Goal: Contribute content: Contribute content

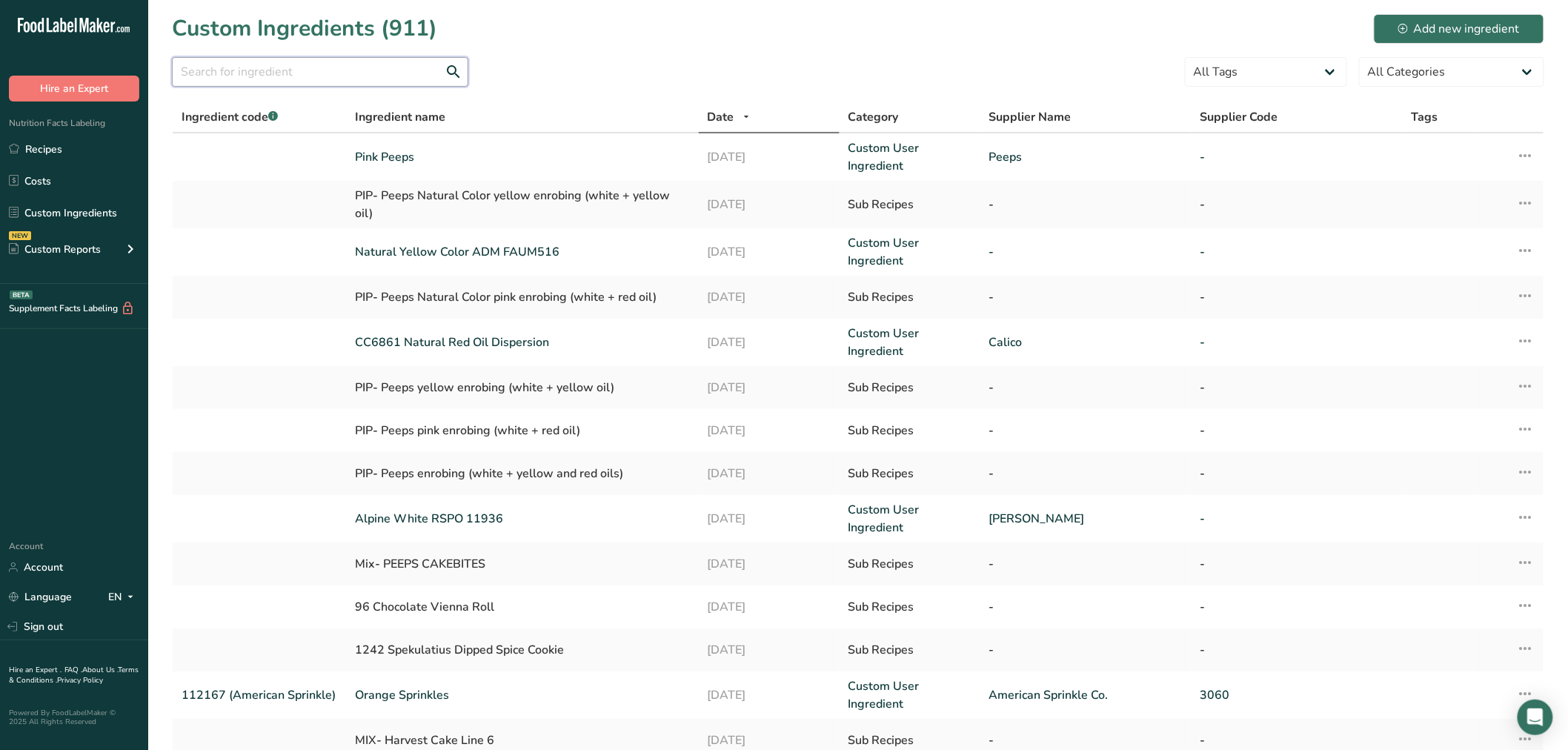
click at [323, 63] on input "text" at bounding box center [320, 71] width 296 height 30
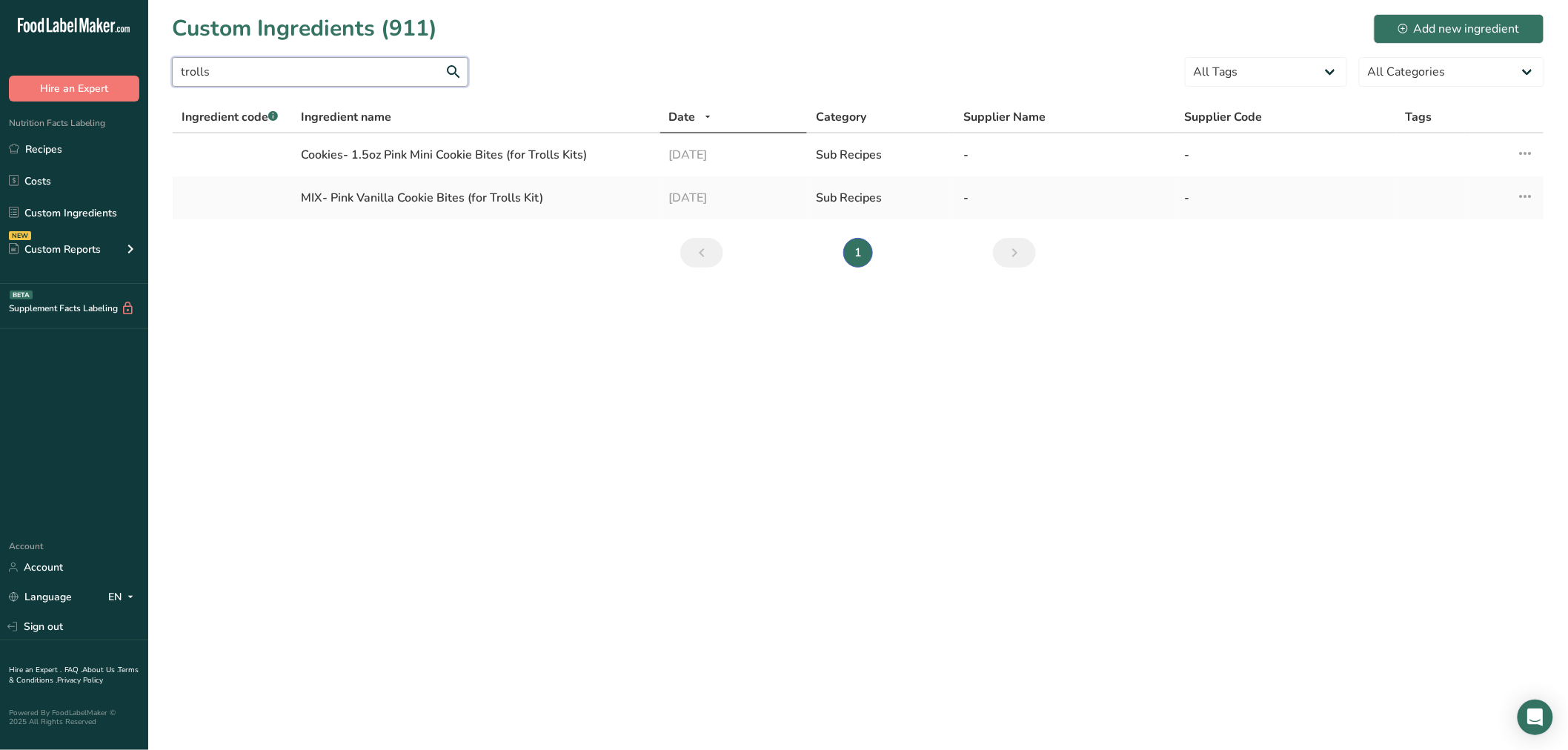
drag, startPoint x: 227, startPoint y: 64, endPoint x: 188, endPoint y: 64, distance: 39.0
click at [188, 64] on input "trolls" at bounding box center [320, 71] width 296 height 30
type input "t"
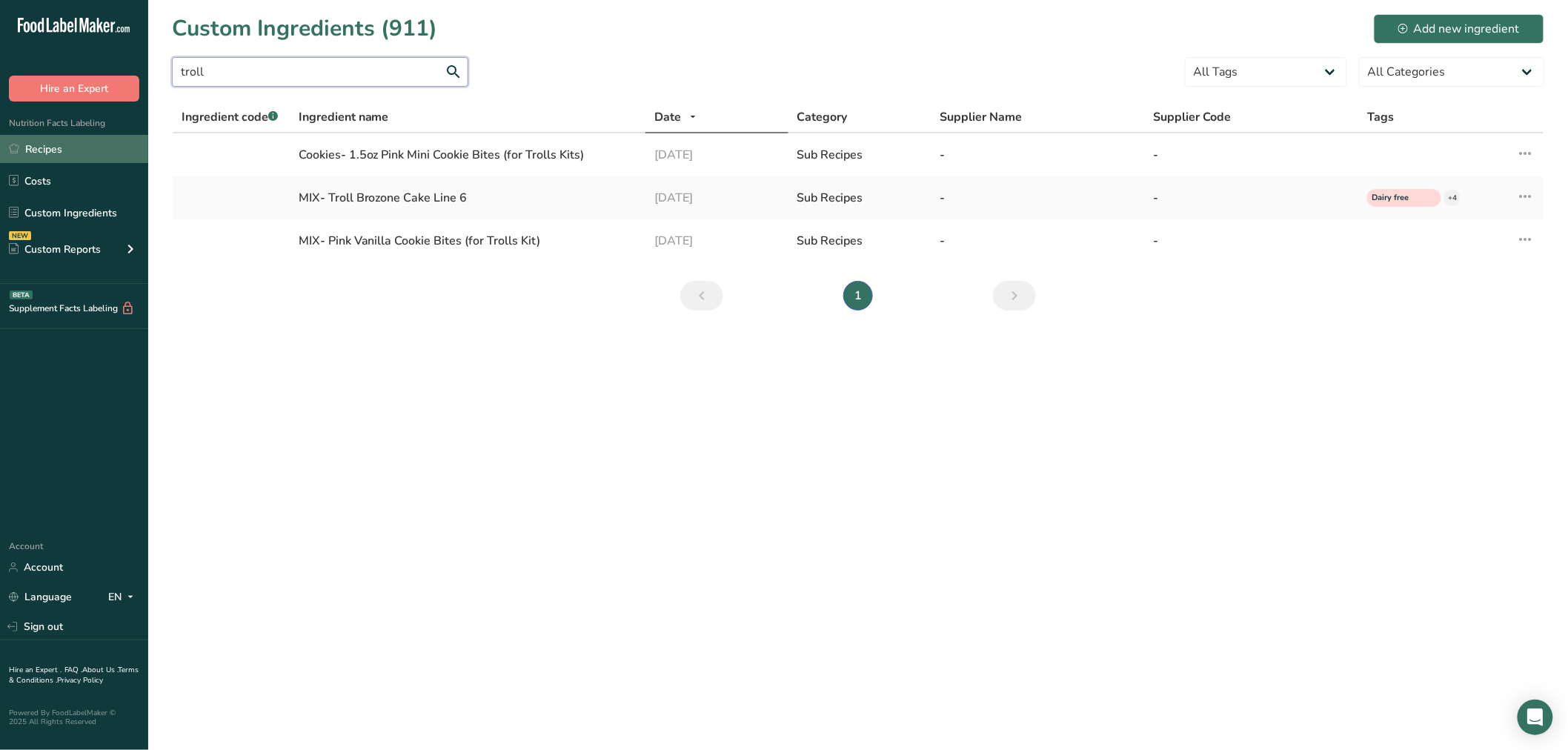
type input "troll"
click at [35, 154] on link "Recipes" at bounding box center [74, 148] width 148 height 28
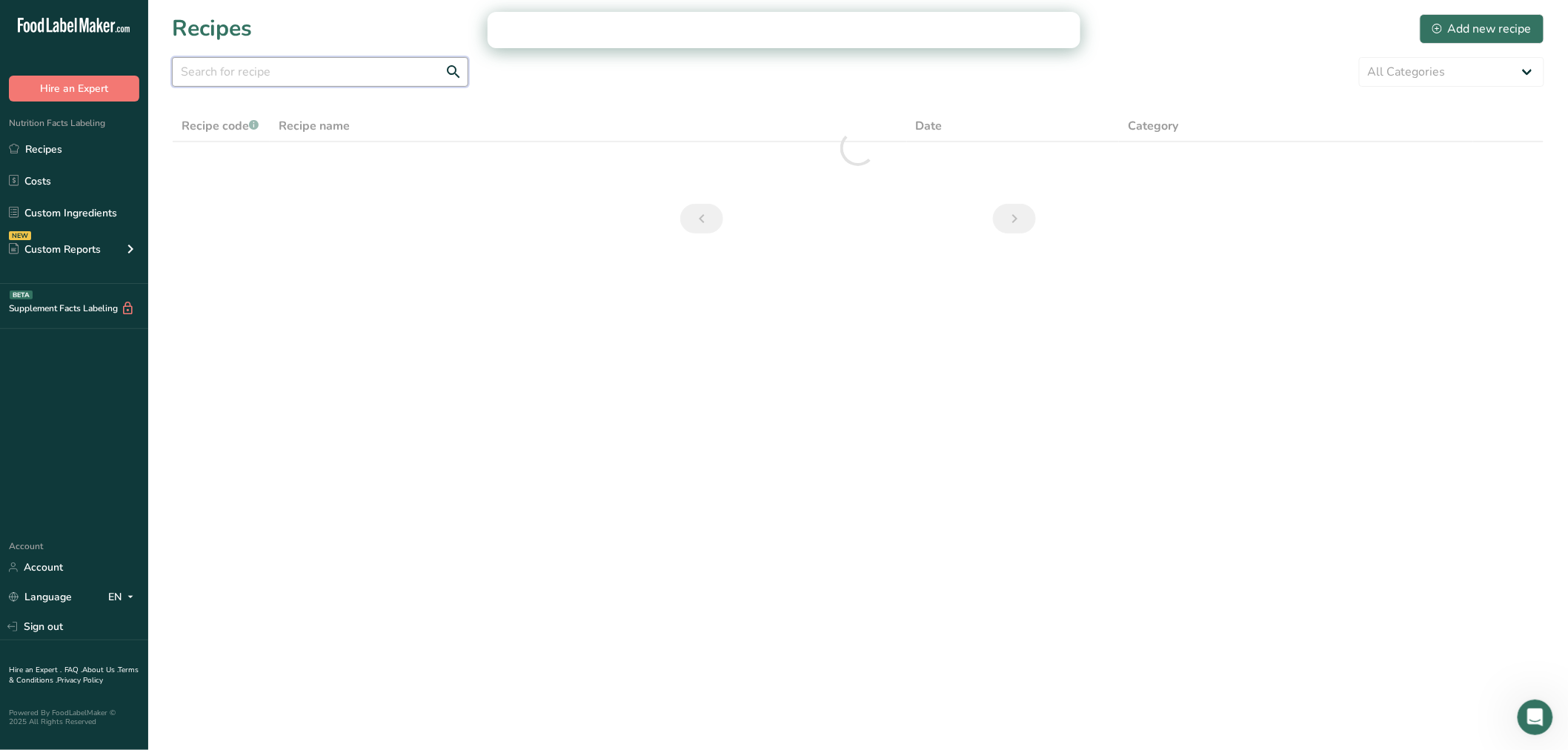
click at [284, 68] on input "text" at bounding box center [320, 71] width 296 height 30
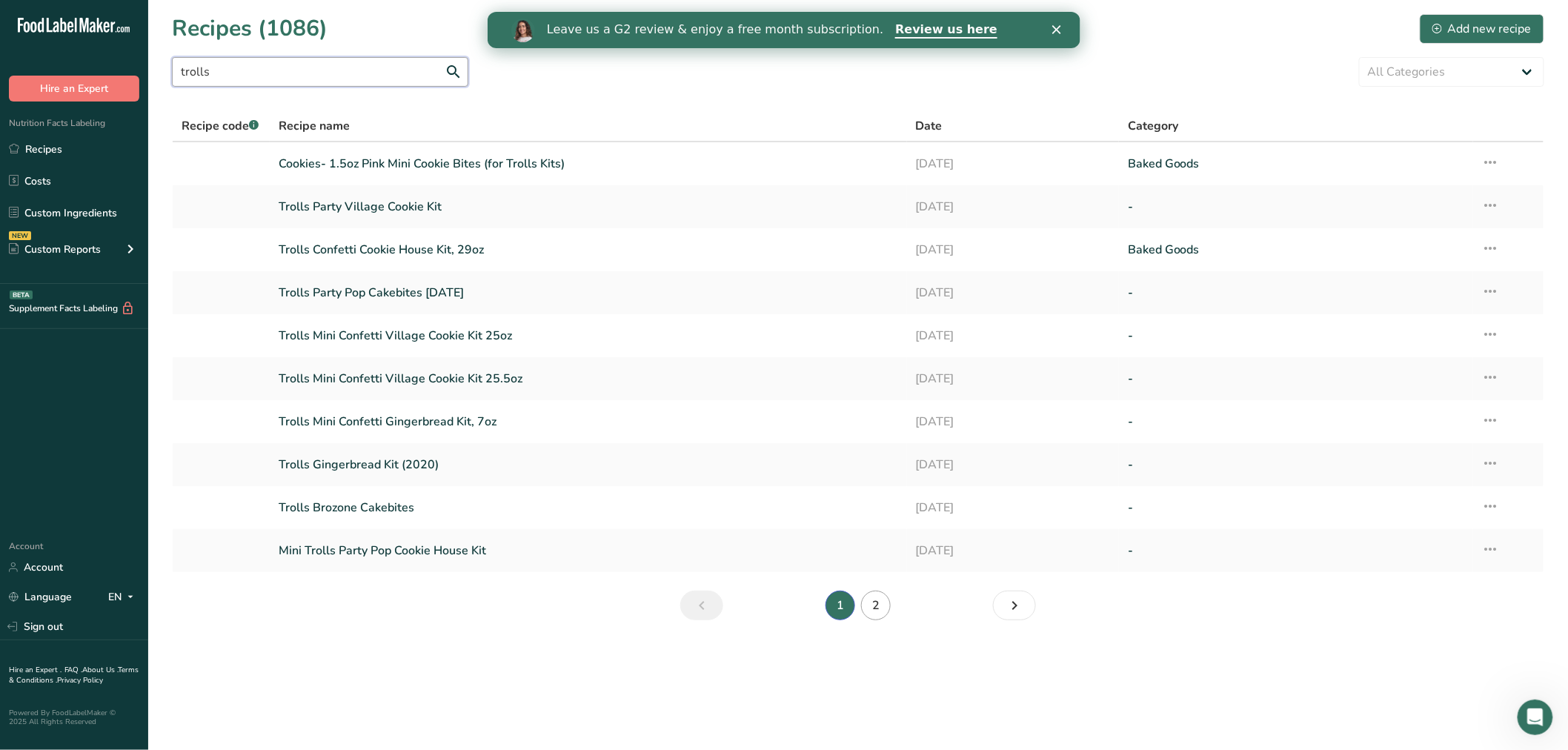
type input "trolls"
click at [869, 611] on link "2" at bounding box center [876, 605] width 30 height 30
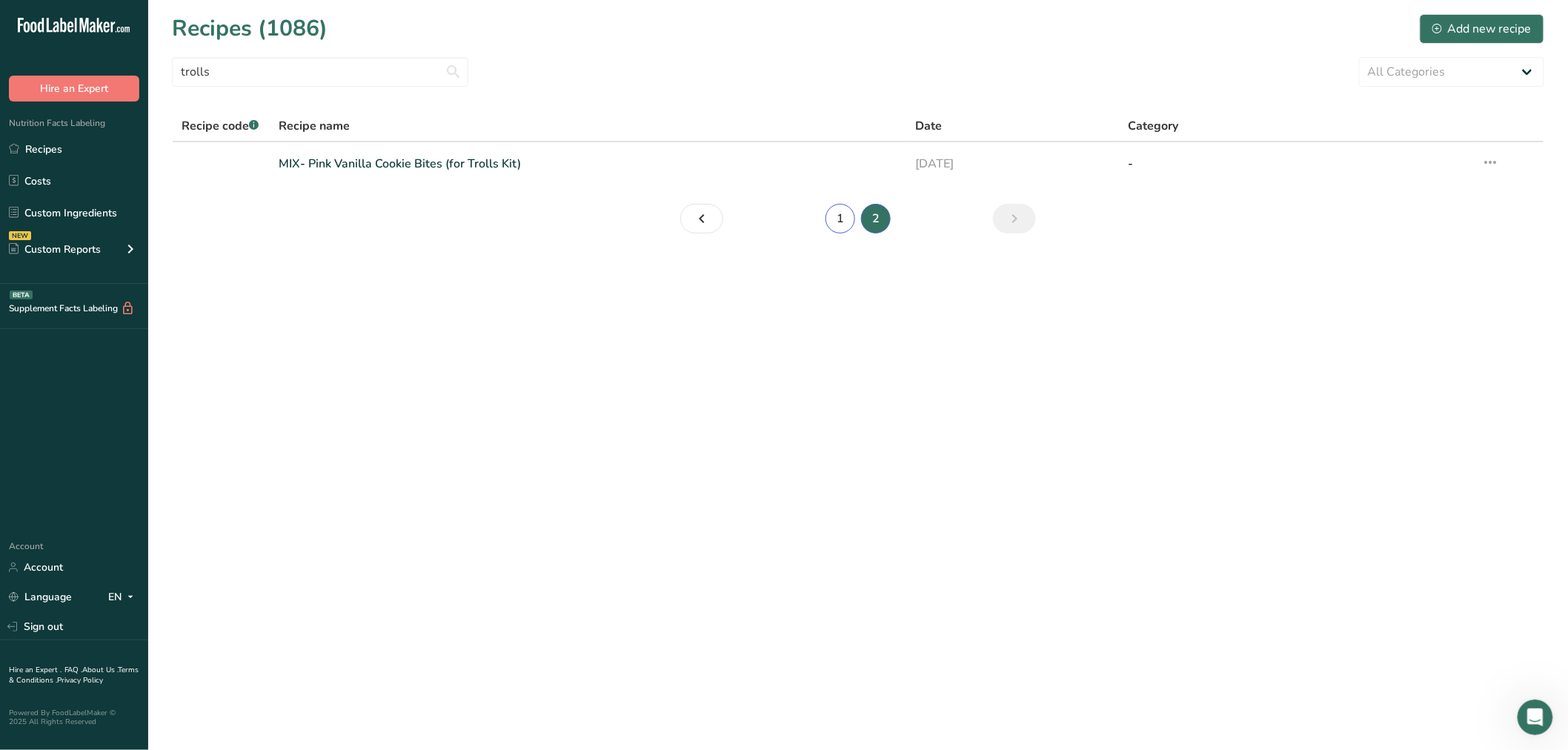
click at [832, 218] on link "1" at bounding box center [840, 218] width 30 height 30
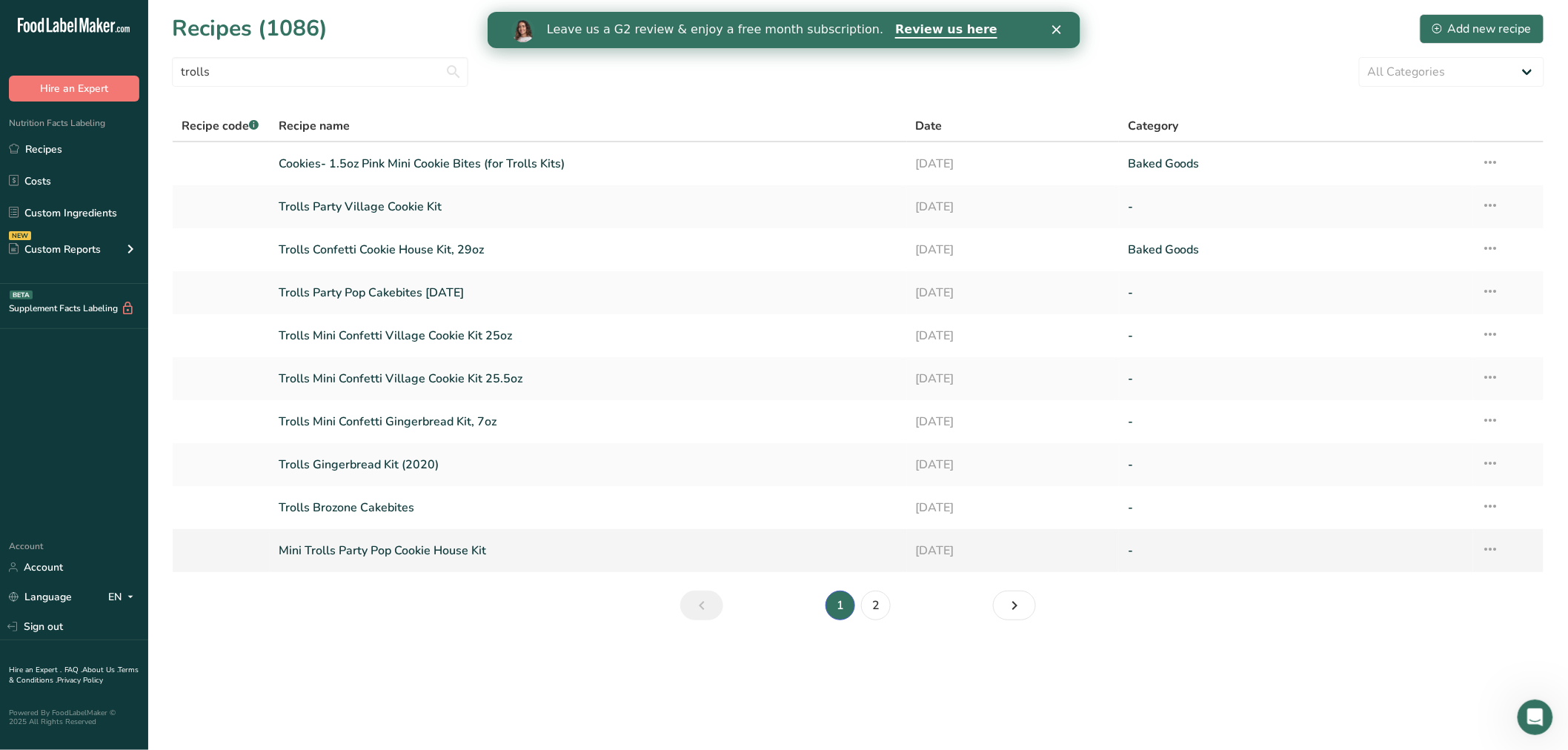
click at [390, 544] on link "Mini Trolls Party Pop Cookie House Kit" at bounding box center [589, 551] width 619 height 31
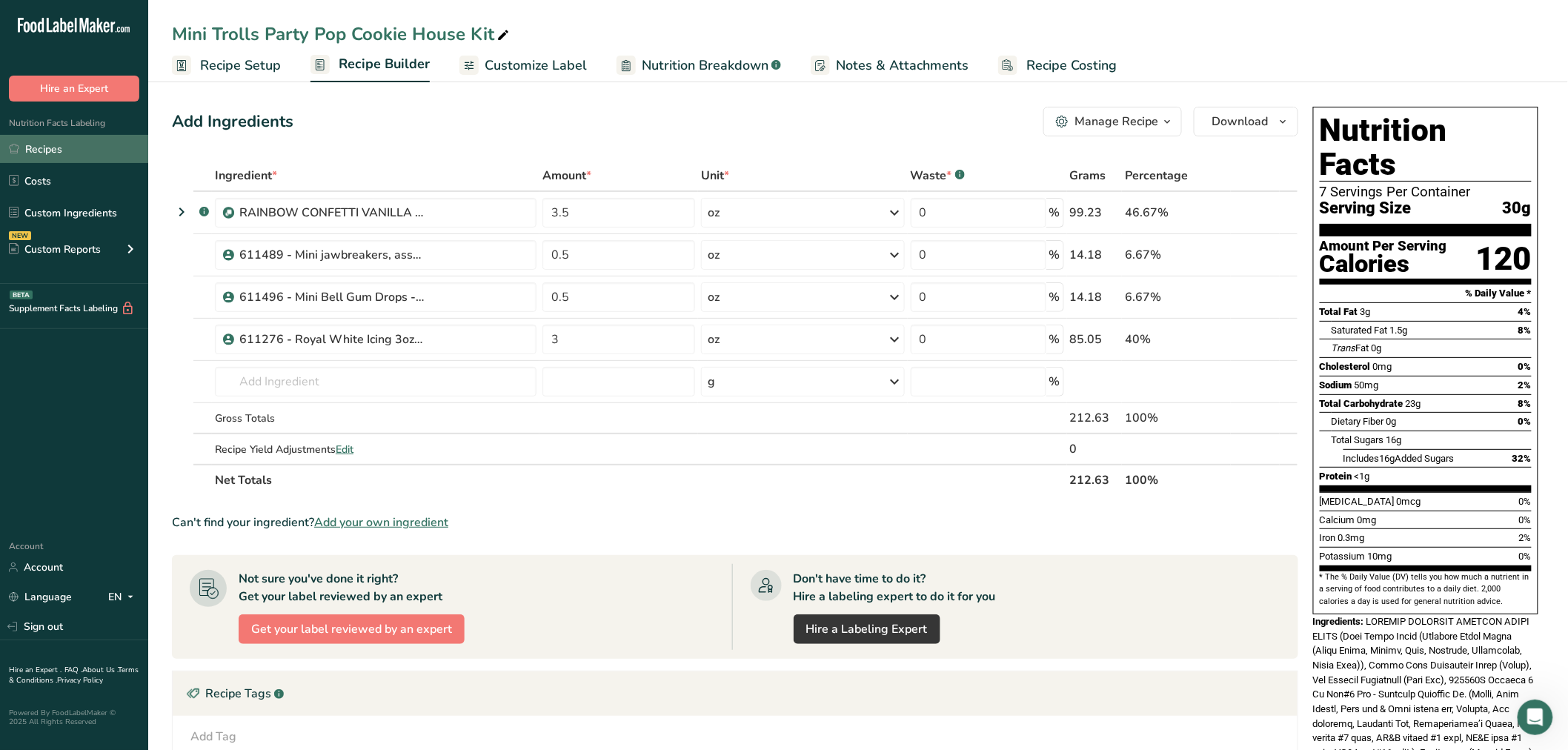
click at [77, 147] on link "Recipes" at bounding box center [74, 148] width 148 height 28
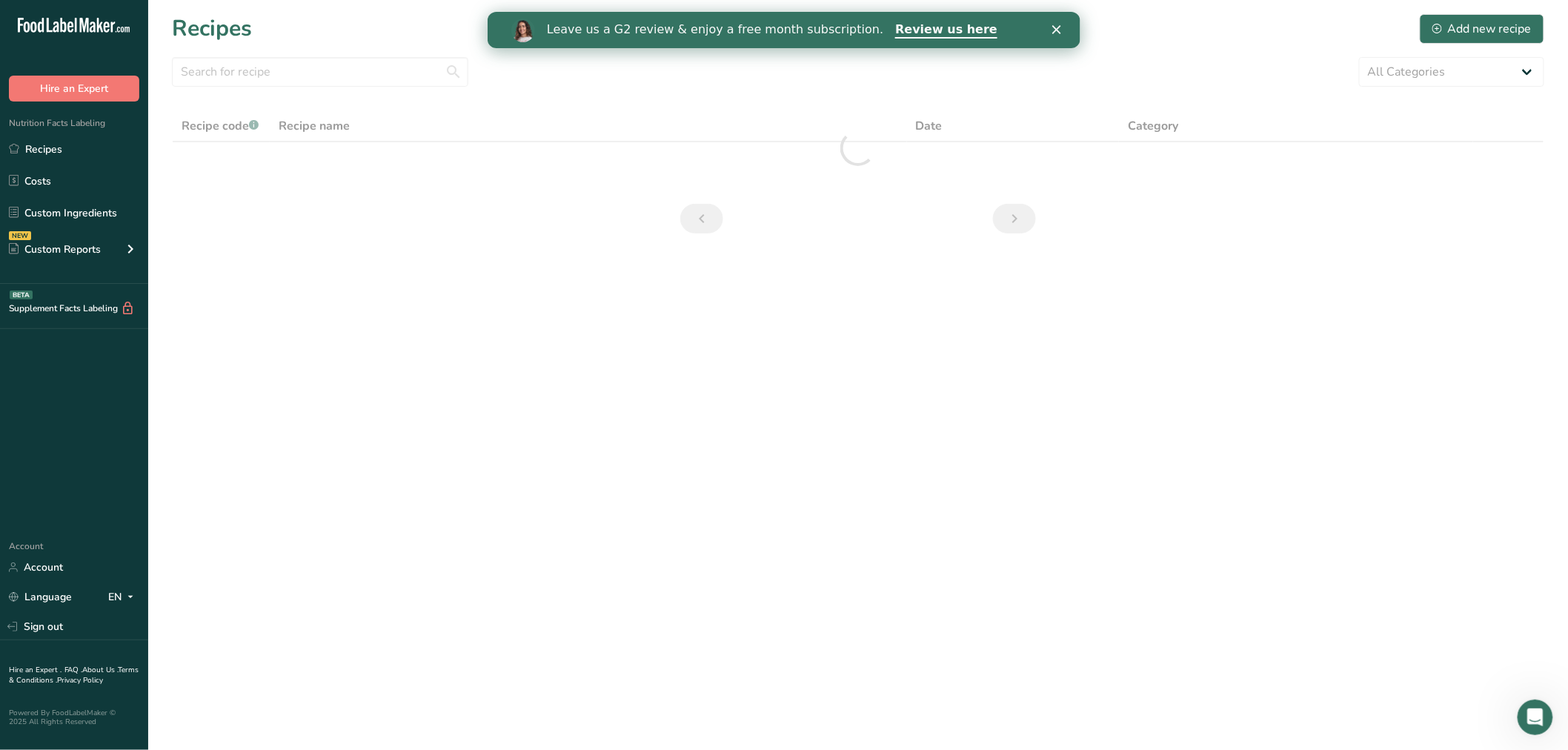
click at [304, 88] on section "Recipes Add new recipe All Categories Baked Goods [GEOGRAPHIC_DATA] Confectione…" at bounding box center [858, 128] width 1420 height 257
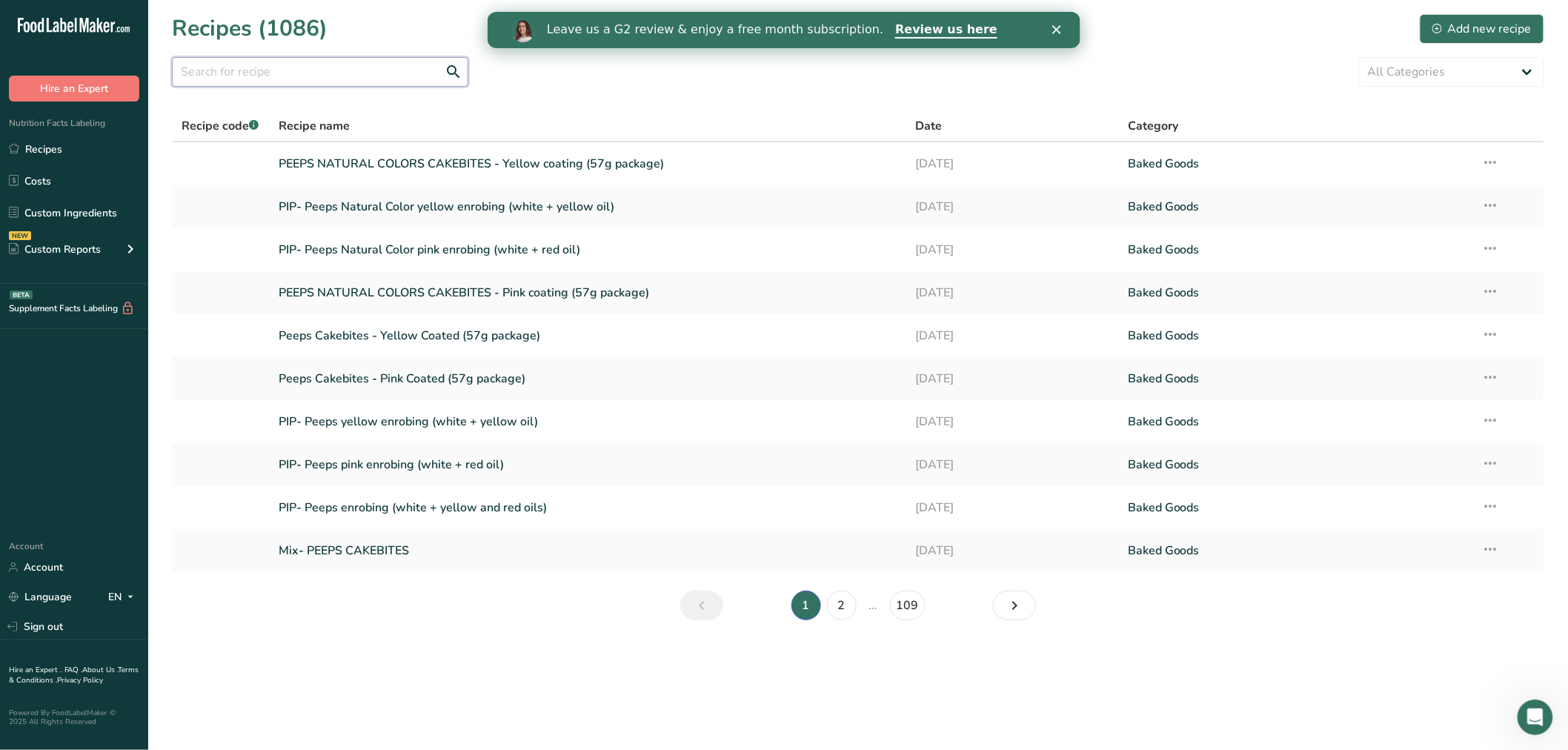
click at [301, 77] on input "text" at bounding box center [320, 71] width 296 height 30
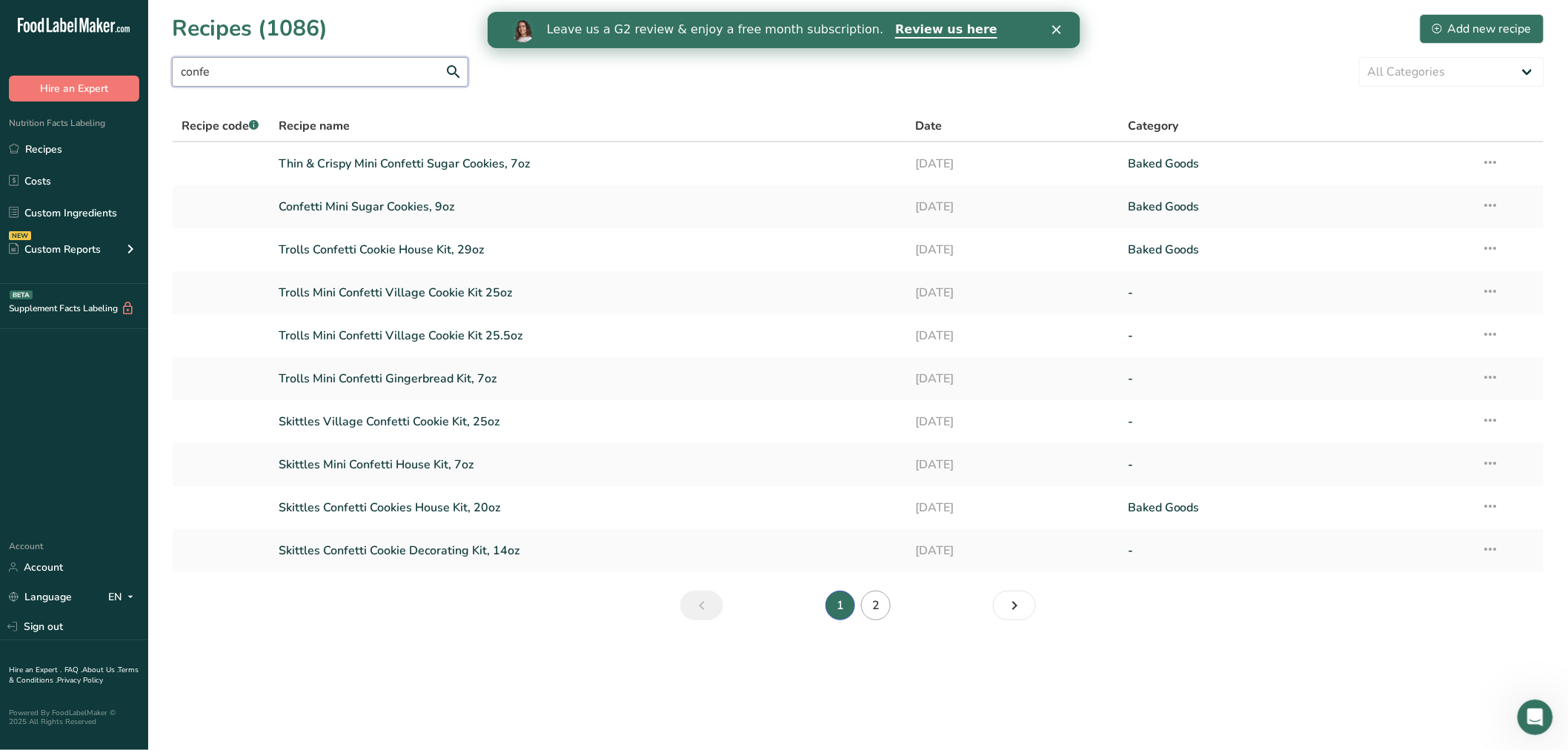
type input "confe"
click at [868, 606] on link "2" at bounding box center [876, 605] width 30 height 30
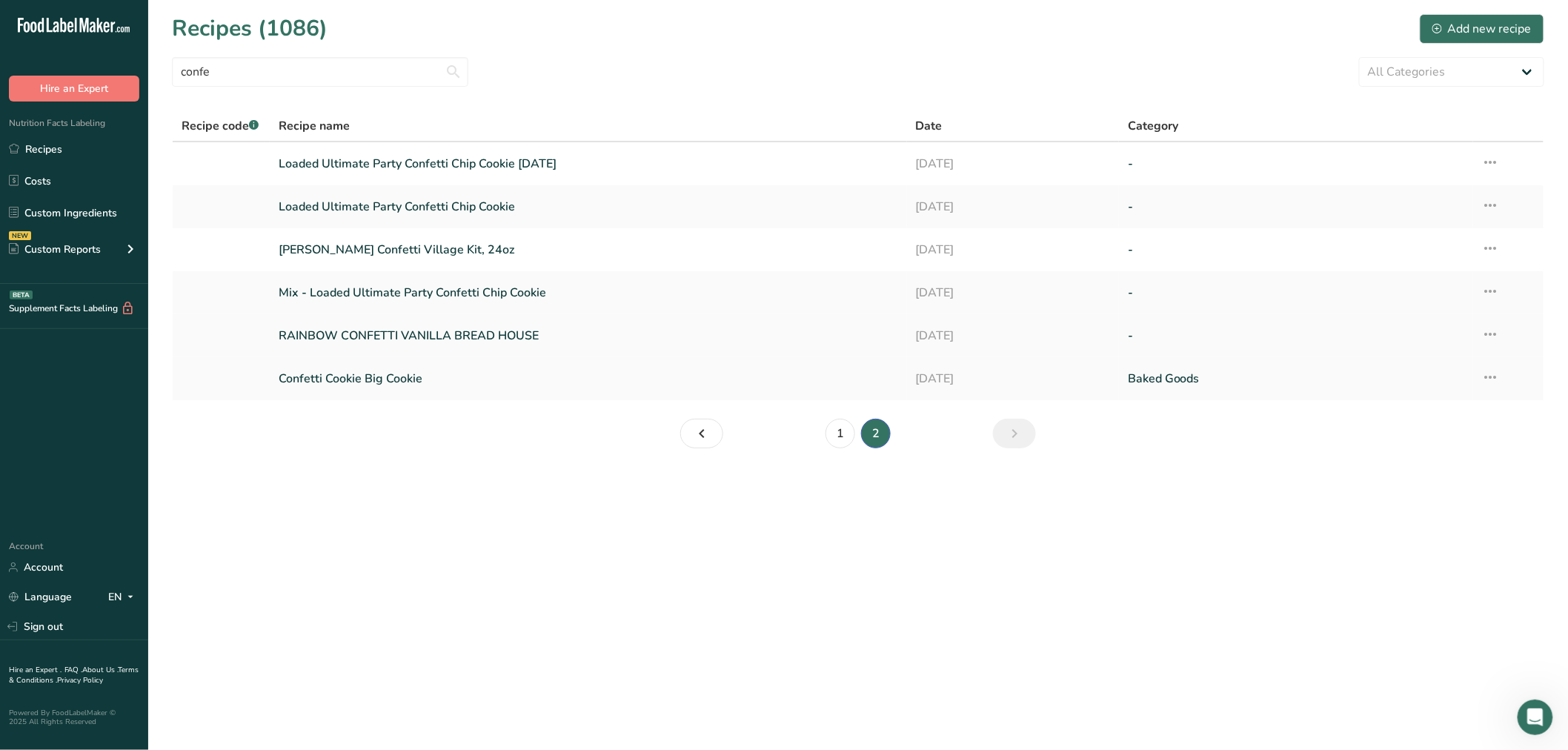
click at [452, 338] on link "RAINBOW CONFETTI VANILLA BREAD HOUSE" at bounding box center [589, 336] width 619 height 31
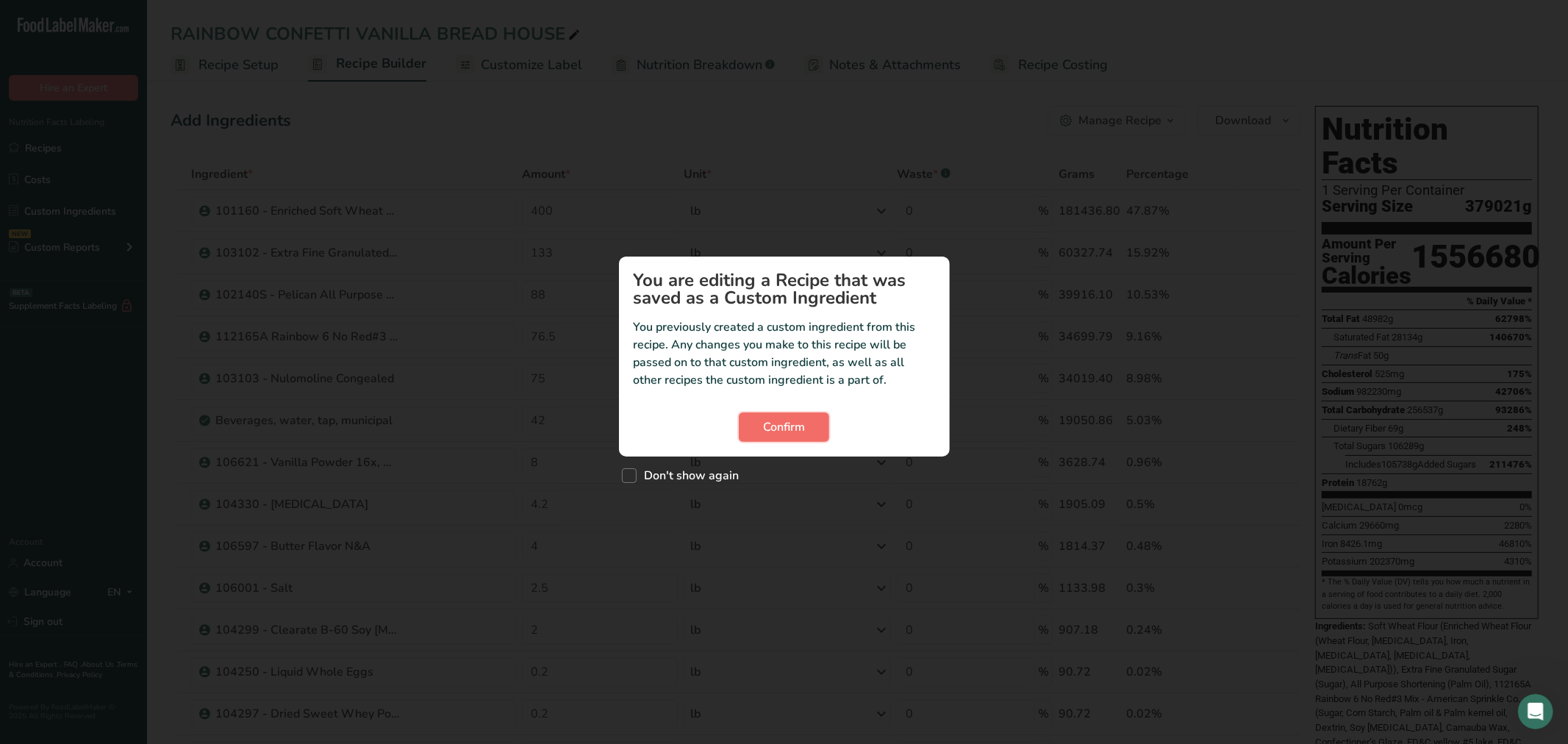
click at [791, 421] on span "Confirm" at bounding box center [784, 427] width 42 height 18
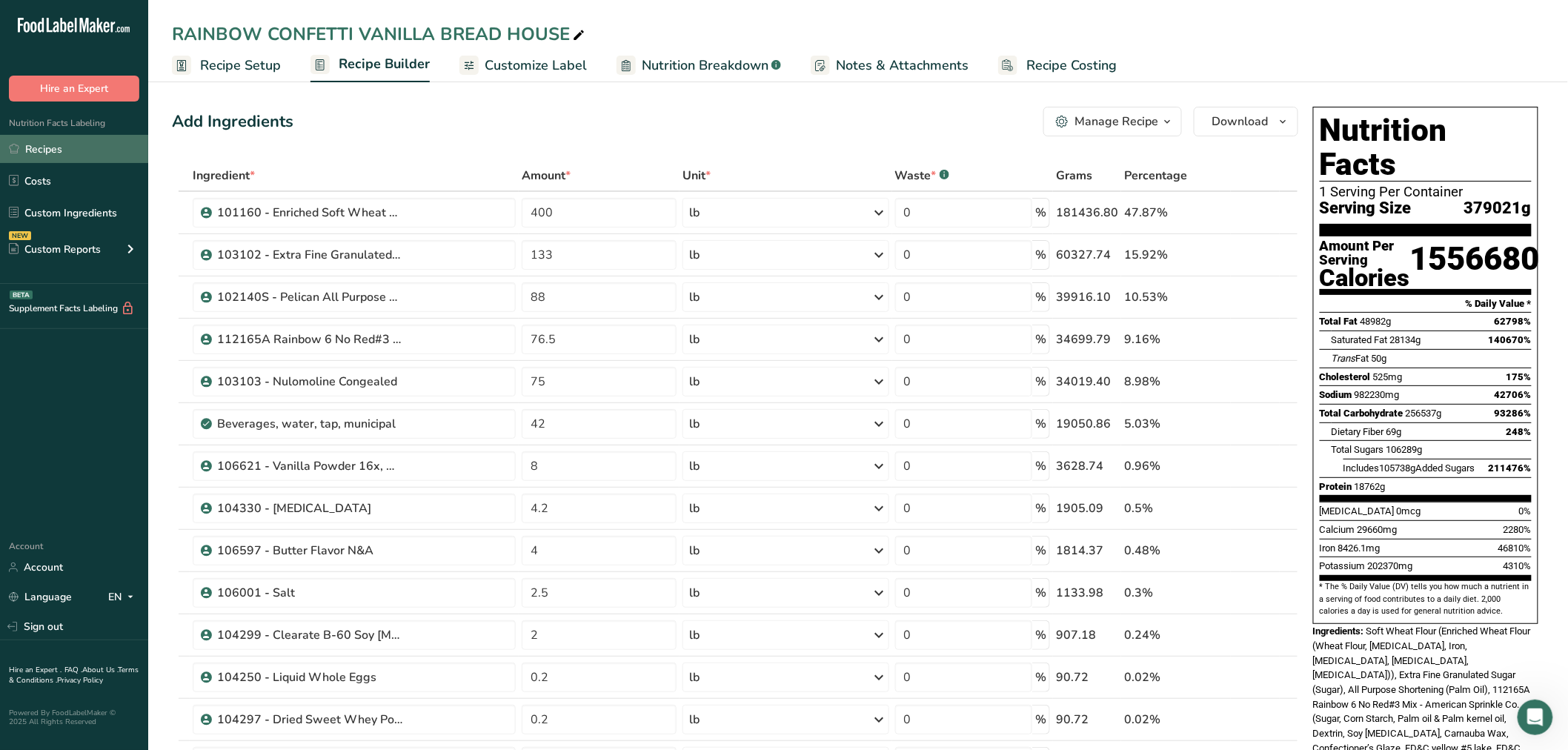
click at [81, 155] on link "Recipes" at bounding box center [74, 148] width 148 height 28
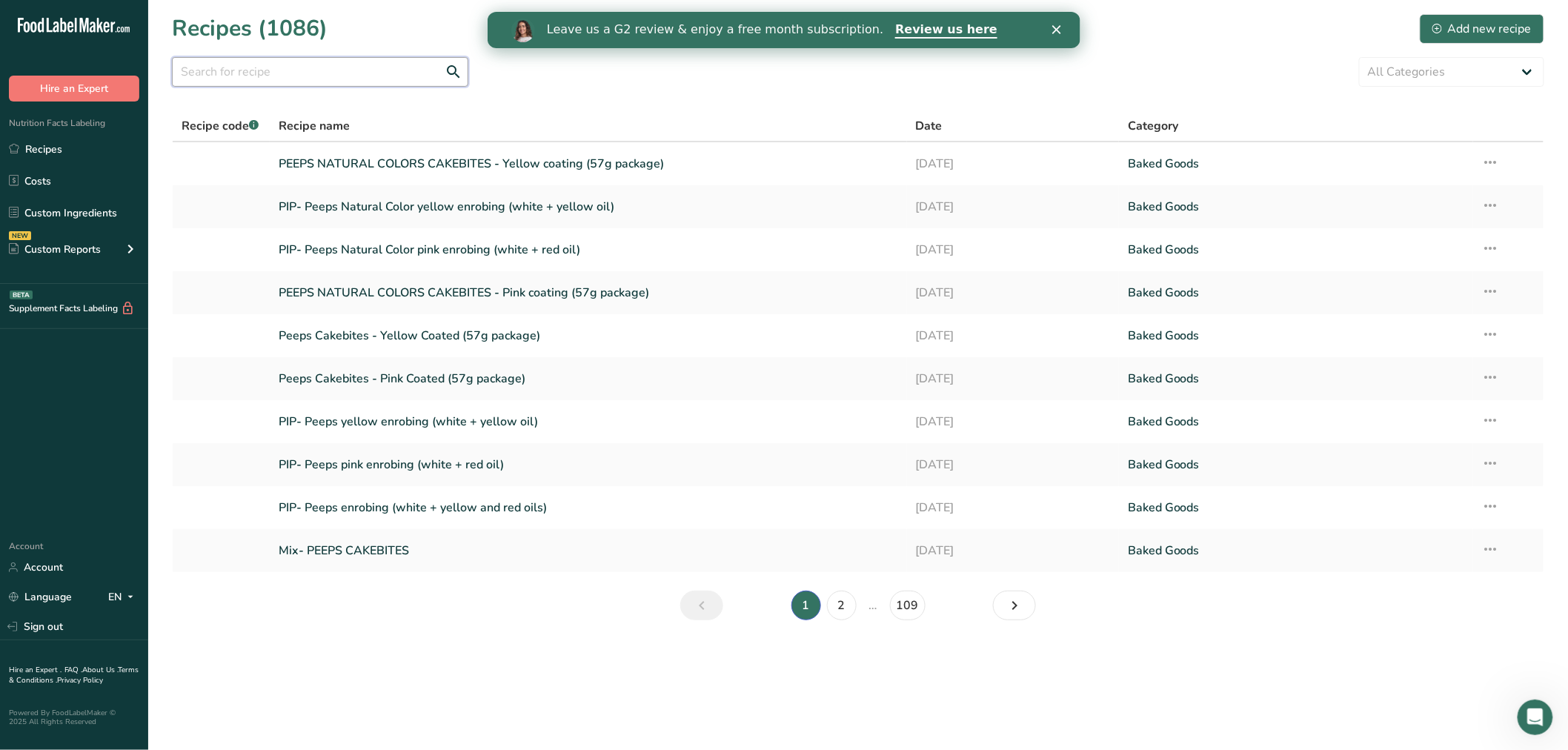
click at [296, 72] on input "text" at bounding box center [320, 71] width 296 height 30
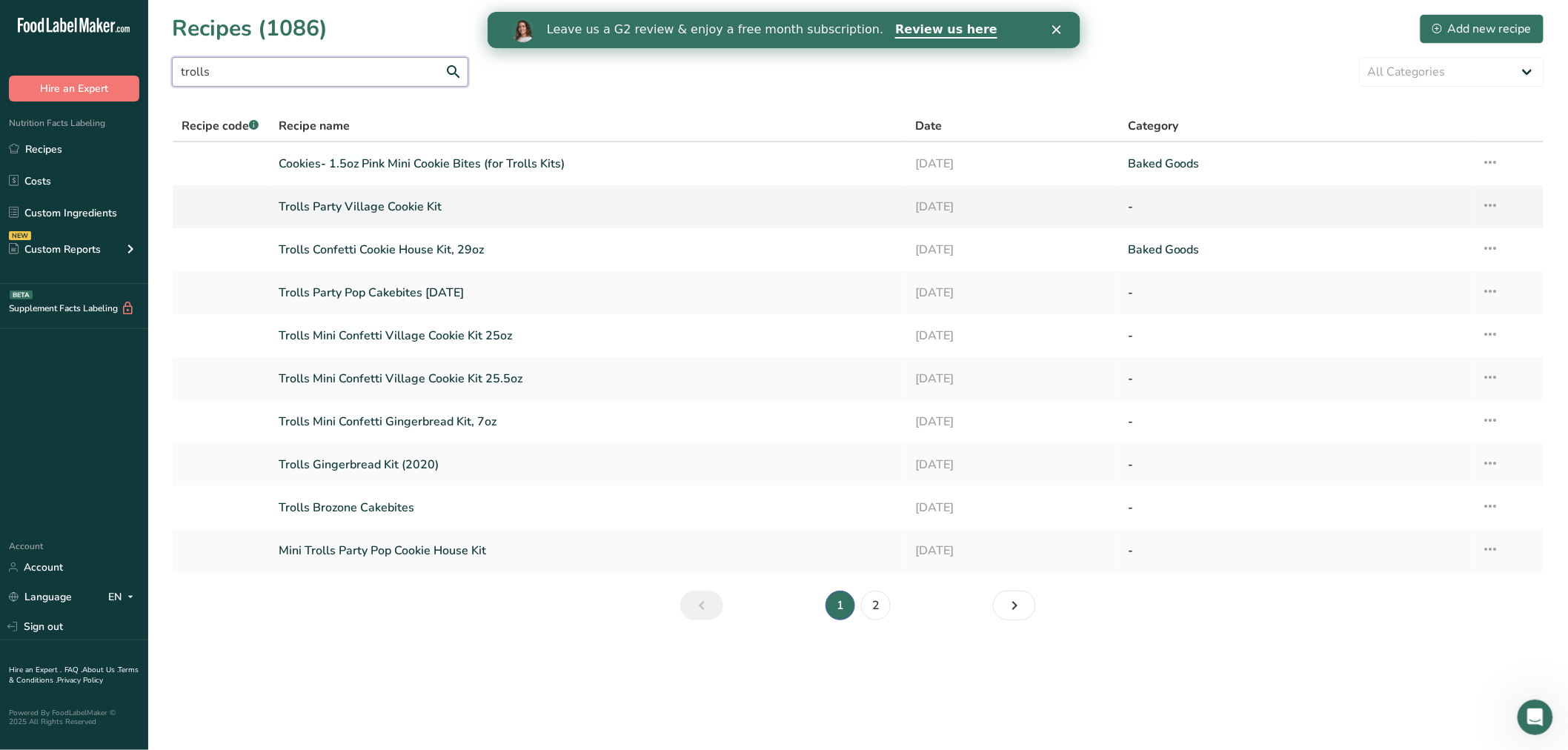
type input "trolls"
click at [428, 201] on link "Trolls Party Village Cookie Kit" at bounding box center [589, 207] width 619 height 31
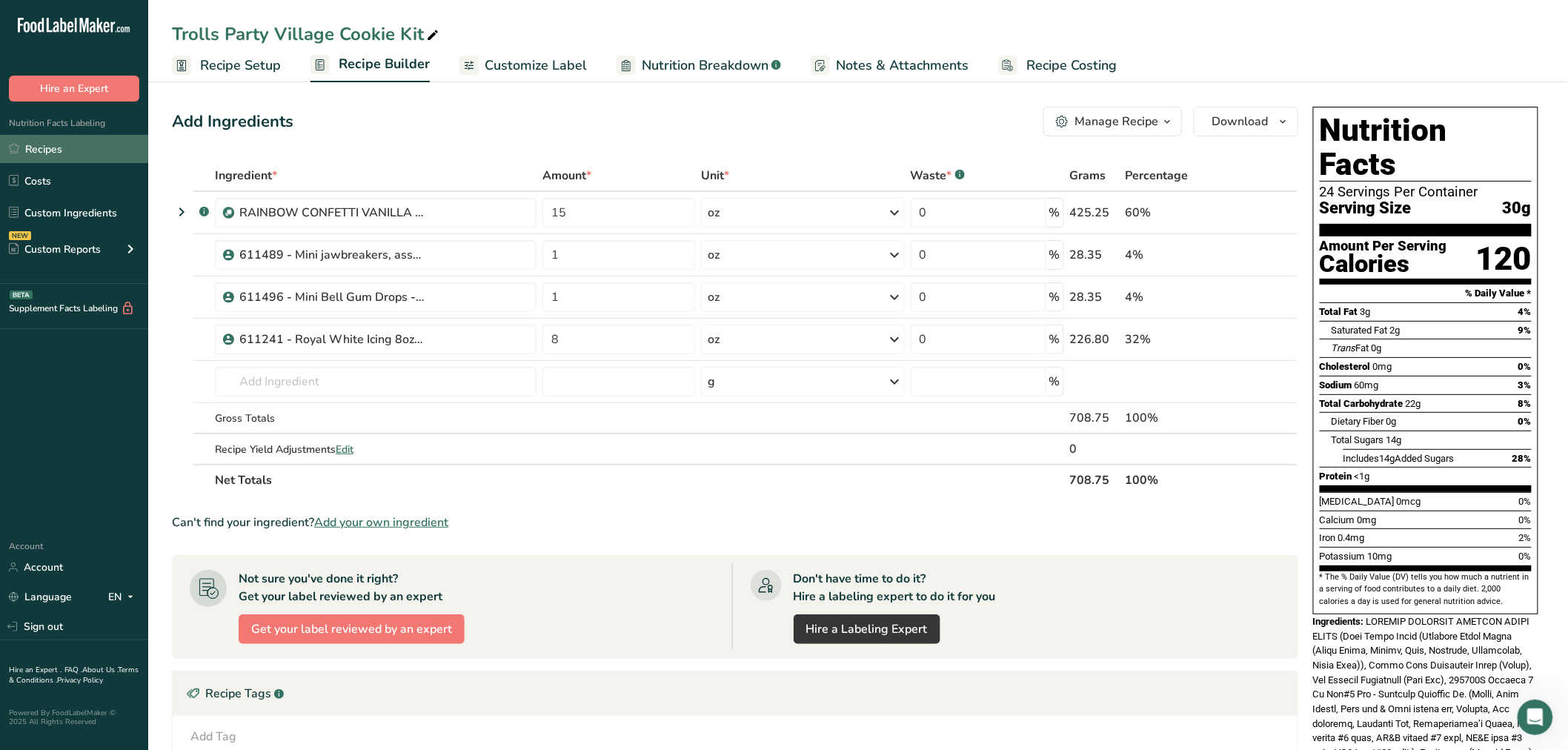
click at [24, 147] on link "Recipes" at bounding box center [74, 148] width 148 height 28
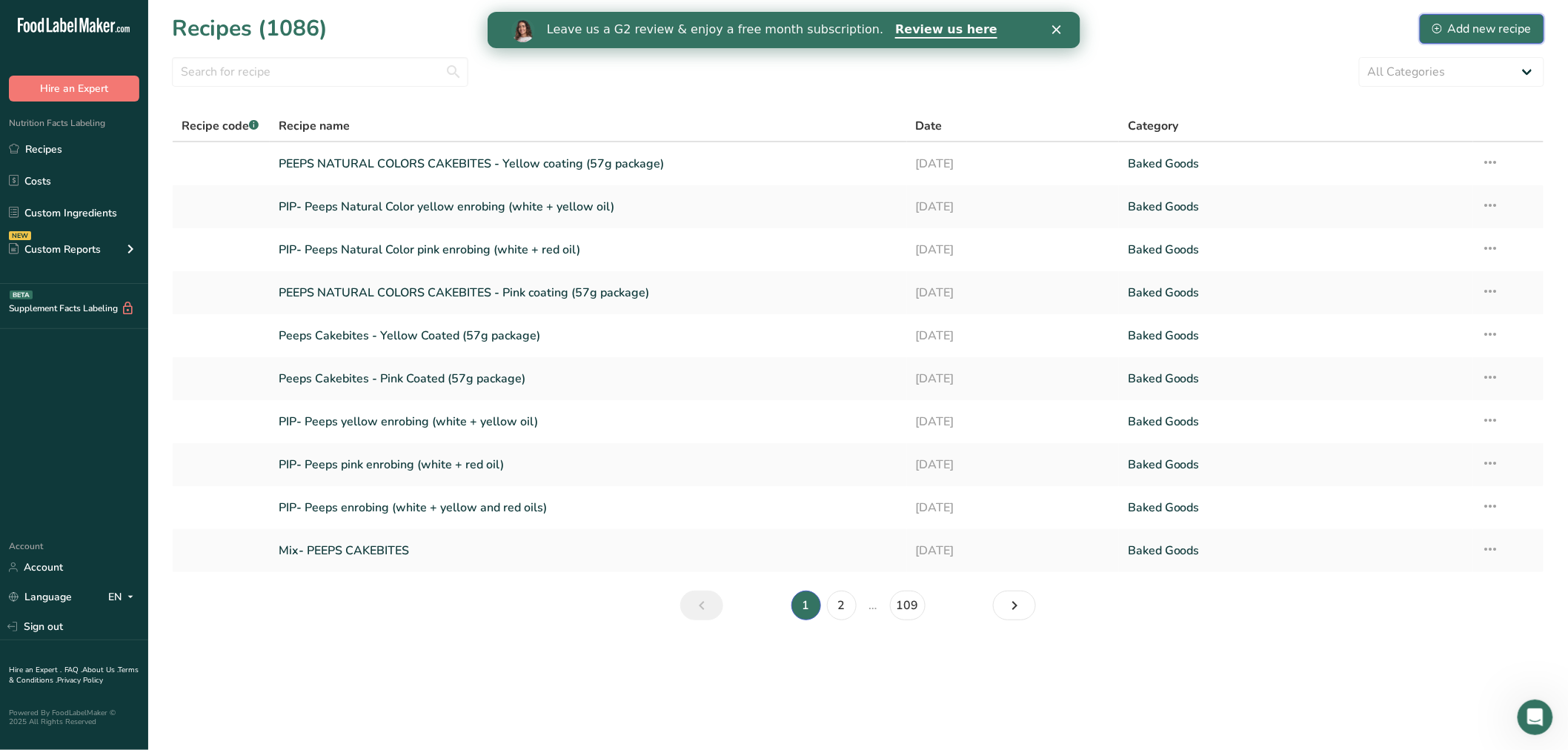
drag, startPoint x: 1461, startPoint y: 25, endPoint x: 1515, endPoint y: 49, distance: 59.1
click at [1461, 26] on div "Add new recipe" at bounding box center [1482, 29] width 99 height 18
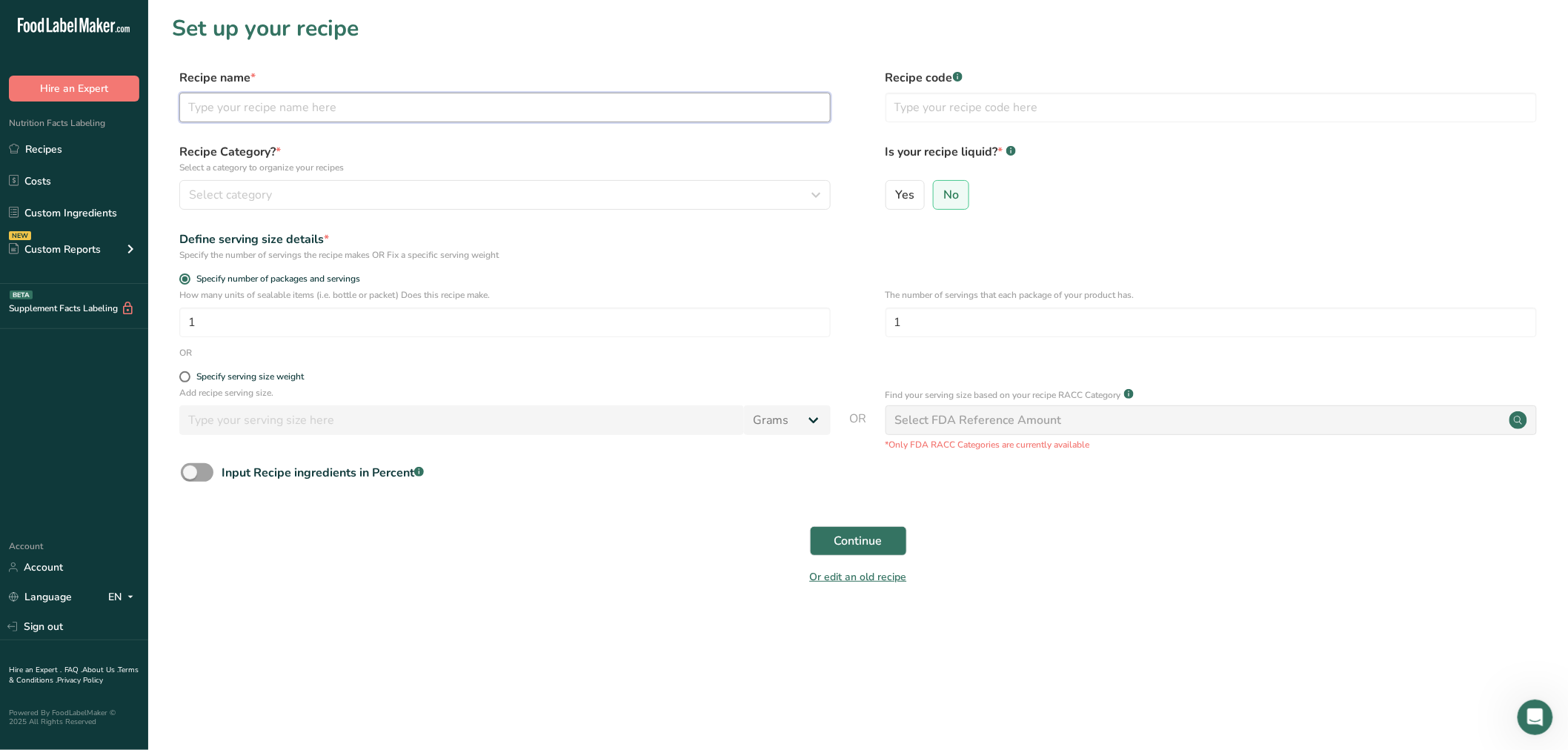
click at [243, 106] on input "text" at bounding box center [506, 107] width 652 height 30
type input "Mix- Peeps Gingerbread"
click at [810, 526] on button "Continue" at bounding box center [858, 541] width 97 height 30
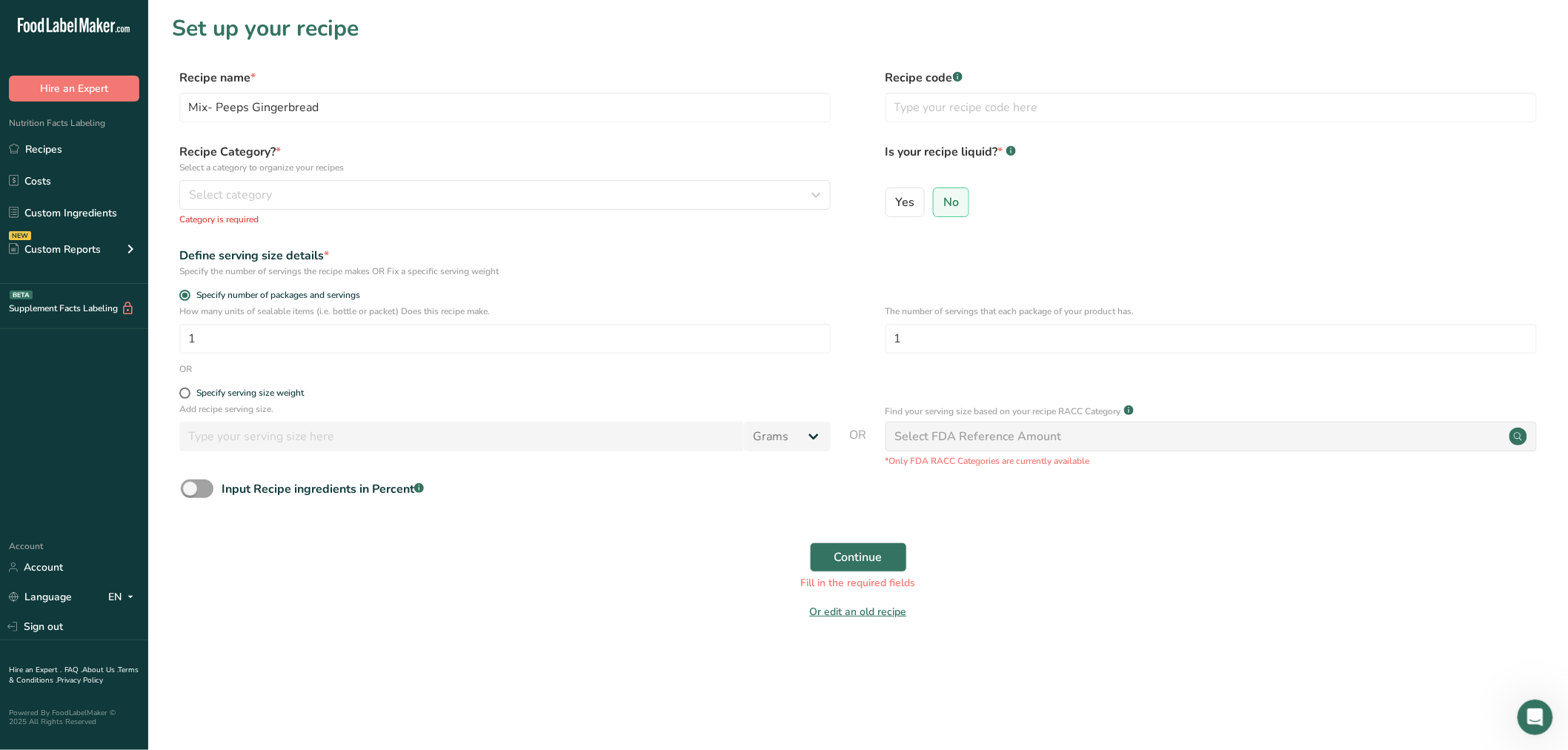
click at [273, 178] on div "Recipe Category? * Select a category to organize your recipes Select category S…" at bounding box center [506, 184] width 652 height 83
click at [278, 198] on div "Select category" at bounding box center [500, 195] width 624 height 18
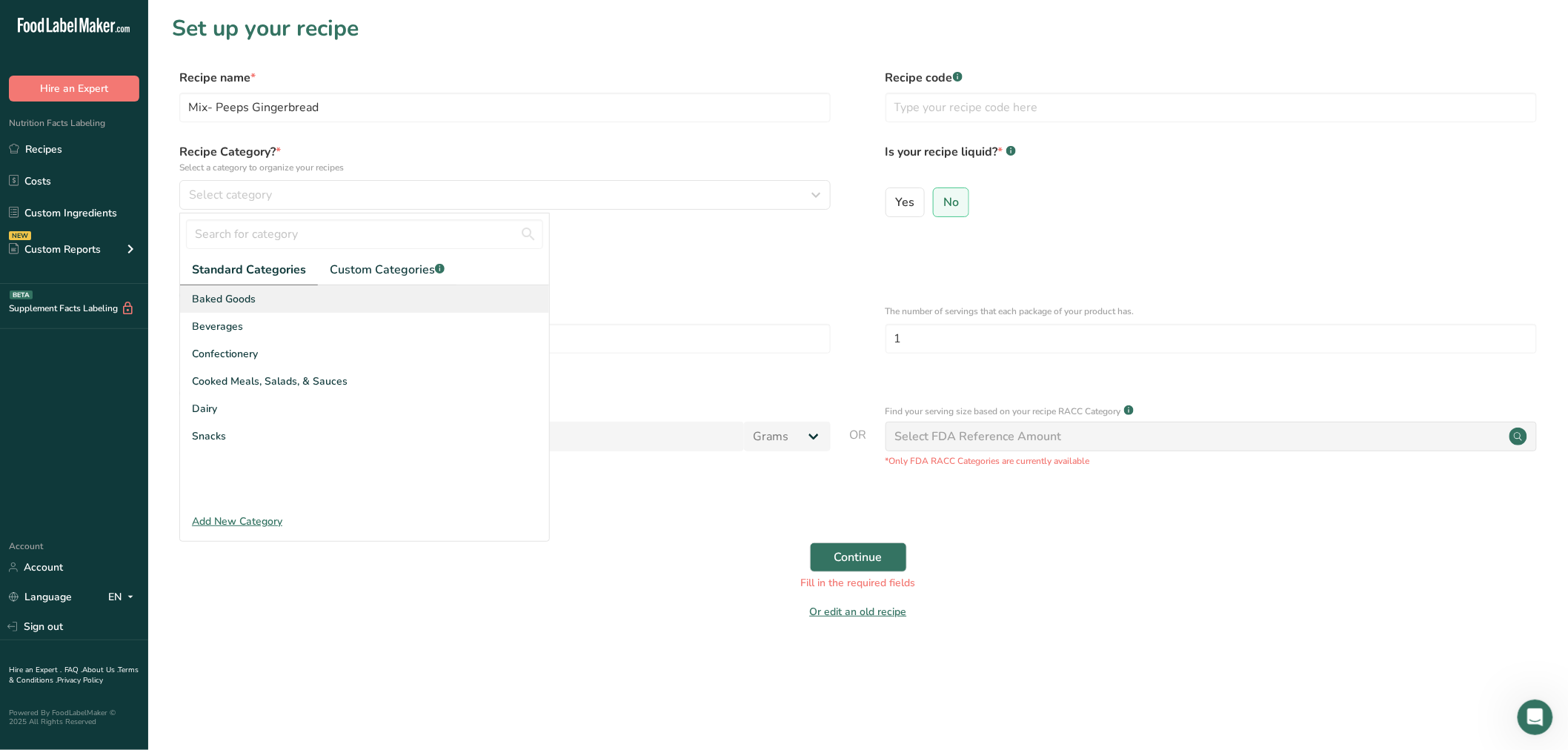
click at [246, 304] on span "Baked Goods" at bounding box center [224, 299] width 64 height 15
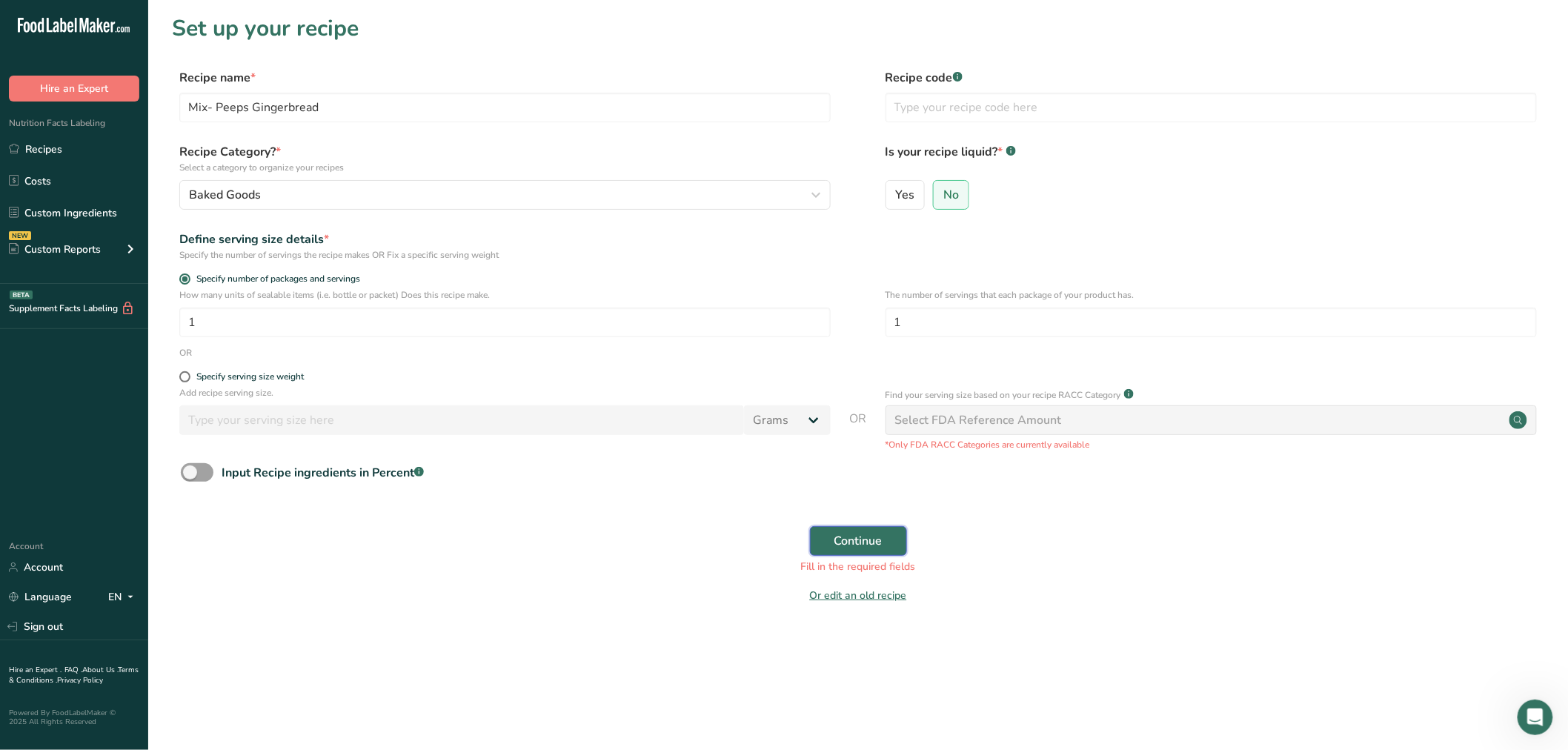
click at [886, 533] on button "Continue" at bounding box center [858, 541] width 97 height 30
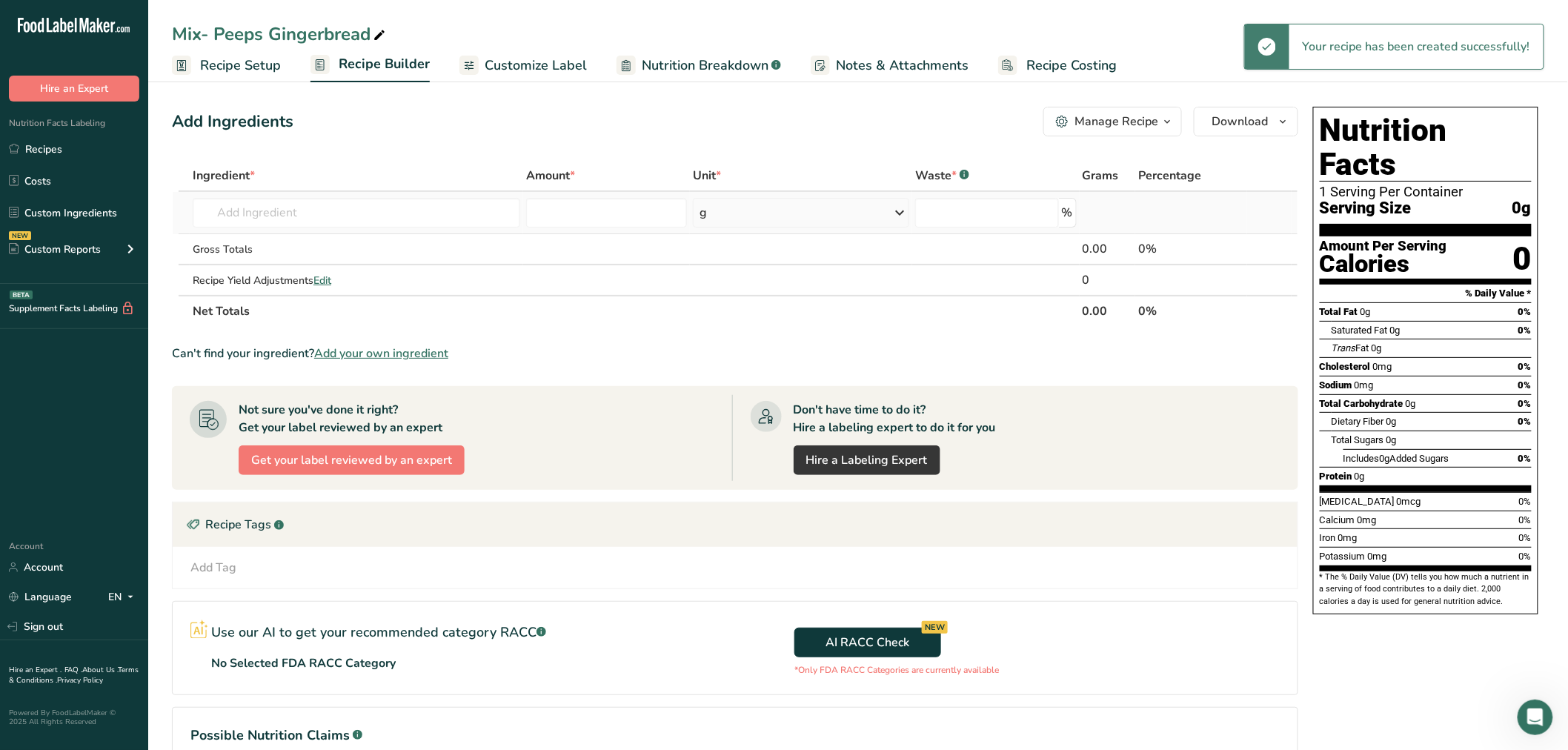
click at [263, 227] on td "Almond flour 1211 Milk, whole, 3.25% milkfat, without added vitamin A and [MEDI…" at bounding box center [356, 213] width 333 height 42
click at [263, 218] on input "text" at bounding box center [356, 212] width 328 height 30
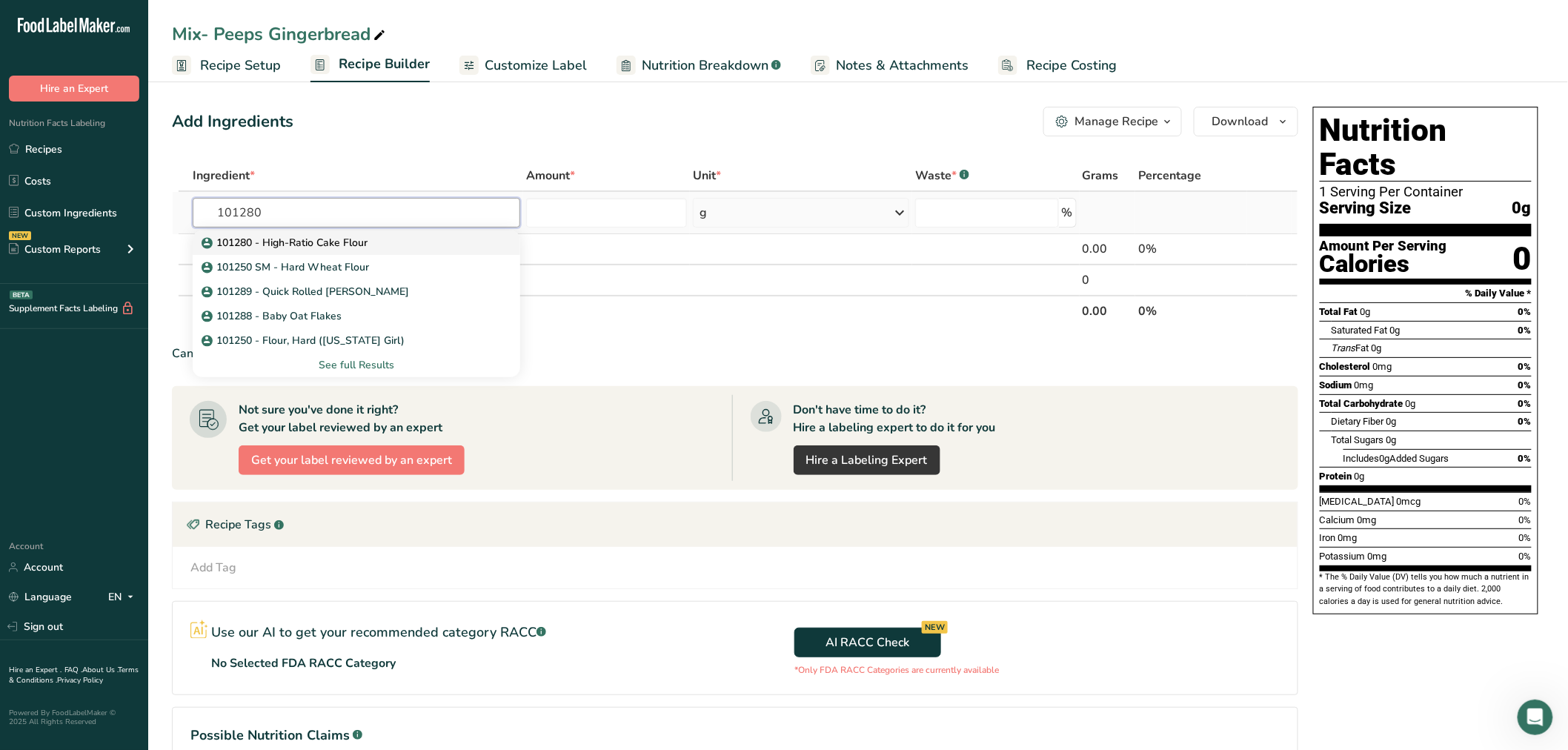
type input "101280"
click at [297, 241] on p "101280 - High-Ratio Cake Flour" at bounding box center [286, 242] width 163 height 15
type input "101280 - High-Ratio Cake Flour"
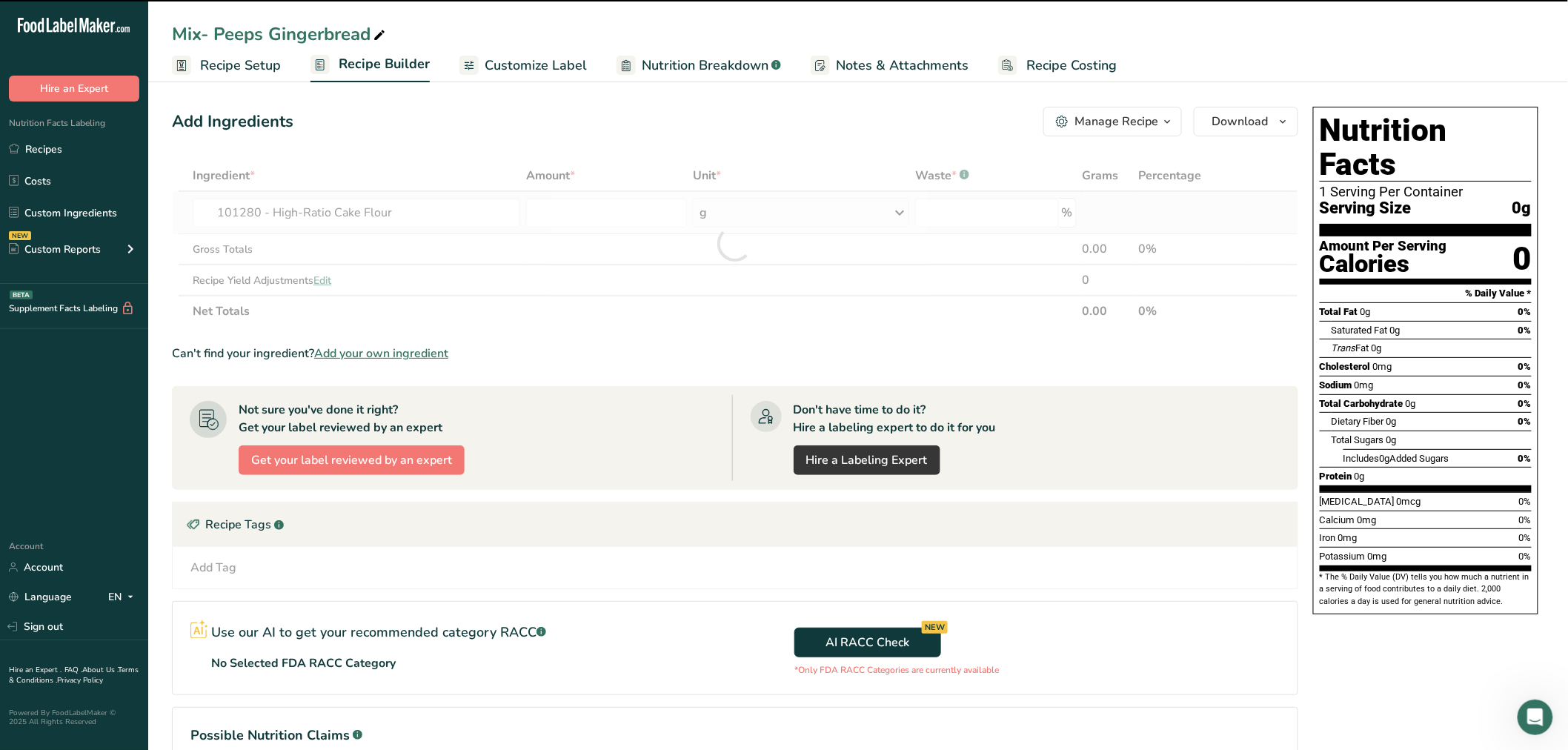
type input "0"
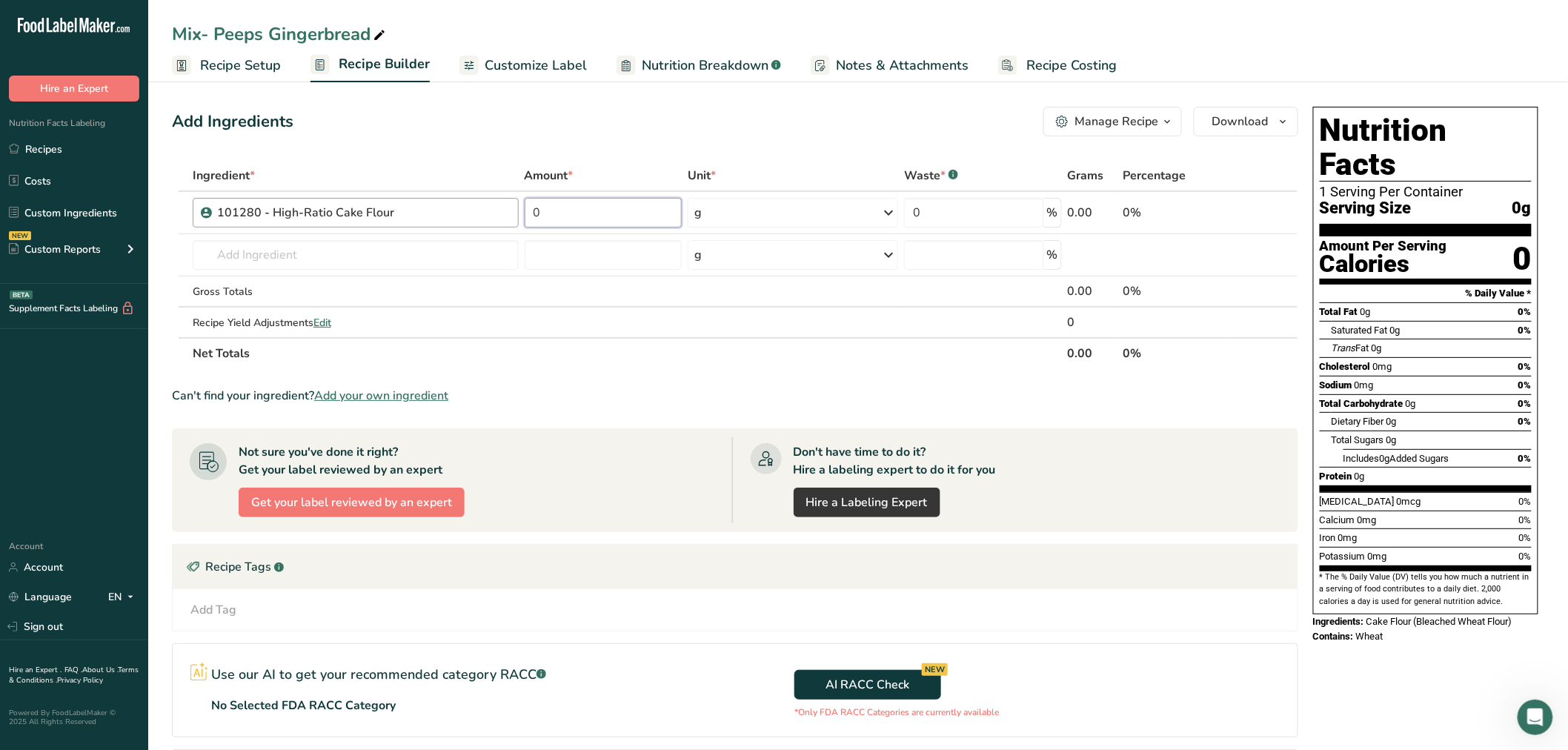
drag, startPoint x: 576, startPoint y: 220, endPoint x: 506, endPoint y: 219, distance: 70.0
click at [506, 219] on tr "101280 - High-Ratio Cake Flour 0 g Weight Units g kg mg See more Volume Units l…" at bounding box center [735, 213] width 1125 height 42
type input "630"
click at [756, 209] on div "Ingredient * Amount * Unit * Waste * .a-a{fill:#347362;}.b-a{fill:#fff;} Grams …" at bounding box center [735, 264] width 1127 height 209
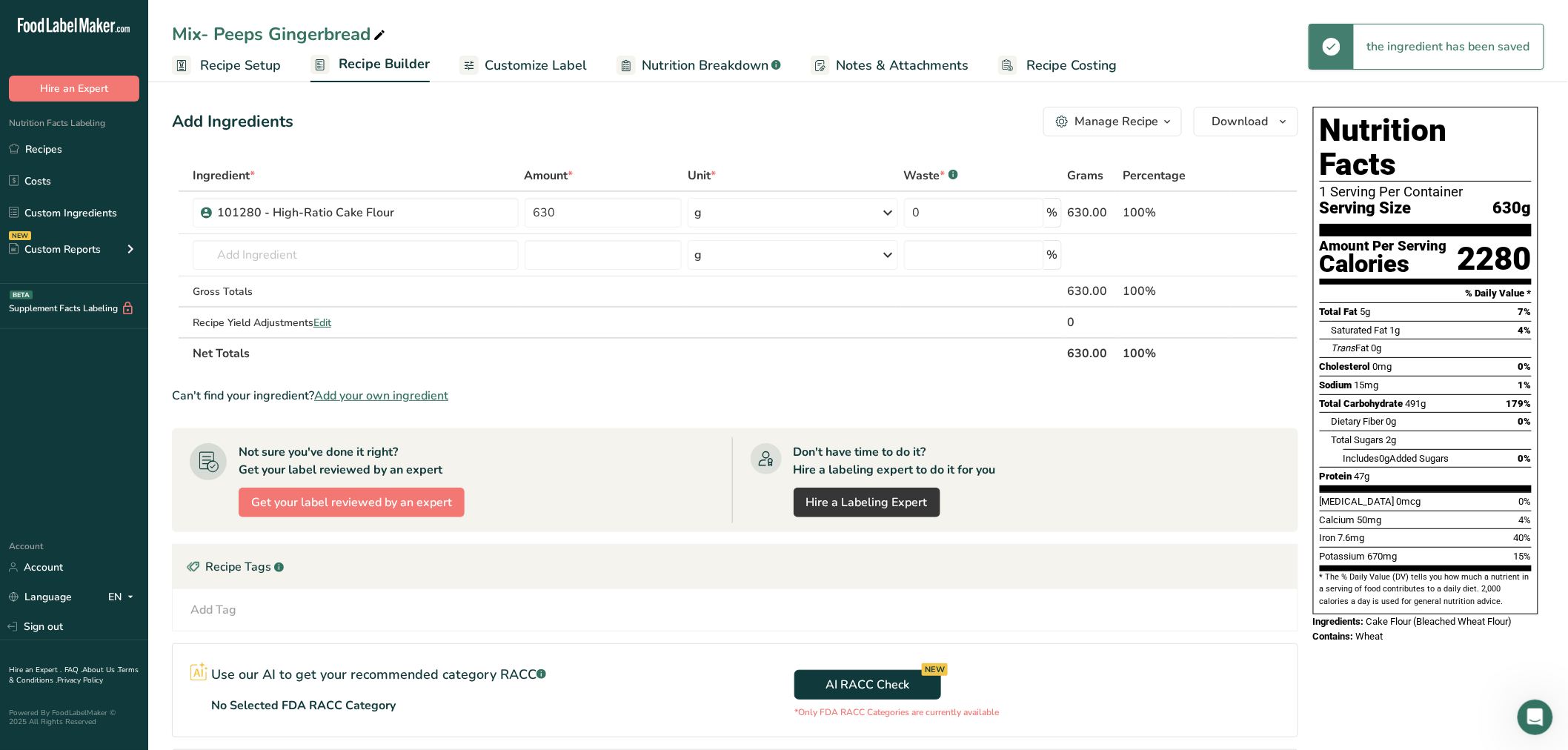
click at [744, 215] on div "g" at bounding box center [793, 212] width 210 height 30
click at [731, 332] on div "See more" at bounding box center [759, 329] width 125 height 15
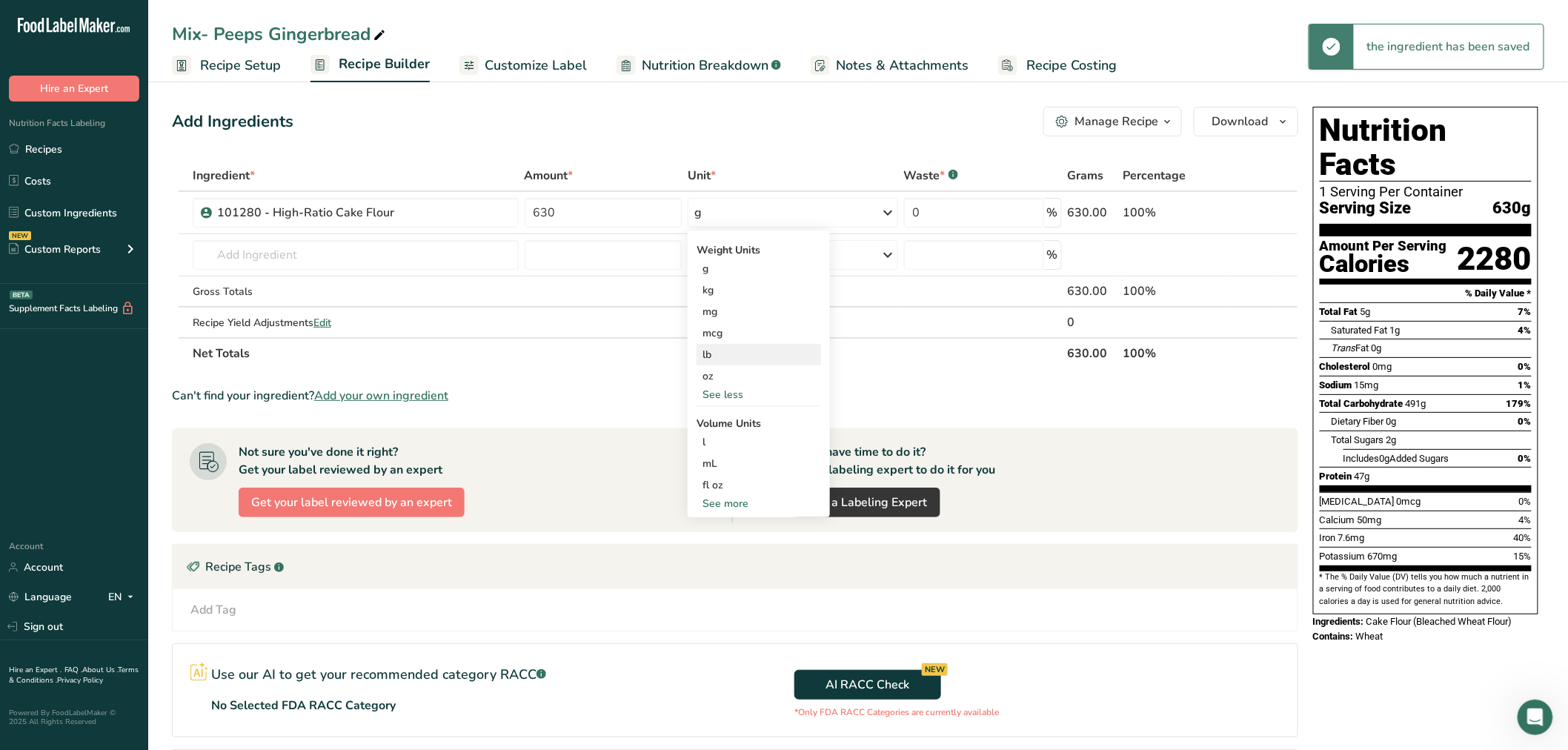
click at [702, 352] on div "lb" at bounding box center [759, 355] width 125 height 22
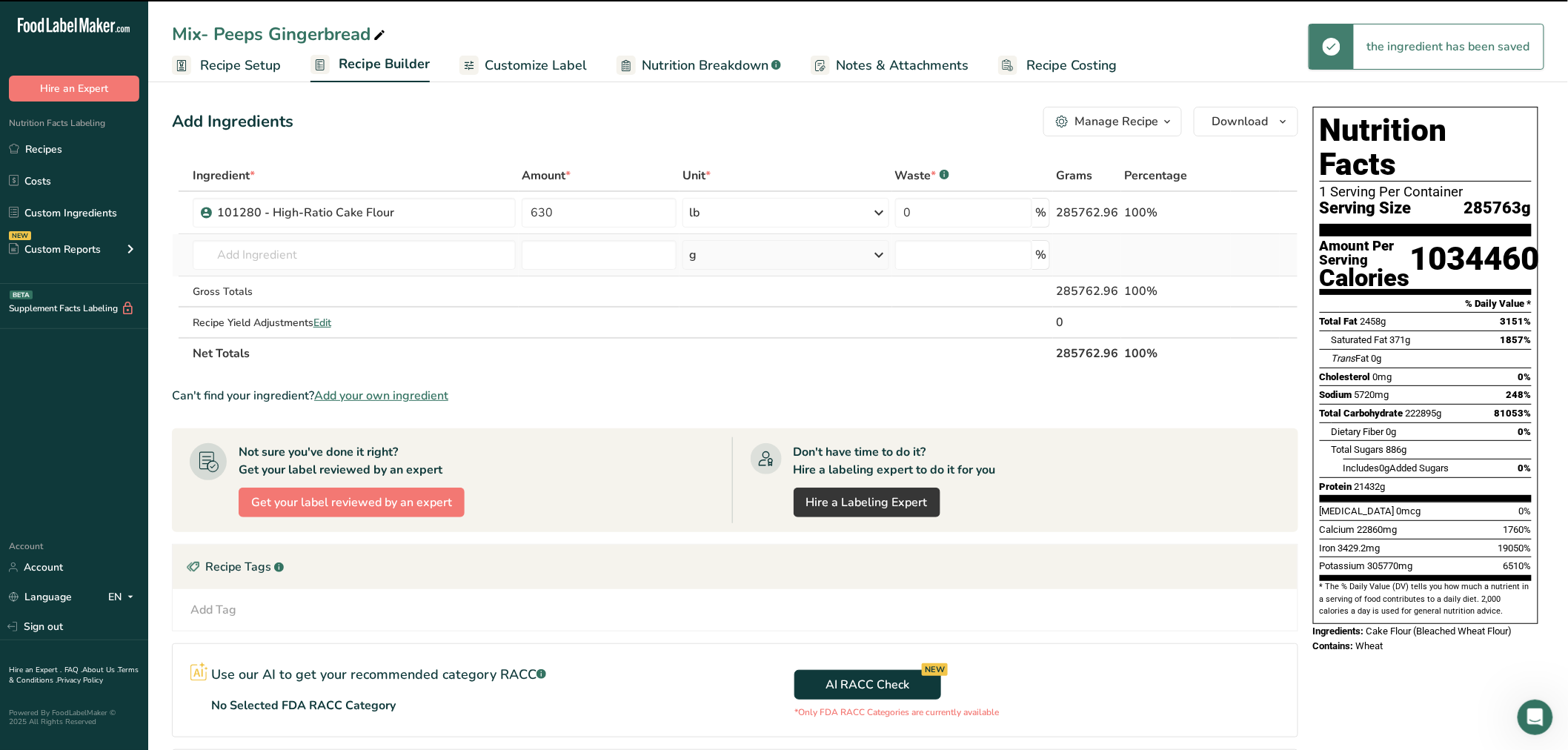
click at [255, 237] on td "101280 - High-Ratio Cake Flour 101250 SM - Hard Wheat Flour 101289 - Quick Roll…" at bounding box center [354, 255] width 329 height 42
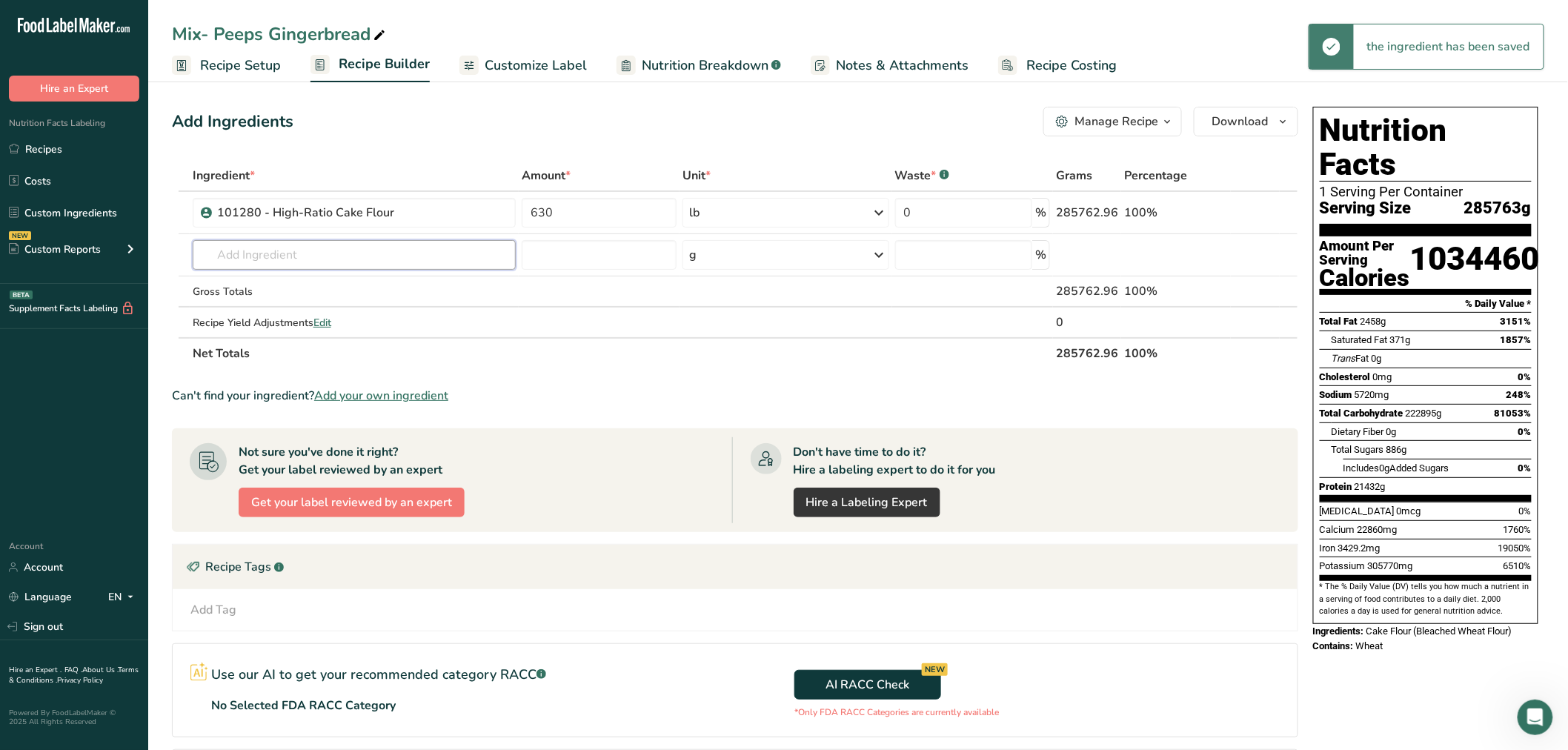
drag, startPoint x: 263, startPoint y: 242, endPoint x: 1454, endPoint y: 741, distance: 1291.3
click at [267, 245] on input "text" at bounding box center [354, 255] width 323 height 30
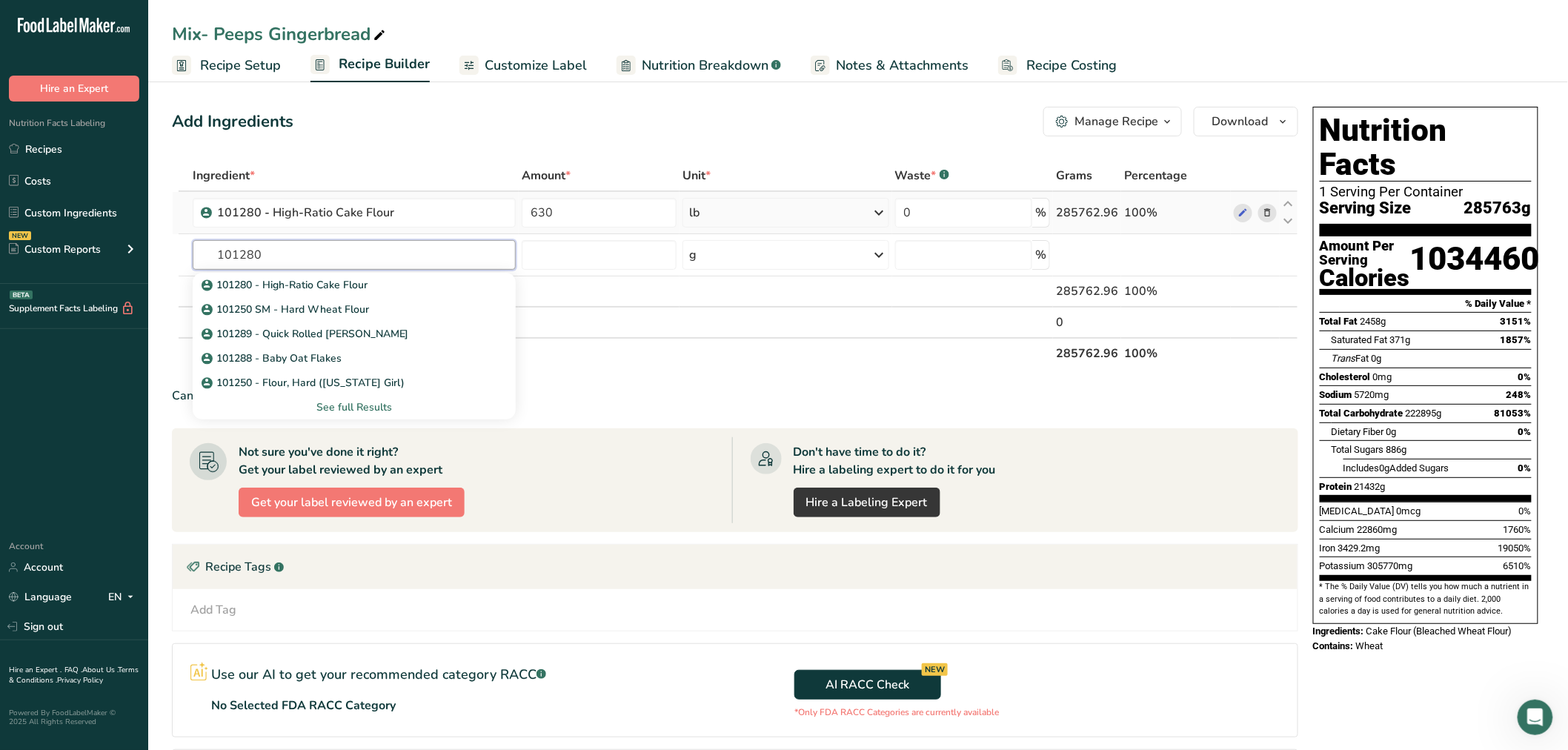
drag, startPoint x: 263, startPoint y: 252, endPoint x: 187, endPoint y: 225, distance: 80.7
click at [187, 230] on tbody "101280 - High-Ratio Cake Flour 630 lb Weight Units g kg mg mcg lb oz See less V…" at bounding box center [735, 264] width 1125 height 145
type input "103102"
click at [256, 290] on p "103102 - Extra Fine Granulated Sugar" at bounding box center [301, 284] width 192 height 15
type input "103102 - Extra Fine Granulated Sugar"
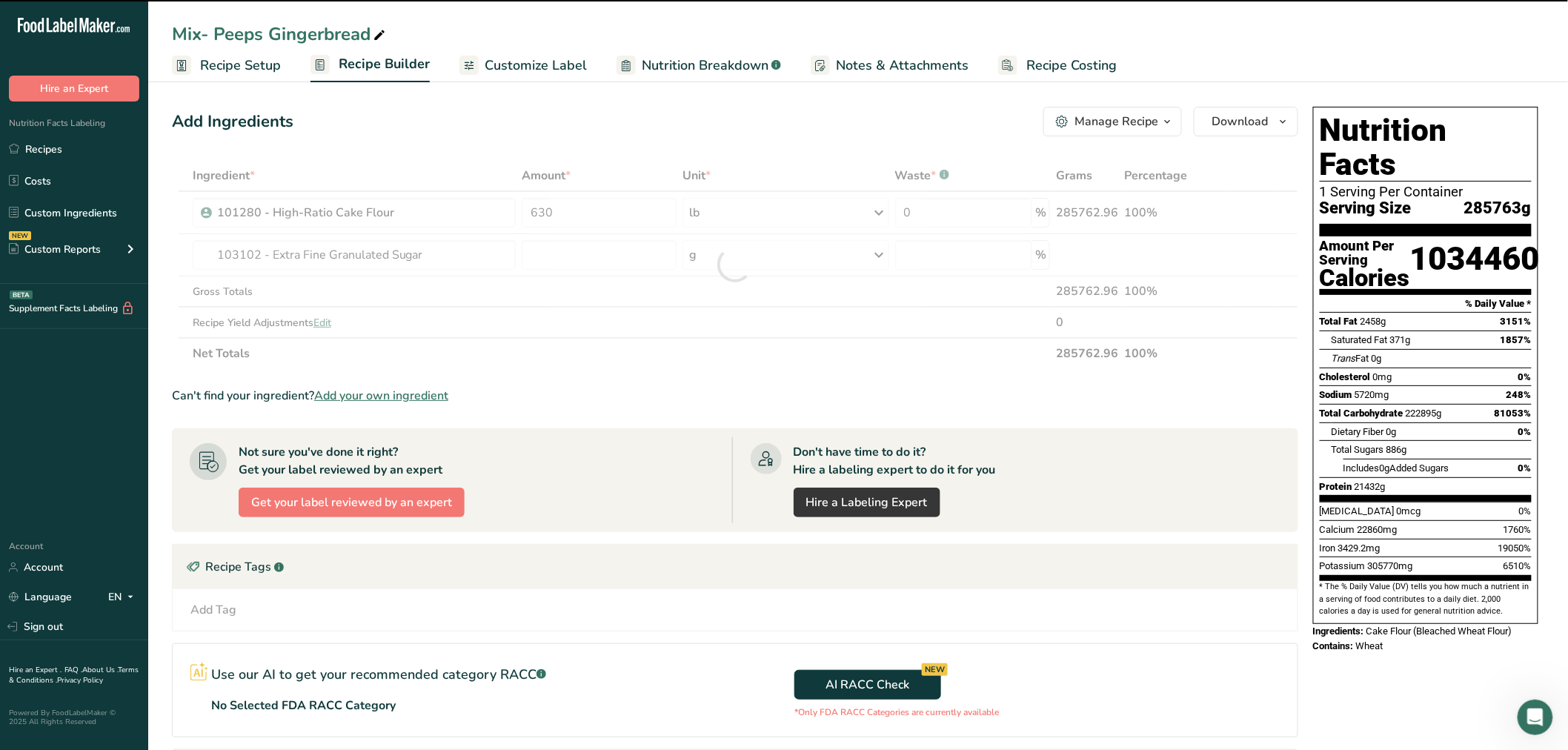
type input "0"
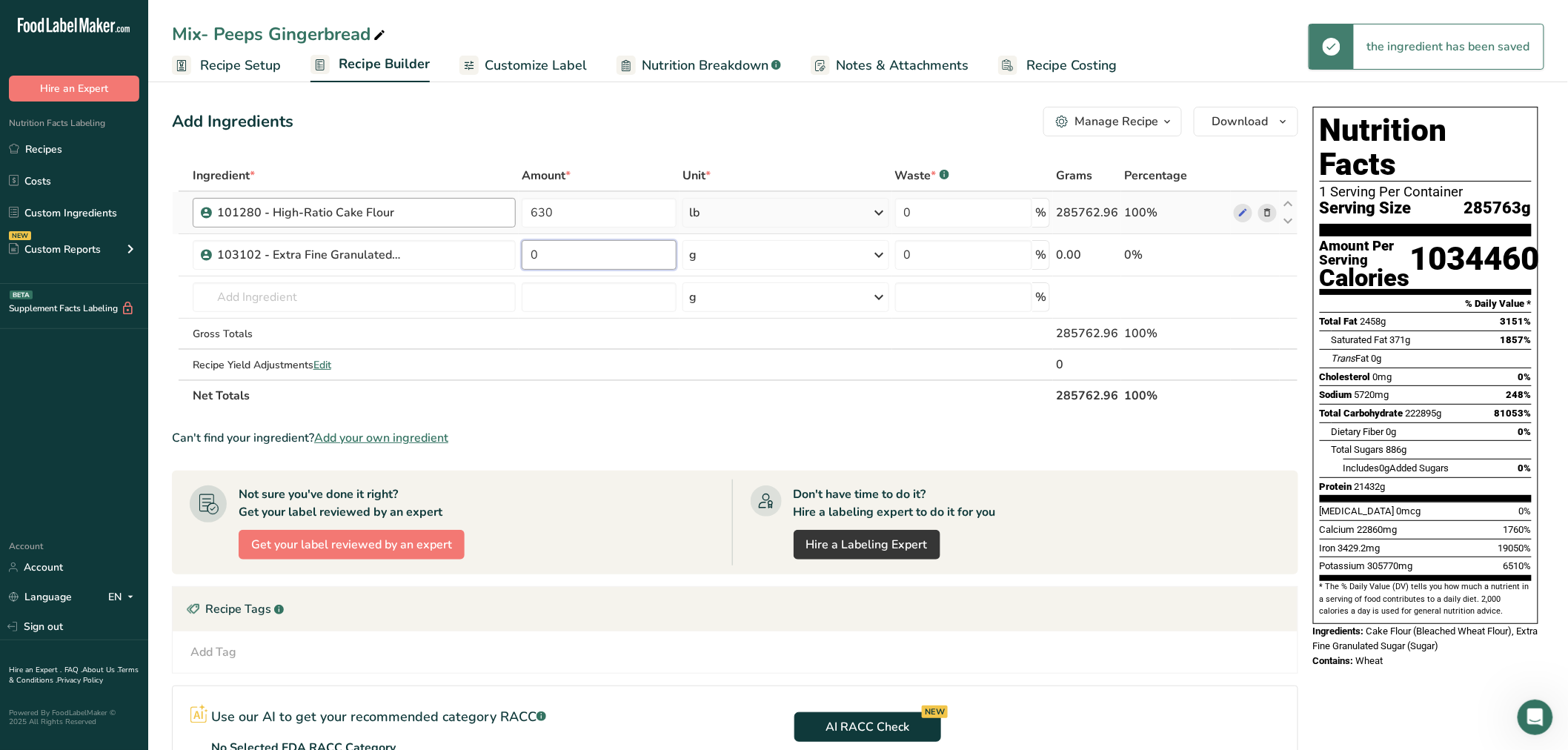
drag, startPoint x: 539, startPoint y: 252, endPoint x: 462, endPoint y: 225, distance: 81.6
click at [463, 227] on tbody "101280 - High-Ratio Cake Flour 630 lb Weight Units g kg mg mcg lb oz See less V…" at bounding box center [735, 286] width 1125 height 188
type input "265"
click at [781, 264] on div "Ingredient * Amount * Unit * Waste * .a-a{fill:#347362;}.b-a{fill:#fff;} Grams …" at bounding box center [735, 285] width 1127 height 251
click at [766, 255] on div "g" at bounding box center [785, 255] width 206 height 30
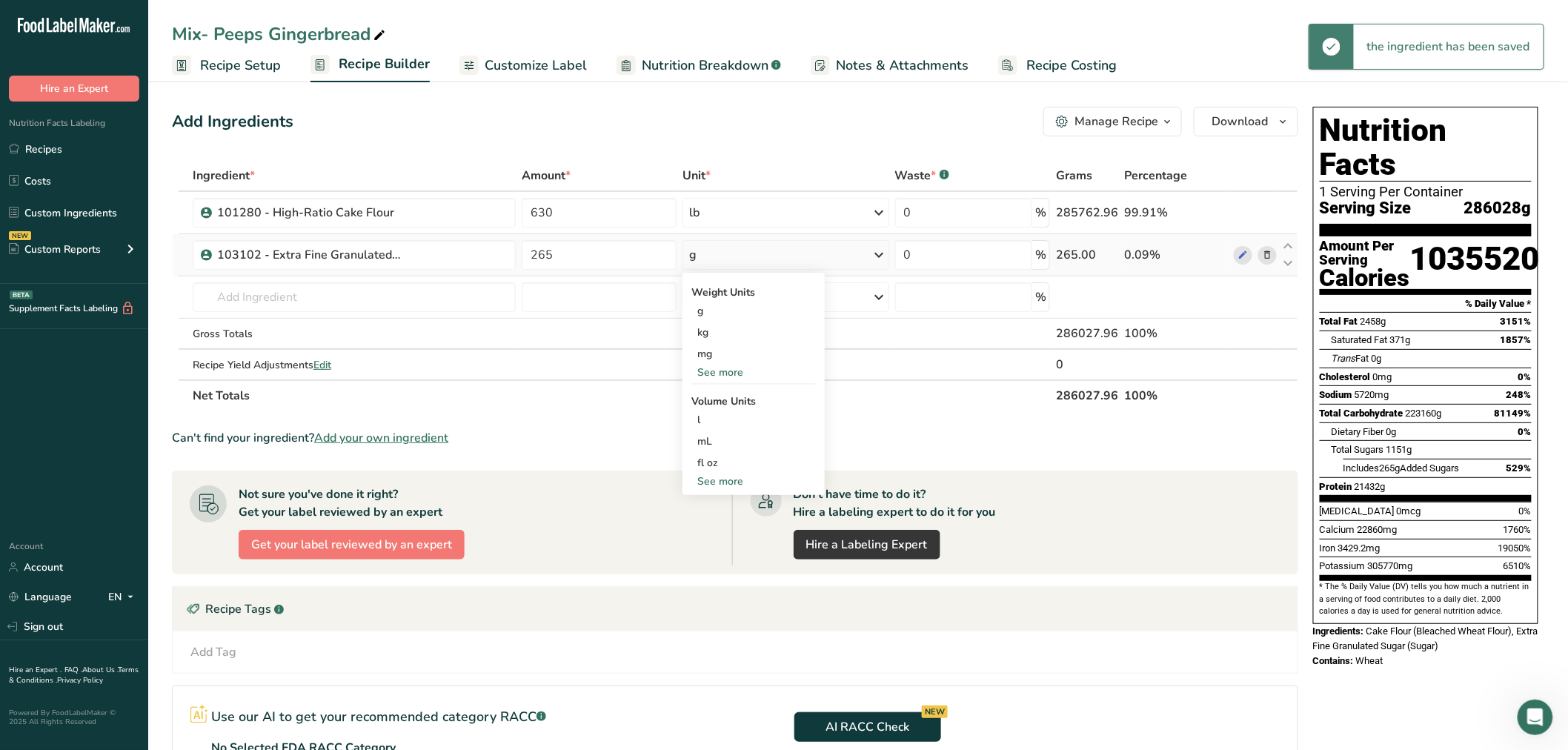
click at [713, 379] on div "See more" at bounding box center [754, 372] width 125 height 15
click at [702, 404] on div "lb" at bounding box center [754, 397] width 125 height 22
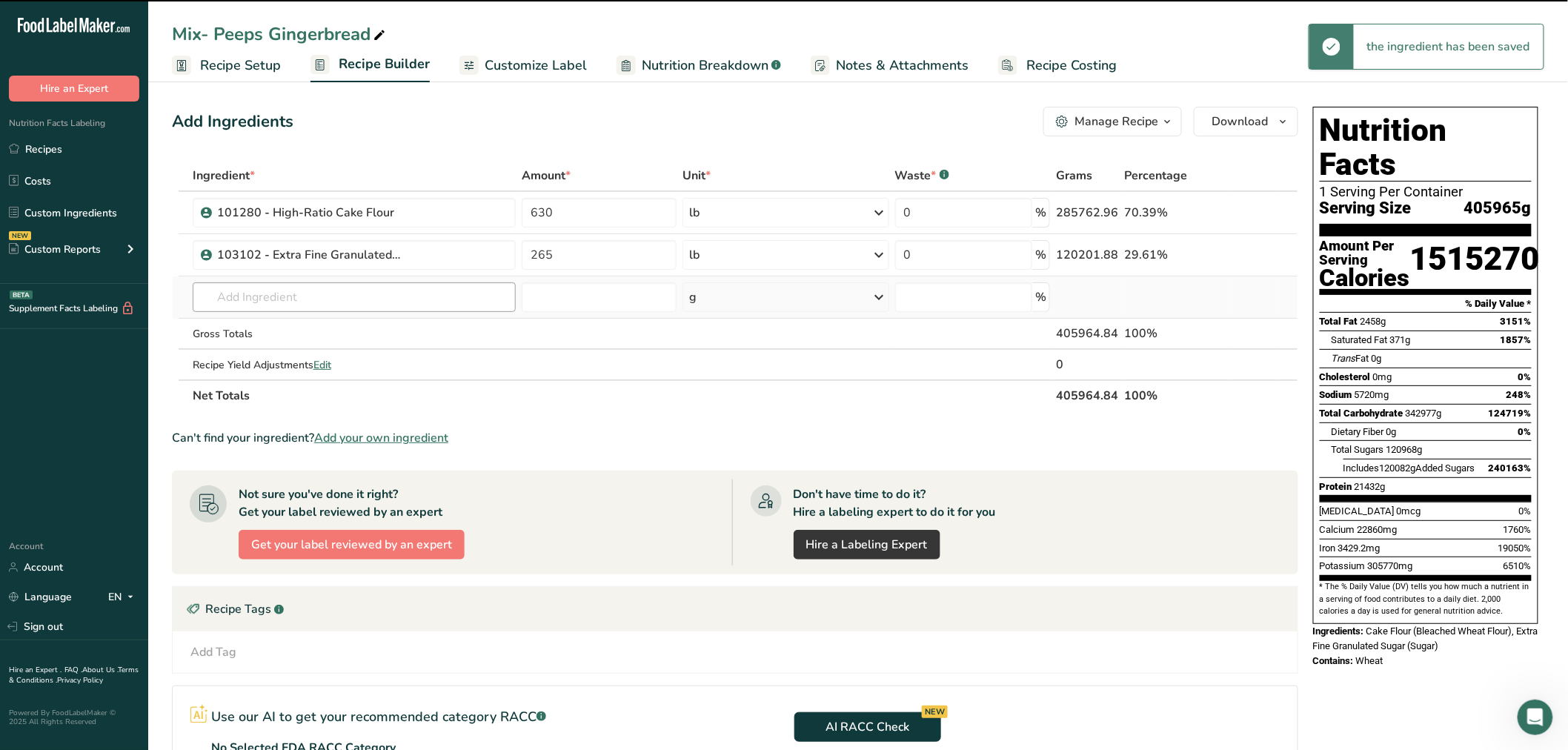
drag, startPoint x: 315, startPoint y: 278, endPoint x: 310, endPoint y: 283, distance: 7.1
click at [312, 278] on td "103102 - Extra Fine Granulated Sugar 103102 SUGAR 103502 High Fructose Corn Syr…" at bounding box center [354, 297] width 329 height 42
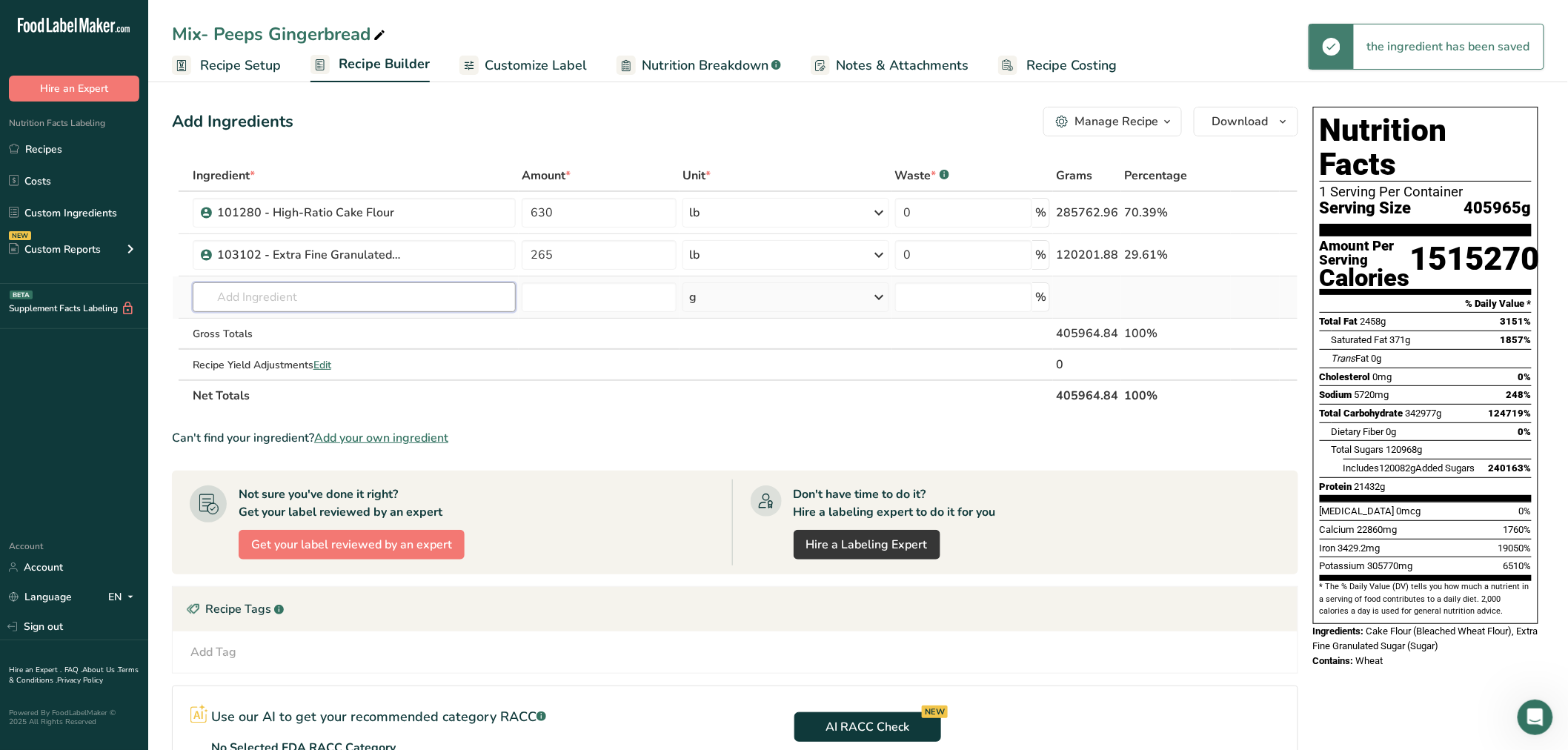
click at [310, 283] on input "text" at bounding box center [354, 297] width 324 height 30
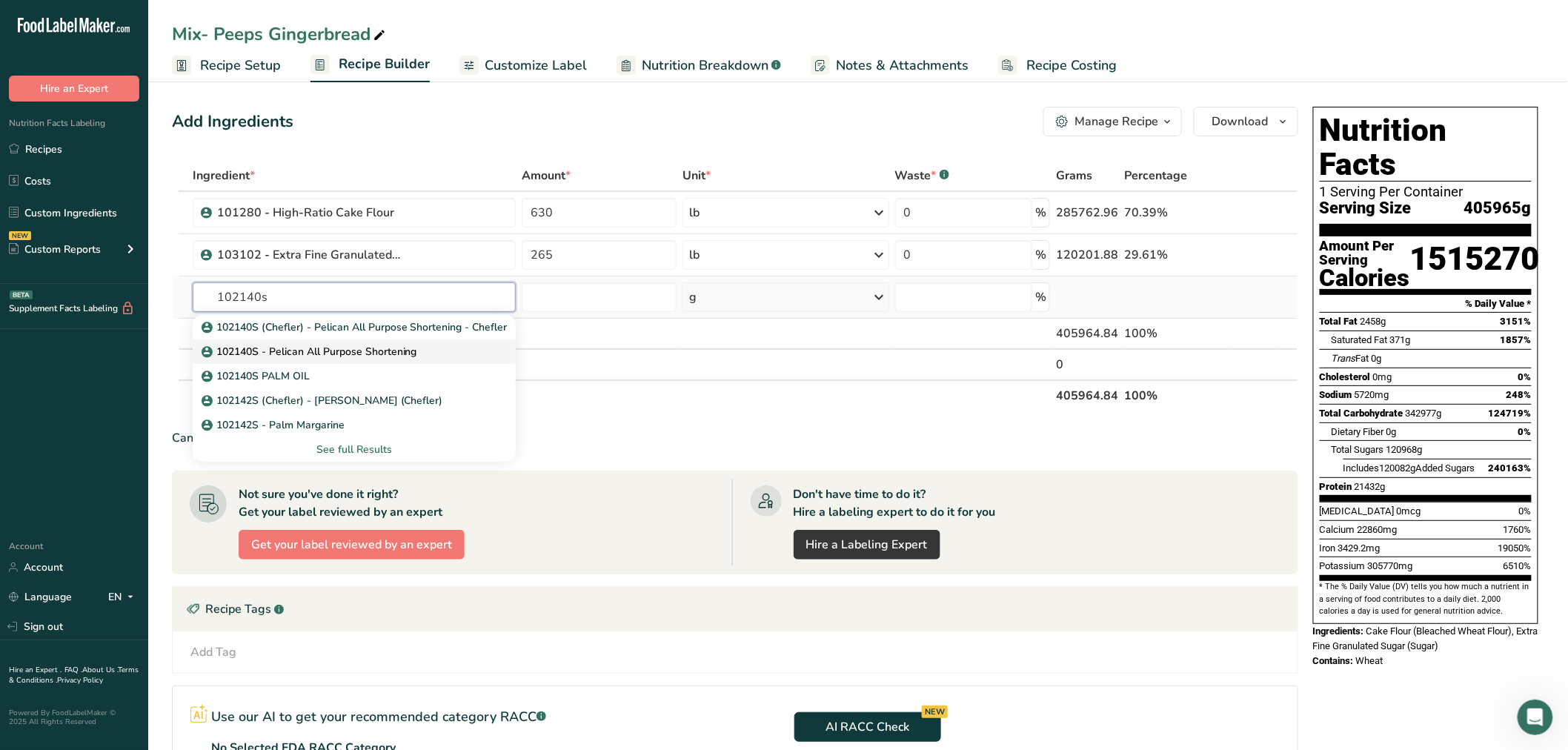
type input "102140s"
click at [283, 344] on p "102140S - Pelican All Purpose Shortening" at bounding box center [311, 351] width 213 height 15
type input "102140S - Pelican All Purpose Shortening"
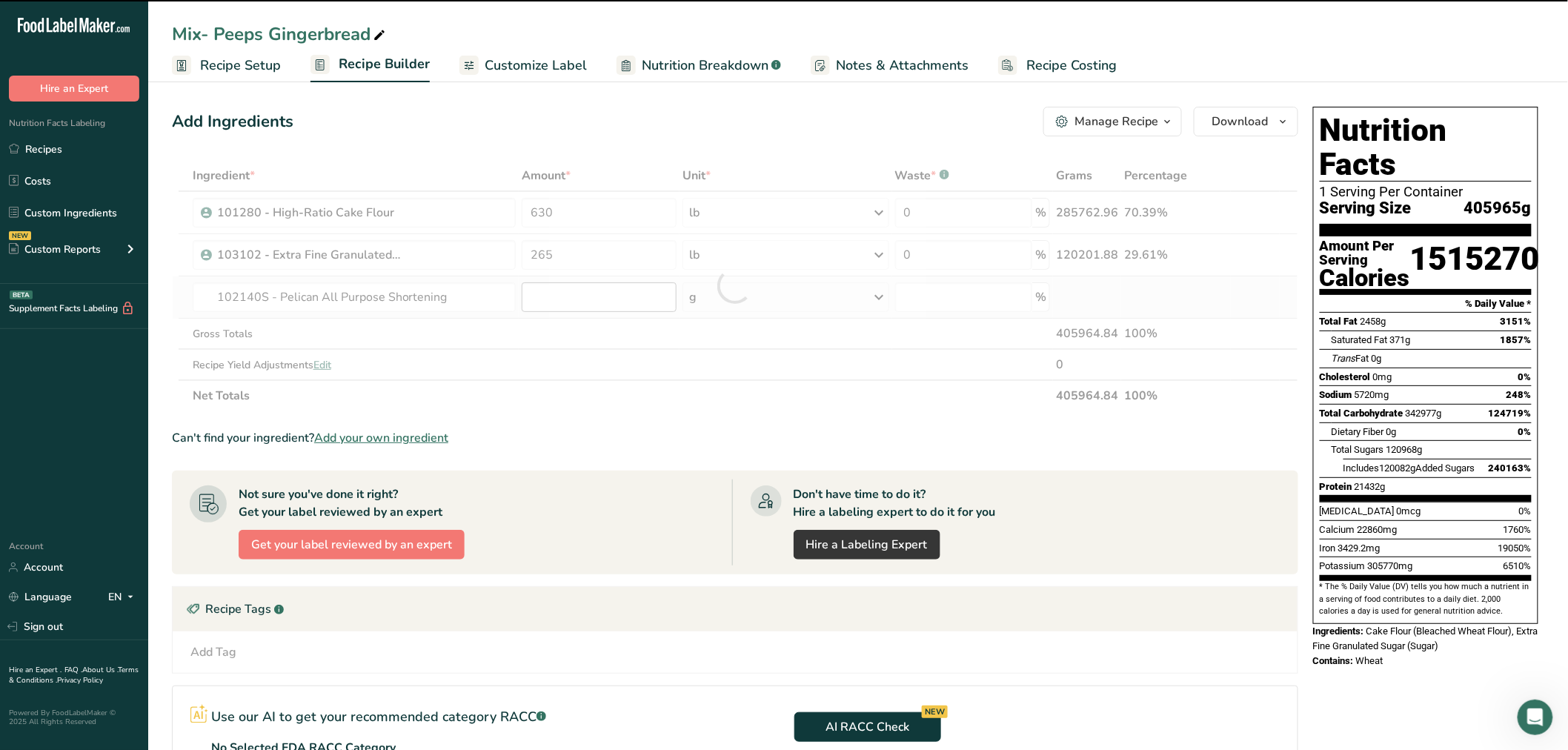
type input "0"
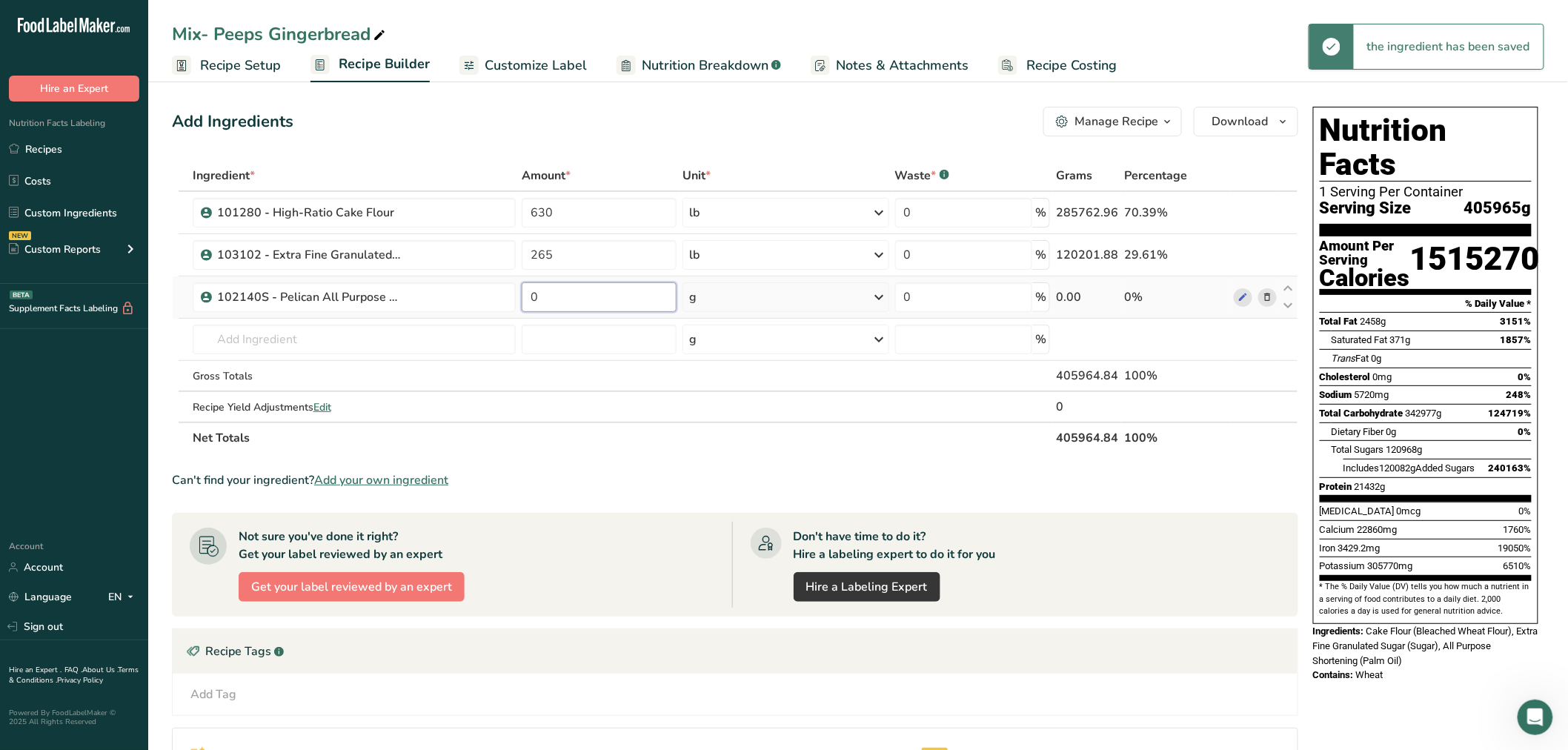
drag, startPoint x: 536, startPoint y: 292, endPoint x: 527, endPoint y: 288, distance: 9.8
click at [527, 288] on input "0" at bounding box center [599, 297] width 155 height 30
type input "150"
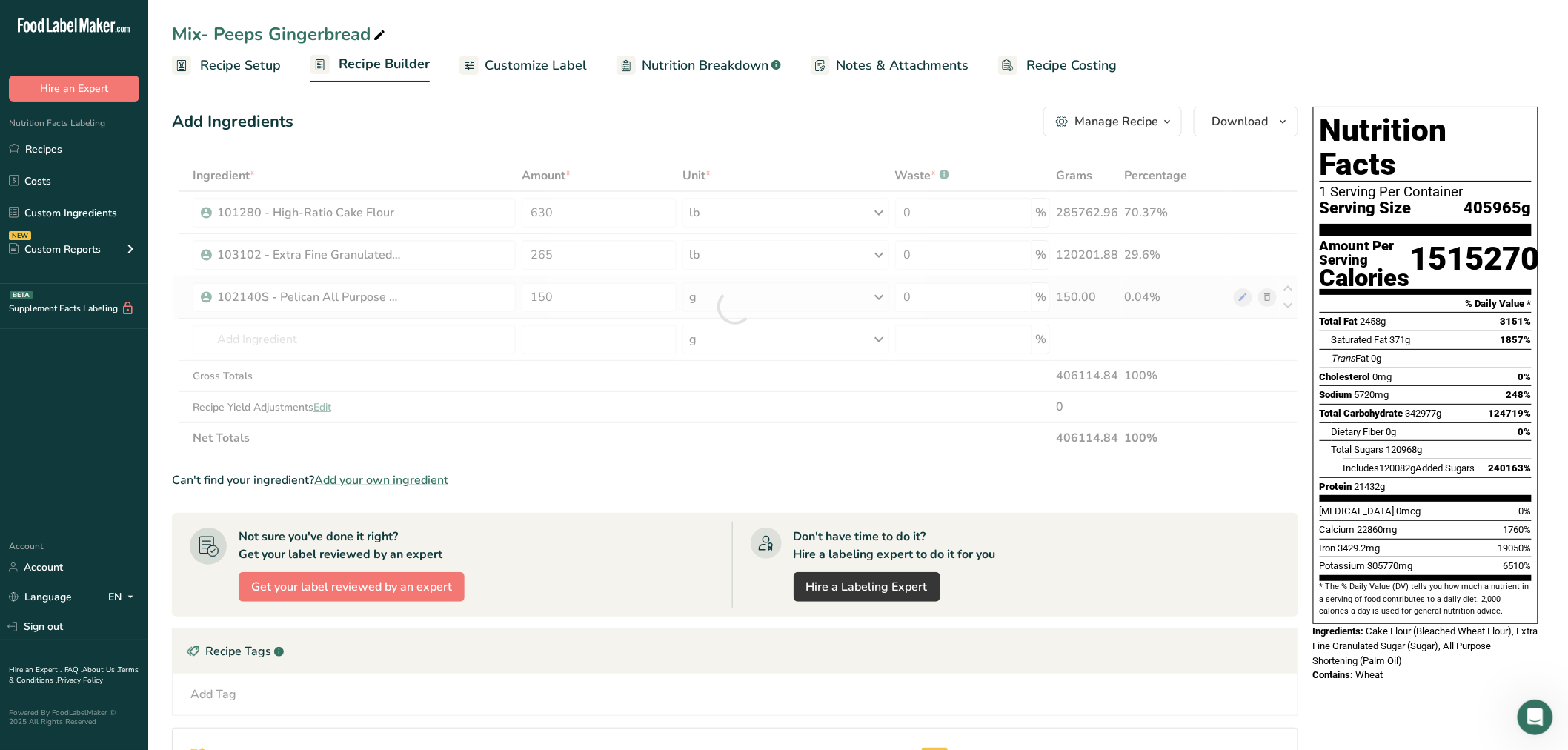
click at [723, 296] on div "Ingredient * Amount * Unit * Waste * .a-a{fill:#347362;}.b-a{fill:#fff;} Grams …" at bounding box center [735, 306] width 1127 height 293
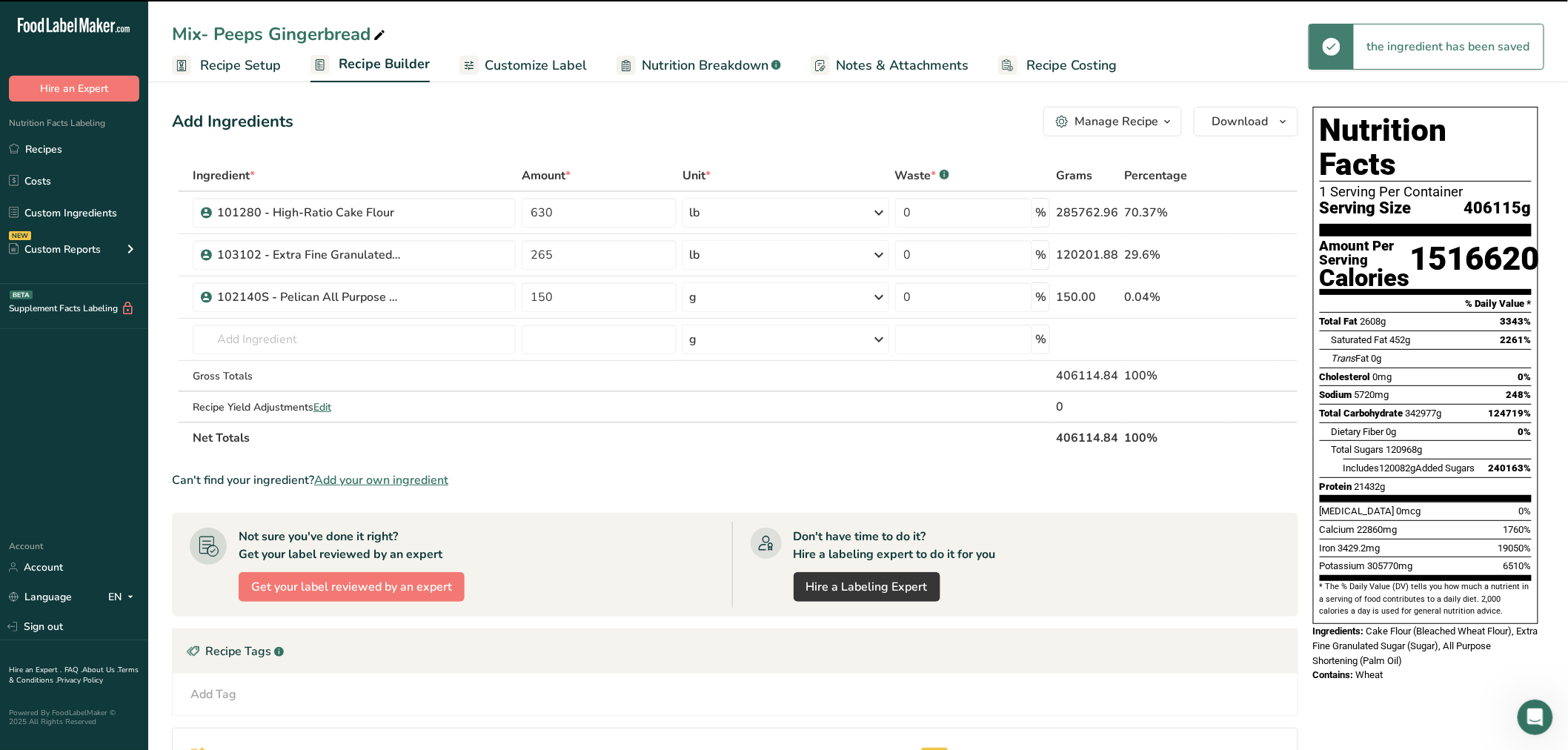
click at [723, 296] on div "g" at bounding box center [785, 297] width 206 height 30
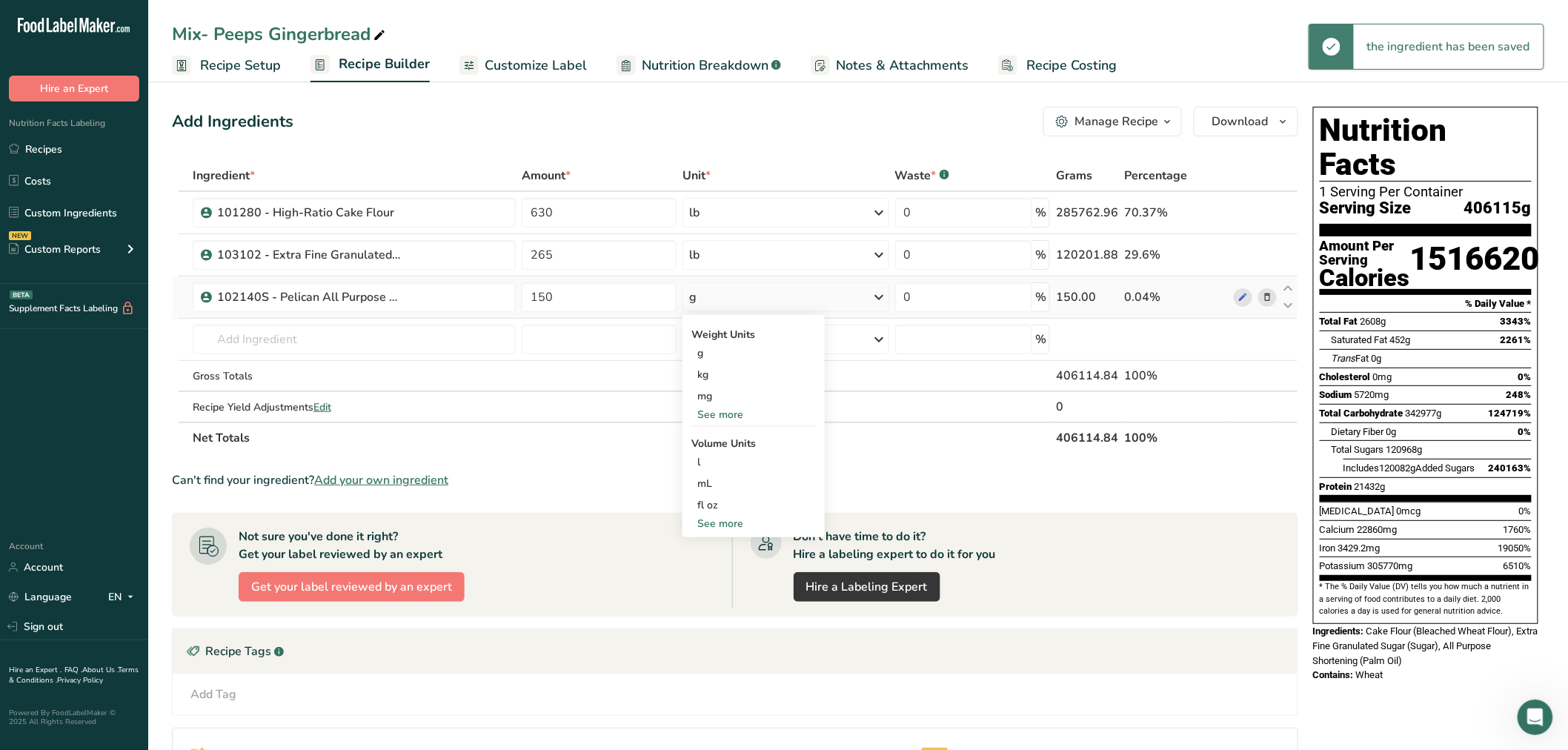
drag, startPoint x: 723, startPoint y: 401, endPoint x: 723, endPoint y: 411, distance: 10.0
click at [723, 411] on div "Weight Units g kg mg See more Volume Units l Volume units require a density con…" at bounding box center [754, 426] width 143 height 222
click at [723, 411] on div "See more" at bounding box center [754, 414] width 125 height 15
click at [727, 478] on div "See less" at bounding box center [754, 478] width 125 height 15
click at [709, 412] on div "See more" at bounding box center [754, 414] width 125 height 15
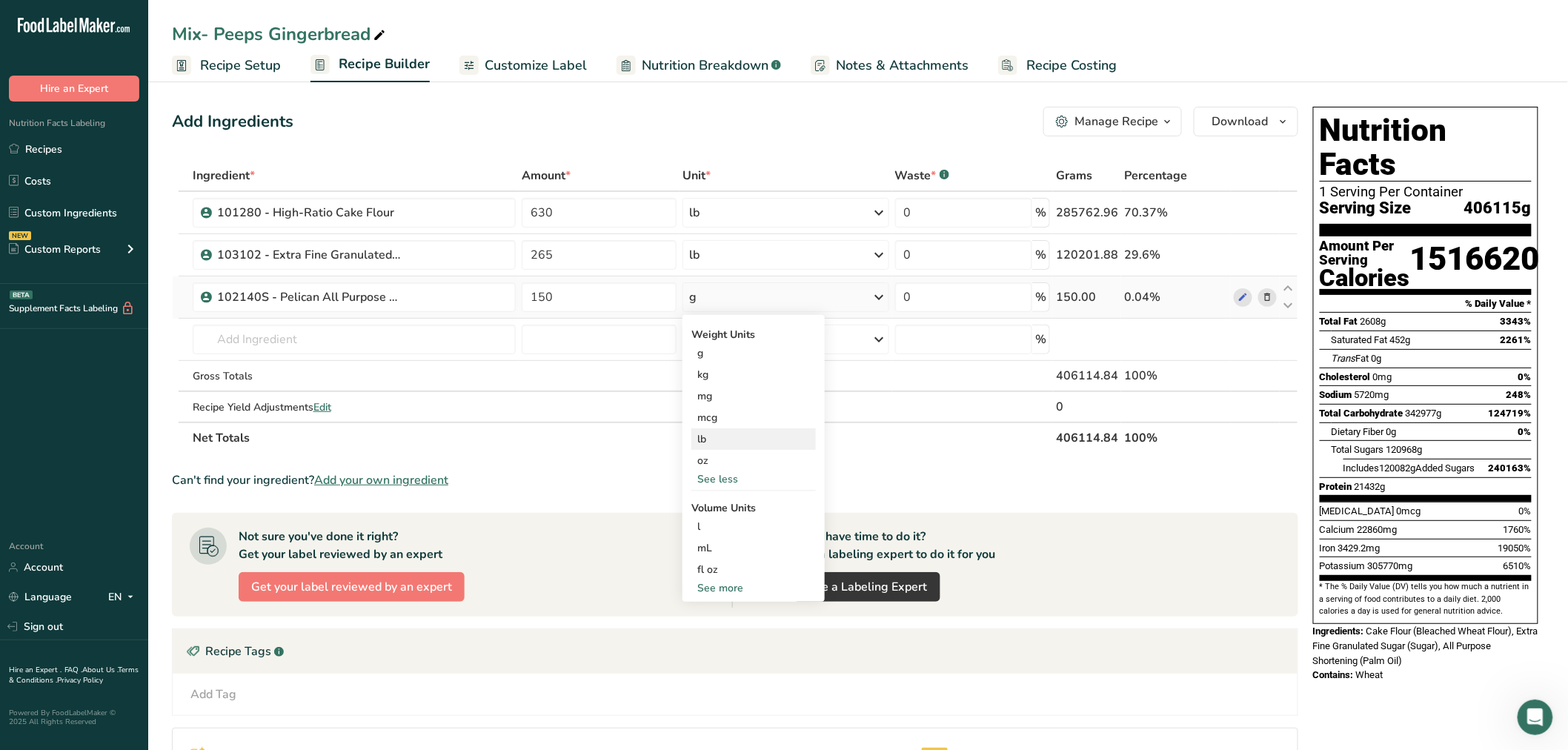
click at [711, 445] on div "lb" at bounding box center [754, 440] width 125 height 22
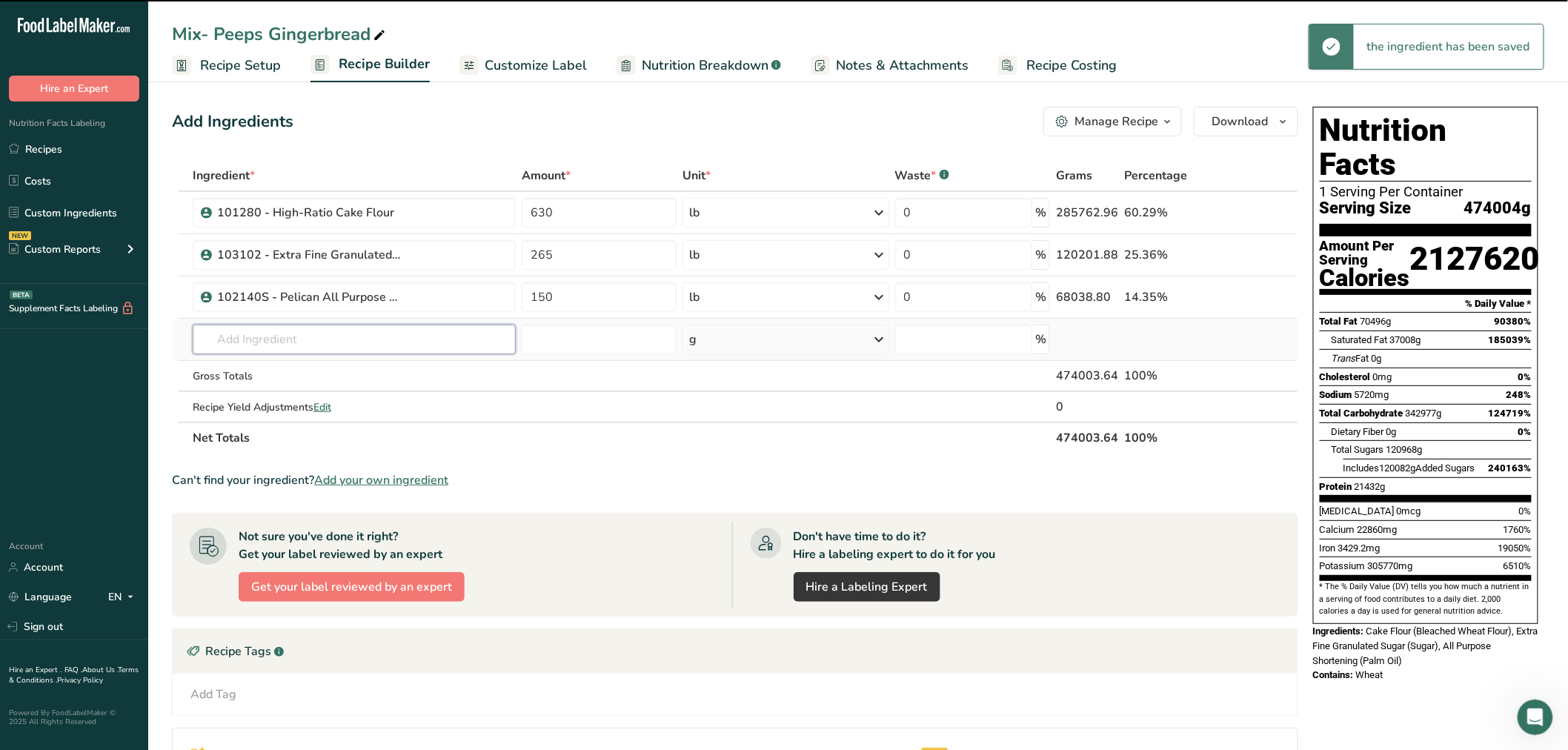
click at [330, 329] on input "text" at bounding box center [354, 339] width 324 height 30
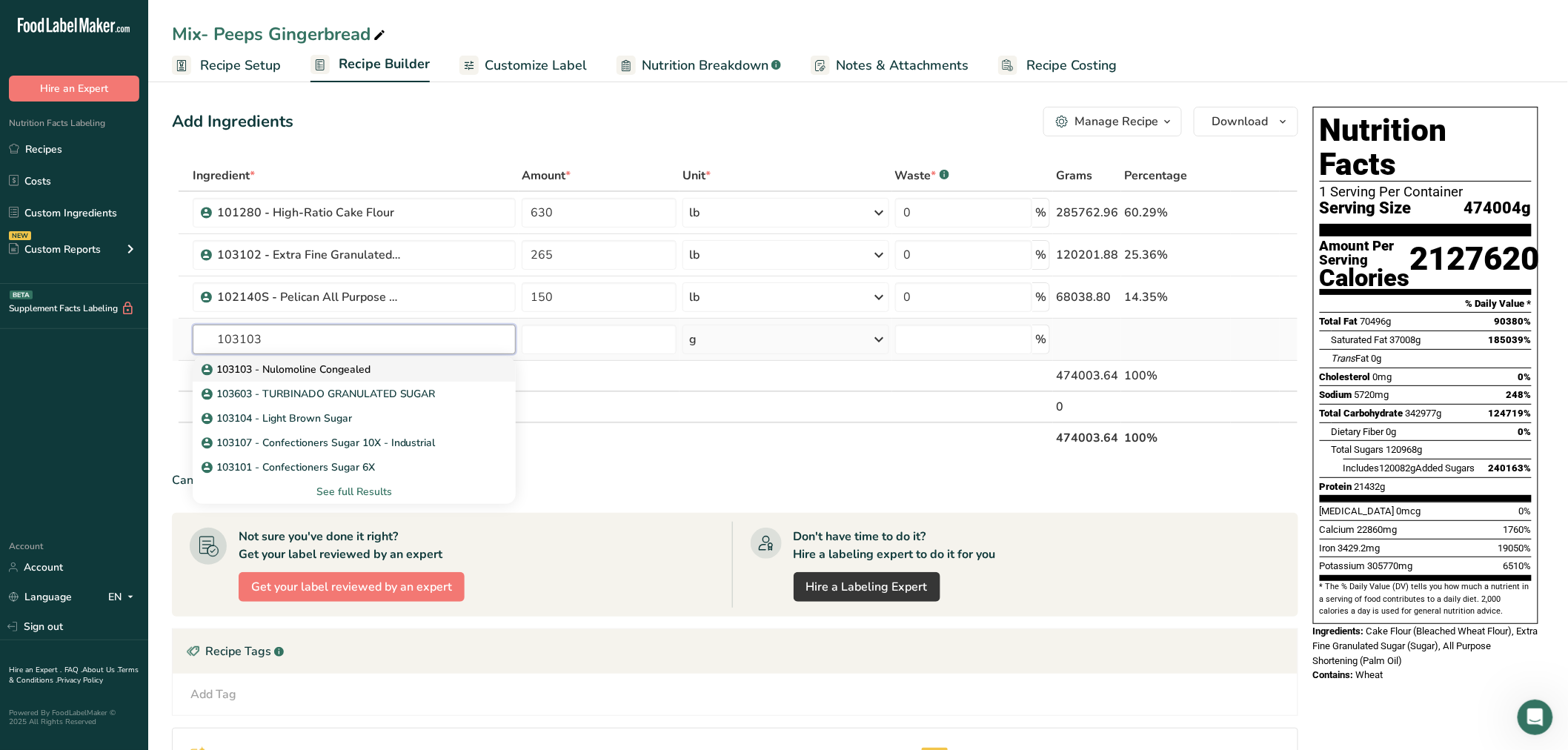
type input "103103"
click at [329, 367] on p "103103 - Nulomoline Congealed" at bounding box center [288, 369] width 166 height 15
type input "103103 - Nulomoline Congealed"
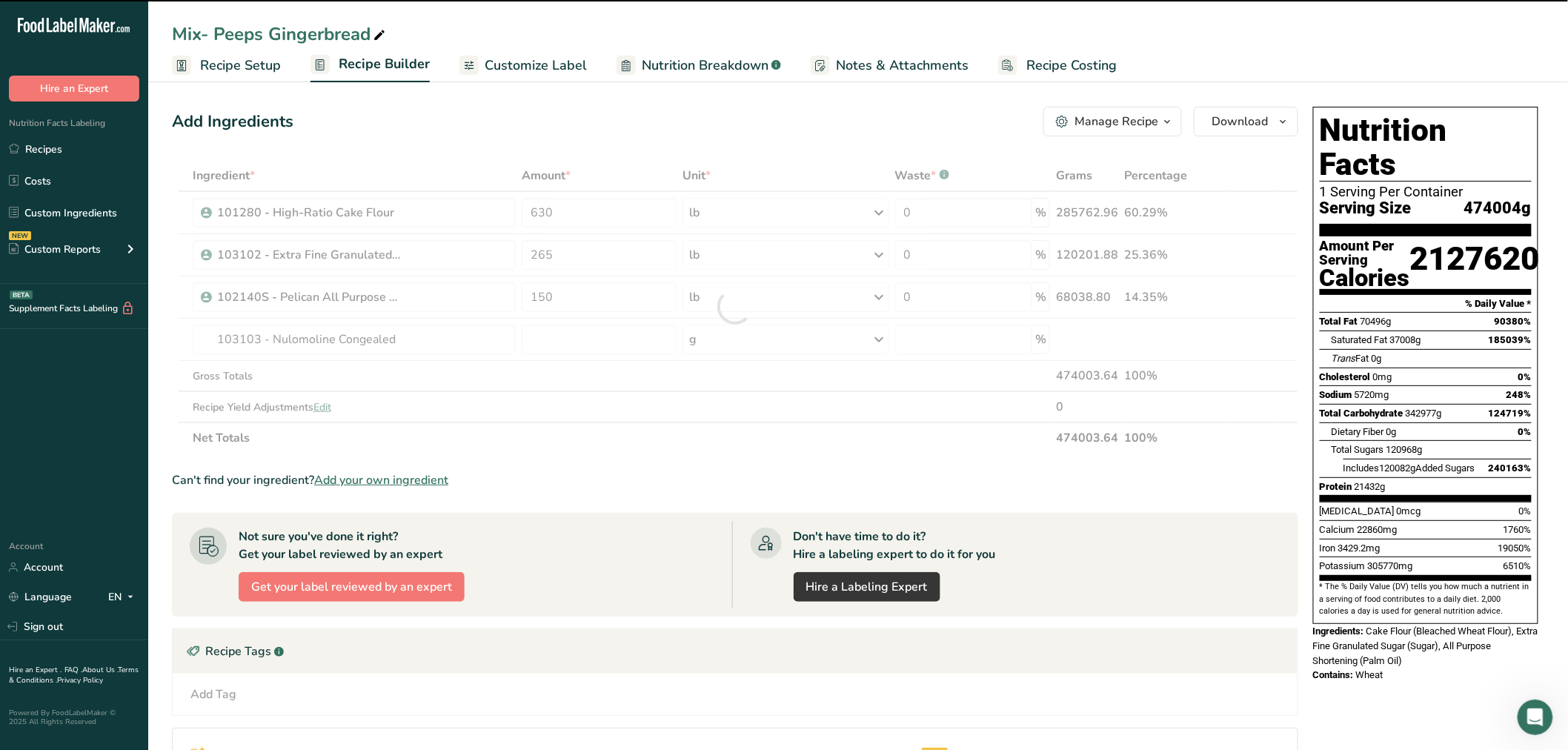
type input "0"
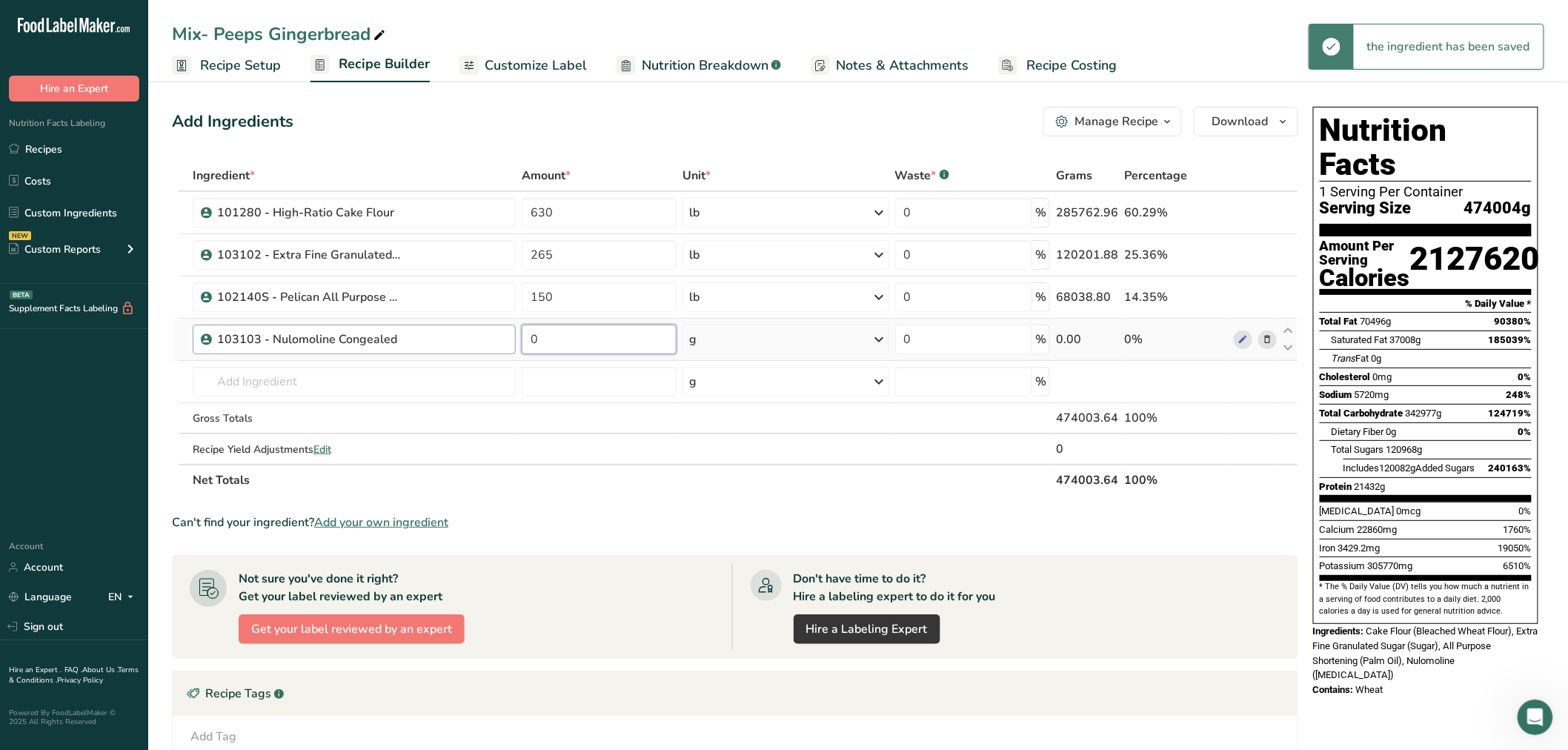
drag, startPoint x: 563, startPoint y: 342, endPoint x: 508, endPoint y: 336, distance: 55.3
click at [513, 336] on tr "103103 - Nulomoline Congealed 0 g Weight Units g kg mg See more Volume Units l …" at bounding box center [735, 339] width 1125 height 42
type input "50"
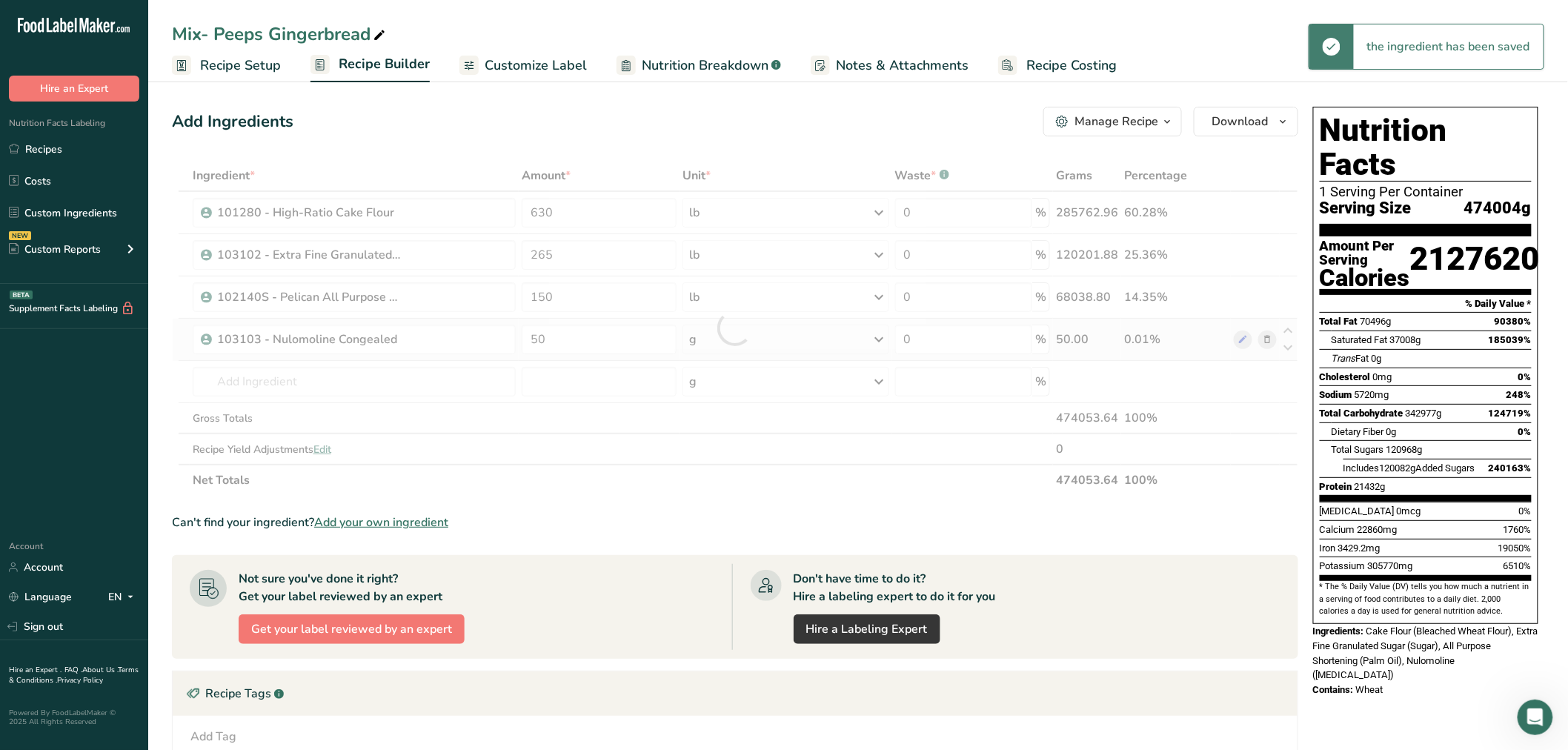
click at [716, 336] on div "Ingredient * Amount * Unit * Waste * .a-a{fill:#347362;}.b-a{fill:#fff;} Grams …" at bounding box center [735, 328] width 1127 height 336
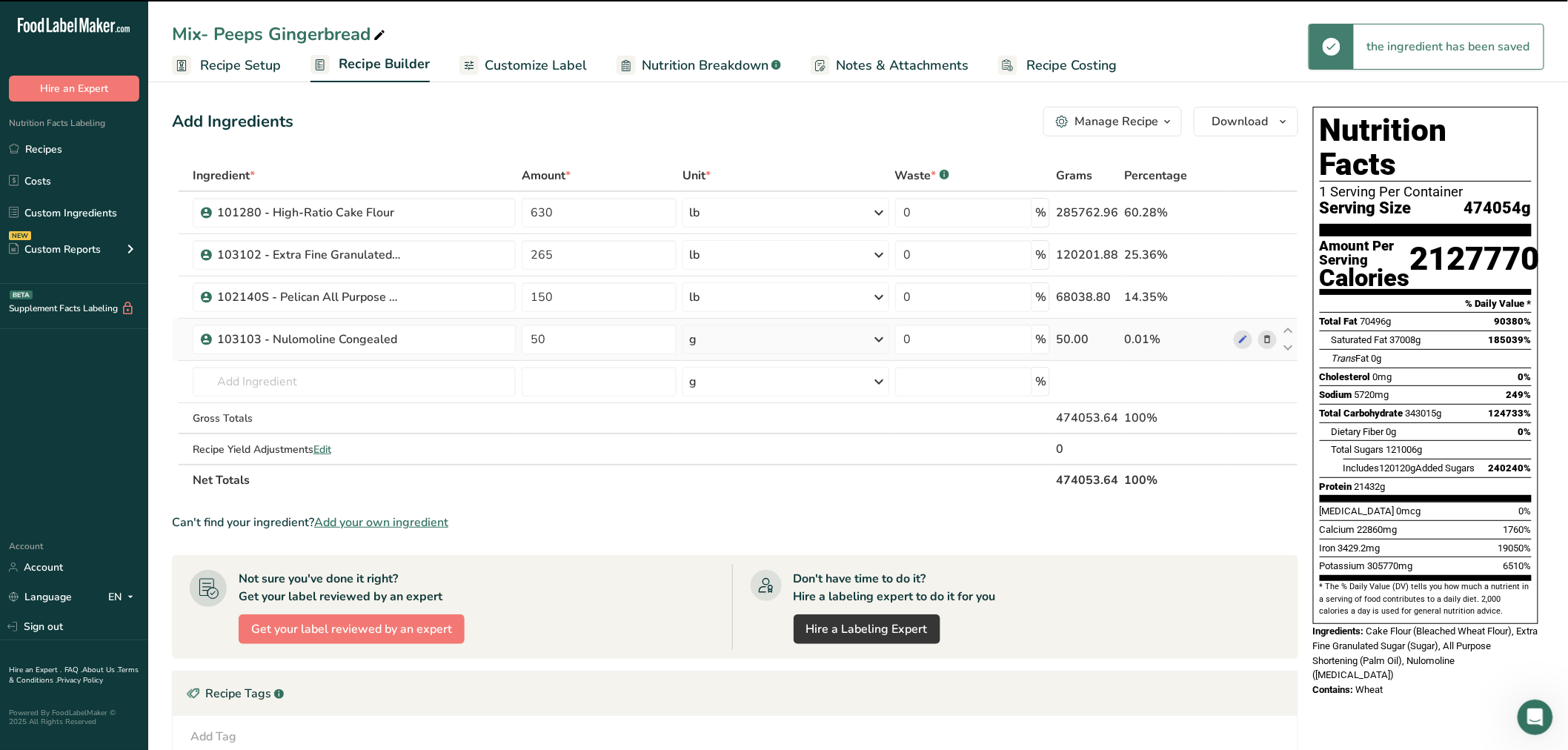
click at [716, 336] on div "g" at bounding box center [785, 339] width 206 height 30
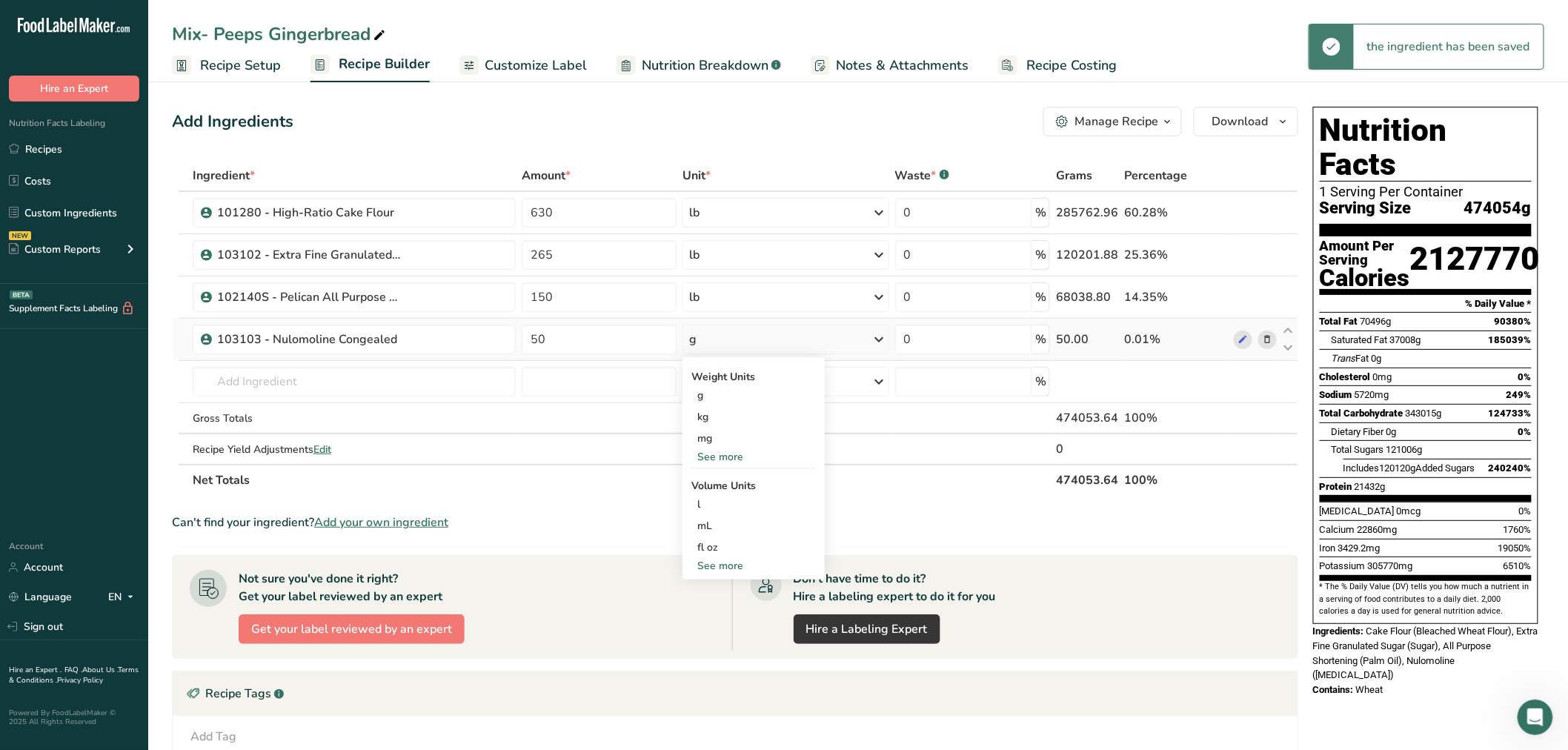
click at [711, 464] on div "Weight Units g kg mg See more Volume Units l Volume units require a density con…" at bounding box center [754, 468] width 143 height 222
click at [710, 449] on div "See more" at bounding box center [754, 457] width 125 height 15
click at [702, 478] on div "lb" at bounding box center [754, 481] width 125 height 22
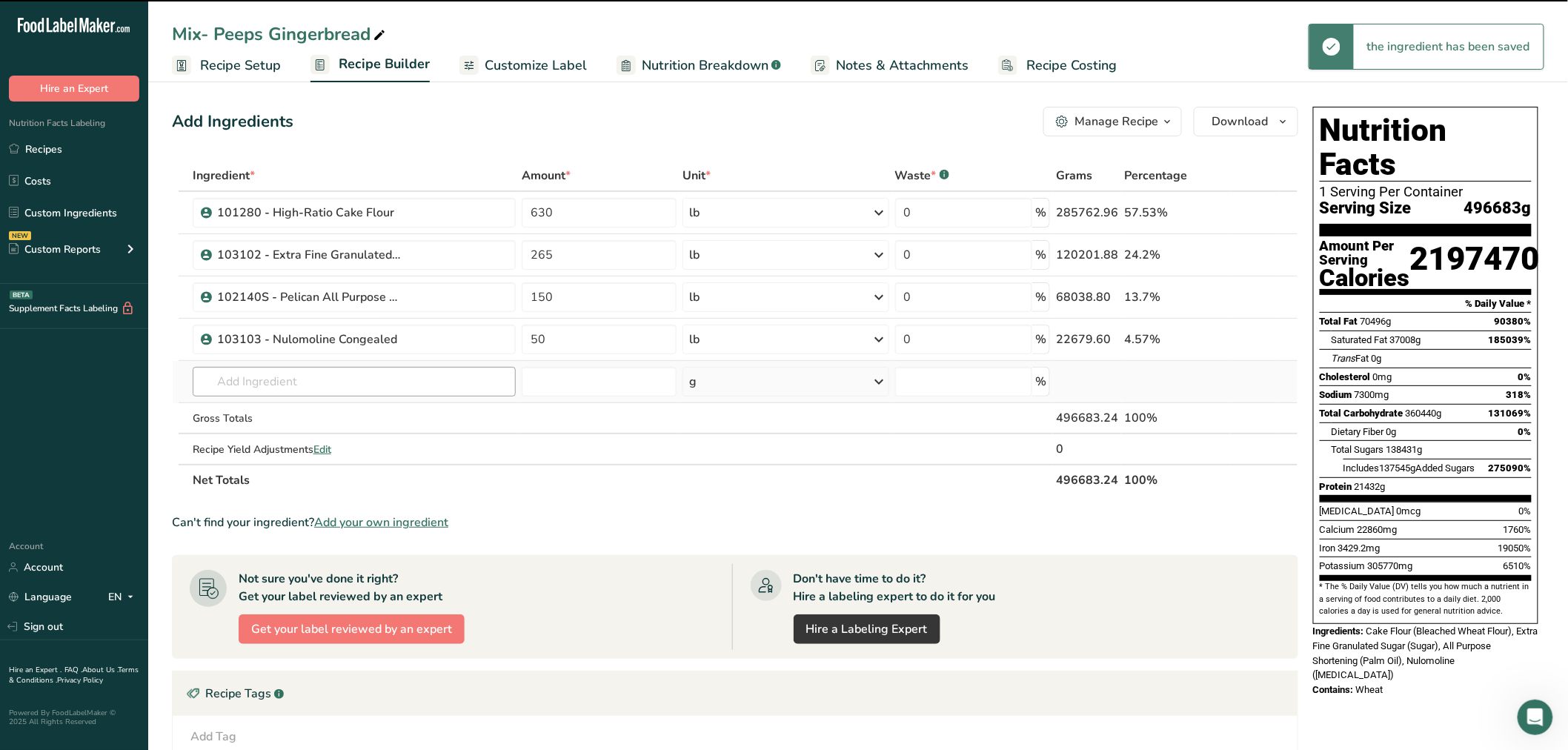
drag, startPoint x: 298, startPoint y: 359, endPoint x: 292, endPoint y: 387, distance: 28.6
click at [295, 366] on td "103103 - Nulomoline Congealed 103603 - TURBINADO GRANULATED SUGAR 103104 - Ligh…" at bounding box center [354, 382] width 329 height 42
click at [292, 387] on input "text" at bounding box center [354, 381] width 324 height 30
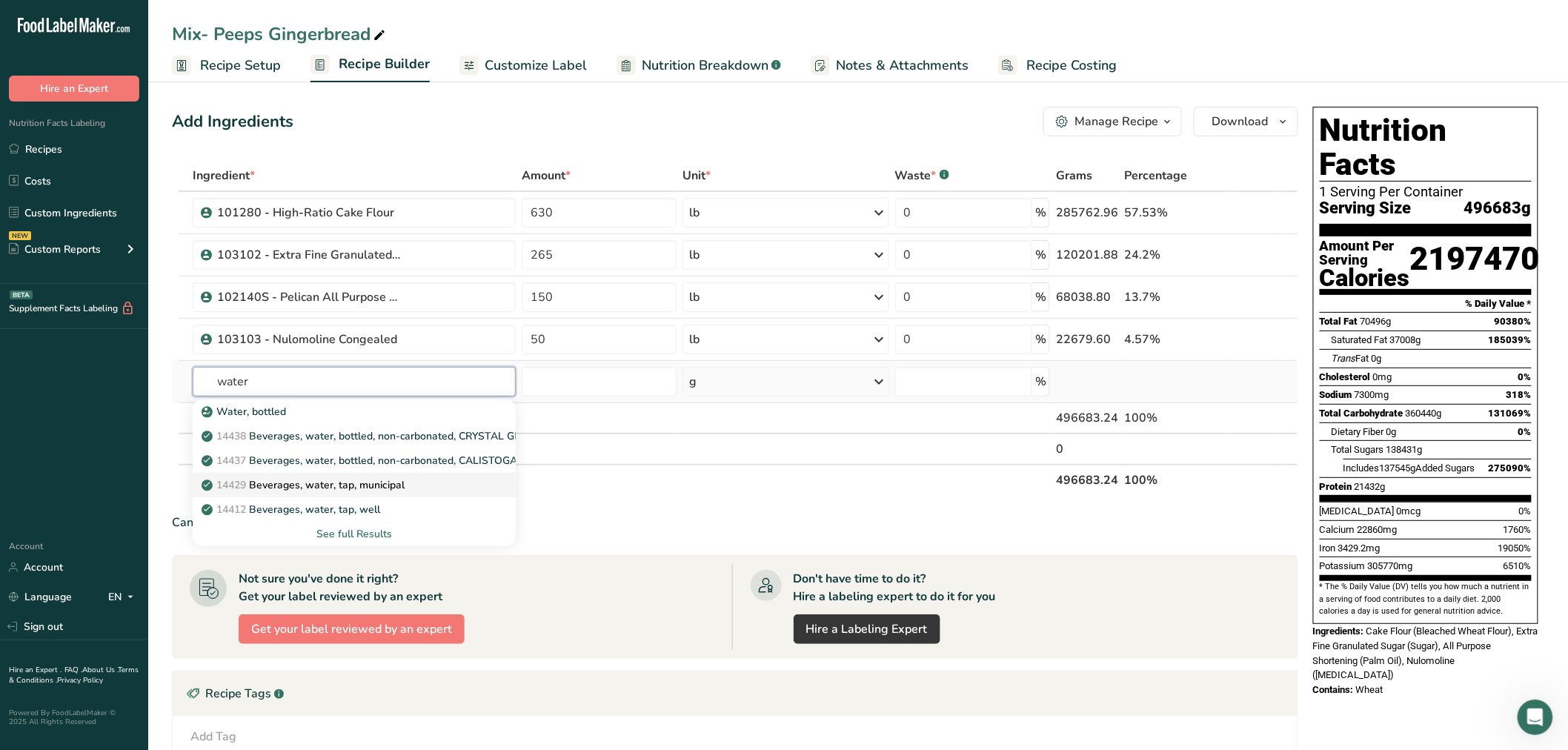
type input "water"
click at [339, 490] on p "14429 [GEOGRAPHIC_DATA], water, tap, municipal" at bounding box center [305, 485] width 200 height 15
type input "Beverages, water, tap, municipal"
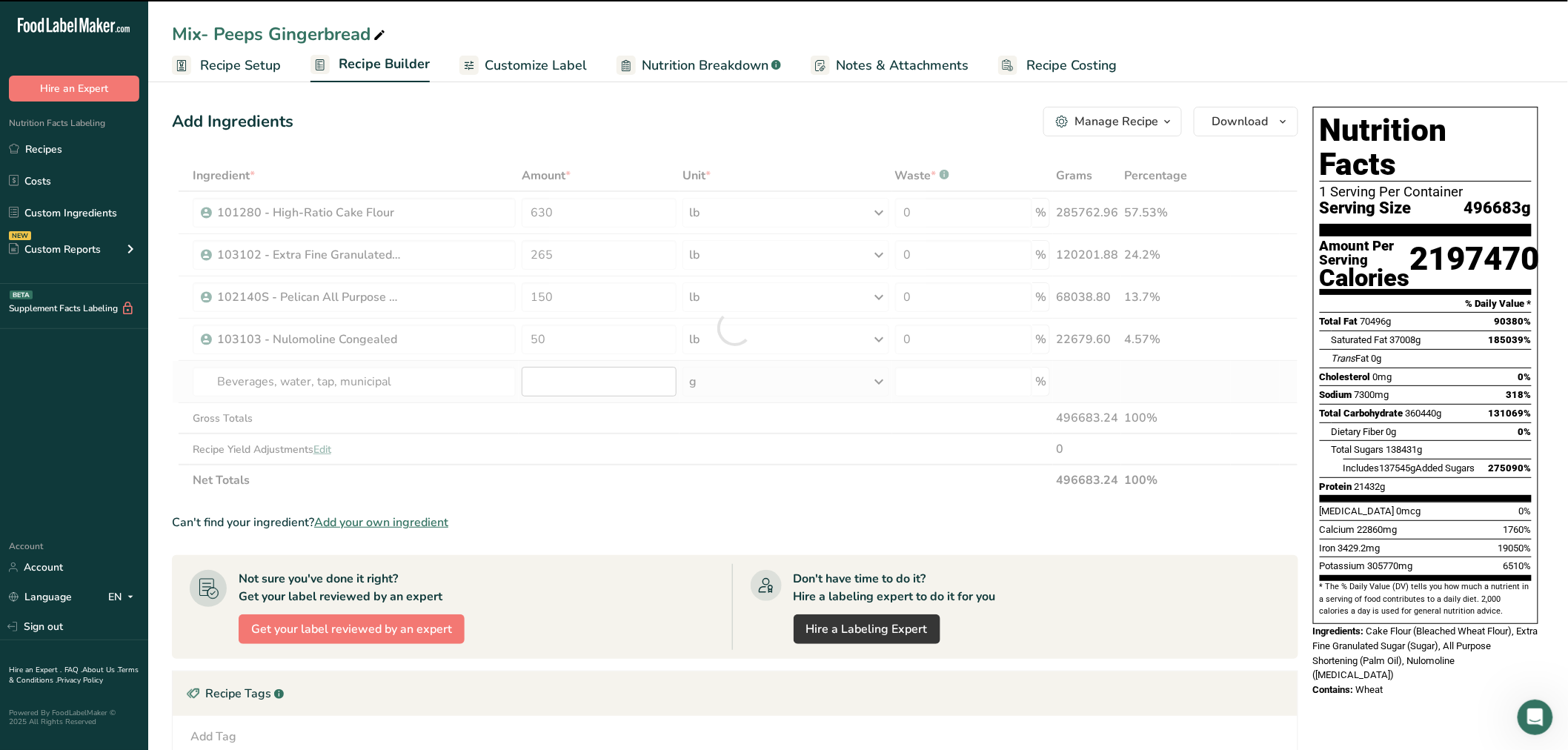
type input "0"
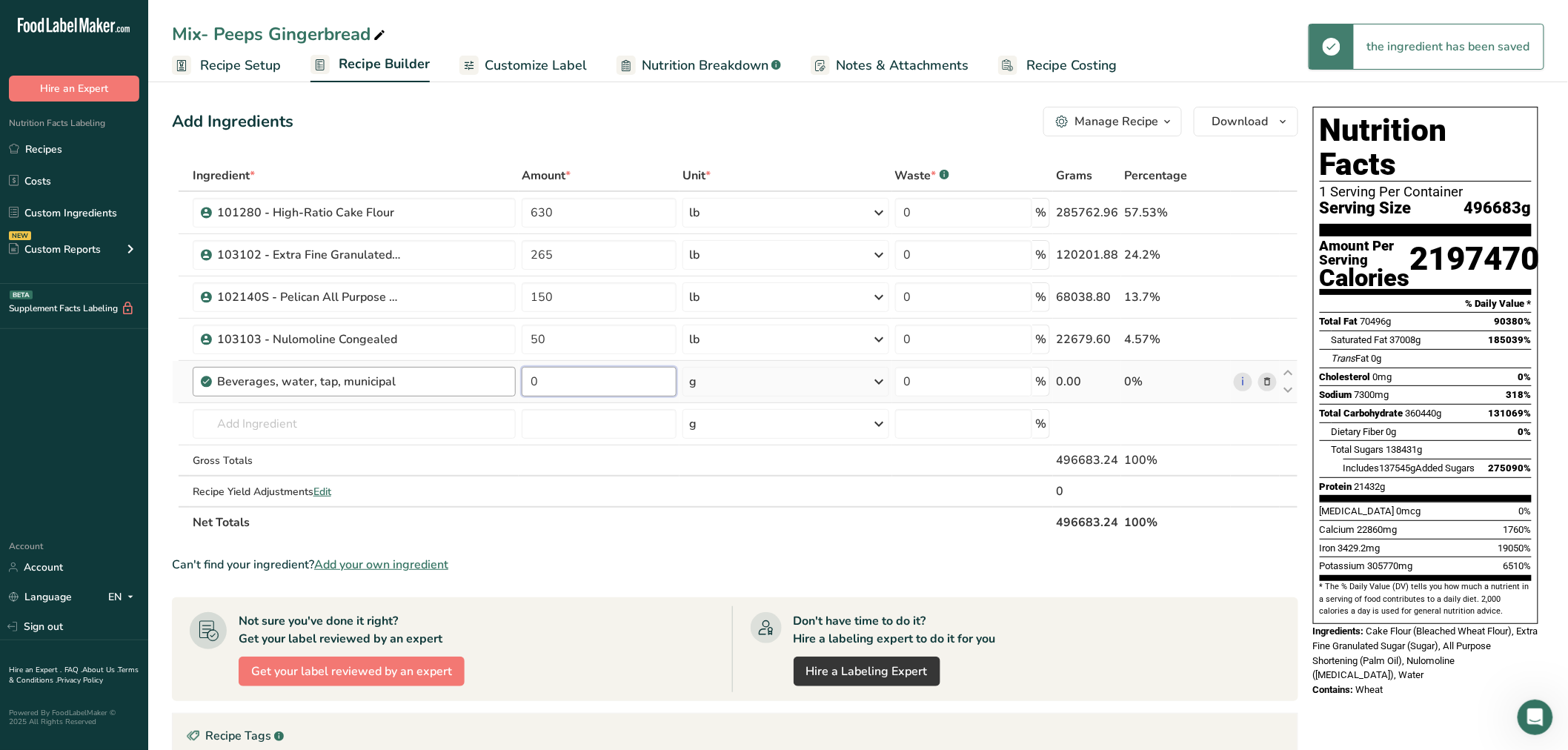
drag, startPoint x: 536, startPoint y: 383, endPoint x: 515, endPoint y: 379, distance: 21.4
click at [515, 379] on tr "Beverages, water, tap, municipal 0 g Portions 1 fl oz 1 bottle 8 fl oz 1 liter …" at bounding box center [735, 382] width 1125 height 42
type input "50"
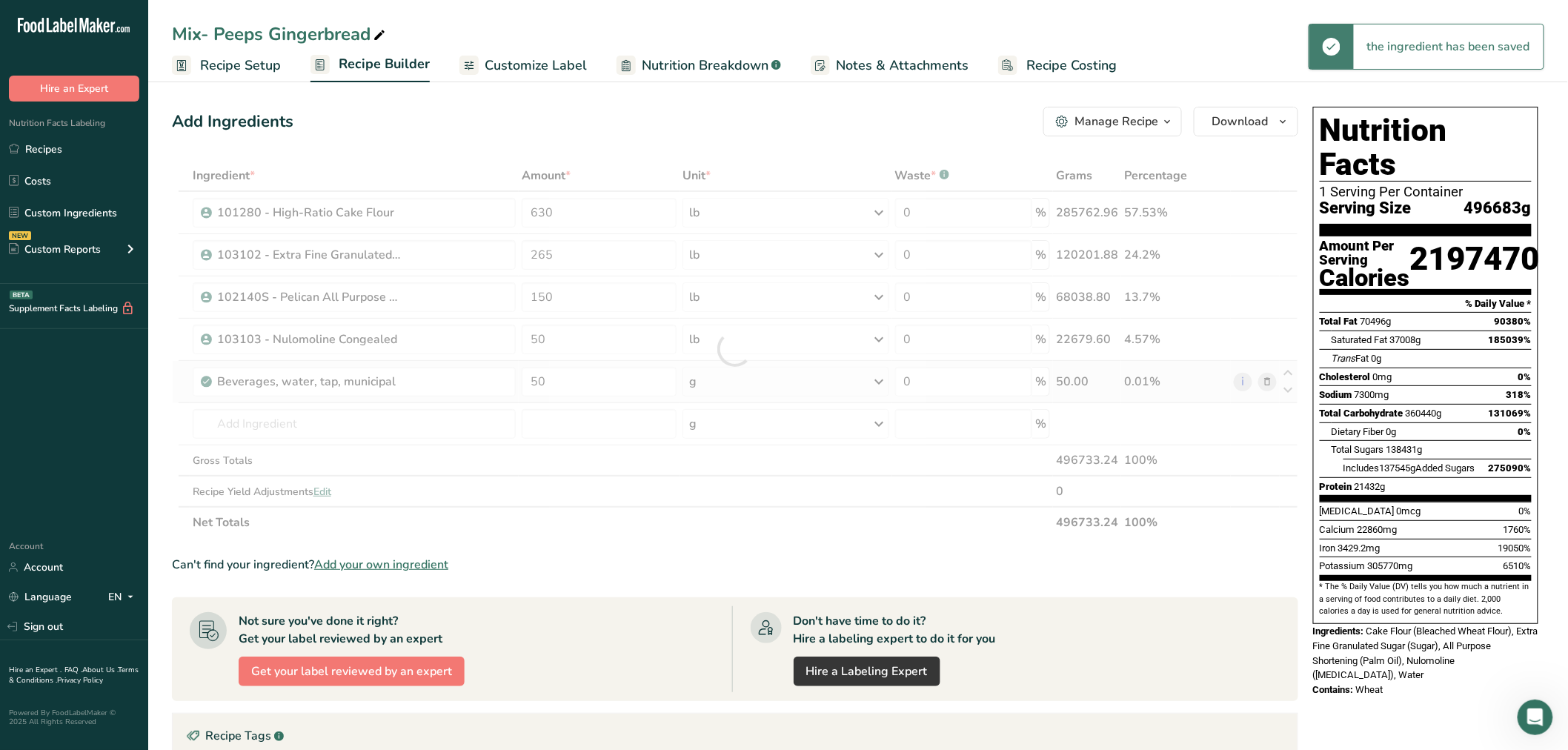
click at [759, 378] on div "Ingredient * Amount * Unit * Waste * .a-a{fill:#347362;}.b-a{fill:#fff;} Grams …" at bounding box center [735, 348] width 1127 height 378
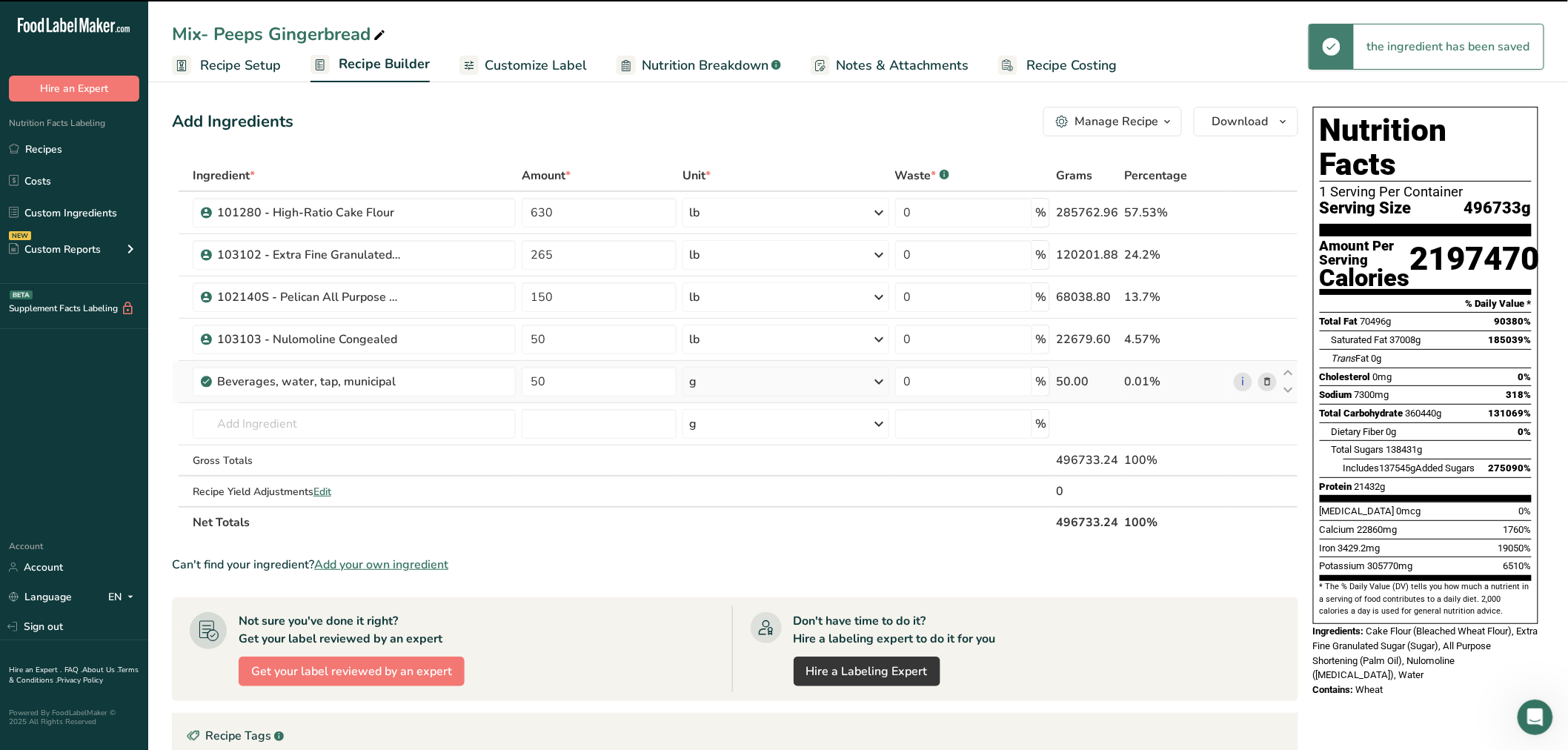
click at [759, 378] on div "g" at bounding box center [785, 381] width 206 height 30
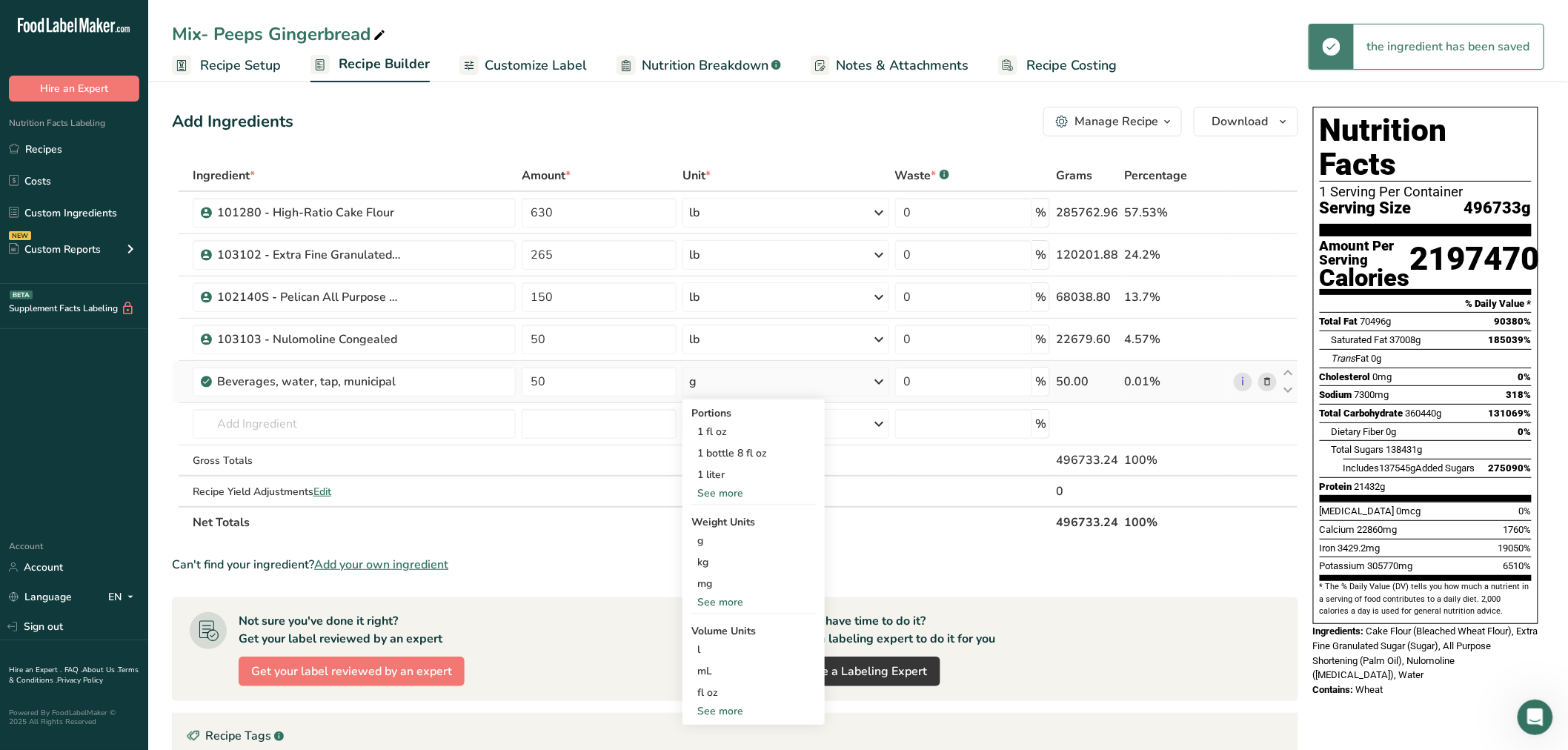
click at [714, 498] on div "See more" at bounding box center [754, 493] width 125 height 15
click at [727, 625] on div "See more" at bounding box center [754, 623] width 125 height 15
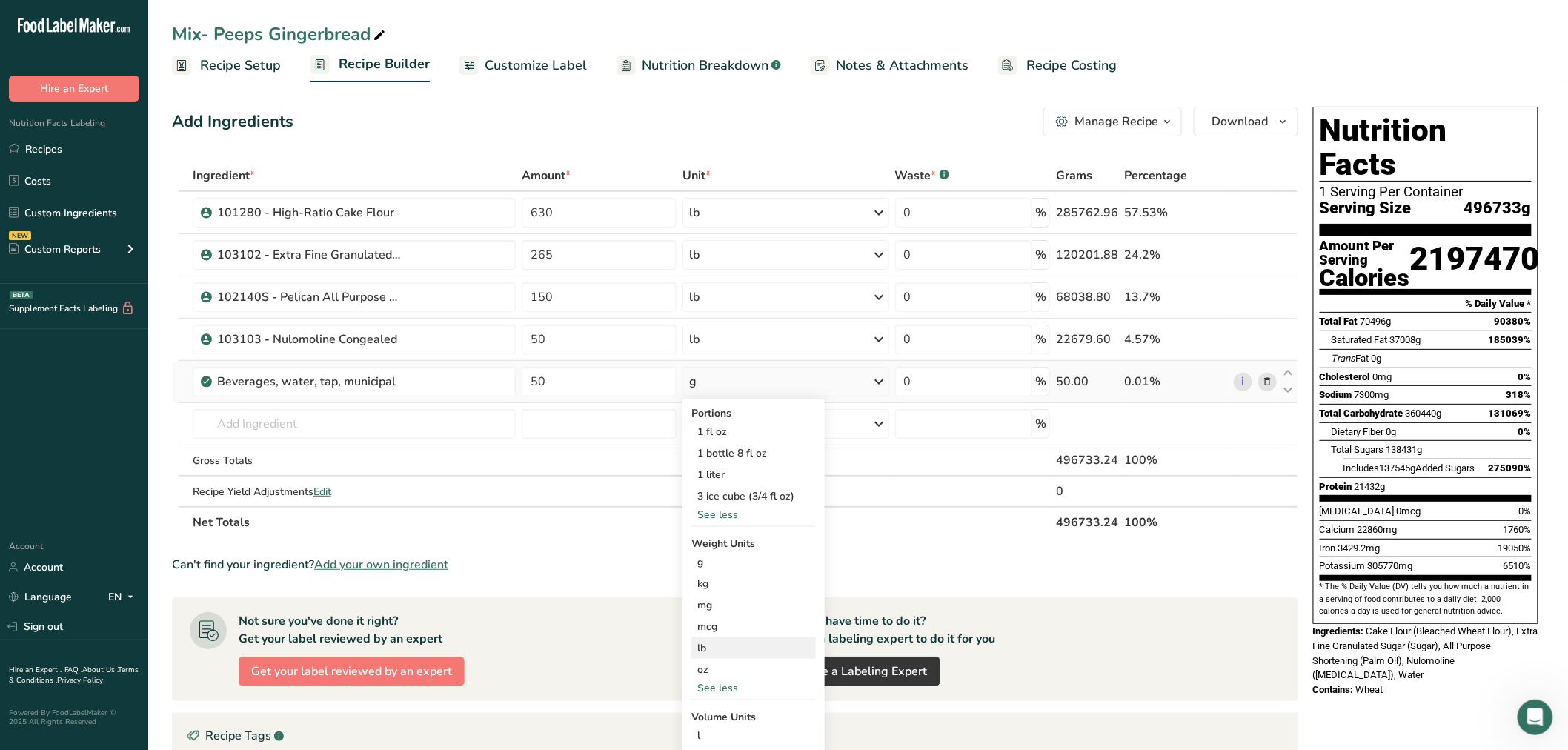
click at [708, 642] on div "lb" at bounding box center [754, 648] width 125 height 22
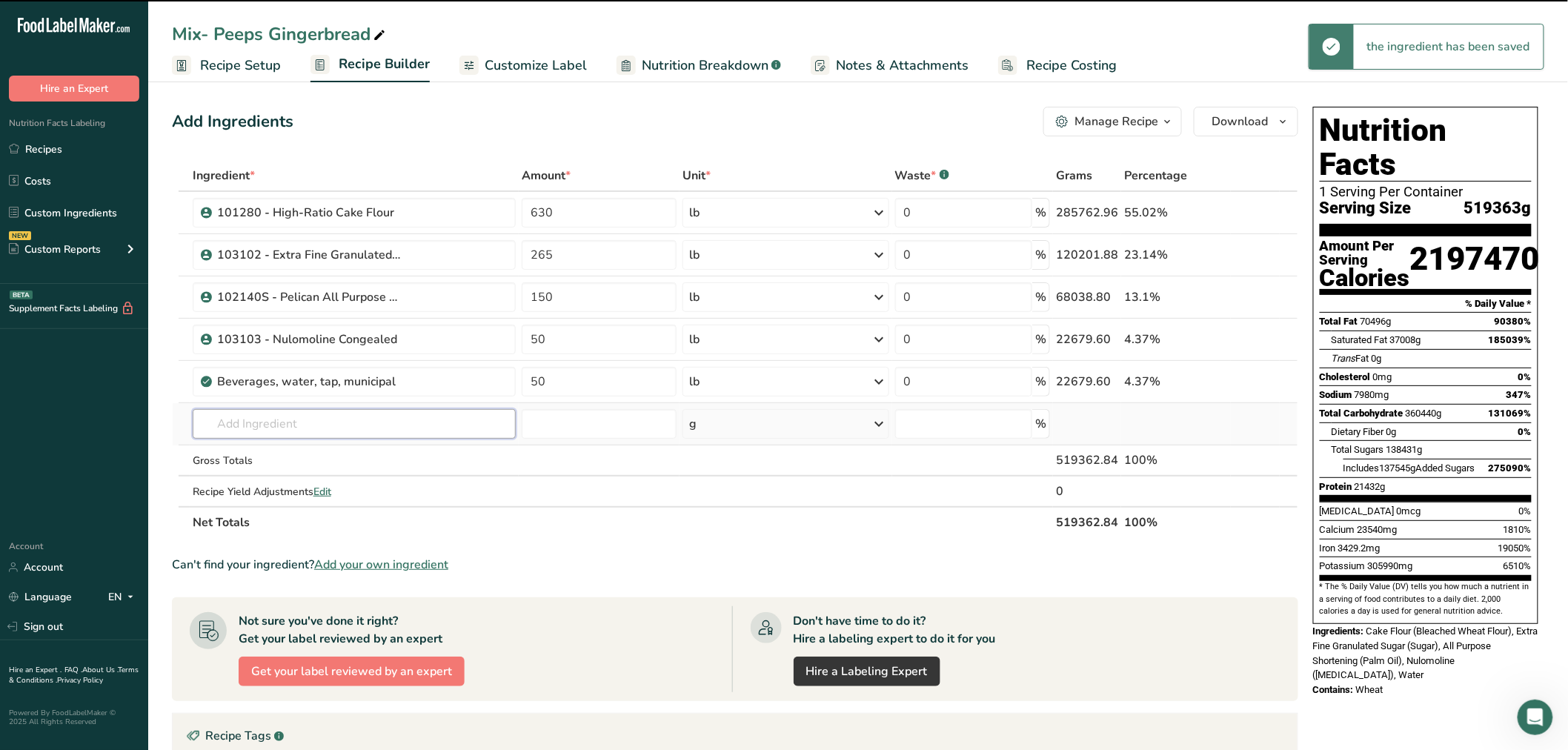
click at [343, 424] on input "text" at bounding box center [354, 423] width 324 height 30
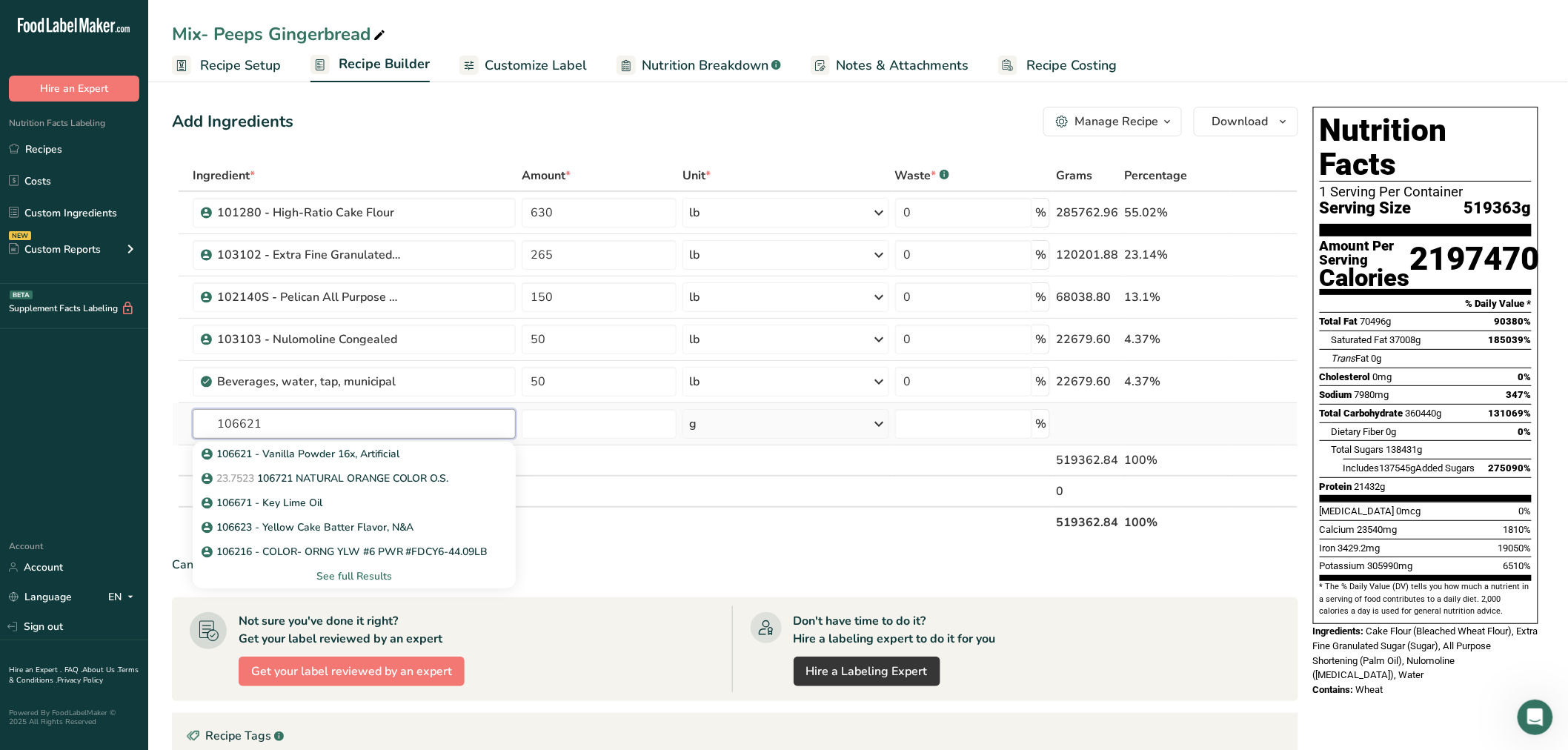
type input "106621"
drag, startPoint x: 315, startPoint y: 440, endPoint x: 314, endPoint y: 450, distance: 10.0
click at [314, 450] on div "106621 - Vanilla Powder 16x, Artificial 23.7523 106721 NATURAL ORANGE COLOR O.S…" at bounding box center [354, 514] width 324 height 150
click at [314, 450] on p "106621 - Vanilla Powder 16x, Artificial" at bounding box center [302, 453] width 195 height 15
type input "106621 - Vanilla Powder 16x, Artificial"
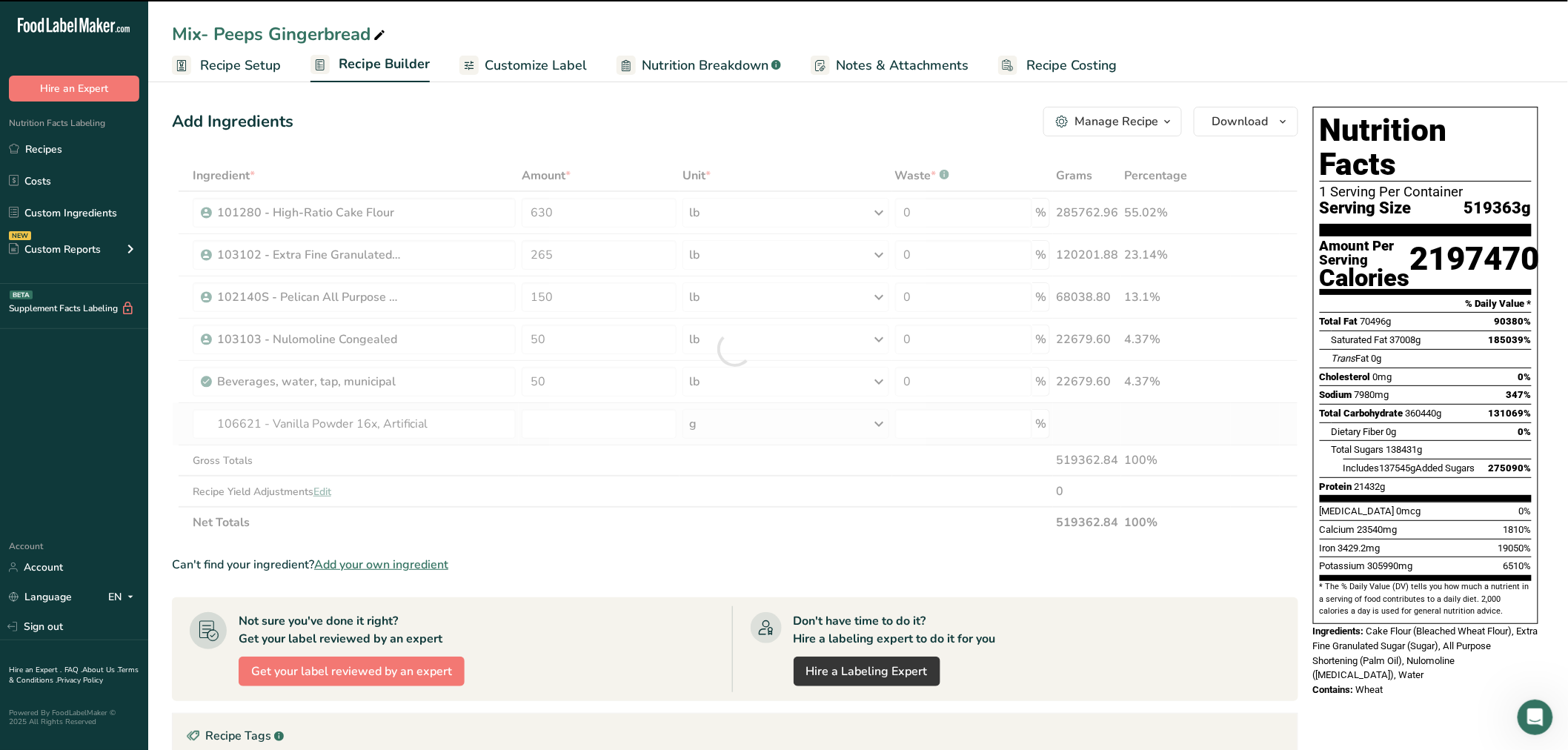
type input "0"
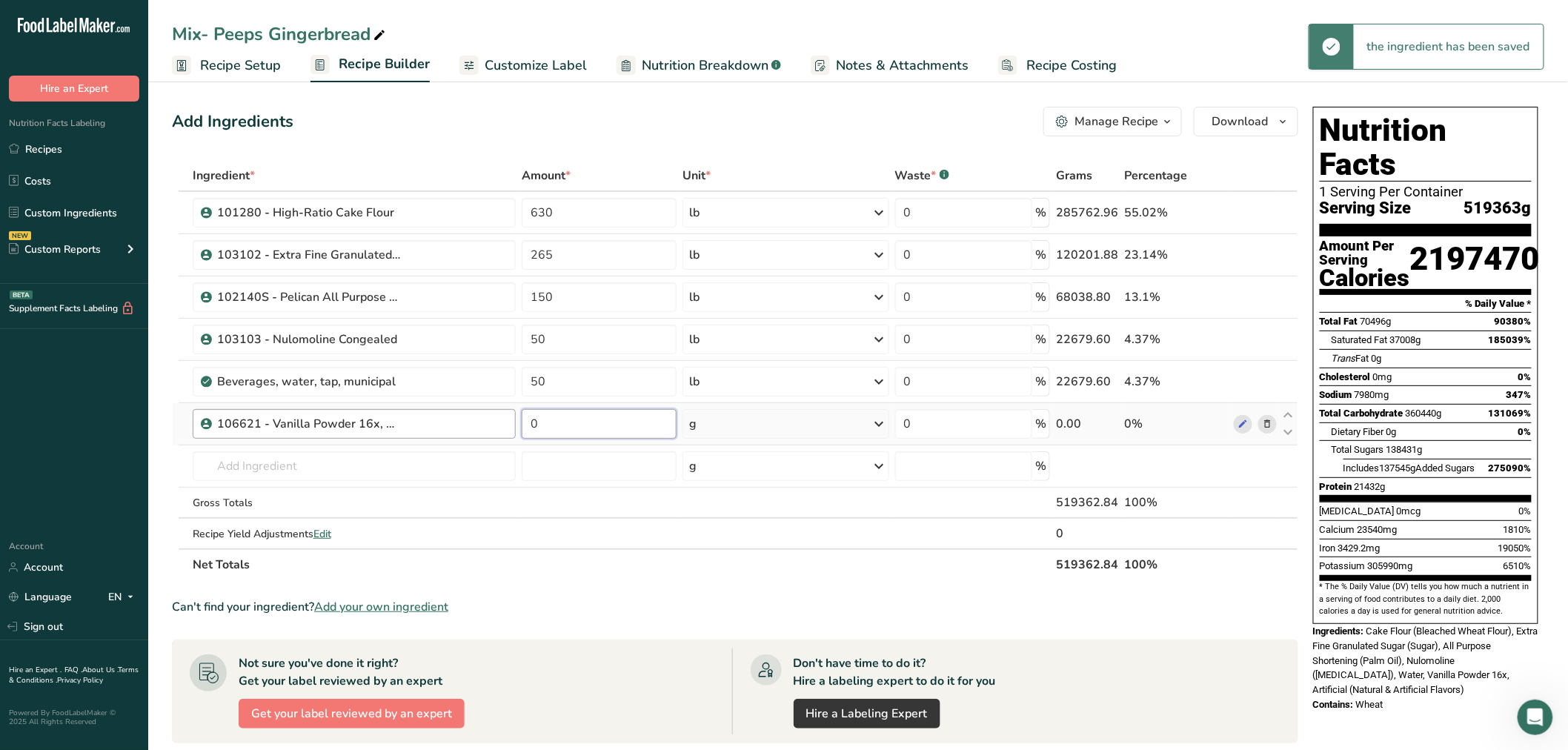
drag, startPoint x: 549, startPoint y: 420, endPoint x: 499, endPoint y: 427, distance: 50.5
click at [506, 426] on tr "106621 - Vanilla Powder 16x, Artificial 0 g Weight Units g kg mg See more Volum…" at bounding box center [735, 424] width 1125 height 42
type input "12"
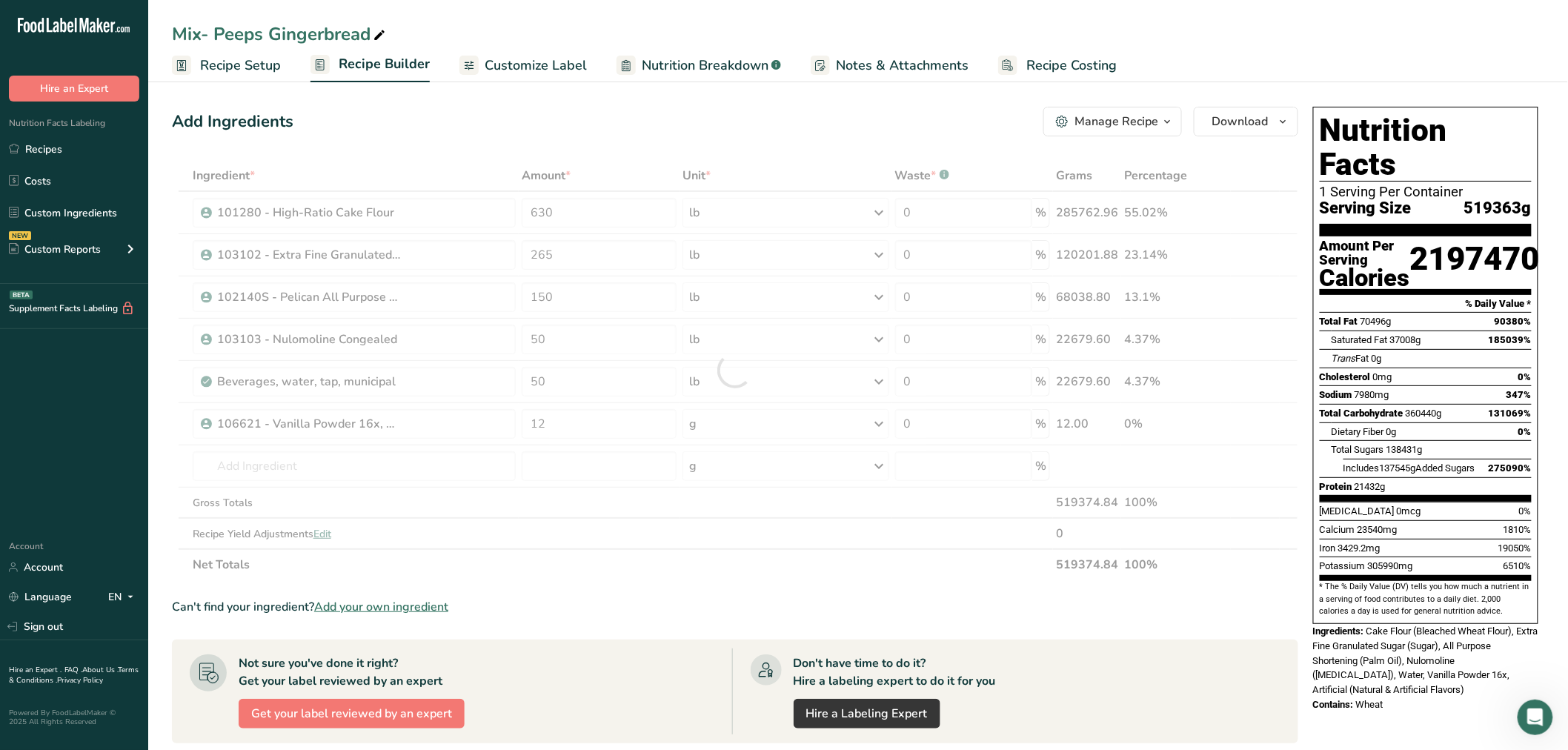
click at [717, 434] on div "Ingredient * Amount * Unit * Waste * .a-a{fill:#347362;}.b-a{fill:#fff;} Grams …" at bounding box center [735, 370] width 1127 height 421
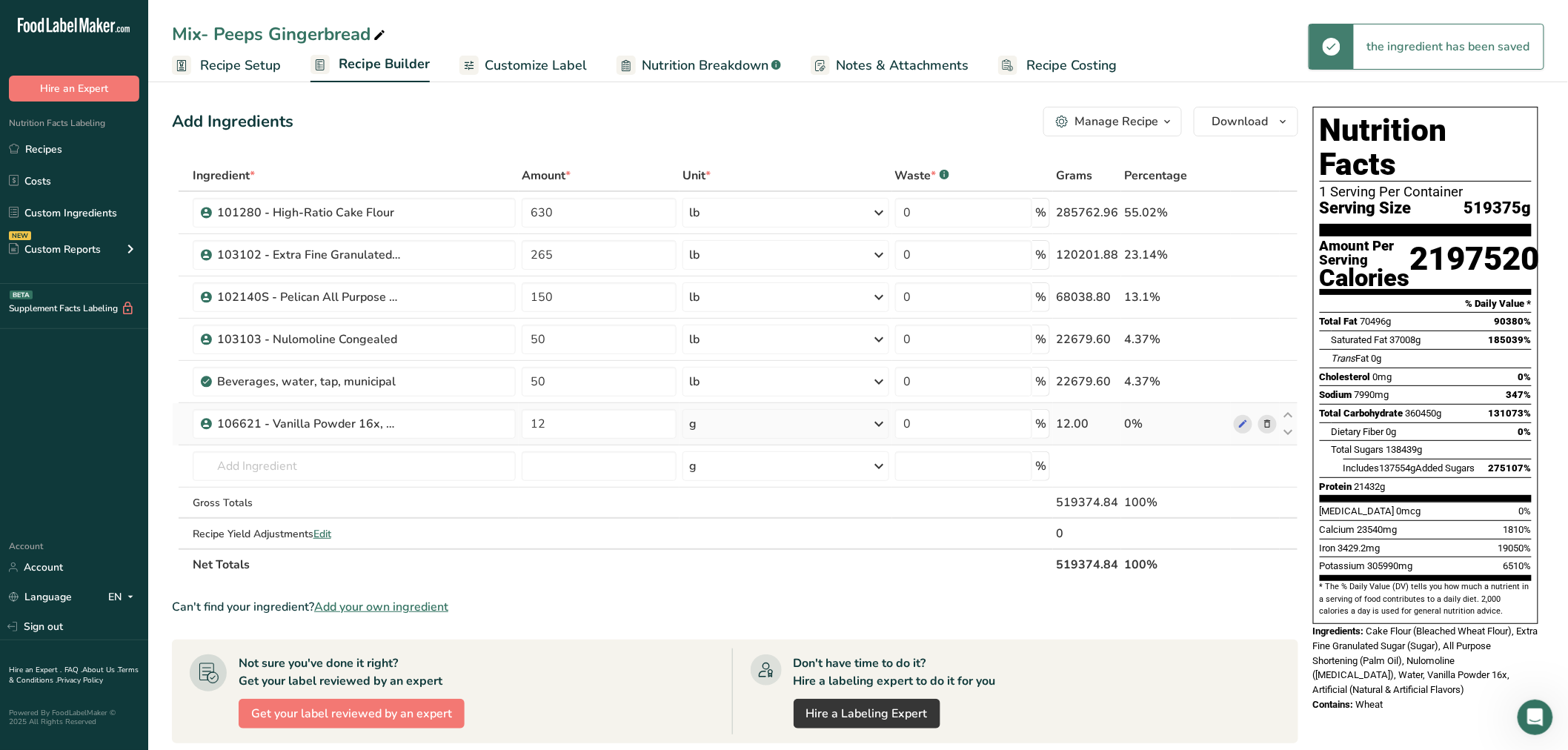
click at [705, 431] on div "g" at bounding box center [785, 423] width 206 height 30
click at [738, 557] on div "Weight Units g kg mg See more Volume Units l Volume units require a density con…" at bounding box center [754, 552] width 143 height 222
click at [723, 539] on div "See more" at bounding box center [754, 541] width 125 height 15
click at [715, 569] on div "lb" at bounding box center [754, 566] width 125 height 22
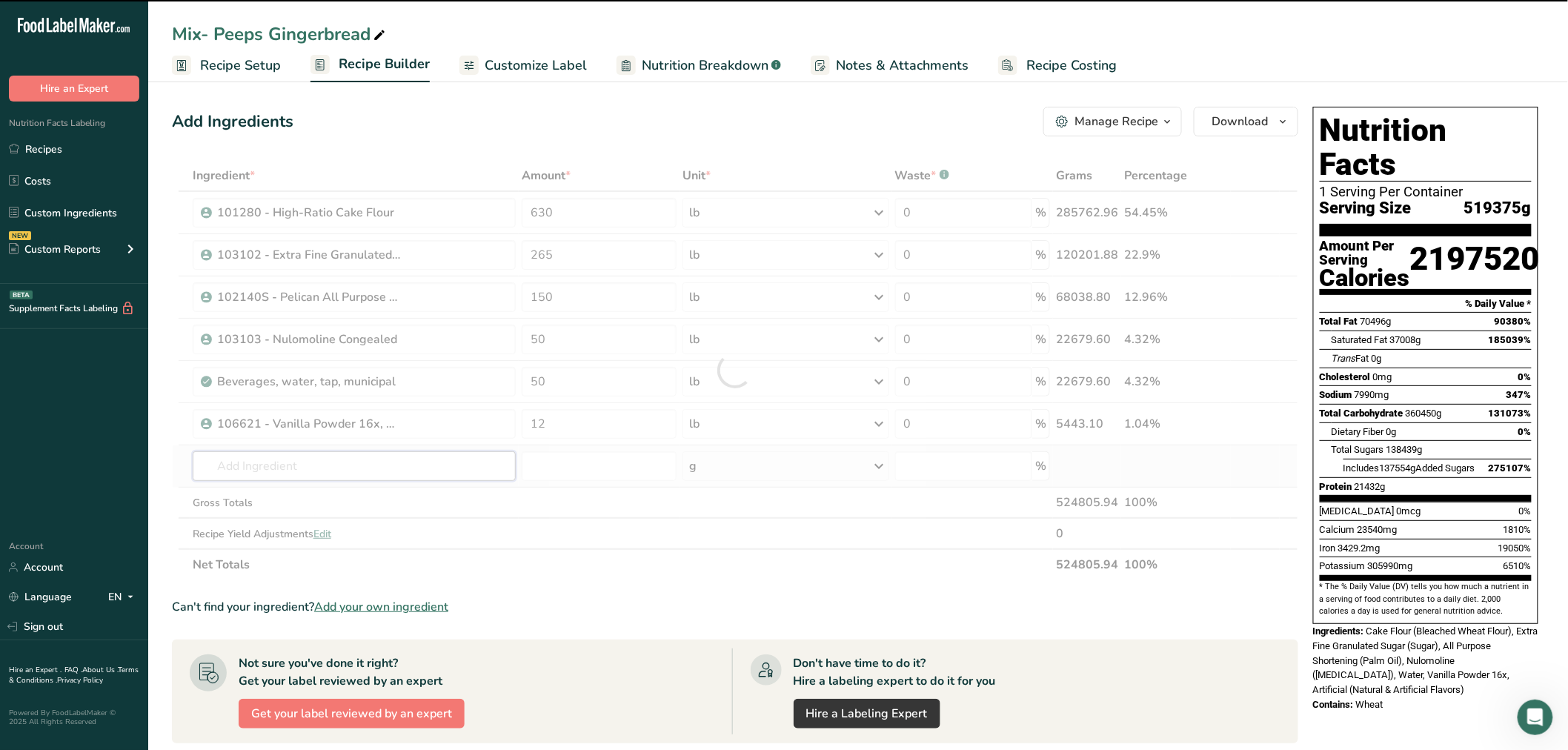
drag, startPoint x: 210, startPoint y: 453, endPoint x: 246, endPoint y: 465, distance: 37.9
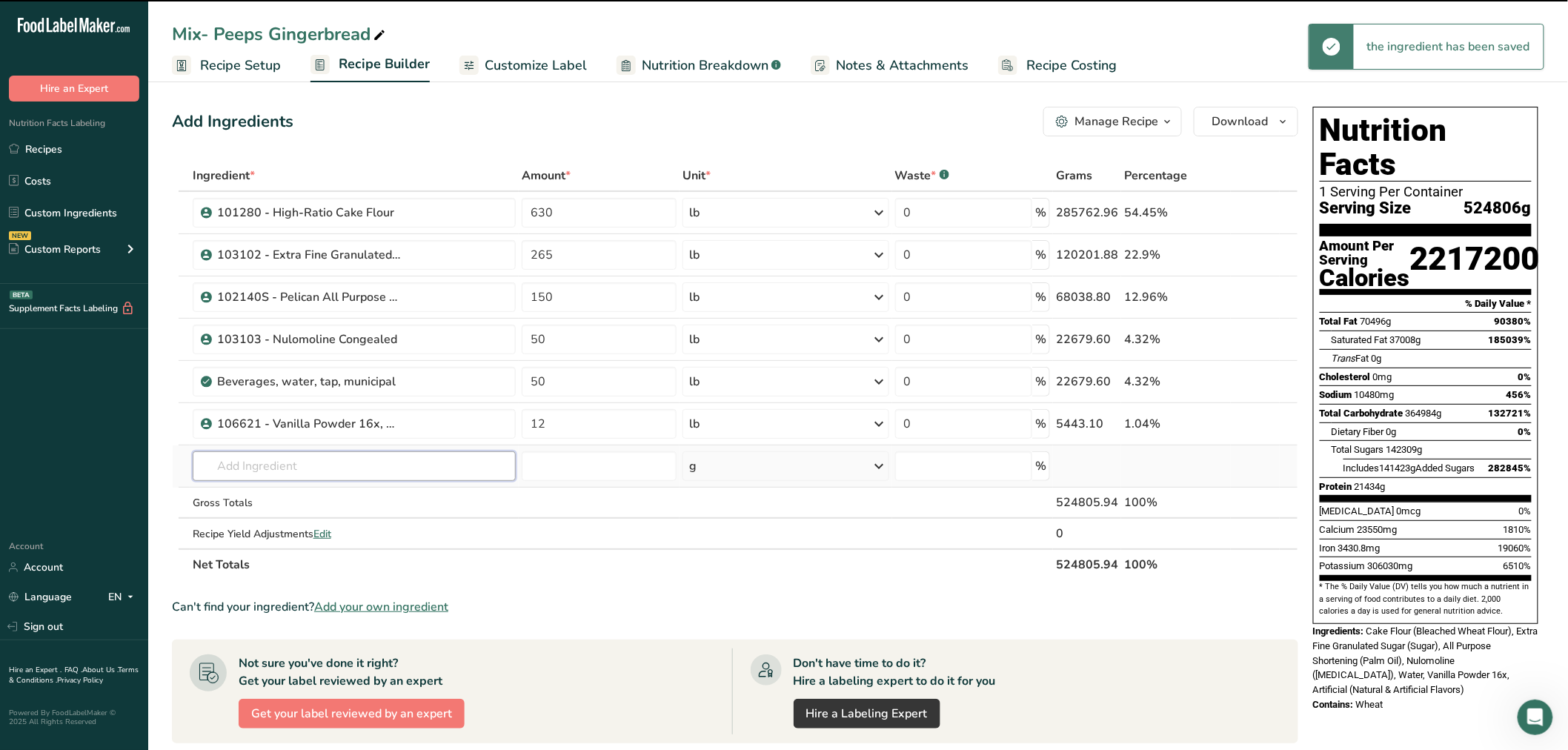
click at [246, 465] on input "text" at bounding box center [354, 466] width 324 height 30
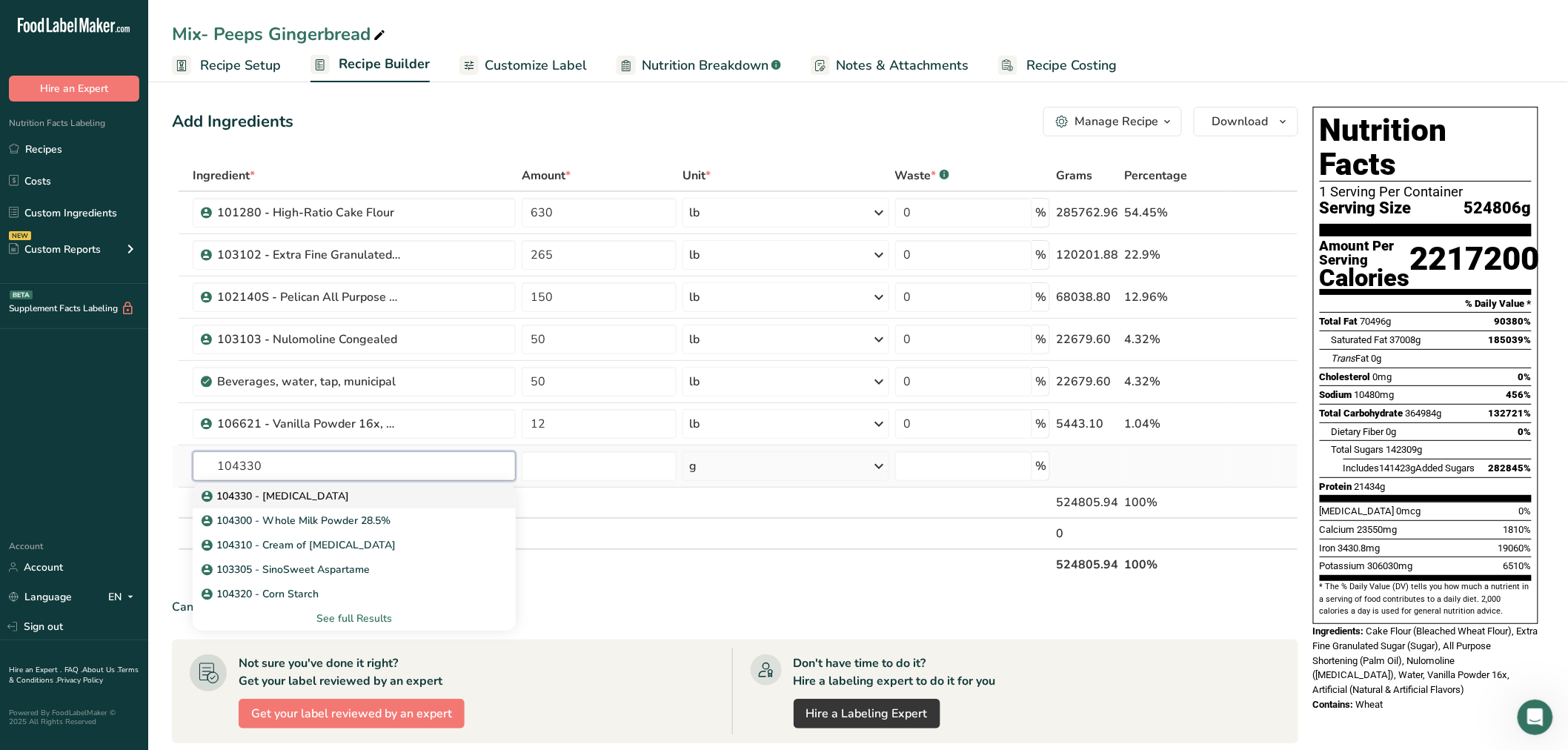
type input "104330"
click at [323, 491] on p "104330 - [MEDICAL_DATA]" at bounding box center [277, 495] width 144 height 15
type input "104330 - [MEDICAL_DATA]"
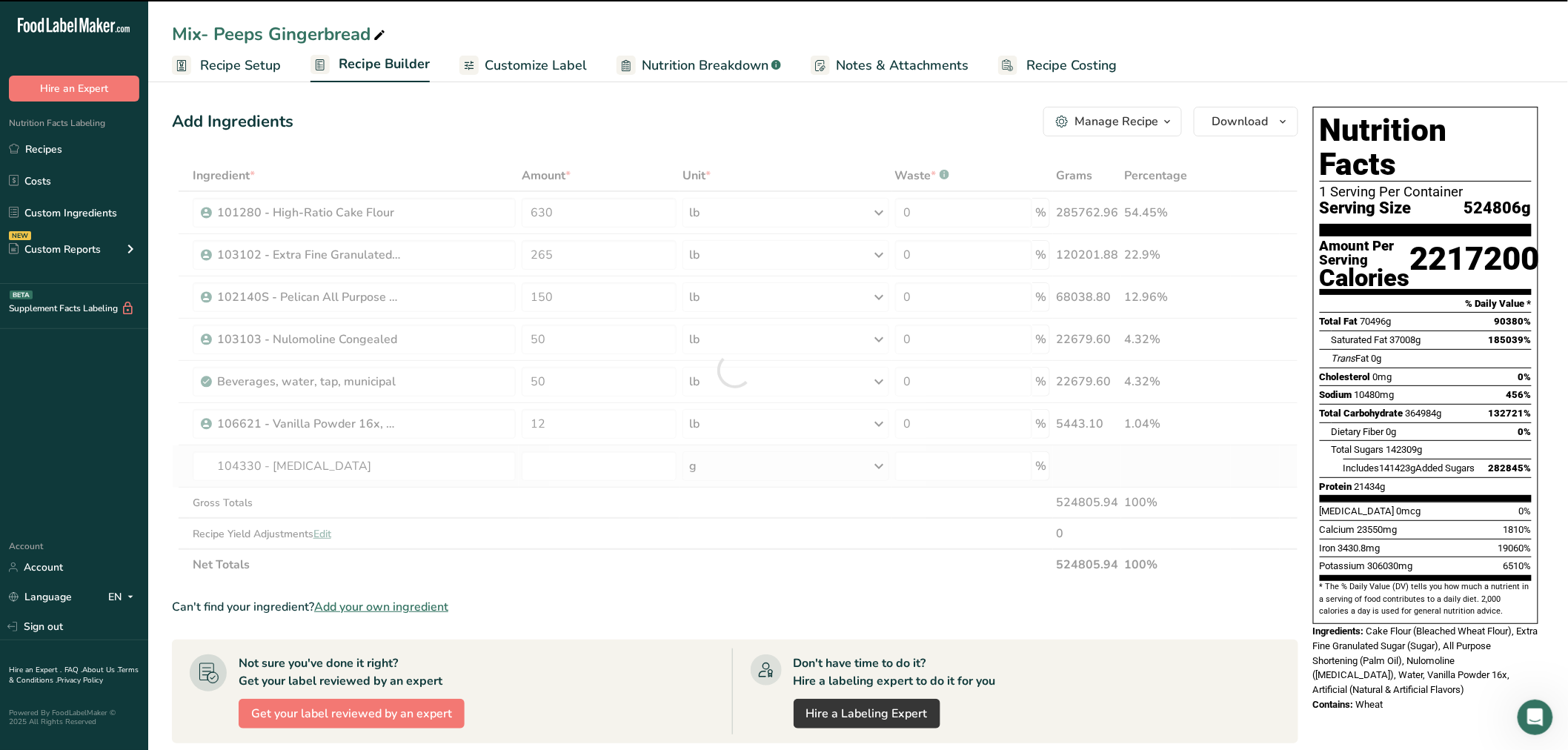
type input "0"
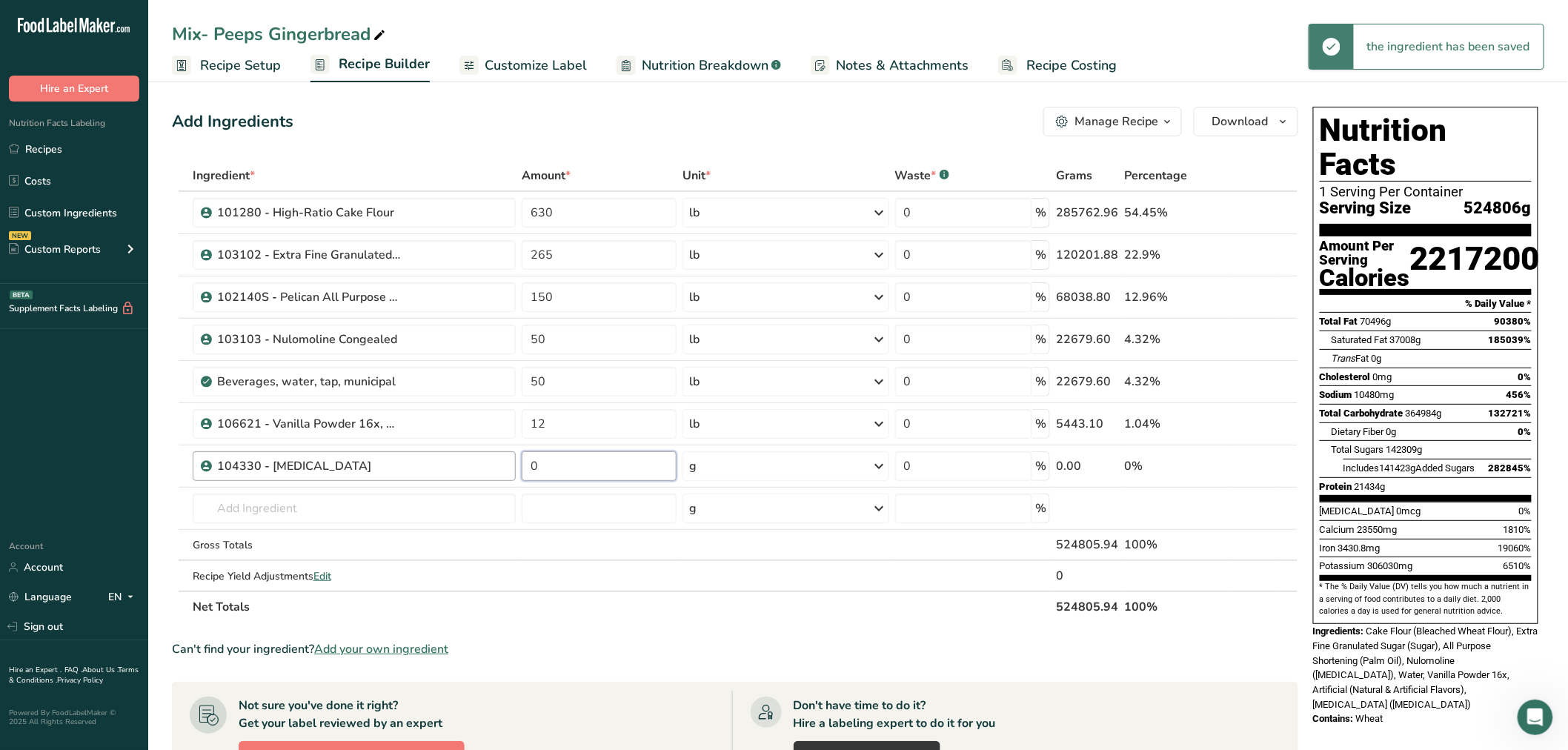
drag, startPoint x: 545, startPoint y: 461, endPoint x: 513, endPoint y: 455, distance: 32.6
click at [513, 455] on tr "104330 - [MEDICAL_DATA] 0 g Weight Units g kg mg See more Volume Units l Volume…" at bounding box center [735, 466] width 1125 height 42
type input "9.75"
click at [695, 483] on div "Ingredient * Amount * Unit * Waste * .a-a{fill:#347362;}.b-a{fill:#fff;} Grams …" at bounding box center [735, 391] width 1127 height 462
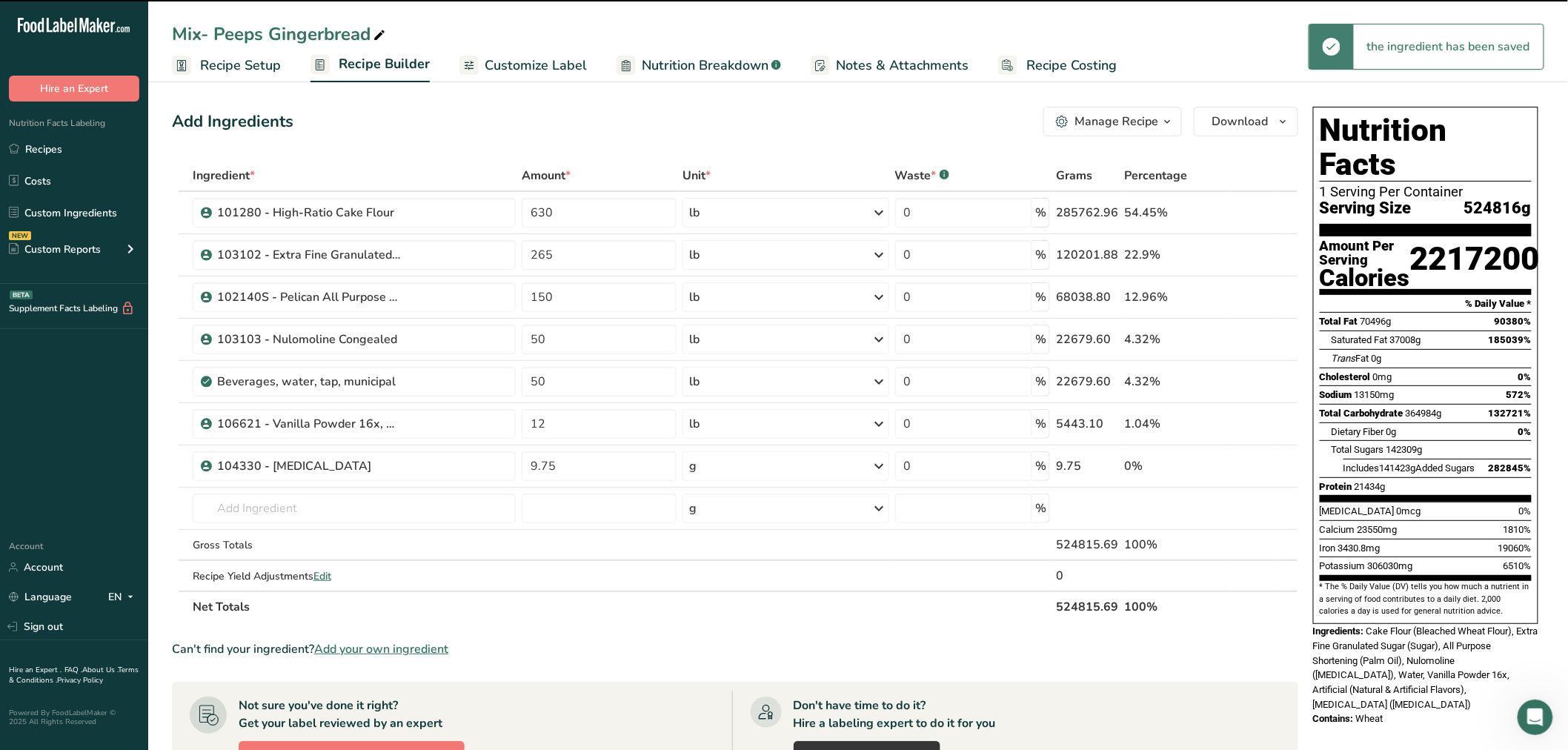
click at [694, 469] on div "g" at bounding box center [693, 467] width 7 height 18
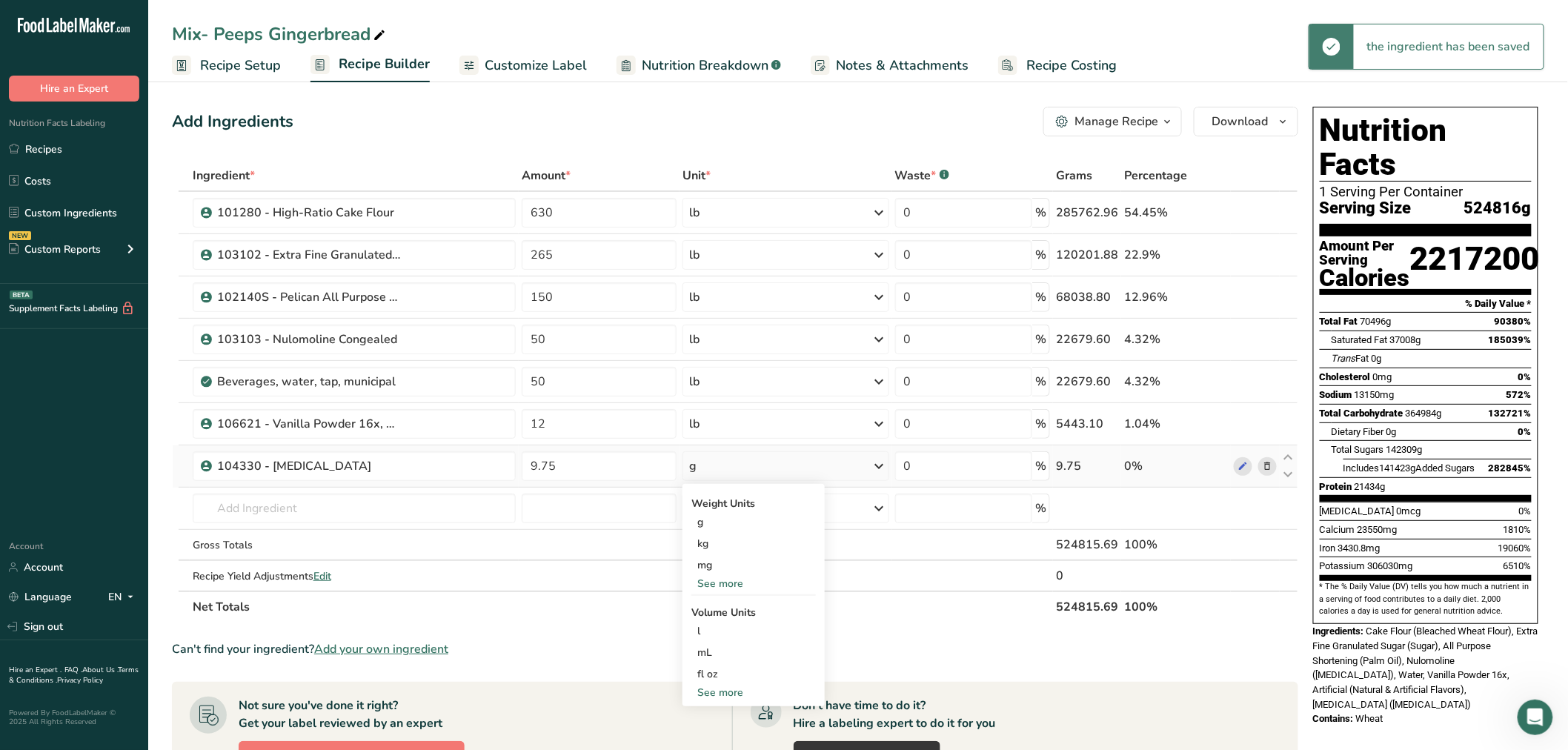
click at [719, 577] on div "See more" at bounding box center [754, 583] width 125 height 15
click at [708, 619] on div "oz" at bounding box center [754, 630] width 125 height 22
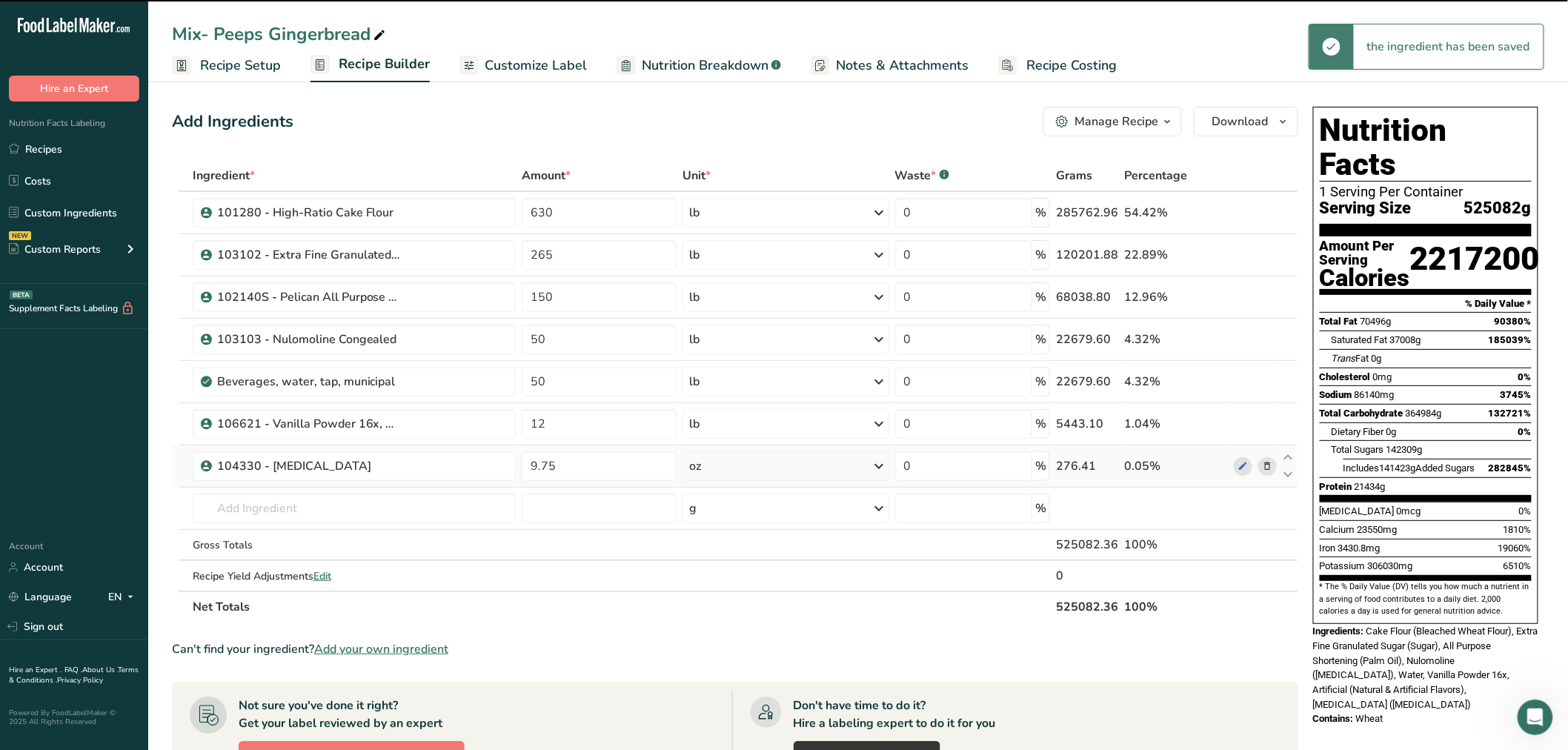
click at [705, 472] on div "oz" at bounding box center [785, 466] width 206 height 30
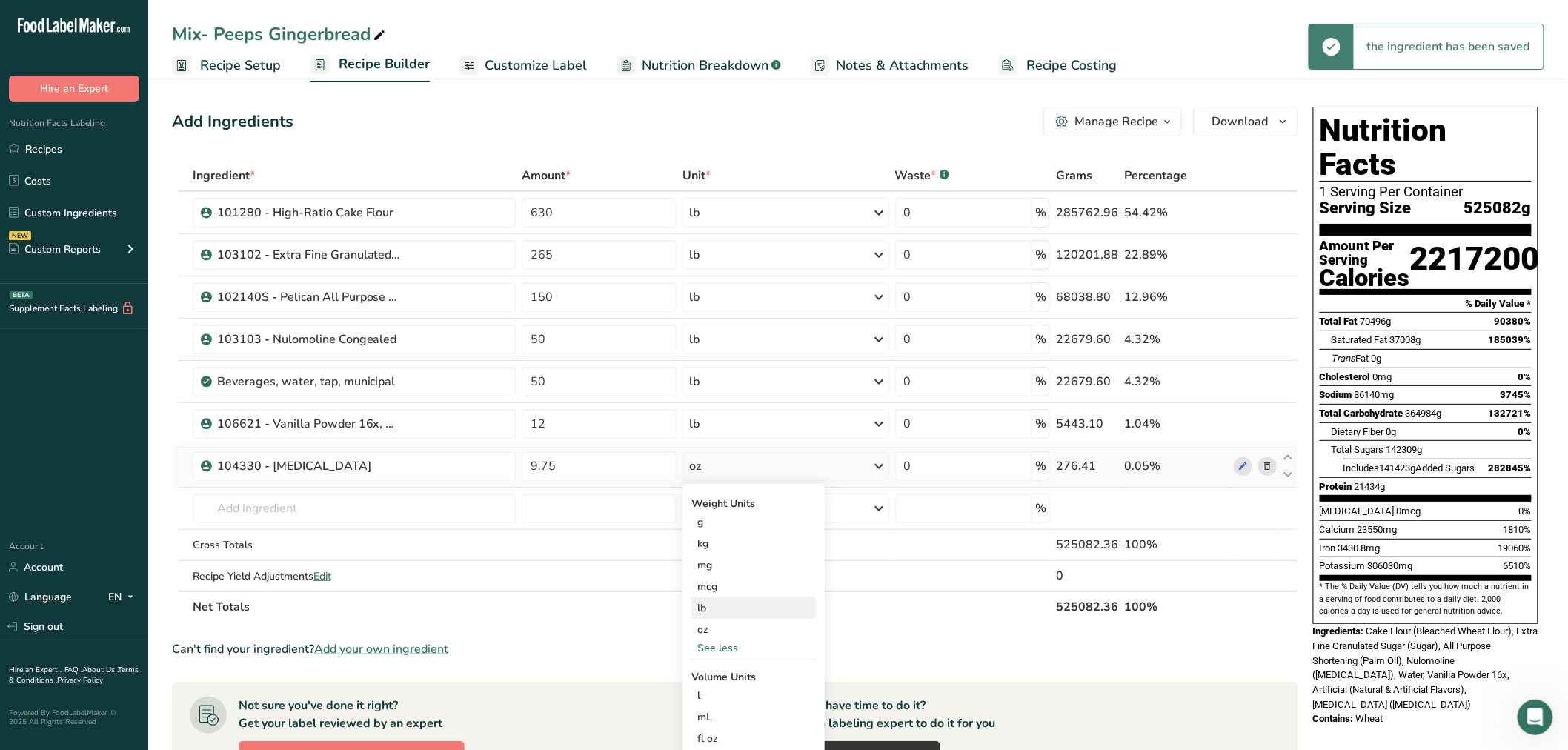
click at [702, 613] on div "lb" at bounding box center [754, 608] width 125 height 22
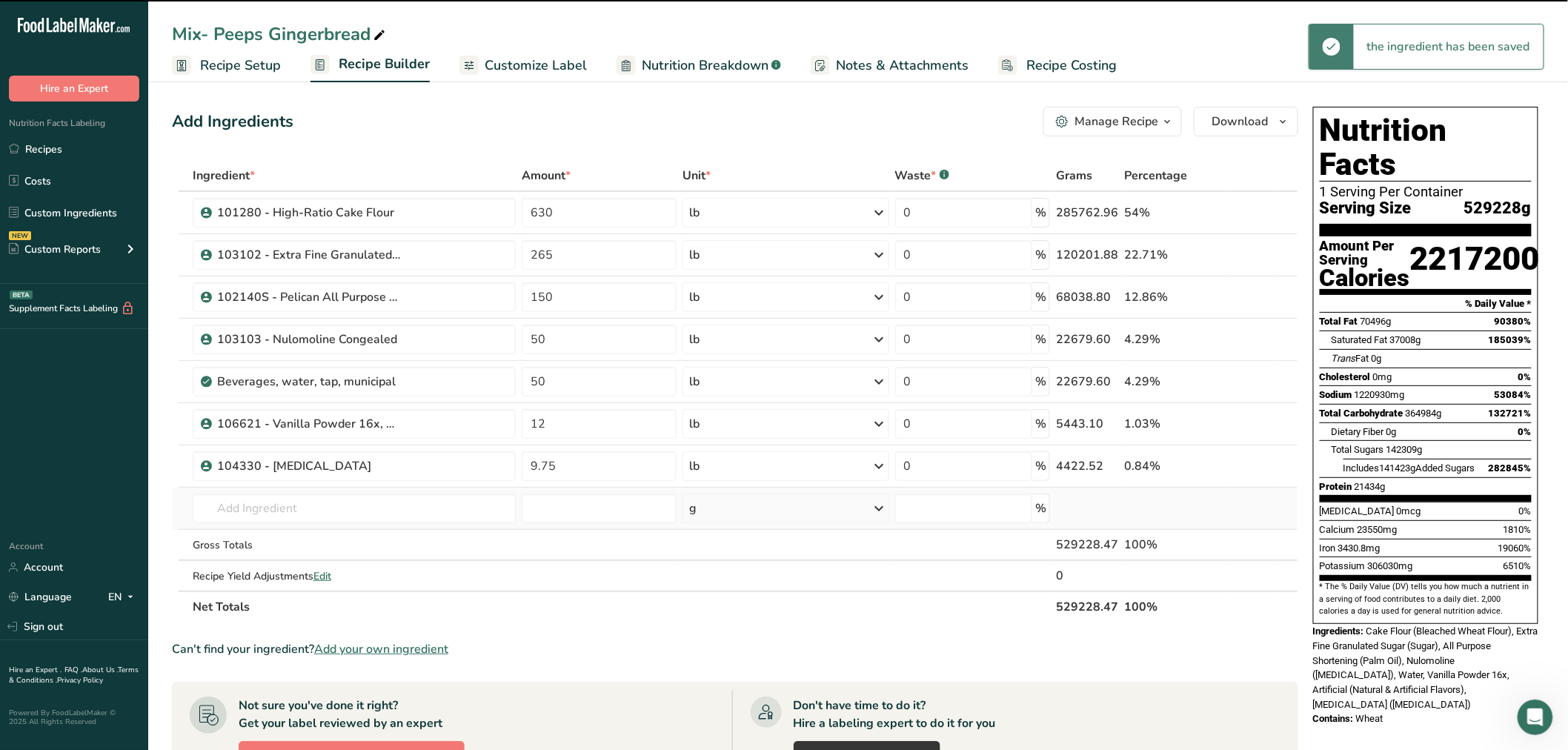
click at [397, 489] on td "104330 - [MEDICAL_DATA] 104300 - Whole Milk Powder 28.5% 104310 - Cream of [MED…" at bounding box center [354, 508] width 329 height 42
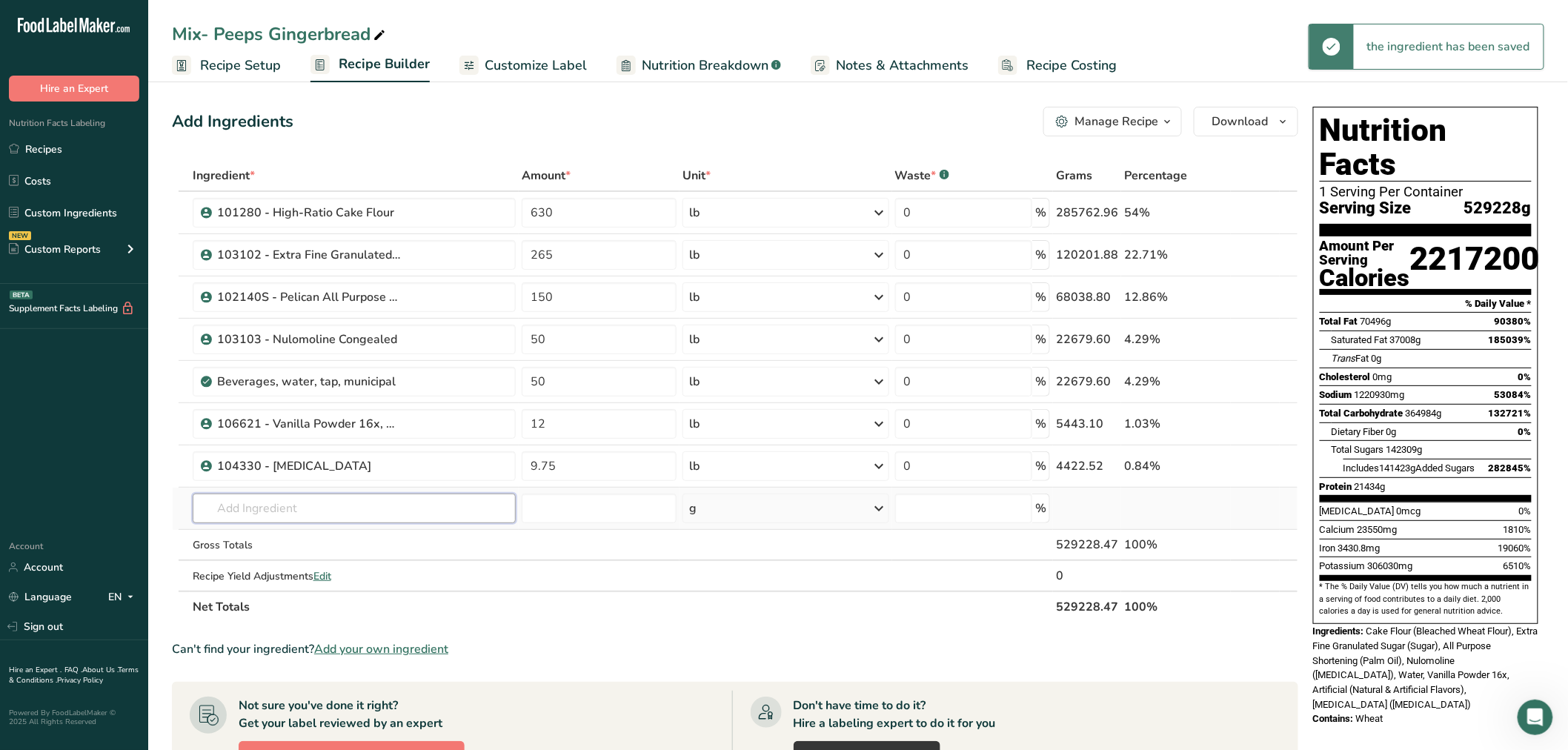
click at [327, 512] on input "text" at bounding box center [354, 508] width 324 height 30
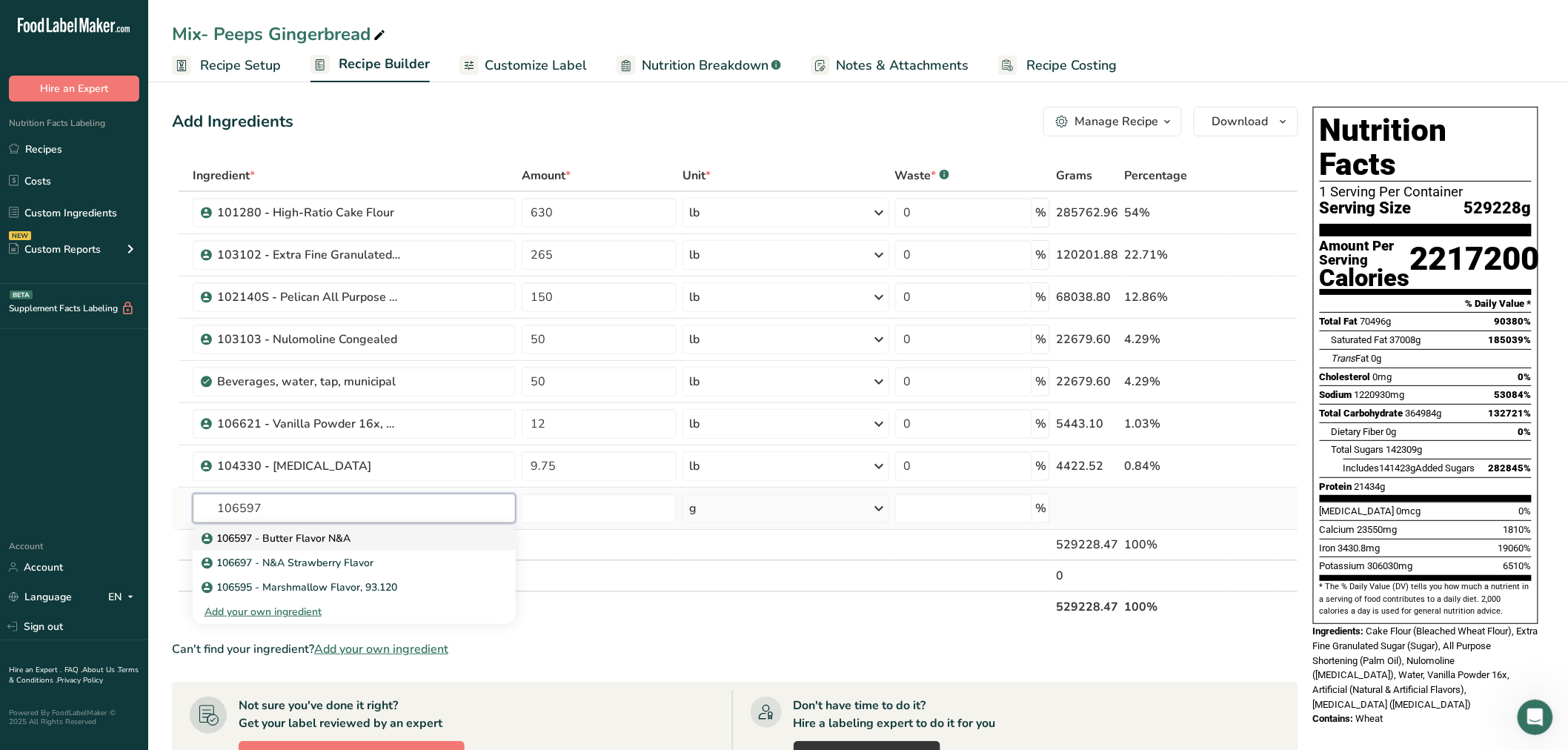
type input "106597"
click at [309, 532] on p "106597 - Butter Flavor N&A" at bounding box center [278, 538] width 146 height 15
type input "106597 - Butter Flavor N&A"
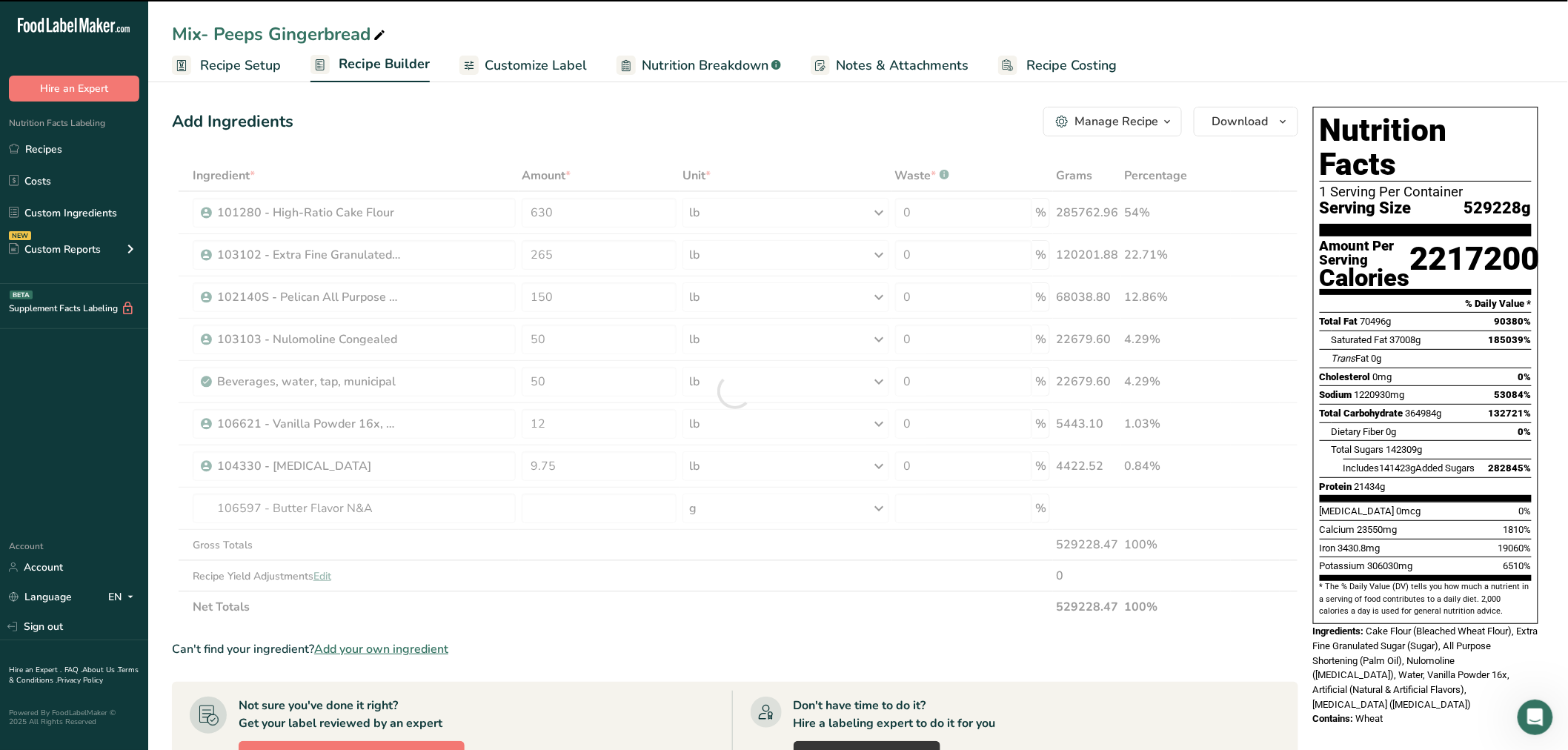
type input "0"
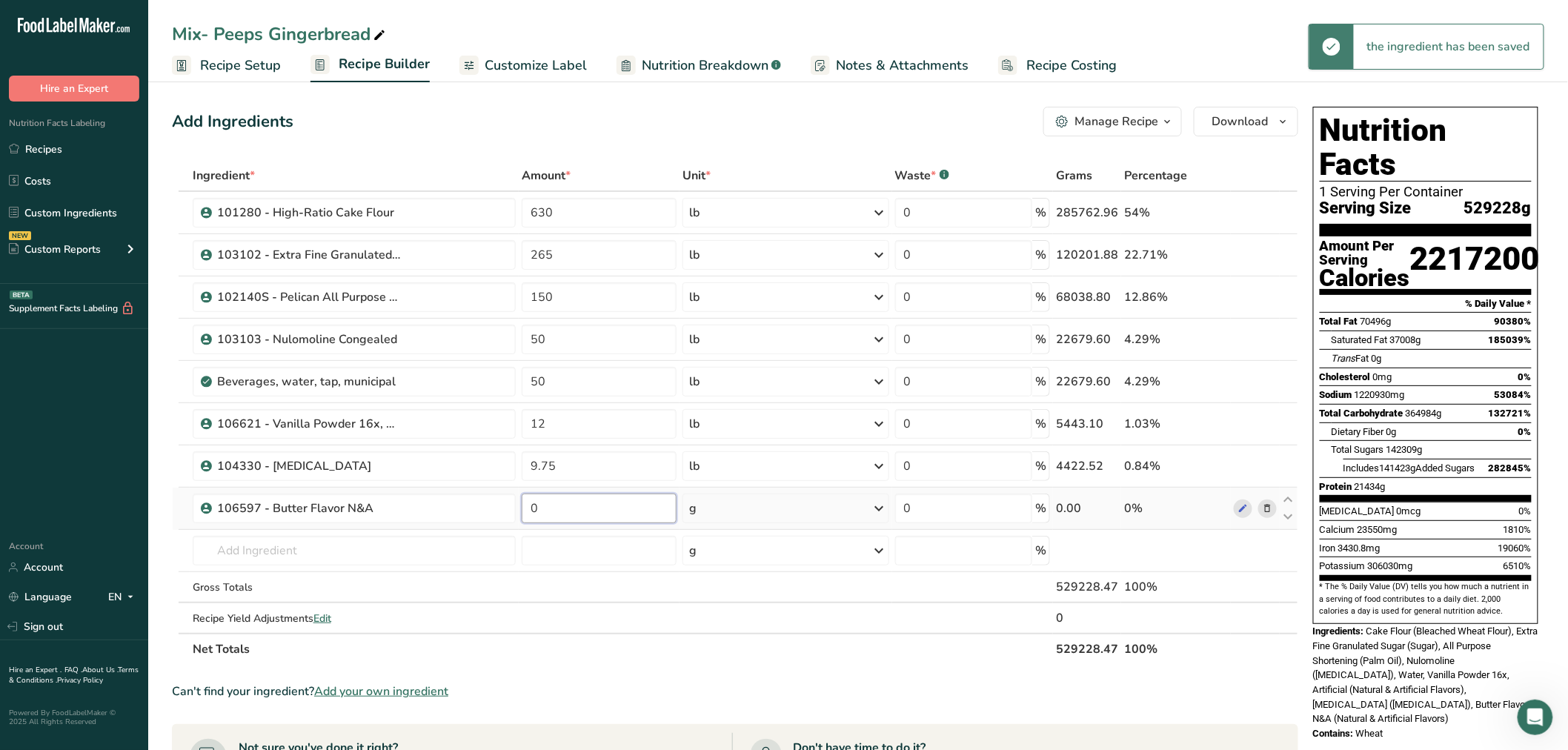
drag, startPoint x: 528, startPoint y: 521, endPoint x: 533, endPoint y: 514, distance: 8.6
click at [528, 520] on input "0" at bounding box center [599, 508] width 155 height 30
type input "6"
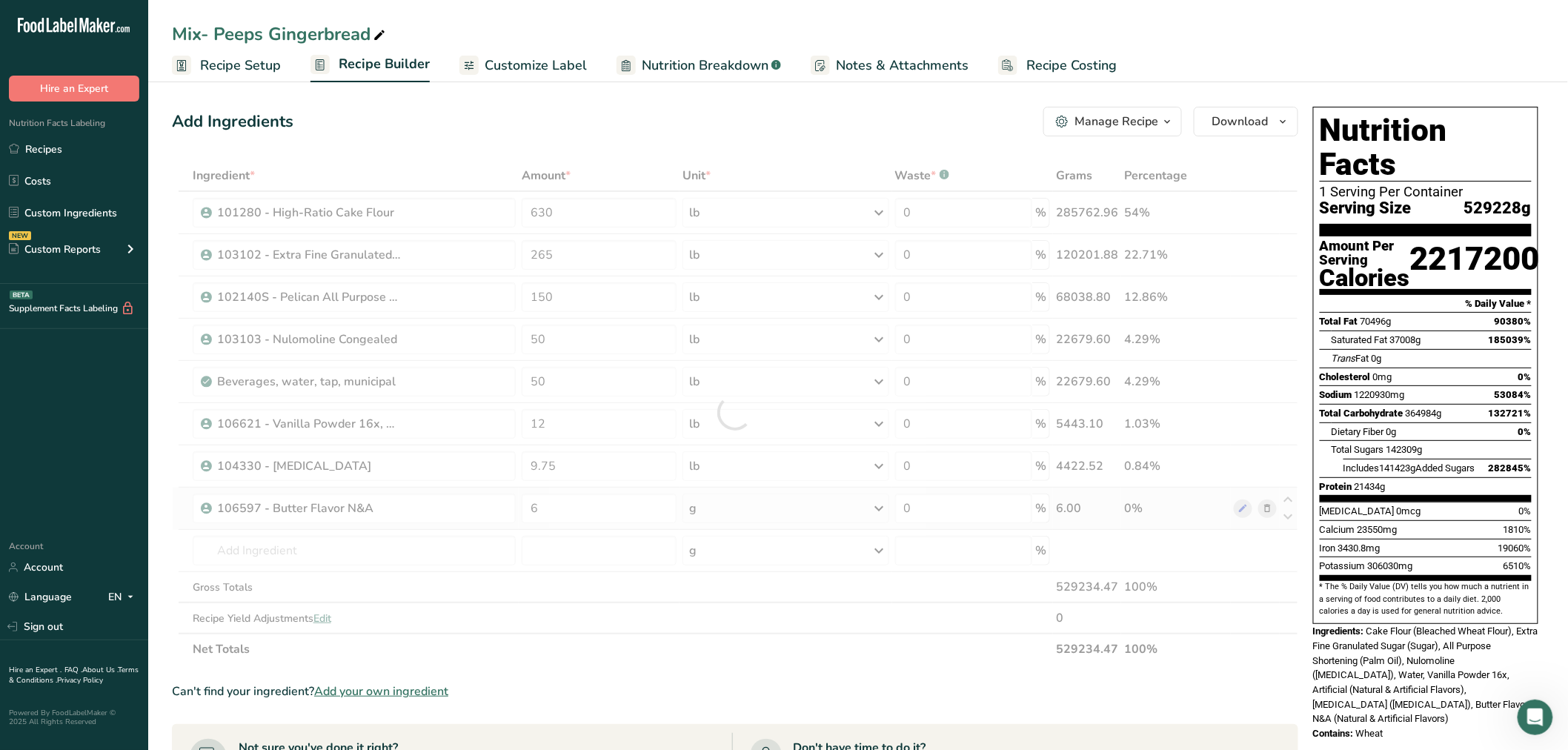
click at [713, 512] on div "Ingredient * Amount * Unit * Waste * .a-a{fill:#347362;}.b-a{fill:#fff;} Grams …" at bounding box center [735, 412] width 1127 height 505
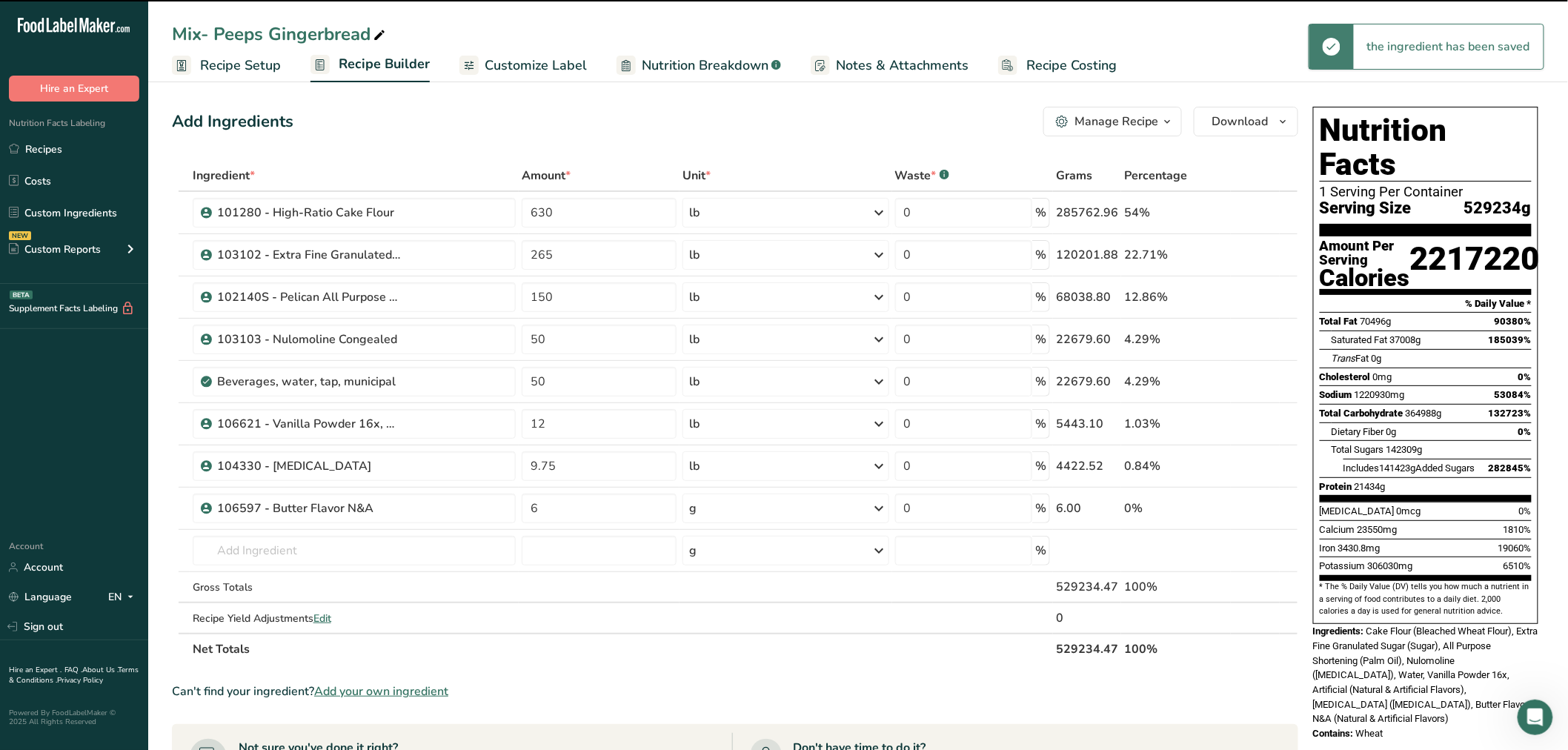
click at [714, 512] on div "g" at bounding box center [785, 508] width 206 height 30
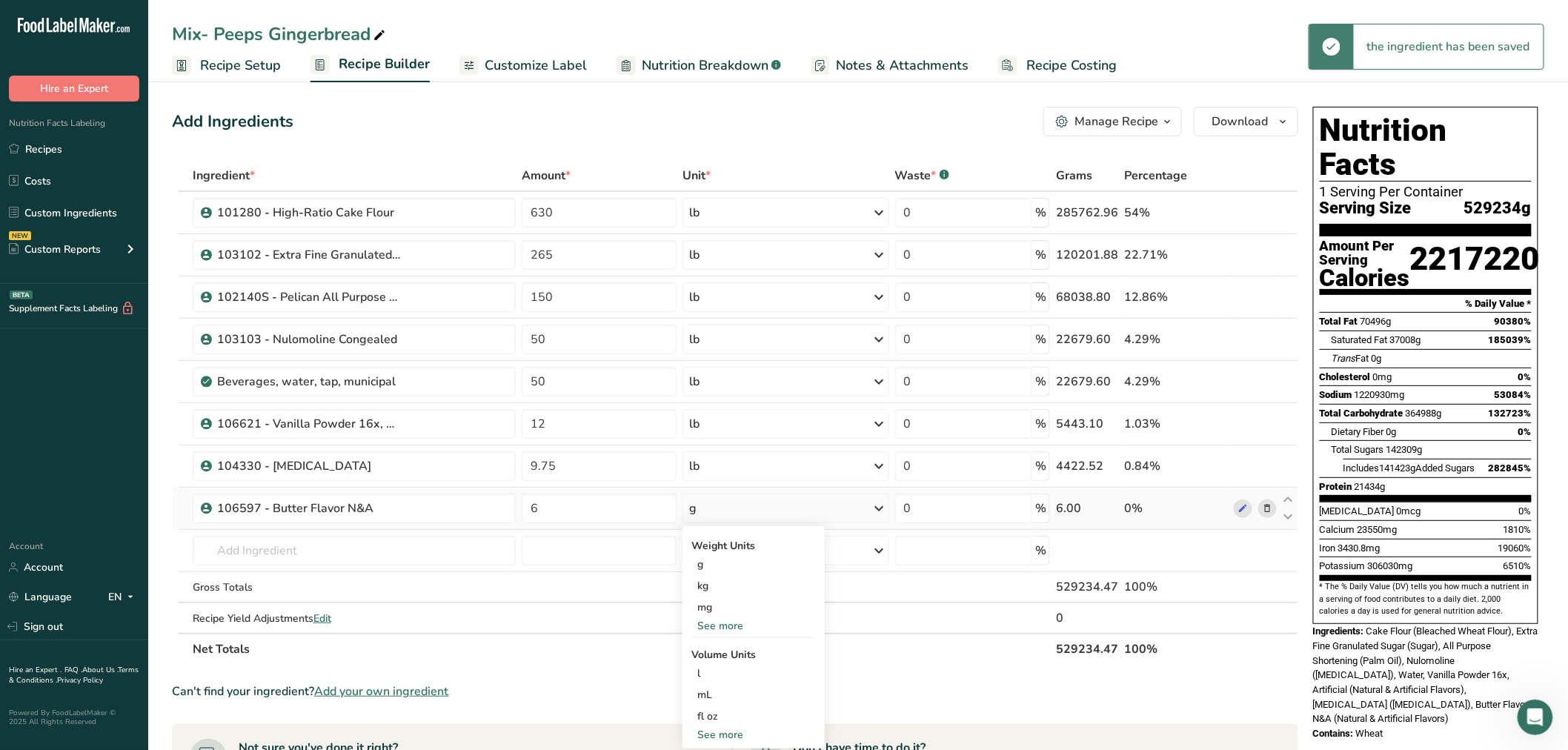
click at [704, 618] on div "See more" at bounding box center [754, 625] width 125 height 15
click at [722, 656] on div "lb" at bounding box center [754, 651] width 125 height 22
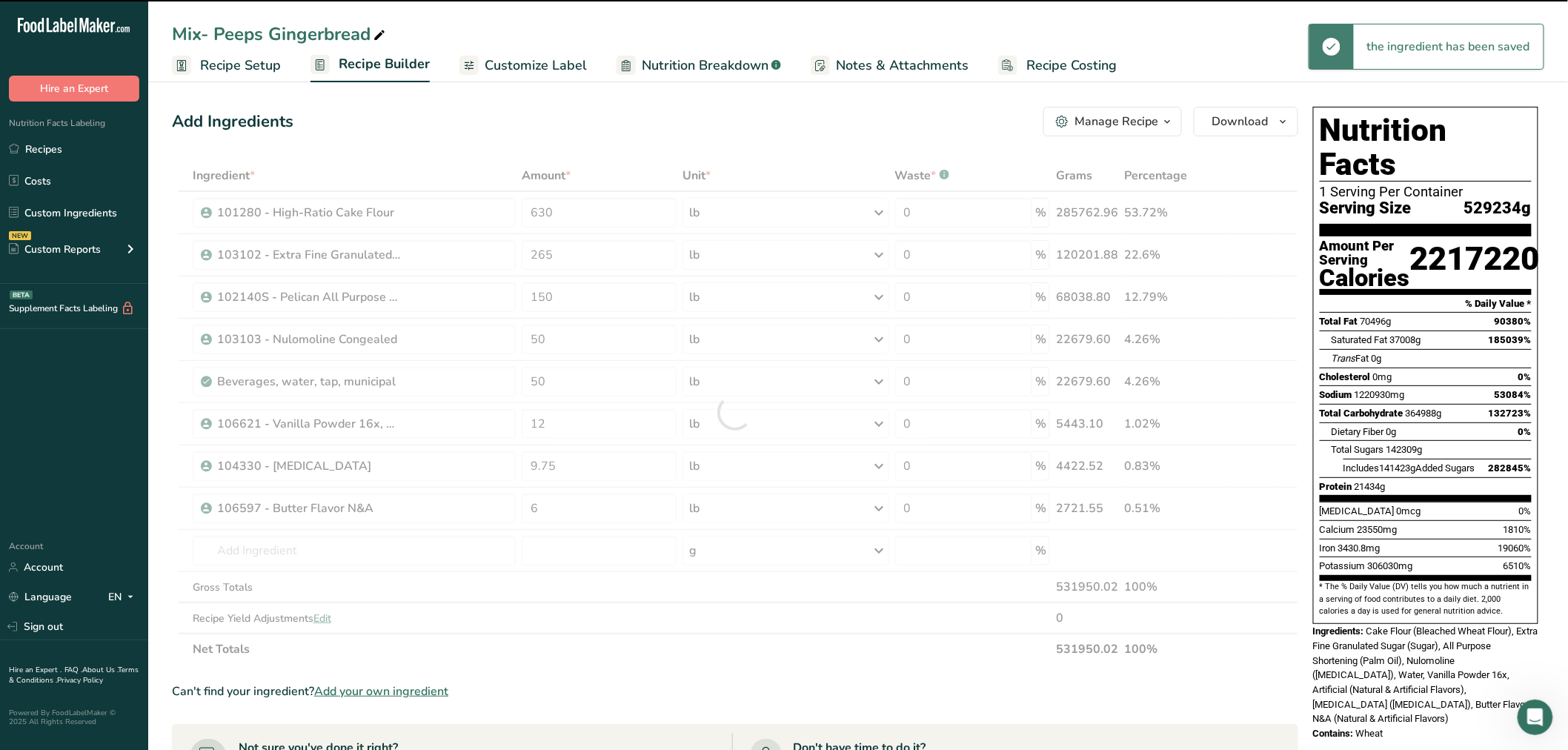
click at [453, 554] on div at bounding box center [735, 412] width 1127 height 505
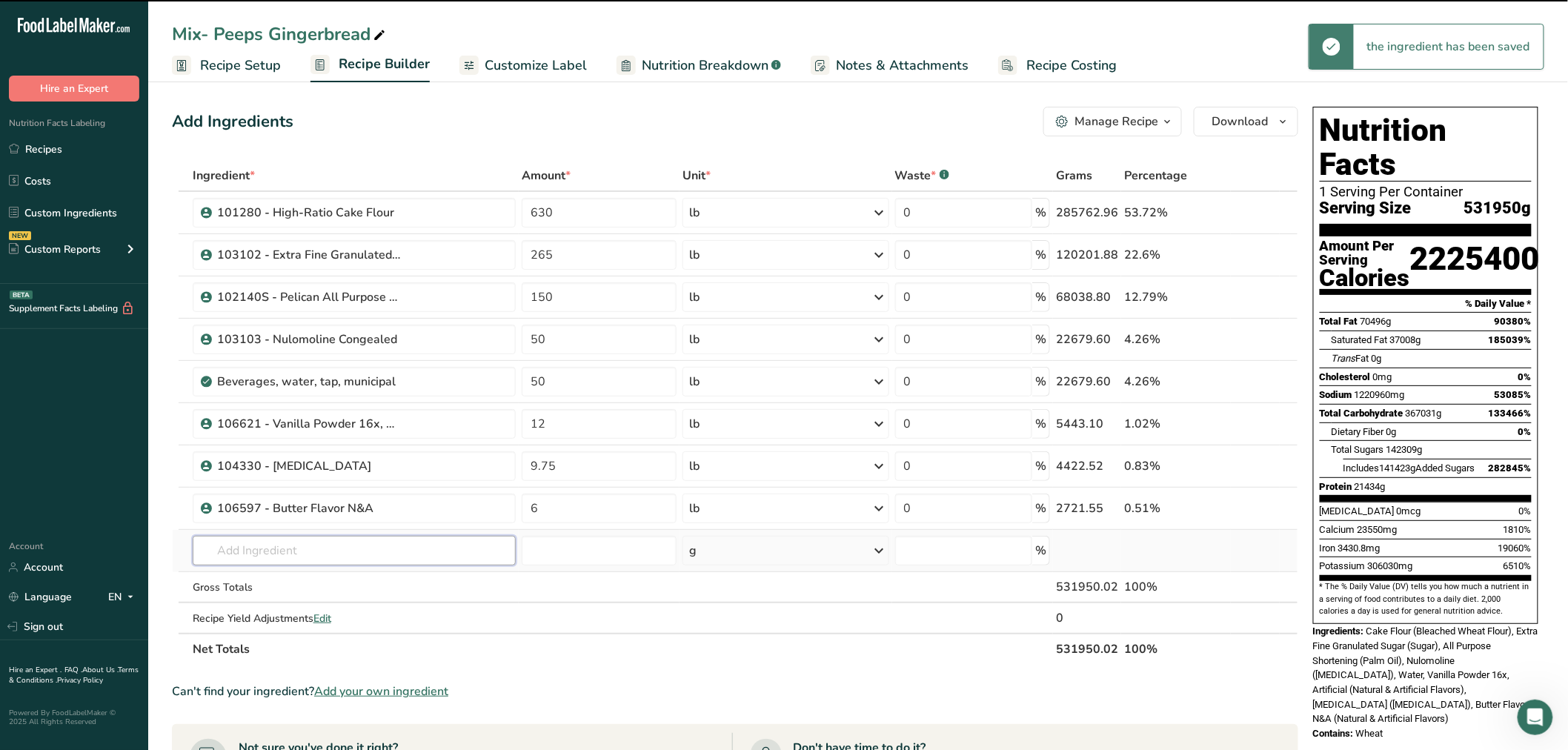
click at [429, 542] on input "text" at bounding box center [354, 551] width 324 height 30
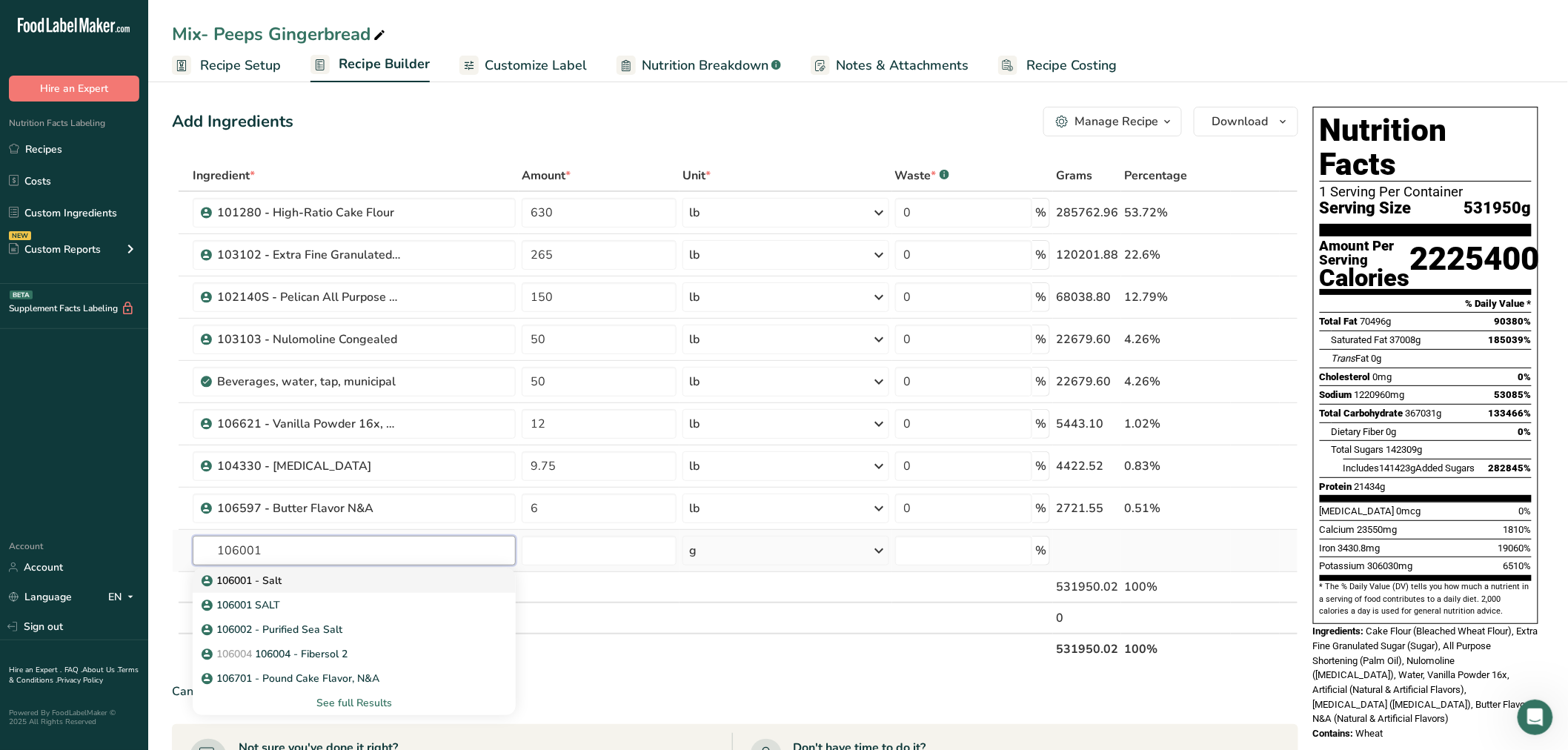
type input "106001"
click at [261, 579] on p "106001 - Salt" at bounding box center [243, 580] width 77 height 15
type input "106001 - Salt"
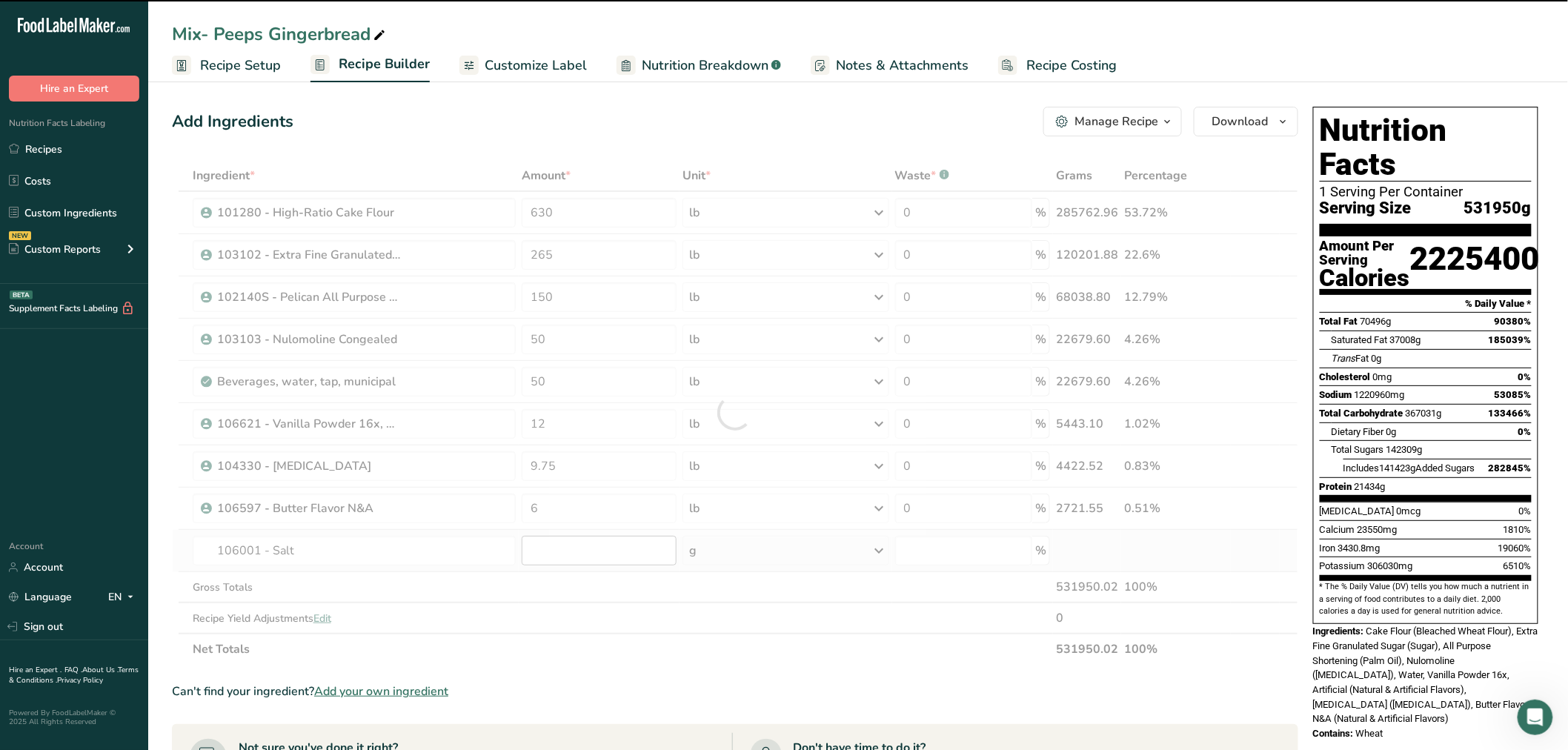
type input "0"
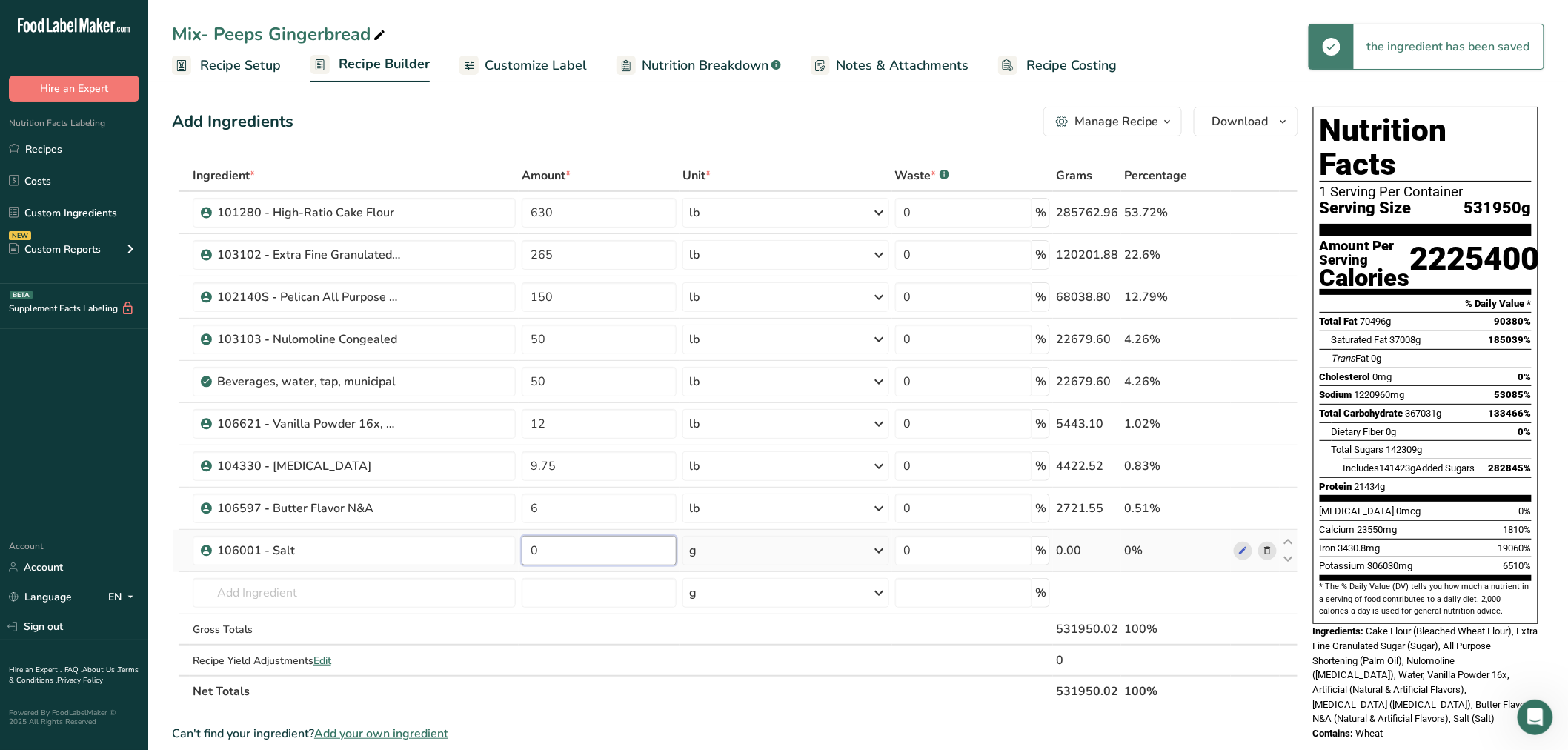
drag, startPoint x: 549, startPoint y: 545, endPoint x: 506, endPoint y: 530, distance: 45.5
click at [506, 530] on tr "106001 - Salt 0 g Weight Units g kg mg See more Volume Units l Volume units req…" at bounding box center [735, 551] width 1125 height 42
type input "3.75"
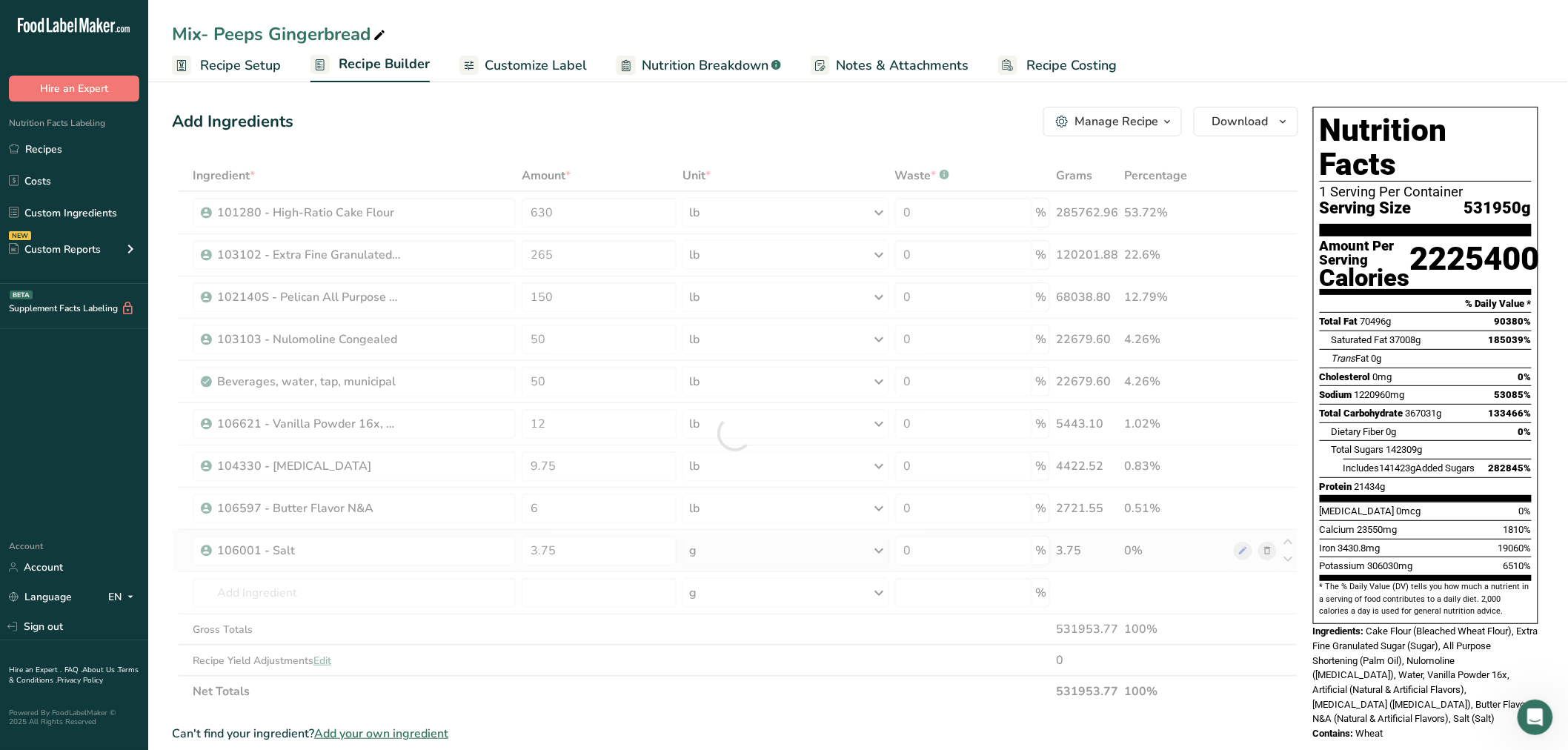
click at [706, 565] on div "Ingredient * Amount * Unit * Waste * .a-a{fill:#347362;}.b-a{fill:#fff;} Grams …" at bounding box center [735, 433] width 1127 height 547
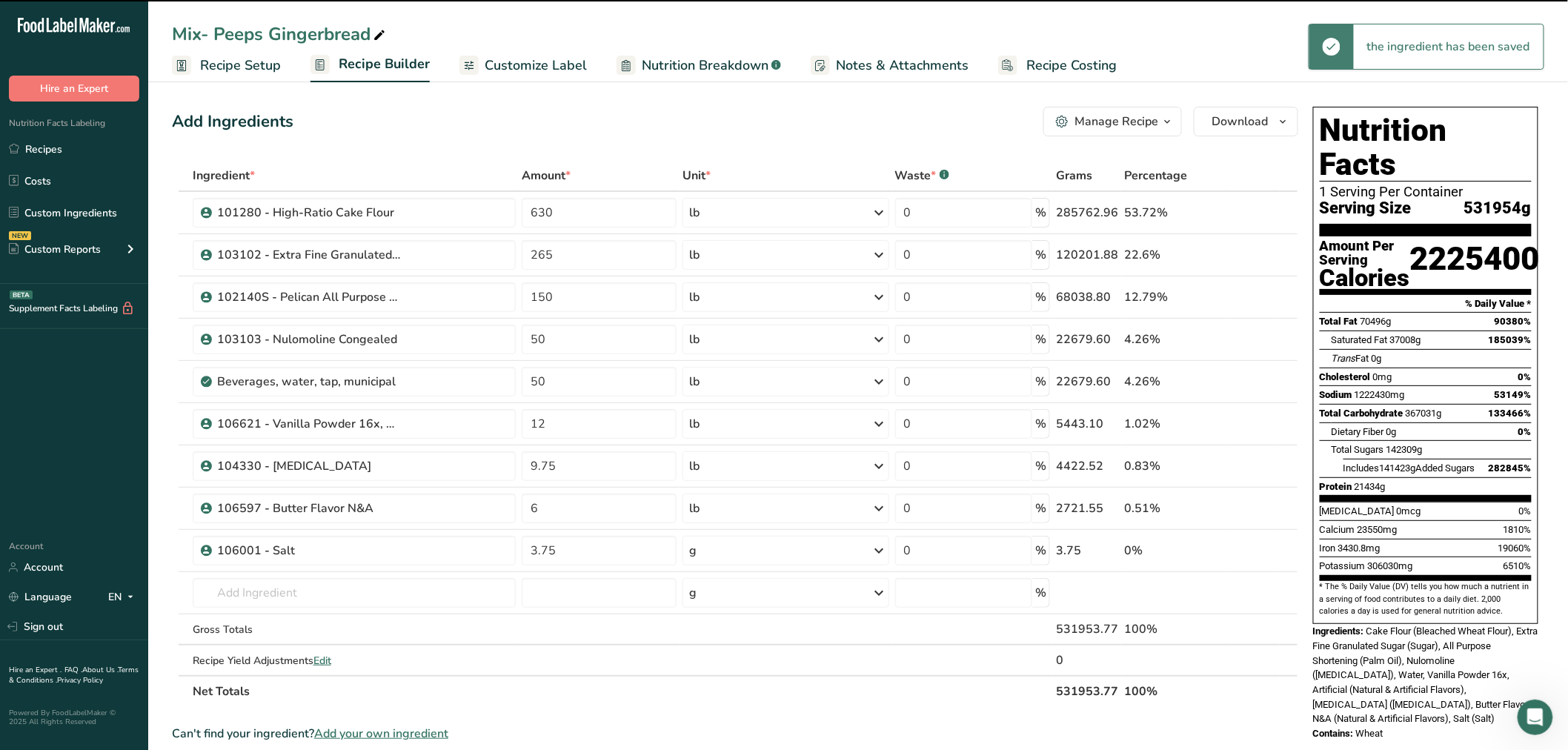
click at [702, 551] on div "g" at bounding box center [785, 551] width 206 height 30
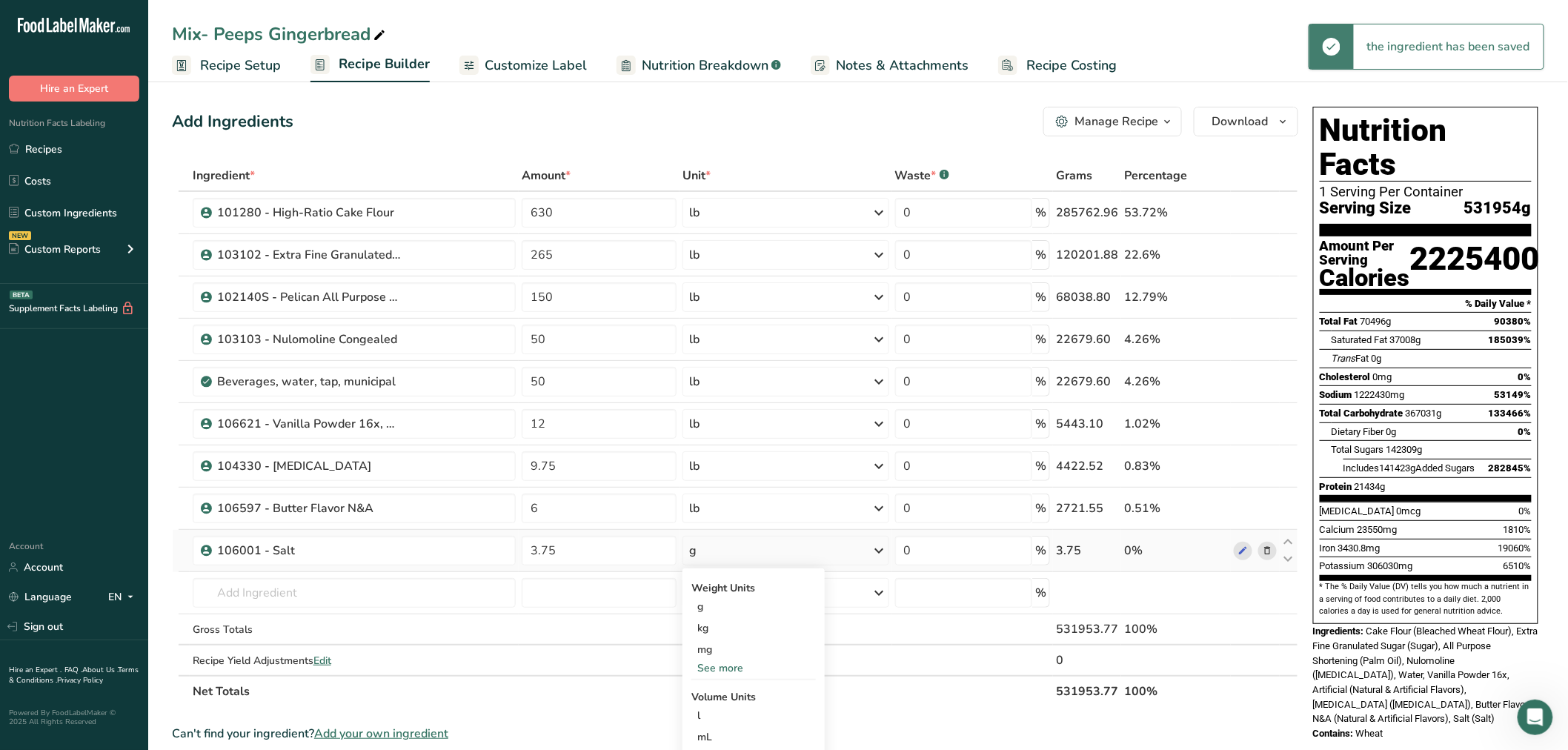
click at [727, 668] on div "See more" at bounding box center [754, 668] width 125 height 15
click at [705, 692] on div "lb" at bounding box center [754, 692] width 125 height 22
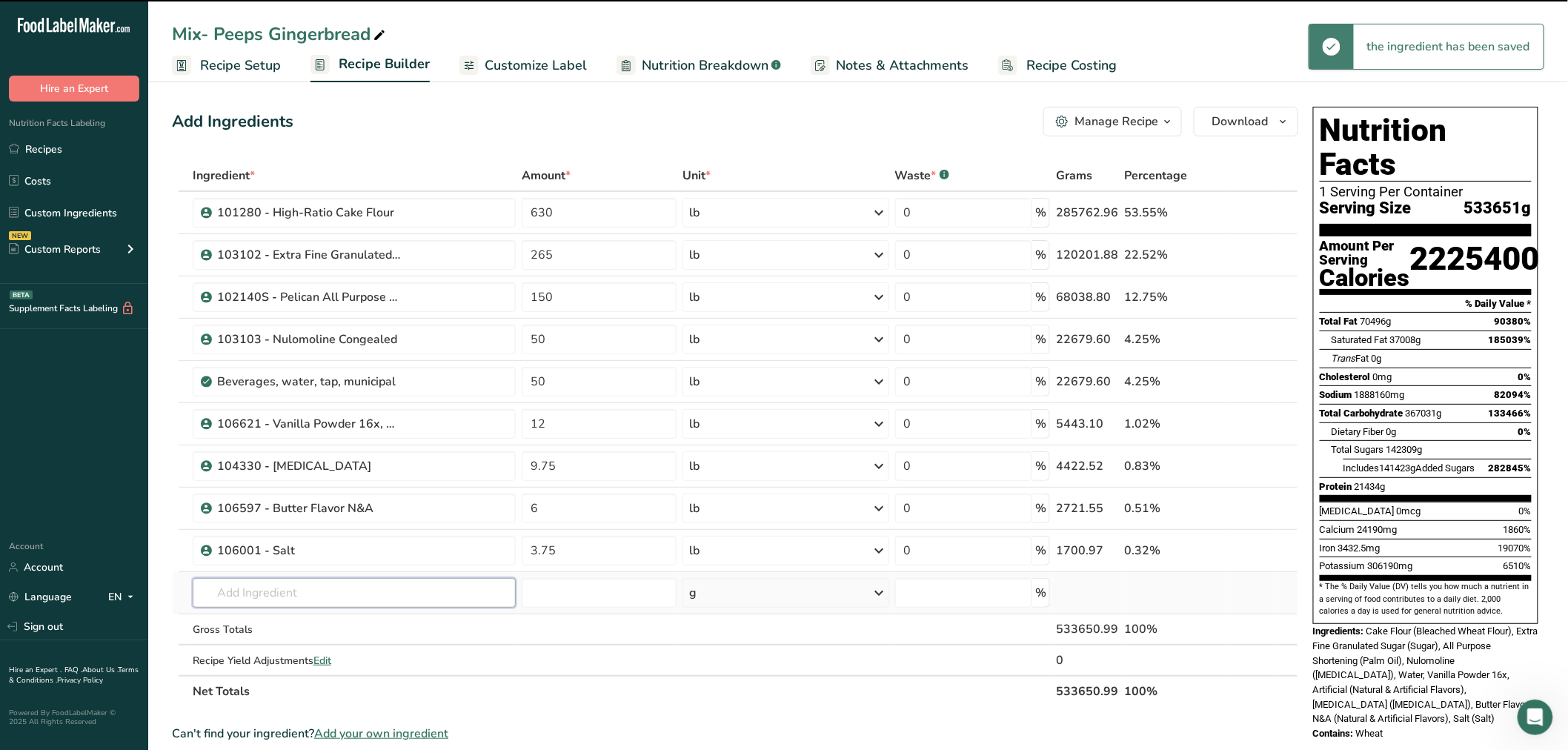
click at [312, 594] on input "text" at bounding box center [354, 592] width 324 height 30
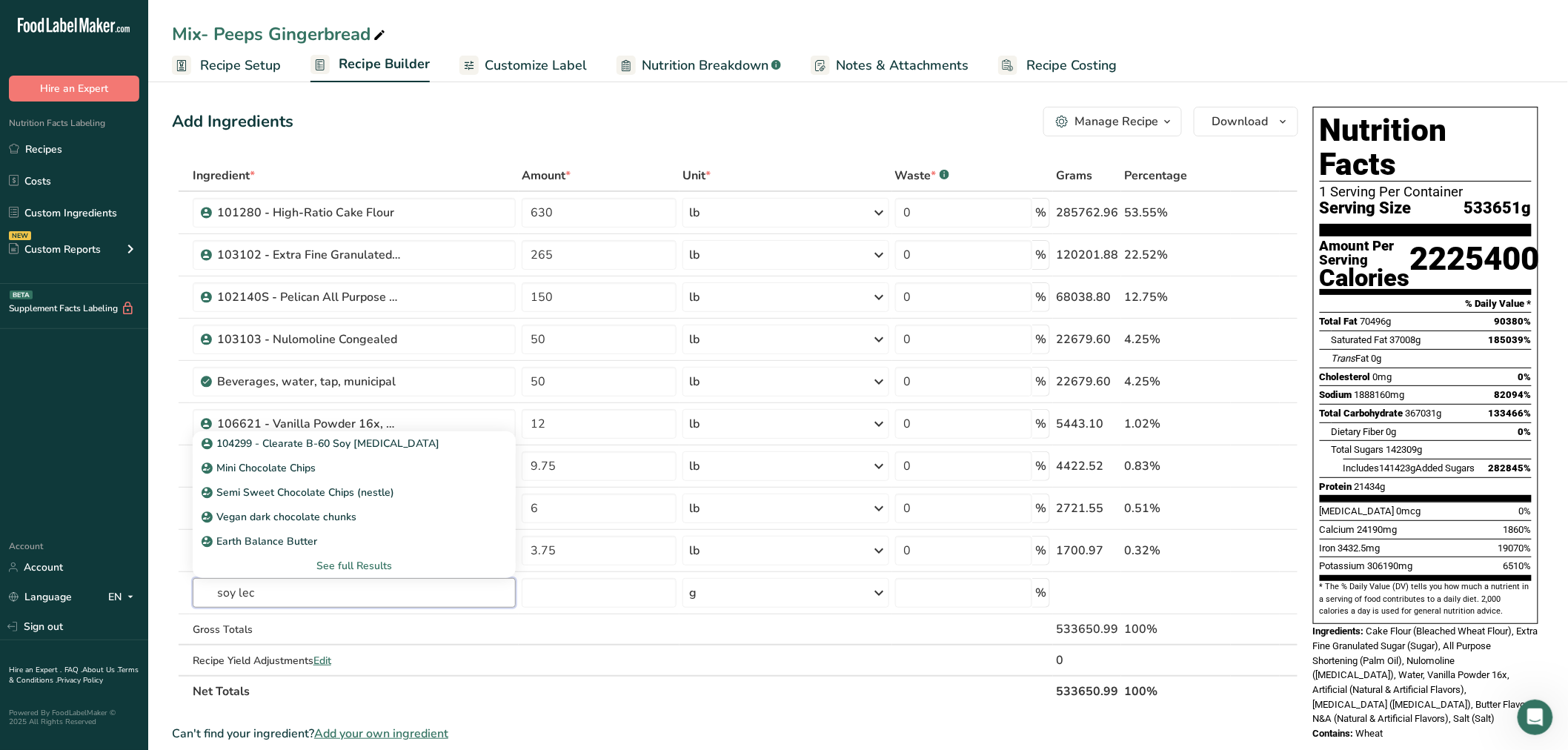
drag, startPoint x: 277, startPoint y: 582, endPoint x: 164, endPoint y: 602, distance: 114.8
click at [164, 602] on section "Add Ingredients Manage Recipe Delete Recipe Duplicate Recipe Scale Recipe Save …" at bounding box center [858, 665] width 1420 height 1178
type input "lecith"
click at [278, 486] on p "104299 - Clearate B-60 Soy [MEDICAL_DATA]" at bounding box center [322, 492] width 236 height 15
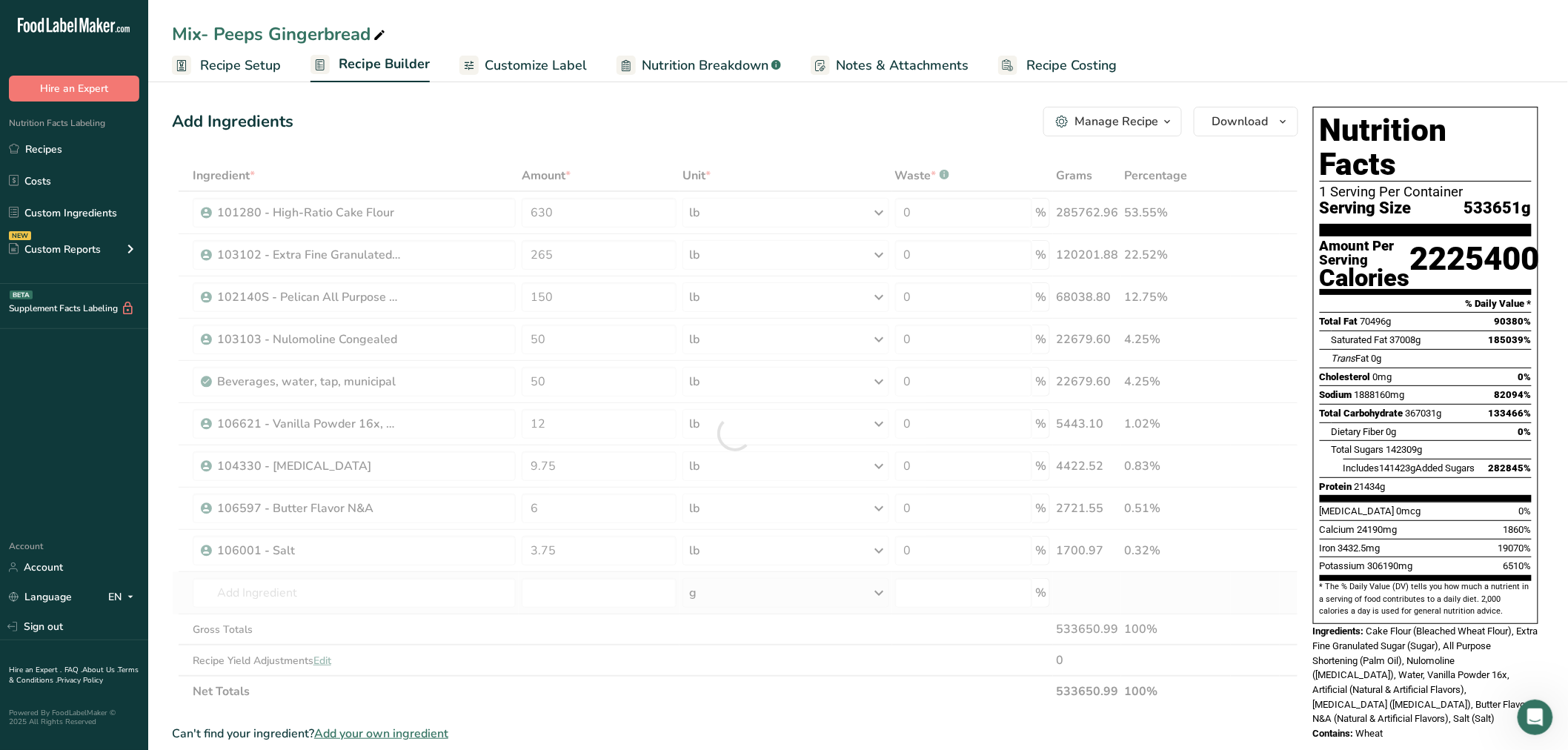
type input "104299 - Clearate B-60 Soy [MEDICAL_DATA]"
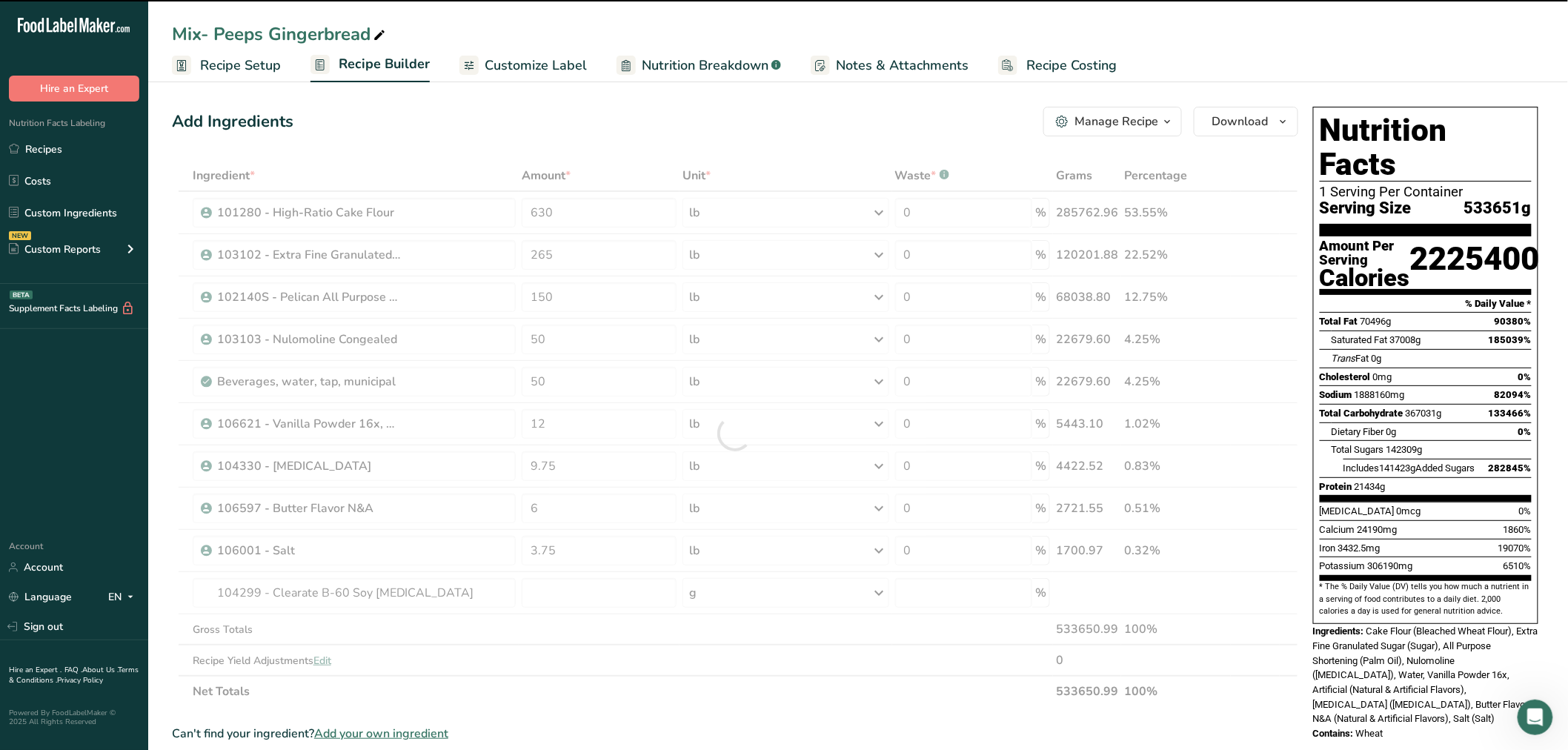
type input "0"
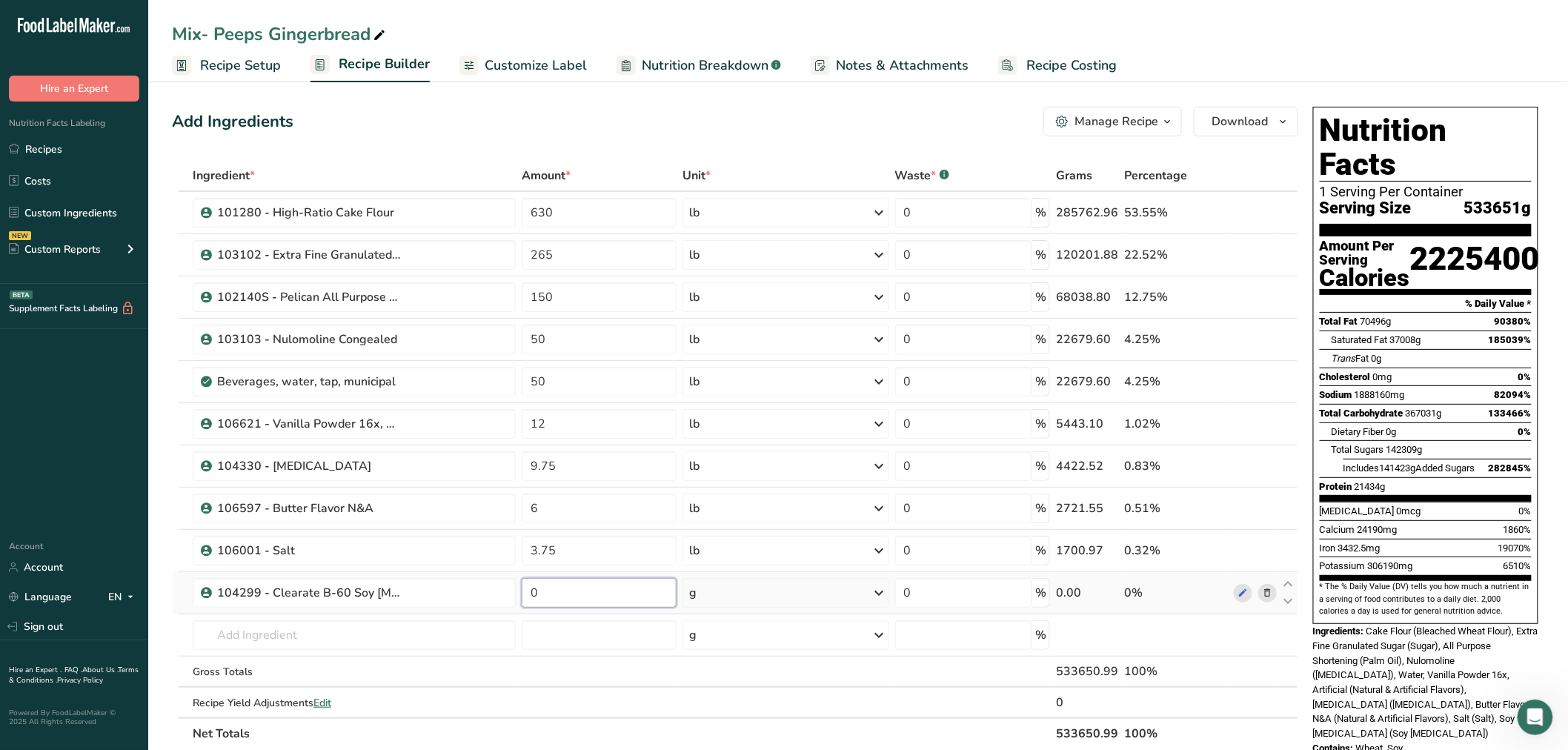
drag, startPoint x: 531, startPoint y: 594, endPoint x: 583, endPoint y: 590, distance: 52.2
click at [583, 590] on input "0" at bounding box center [599, 592] width 155 height 30
type input "1"
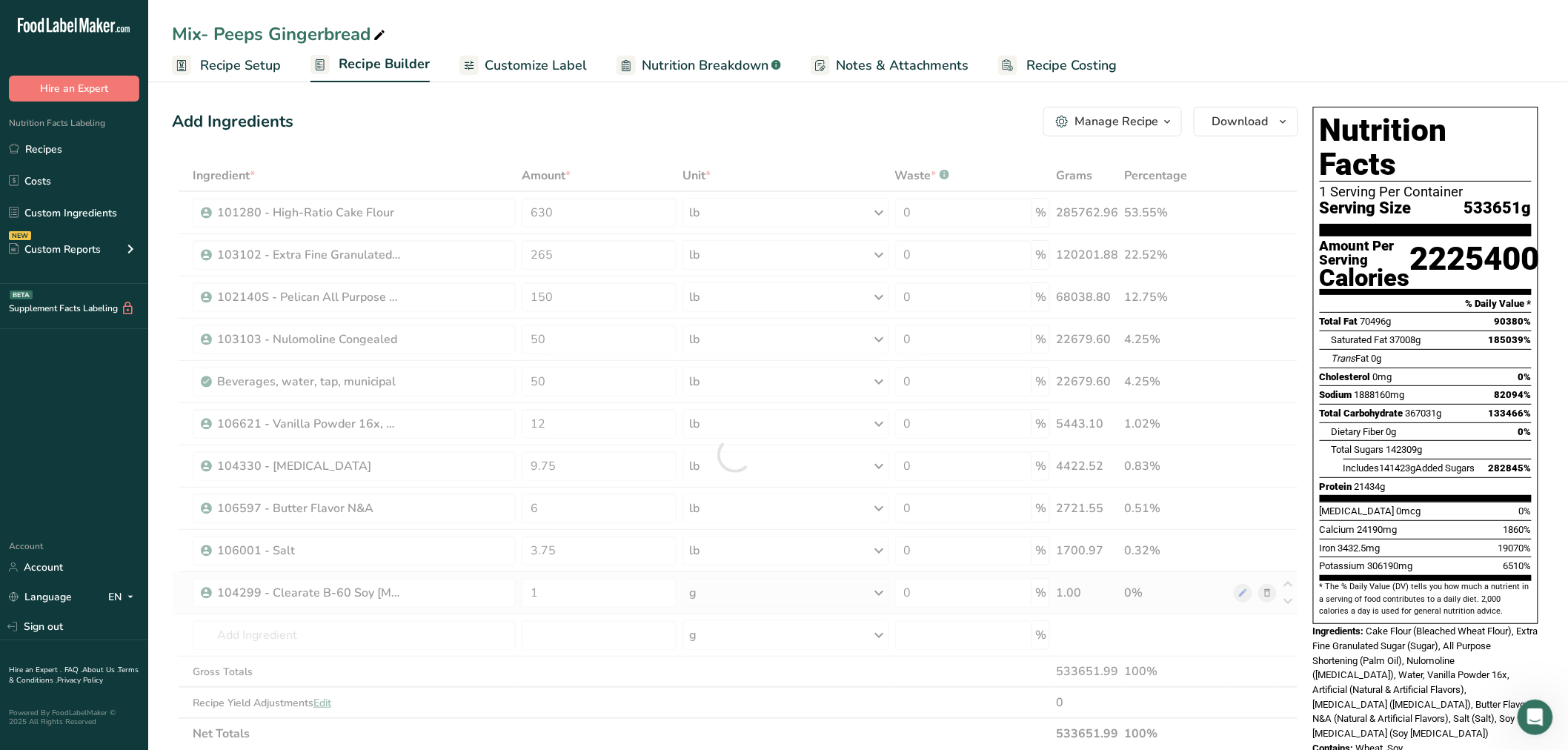
click at [744, 603] on div "Ingredient * Amount * Unit * Waste * .a-a{fill:#347362;}.b-a{fill:#fff;} Grams …" at bounding box center [735, 454] width 1127 height 589
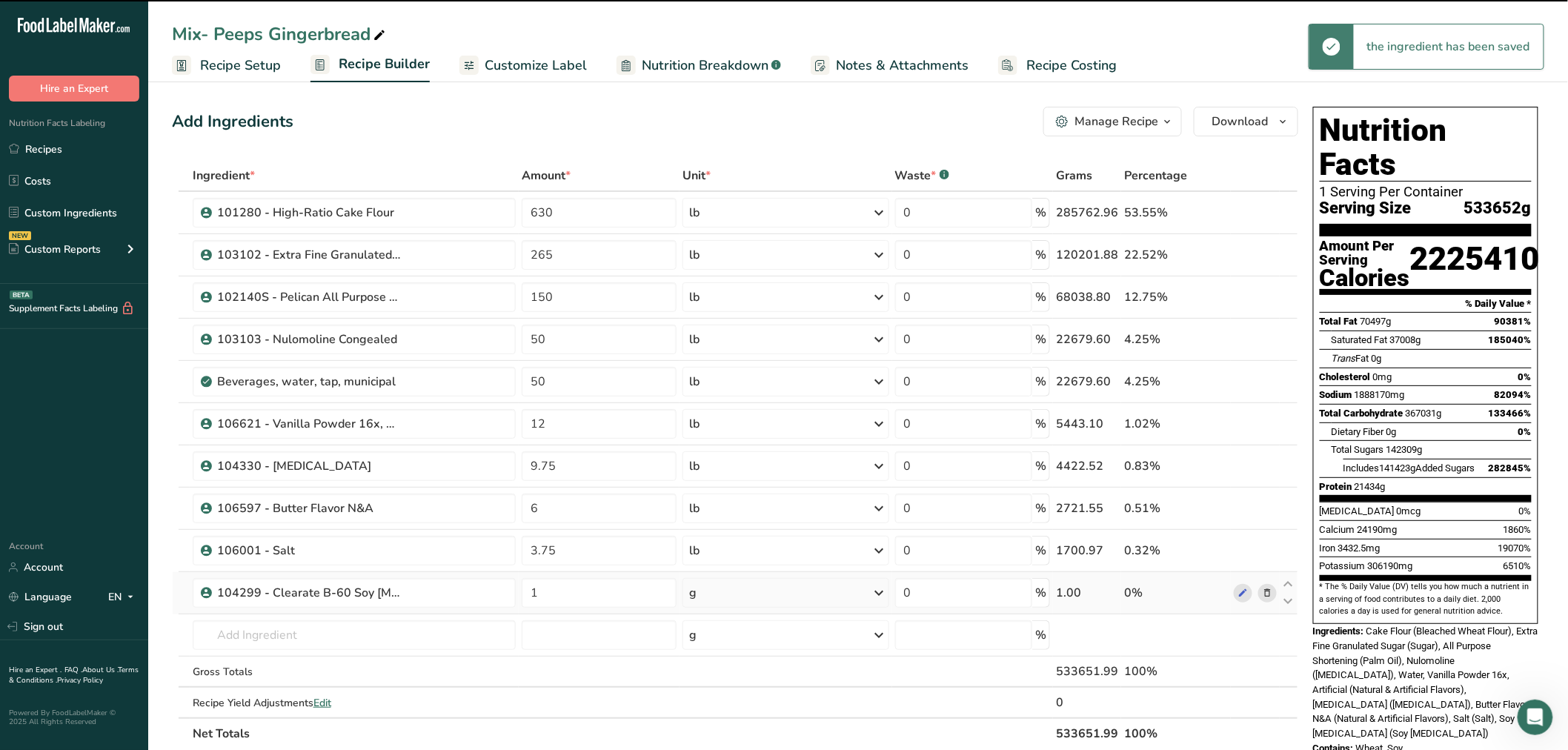
click at [730, 594] on div "g" at bounding box center [785, 592] width 206 height 30
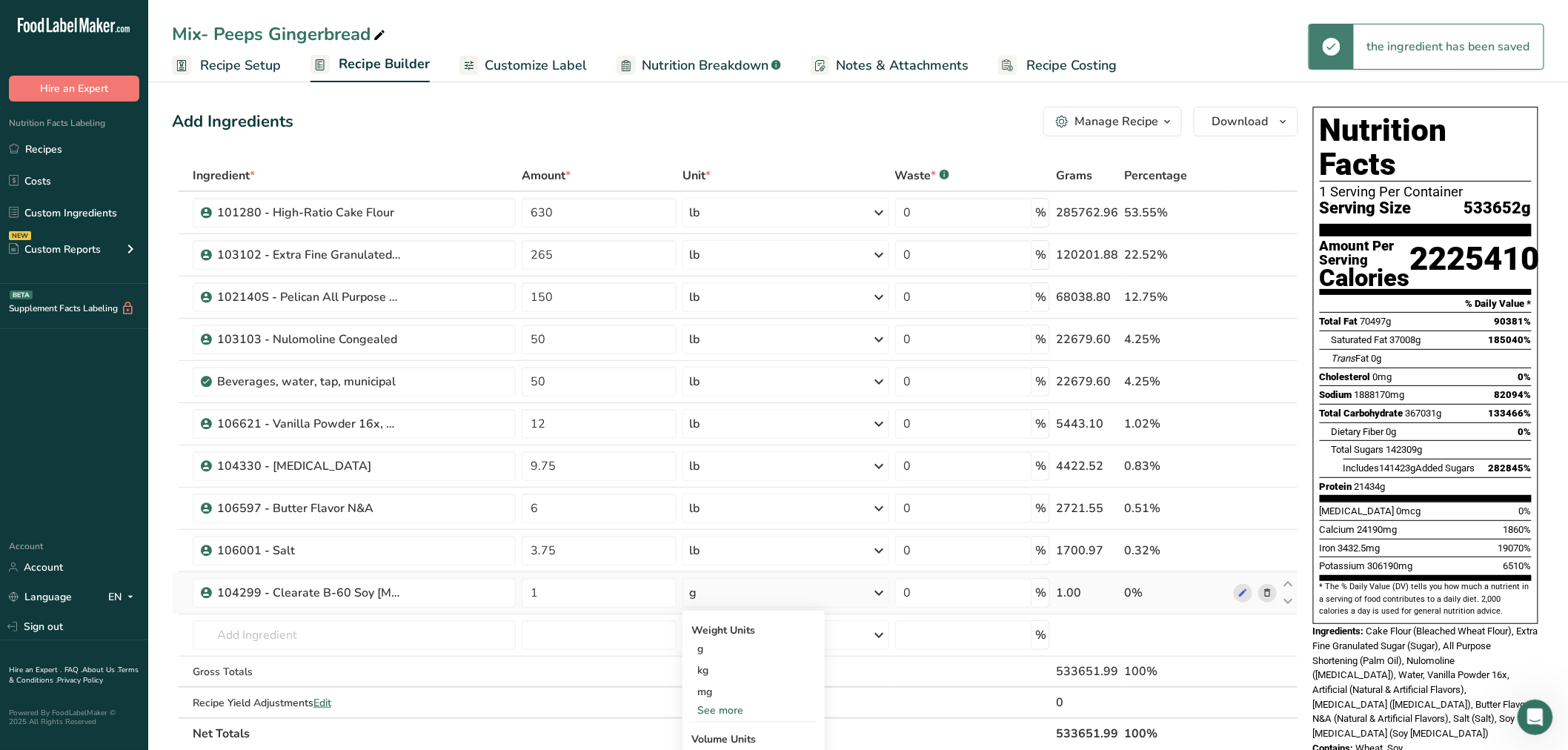
click at [722, 708] on div "See more" at bounding box center [754, 709] width 125 height 15
click at [711, 731] on div "lb" at bounding box center [754, 735] width 125 height 22
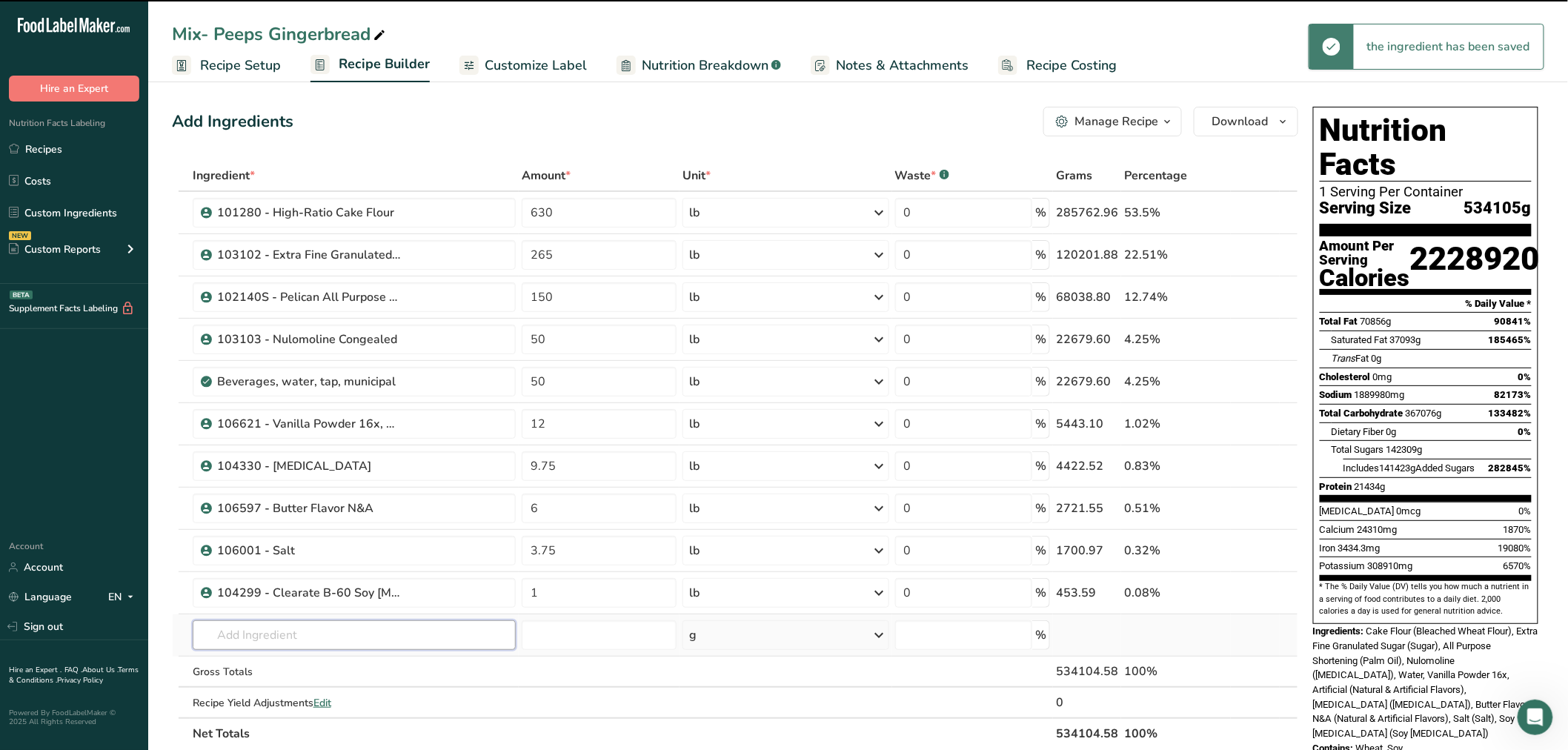
click at [236, 639] on input "text" at bounding box center [354, 634] width 324 height 30
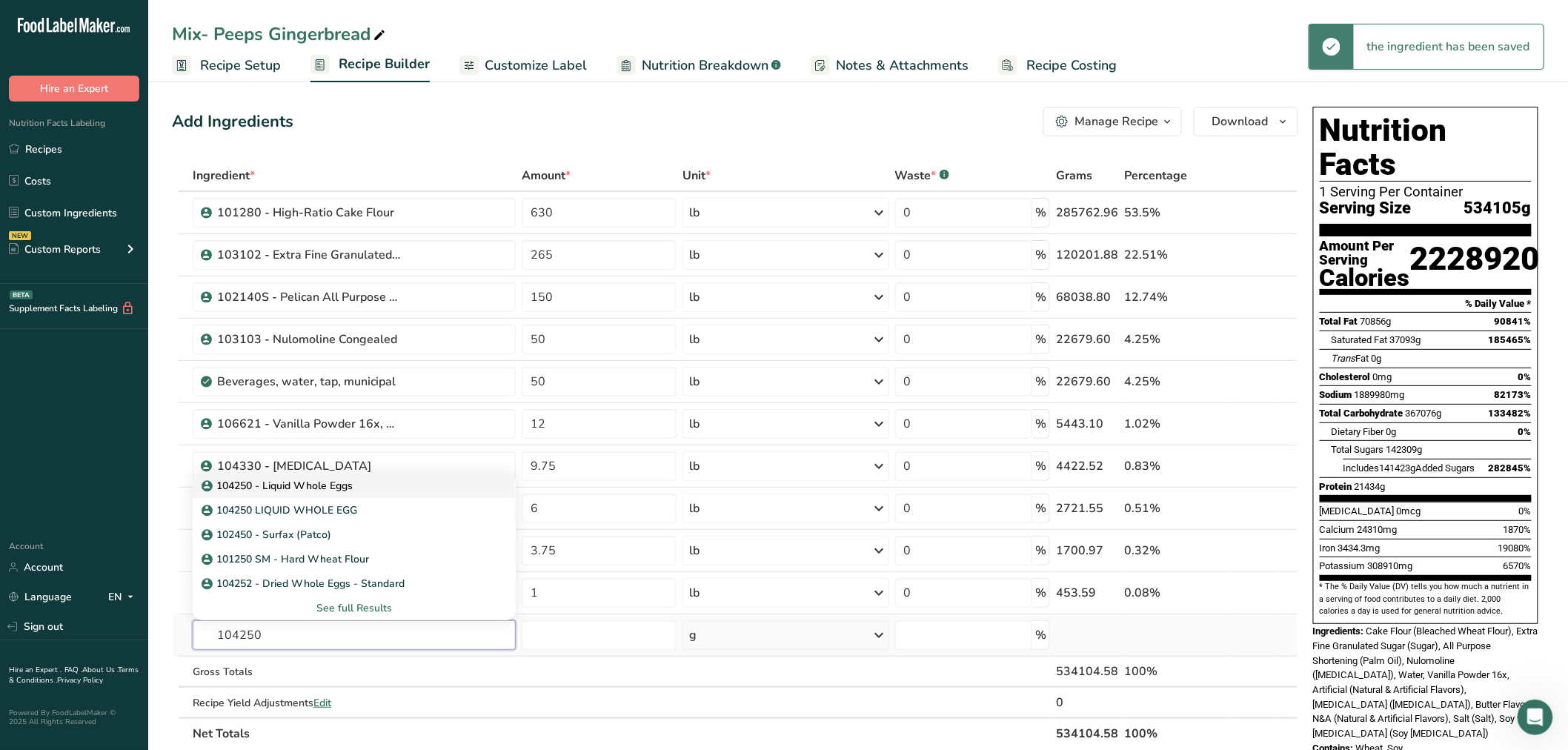
type input "104250"
click at [246, 493] on p "104250 - Liquid Whole Eggs" at bounding box center [279, 486] width 148 height 15
type input "104250 - Liquid Whole Eggs"
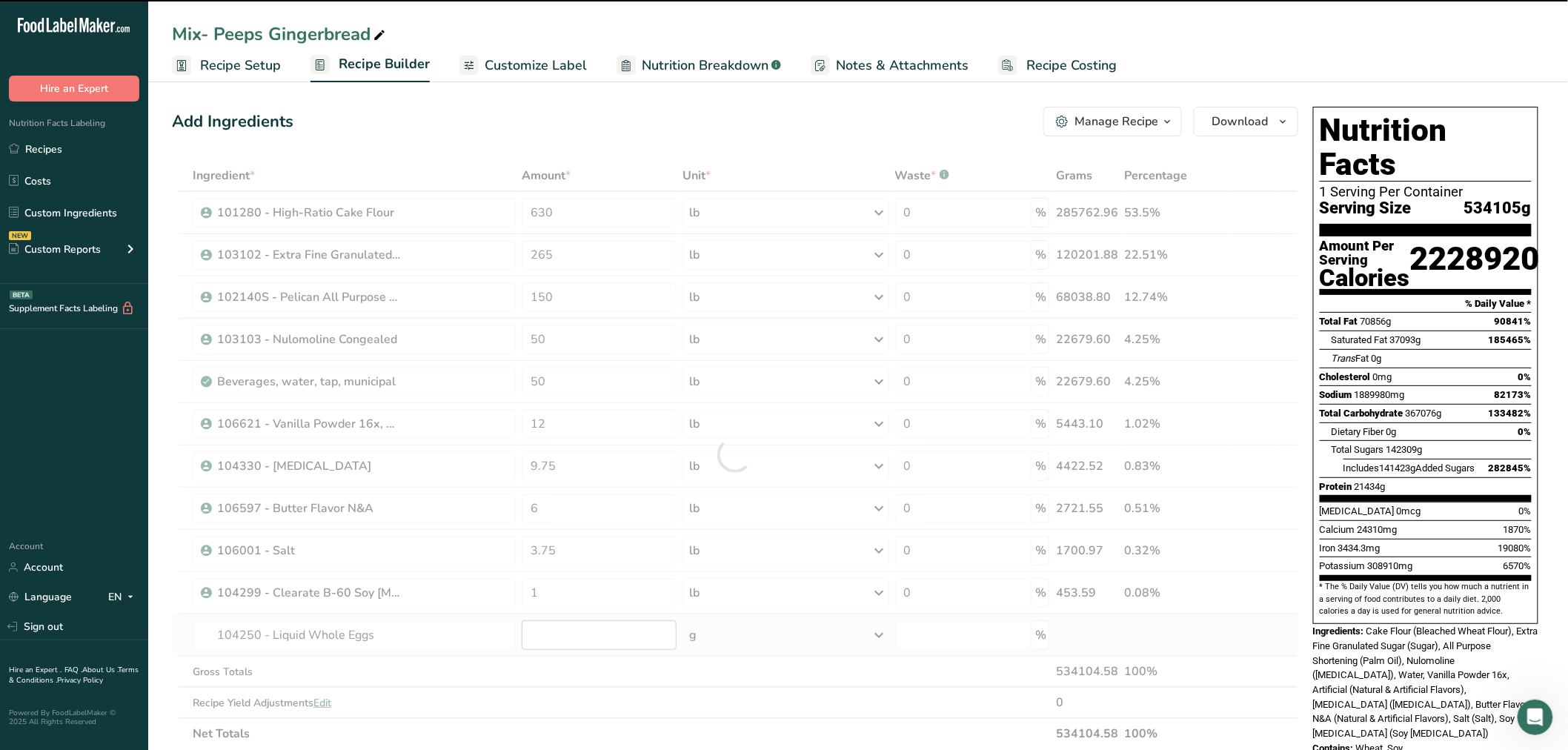
type input "0"
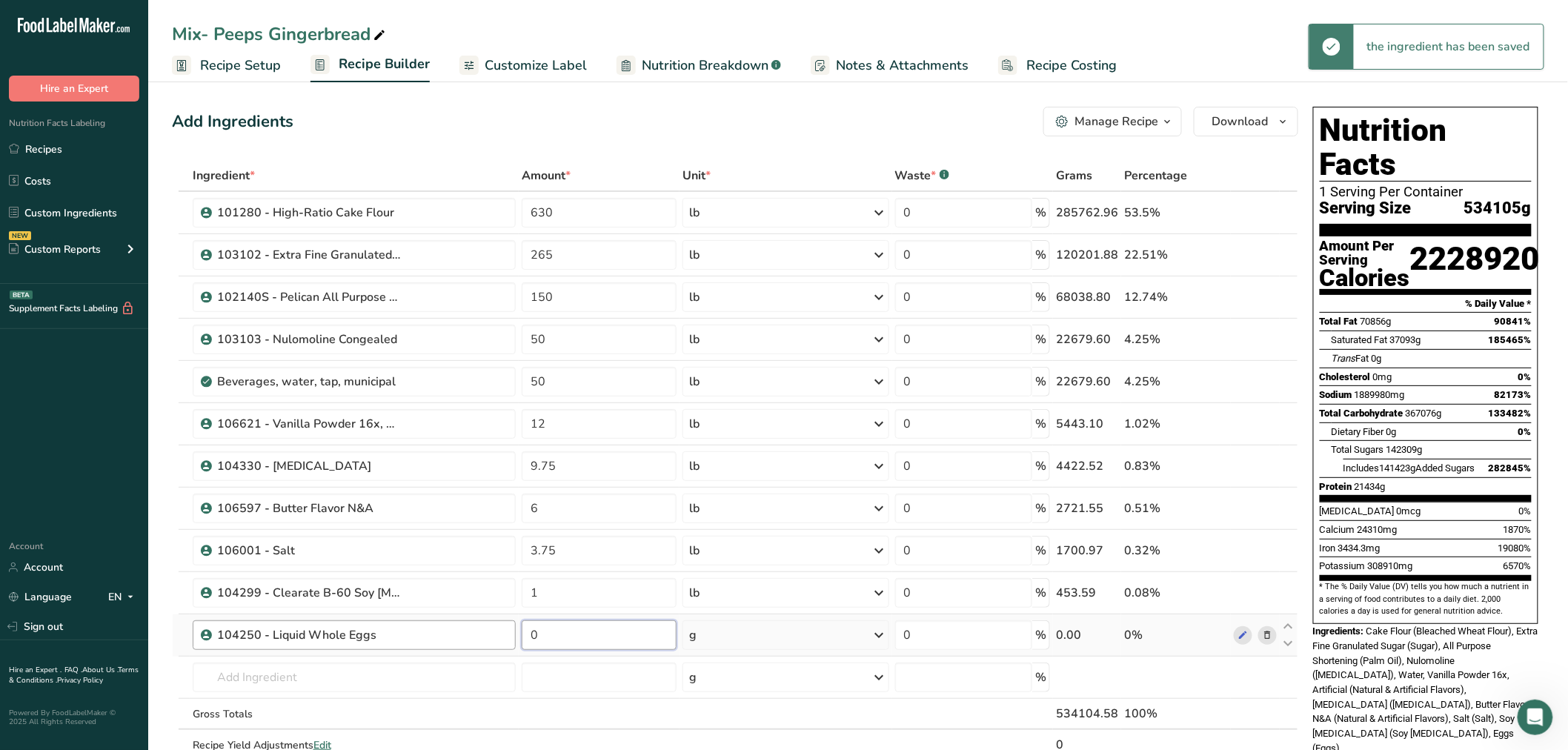
drag, startPoint x: 543, startPoint y: 640, endPoint x: 506, endPoint y: 640, distance: 37.0
click at [506, 640] on tr "104250 - Liquid Whole Eggs 0 g Weight Units g kg mg See more Volume Units l Vol…" at bounding box center [735, 635] width 1125 height 42
type input "1"
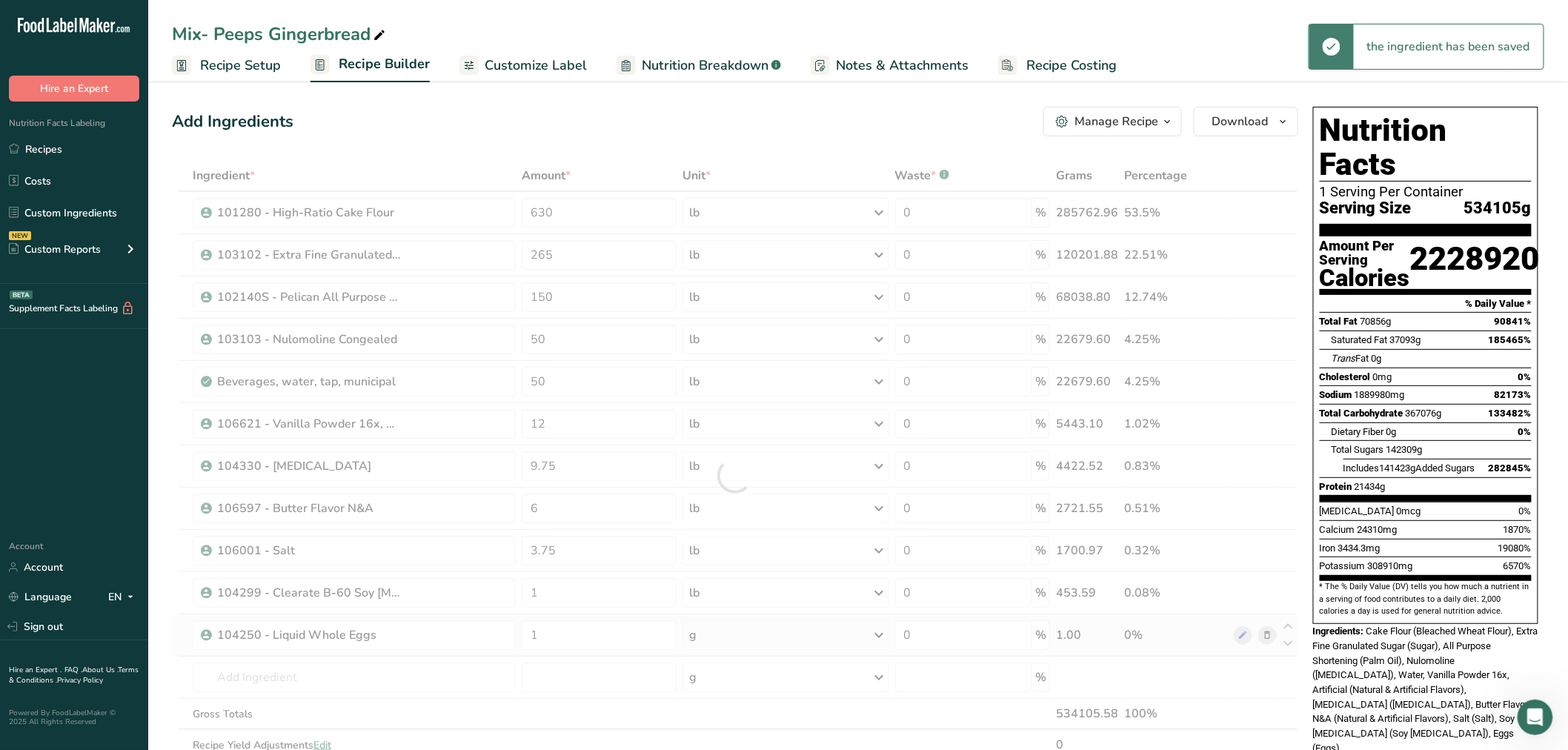
click at [717, 637] on div "Ingredient * Amount * Unit * Waste * .a-a{fill:#347362;}.b-a{fill:#fff;} Grams …" at bounding box center [735, 476] width 1127 height 632
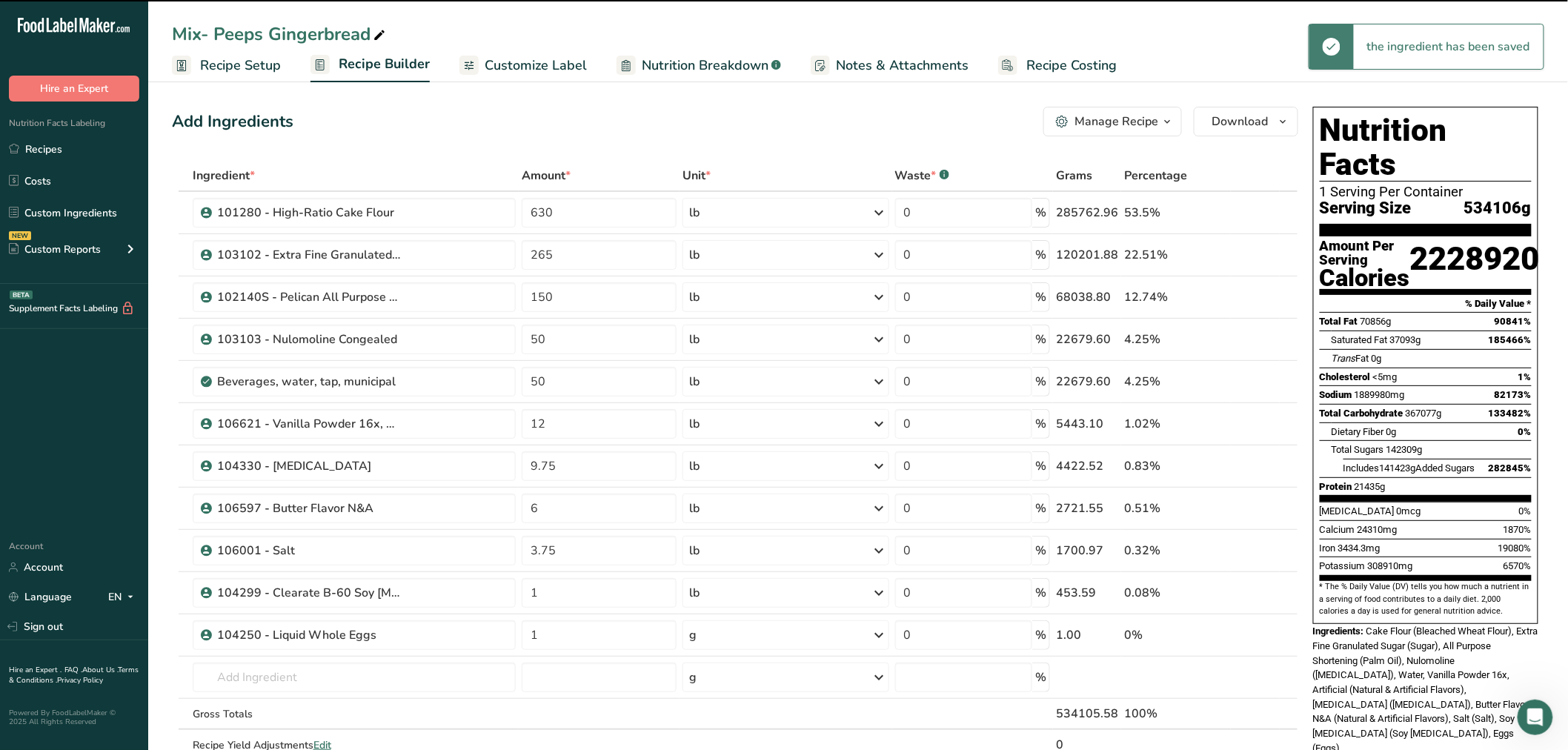
click at [717, 637] on div "g" at bounding box center [785, 634] width 206 height 30
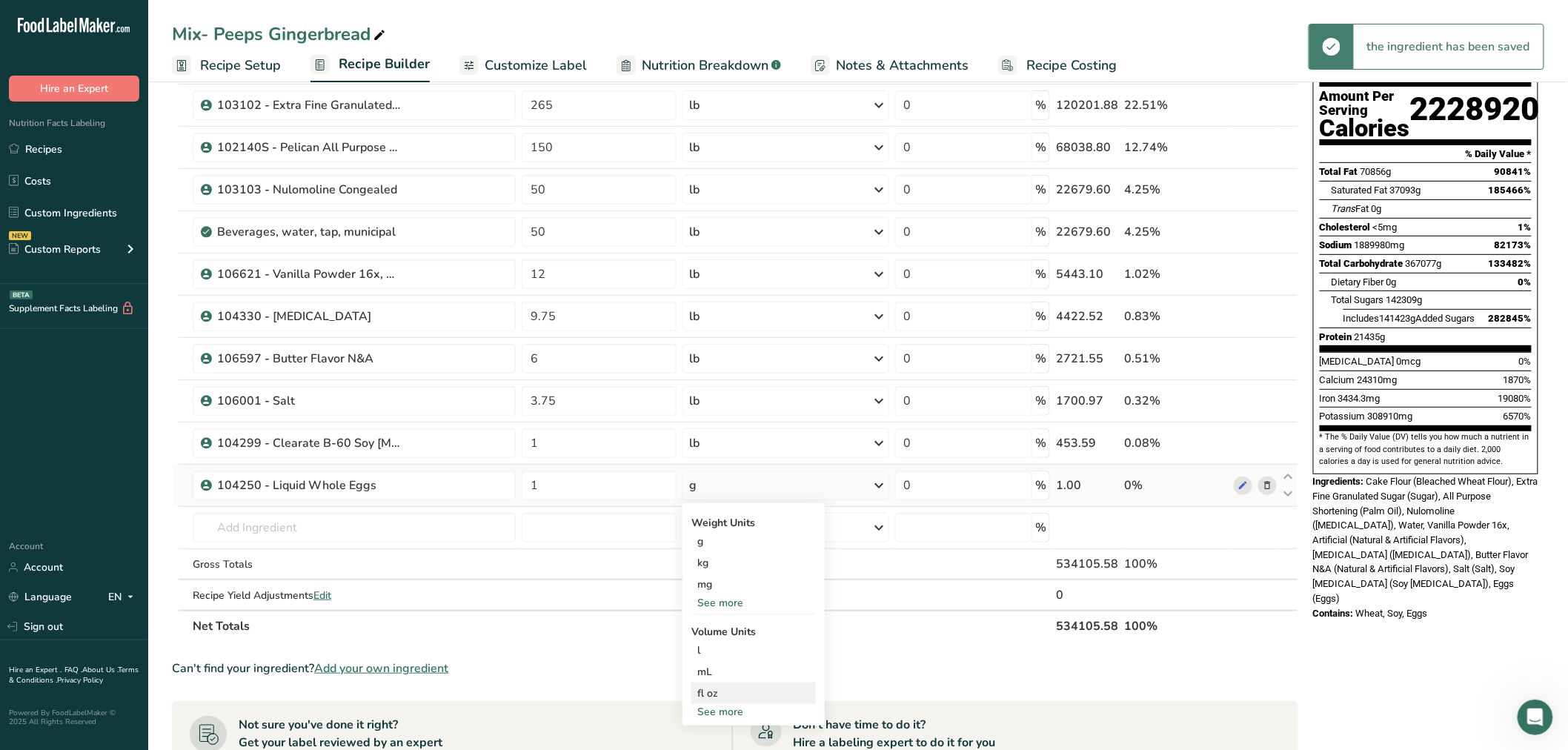
scroll to position [164, 0]
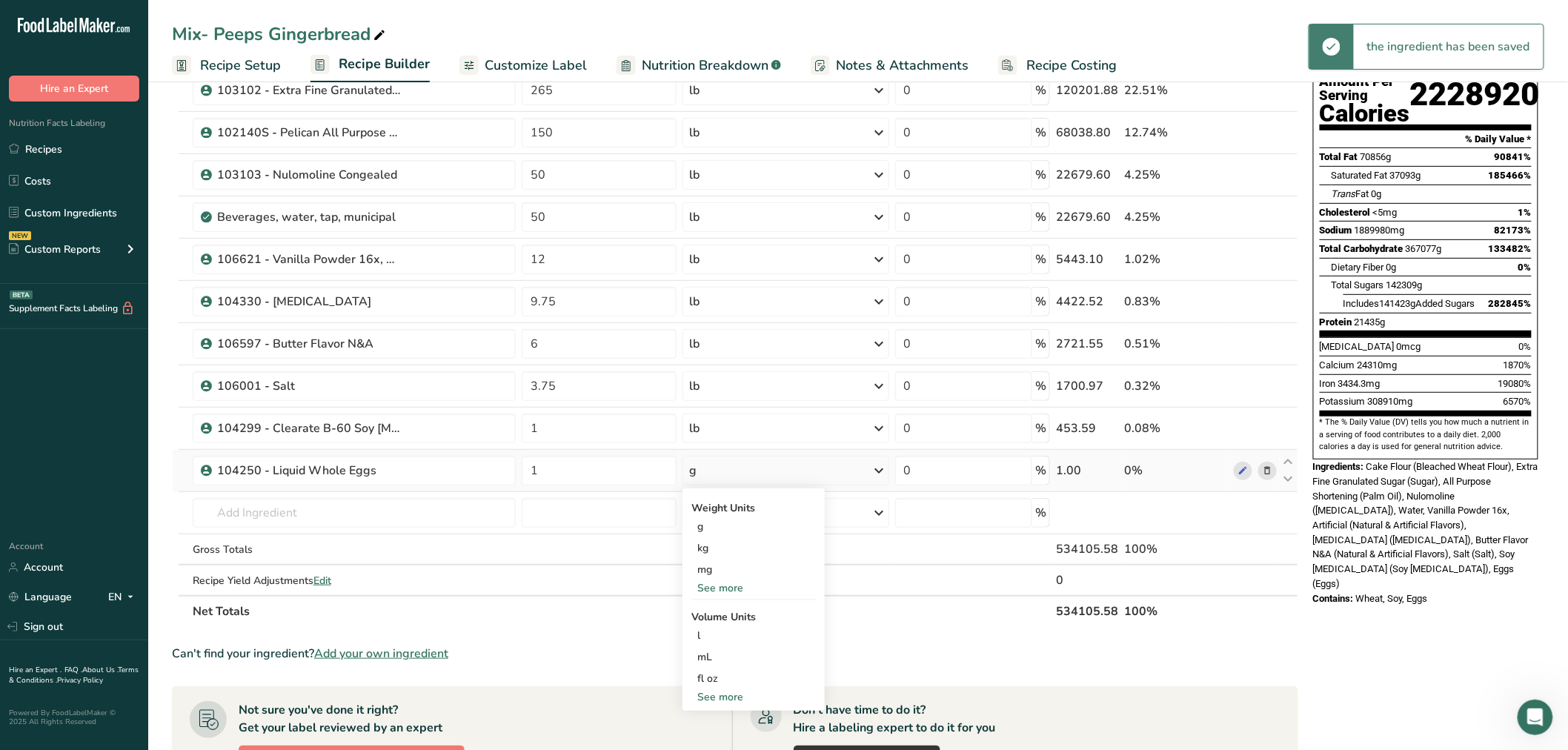
click at [704, 588] on div "See more" at bounding box center [754, 588] width 125 height 15
click at [712, 612] on div "lb" at bounding box center [754, 613] width 125 height 22
click at [297, 512] on input "text" at bounding box center [354, 513] width 324 height 30
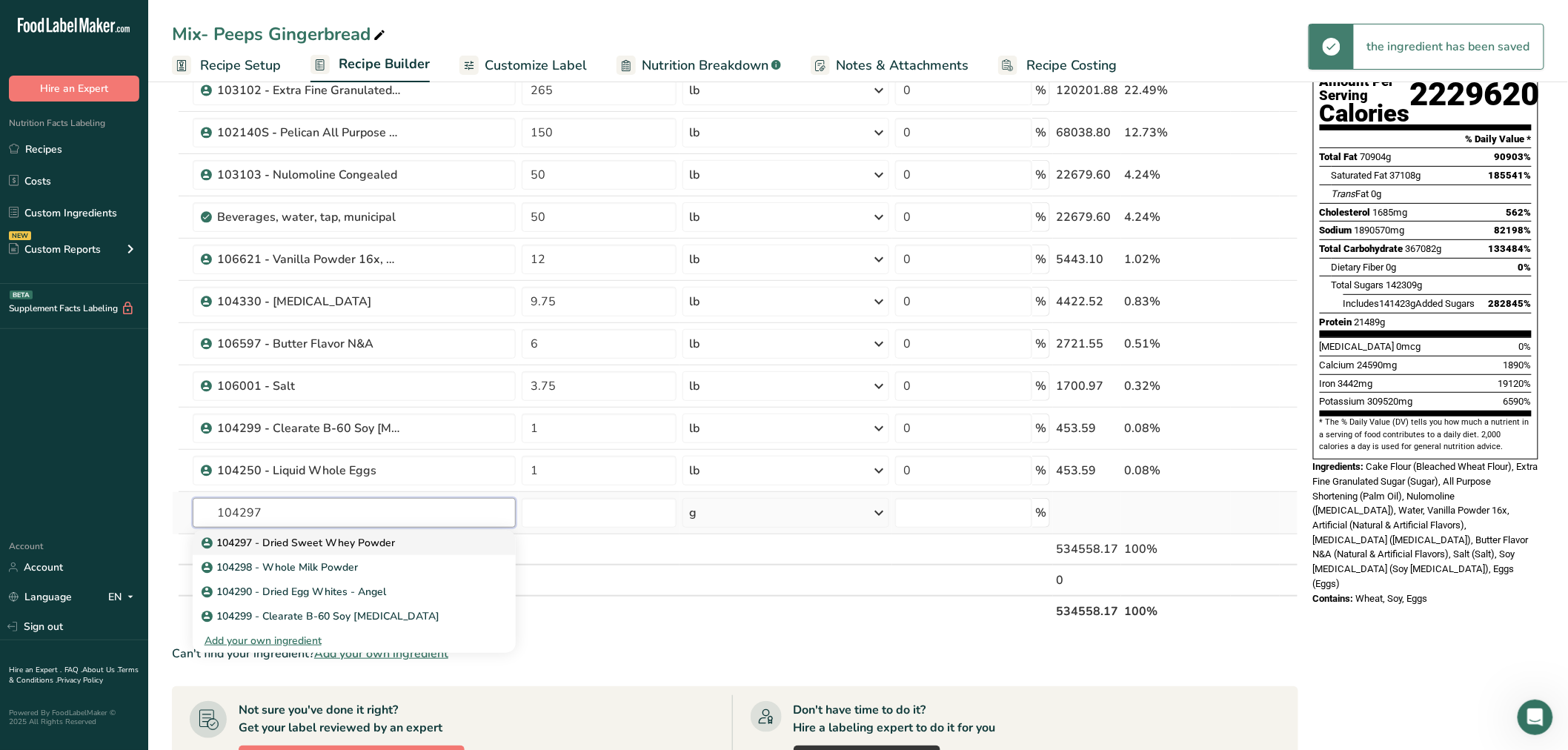
type input "104297"
click at [292, 541] on p "104297 - Dried Sweet Whey Powder" at bounding box center [300, 542] width 190 height 15
type input "104297 - Dried Sweet Whey Powder"
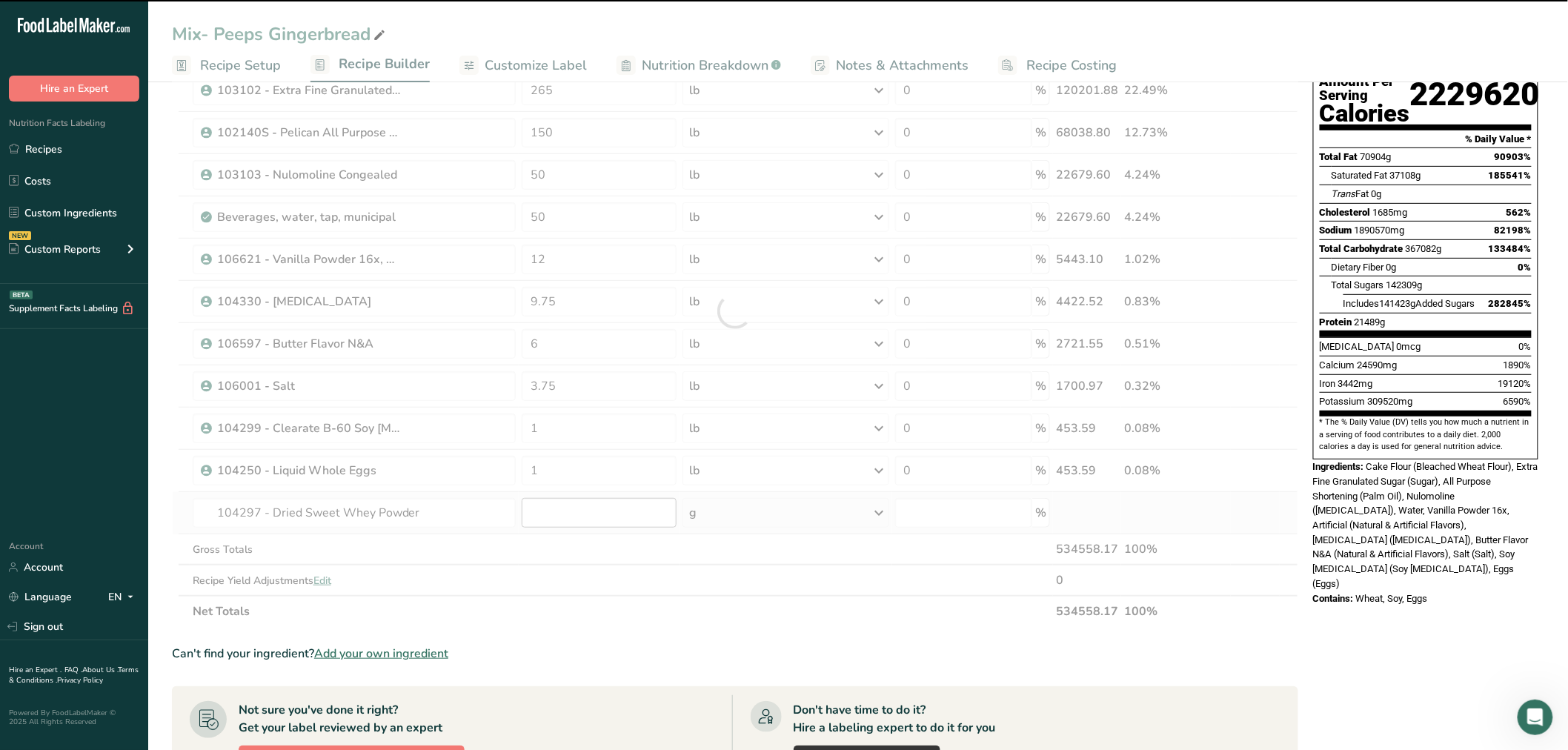
type input "0"
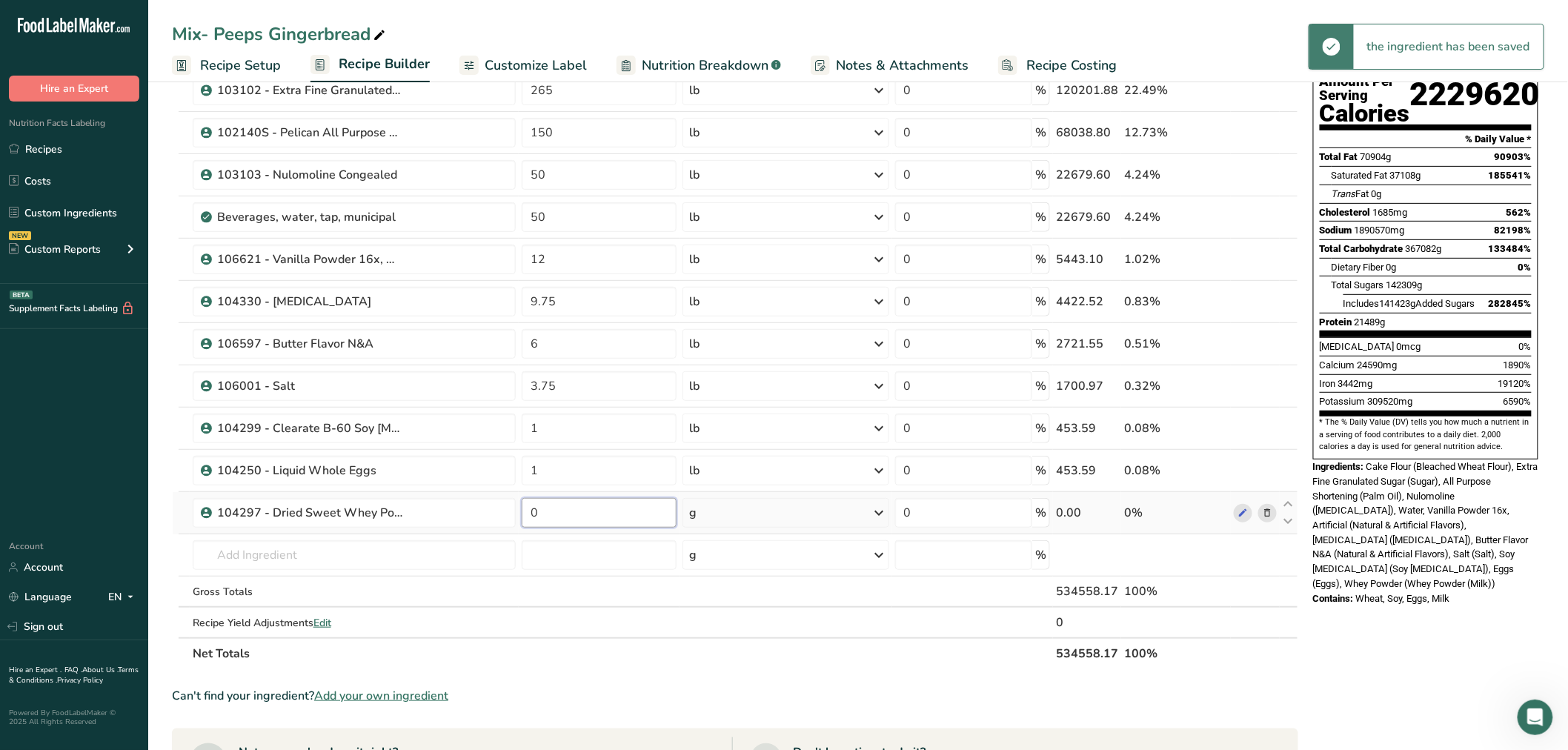
drag, startPoint x: 549, startPoint y: 519, endPoint x: 528, endPoint y: 515, distance: 21.4
click at [528, 515] on input "0" at bounding box center [599, 513] width 155 height 30
type input "1"
click at [747, 515] on div "Ingredient * Amount * Unit * Waste * .a-a{fill:#347362;}.b-a{fill:#fff;} Grams …" at bounding box center [735, 332] width 1127 height 673
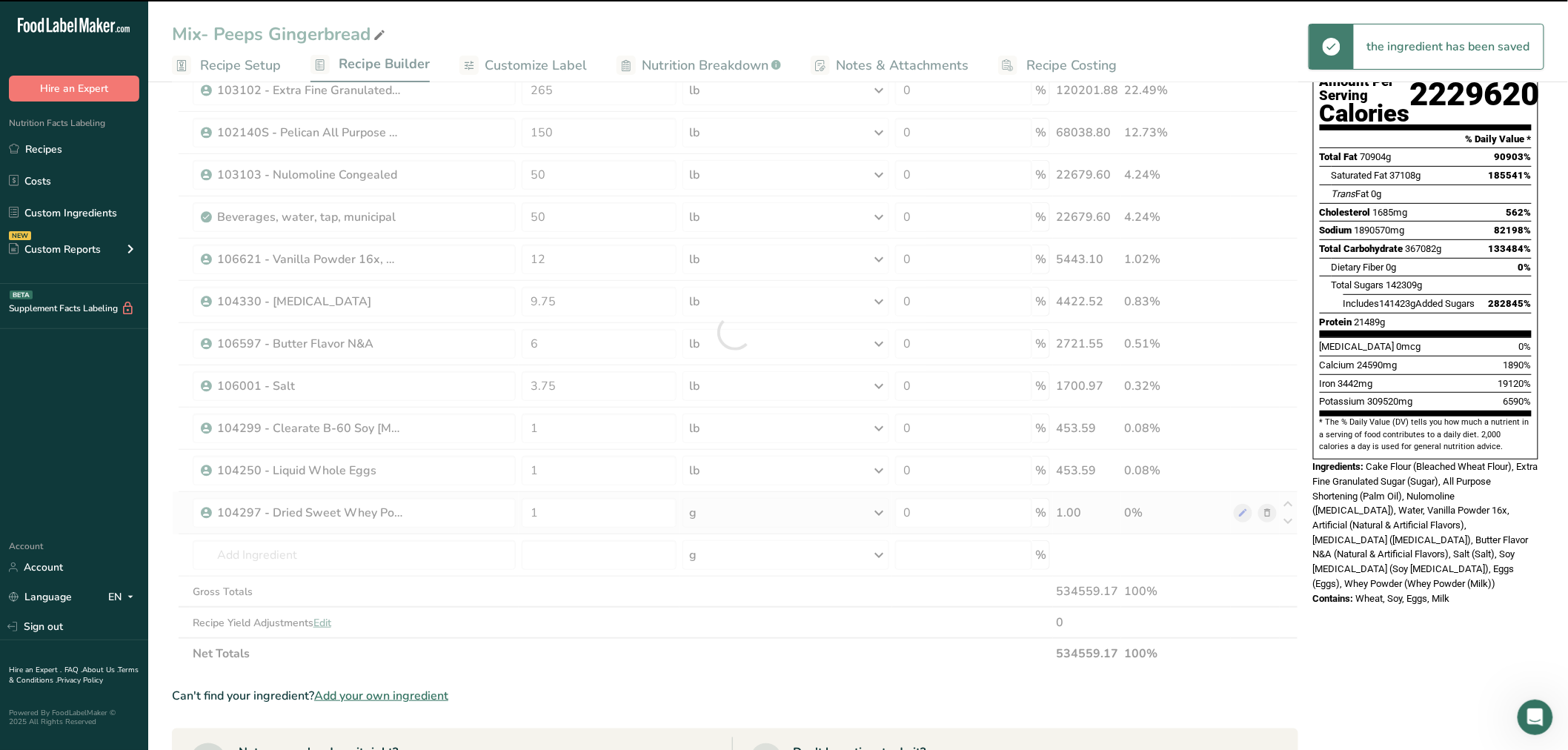
click at [738, 512] on div "g" at bounding box center [785, 513] width 206 height 30
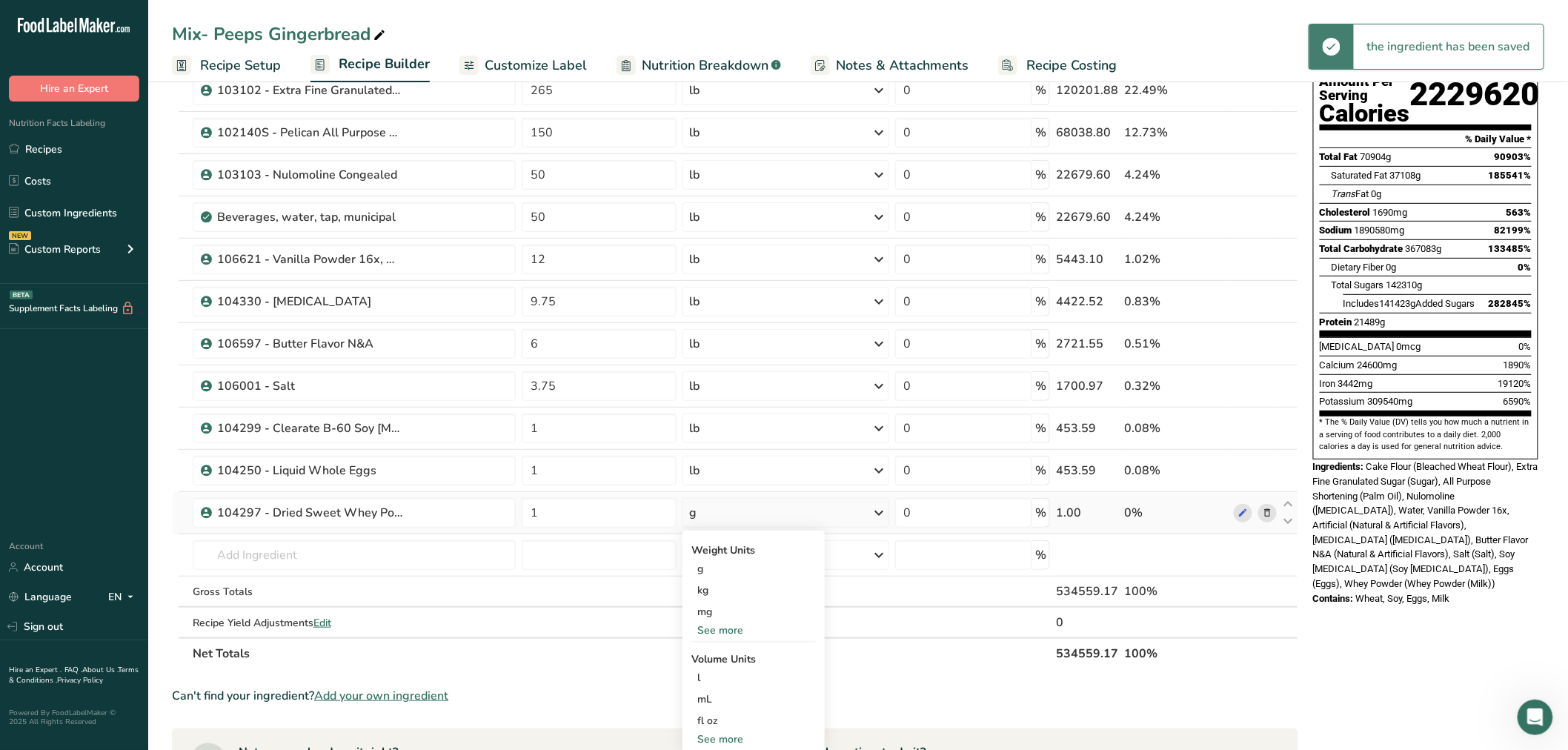
click at [722, 634] on div "See more" at bounding box center [754, 630] width 125 height 15
click at [701, 653] on div "lb" at bounding box center [754, 655] width 125 height 22
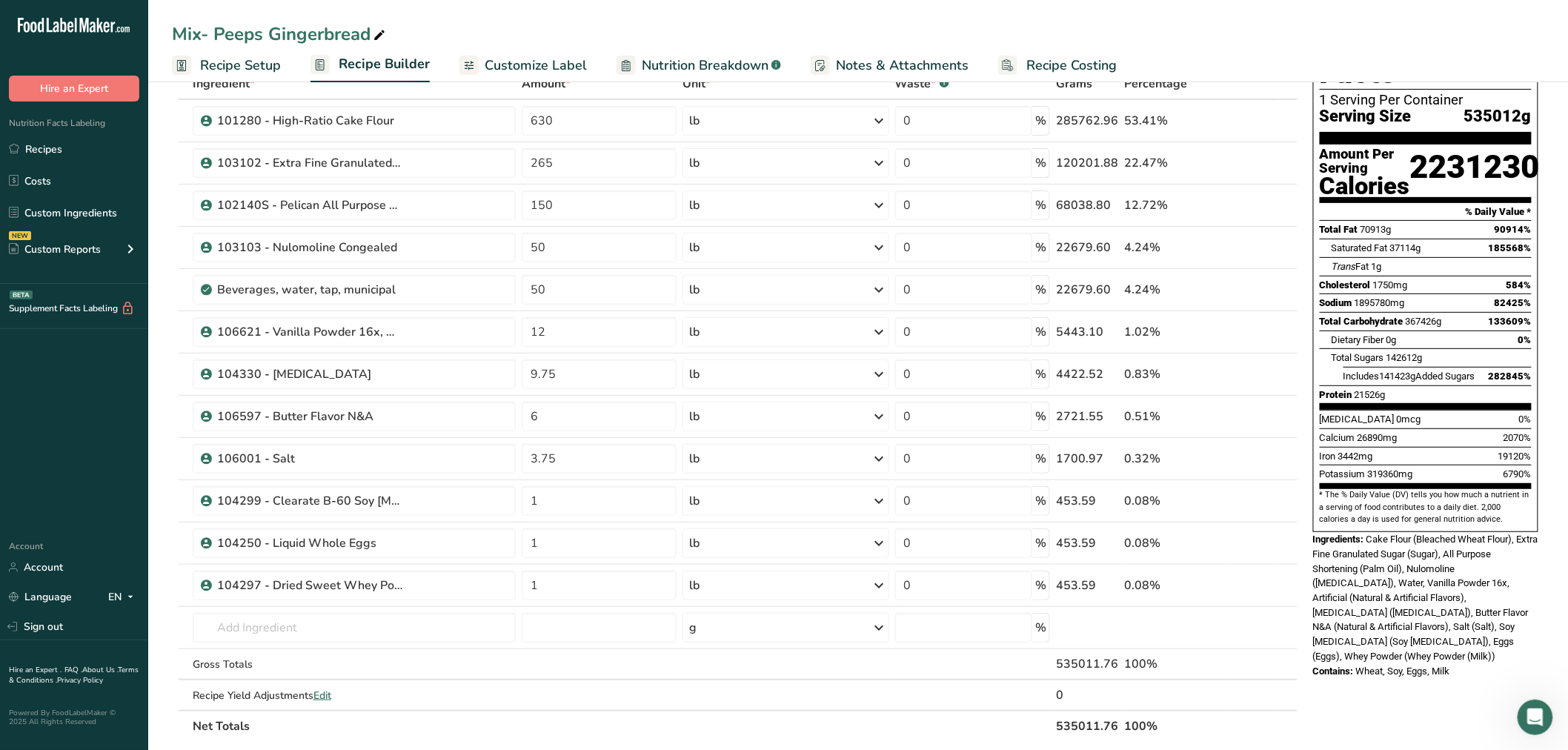
scroll to position [0, 0]
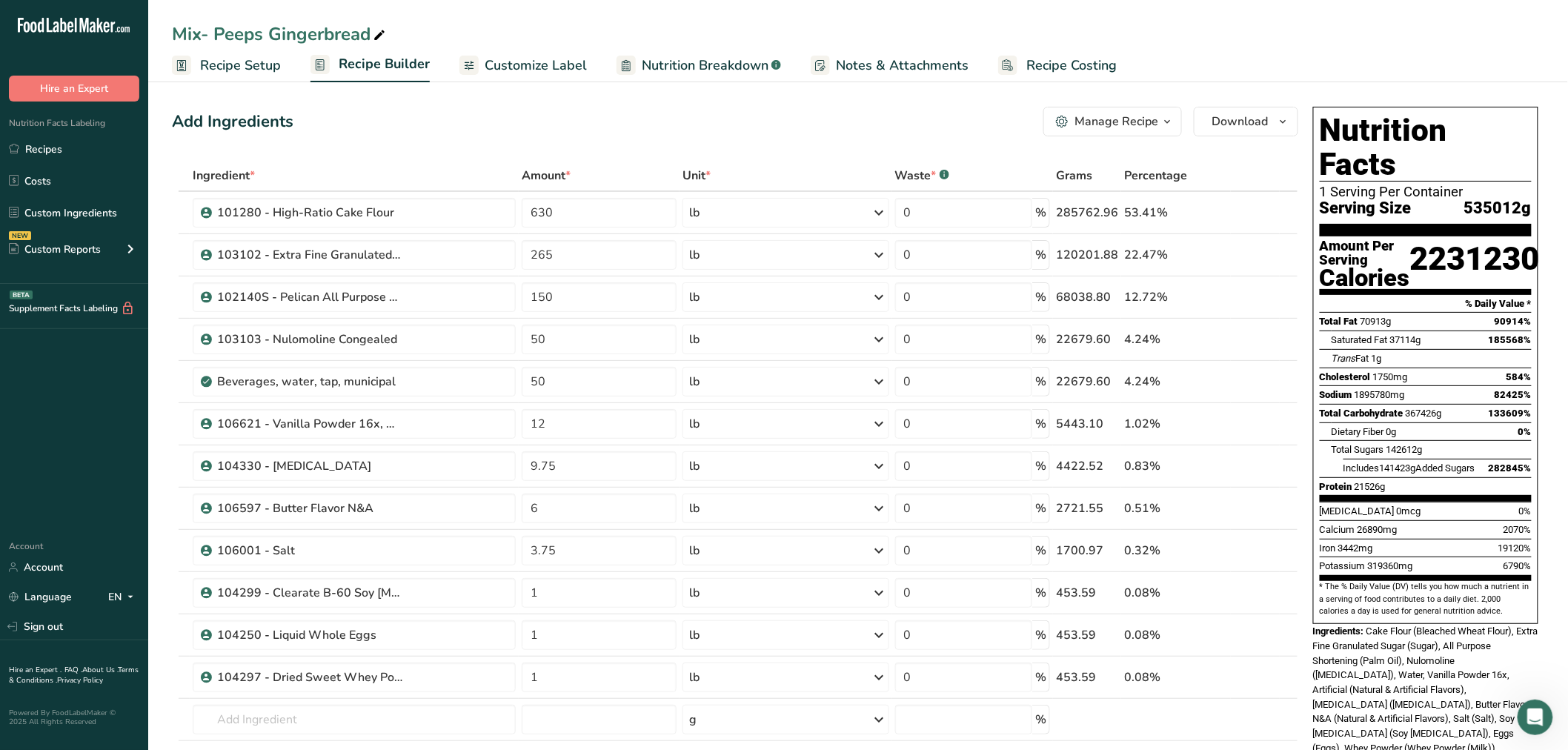
click at [1114, 125] on div "Manage Recipe" at bounding box center [1117, 122] width 84 height 18
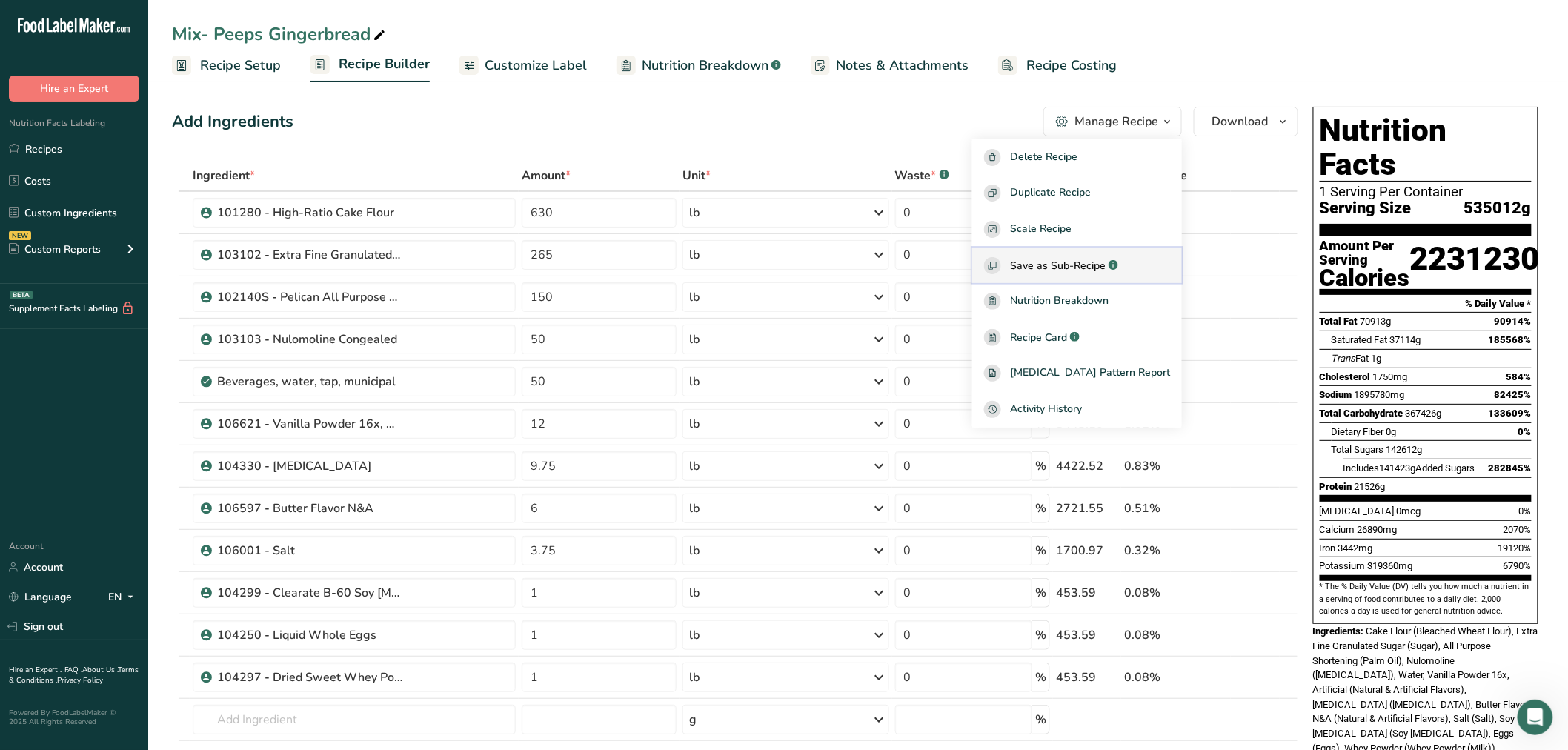
click at [1100, 259] on span "Save as Sub-Recipe" at bounding box center [1058, 265] width 96 height 15
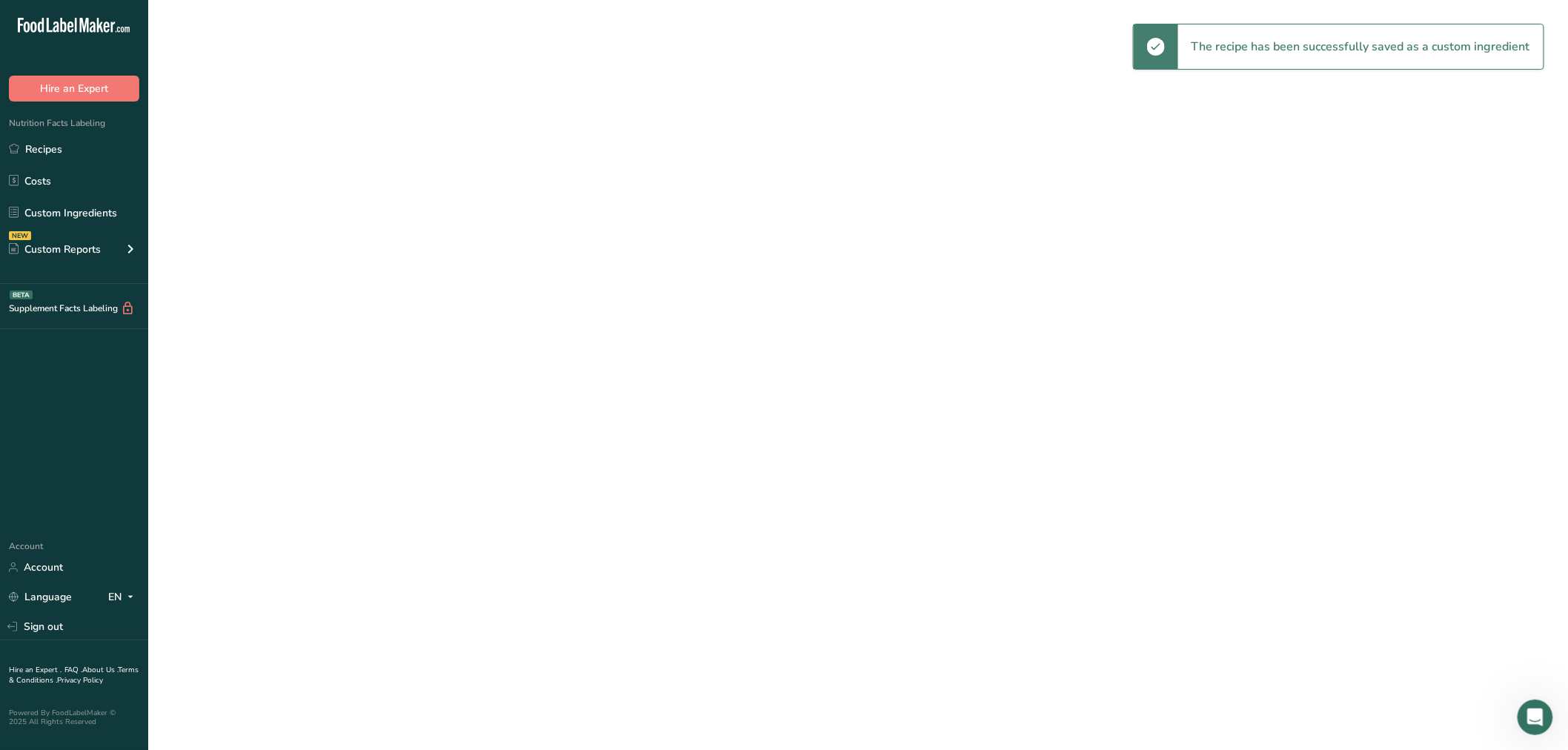
select select "30"
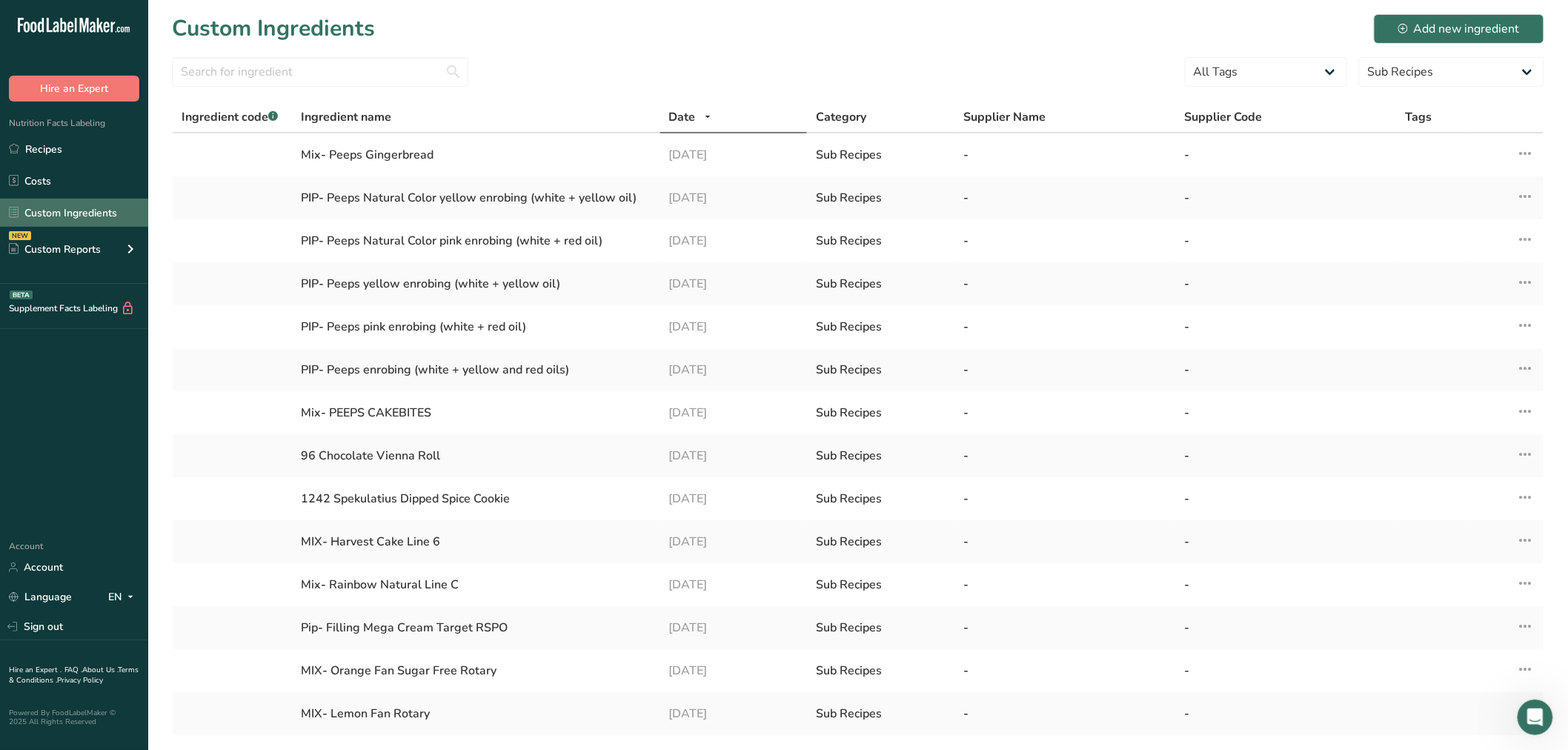
drag, startPoint x: 42, startPoint y: 216, endPoint x: 49, endPoint y: 210, distance: 9.2
click at [42, 216] on link "Custom Ingredients" at bounding box center [74, 212] width 148 height 28
click at [246, 72] on input "text" at bounding box center [320, 71] width 296 height 30
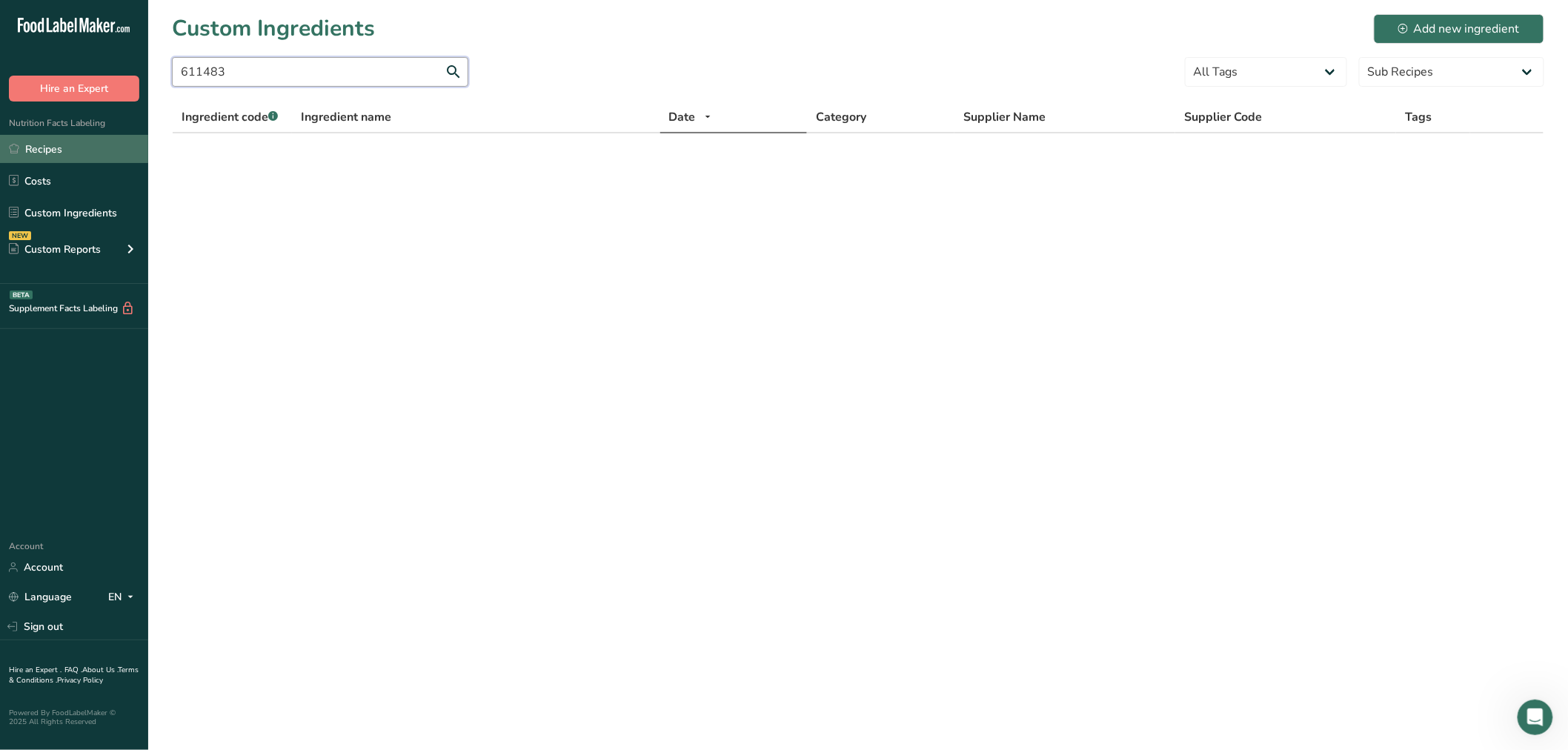
type input "611483"
click at [64, 151] on link "Recipes" at bounding box center [74, 148] width 148 height 28
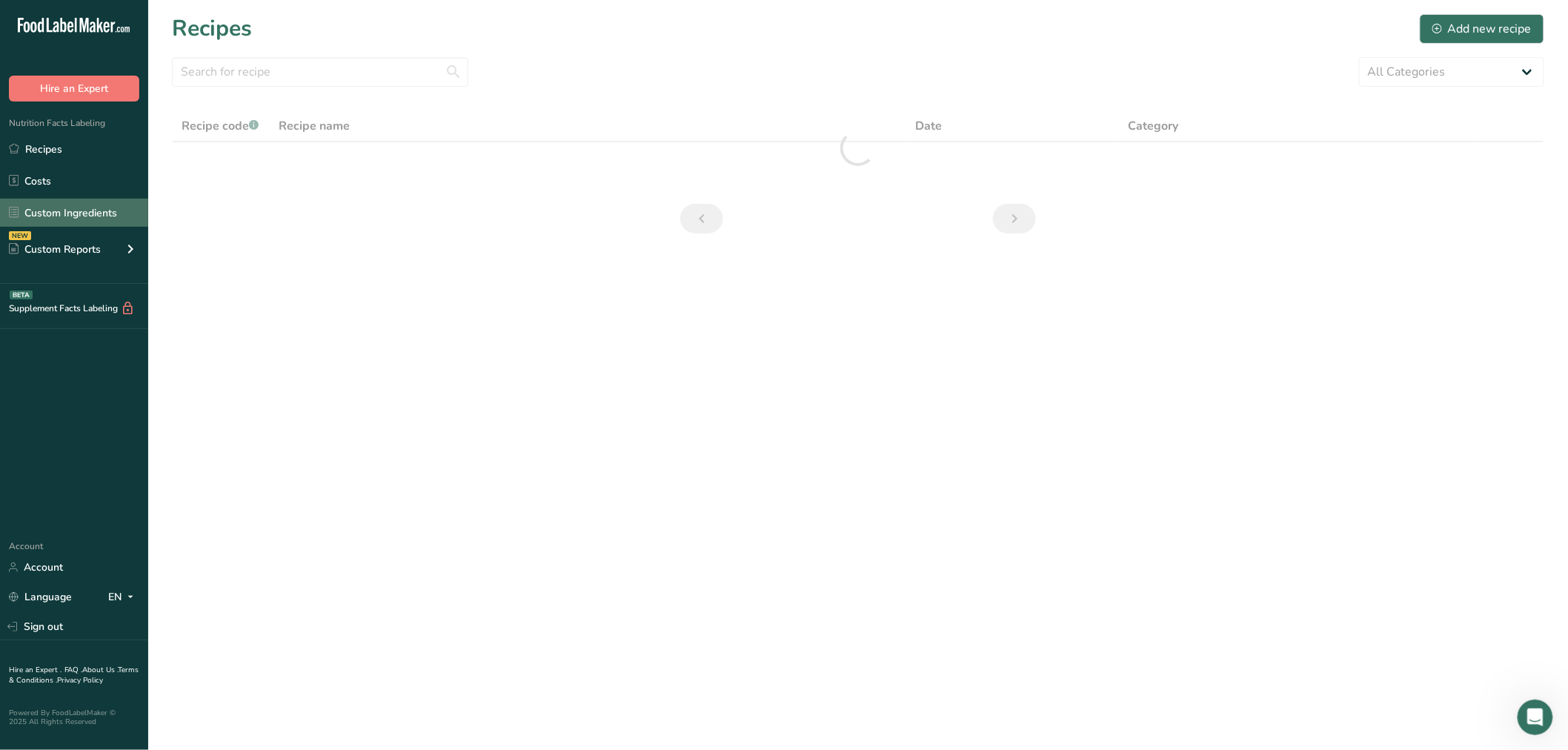
click at [55, 208] on link "Custom Ingredients" at bounding box center [74, 212] width 148 height 28
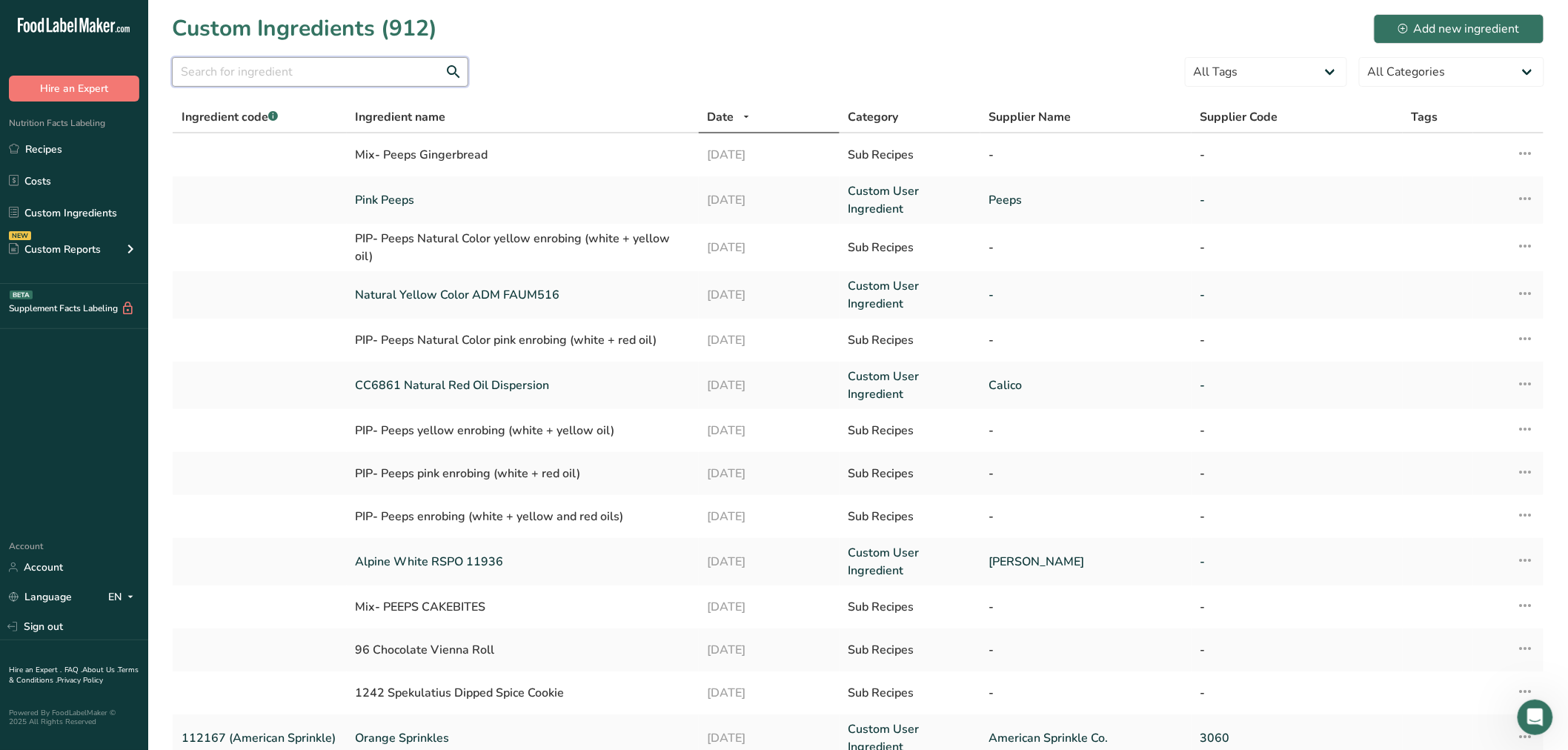
click at [222, 74] on input "text" at bounding box center [320, 71] width 296 height 30
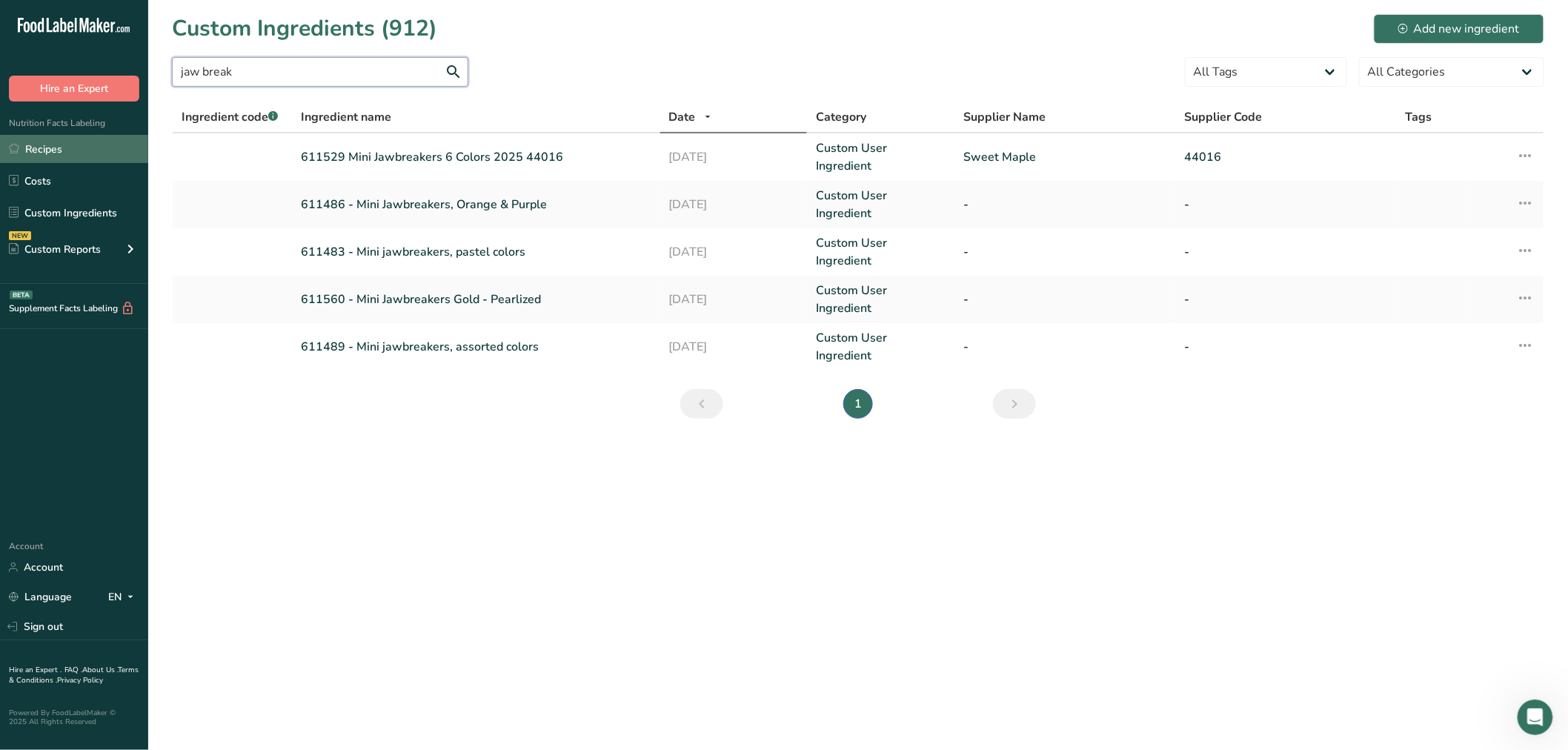
type input "jaw break"
click at [35, 151] on link "Recipes" at bounding box center [74, 148] width 148 height 28
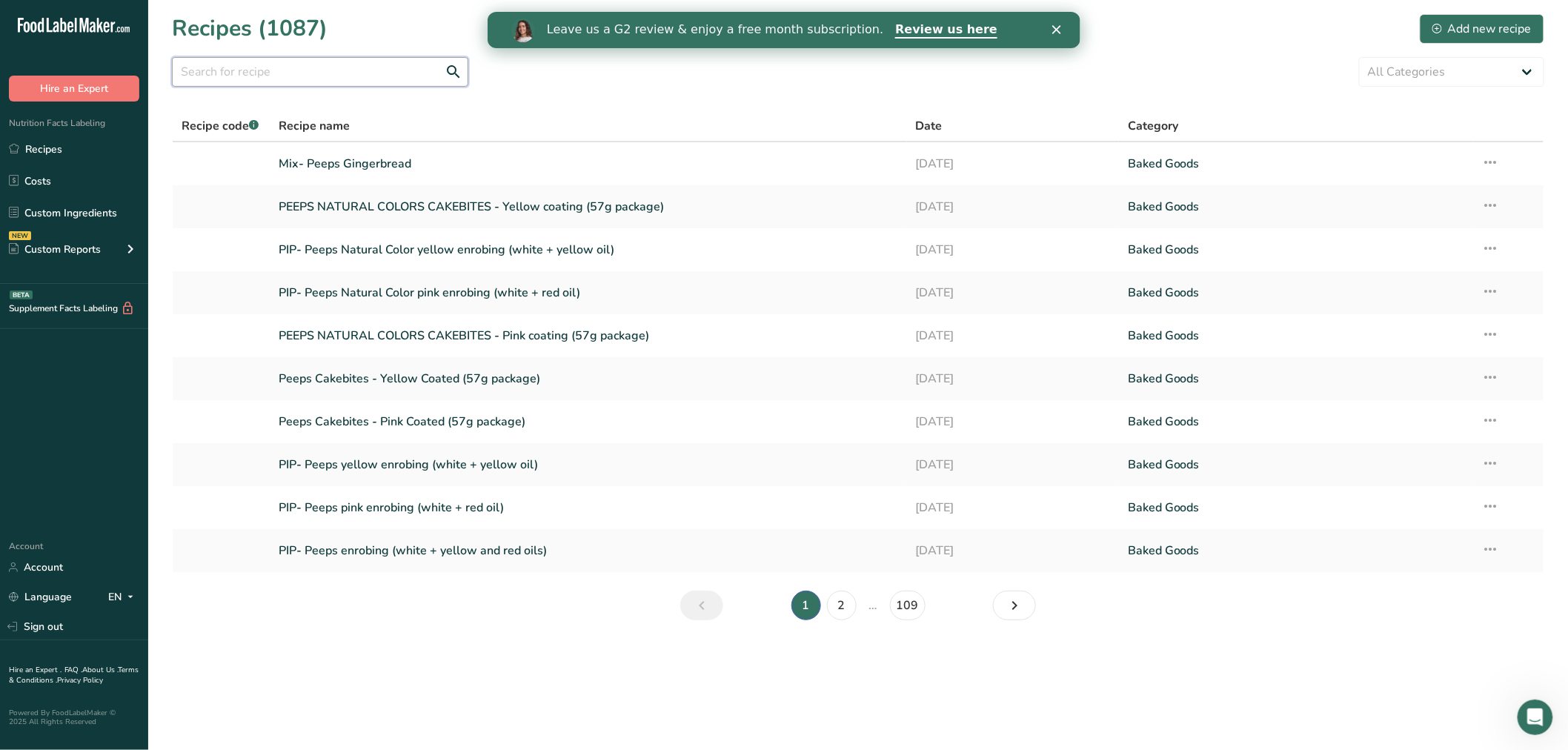
drag, startPoint x: 342, startPoint y: 75, endPoint x: 316, endPoint y: 79, distance: 26.3
click at [329, 77] on input "text" at bounding box center [320, 71] width 296 height 30
type input "e"
type input "peeps"
click at [877, 609] on link "2" at bounding box center [876, 605] width 30 height 30
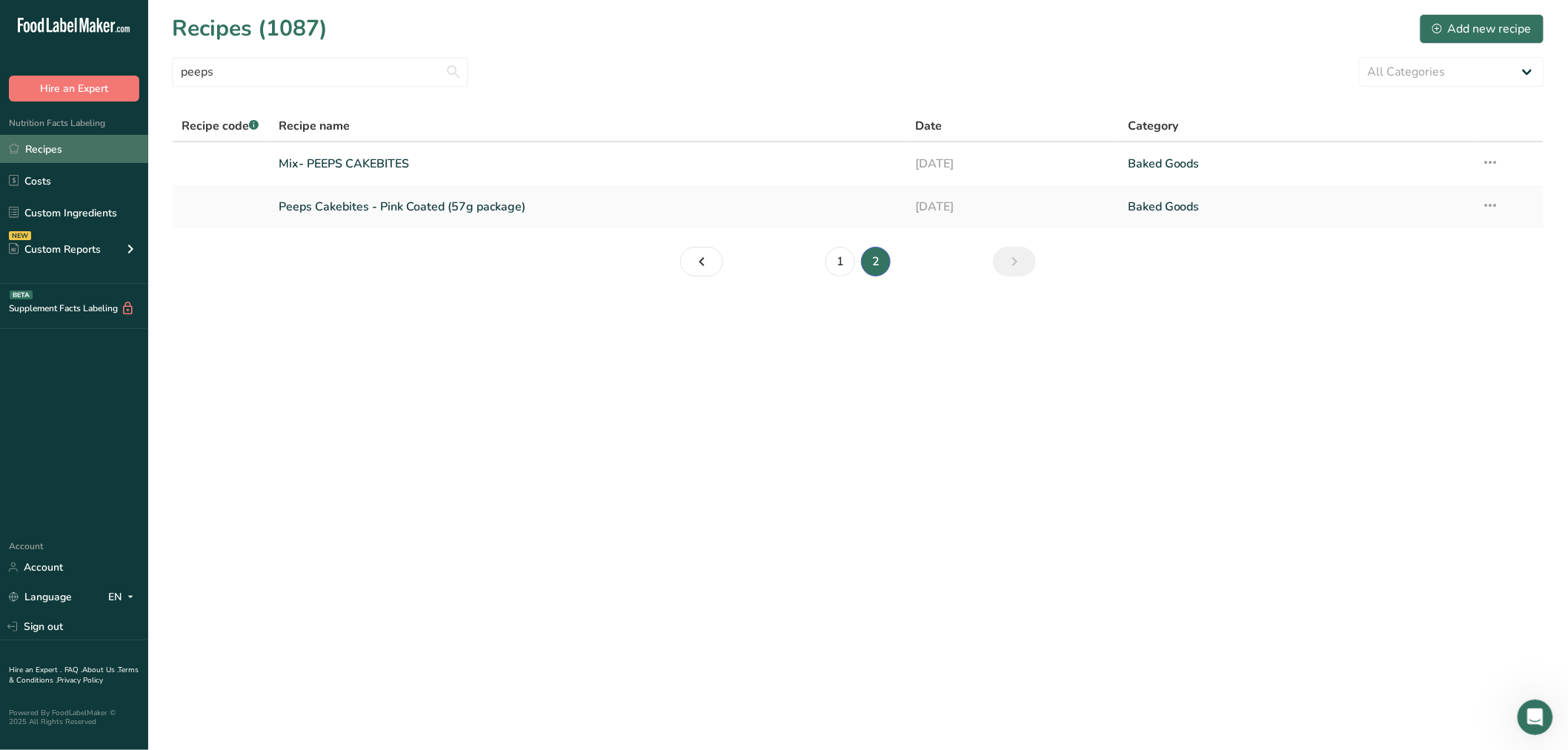
click at [84, 151] on link "Recipes" at bounding box center [74, 148] width 148 height 28
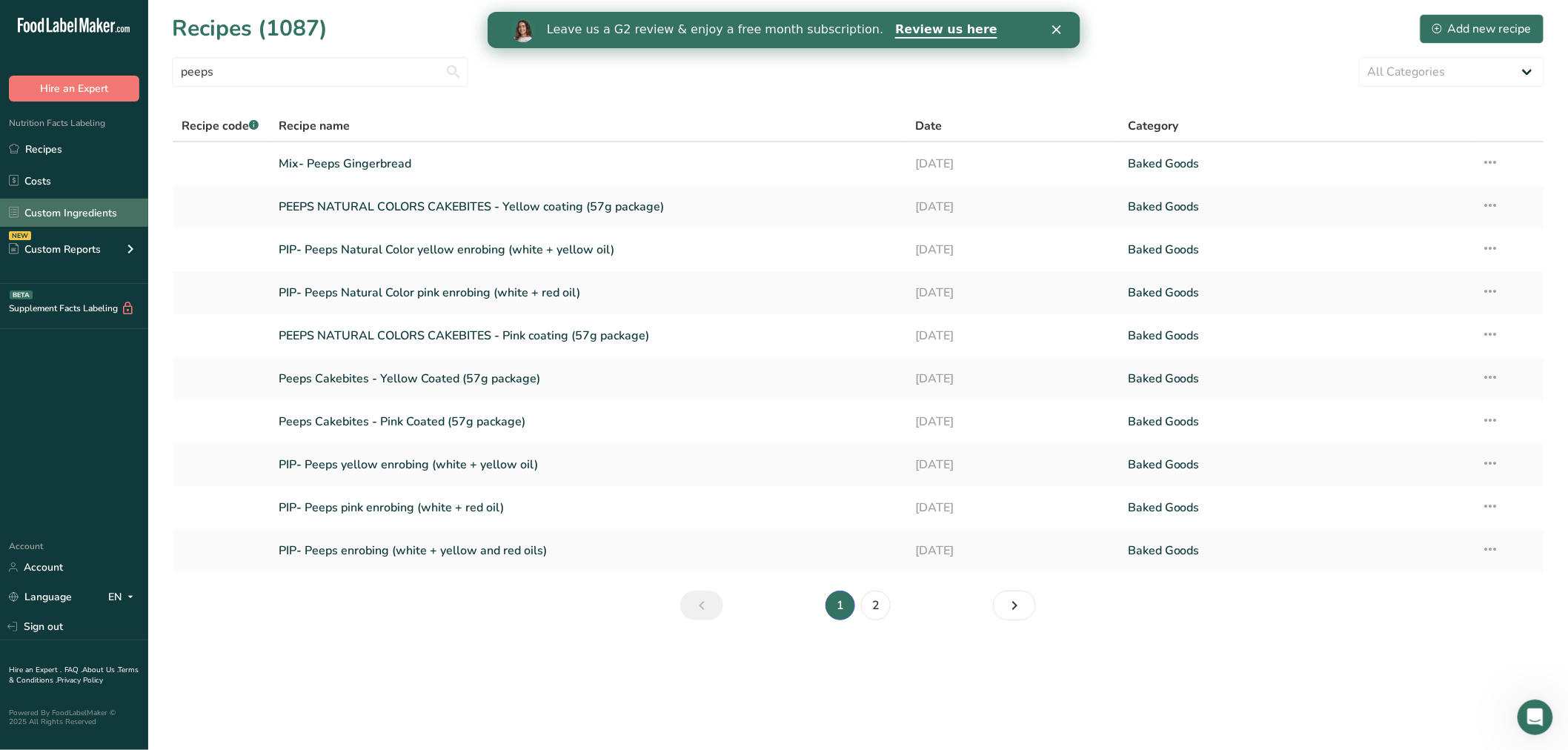
drag, startPoint x: 48, startPoint y: 202, endPoint x: 69, endPoint y: 201, distance: 21.0
click at [48, 202] on link "Custom Ingredients" at bounding box center [74, 212] width 148 height 28
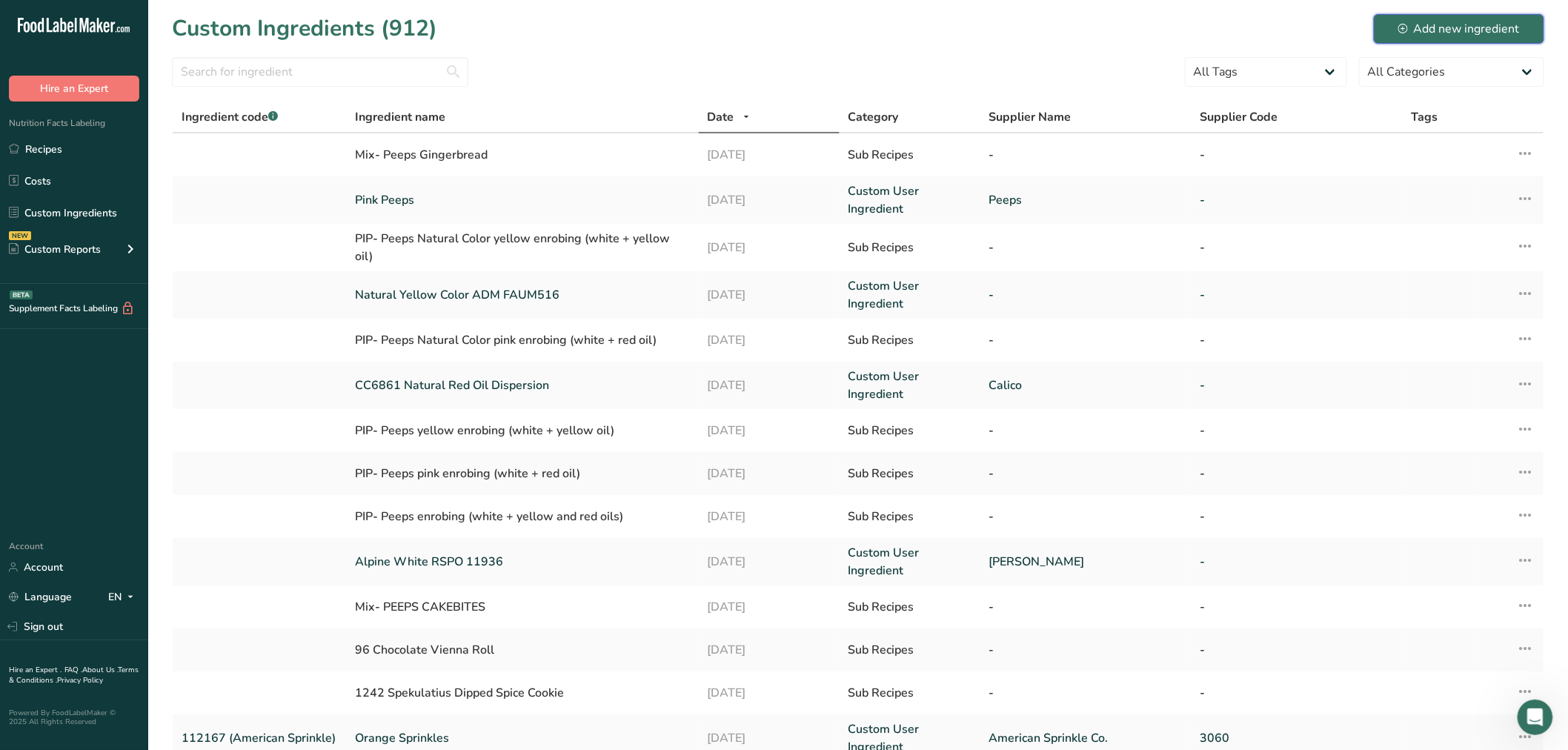
click at [1425, 37] on div "Add new ingredient" at bounding box center [1459, 29] width 122 height 18
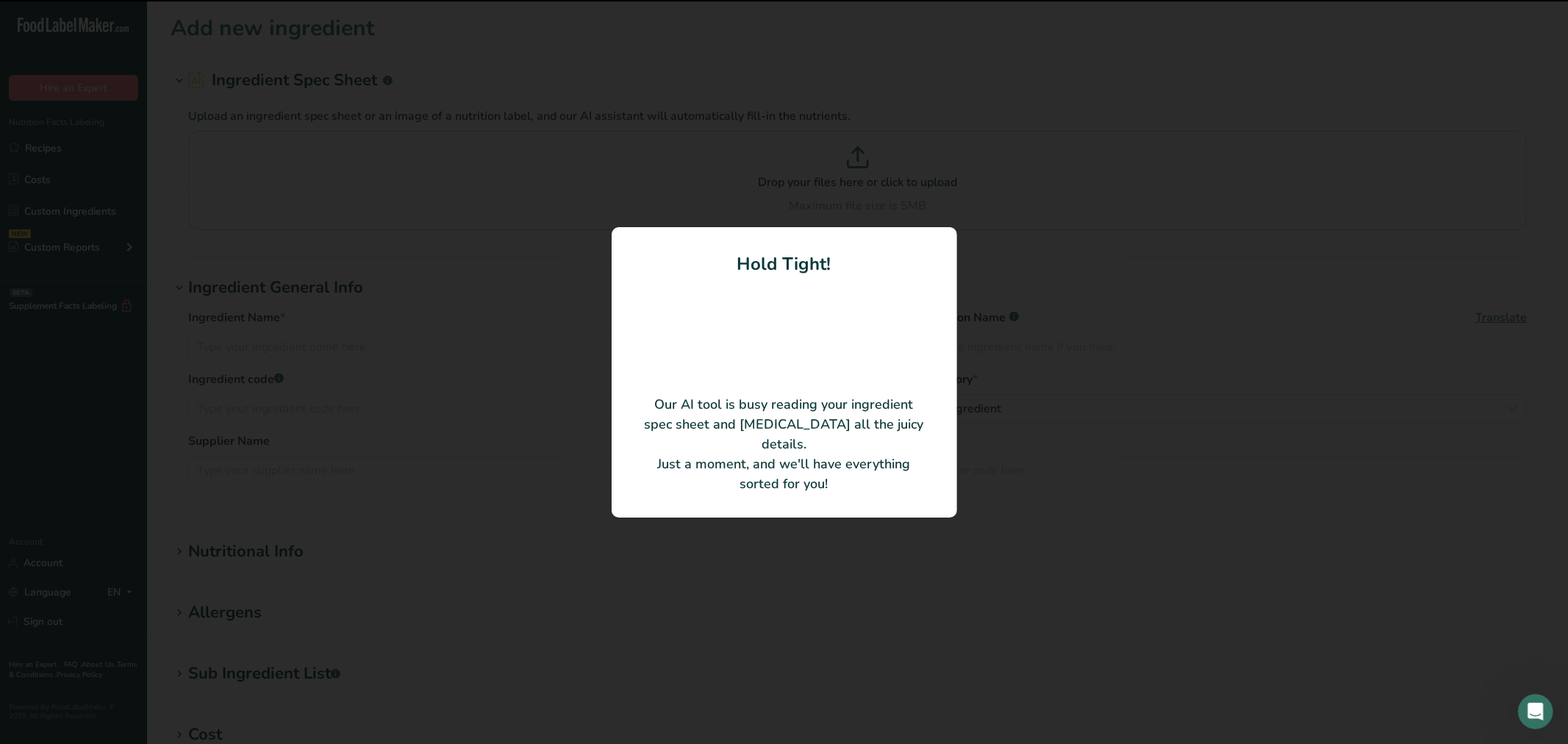
type input "NATURALLY BRILLIANT YELLOW, BLUE, AND PINK [DEMOGRAPHIC_DATA] PEEPS (FE)"
type input "162235"
type input "Paulaur Corporation"
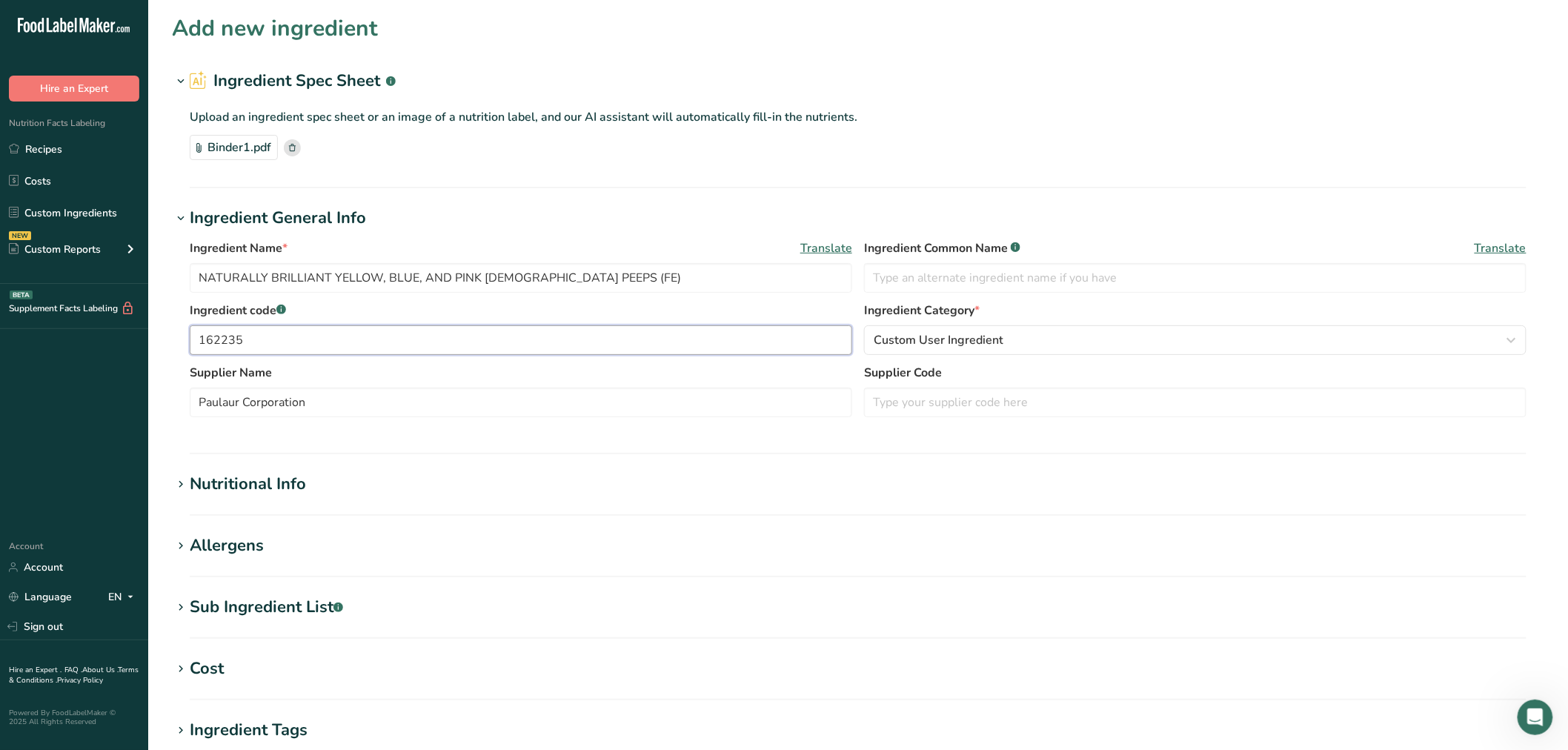
drag, startPoint x: 246, startPoint y: 342, endPoint x: 157, endPoint y: 324, distance: 90.8
click at [157, 324] on section "Add new ingredient Ingredient Spec Sheet .a-a{fill:#347362;}.b-a{fill:#fff;} Up…" at bounding box center [858, 508] width 1420 height 1016
type input "112200"
click at [646, 273] on input "NATURALLY BRILLIANT YELLOW, BLUE, AND PINK [DEMOGRAPHIC_DATA] PEEPS (FE)" at bounding box center [521, 277] width 663 height 30
type input "NATURALLY BRILLIANT YELLOW, BLUE, AND PINK [DEMOGRAPHIC_DATA] PEEPS (FE) - 1622…"
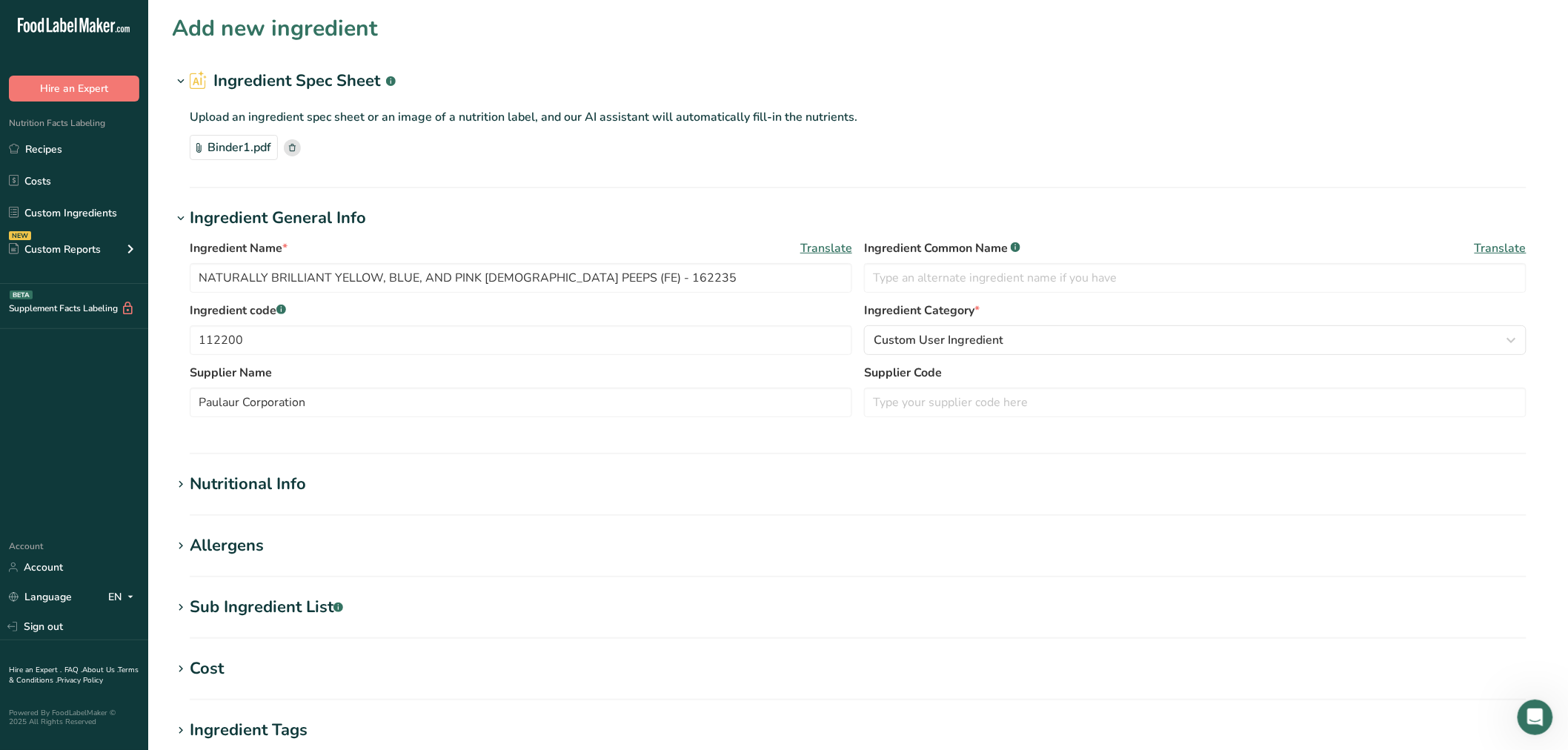
click at [187, 483] on icon at bounding box center [181, 484] width 14 height 21
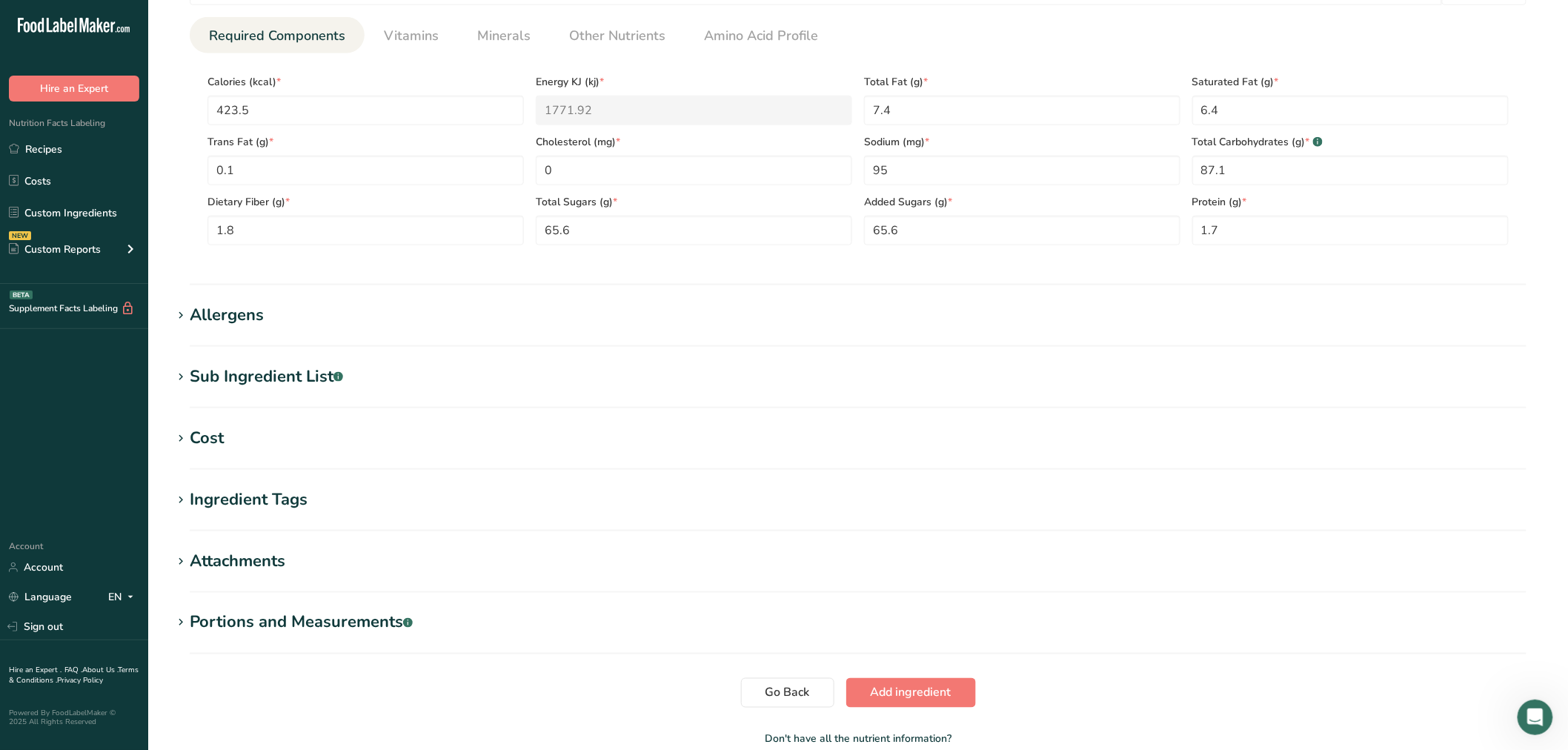
scroll to position [576, 0]
click at [179, 317] on icon at bounding box center [181, 313] width 14 height 21
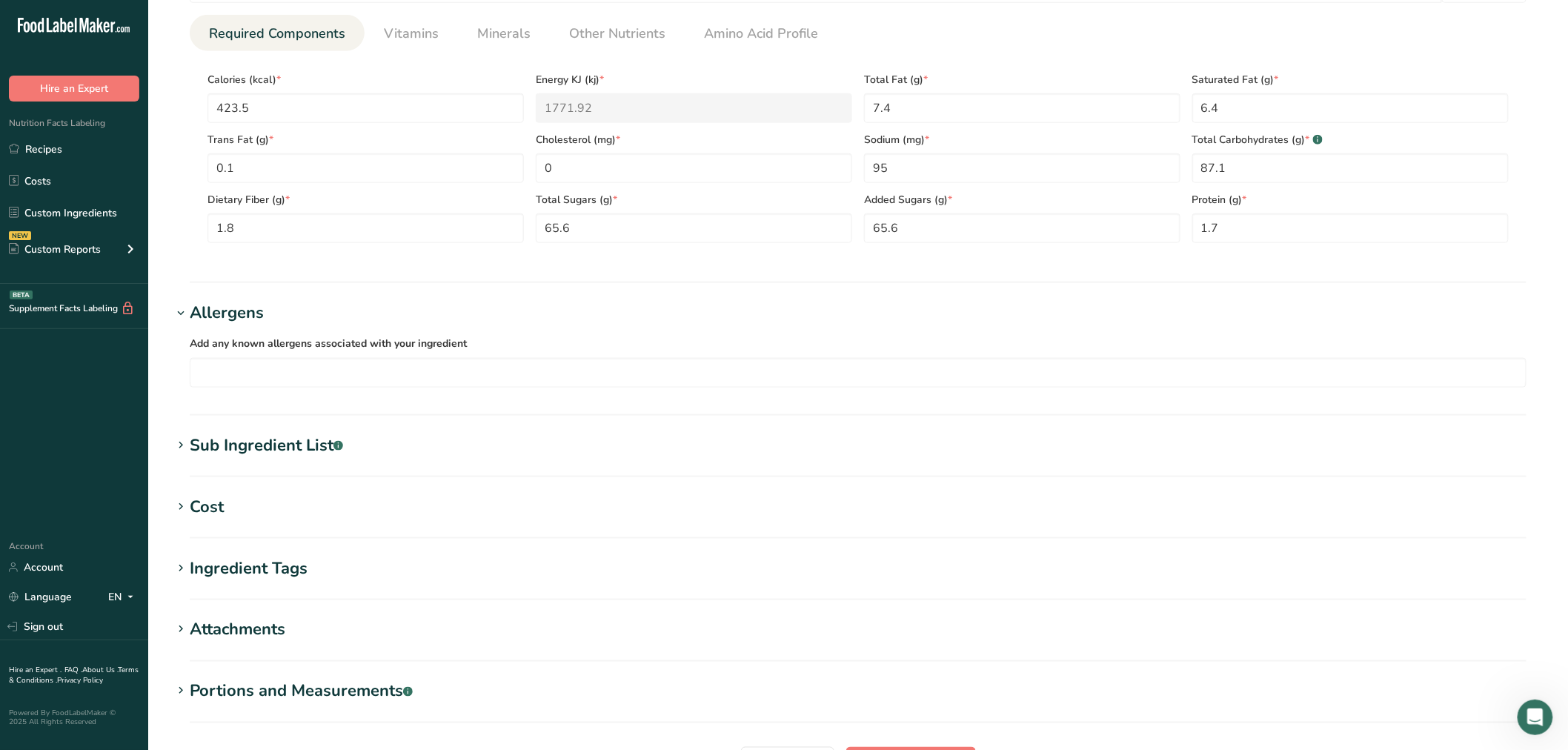
click at [172, 449] on span at bounding box center [181, 446] width 18 height 18
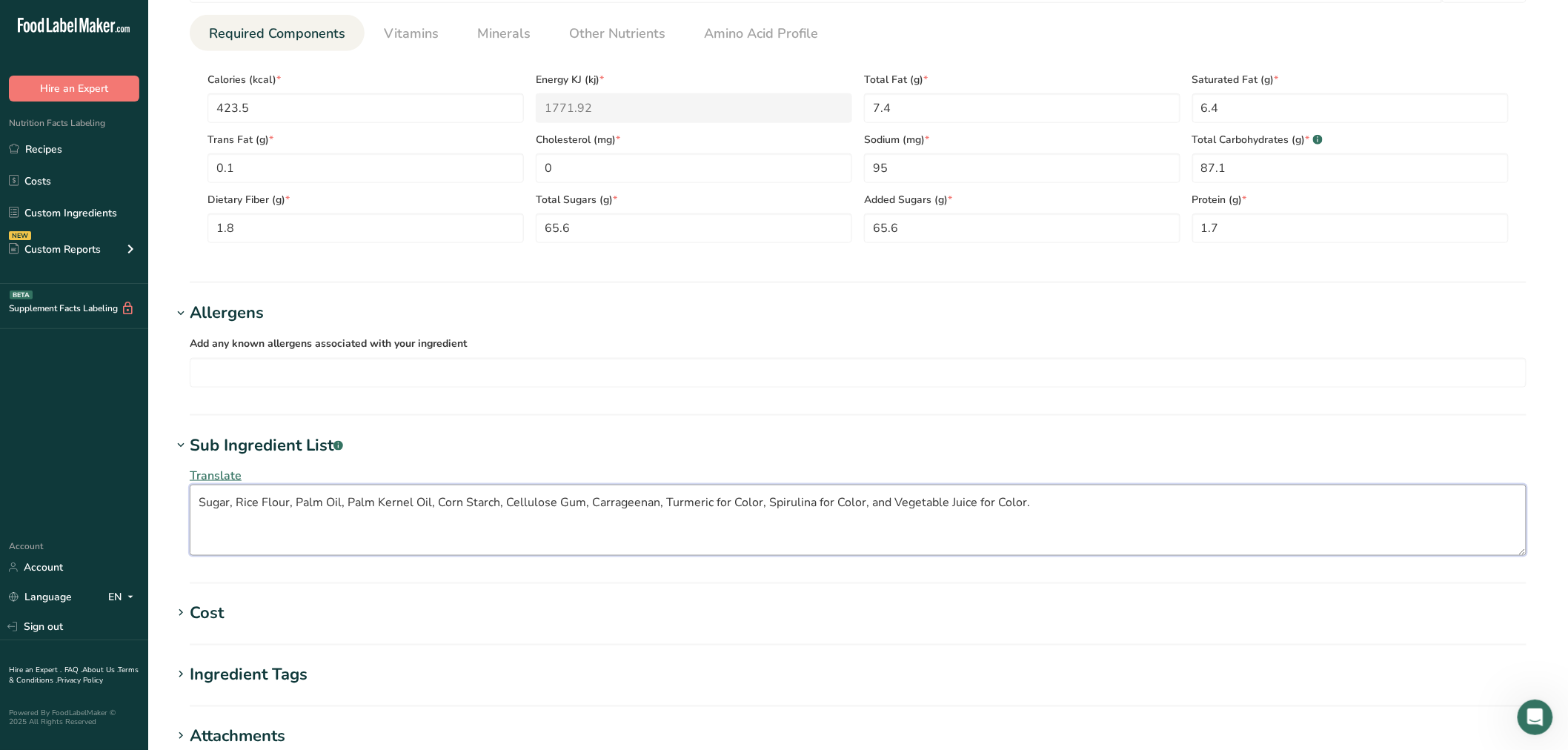
click at [1064, 507] on textarea "Sugar, Rice Flour, Palm Oil, Palm Kernel Oil, Corn Starch, Cellulose Gum, Carra…" at bounding box center [858, 520] width 1337 height 71
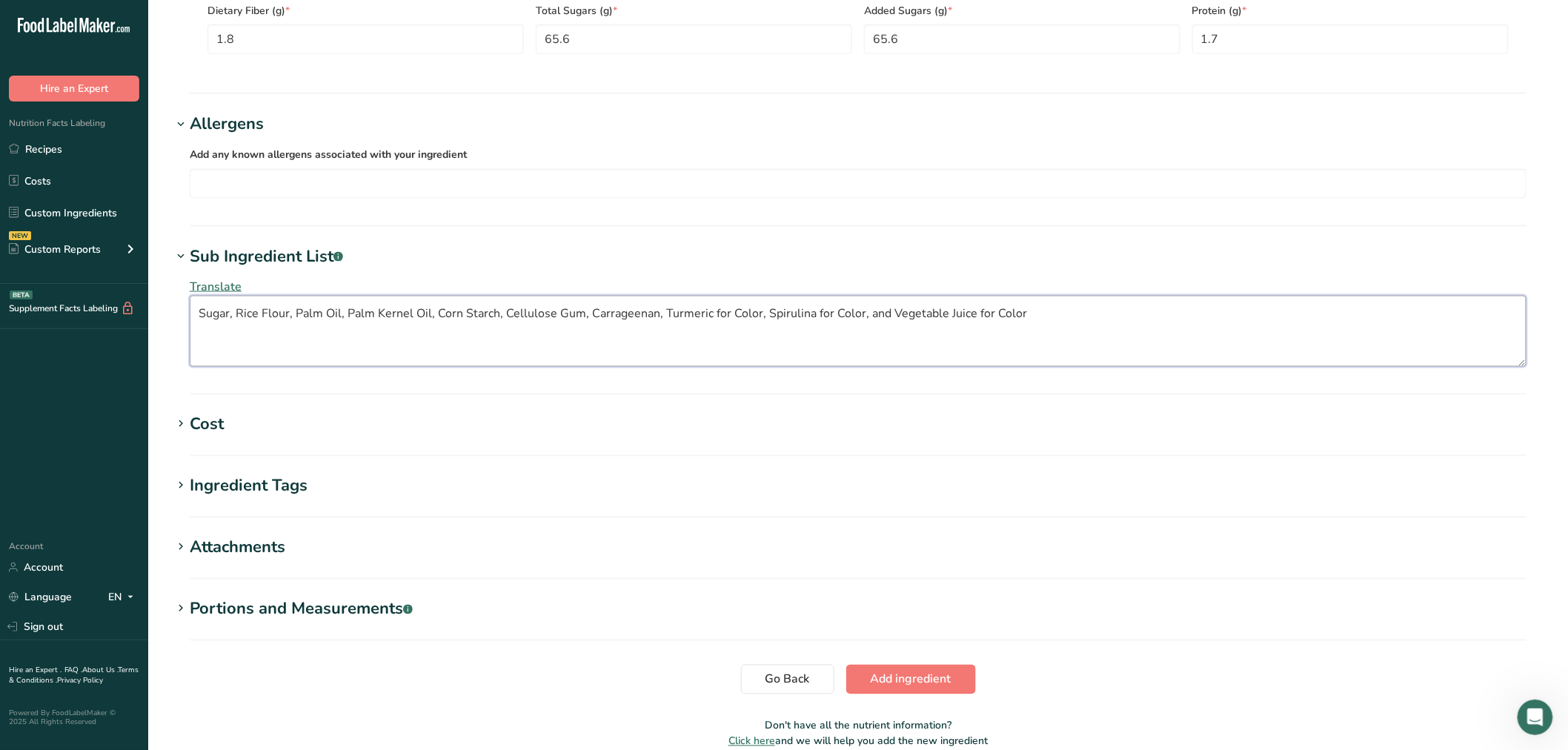
scroll to position [823, 0]
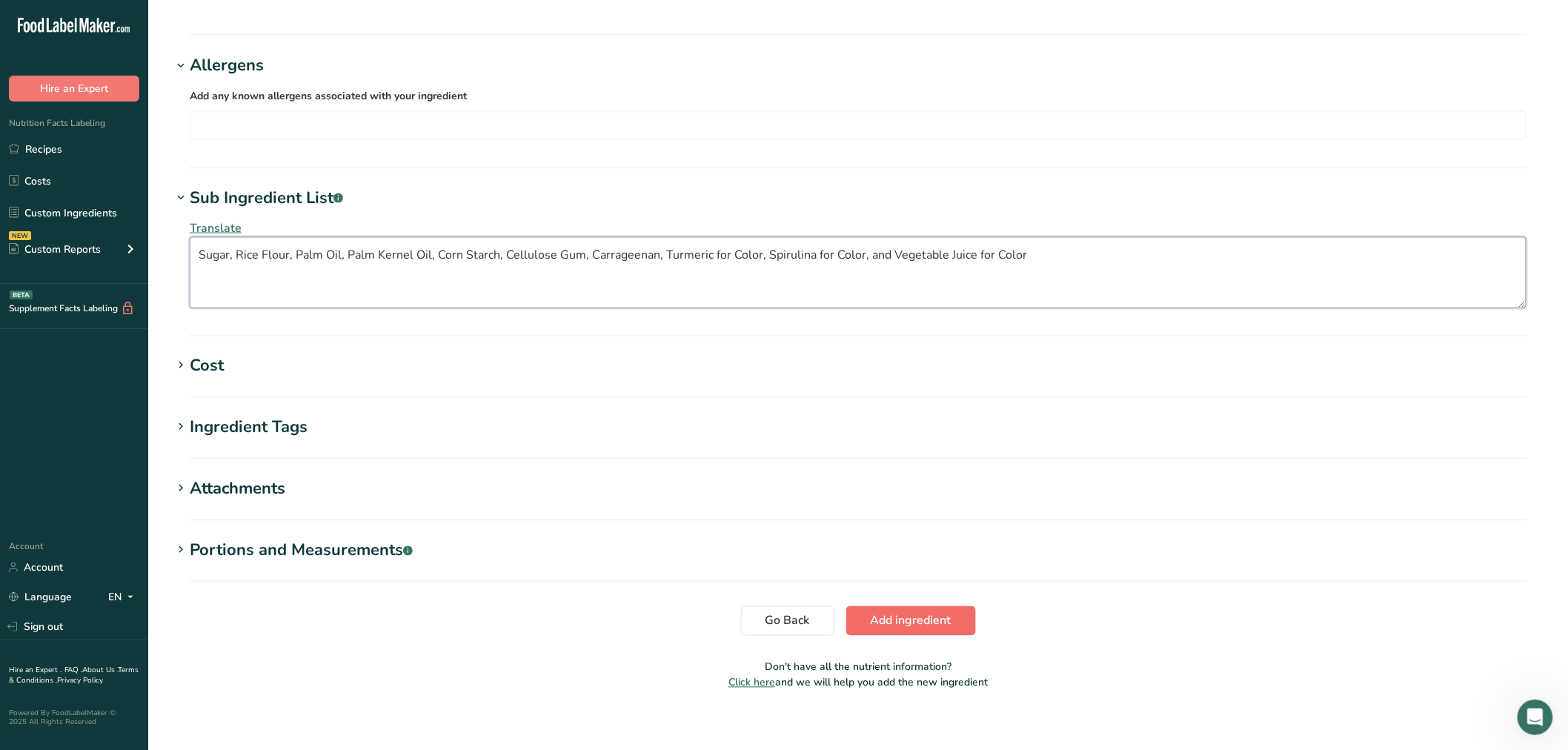
type textarea "Sugar, Rice Flour, Palm Oil, Palm Kernel Oil, Corn Starch, Cellulose Gum, Carra…"
click at [936, 618] on span "Add ingredient" at bounding box center [911, 621] width 80 height 18
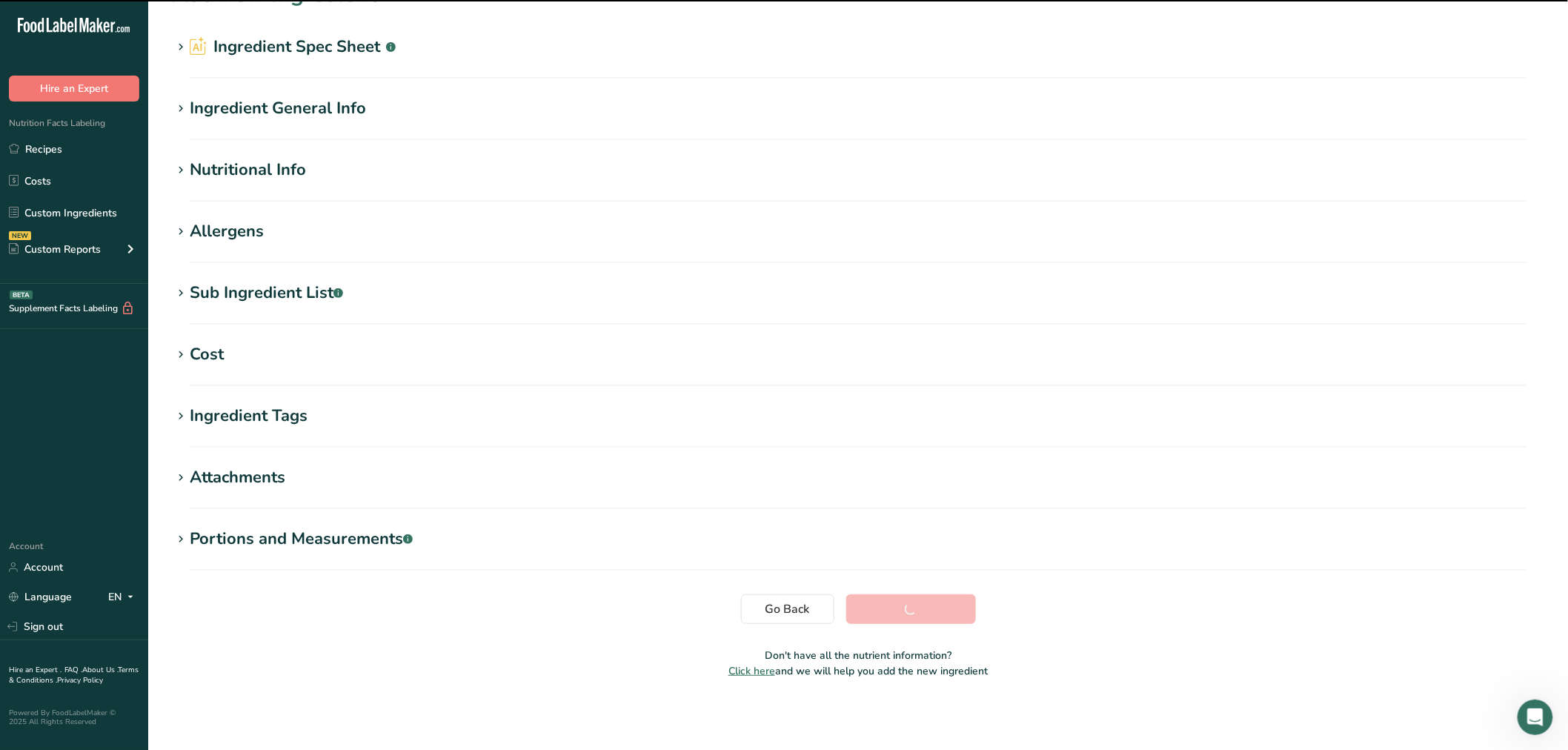
scroll to position [33, 0]
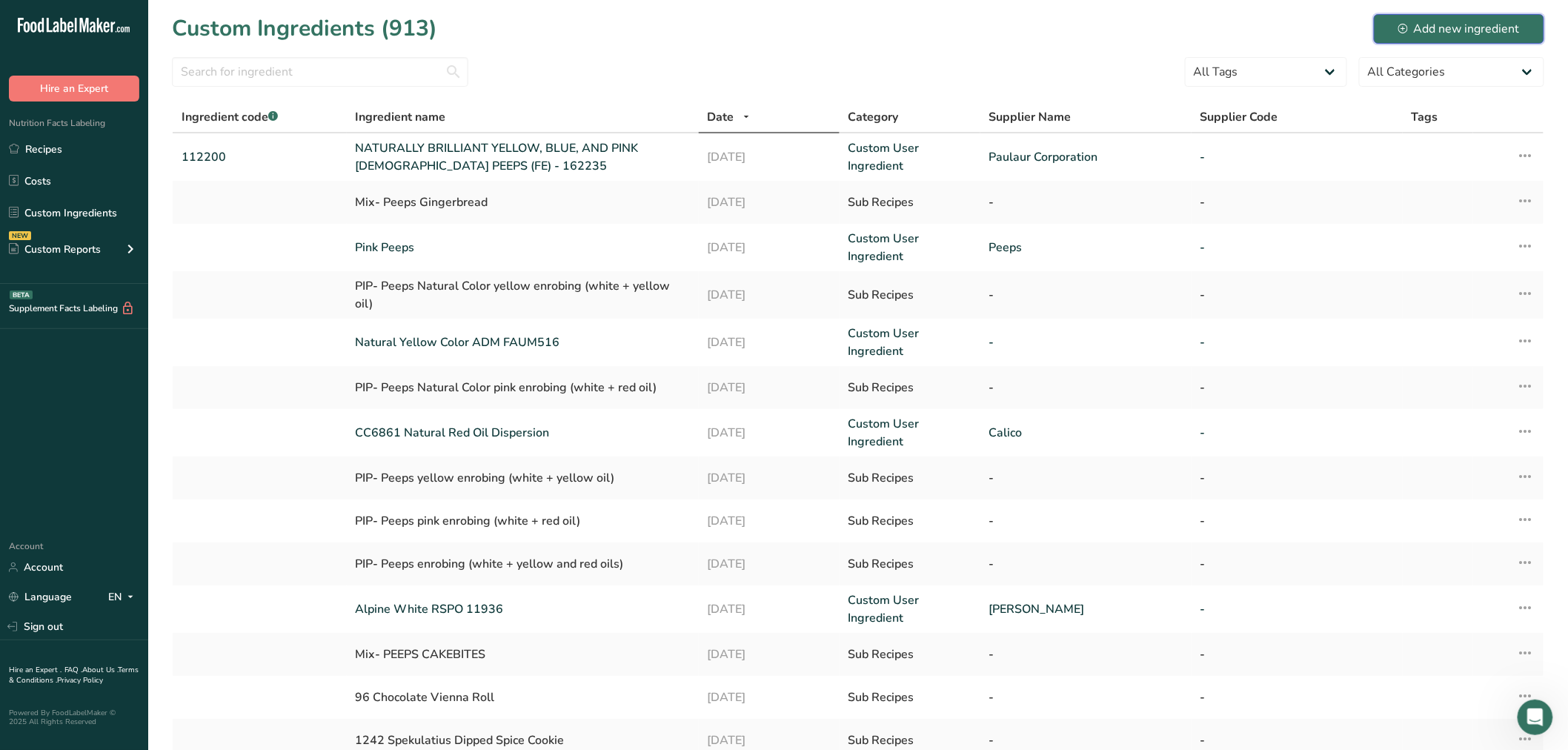
click at [1461, 35] on div "Add new ingredient" at bounding box center [1459, 29] width 122 height 18
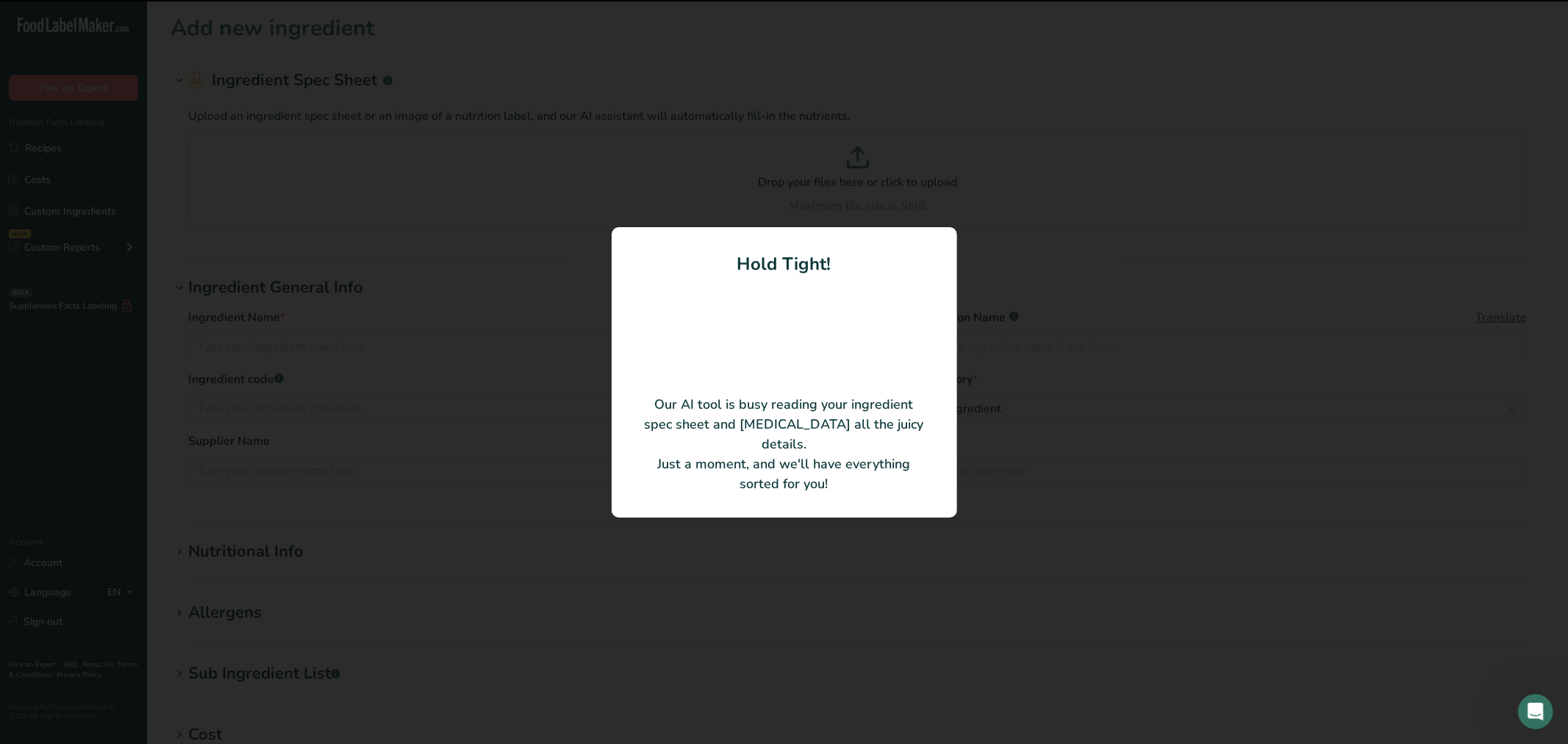
type input "ROYAL WHITE ICING NO TiO2 6 OZ/362"
type input "611293TT"
type input "[PERSON_NAME] Custom Food Ingredients"
type input "FP-611293TT"
type input "100"
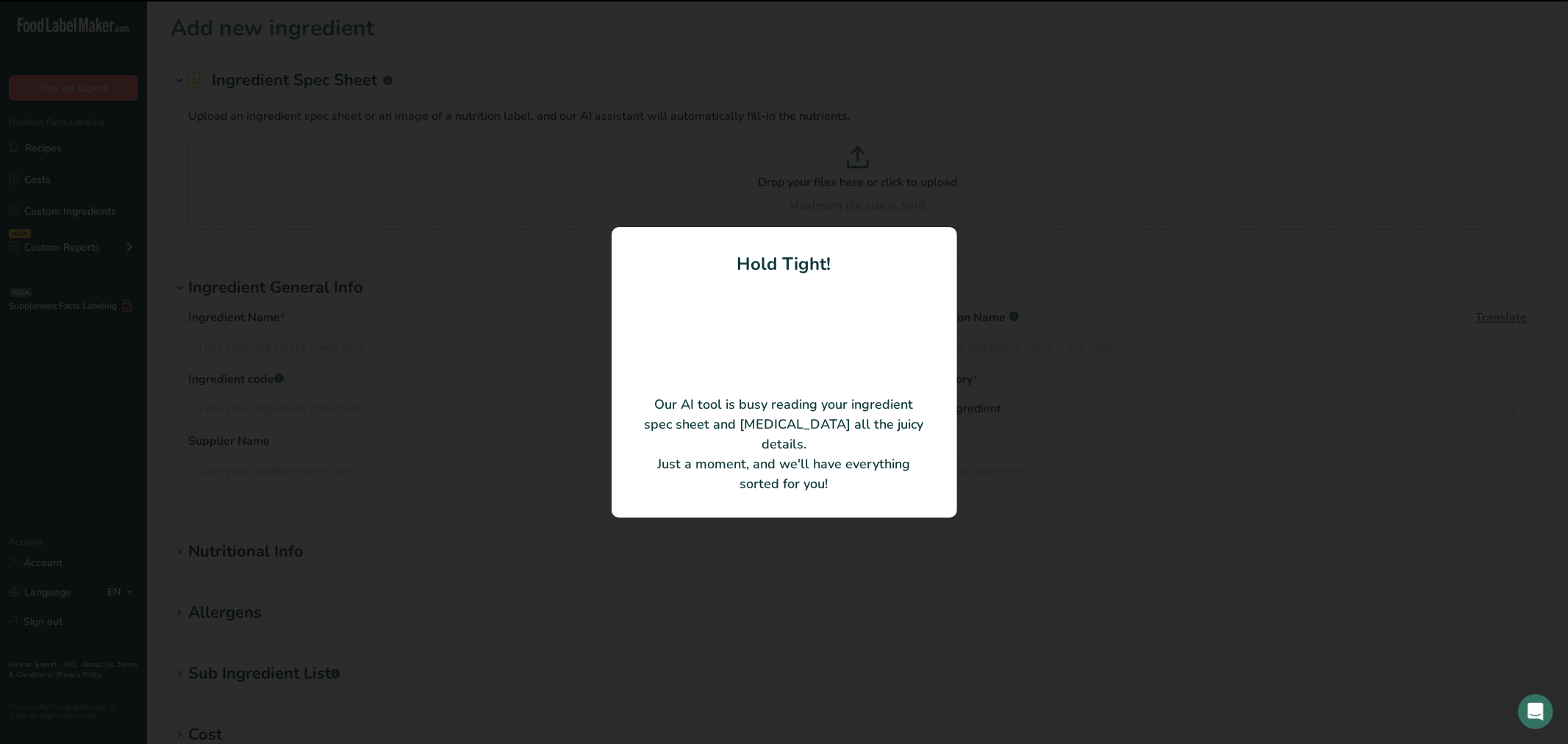
type input "380"
type KJ "1589.92"
type Fat "4"
type Fat "0"
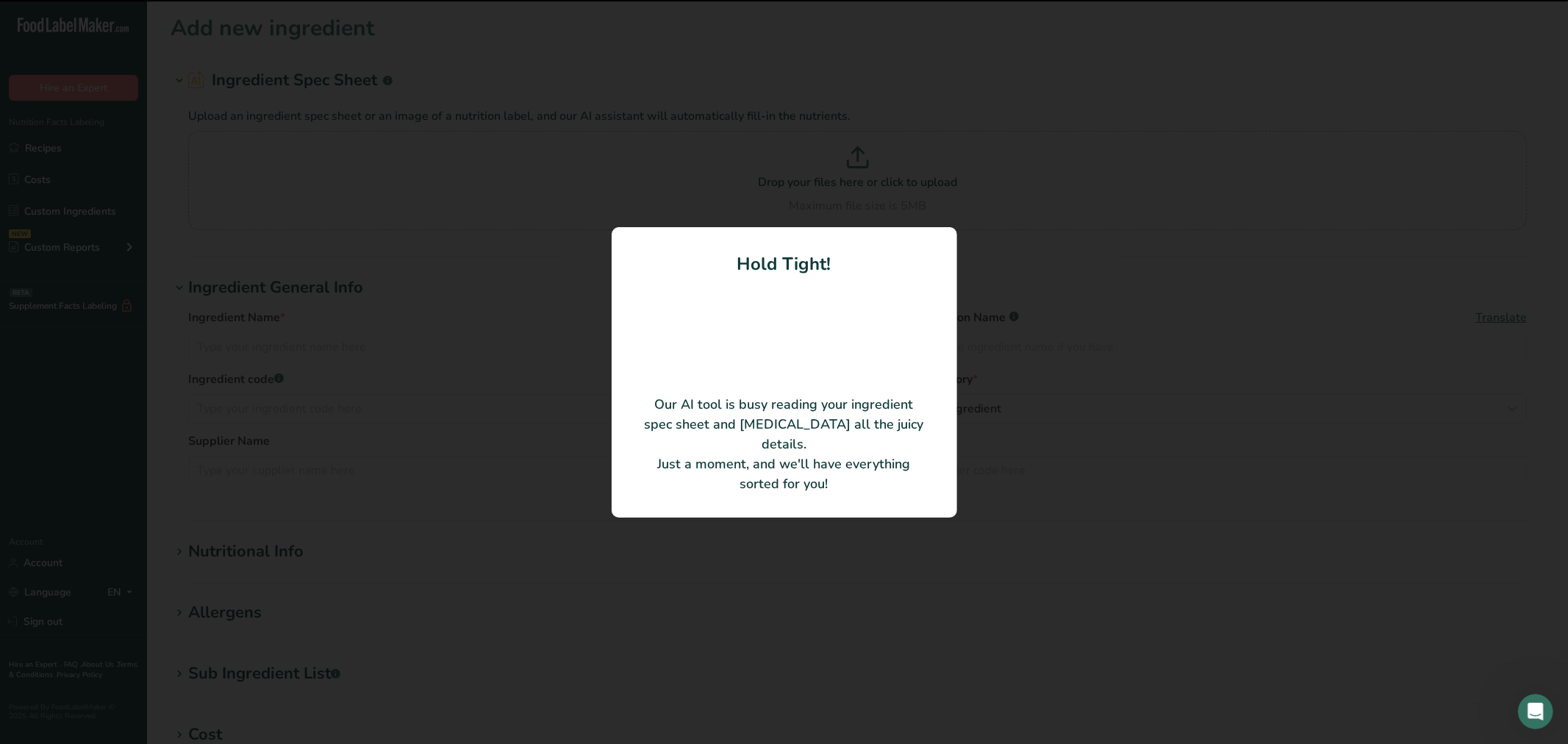
type input "0"
type Carbohydrates "85"
type Fiber "0"
type Sugars "0"
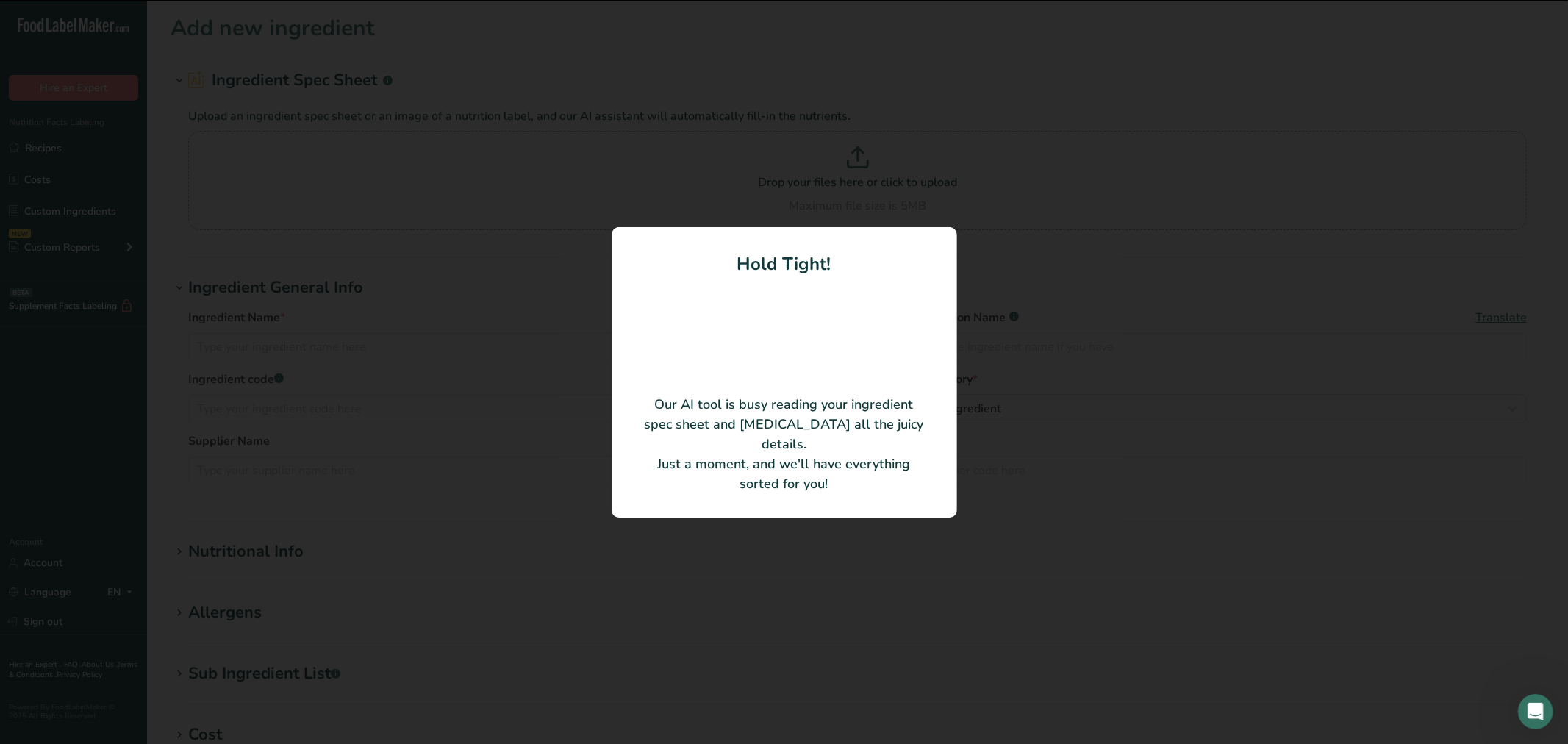
type Sugars "0"
type input "0.15"
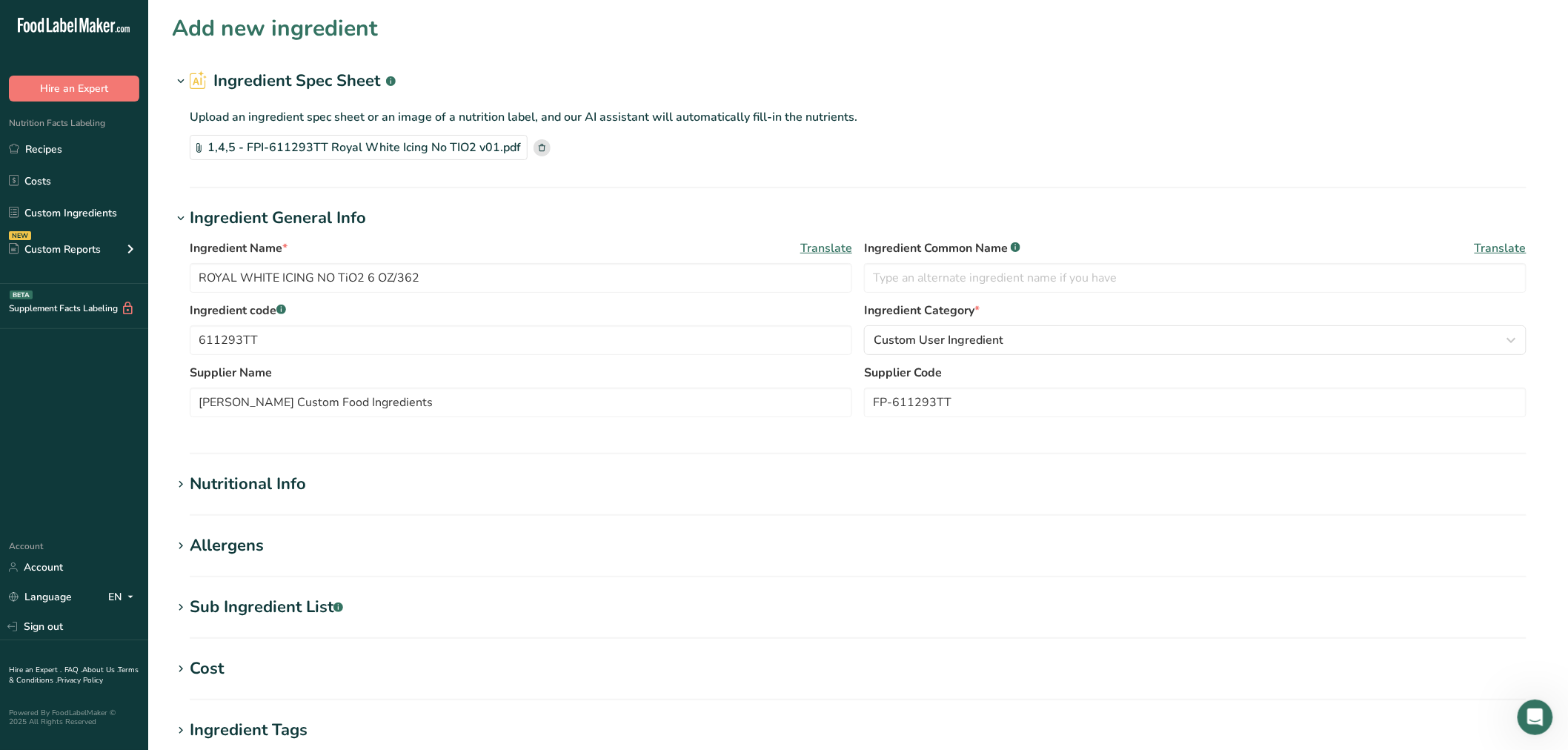
click at [178, 478] on icon at bounding box center [181, 484] width 14 height 21
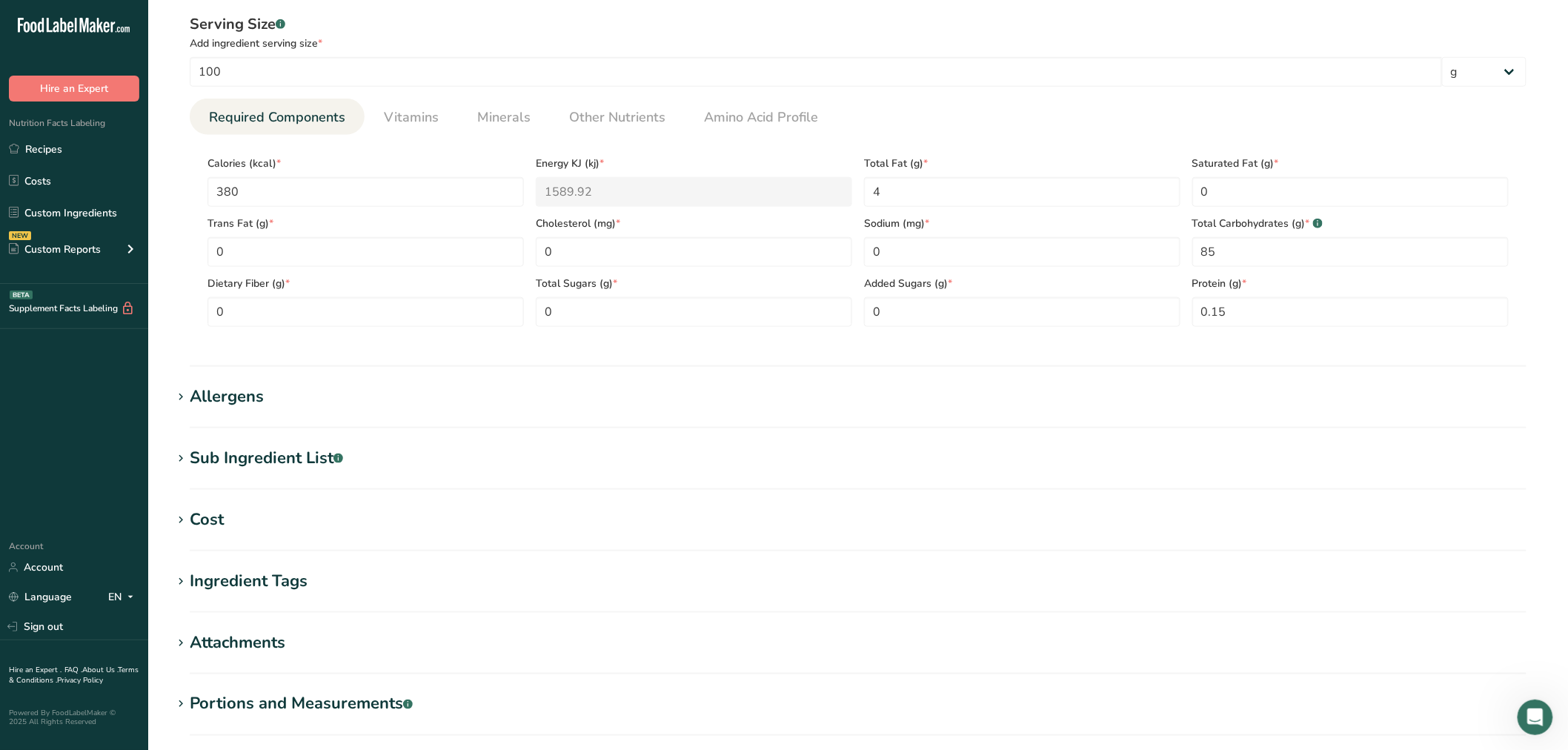
scroll to position [494, 0]
click at [183, 394] on icon at bounding box center [181, 395] width 14 height 21
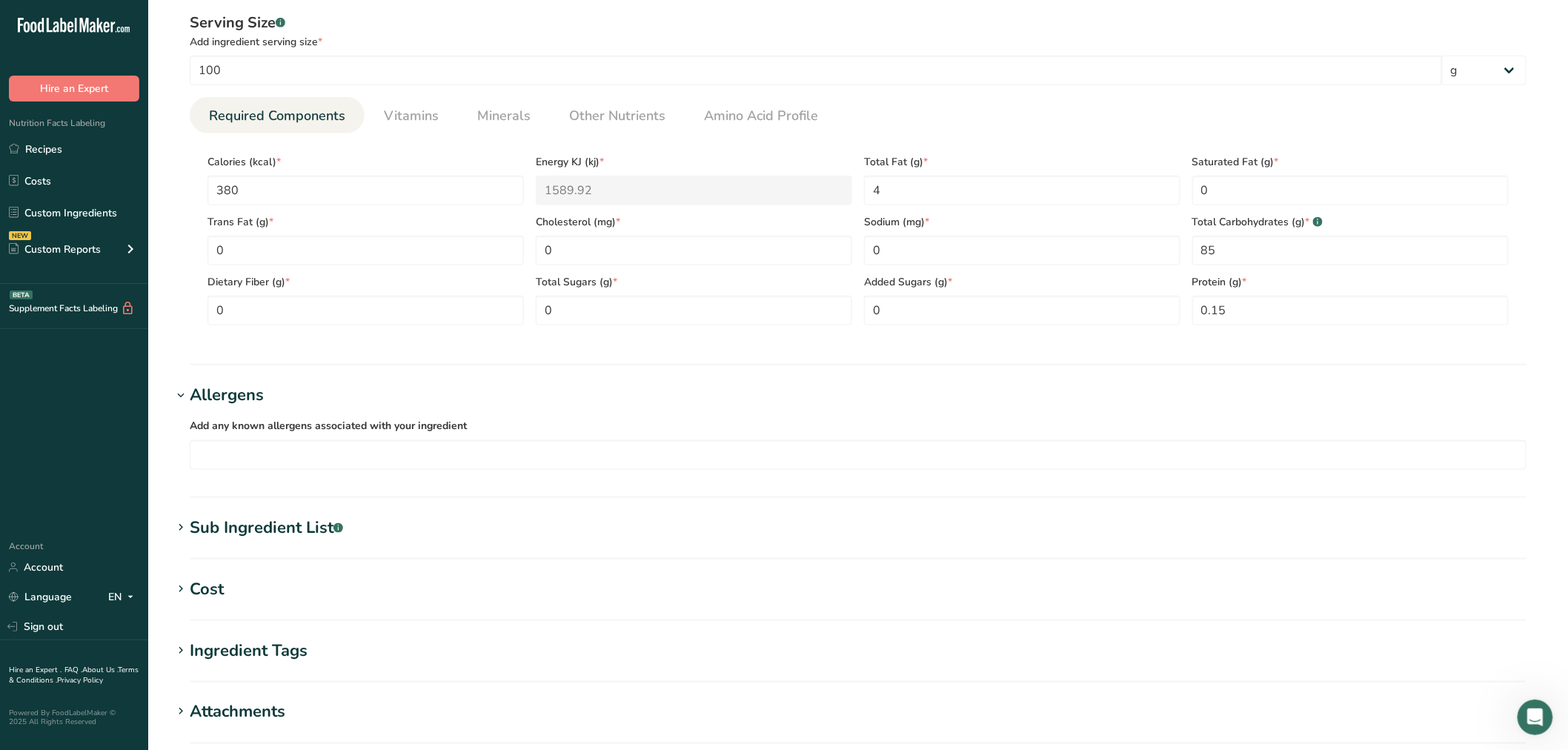
click at [182, 529] on icon at bounding box center [181, 527] width 14 height 21
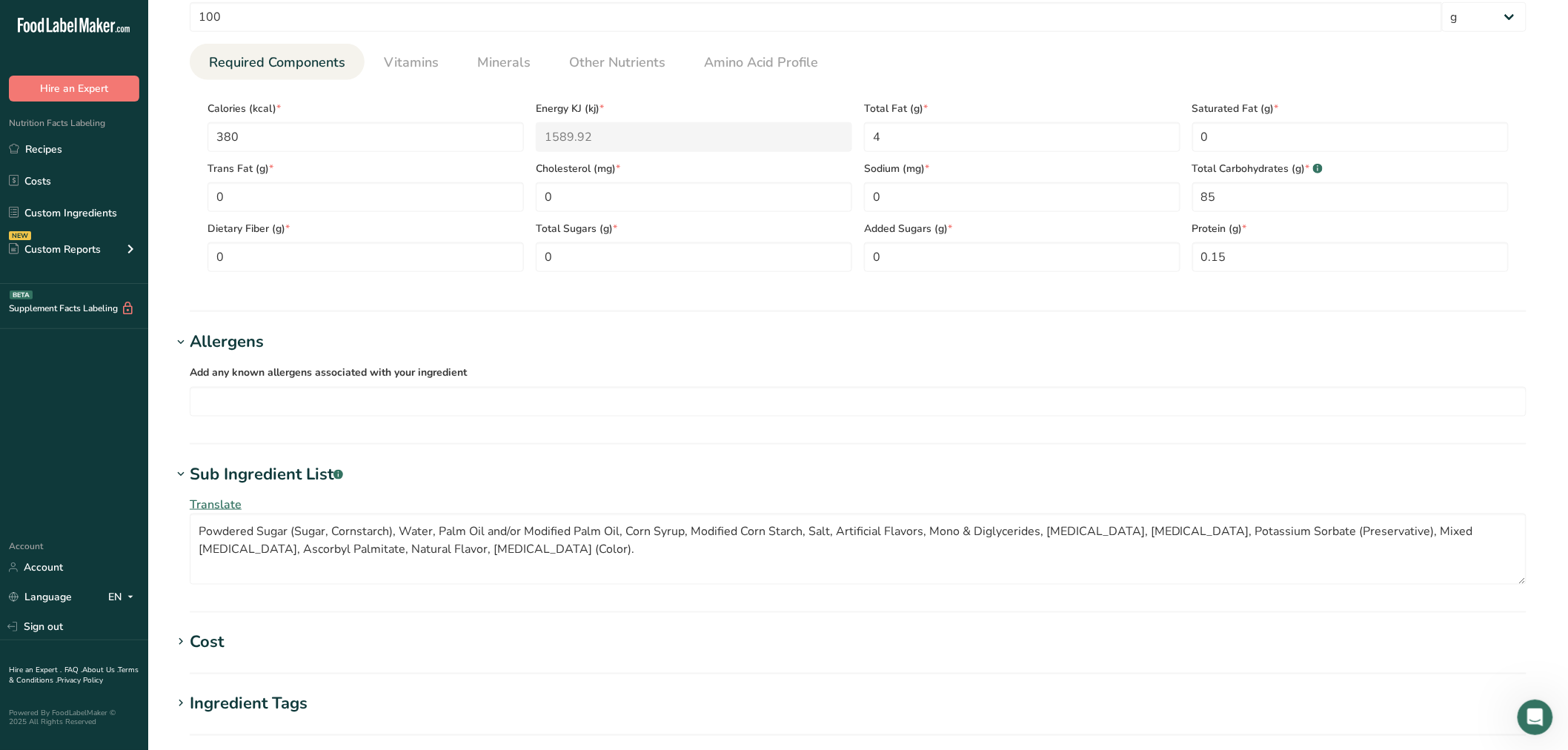
scroll to position [576, 0]
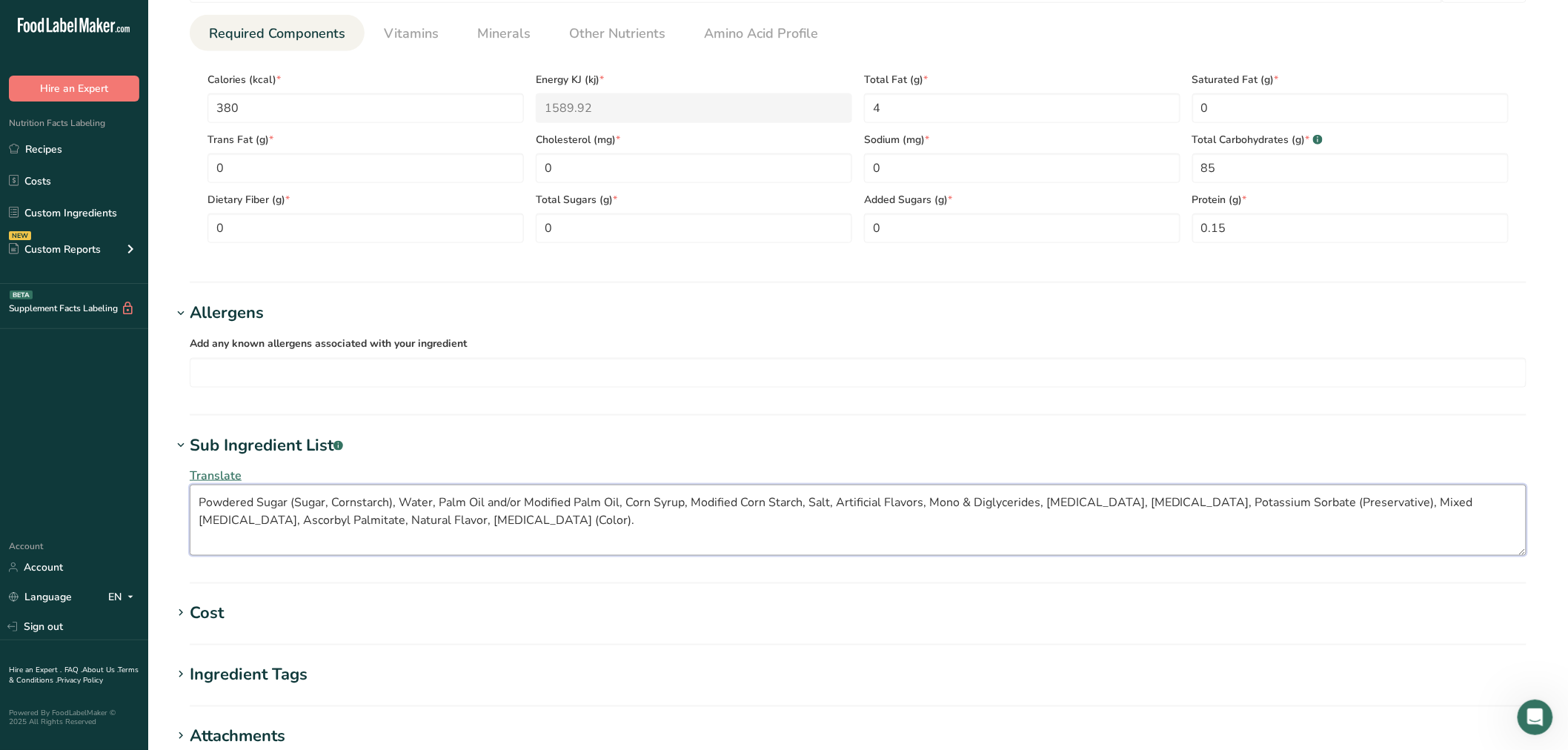
drag, startPoint x: 331, startPoint y: 519, endPoint x: 565, endPoint y: 528, distance: 234.2
click at [565, 528] on textarea "Powdered Sugar (Sugar, Cornstarch), Water, Palm Oil and/or Modified Palm Oil, C…" at bounding box center [858, 520] width 1337 height 71
type textarea "Powdered Sugar (Sugar, Cornstarch), Water, Palm Oil and/or Modified Palm Oil, C…"
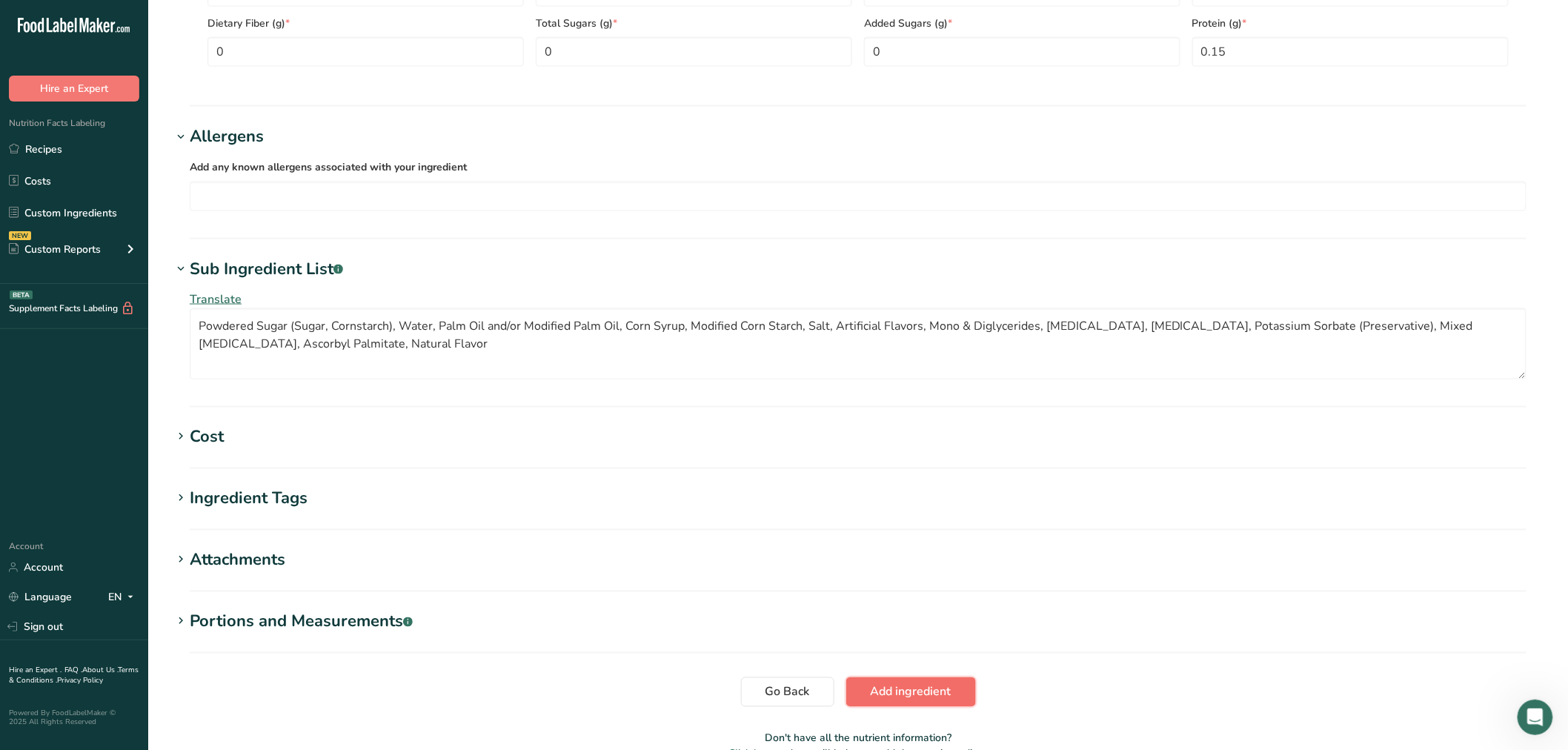
click at [920, 685] on span "Add ingredient" at bounding box center [911, 692] width 80 height 18
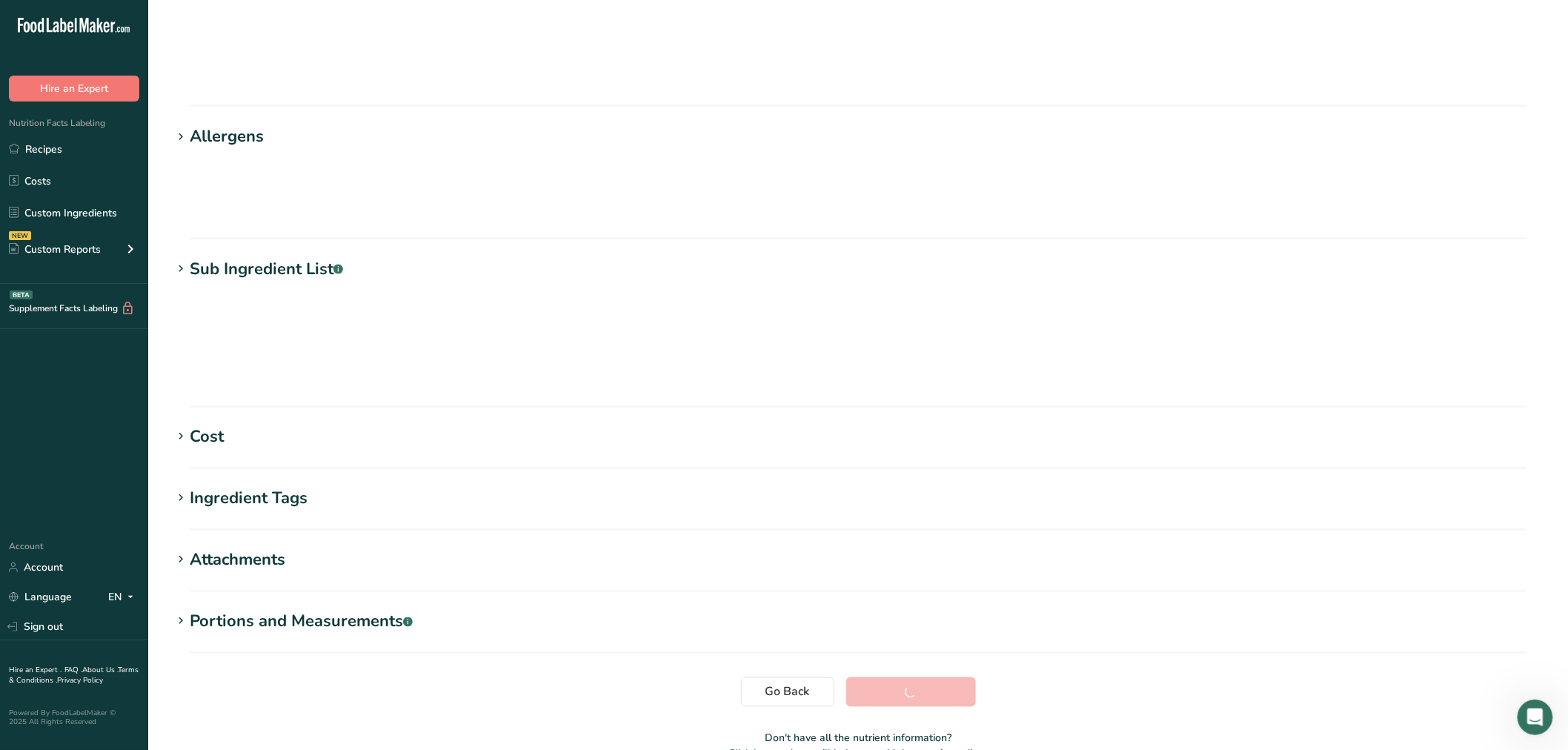
scroll to position [33, 0]
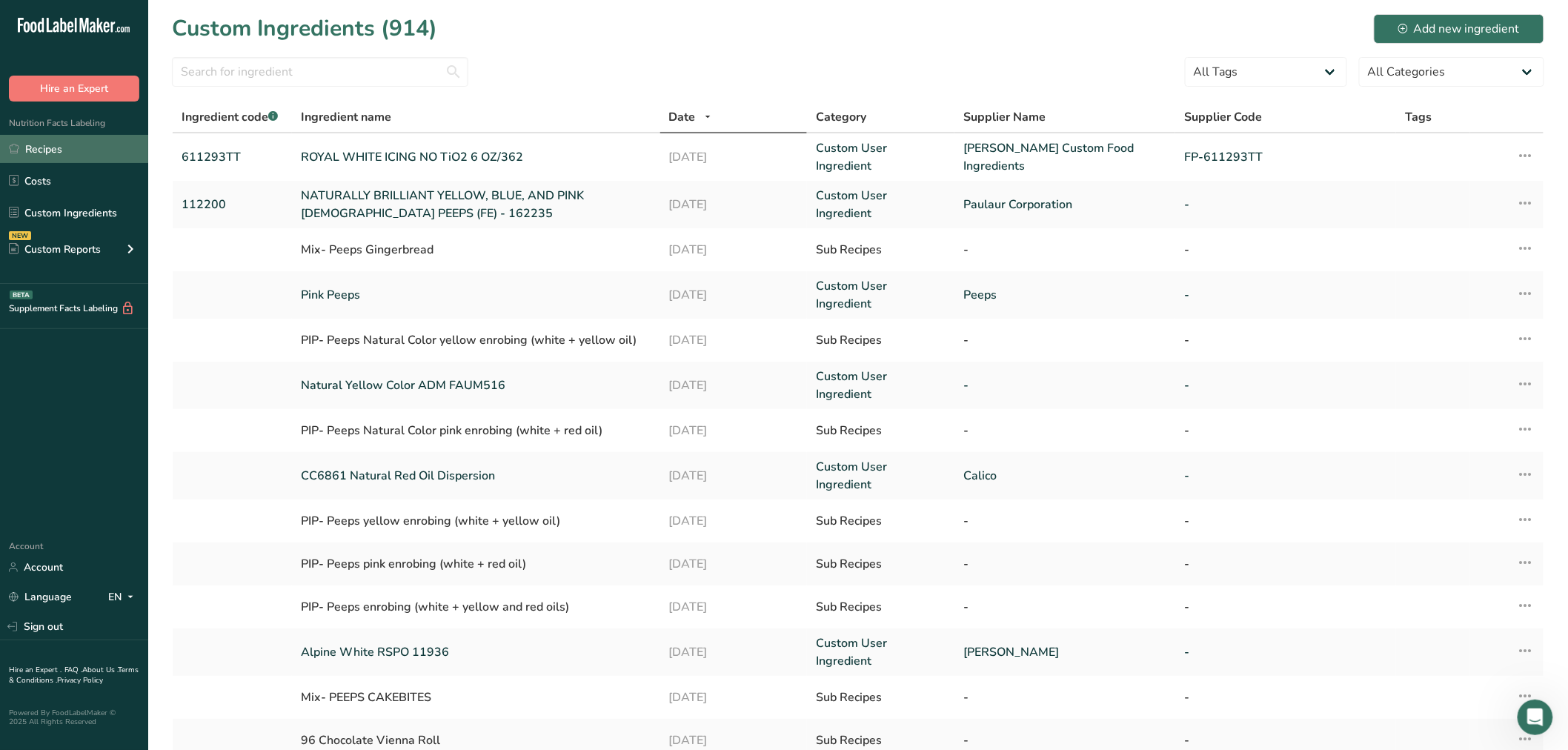
click at [101, 147] on link "Recipes" at bounding box center [74, 148] width 148 height 28
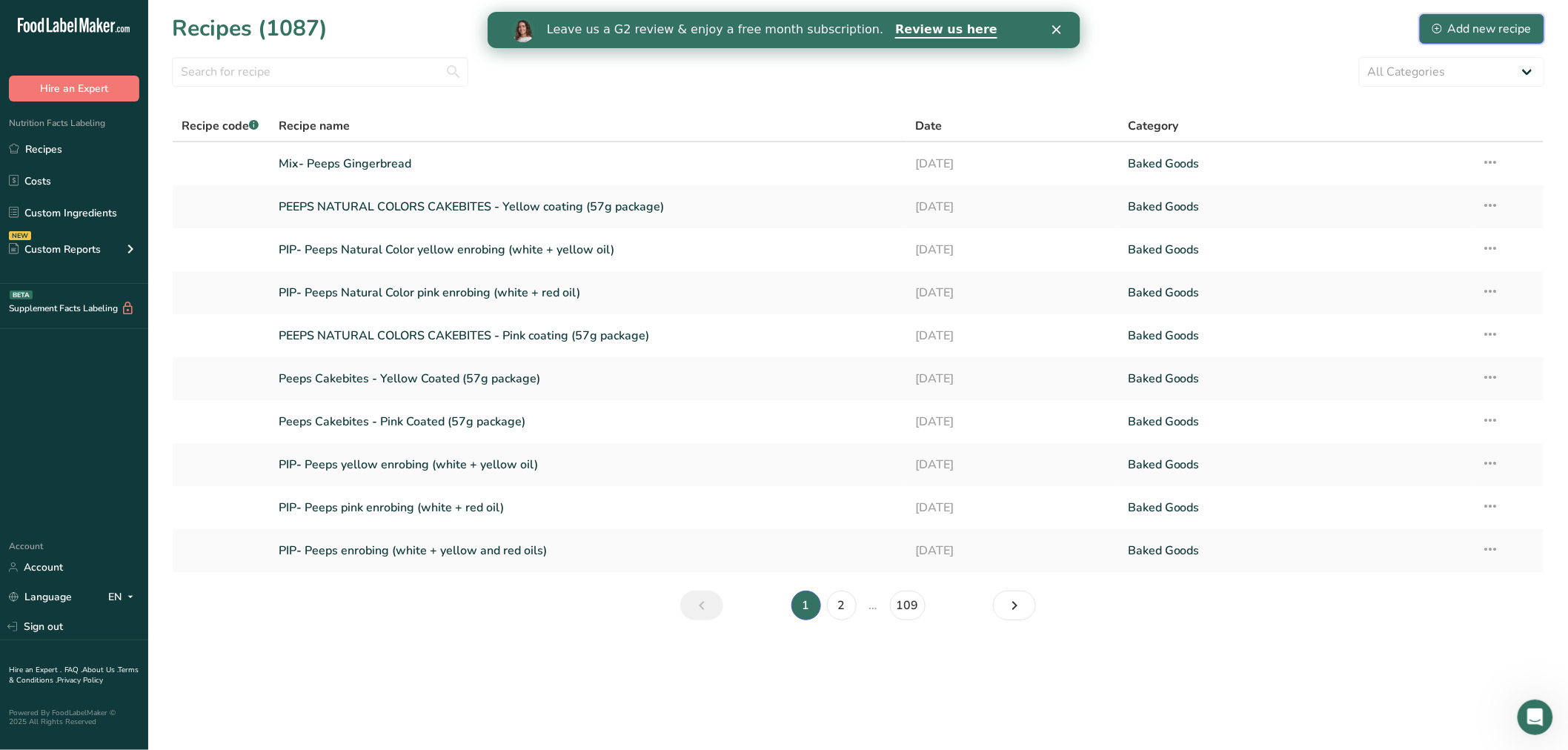
click at [1459, 30] on div "Add new recipe" at bounding box center [1482, 29] width 99 height 18
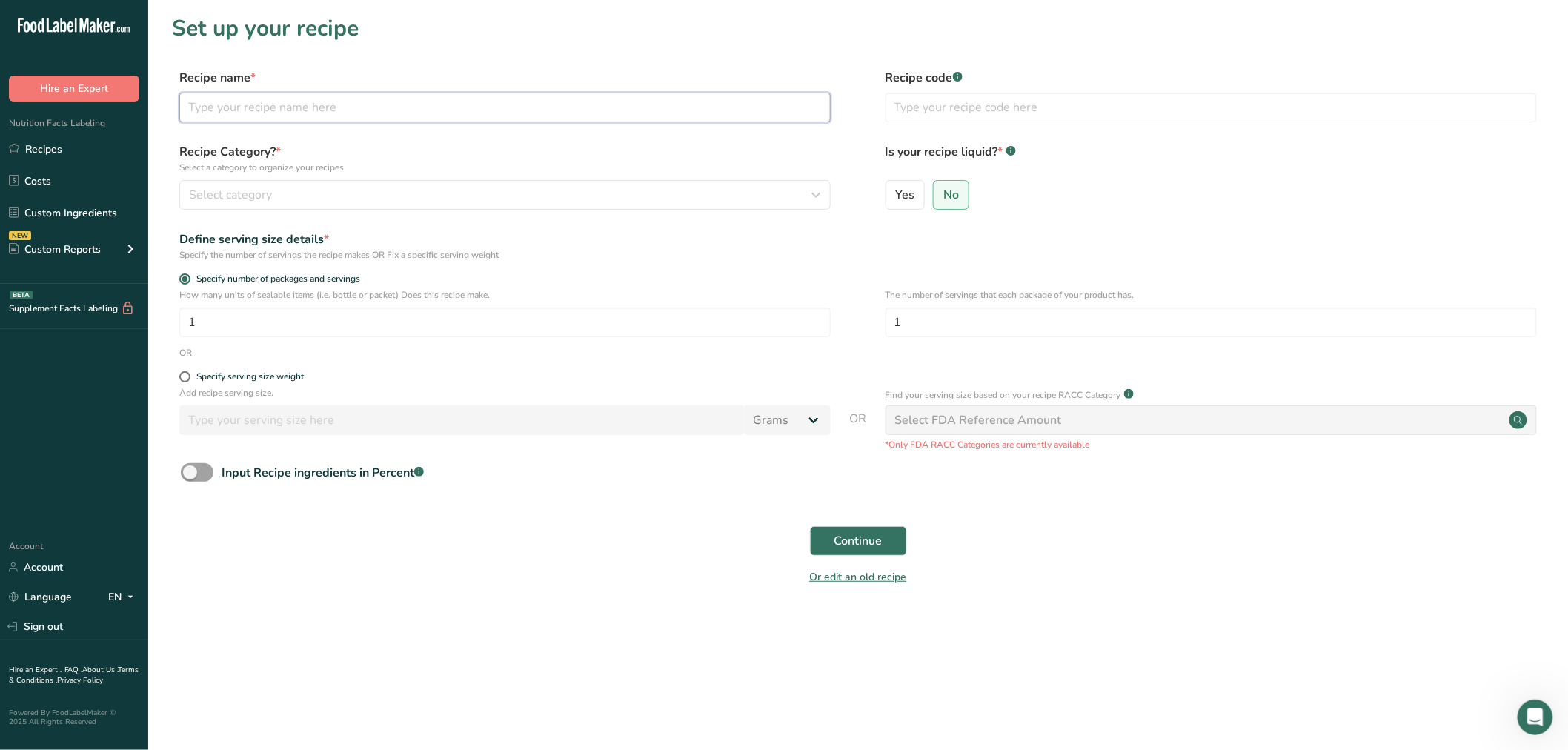
click at [381, 116] on input "text" at bounding box center [506, 107] width 652 height 30
click at [273, 91] on div "Recipe name *" at bounding box center [506, 95] width 652 height 53
click at [267, 106] on input "text" at bounding box center [506, 107] width 652 height 30
drag, startPoint x: 192, startPoint y: 113, endPoint x: 222, endPoint y: 114, distance: 30.0
click at [222, 114] on input "PEEPS Bunny Hutch Kit," at bounding box center [506, 107] width 652 height 30
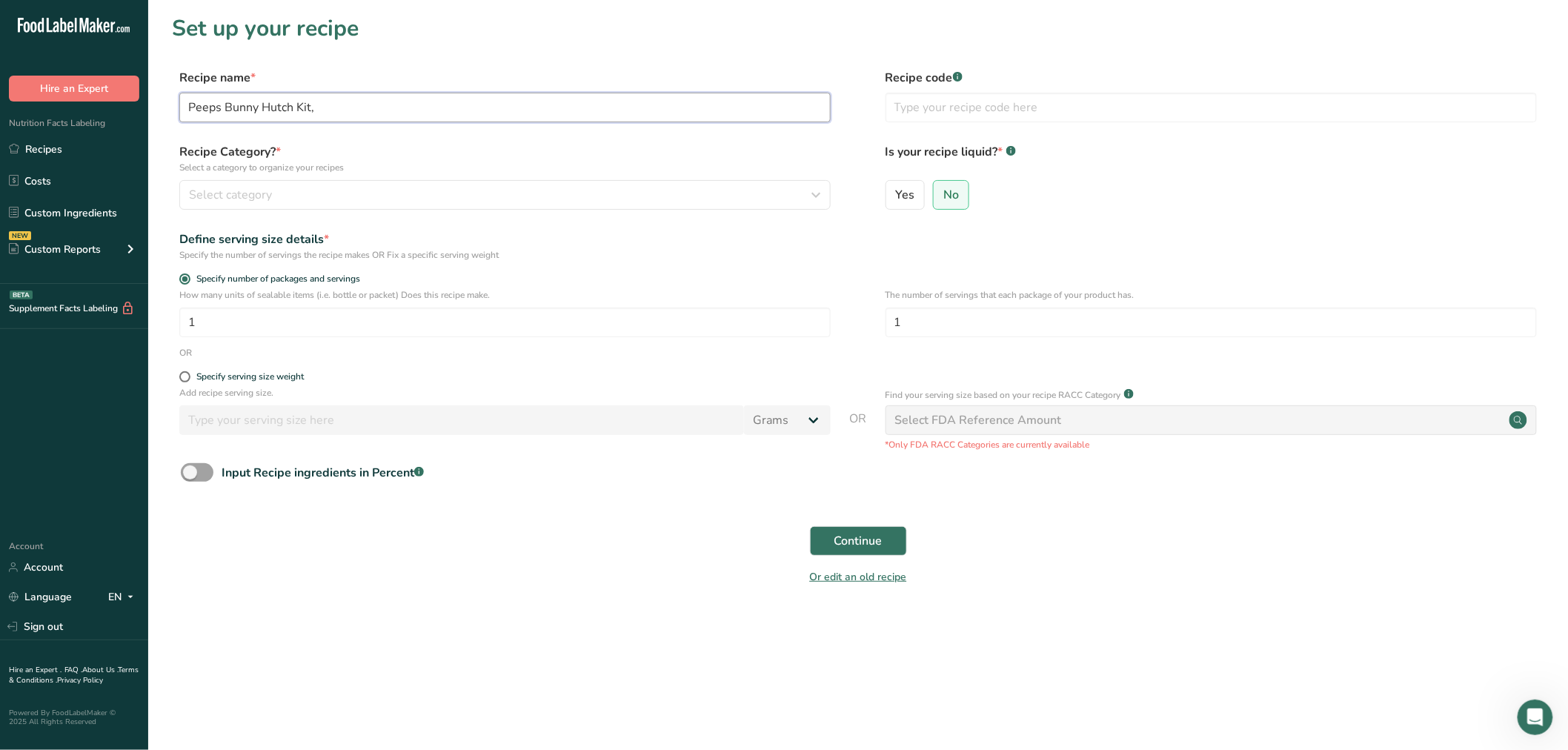
click at [366, 106] on input "Peeps Bunny Hutch Kit," at bounding box center [506, 107] width 652 height 30
type input "Peeps Bunny Hutch Kit, 22 oz"
click at [331, 178] on div "Recipe Category? * Select a category to organize your recipes Select category S…" at bounding box center [506, 176] width 652 height 67
click at [243, 211] on div "Recipe Category? * Select a category to organize your recipes Select category S…" at bounding box center [858, 181] width 1373 height 76
click at [248, 199] on span "Select category" at bounding box center [230, 195] width 83 height 18
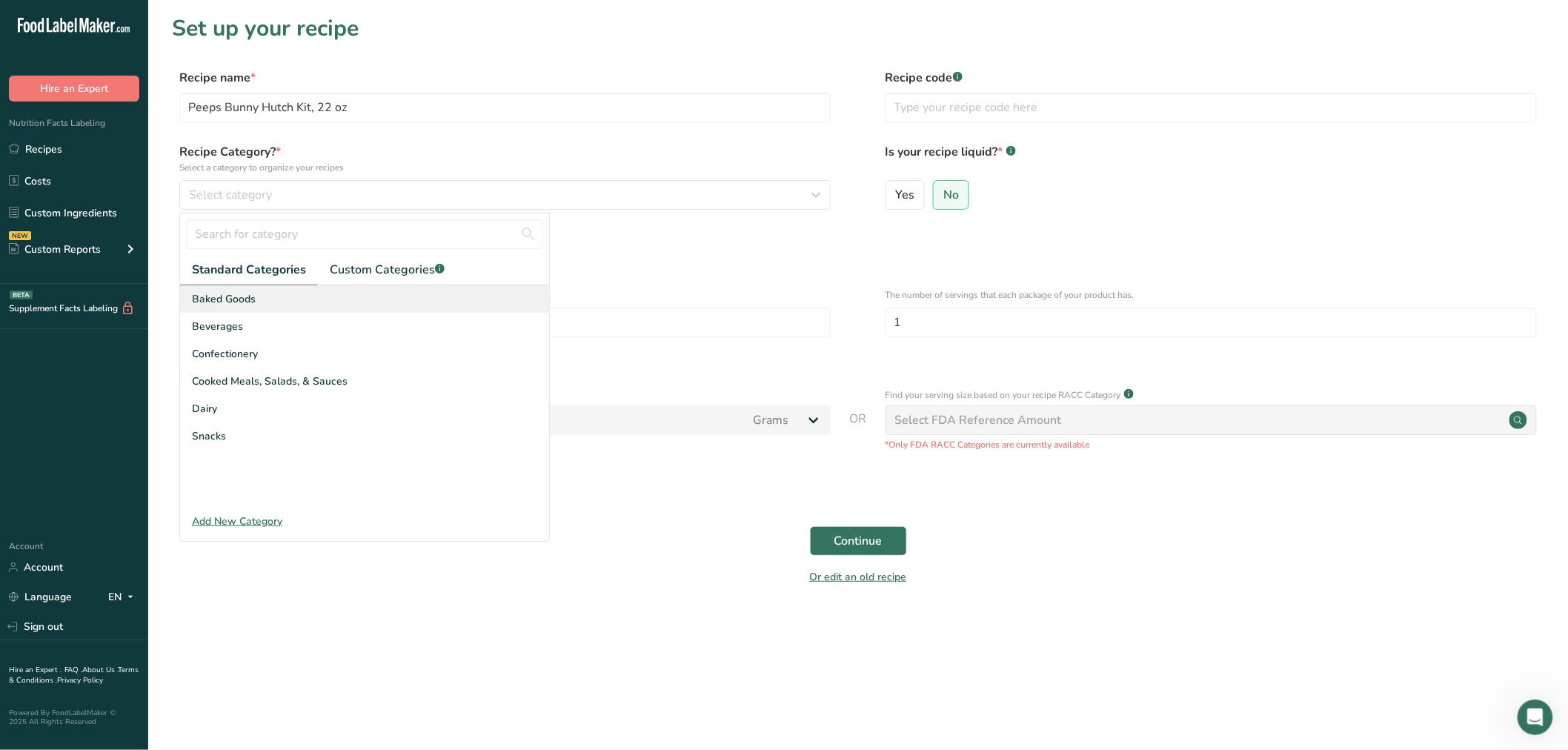
click at [218, 293] on span "Baked Goods" at bounding box center [224, 299] width 64 height 15
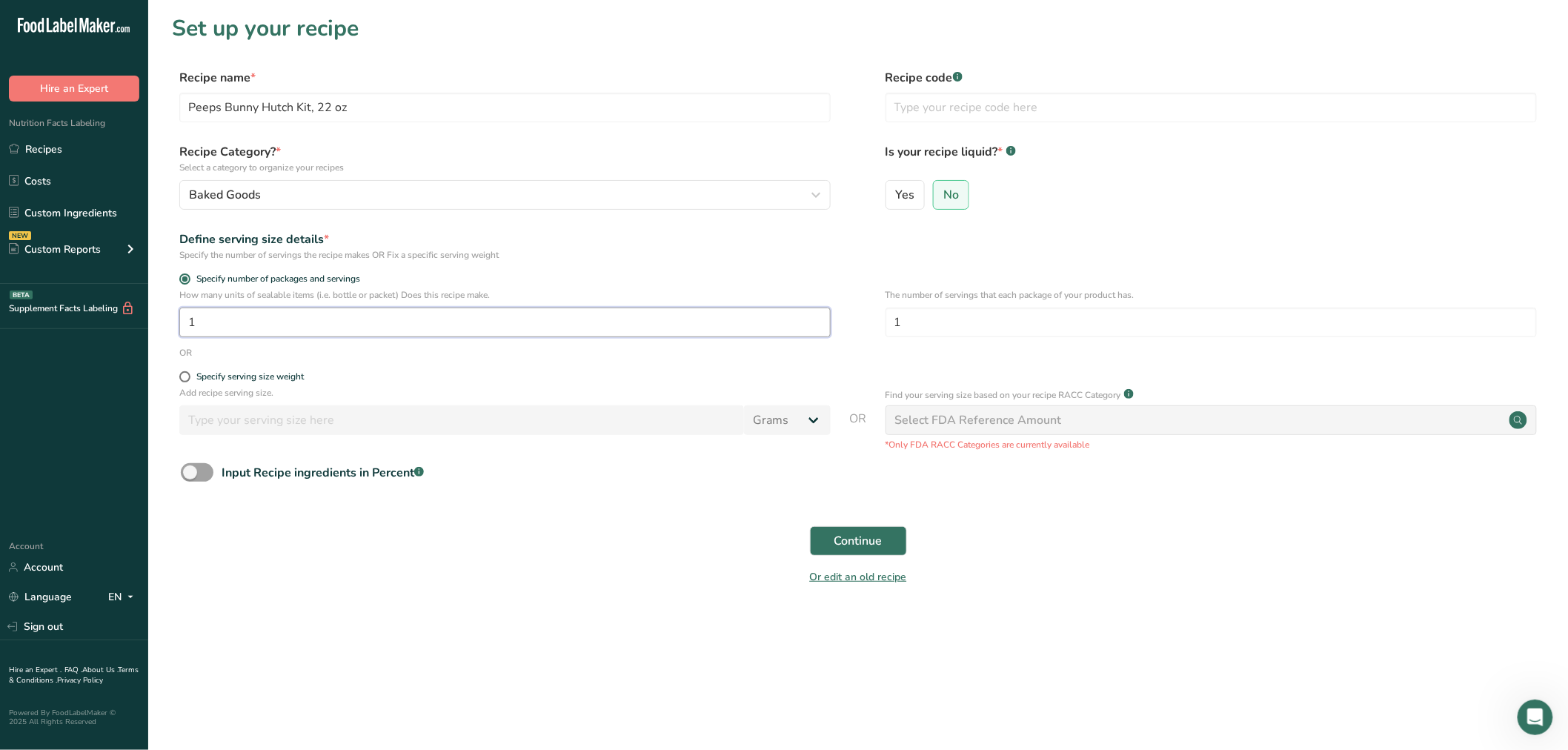
drag, startPoint x: 223, startPoint y: 324, endPoint x: 198, endPoint y: 312, distance: 27.7
click at [171, 319] on section "Set up your recipe Recipe name * Peeps Bunny Hutch Kit, 22 oz Recipe code .a-a{…" at bounding box center [858, 309] width 1420 height 618
type input "31"
click at [891, 534] on button "Continue" at bounding box center [858, 541] width 97 height 30
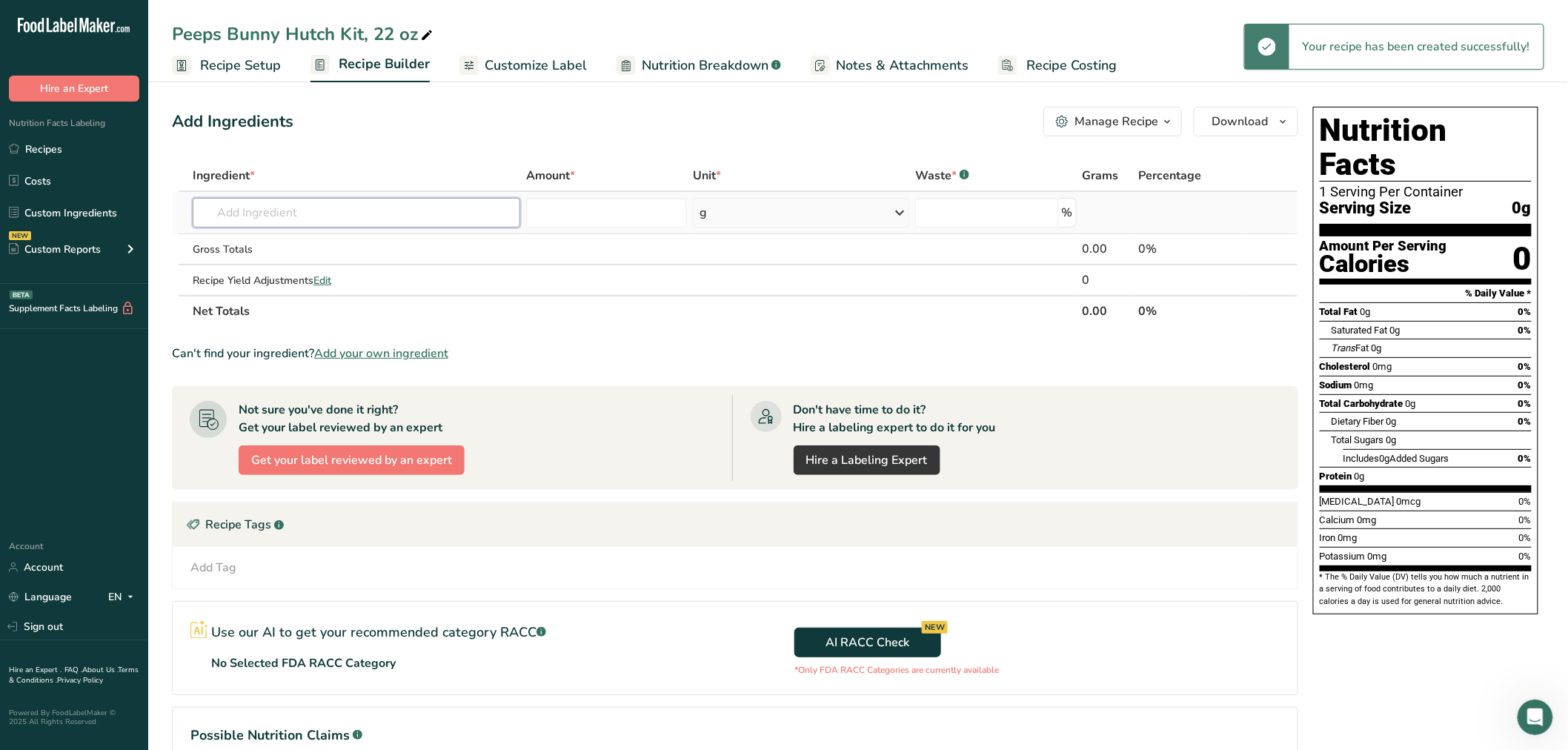
click at [366, 209] on input "text" at bounding box center [356, 212] width 328 height 30
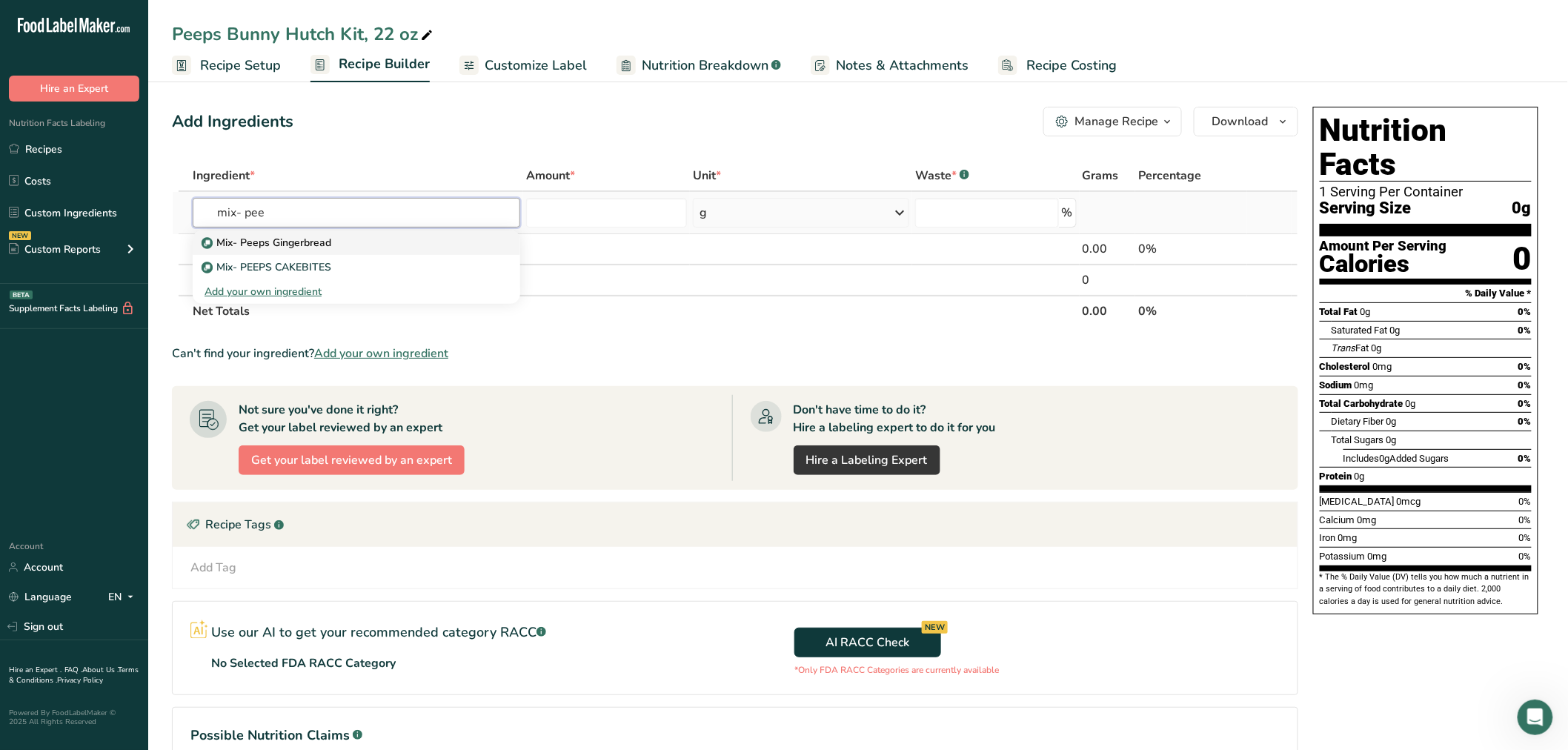
type input "mix- pee"
click at [337, 249] on link "Mix- Peeps Gingerbread" at bounding box center [356, 242] width 328 height 24
type input "Mix- Peeps Gingerbread"
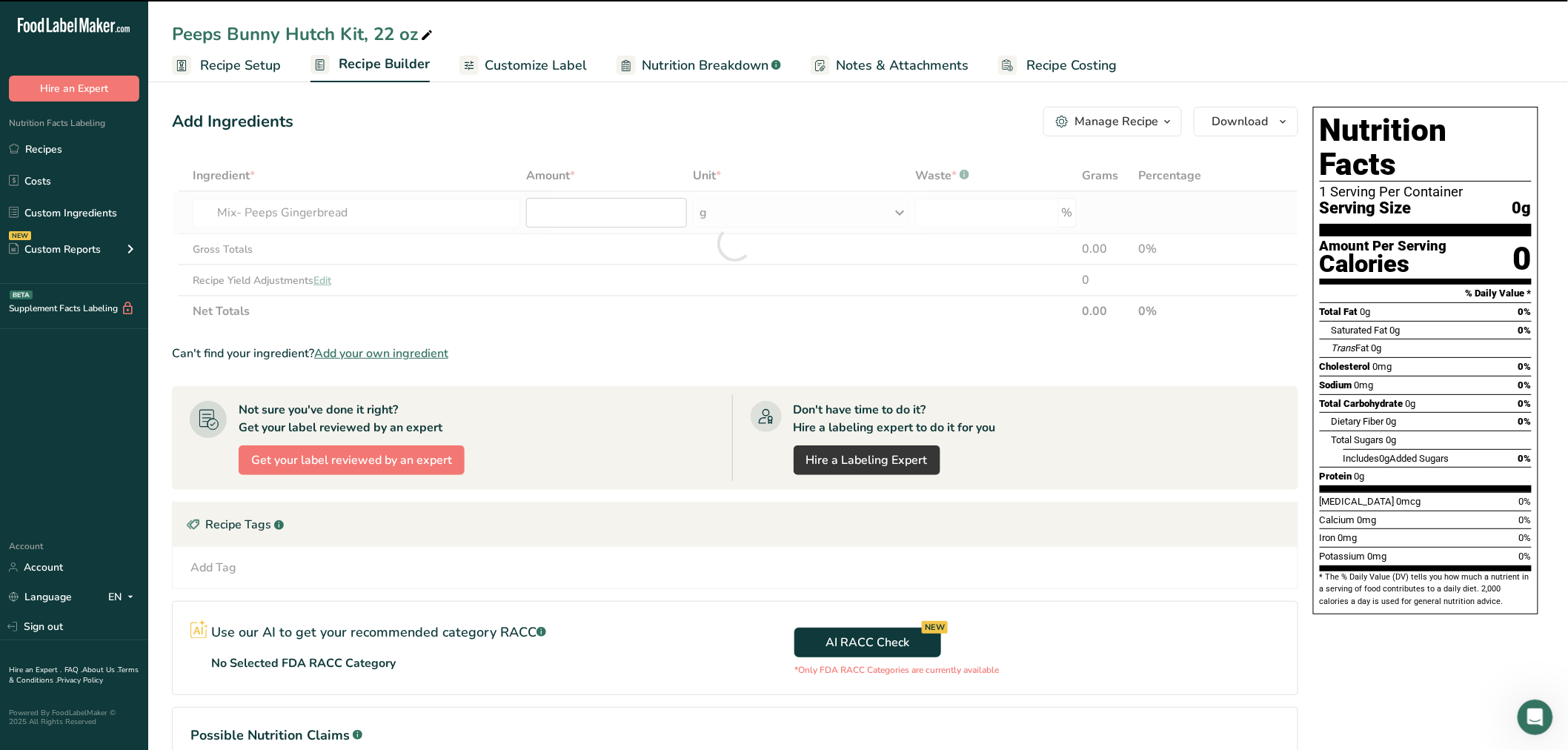
type input "0"
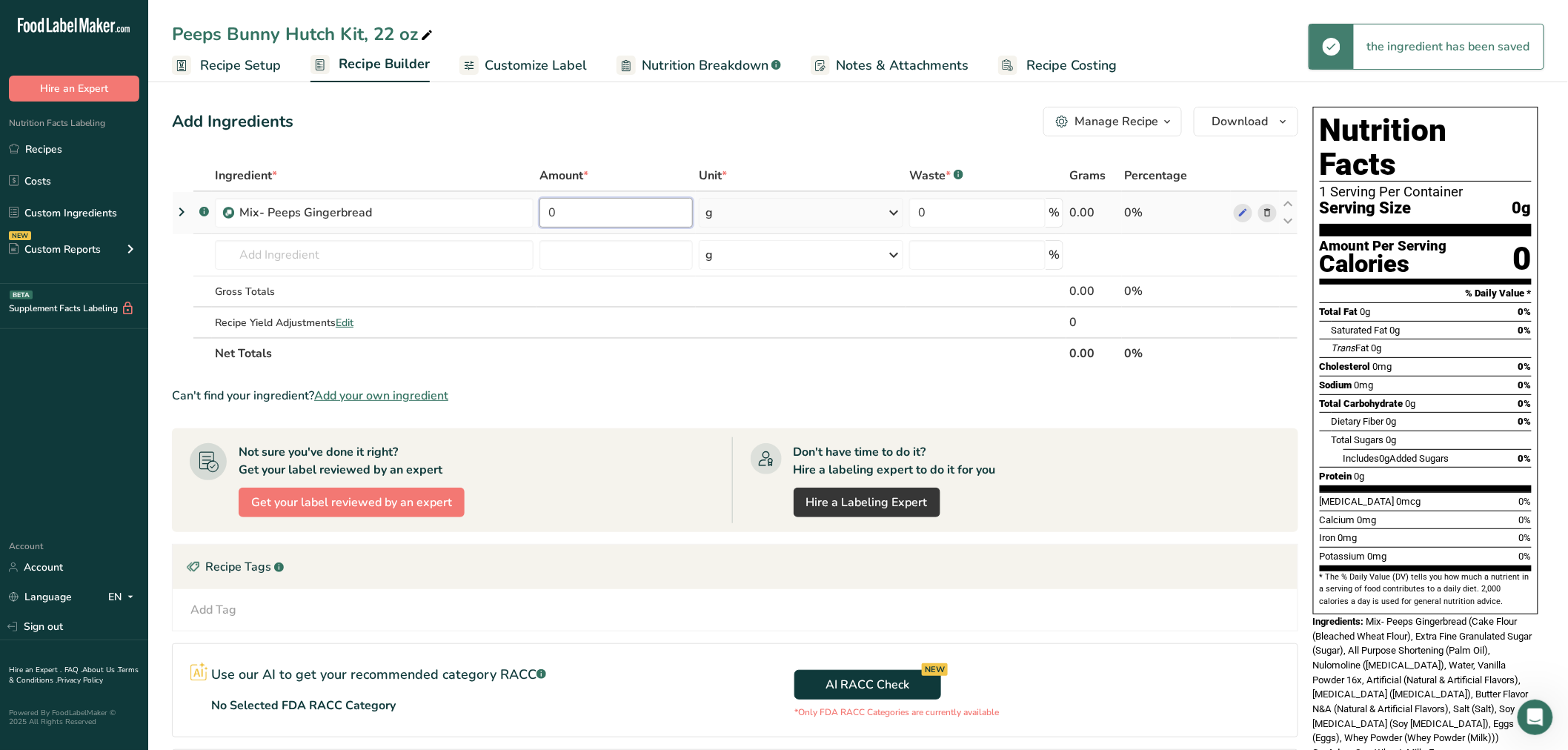
drag, startPoint x: 565, startPoint y: 212, endPoint x: 545, endPoint y: 210, distance: 20.1
click at [542, 210] on input "0" at bounding box center [617, 212] width 154 height 30
click at [558, 213] on input "0" at bounding box center [617, 212] width 154 height 30
type input "13.5"
click at [751, 206] on div "Ingredient * Amount * Unit * Waste * .a-a{fill:#347362;}.b-a{fill:#fff;} Grams …" at bounding box center [735, 264] width 1127 height 209
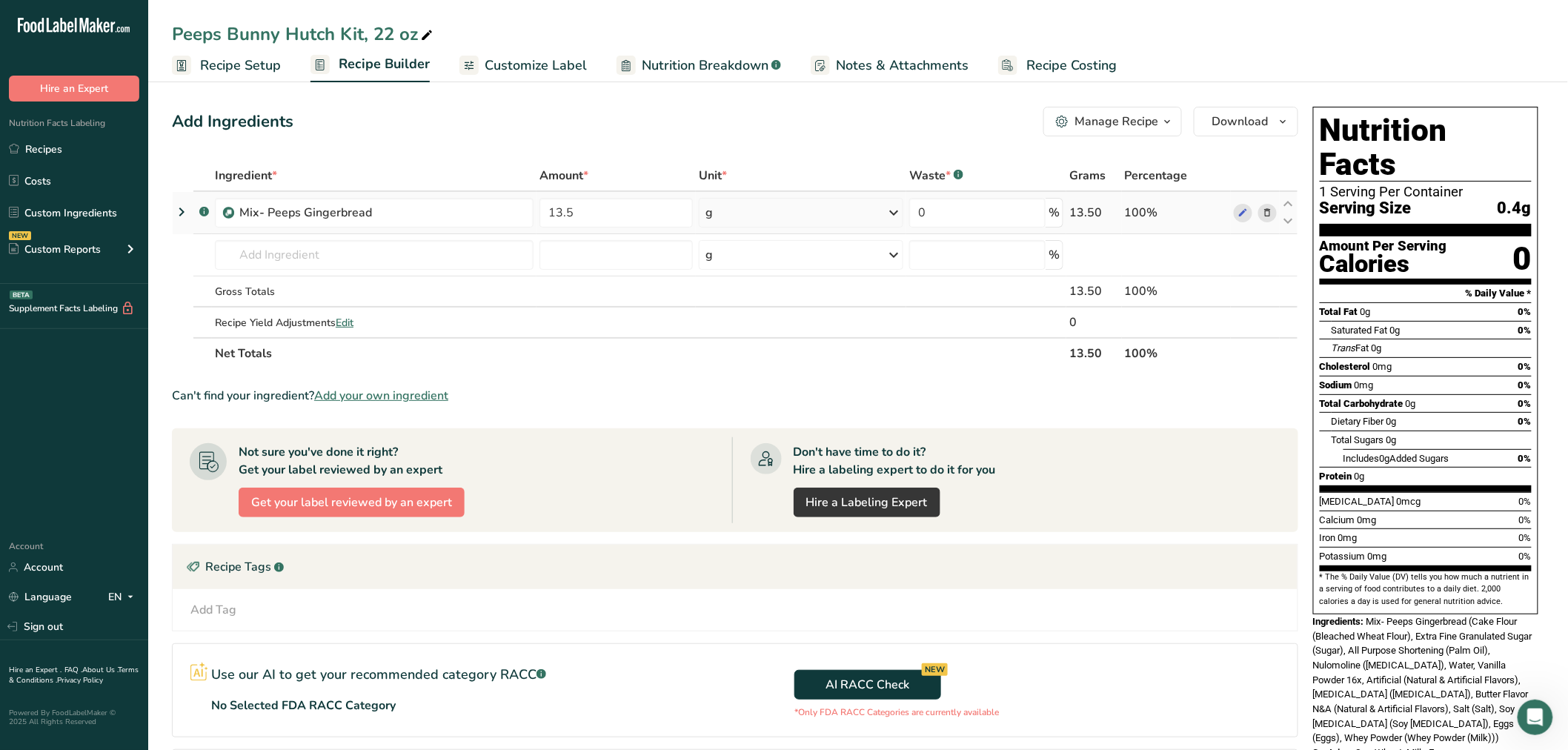
click at [718, 218] on div "g" at bounding box center [801, 212] width 205 height 30
click at [728, 329] on div "See more" at bounding box center [770, 329] width 125 height 15
click at [731, 378] on div "oz" at bounding box center [770, 376] width 125 height 22
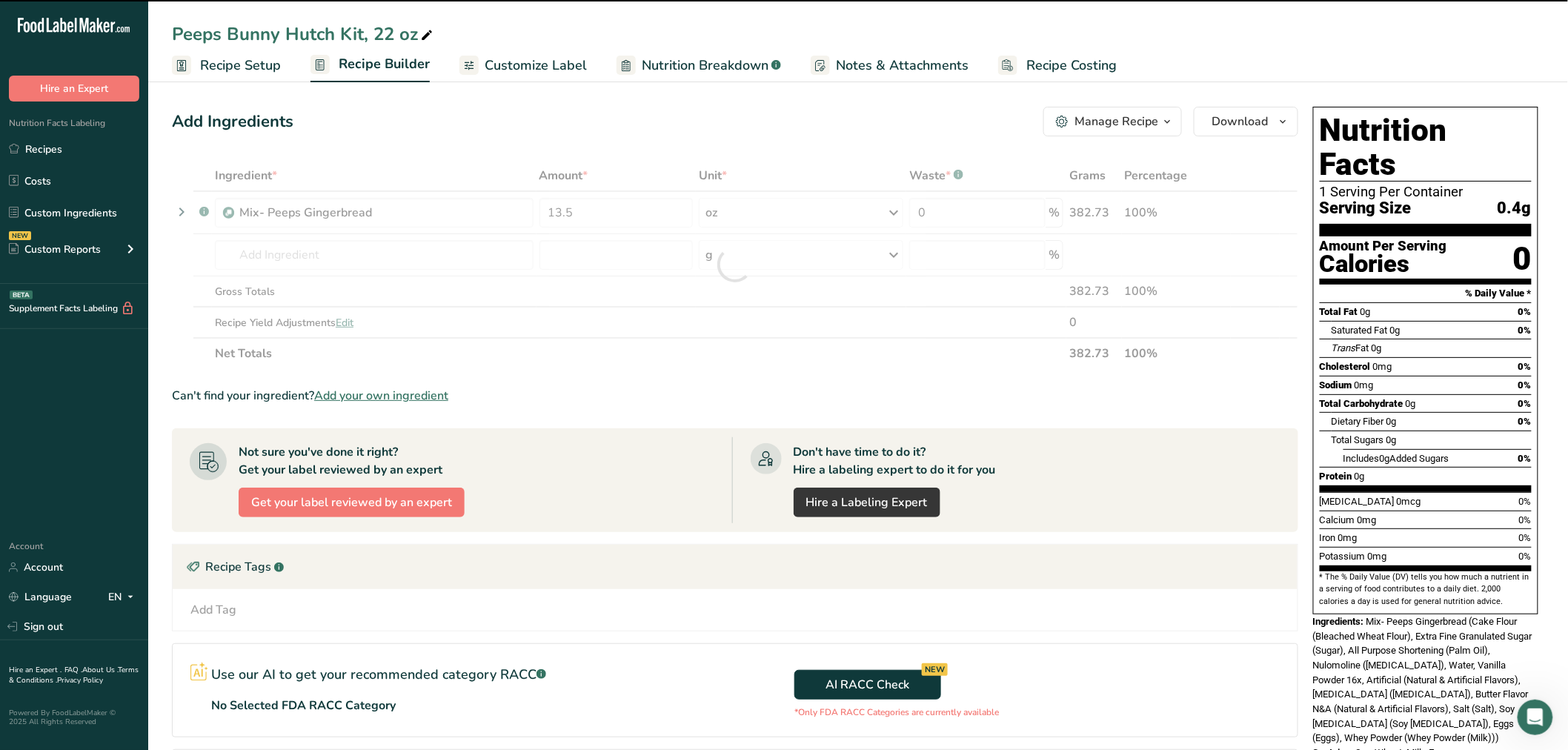
click at [264, 249] on div at bounding box center [735, 264] width 1127 height 209
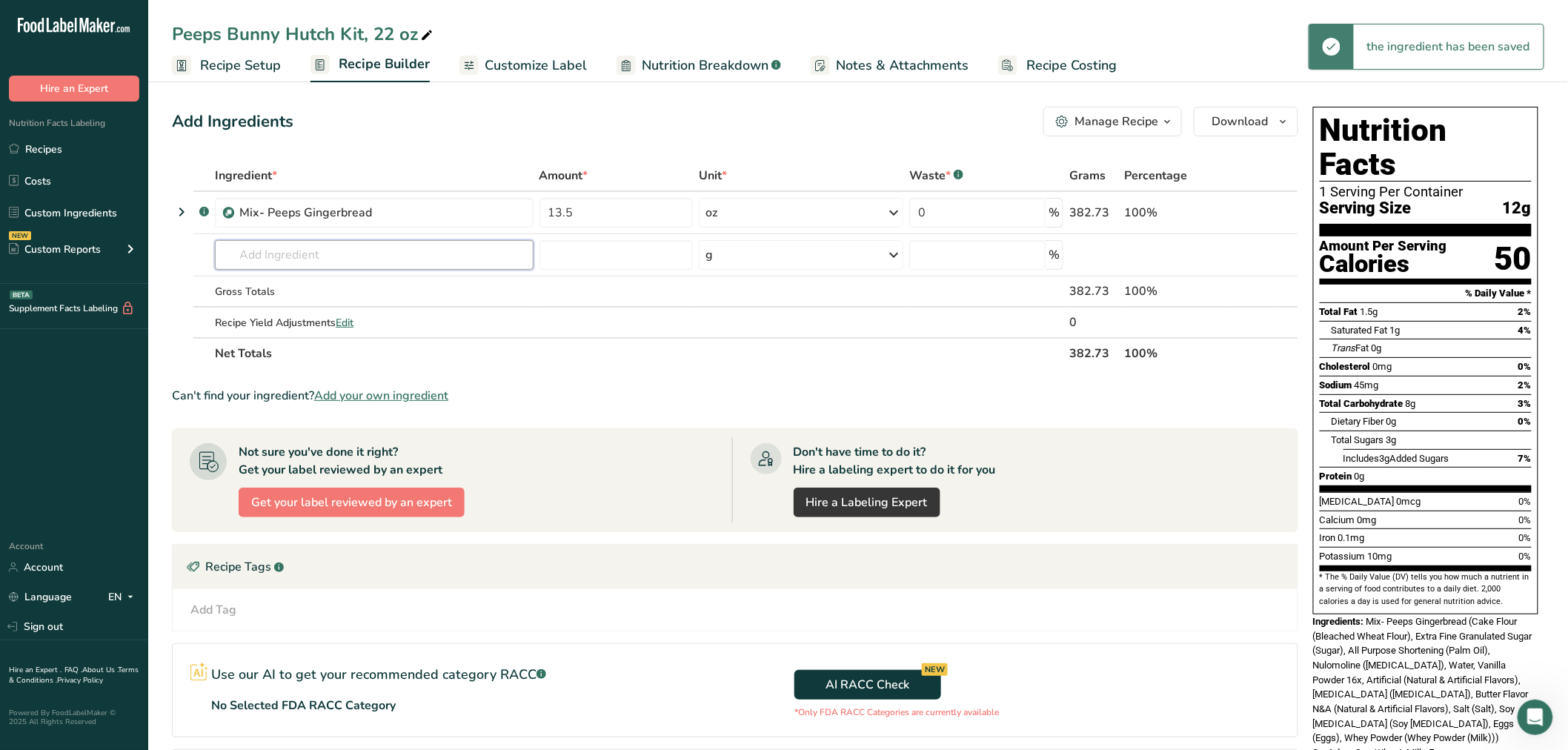
click at [264, 249] on input "text" at bounding box center [374, 255] width 319 height 30
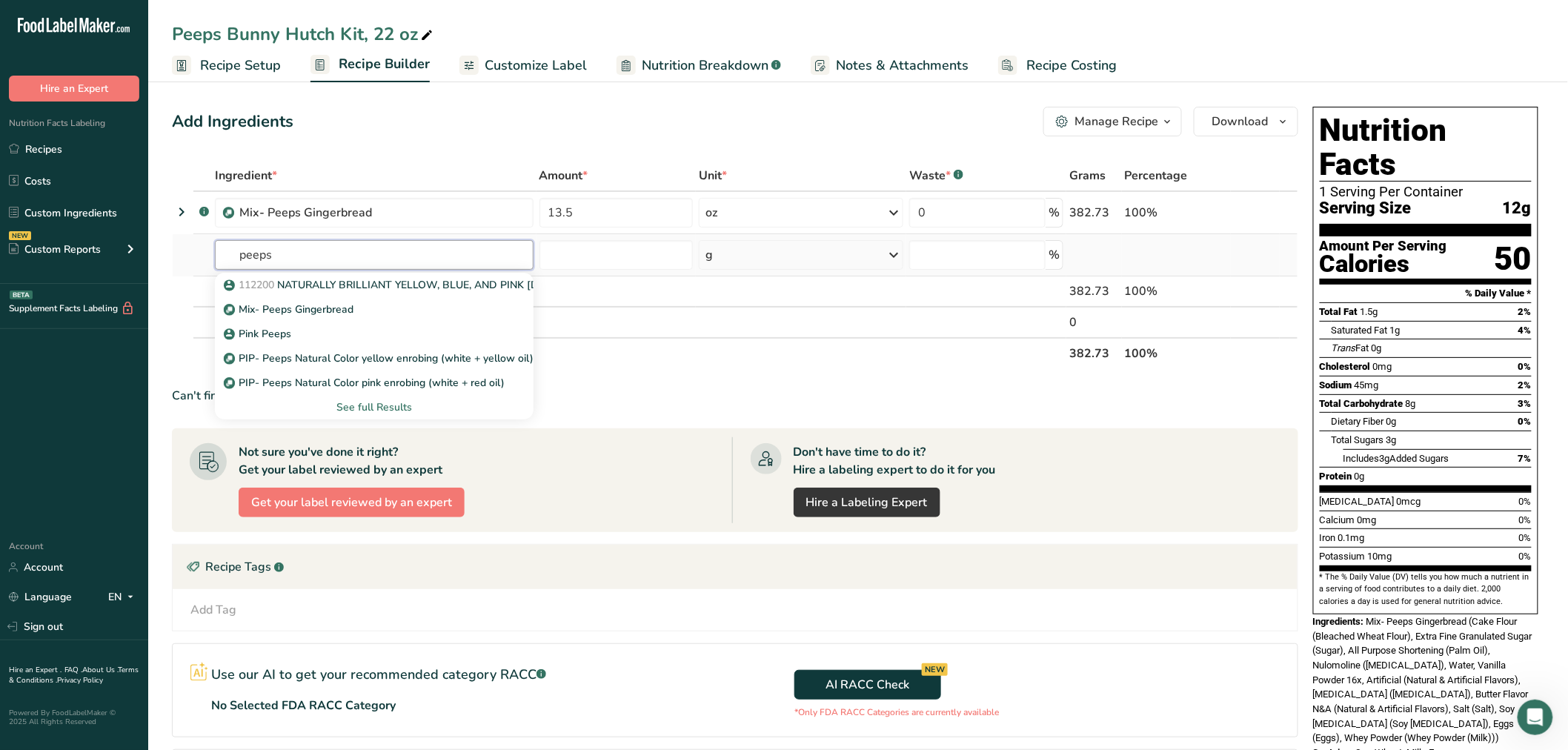
type input "peeps"
click at [350, 404] on div "See full Results" at bounding box center [374, 407] width 295 height 15
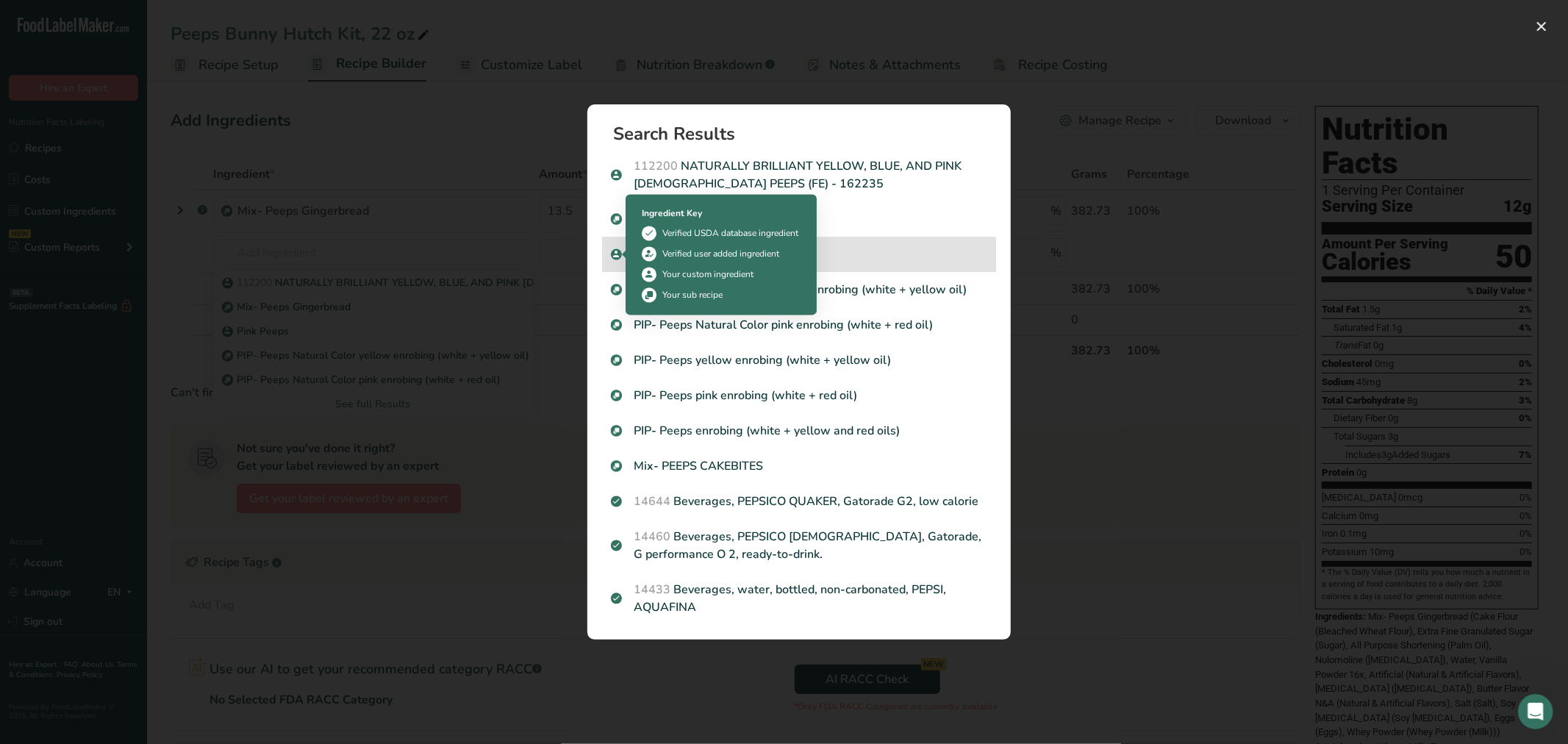
click at [613, 254] on icon "Search results modal" at bounding box center [616, 254] width 9 height 13
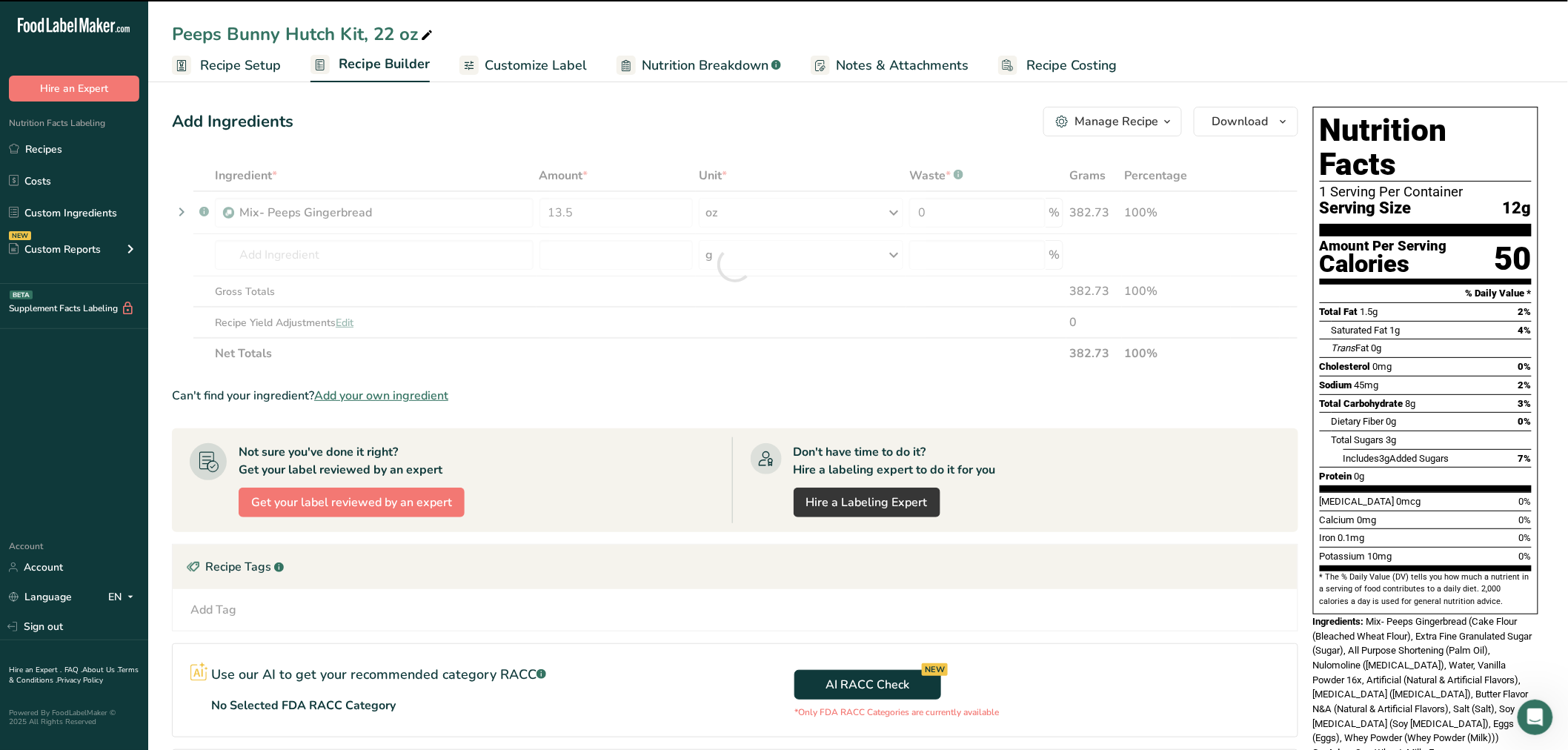
type input "0"
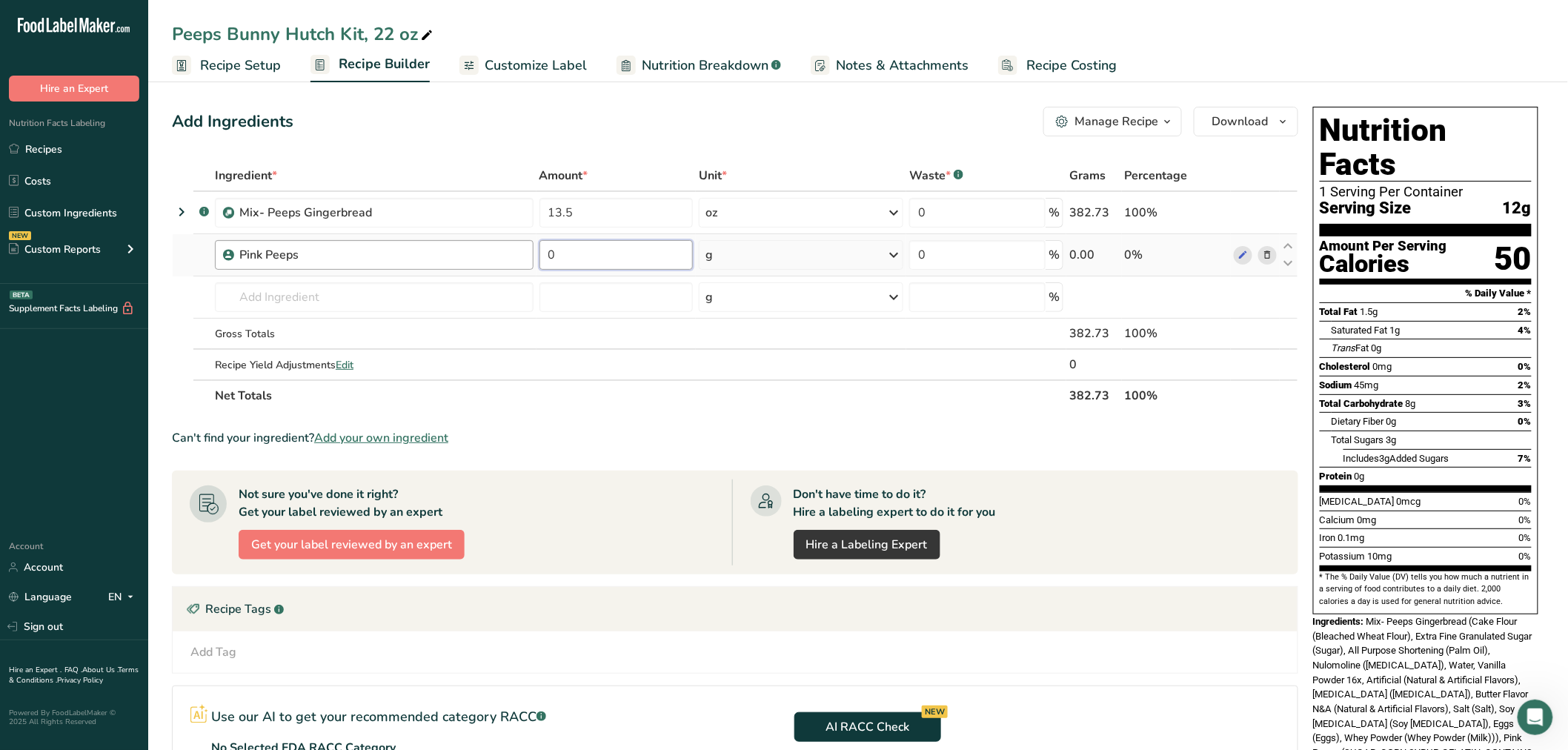
drag, startPoint x: 574, startPoint y: 255, endPoint x: 500, endPoint y: 237, distance: 76.2
click at [509, 246] on tr "Pink Peeps 0 g Weight Units g kg mg See more Volume Units l Volume units requir…" at bounding box center [735, 255] width 1125 height 42
type input "1.5"
click at [738, 255] on div "Ingredient * Amount * Unit * Waste * .a-a{fill:#347362;}.b-a{fill:#fff;} Grams …" at bounding box center [735, 285] width 1127 height 251
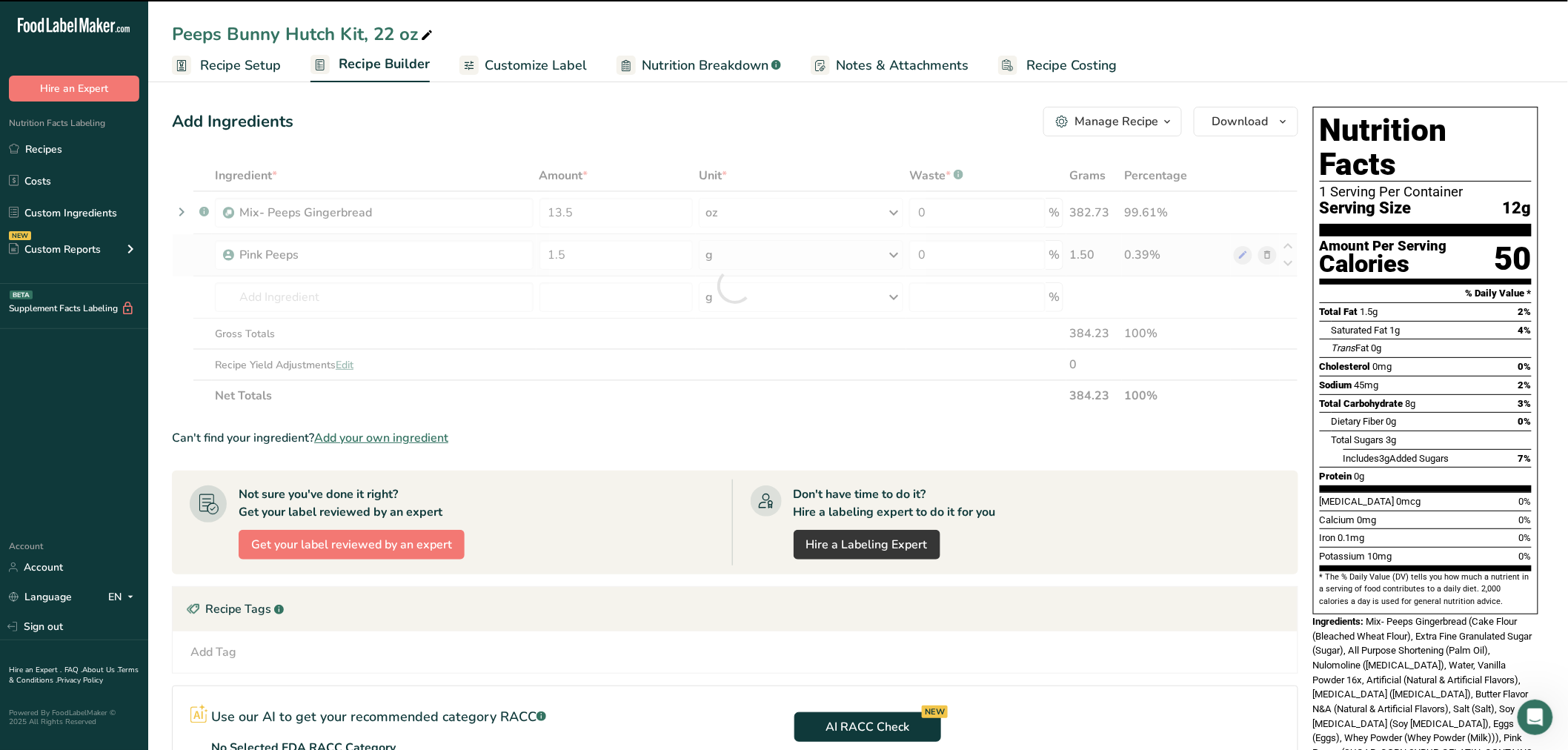
click at [738, 255] on div at bounding box center [735, 285] width 1127 height 251
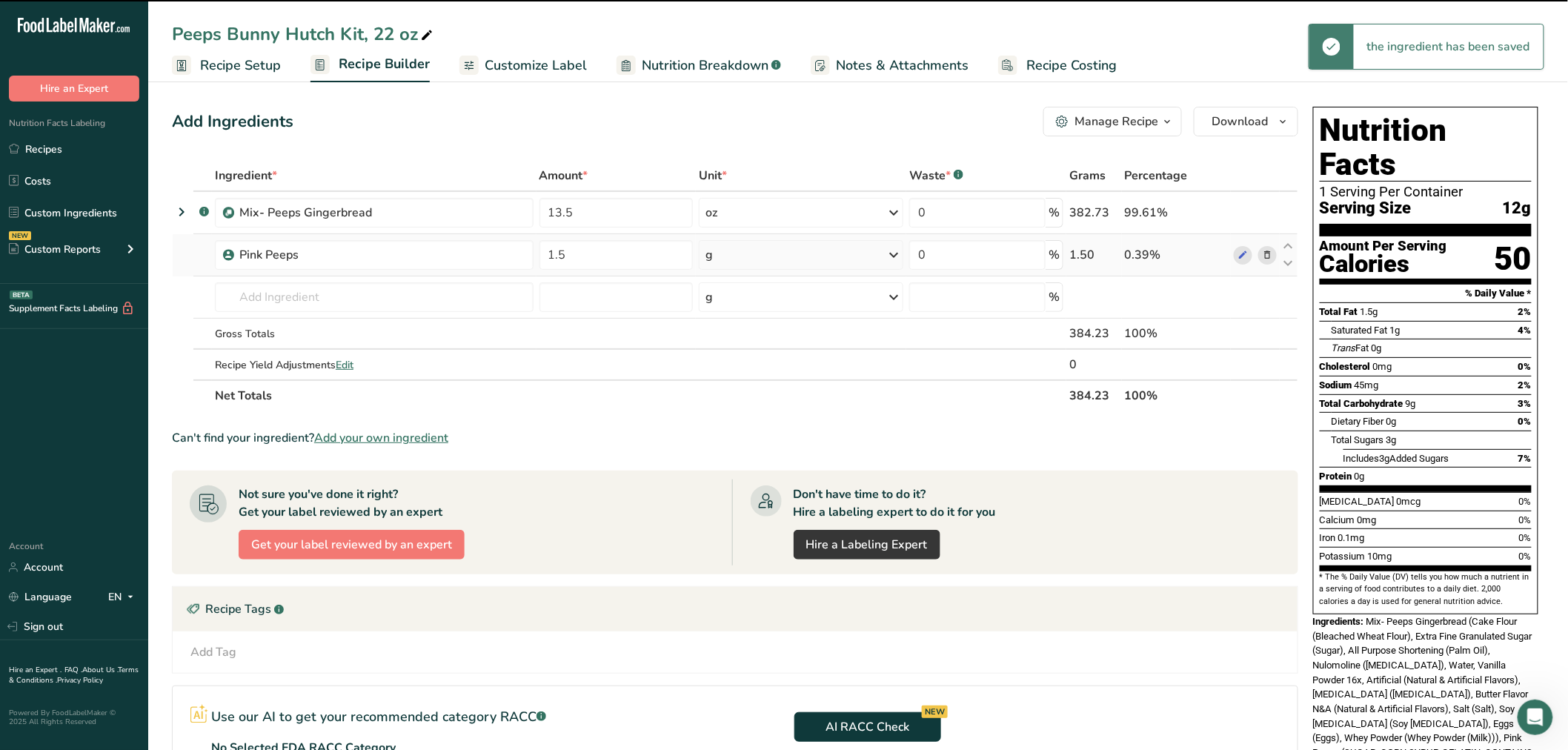
click at [738, 255] on div "g" at bounding box center [801, 255] width 205 height 30
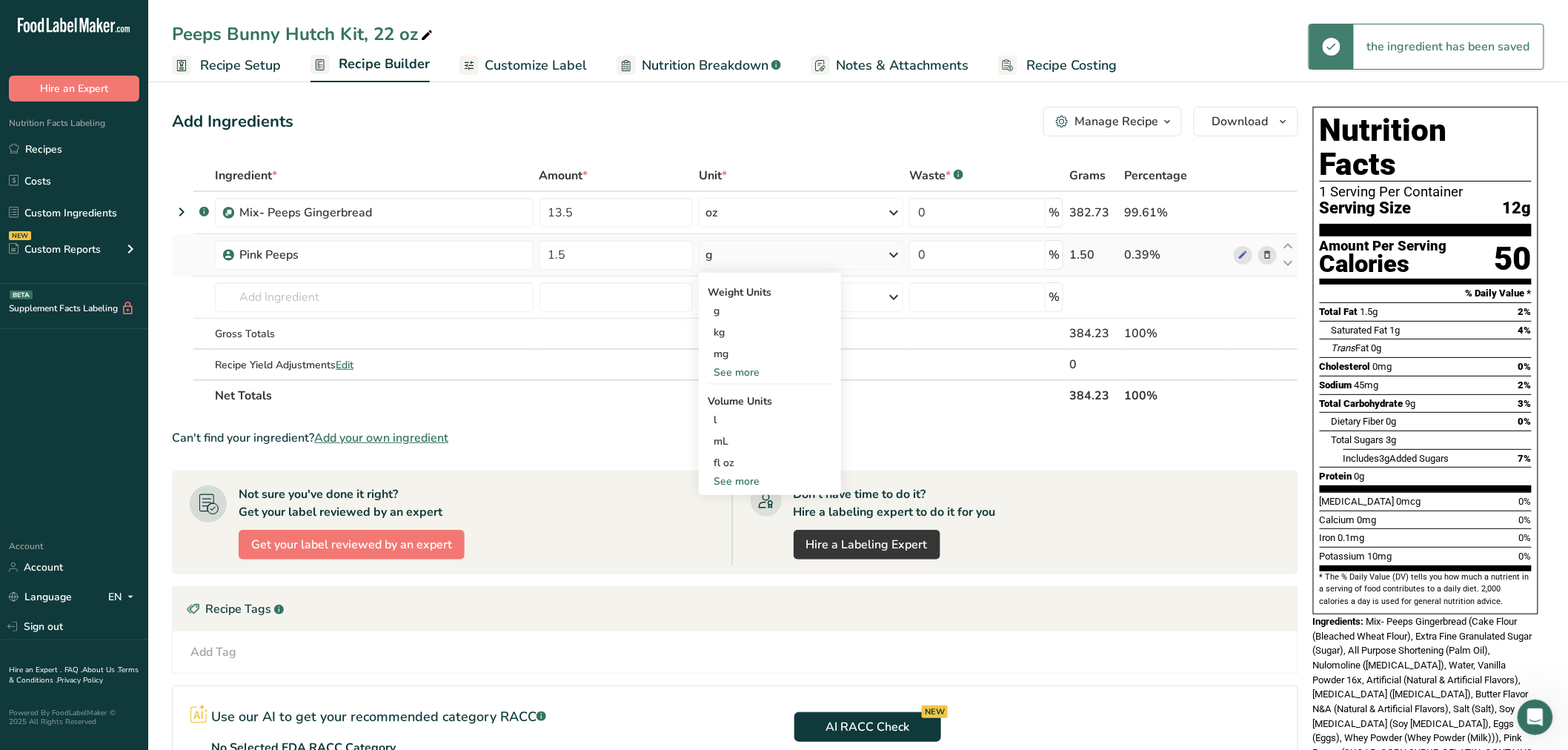
click at [734, 372] on div "See more" at bounding box center [770, 372] width 125 height 15
click at [720, 417] on div "oz" at bounding box center [770, 419] width 125 height 22
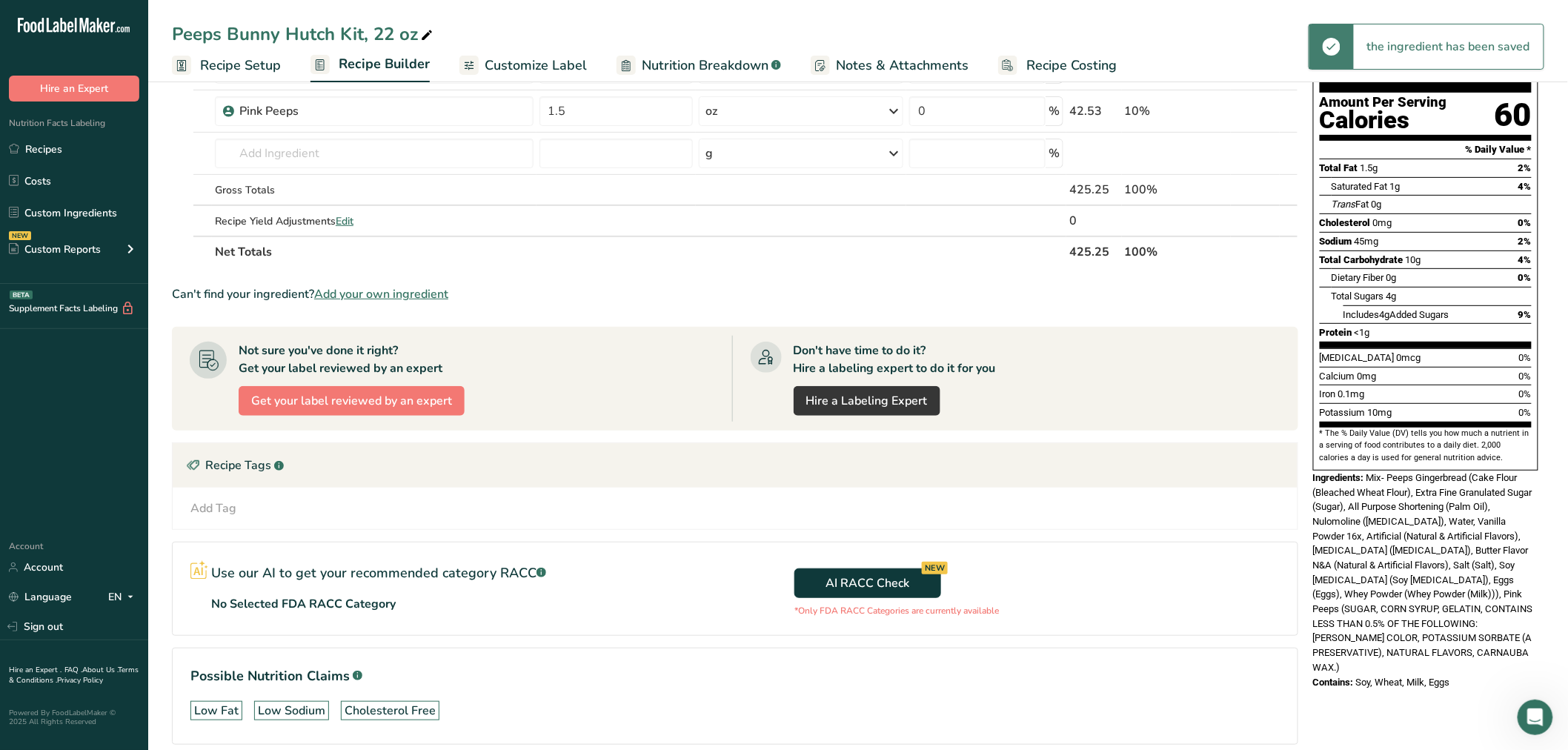
scroll to position [82, 0]
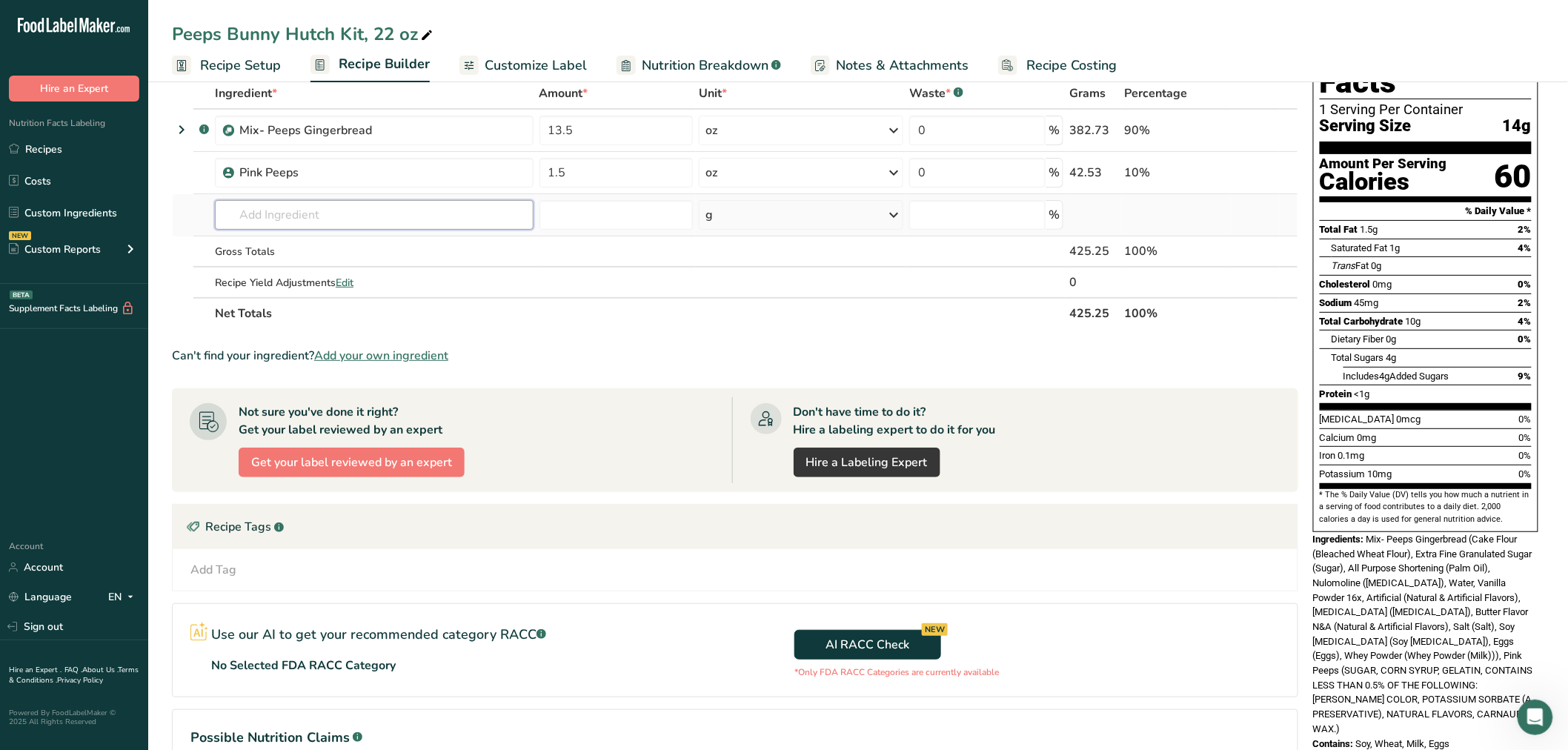
click at [356, 221] on input "text" at bounding box center [374, 215] width 319 height 30
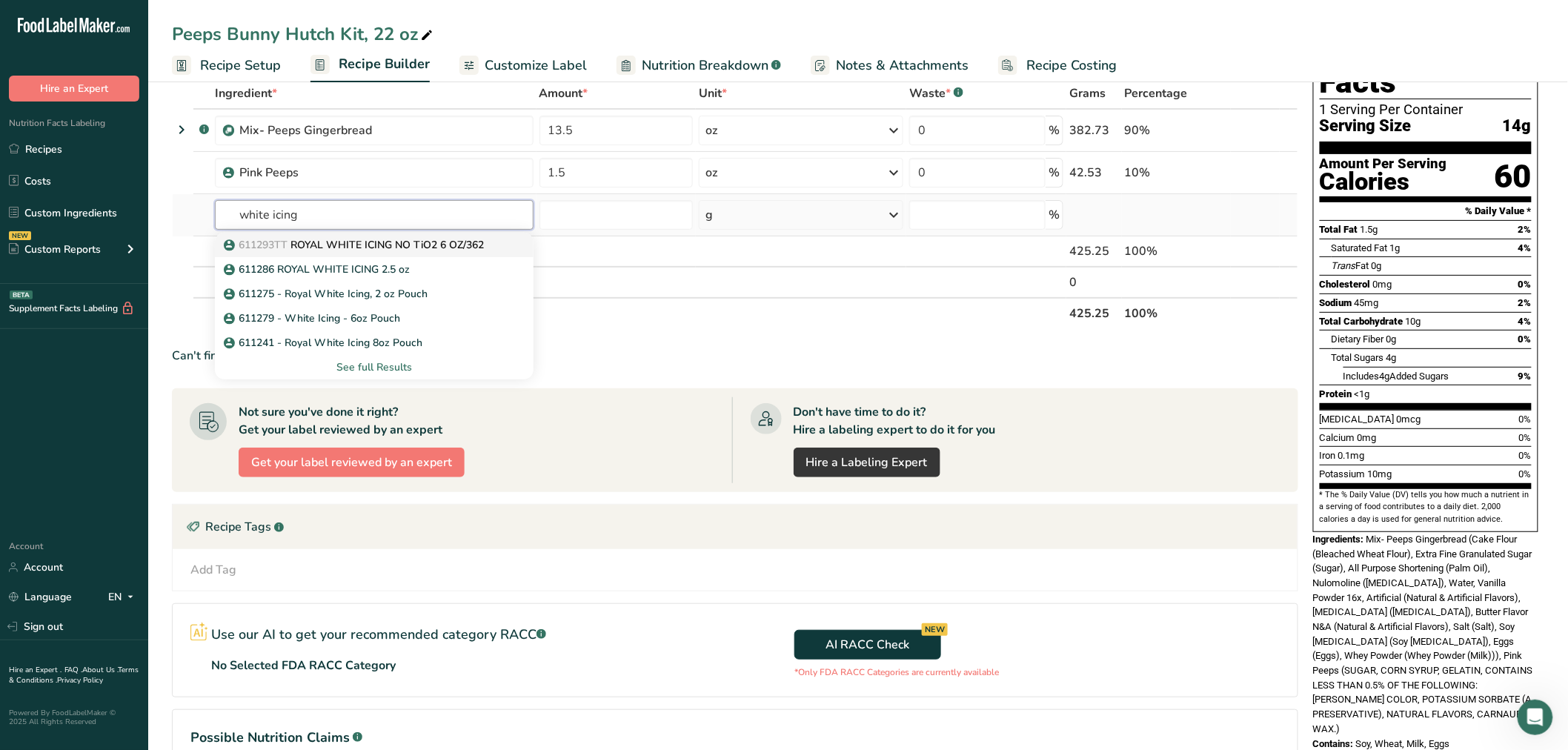
type input "white icing"
click at [360, 246] on p "611293TT ROYAL WHITE ICING NO TiO2 6 OZ/362" at bounding box center [355, 245] width 257 height 15
type input "ROYAL WHITE ICING NO TiO2 6 OZ/362"
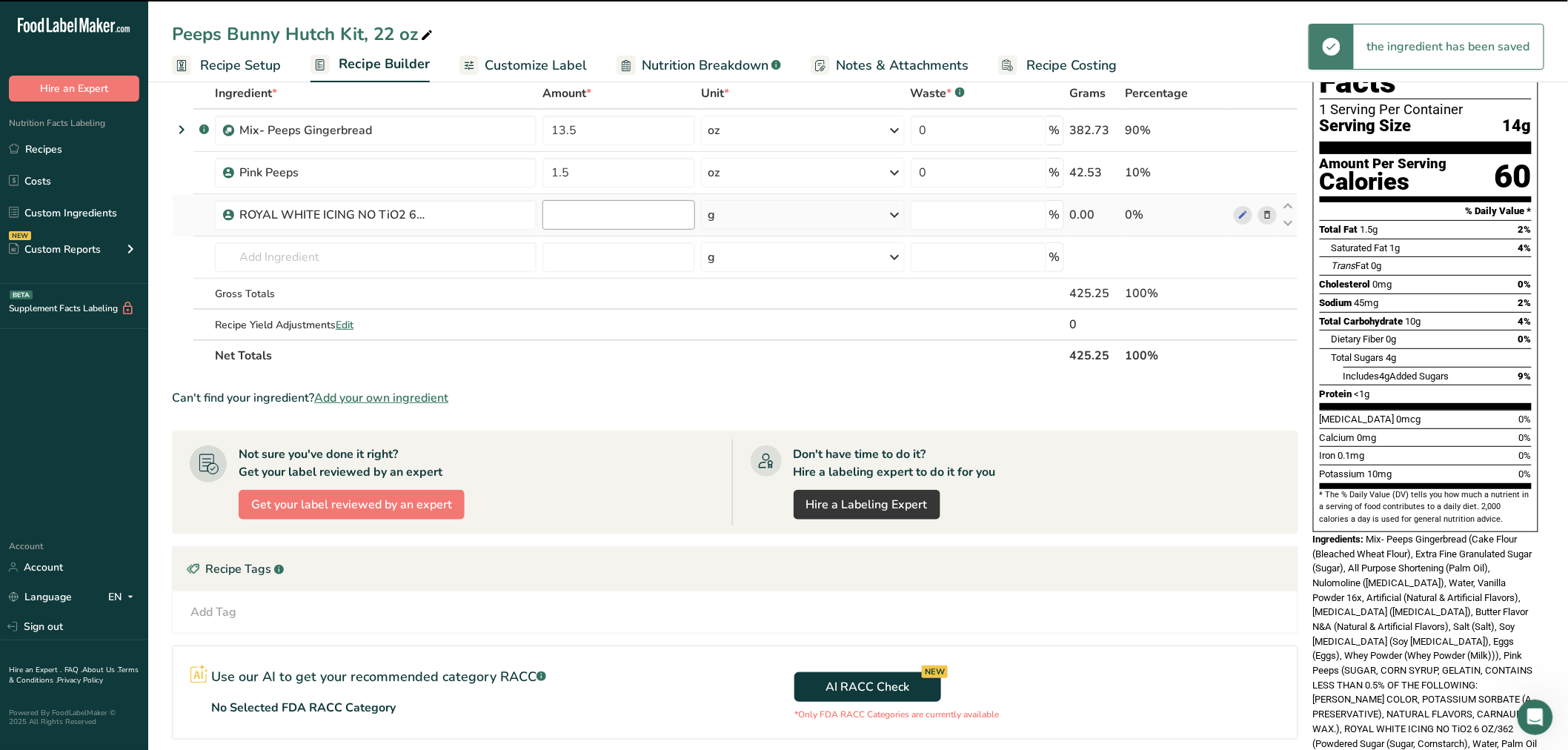
type input "0"
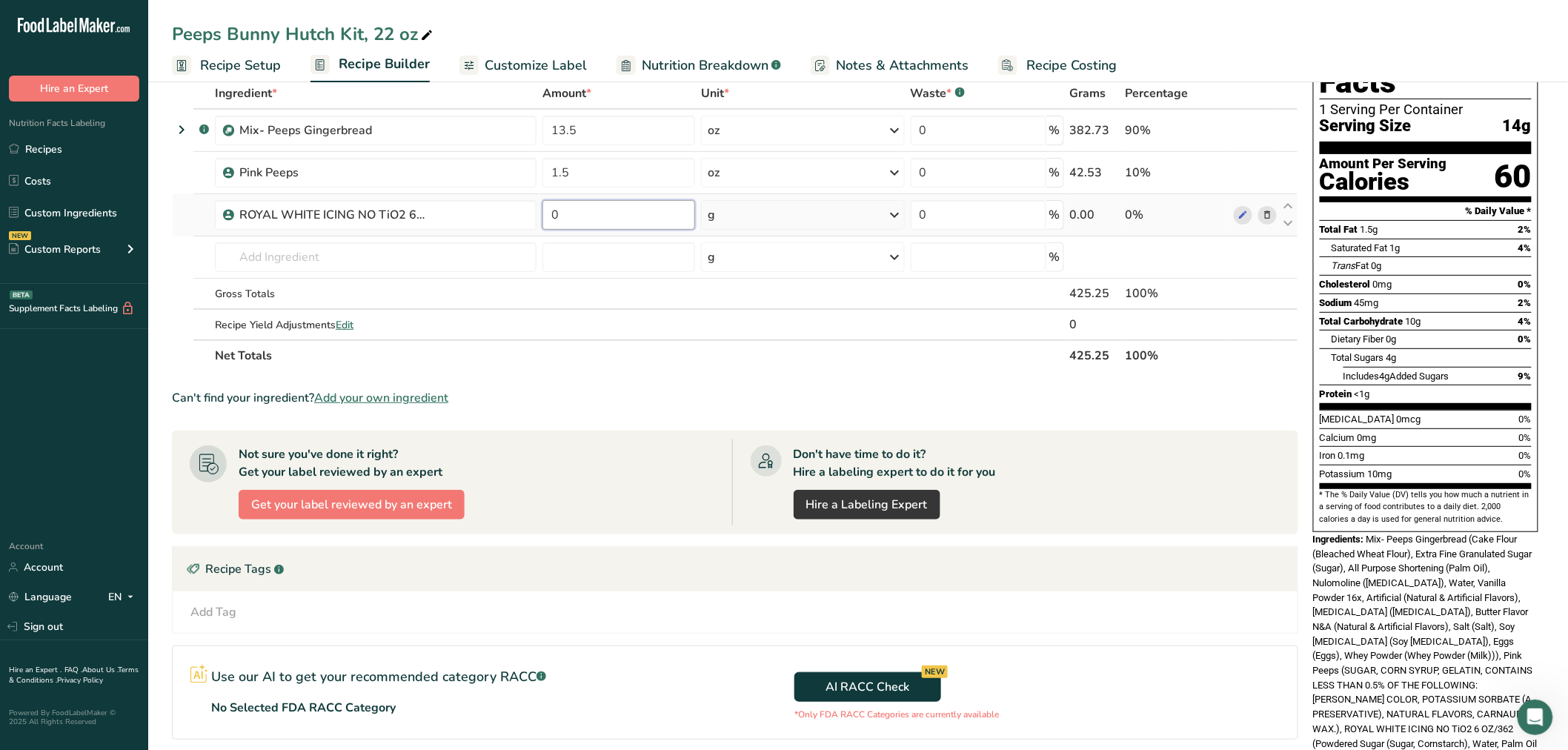
drag, startPoint x: 551, startPoint y: 211, endPoint x: 558, endPoint y: 213, distance: 7.3
click at [558, 213] on input "0" at bounding box center [618, 215] width 153 height 30
type input "6"
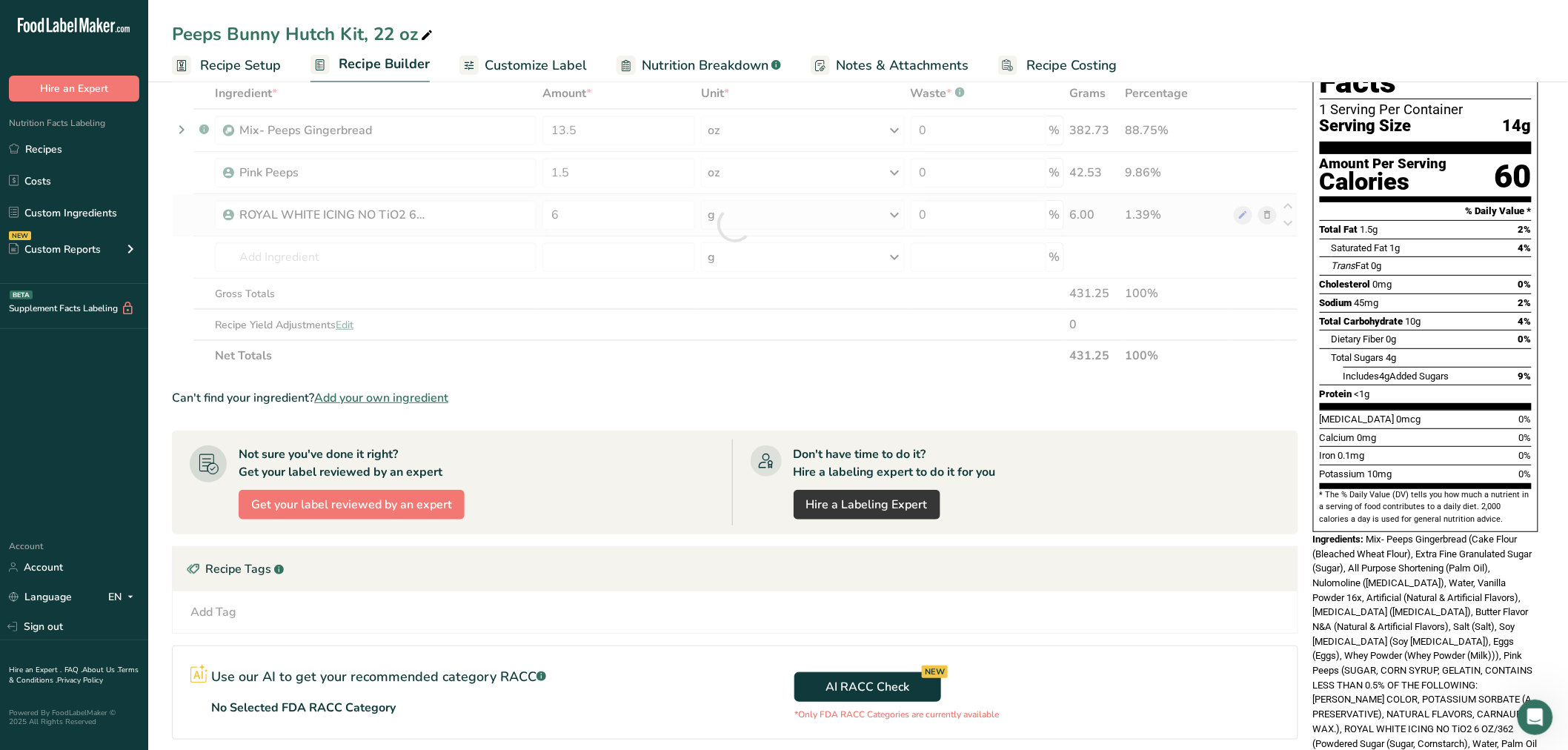
click at [756, 220] on div "Ingredient * Amount * Unit * Waste * .a-a{fill:#347362;}.b-a{fill:#fff;} Grams …" at bounding box center [735, 224] width 1127 height 293
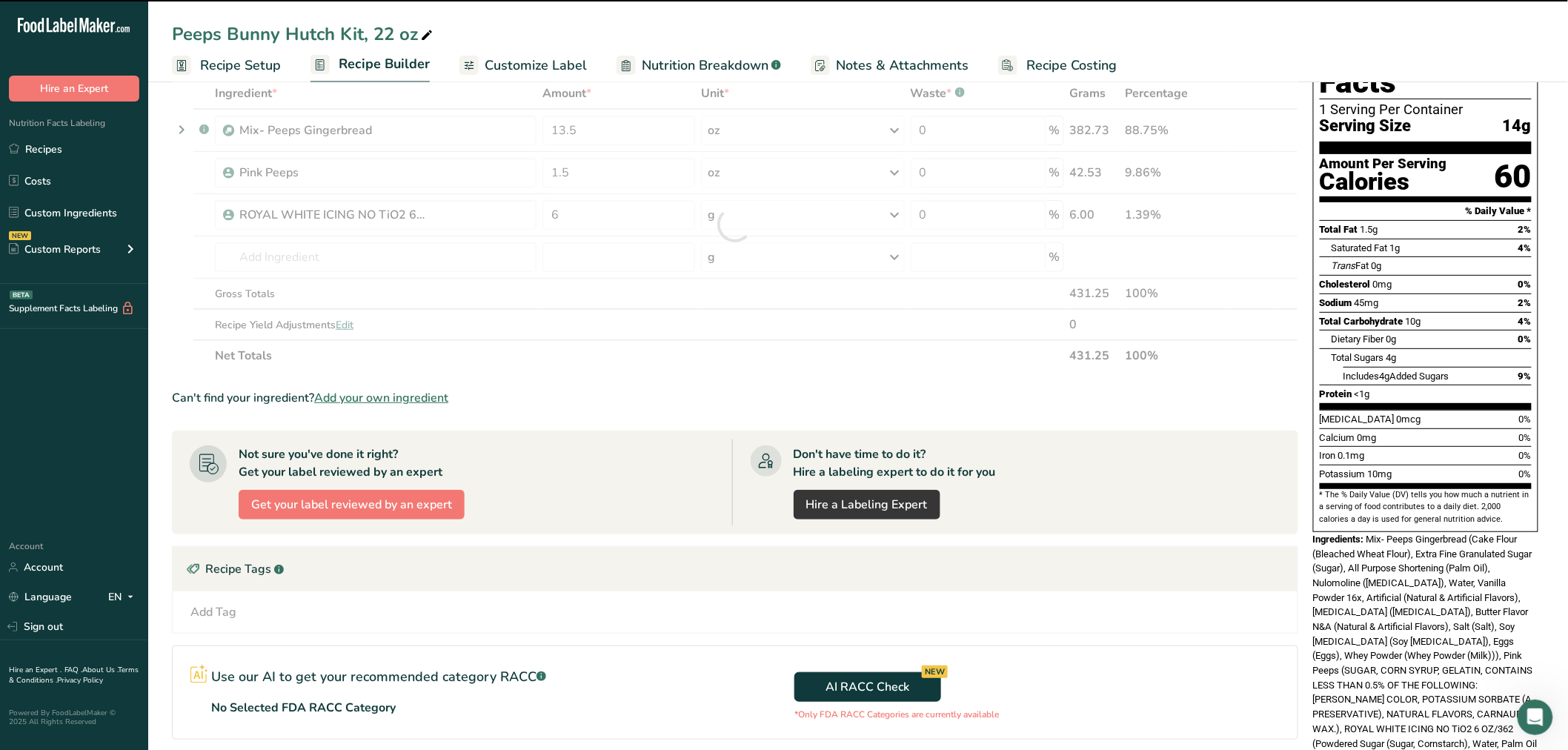
click at [751, 218] on div "g" at bounding box center [803, 215] width 203 height 30
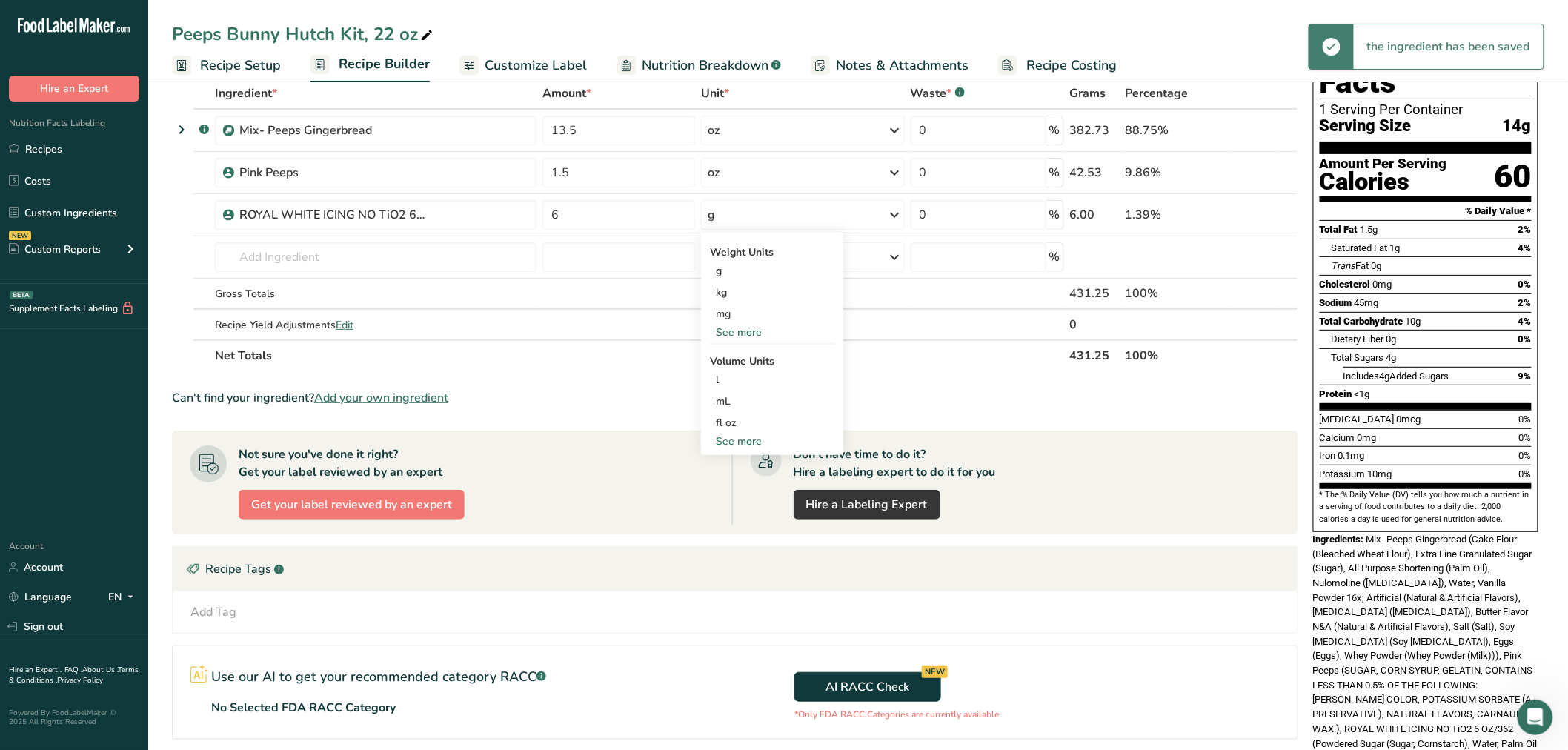
click at [751, 218] on div "g" at bounding box center [803, 215] width 203 height 30
click at [728, 212] on div "g" at bounding box center [803, 215] width 203 height 30
click at [723, 332] on div "See more" at bounding box center [773, 332] width 125 height 15
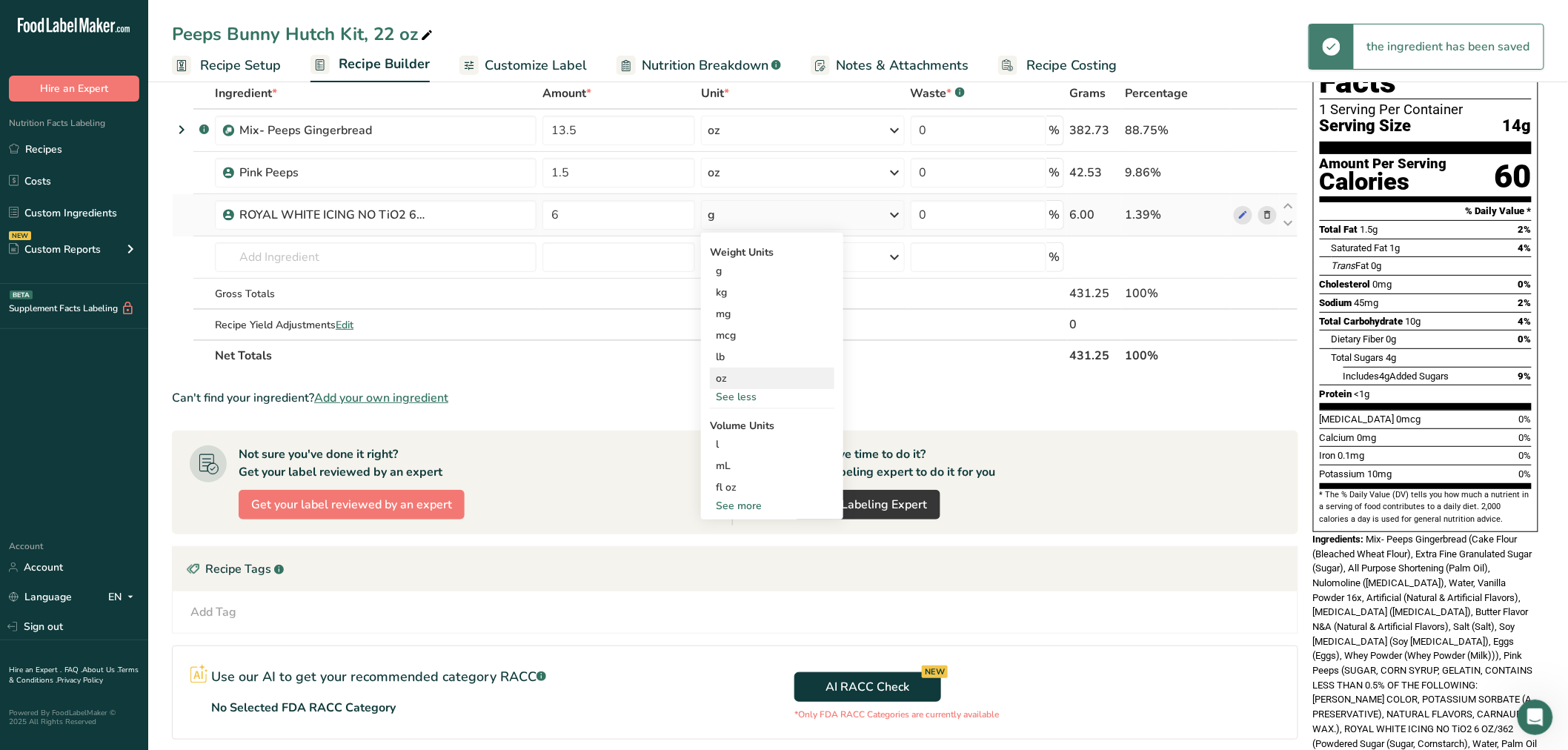
click at [722, 378] on div "oz" at bounding box center [773, 378] width 125 height 22
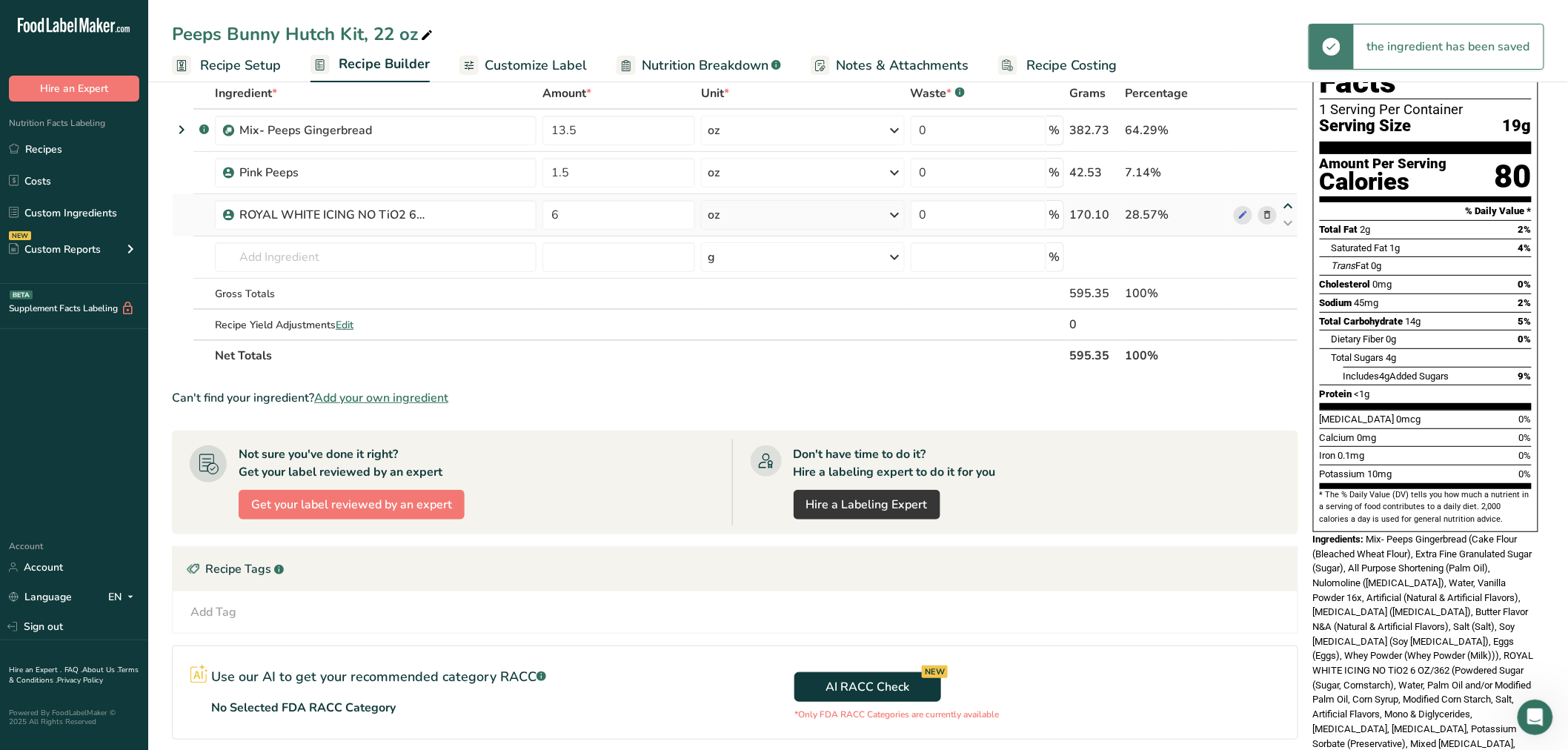
click at [1290, 203] on icon at bounding box center [1289, 207] width 18 height 11
type input "6"
type input "1.5"
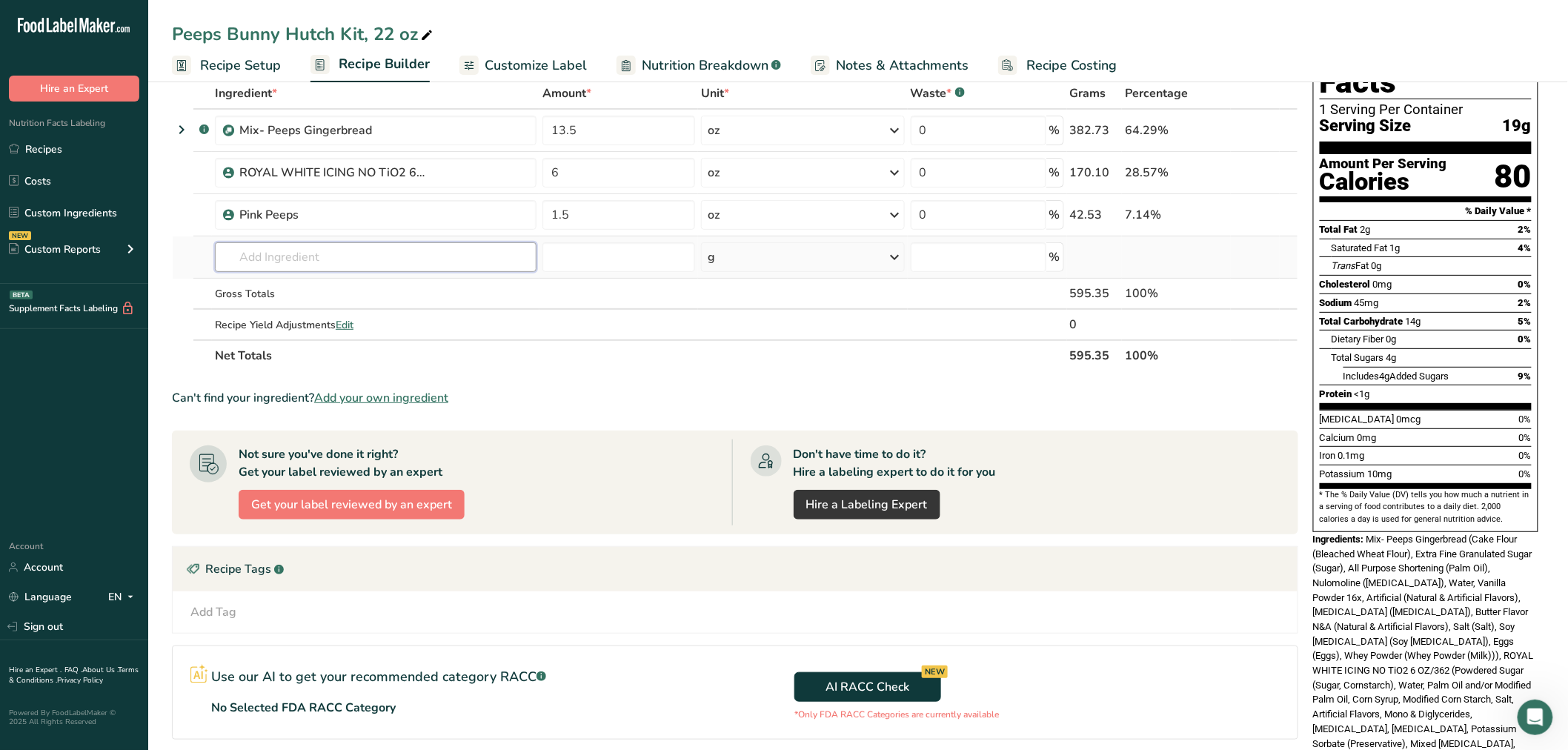
click at [314, 251] on input "text" at bounding box center [376, 256] width 321 height 30
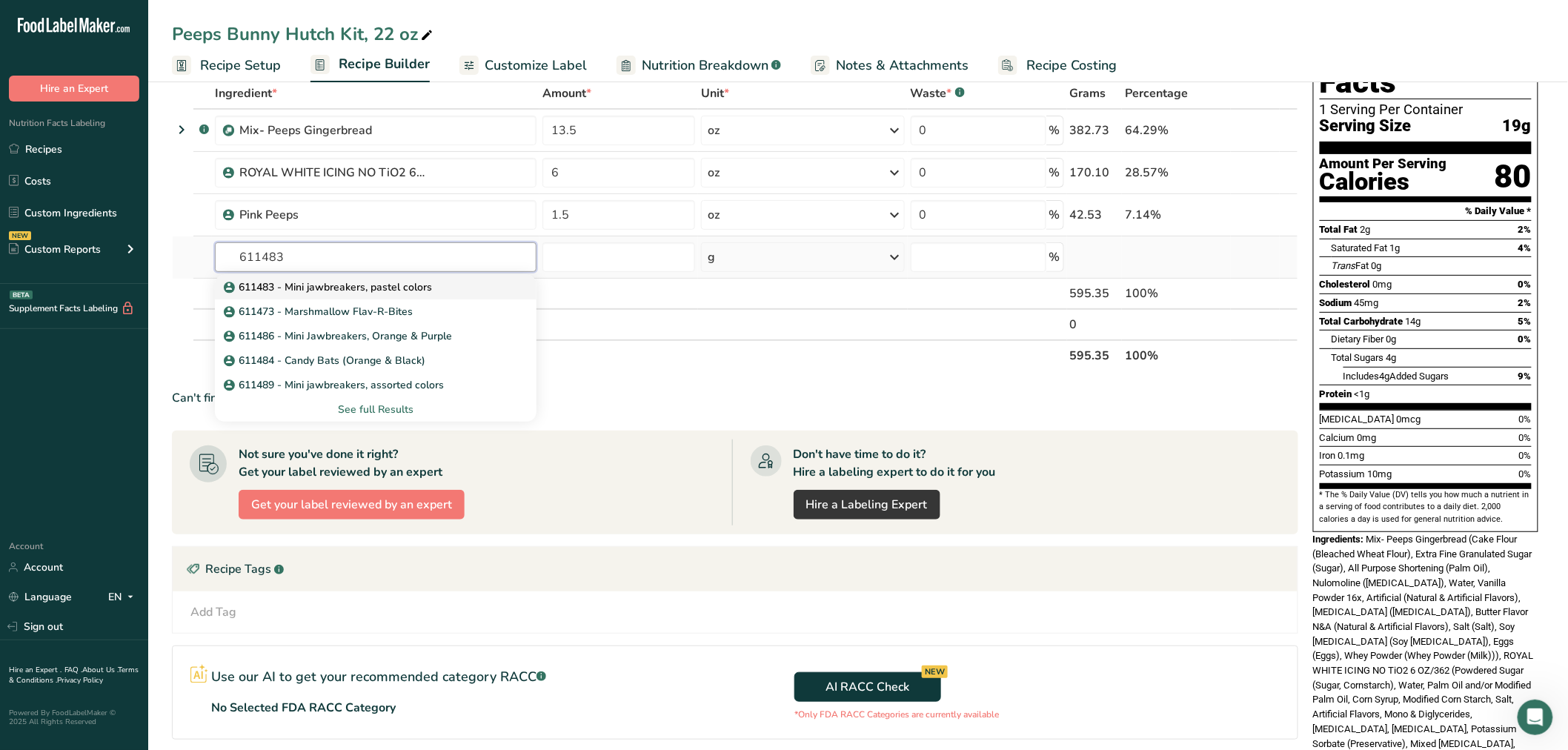
type input "611483"
click at [302, 285] on p "611483 - Mini jawbreakers, pastel colors" at bounding box center [329, 287] width 205 height 15
type input "611483 - Mini jawbreakers, pastel colors"
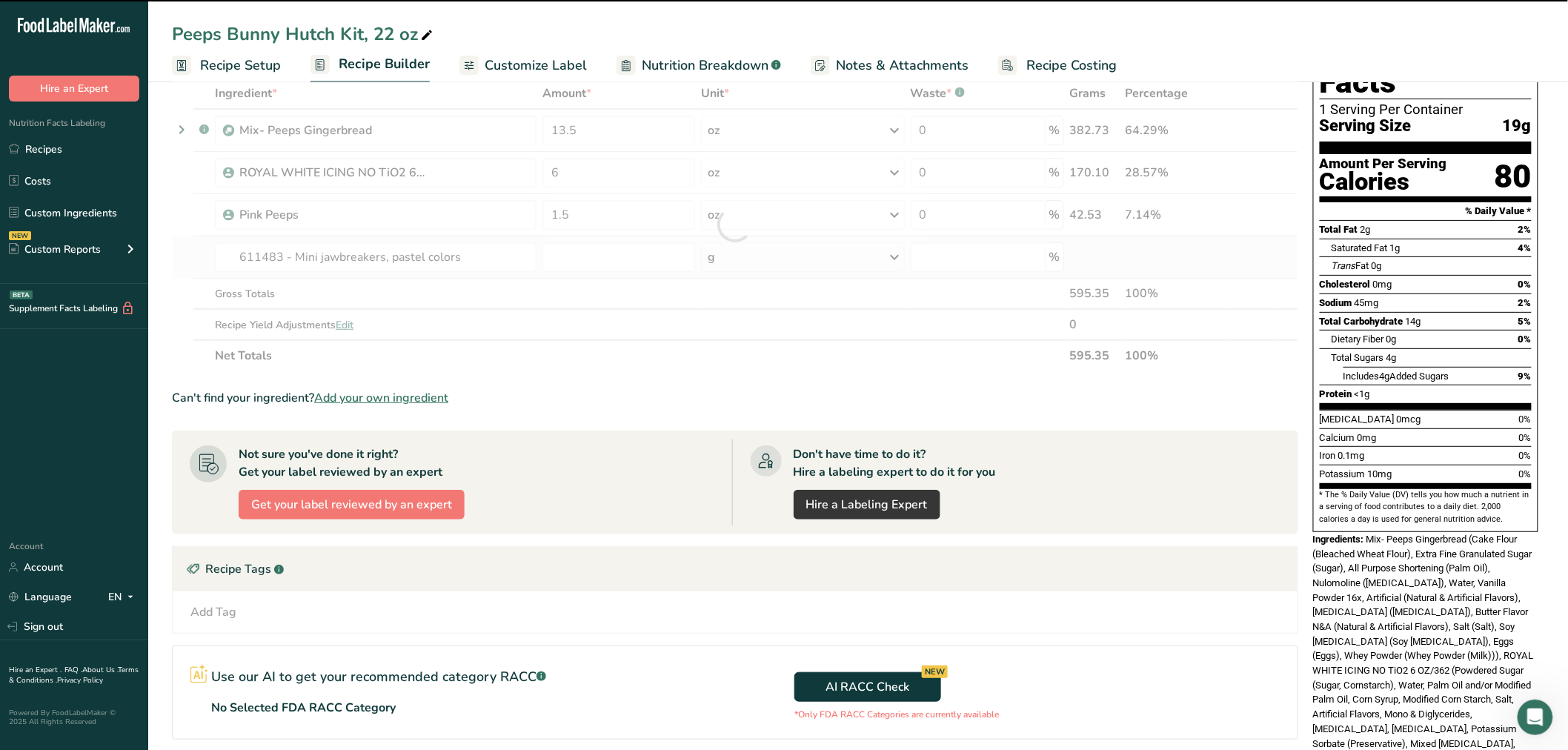
type input "0"
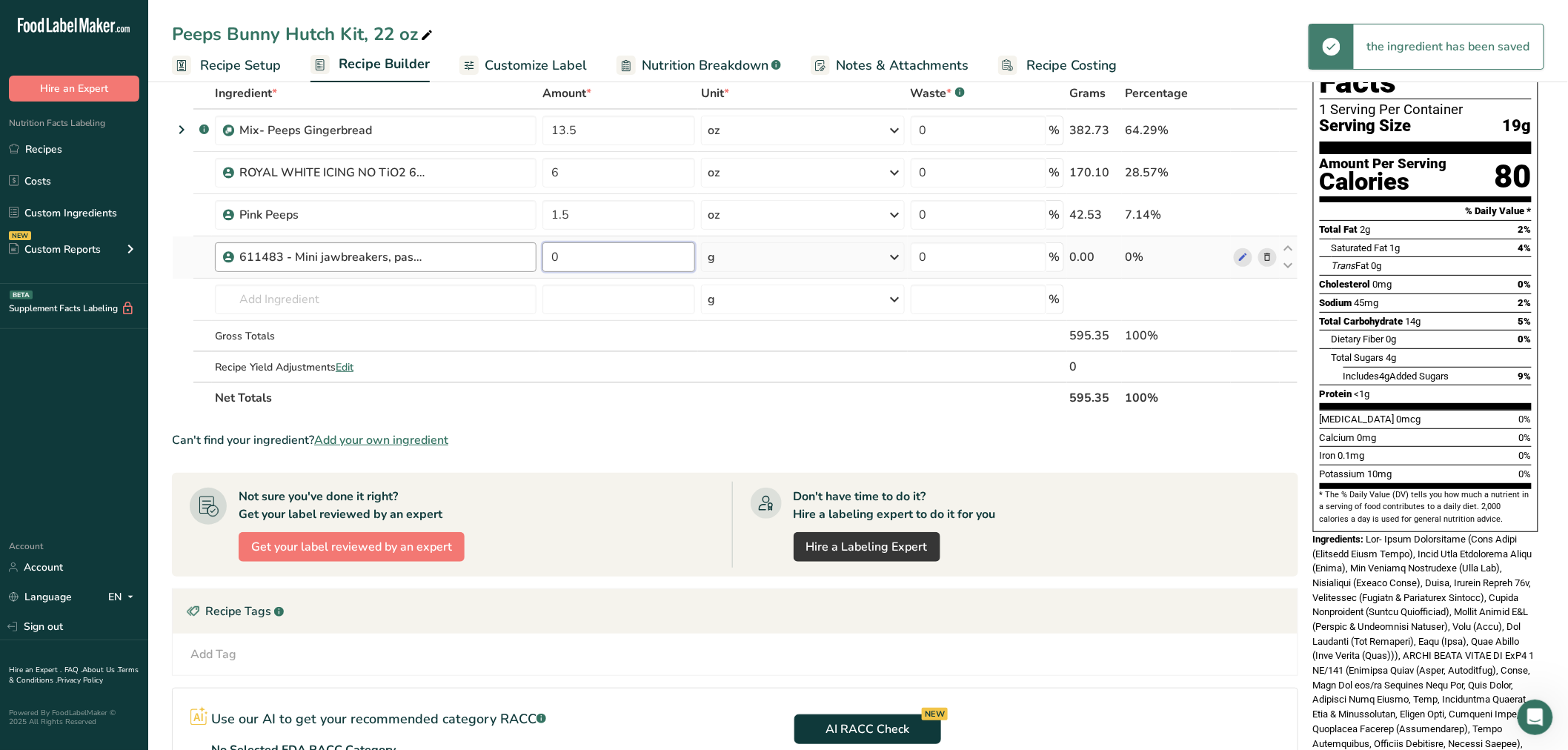
drag, startPoint x: 543, startPoint y: 268, endPoint x: 528, endPoint y: 264, distance: 15.5
click at [528, 264] on tr "611483 - Mini jawbreakers, pastel colors 0 g Weight Units g kg mg See more Volu…" at bounding box center [735, 257] width 1125 height 42
type input "0.5"
click at [734, 246] on div "Ingredient * Amount * Unit * Waste * .a-a{fill:#347362;}.b-a{fill:#fff;} Grams …" at bounding box center [735, 245] width 1127 height 336
drag, startPoint x: 734, startPoint y: 246, endPoint x: 747, endPoint y: 317, distance: 72.2
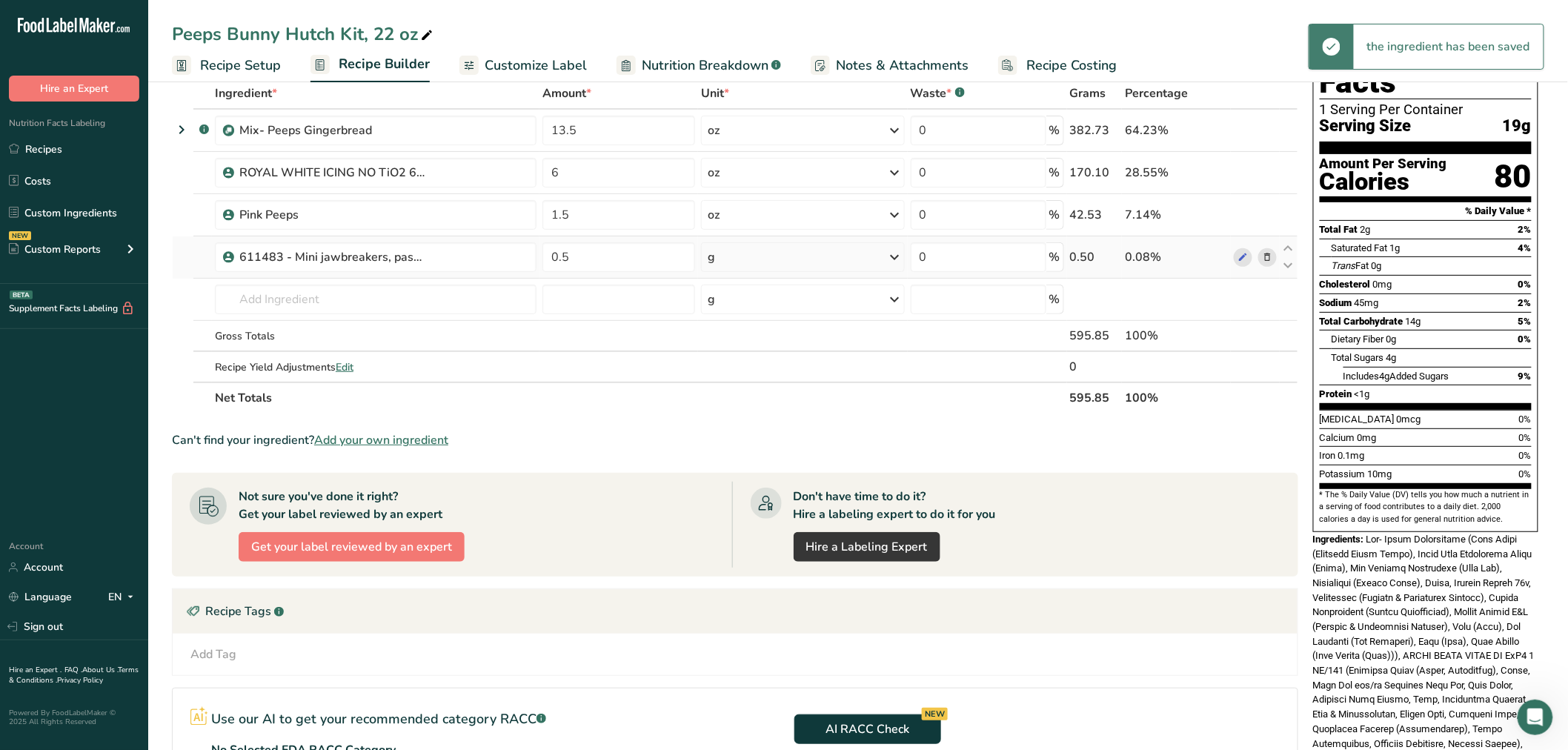
click at [734, 247] on div "g" at bounding box center [803, 256] width 203 height 30
click at [741, 373] on div "See more" at bounding box center [773, 374] width 125 height 15
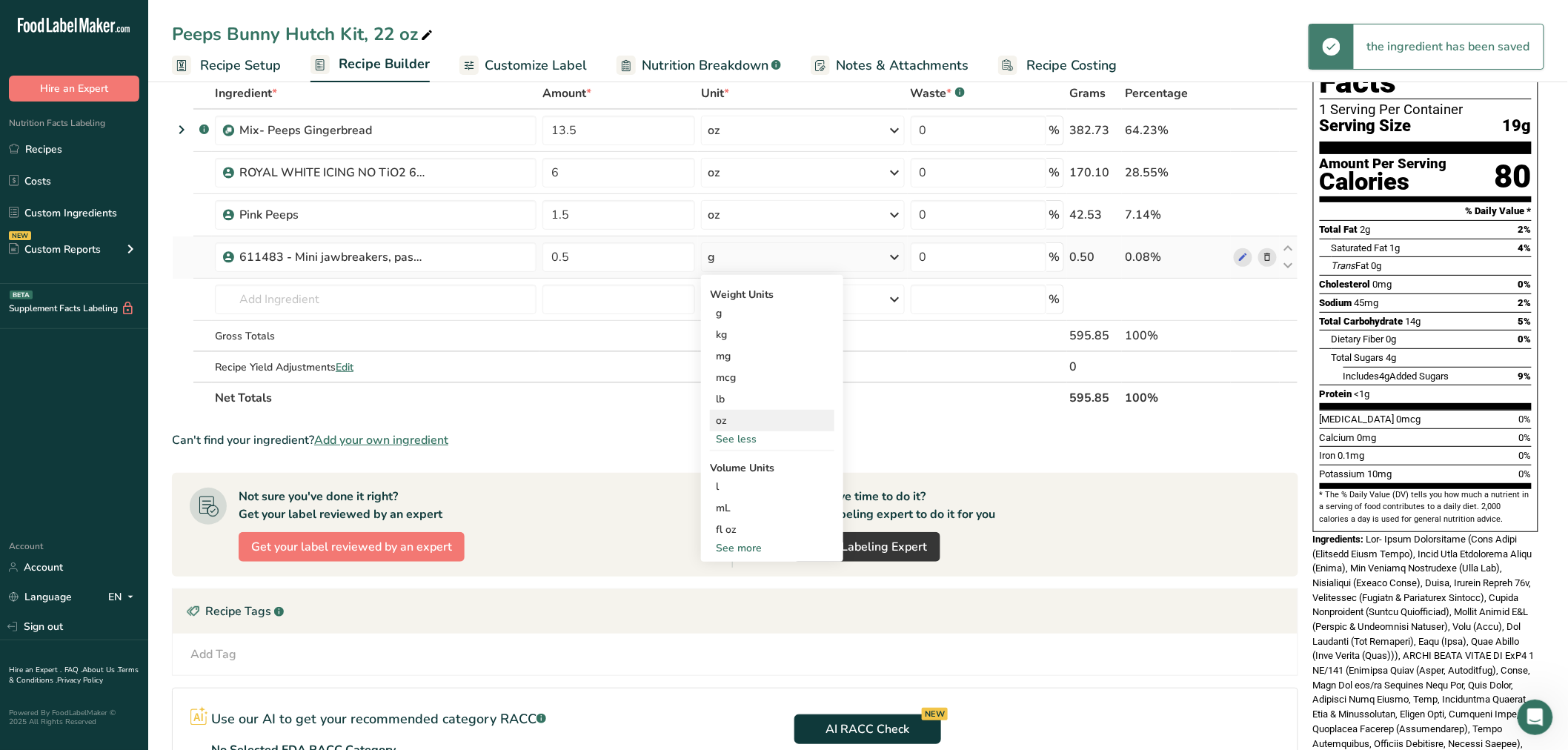
click at [744, 417] on div "oz" at bounding box center [773, 421] width 125 height 22
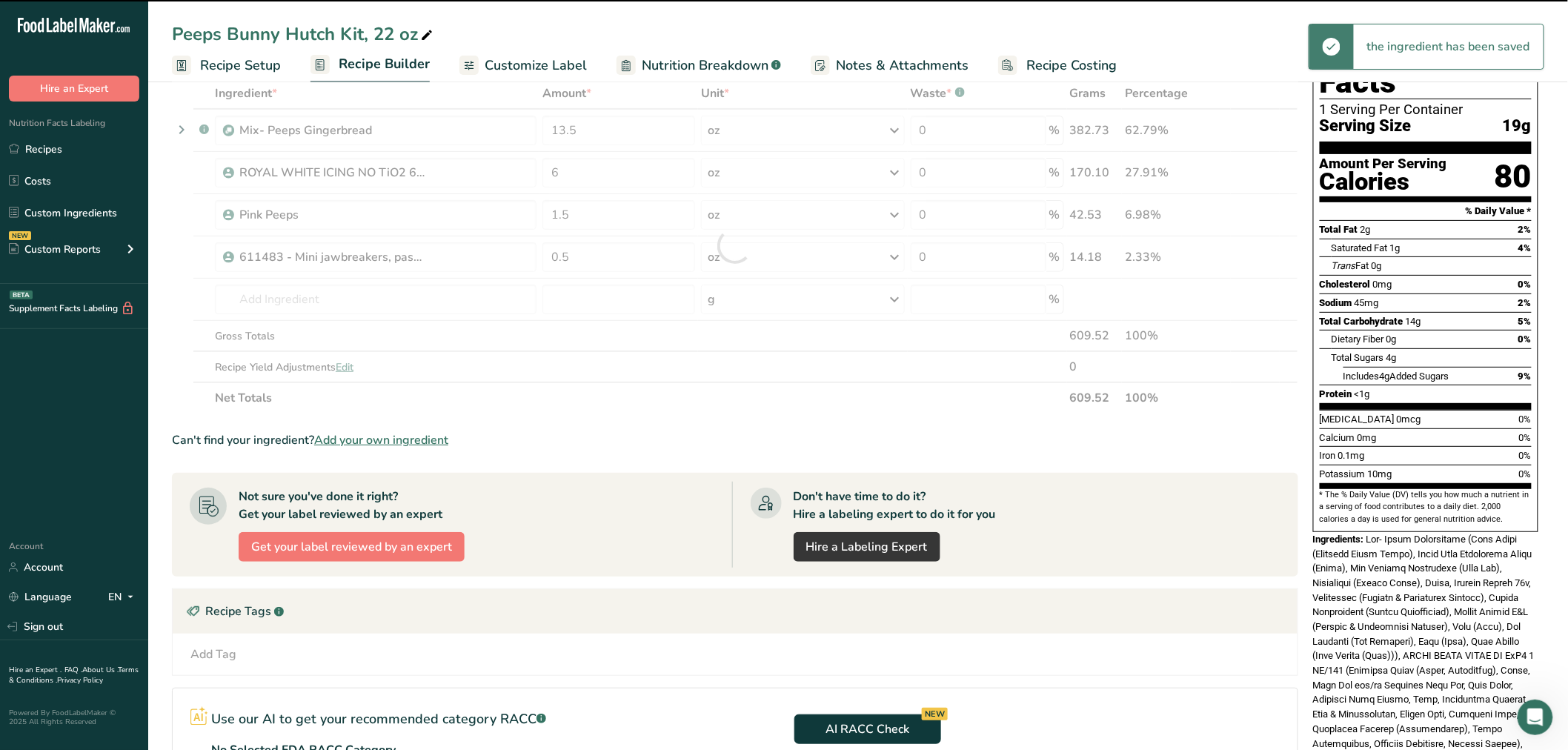
click at [337, 287] on div at bounding box center [735, 245] width 1127 height 336
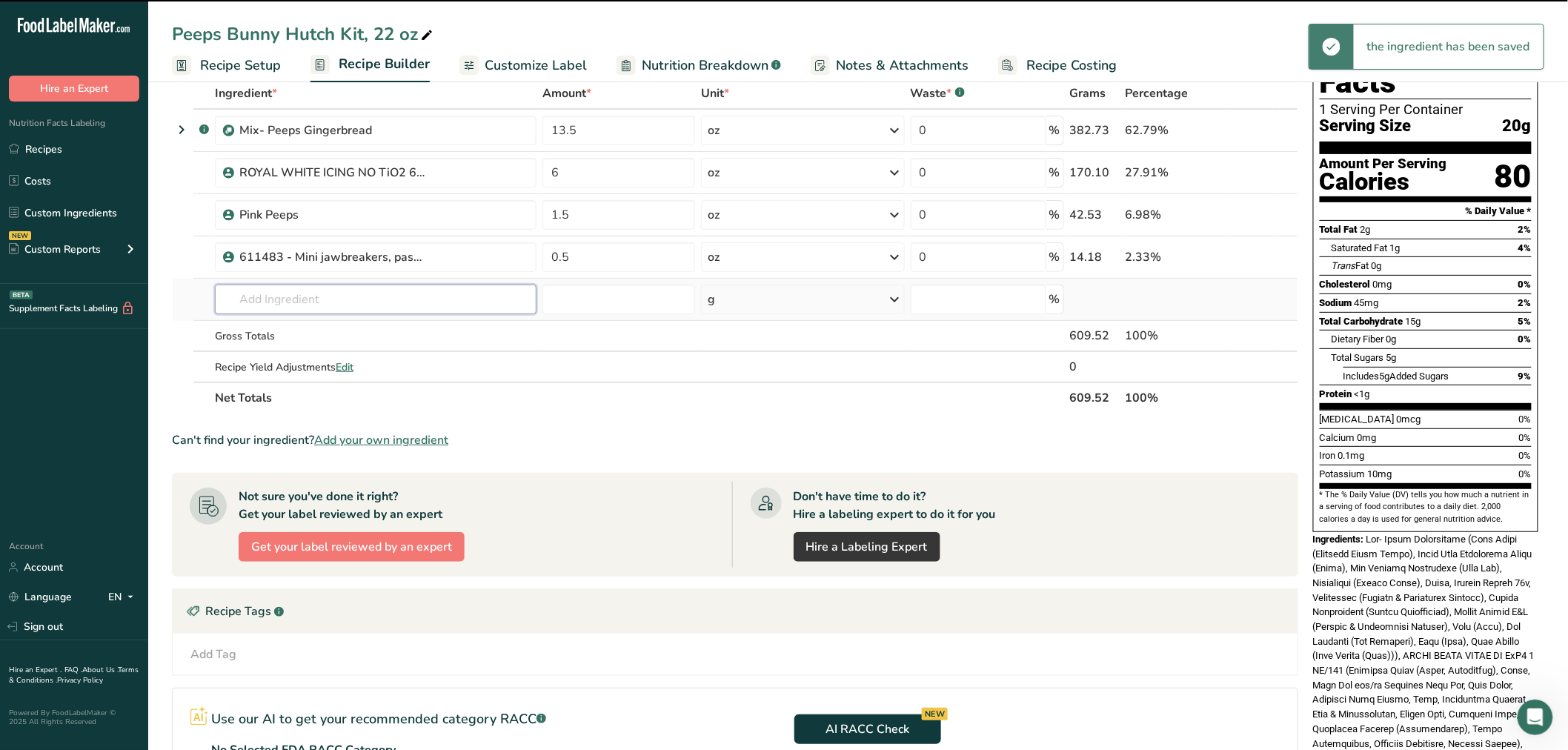
click at [322, 296] on input "text" at bounding box center [376, 299] width 321 height 30
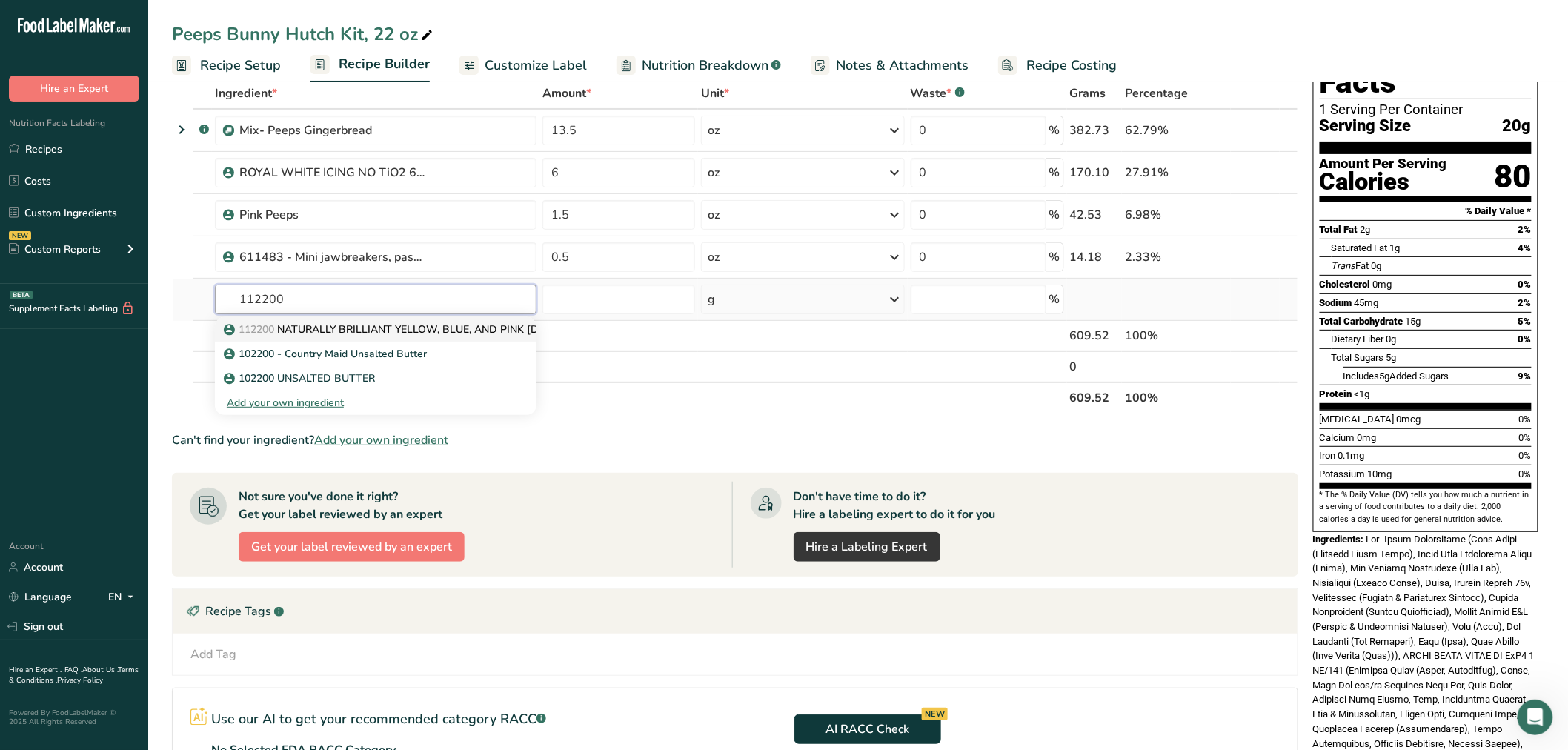
type input "112200"
click at [320, 328] on p "112200 NATURALLY BRILLIANT YELLOW, BLUE, AND PINK [DEMOGRAPHIC_DATA] PEEPS (FE)…" at bounding box center [487, 329] width 521 height 15
type input "NATURALLY BRILLIANT YELLOW, BLUE, AND PINK [DEMOGRAPHIC_DATA] PEEPS (FE) - 1622…"
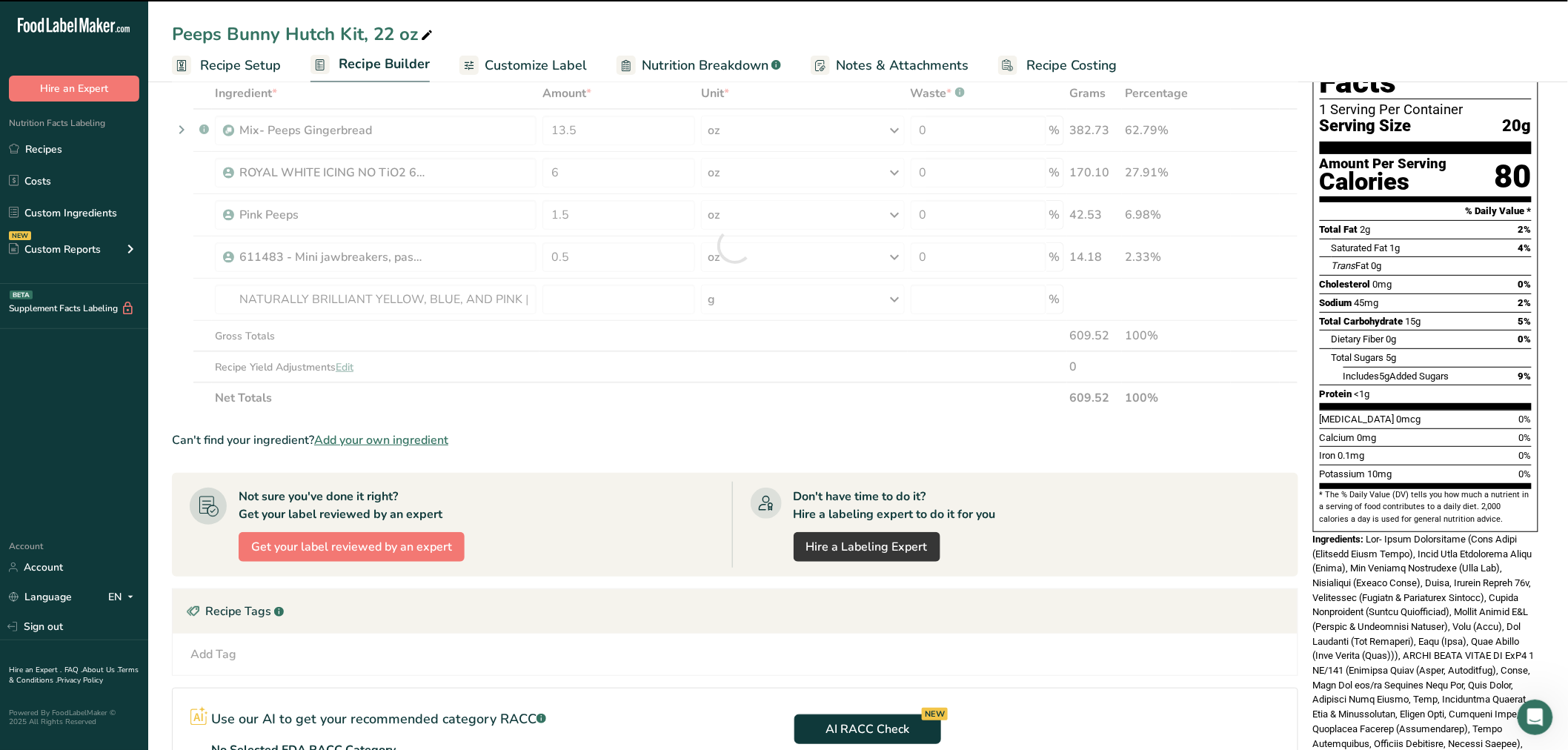
type input "0"
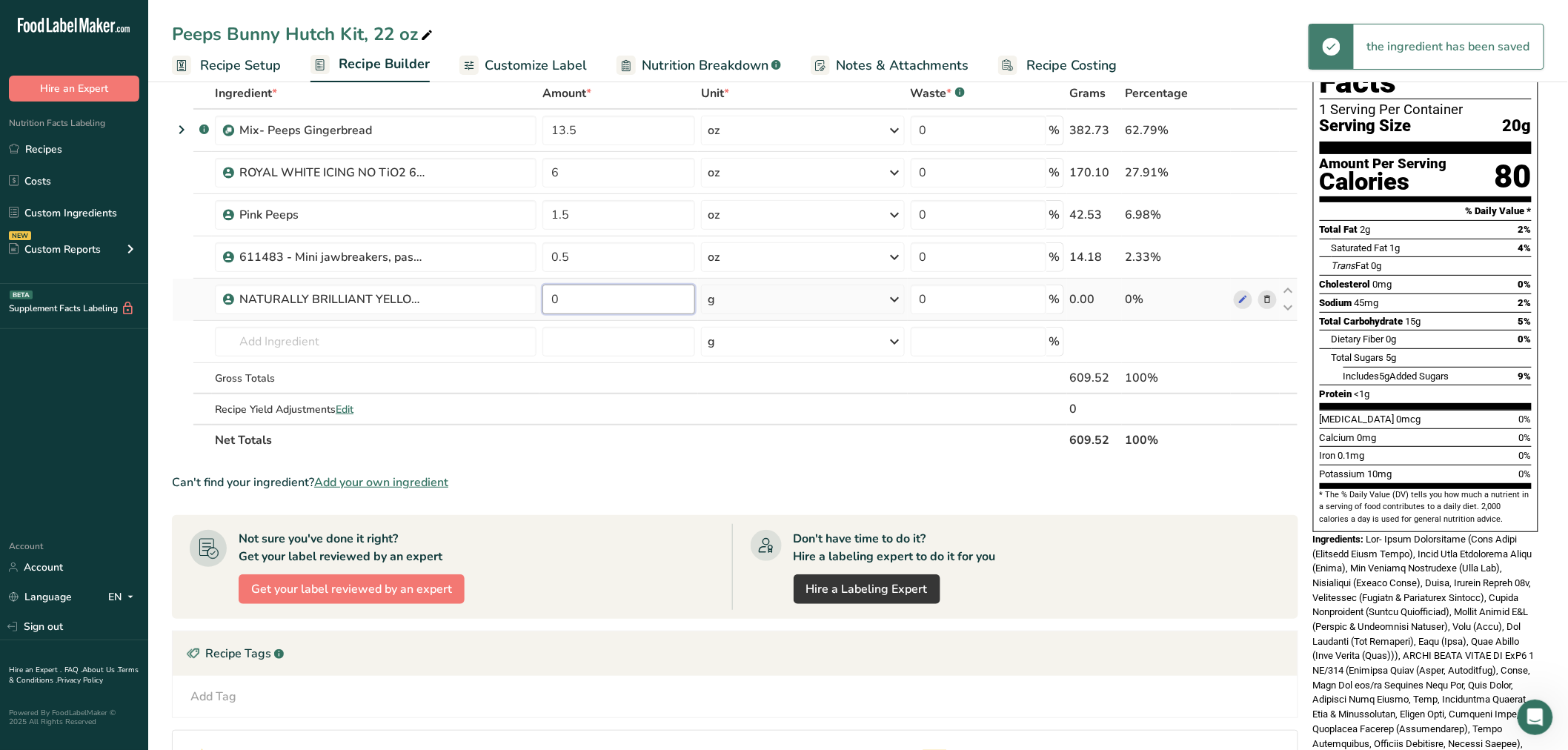
click at [542, 284] on td "0" at bounding box center [619, 300] width 159 height 42
type input "0.5"
click at [744, 305] on div "Ingredient * Amount * Unit * Waste * .a-a{fill:#347362;}.b-a{fill:#fff;} Grams …" at bounding box center [735, 266] width 1127 height 378
click at [732, 296] on div "g" at bounding box center [803, 299] width 203 height 30
click at [715, 416] on div "See more" at bounding box center [773, 416] width 125 height 15
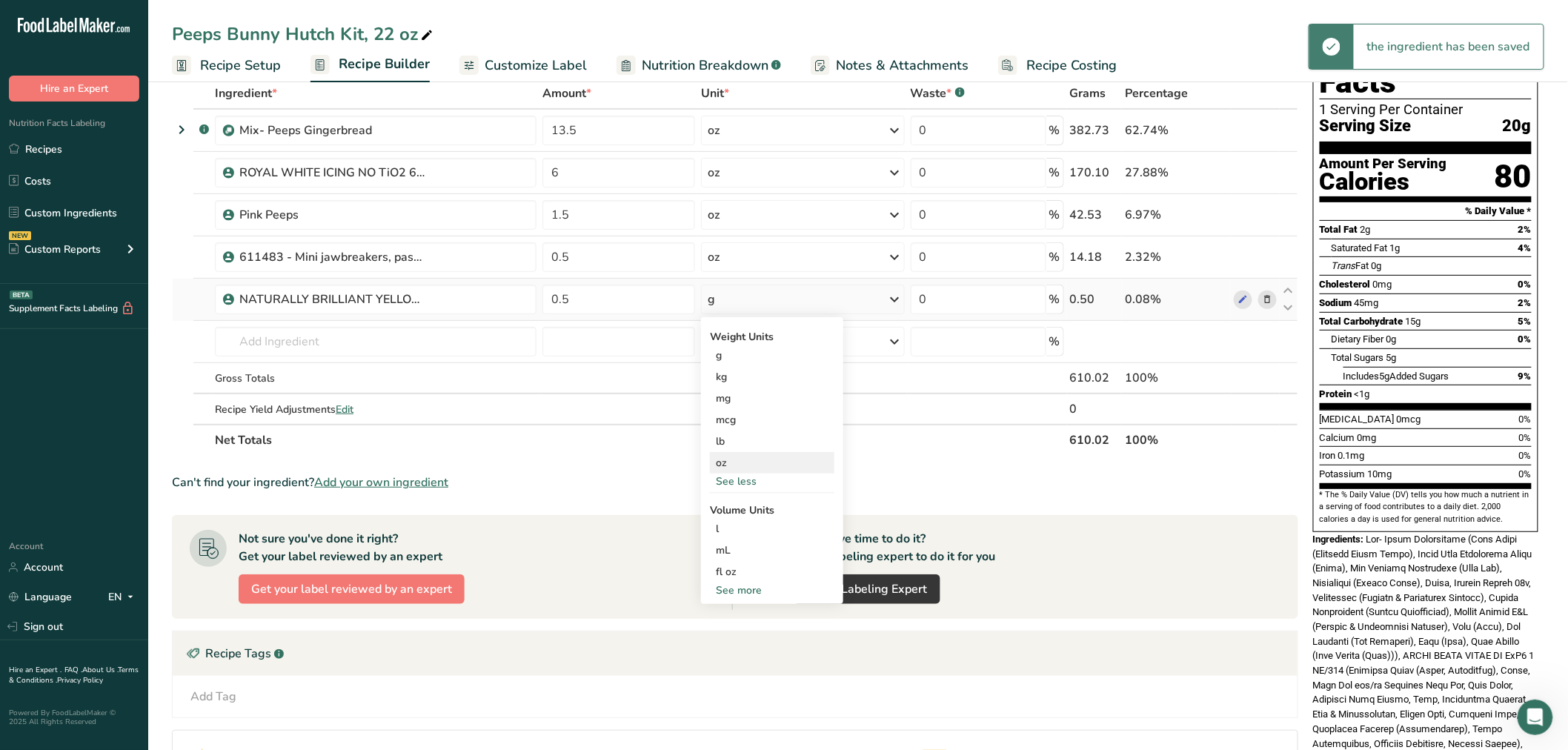
click at [725, 467] on div "oz" at bounding box center [773, 463] width 125 height 22
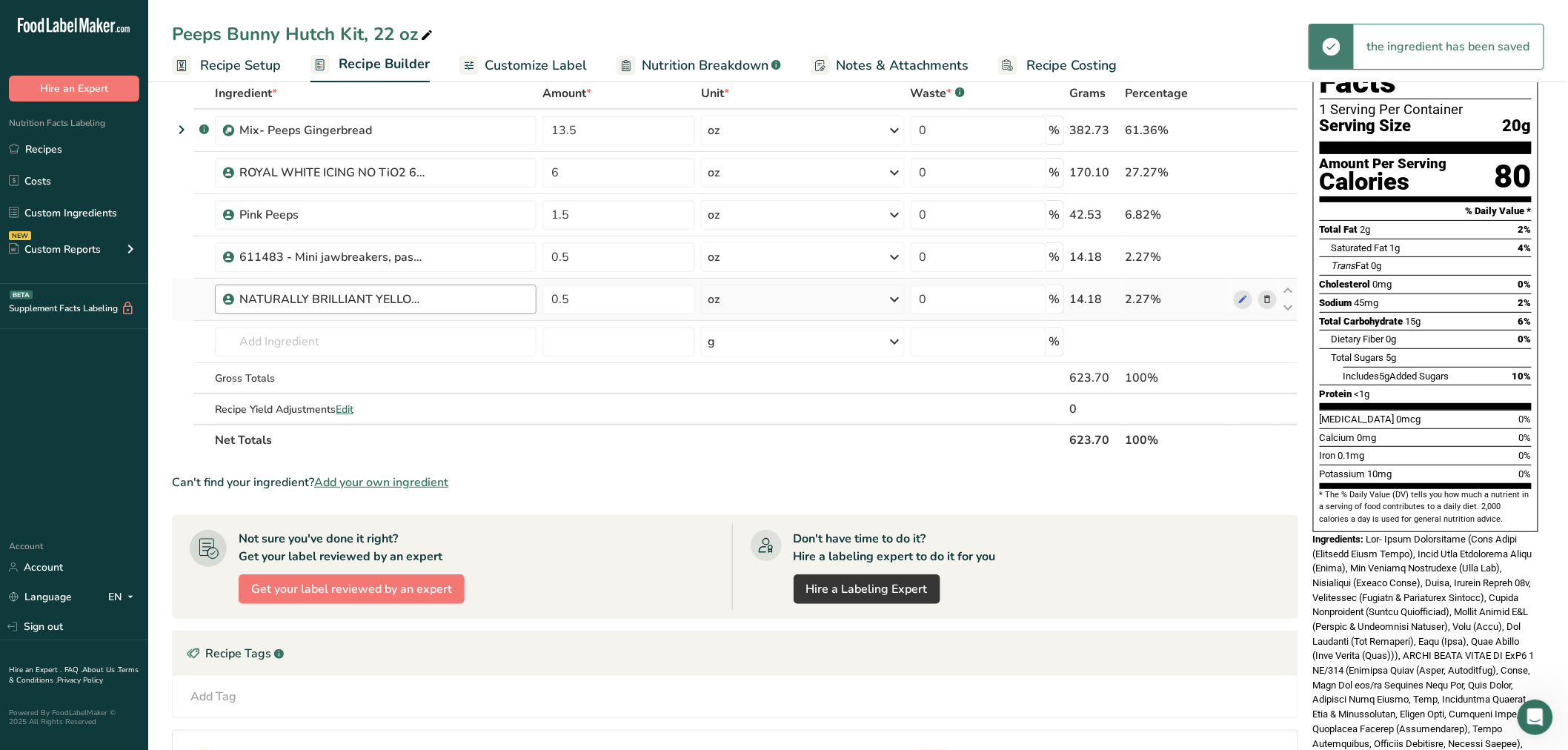
click at [505, 301] on div "NATURALLY BRILLIANT YELLOW, BLUE, AND PINK [DEMOGRAPHIC_DATA] PEEPS (FE) - 1622…" at bounding box center [383, 300] width 288 height 18
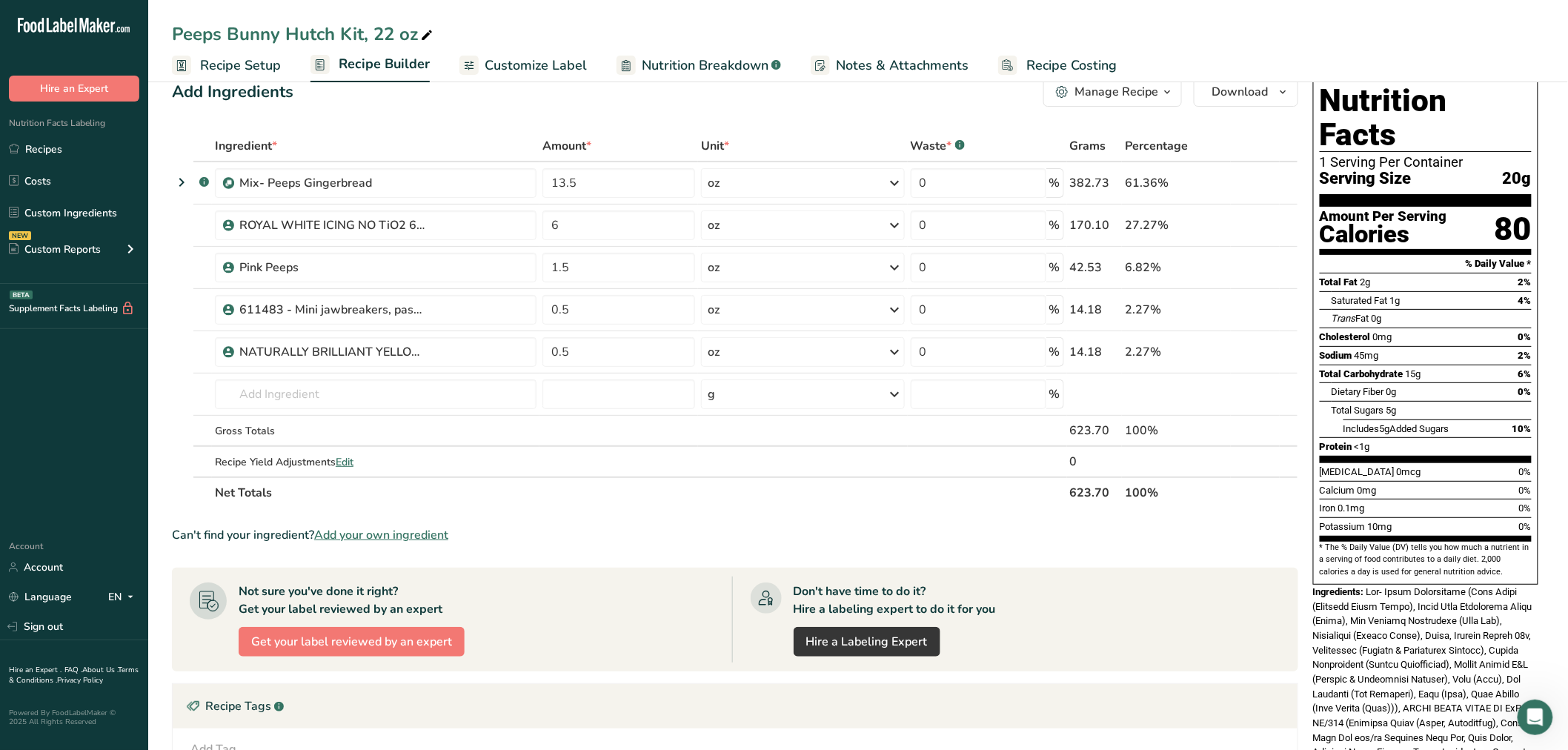
scroll to position [0, 0]
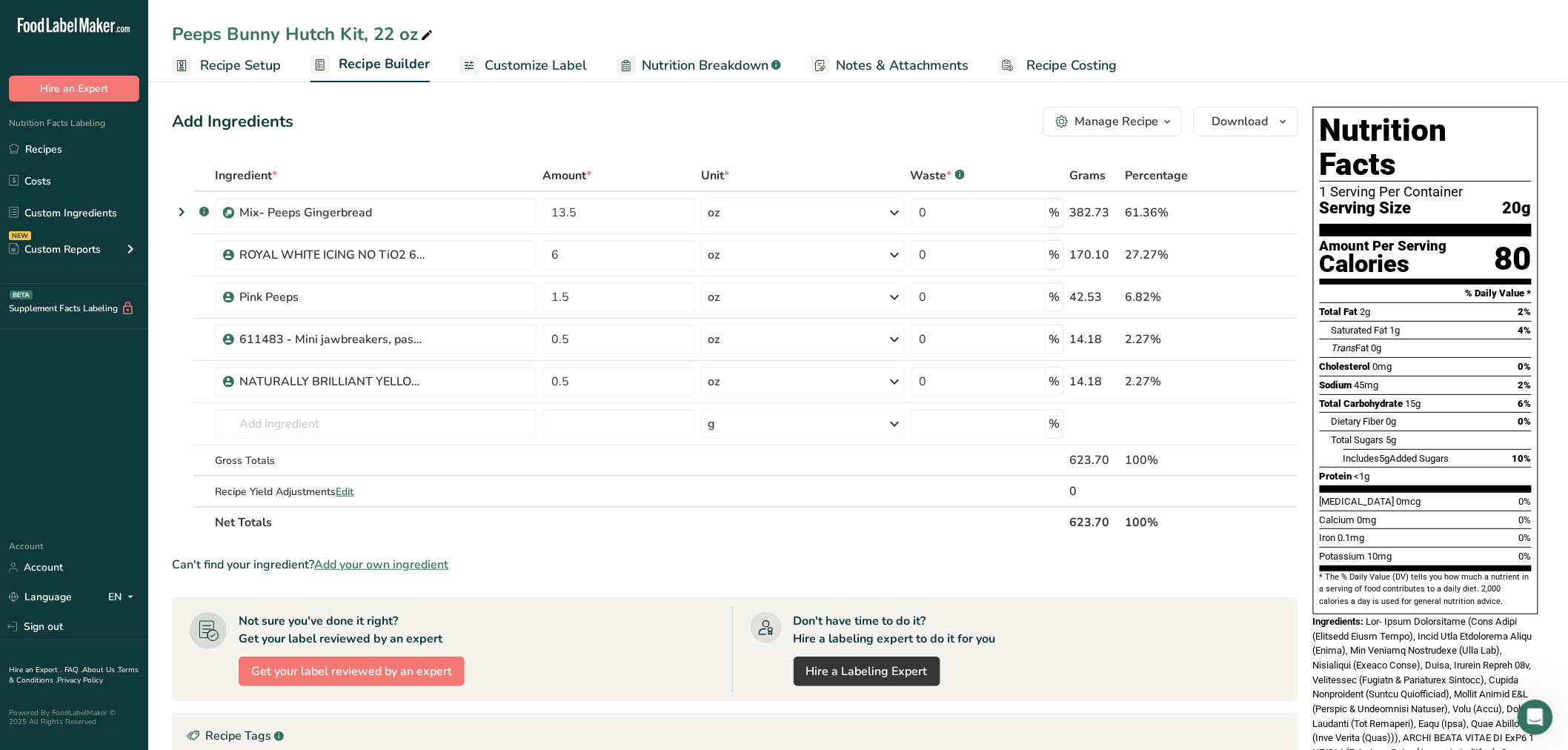
click at [570, 65] on span "Customize Label" at bounding box center [535, 66] width 102 height 20
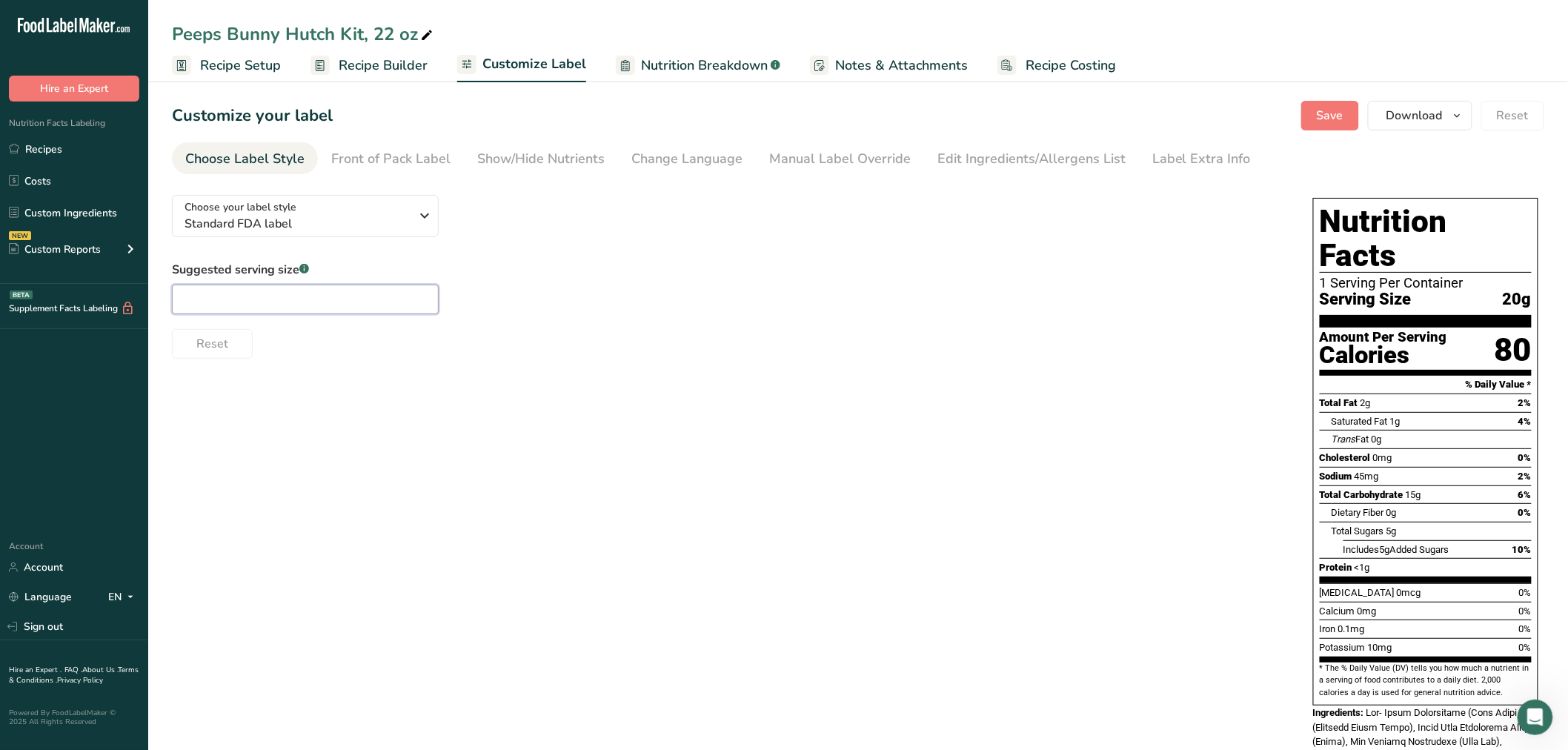
click at [267, 296] on input "text" at bounding box center [305, 299] width 267 height 30
type input "1/20 kit"
click at [1352, 110] on button "Save" at bounding box center [1331, 116] width 58 height 30
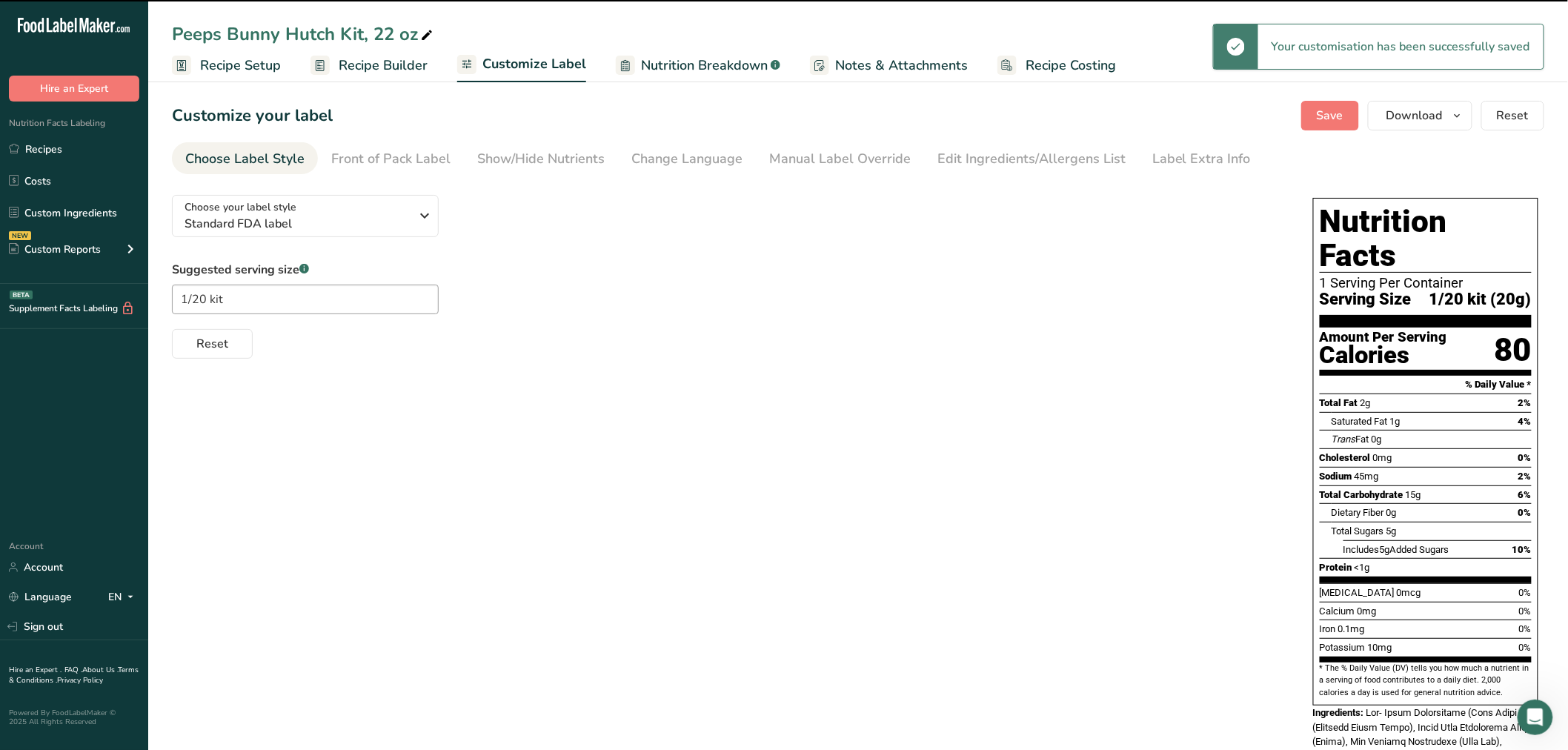
click at [257, 67] on span "Recipe Setup" at bounding box center [240, 66] width 80 height 20
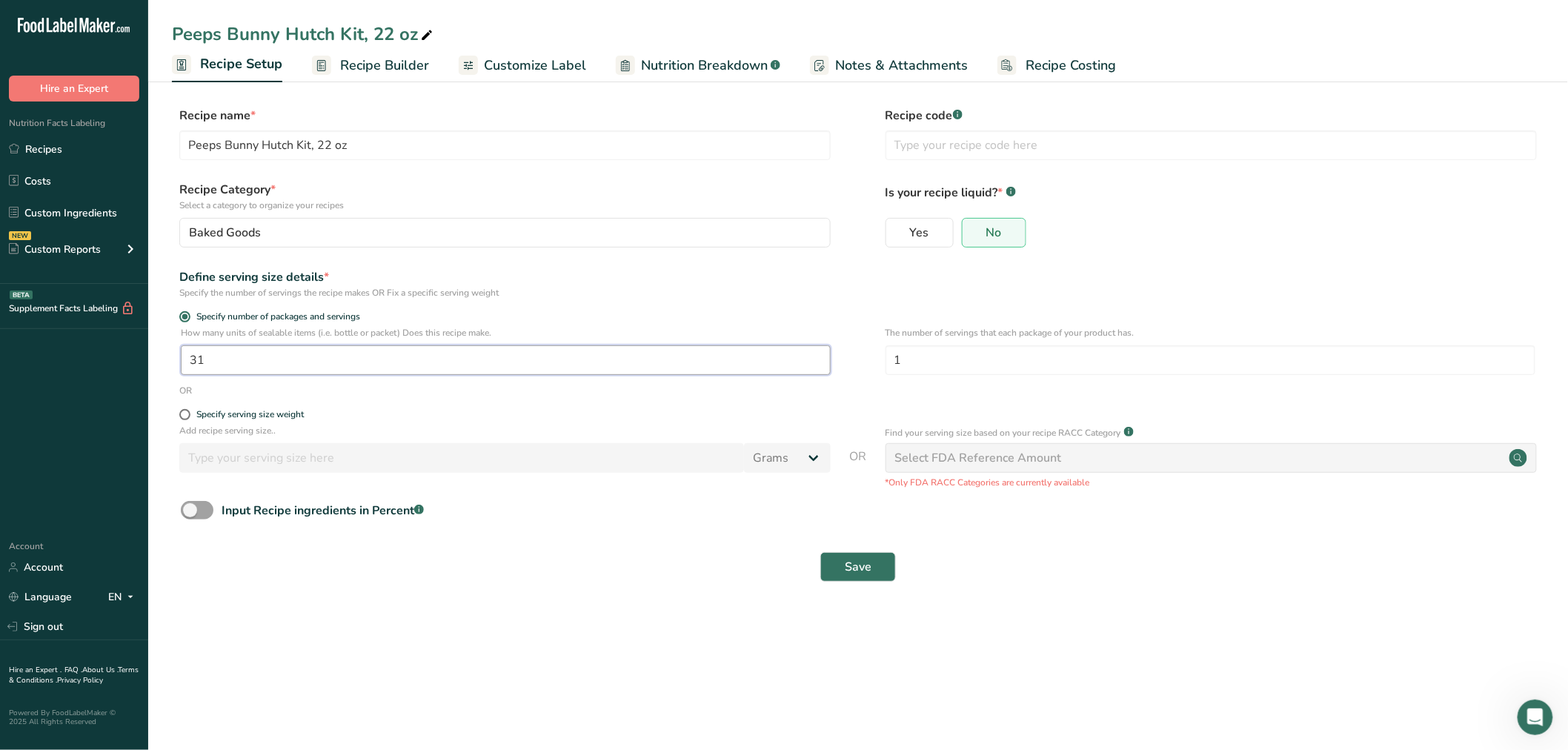
drag, startPoint x: 239, startPoint y: 354, endPoint x: 163, endPoint y: 366, distance: 76.9
click at [163, 366] on section "Recipe name * Peeps Bunny Hutch Kit, 22 oz Recipe code .a-a{fill:#347362;}.b-a{…" at bounding box center [858, 345] width 1420 height 537
type input "20"
click at [865, 569] on span "Save" at bounding box center [858, 567] width 27 height 18
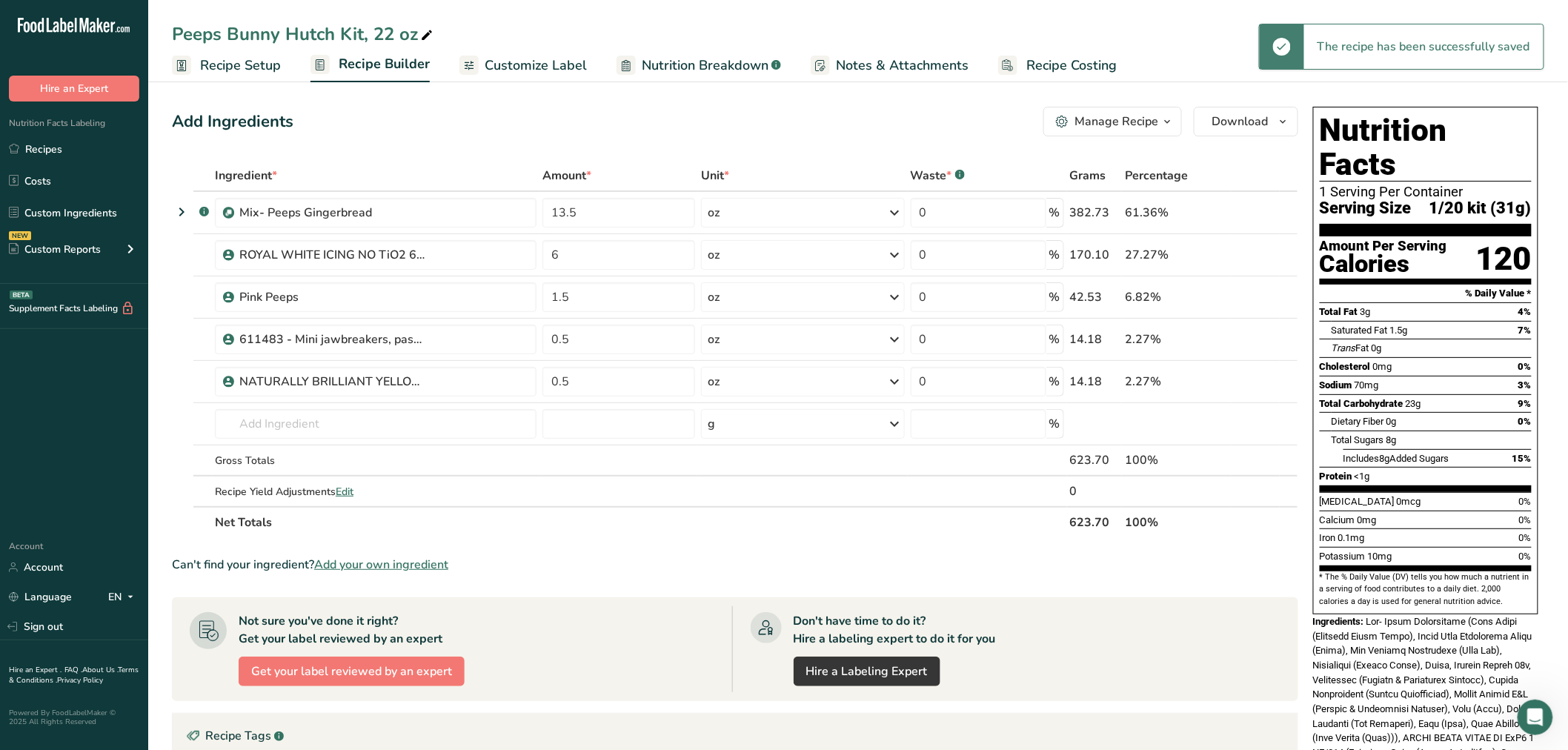
click at [246, 56] on span "Recipe Setup" at bounding box center [240, 66] width 80 height 20
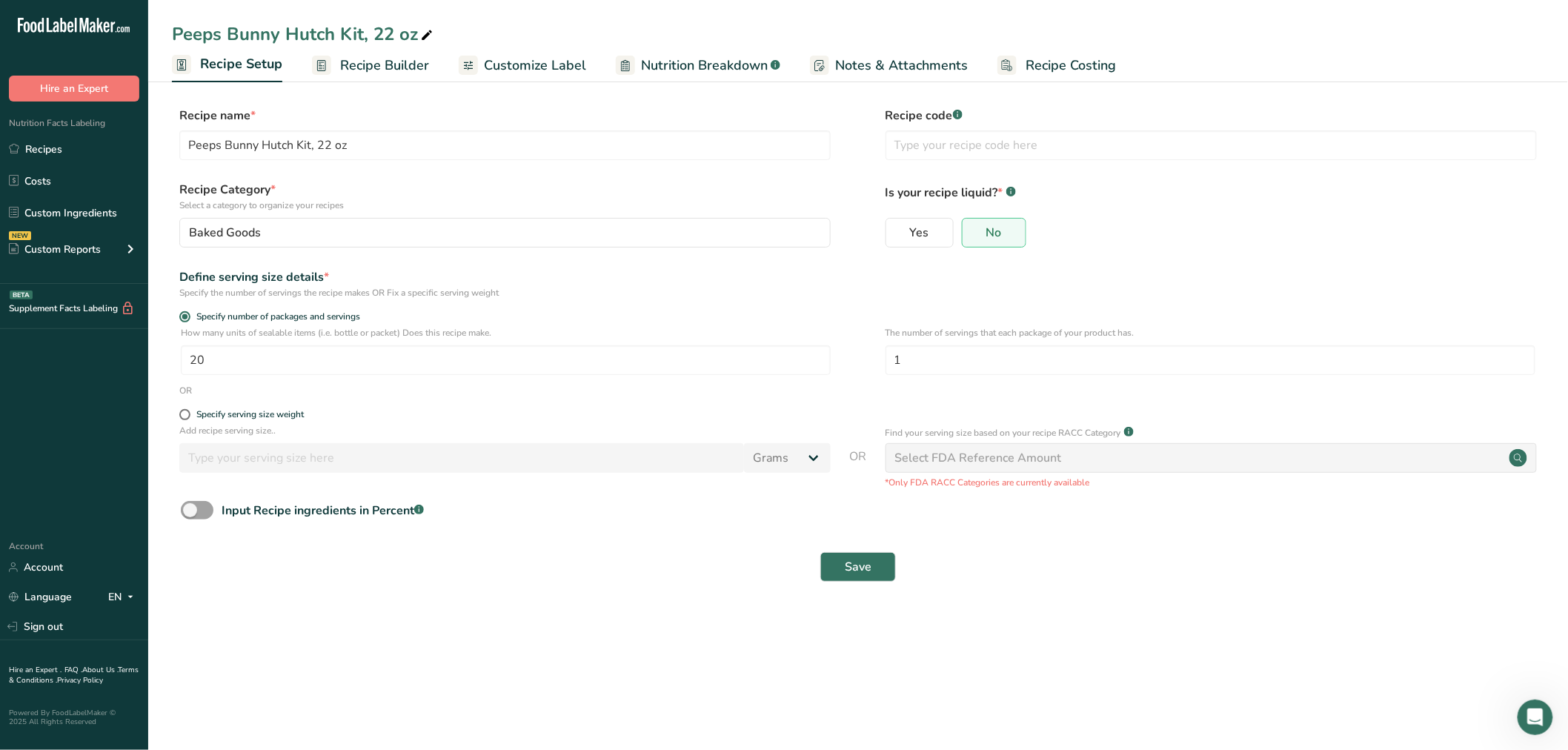
click at [1206, 463] on div "Select FDA Reference Amount" at bounding box center [1211, 458] width 652 height 30
click at [1100, 450] on div "Select FDA Reference Amount" at bounding box center [1211, 458] width 652 height 30
click at [366, 61] on span "Recipe Builder" at bounding box center [385, 66] width 89 height 20
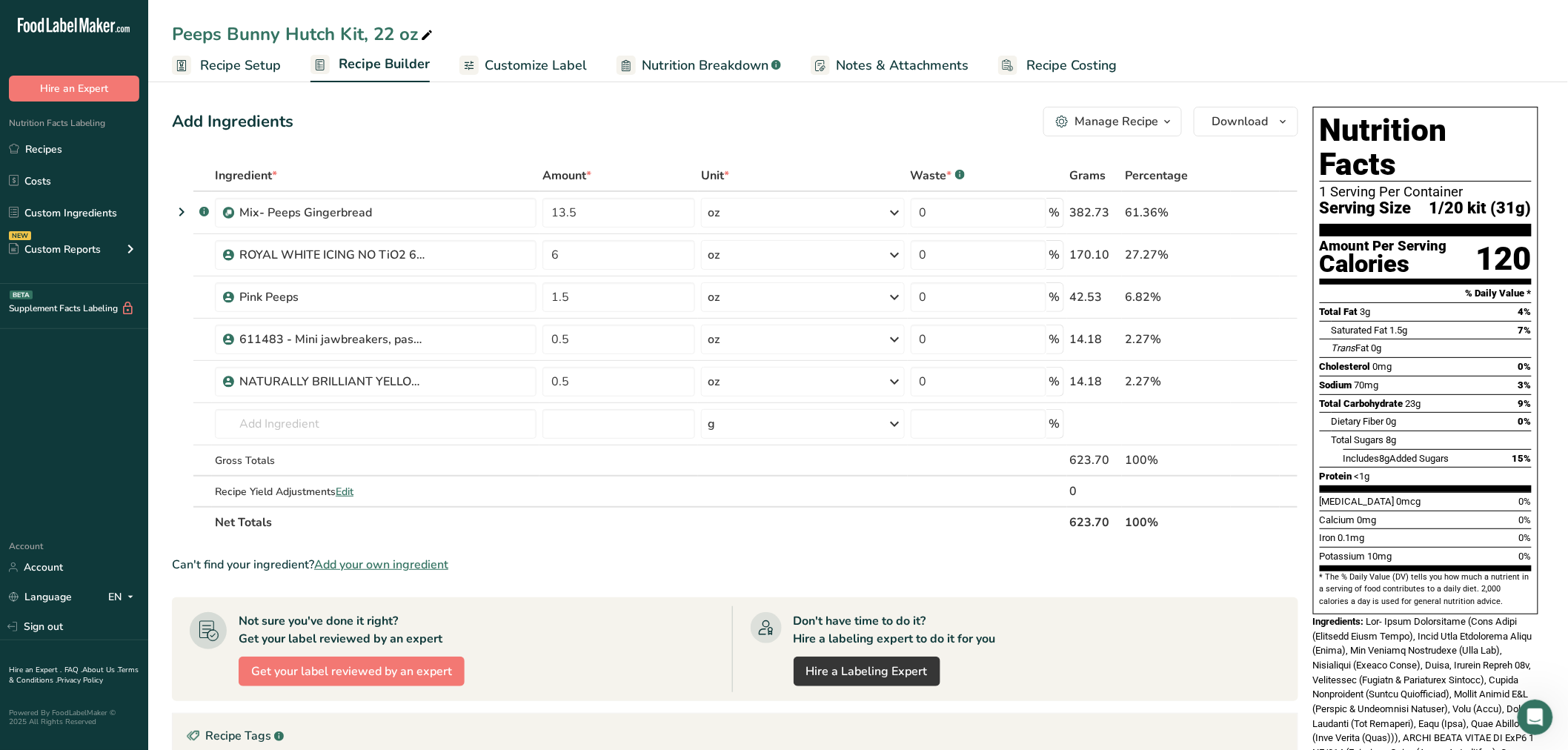
click at [272, 63] on span "Recipe Setup" at bounding box center [240, 66] width 80 height 20
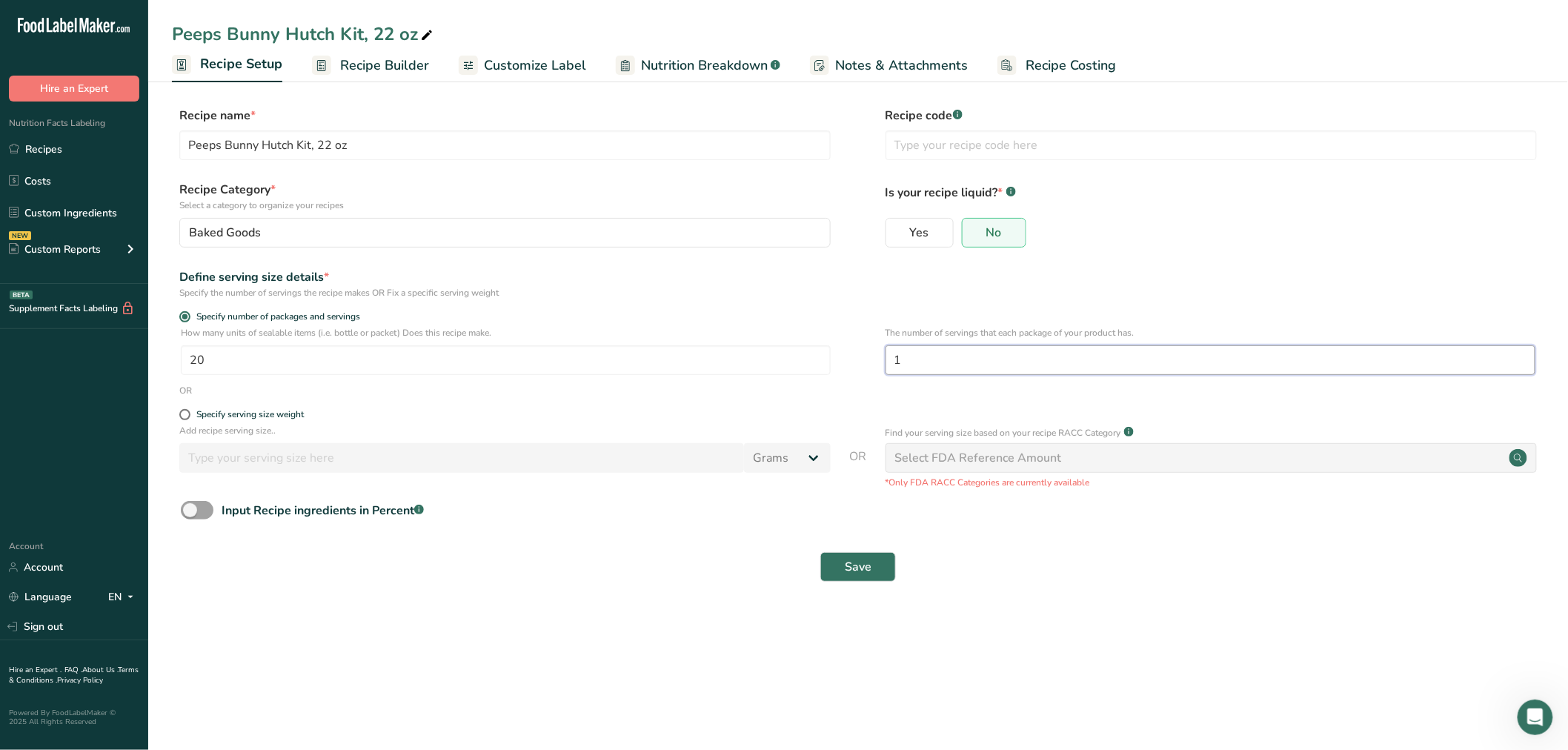
drag, startPoint x: 899, startPoint y: 359, endPoint x: 873, endPoint y: 359, distance: 26.0
click at [873, 359] on div "How many units of sealable items (i.e. bottle or packet) Does this recipe make.…" at bounding box center [858, 355] width 1373 height 58
type input "20"
drag, startPoint x: 206, startPoint y: 352, endPoint x: 181, endPoint y: 346, distance: 25.7
click at [185, 348] on input "20" at bounding box center [506, 360] width 650 height 30
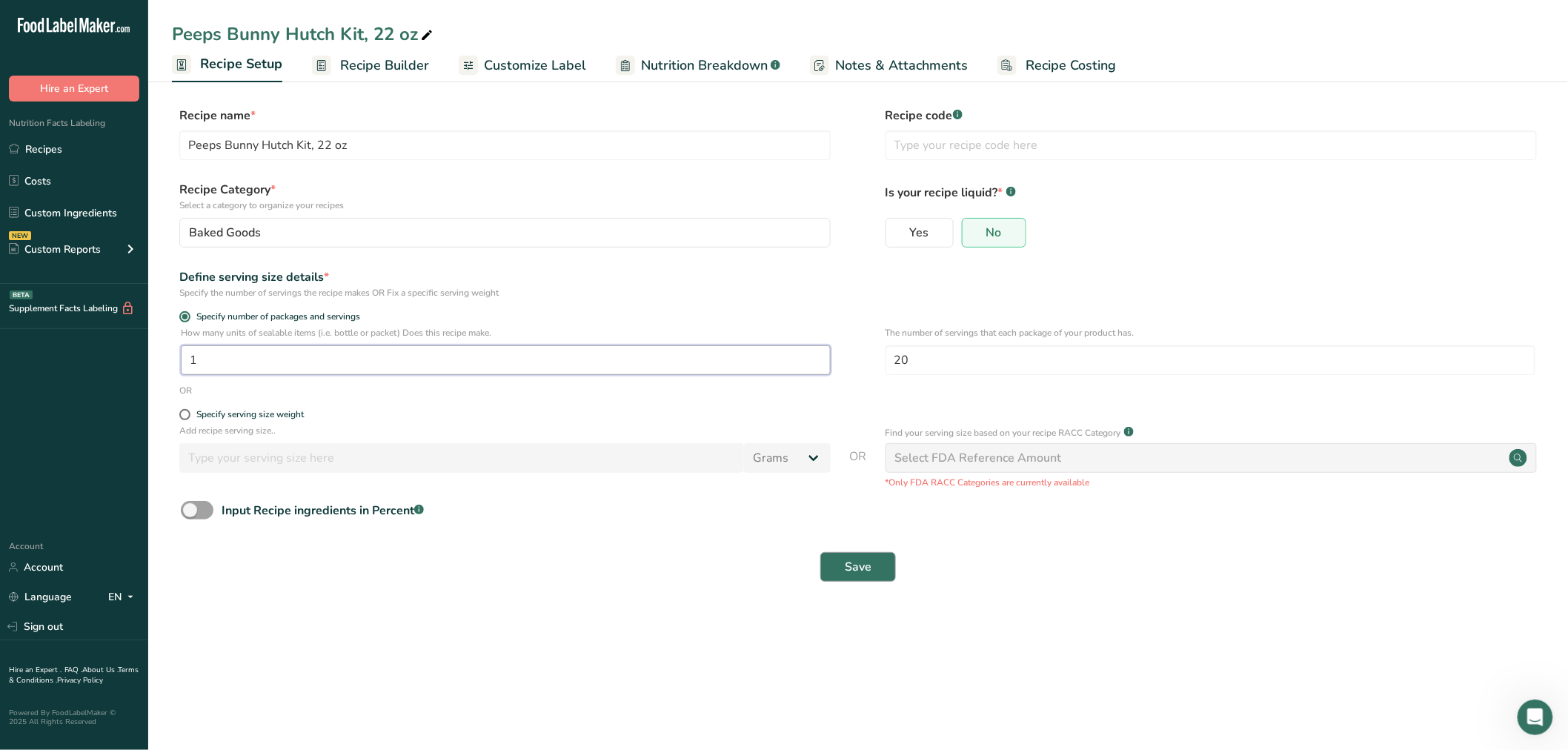
type input "1"
click at [860, 558] on button "Save" at bounding box center [858, 567] width 76 height 30
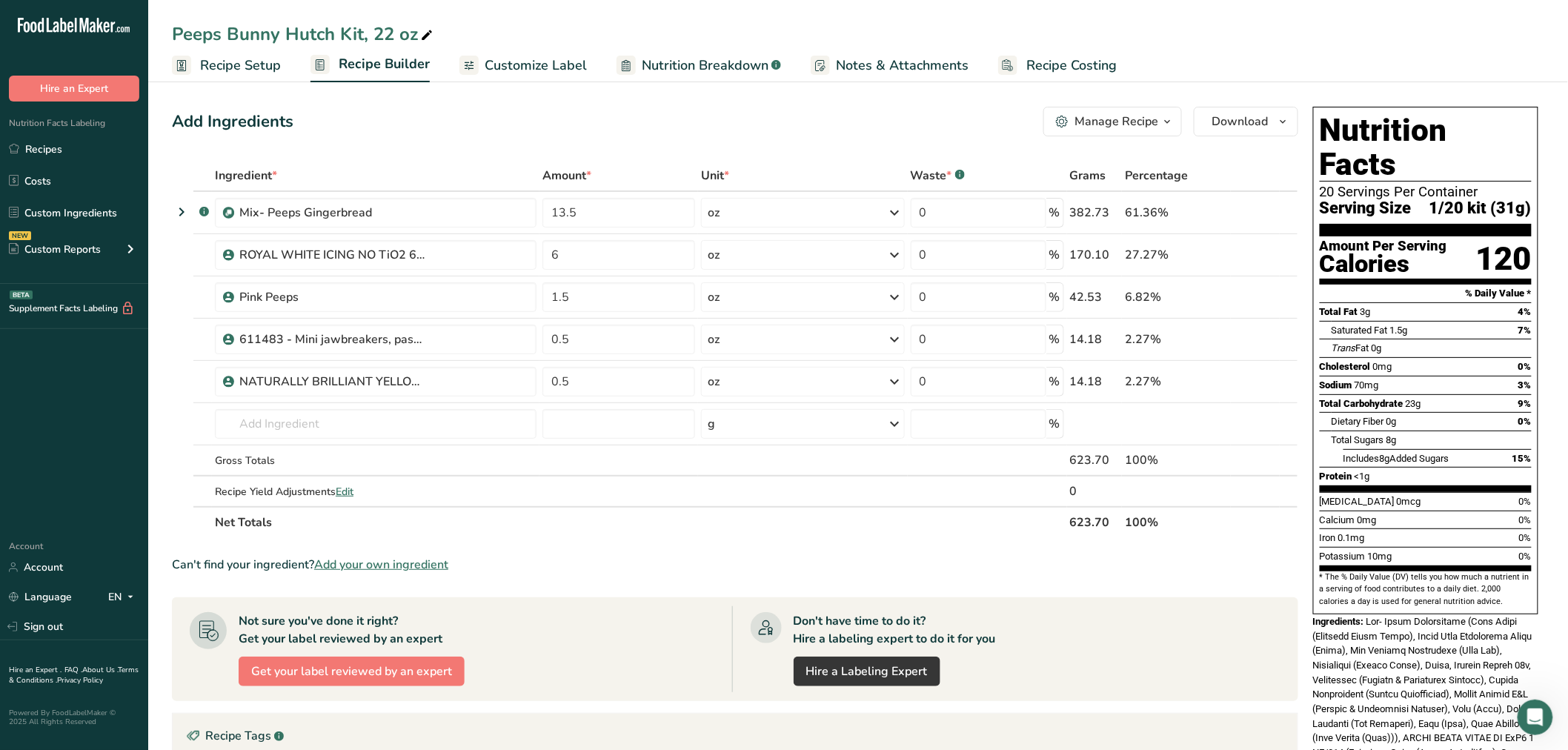
click at [271, 64] on span "Recipe Setup" at bounding box center [240, 66] width 80 height 20
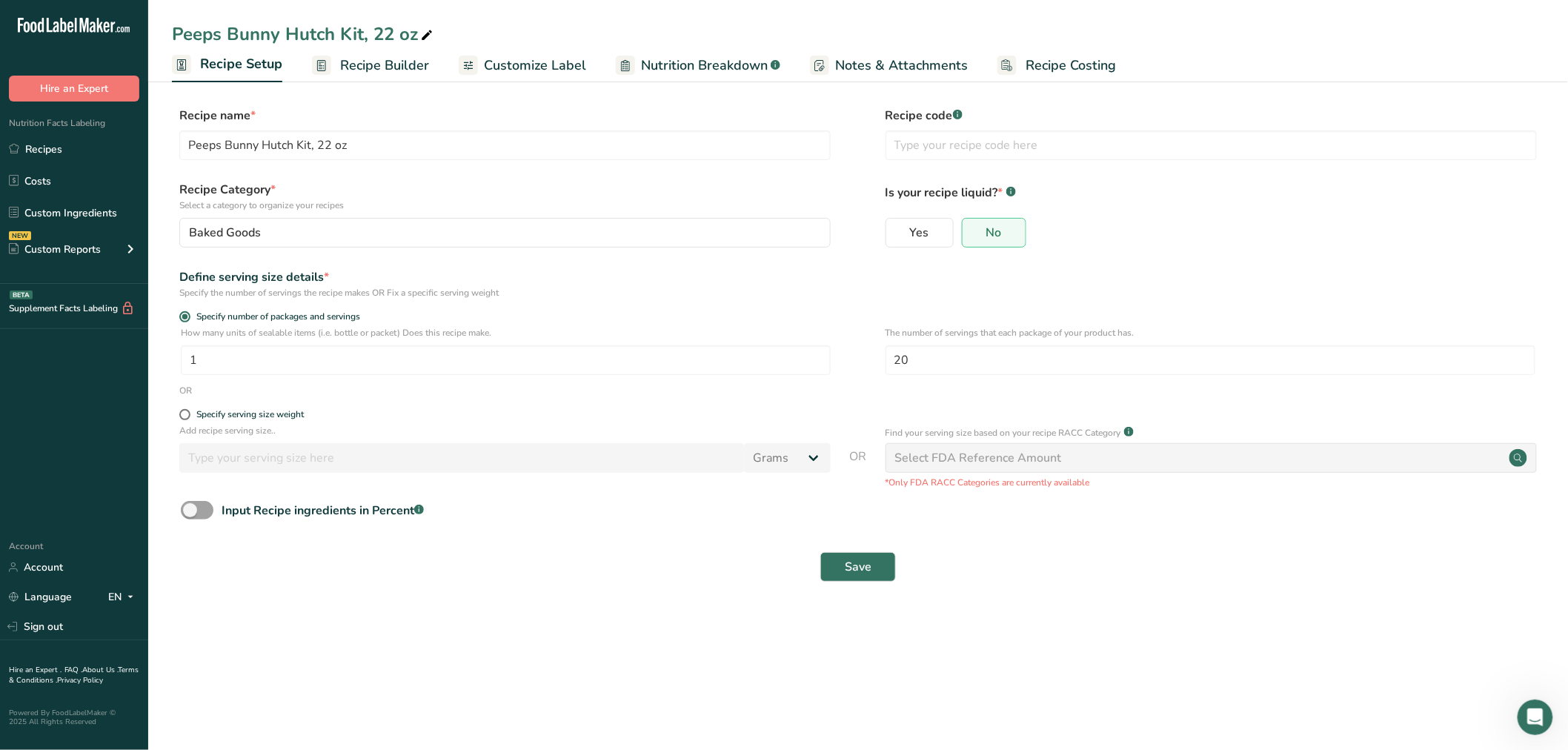
click at [341, 72] on span "Recipe Builder" at bounding box center [385, 66] width 89 height 20
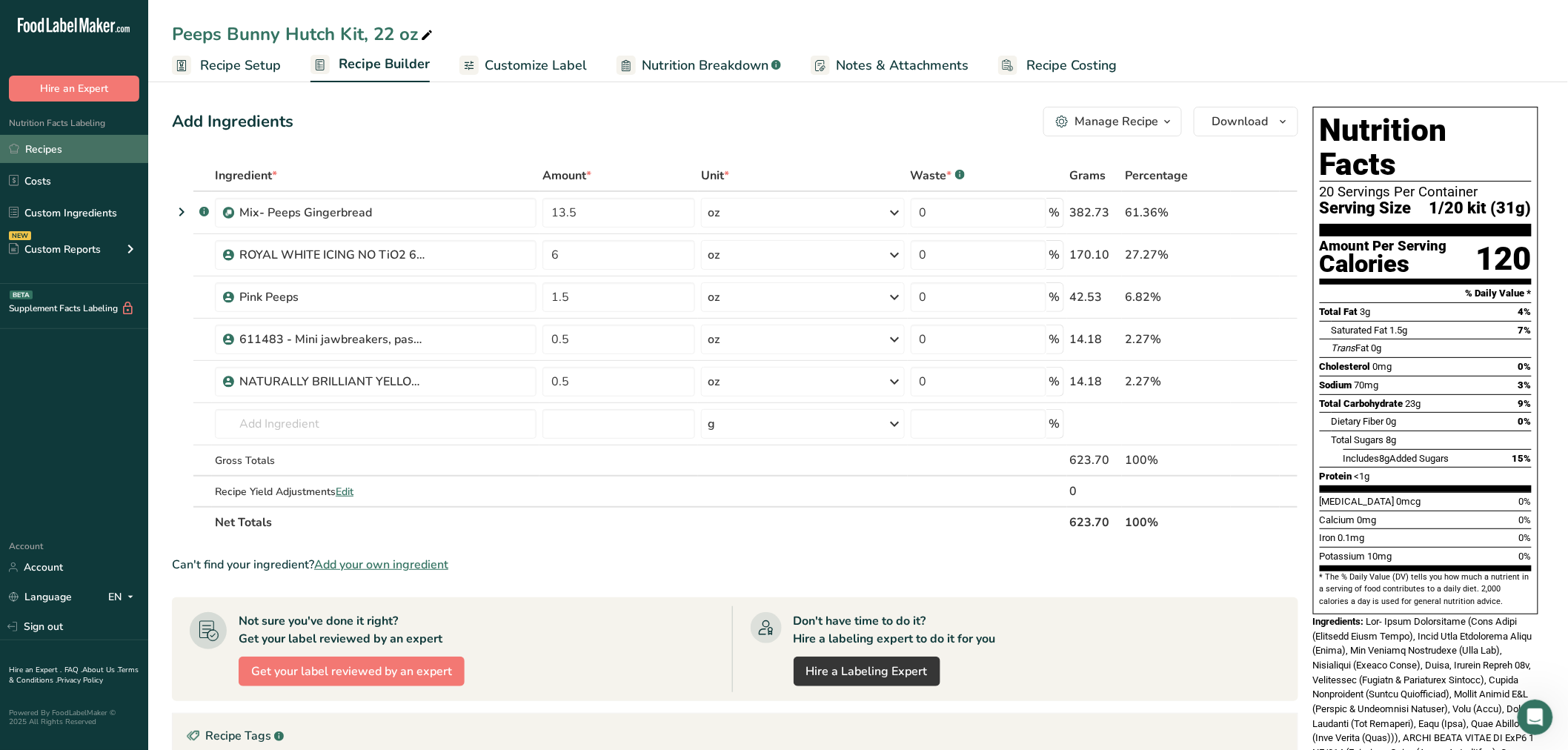
click at [85, 151] on link "Recipes" at bounding box center [74, 148] width 148 height 28
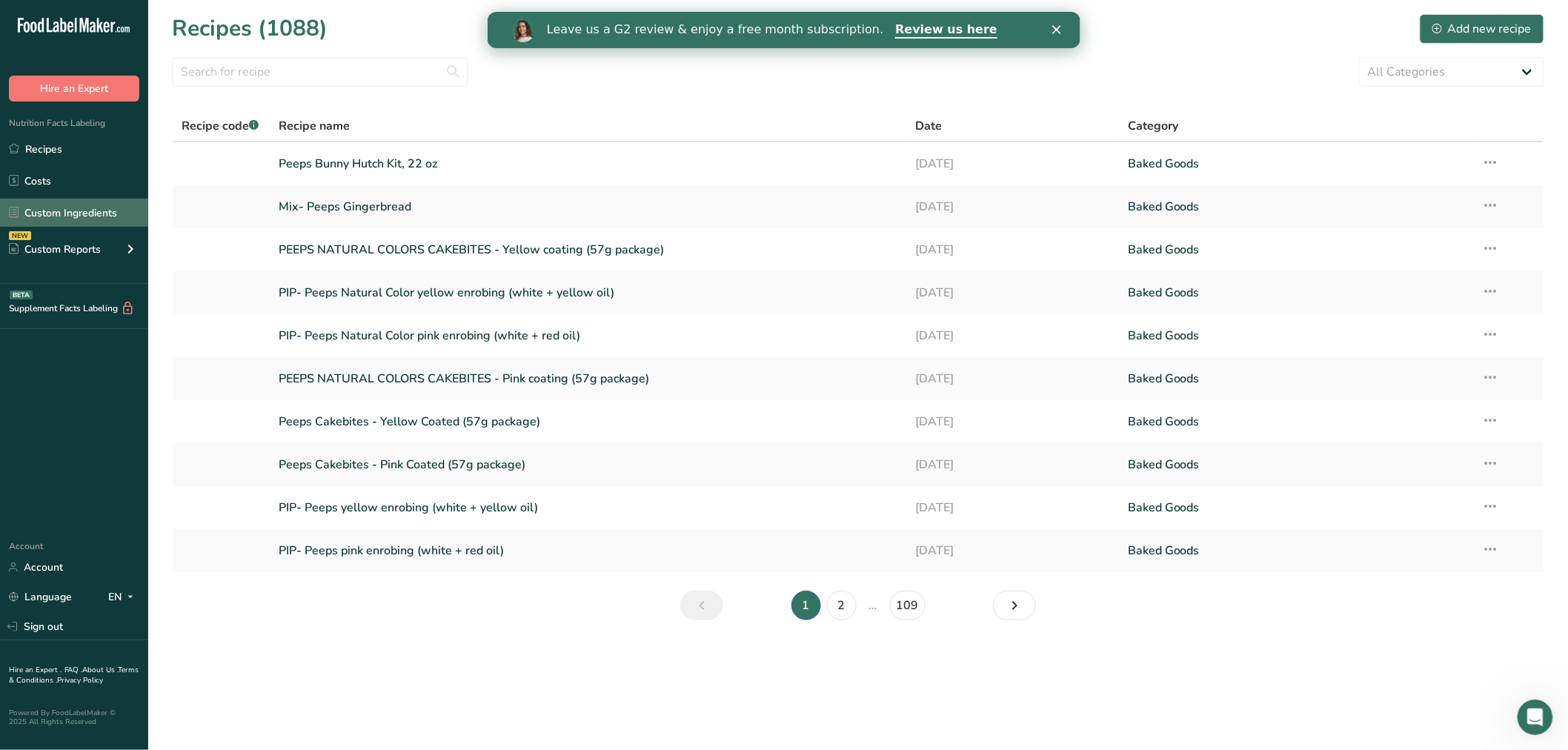
click at [64, 209] on link "Custom Ingredients" at bounding box center [74, 212] width 148 height 28
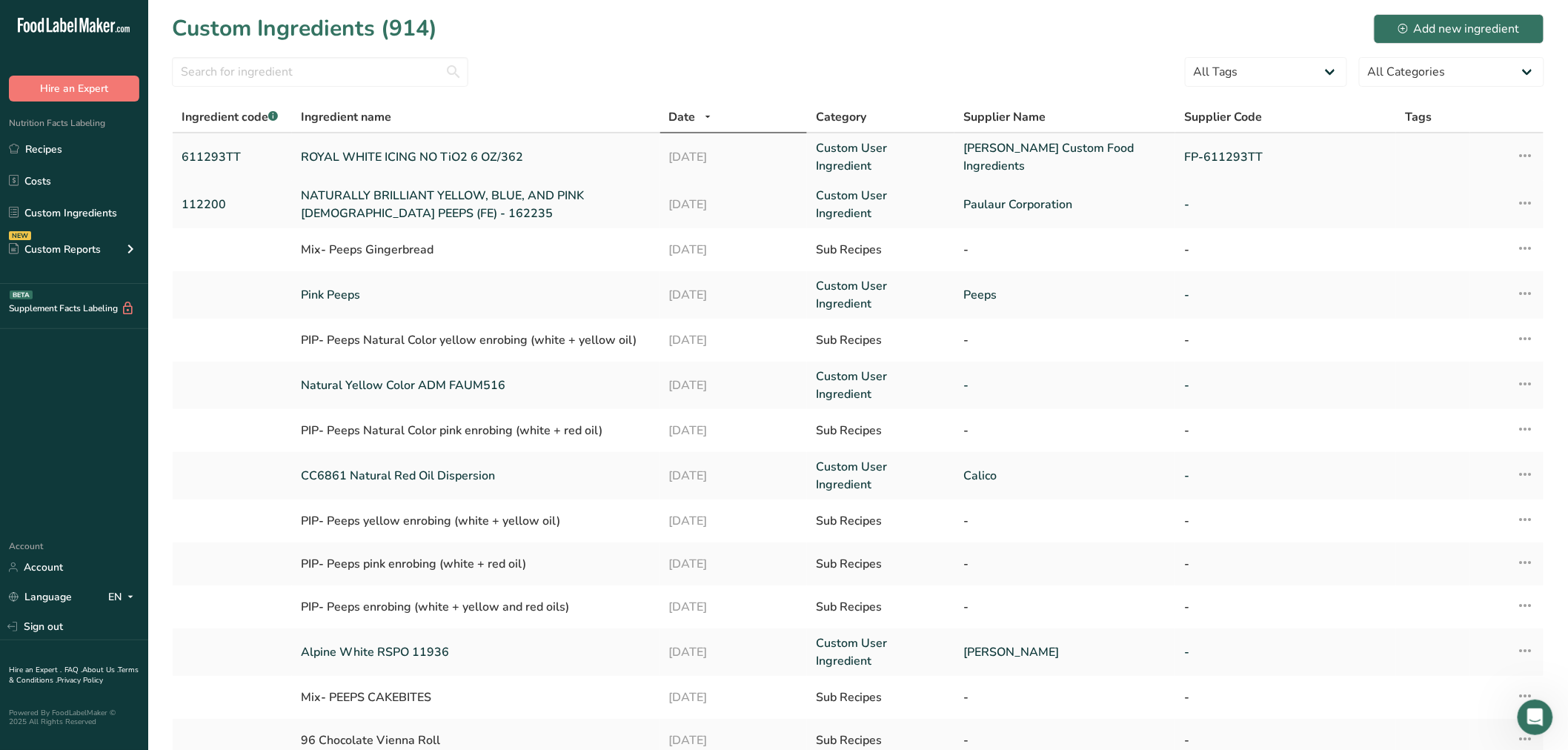
click at [363, 152] on link "ROYAL WHITE ICING NO TiO2 6 OZ/362" at bounding box center [476, 157] width 350 height 18
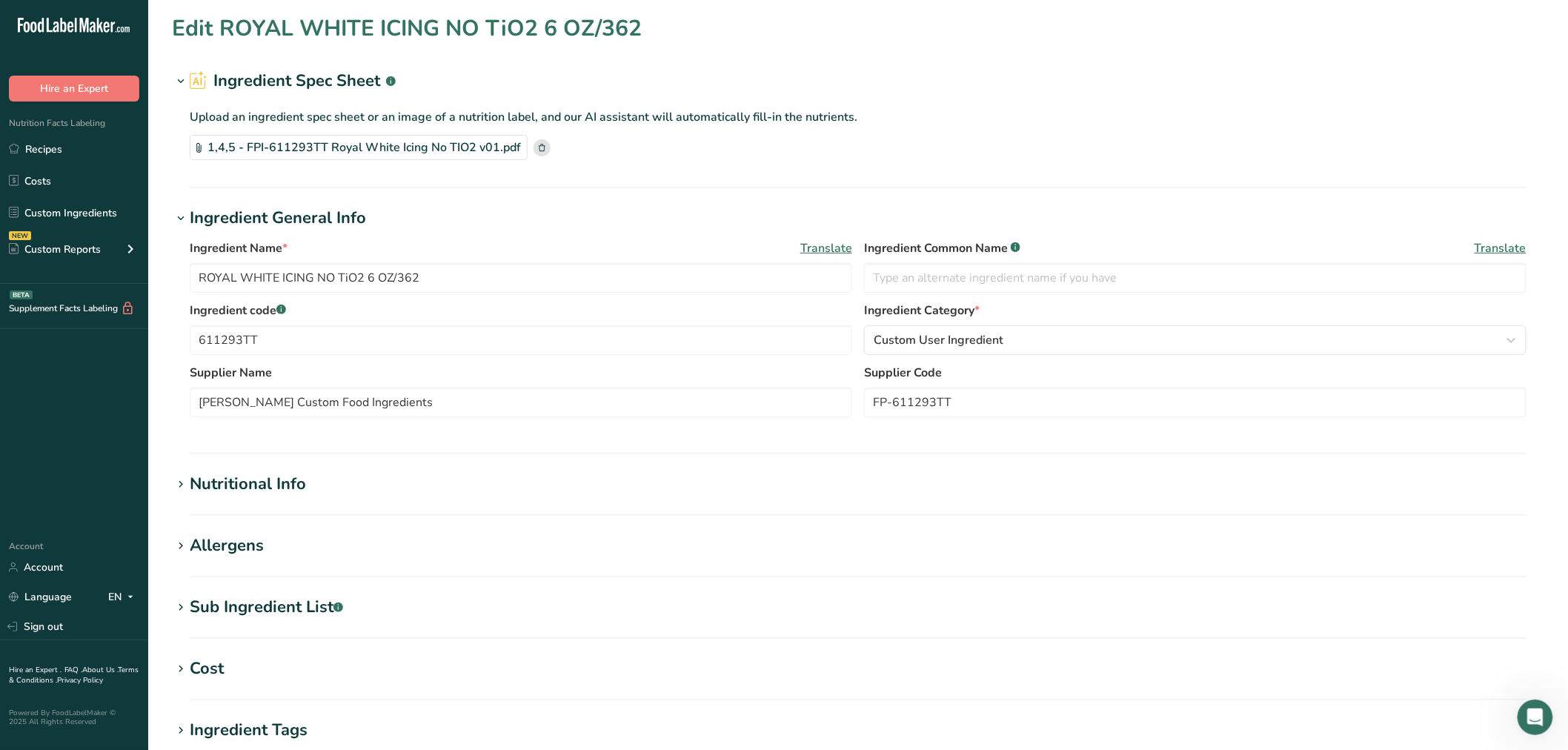
click at [187, 608] on icon at bounding box center [181, 607] width 14 height 21
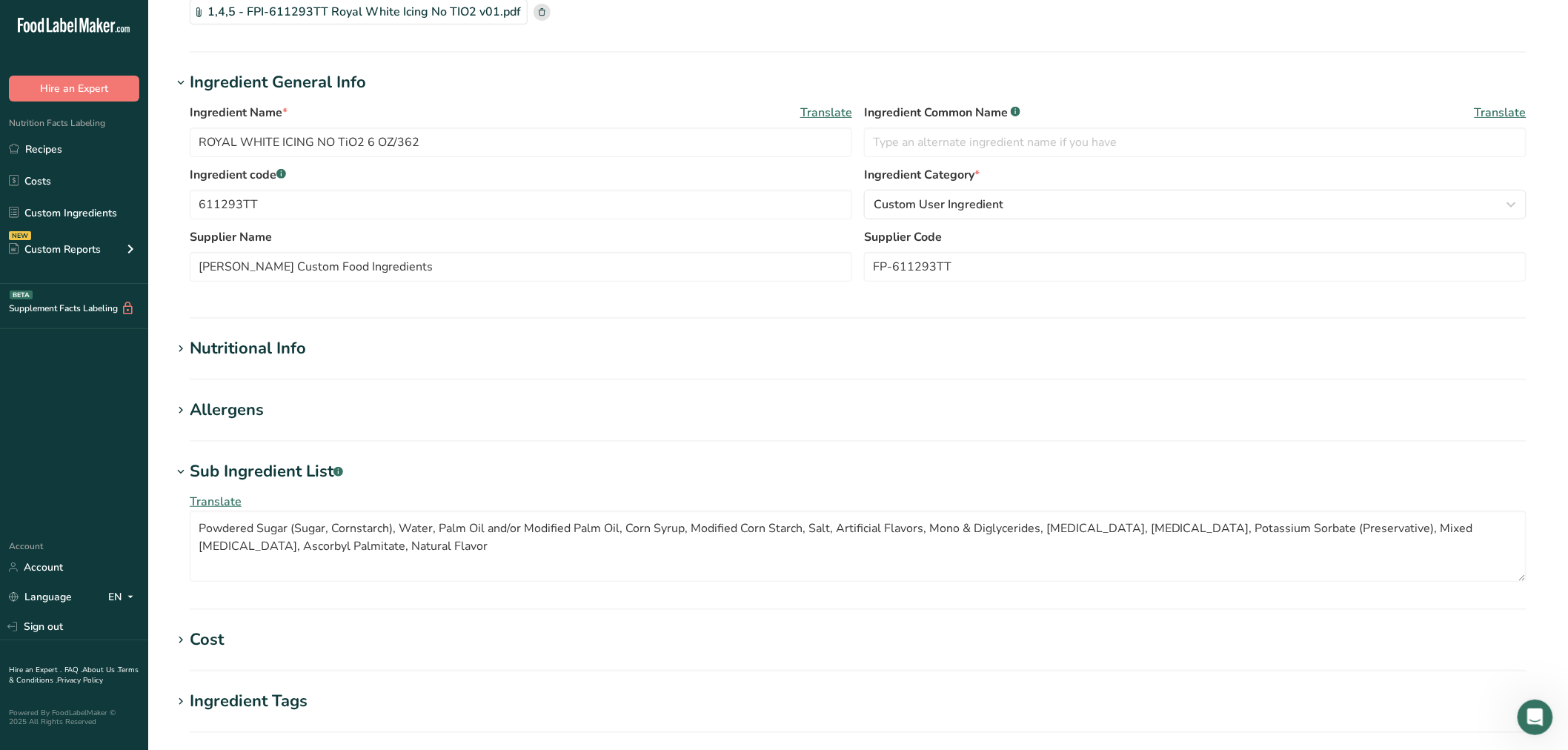
scroll to position [164, 0]
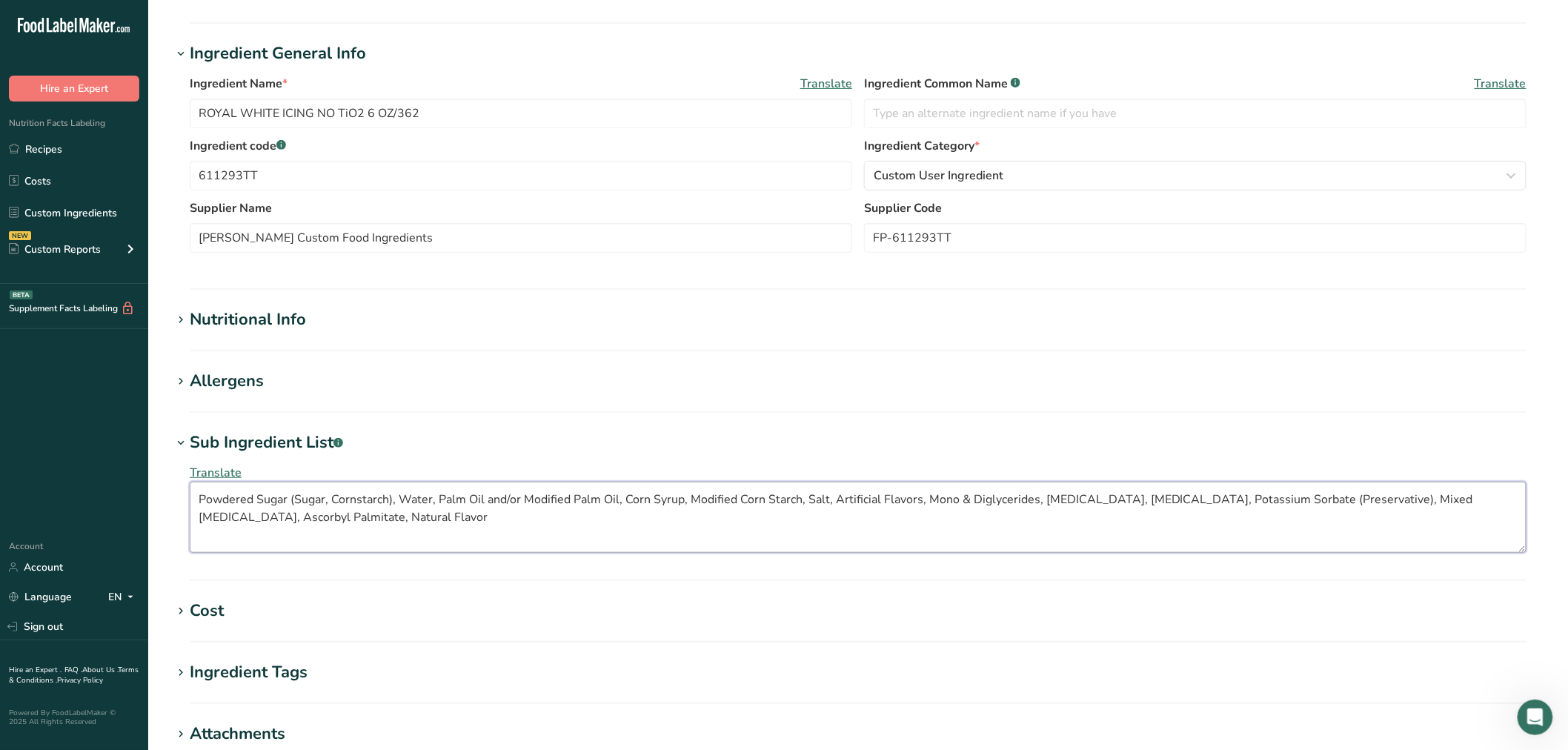
drag, startPoint x: 185, startPoint y: 483, endPoint x: 107, endPoint y: 458, distance: 81.9
click at [107, 458] on div ".a-20{fill:#fff;} Hire an Expert Nutrition Facts Labeling Recipes Costs Custom …" at bounding box center [784, 421] width 1568 height 1171
click at [91, 147] on link "Recipes" at bounding box center [74, 148] width 148 height 28
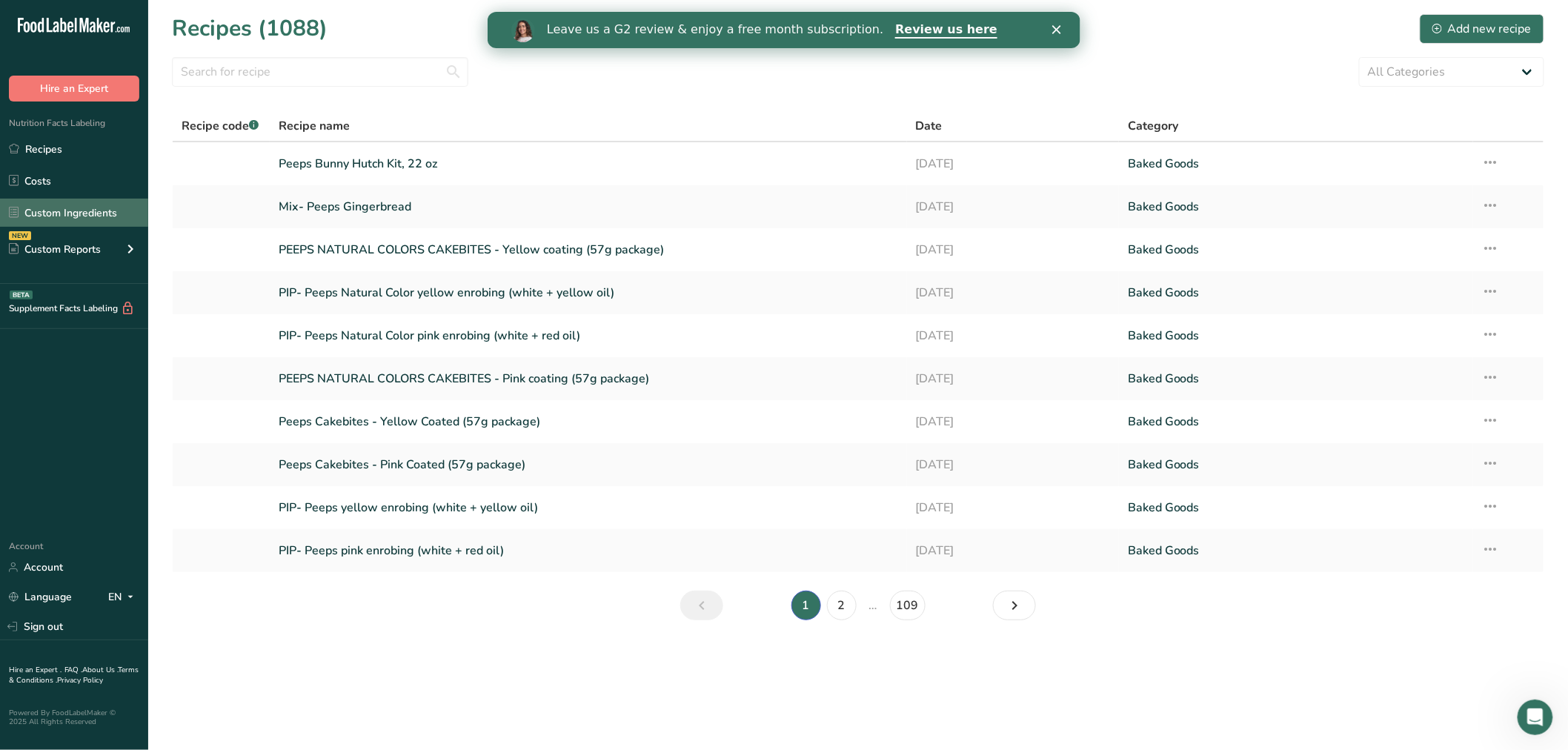
click at [58, 208] on link "Custom Ingredients" at bounding box center [74, 212] width 148 height 28
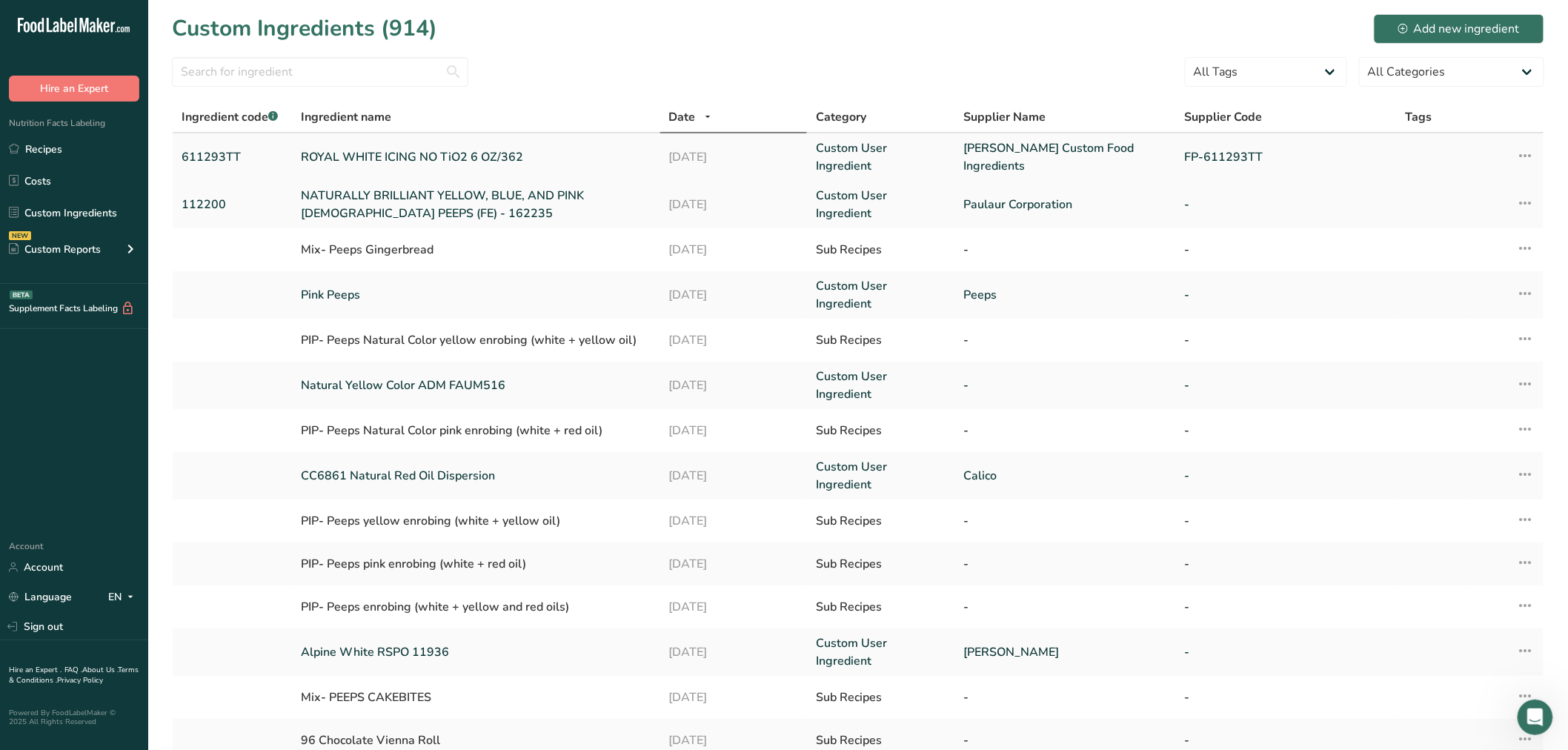
click at [378, 161] on link "ROYAL WHITE ICING NO TiO2 6 OZ/362" at bounding box center [476, 157] width 350 height 18
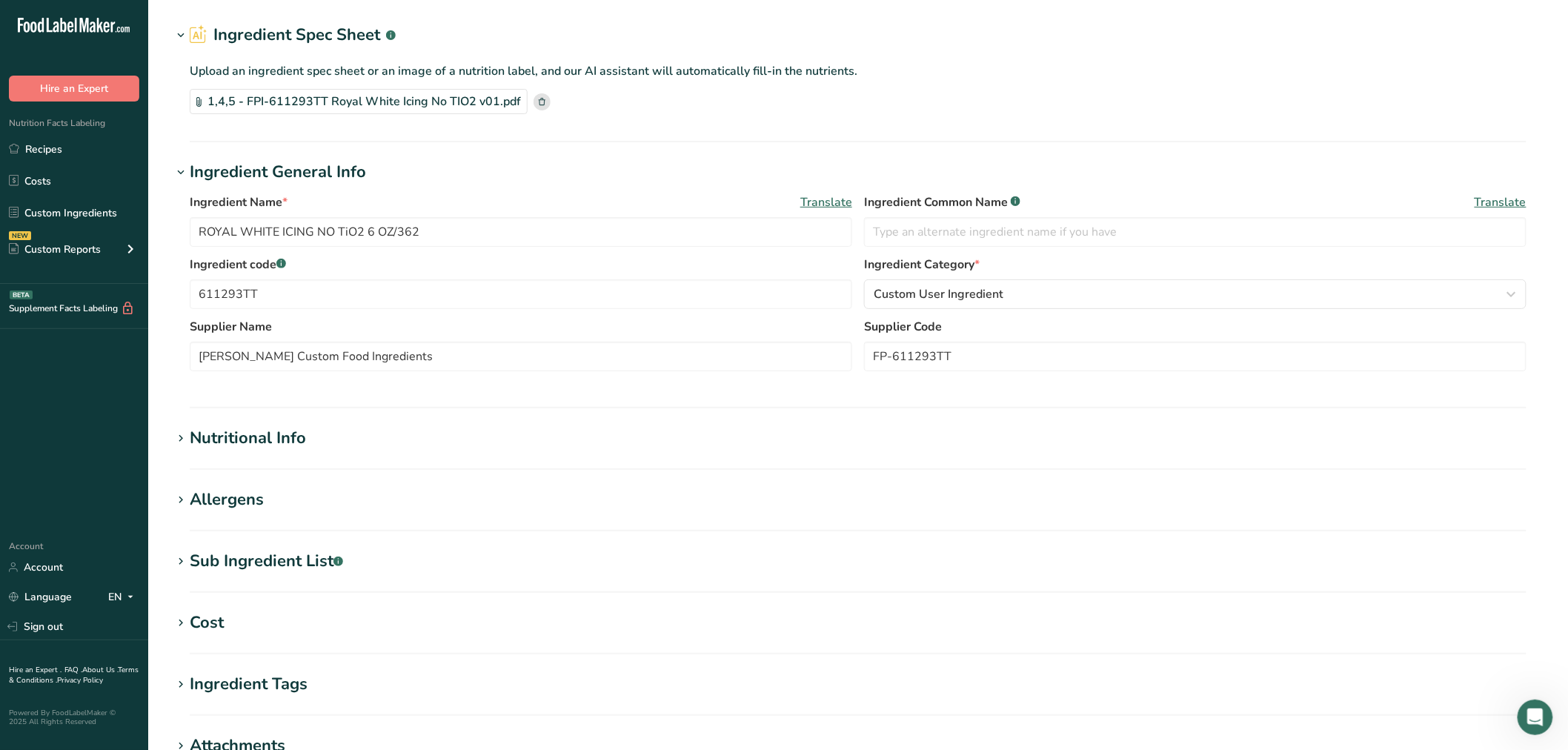
scroll to position [82, 0]
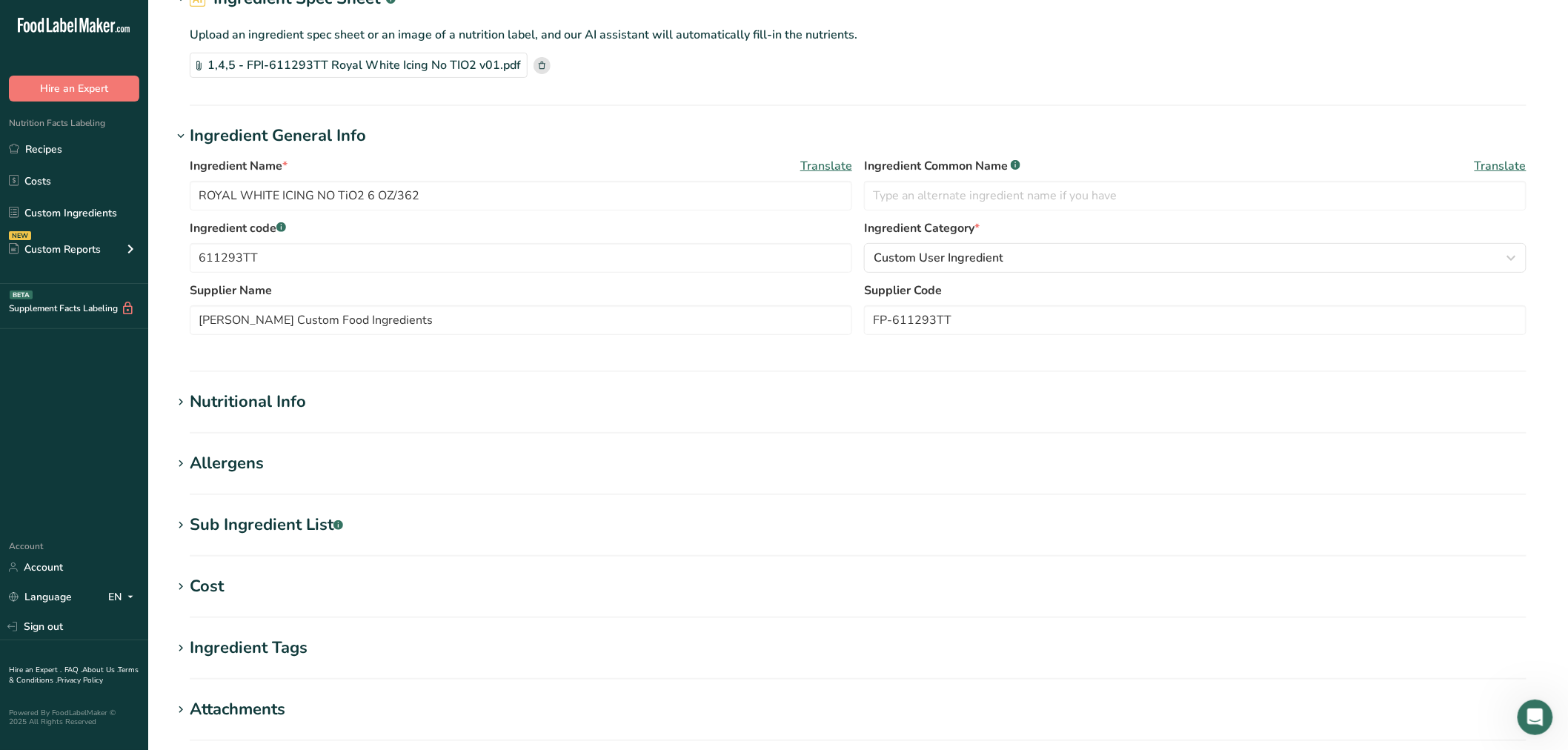
click at [187, 532] on span at bounding box center [181, 525] width 18 height 18
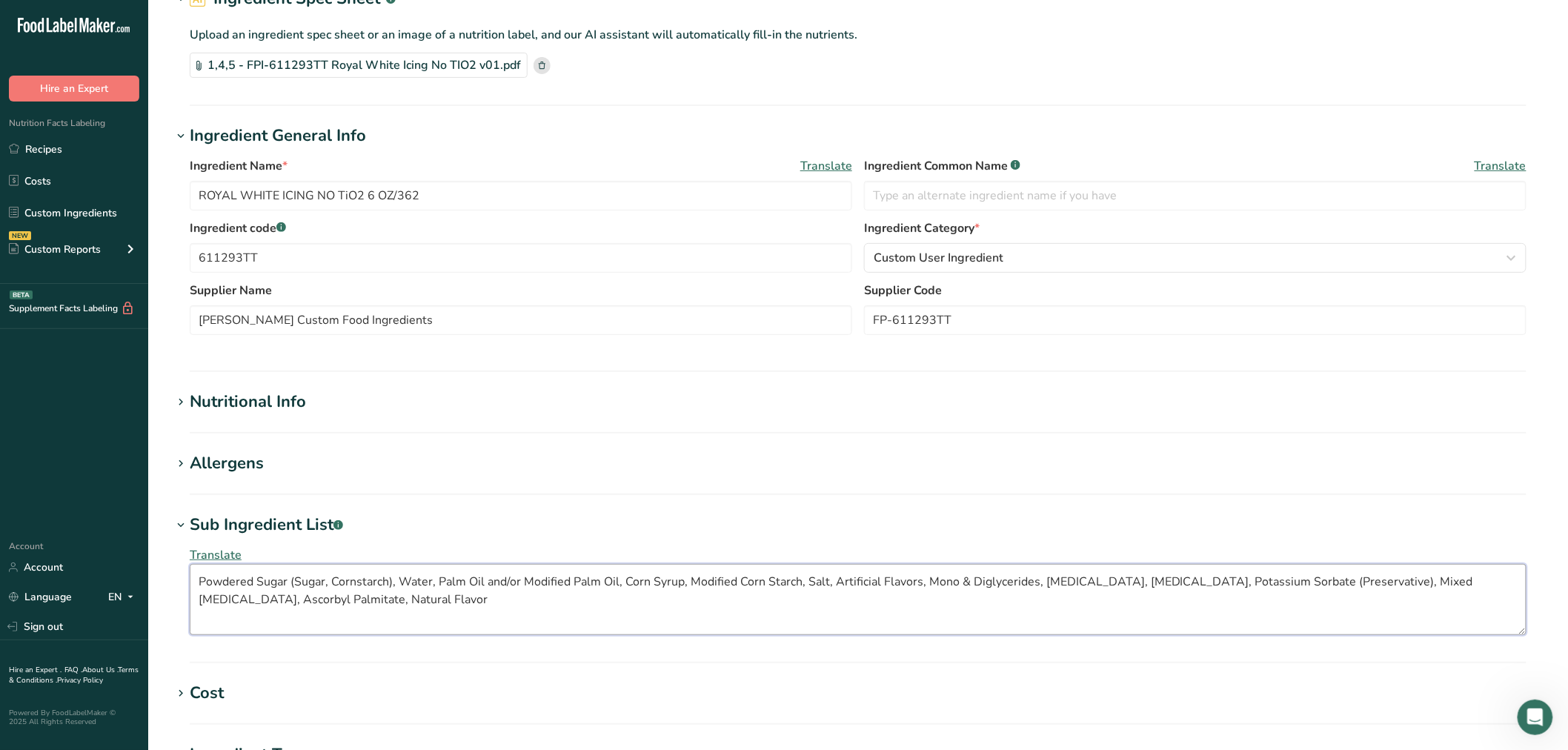
drag, startPoint x: 656, startPoint y: 597, endPoint x: 477, endPoint y: 603, distance: 179.1
click at [636, 598] on textarea "Powdered Sugar (Sugar, Cornstarch), Water, Palm Oil and/or Modified Palm Oil, C…" at bounding box center [858, 599] width 1337 height 71
drag, startPoint x: 468, startPoint y: 604, endPoint x: 87, endPoint y: 559, distance: 383.6
click at [87, 560] on div ".a-20{fill:#fff;} Hire an Expert Nutrition Facts Labeling Recipes Costs Custom …" at bounding box center [784, 503] width 1568 height 1171
paste textarea "Polysorbate 60, Potassium Sorbate (Preservative), Mixed [MEDICAL_DATA], Ascorby…"
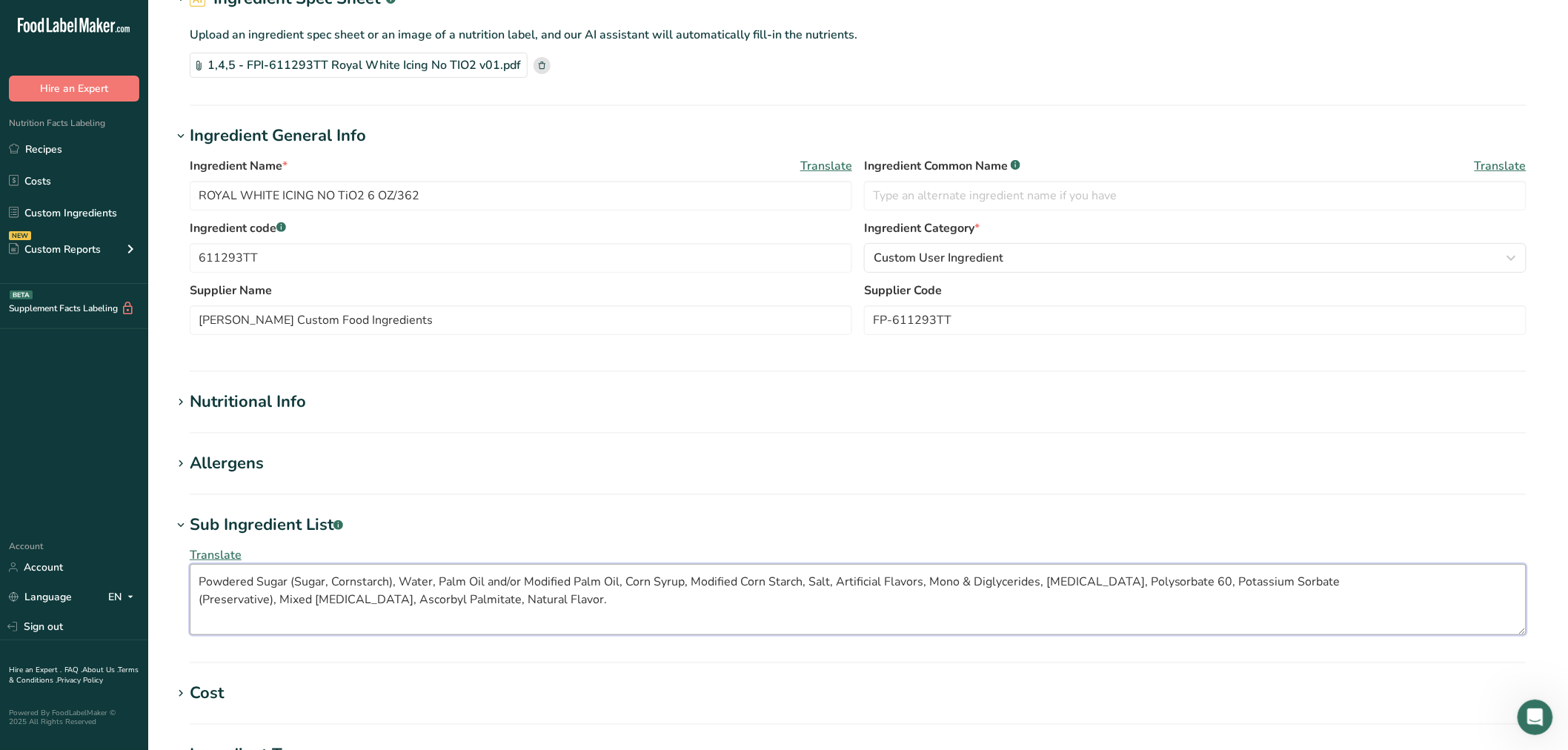
type textarea "Powdered Sugar (Sugar, Cornstarch), Water, Palm Oil and/or Modified Palm Oil, C…"
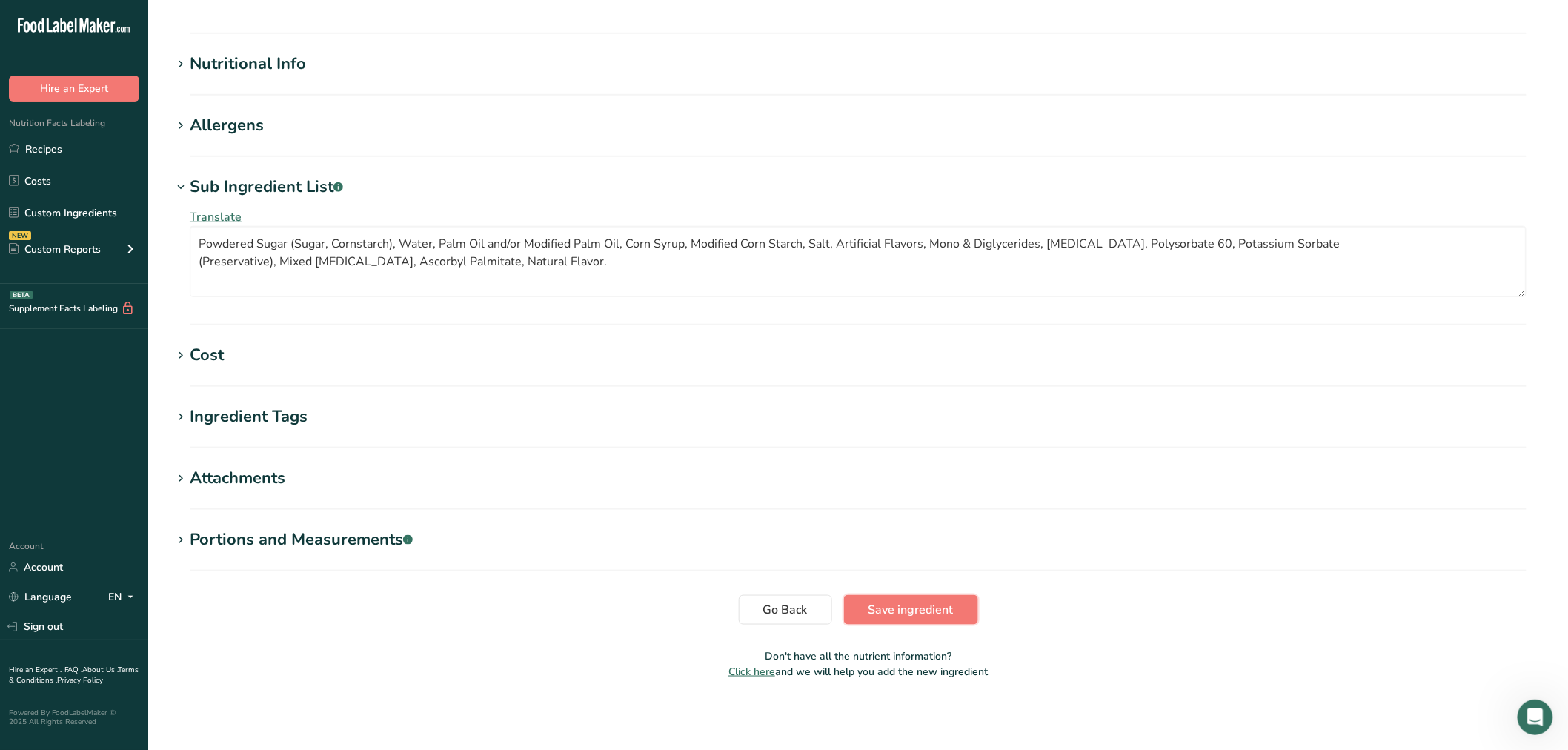
drag, startPoint x: 882, startPoint y: 613, endPoint x: 841, endPoint y: 597, distance: 44.0
click at [879, 607] on span "Save ingredient" at bounding box center [911, 610] width 85 height 18
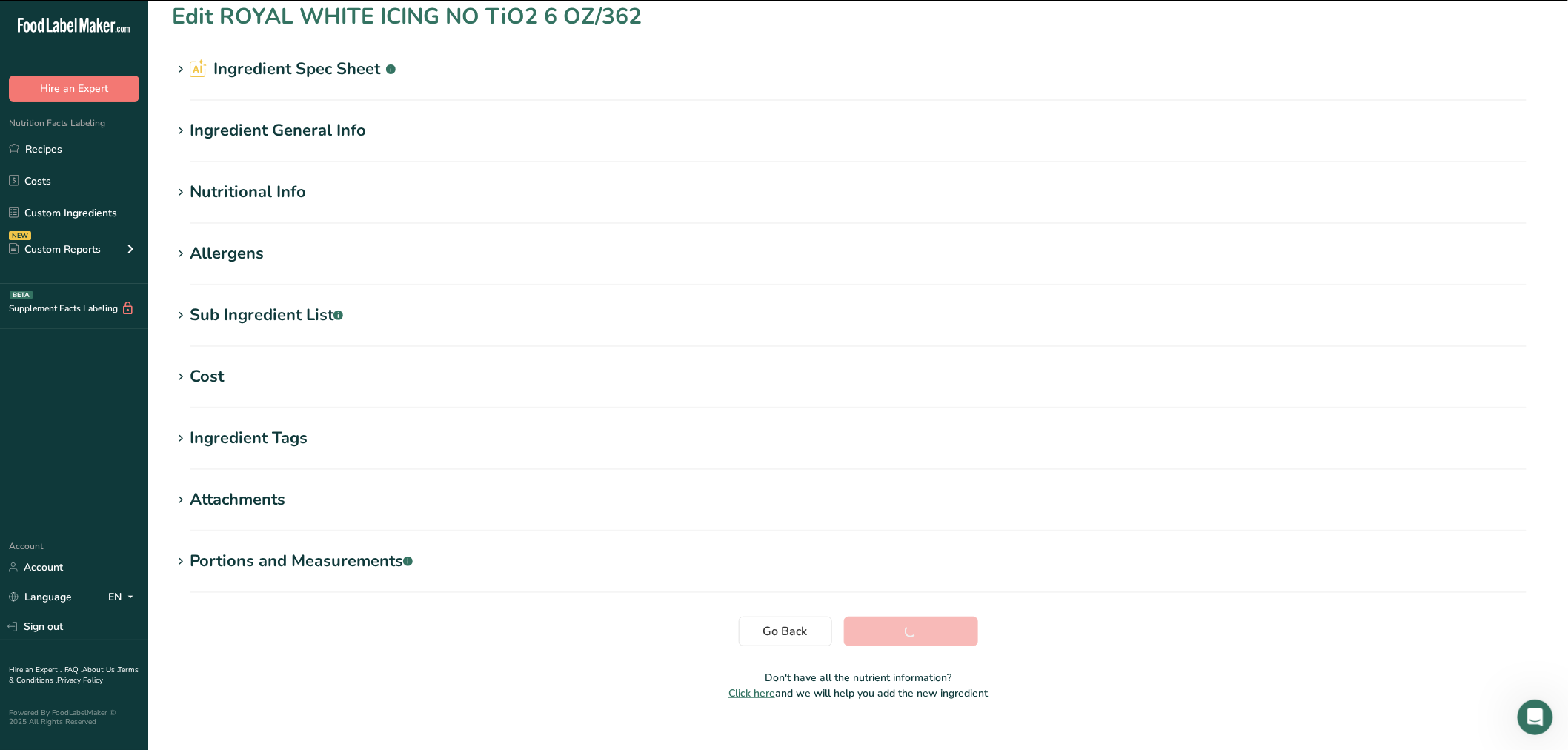
scroll to position [0, 0]
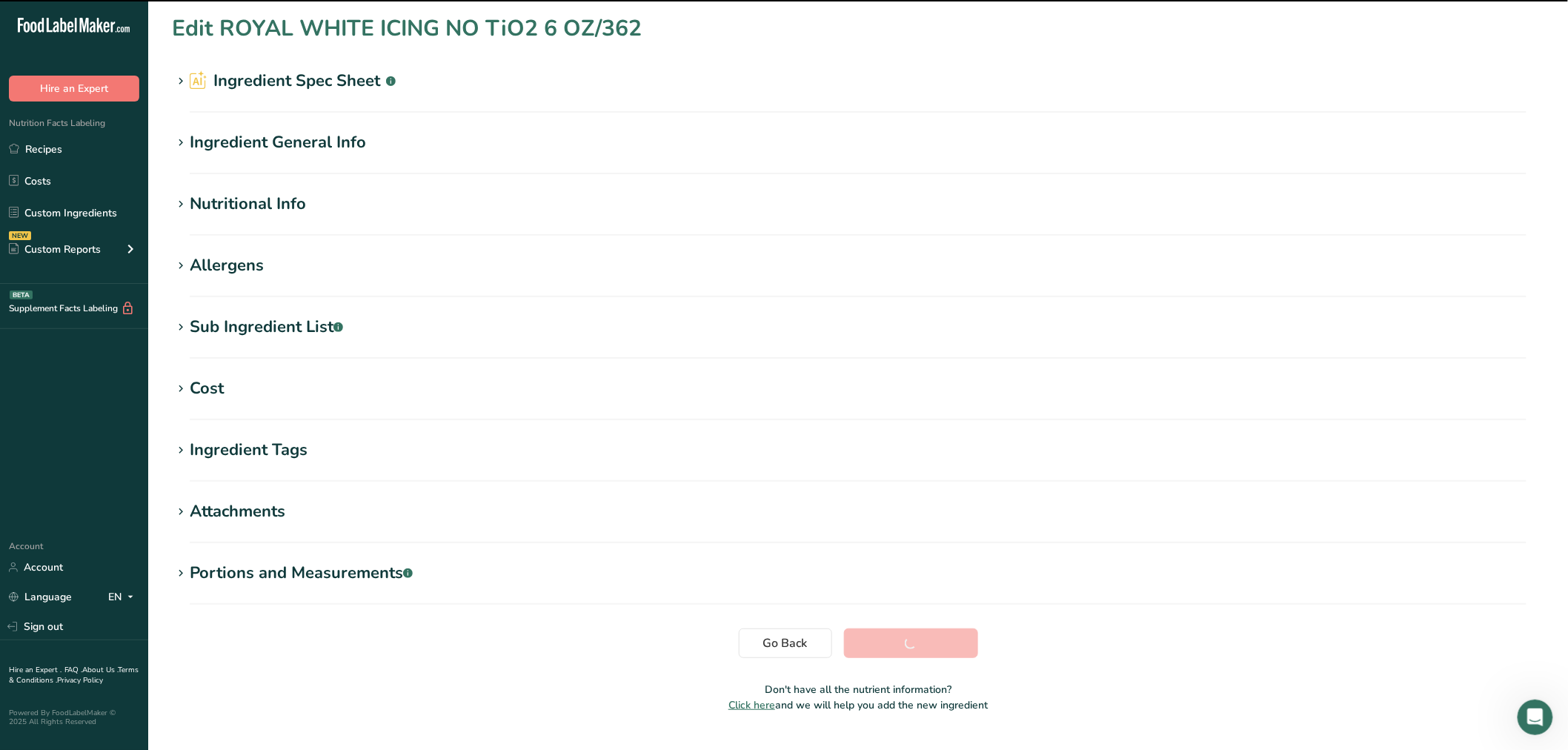
drag, startPoint x: 182, startPoint y: 322, endPoint x: 204, endPoint y: 329, distance: 23.1
click at [181, 322] on icon at bounding box center [181, 327] width 14 height 21
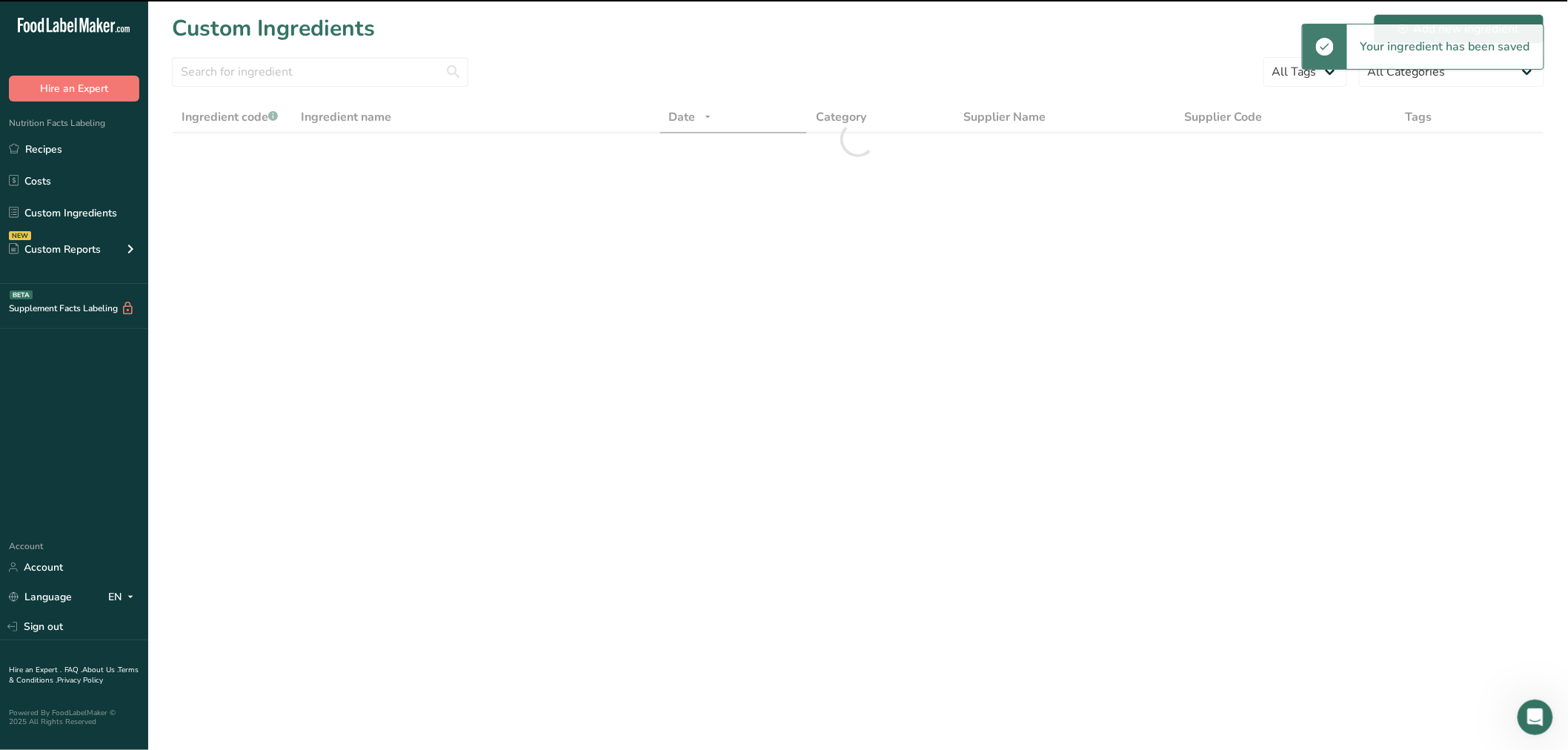
drag, startPoint x: 646, startPoint y: 409, endPoint x: 13, endPoint y: 358, distance: 635.1
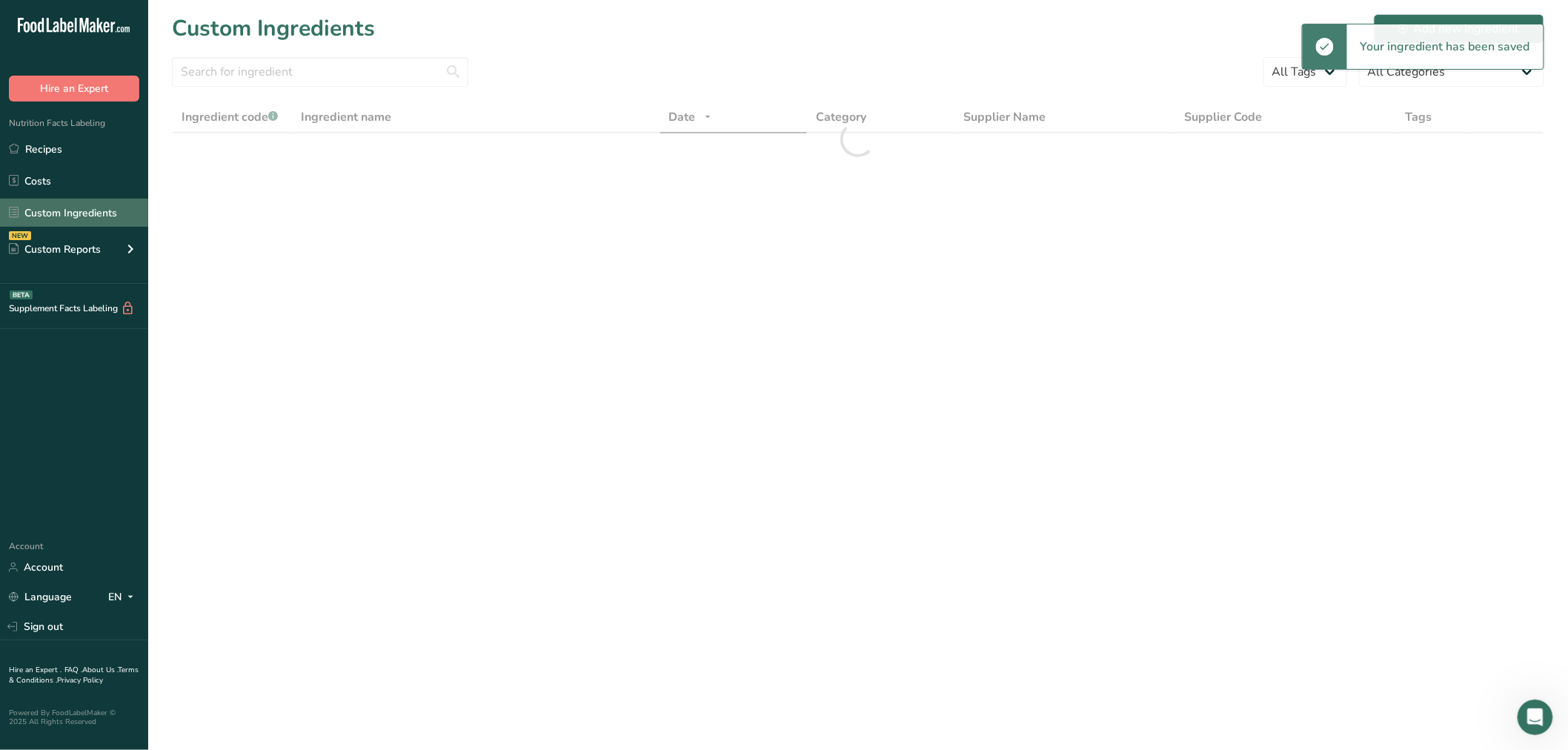
click at [70, 201] on link "Custom Ingredients" at bounding box center [74, 212] width 148 height 28
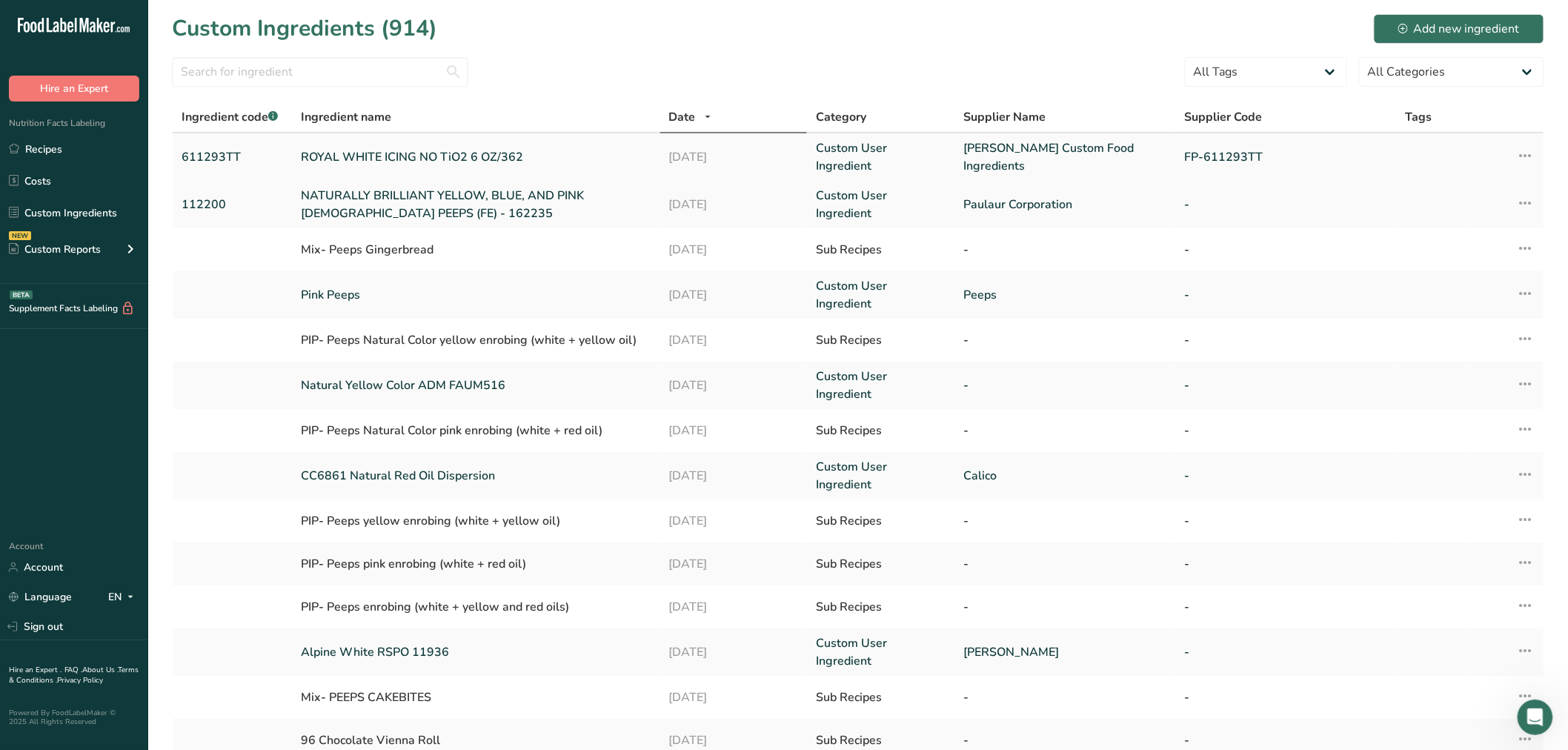
click at [376, 154] on link "ROYAL WHITE ICING NO TiO2 6 OZ/362" at bounding box center [476, 157] width 350 height 18
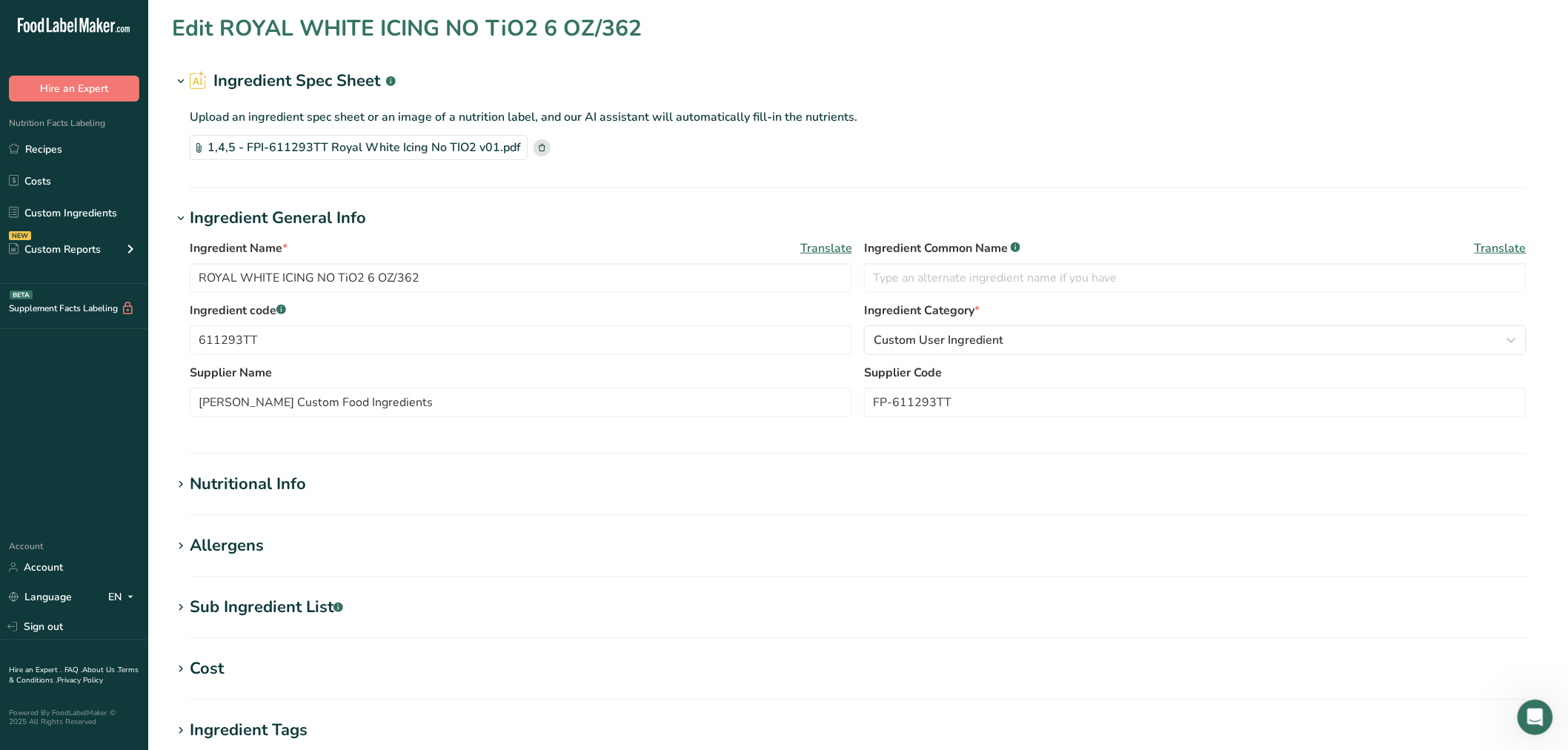
drag, startPoint x: 176, startPoint y: 609, endPoint x: 239, endPoint y: 614, distance: 63.2
click at [178, 609] on icon at bounding box center [181, 607] width 14 height 21
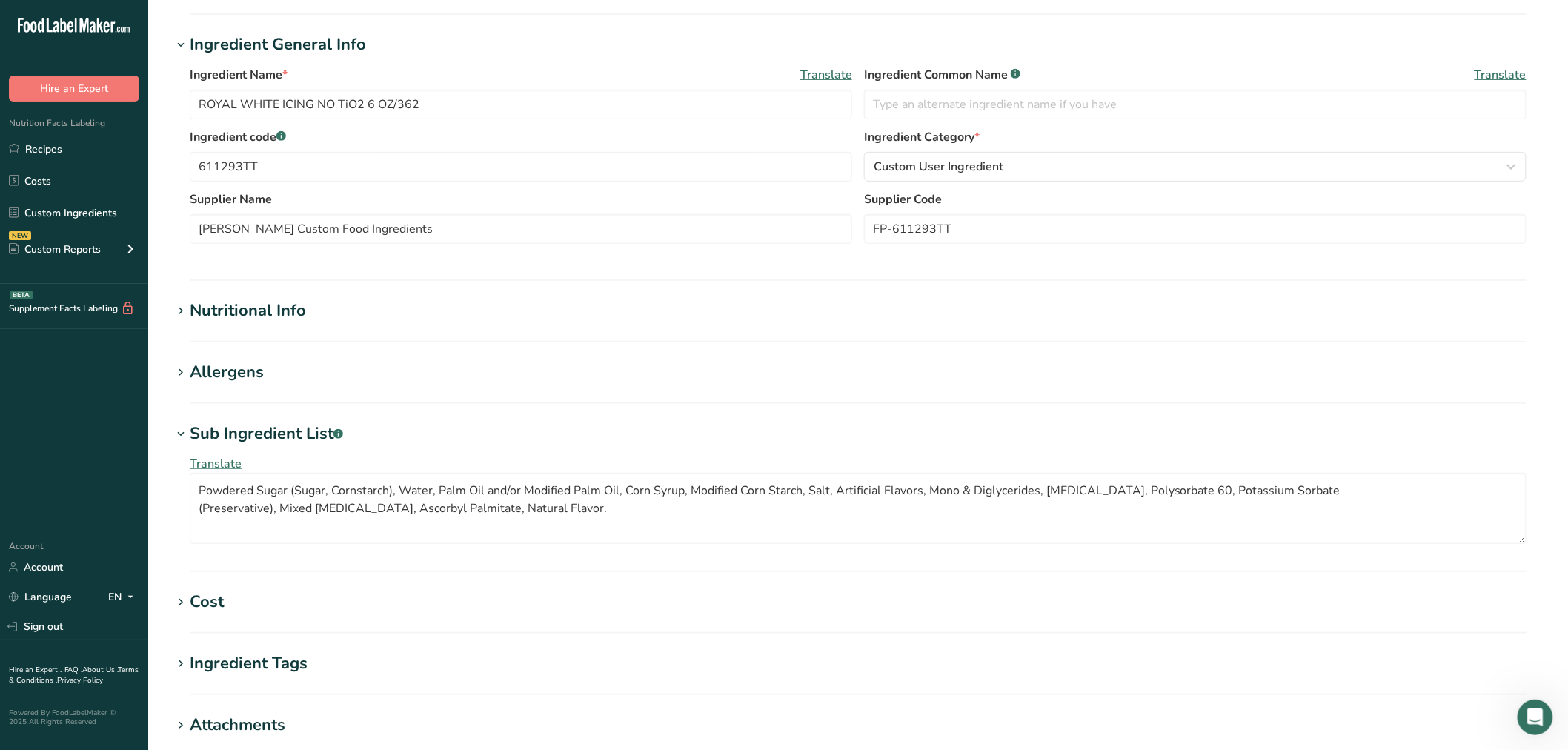
scroll to position [246, 0]
drag, startPoint x: 621, startPoint y: 515, endPoint x: 27, endPoint y: 456, distance: 596.9
click at [27, 456] on div ".a-20{fill:#fff;} Hire an Expert Nutrition Facts Labeling Recipes Costs Custom …" at bounding box center [784, 375] width 1568 height 1243
click at [636, 542] on div "Translate Powdered Sugar (Sugar, Cornstarch), Water, Palm Oil and/or Modified P…" at bounding box center [858, 498] width 1373 height 106
drag, startPoint x: 195, startPoint y: 510, endPoint x: 209, endPoint y: 459, distance: 52.9
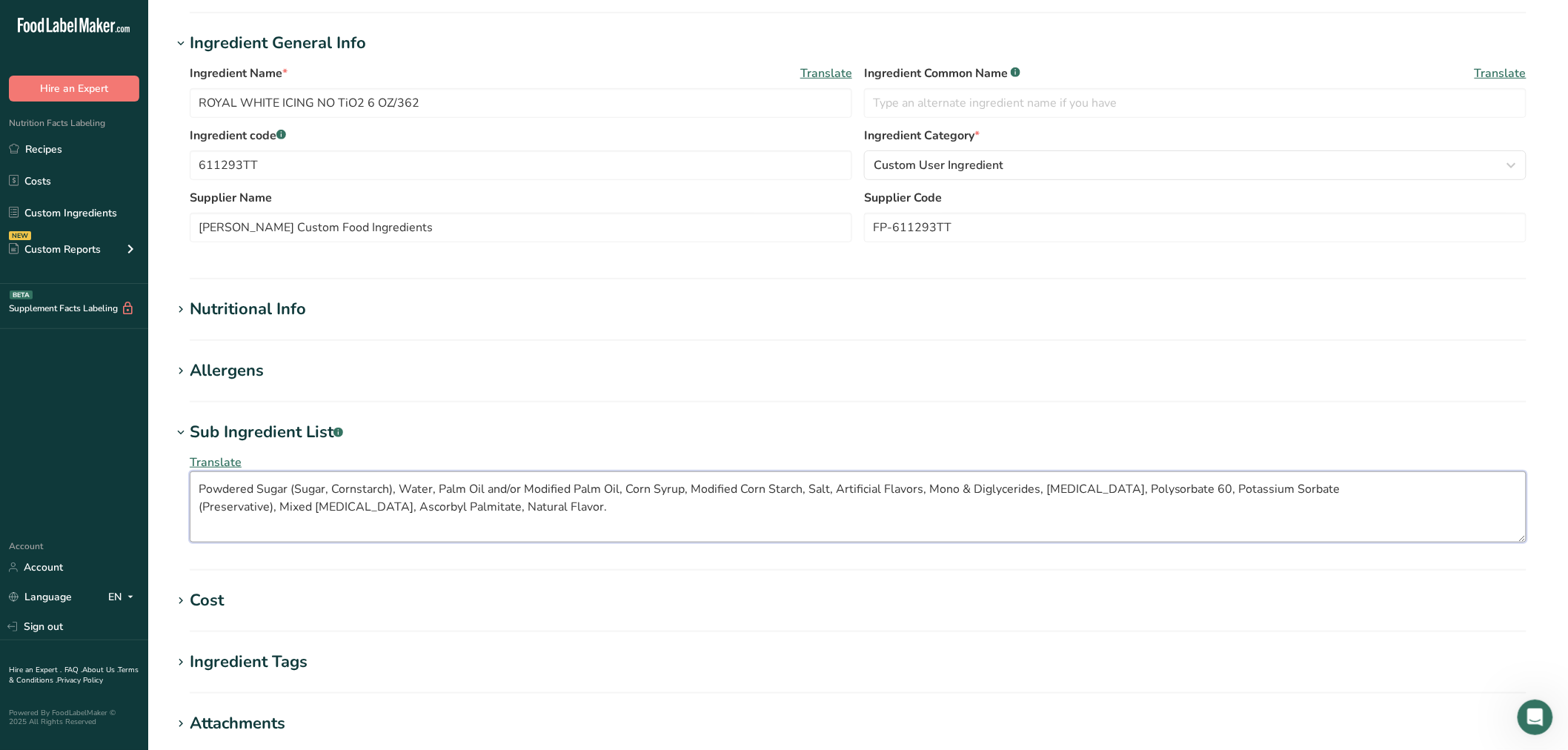
click at [196, 493] on textarea "Powdered Sugar (Sugar, Cornstarch), Water, Palm Oil and/or Modified Palm Oil, C…" at bounding box center [858, 506] width 1337 height 71
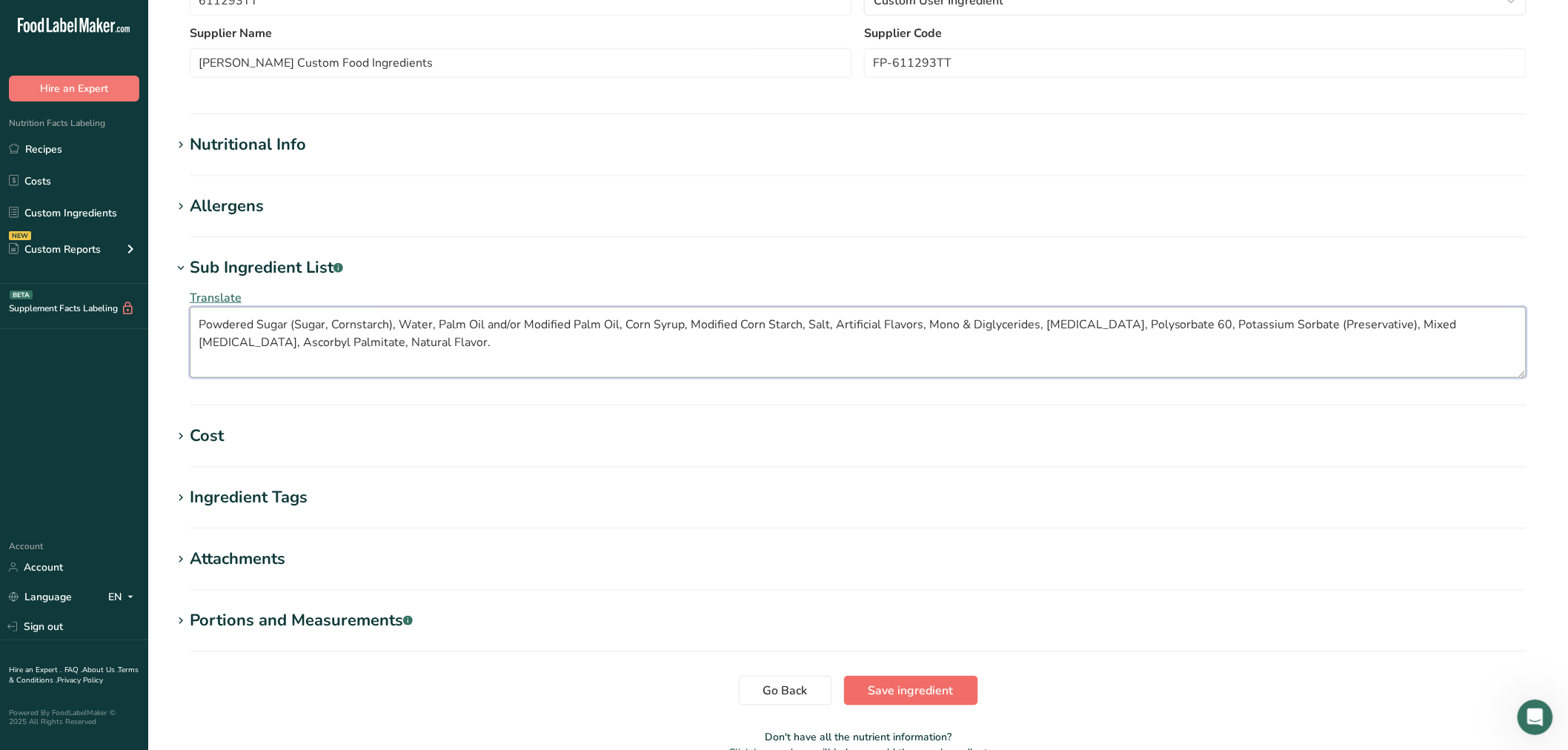
type textarea "Powdered Sugar (Sugar, Cornstarch), Water, Palm Oil and/or Modified Palm Oil, C…"
click at [884, 687] on span "Save ingredient" at bounding box center [911, 690] width 85 height 18
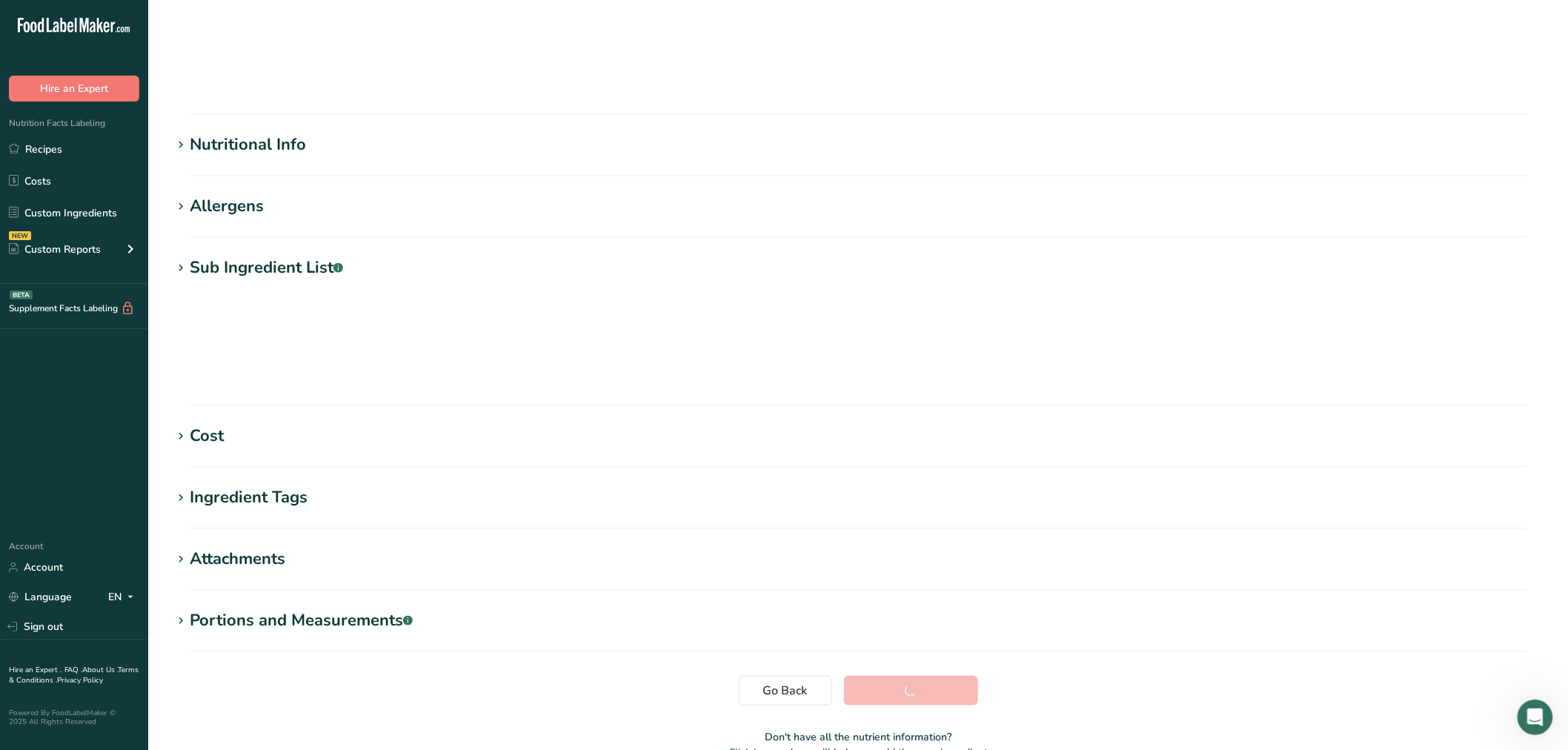
scroll to position [33, 0]
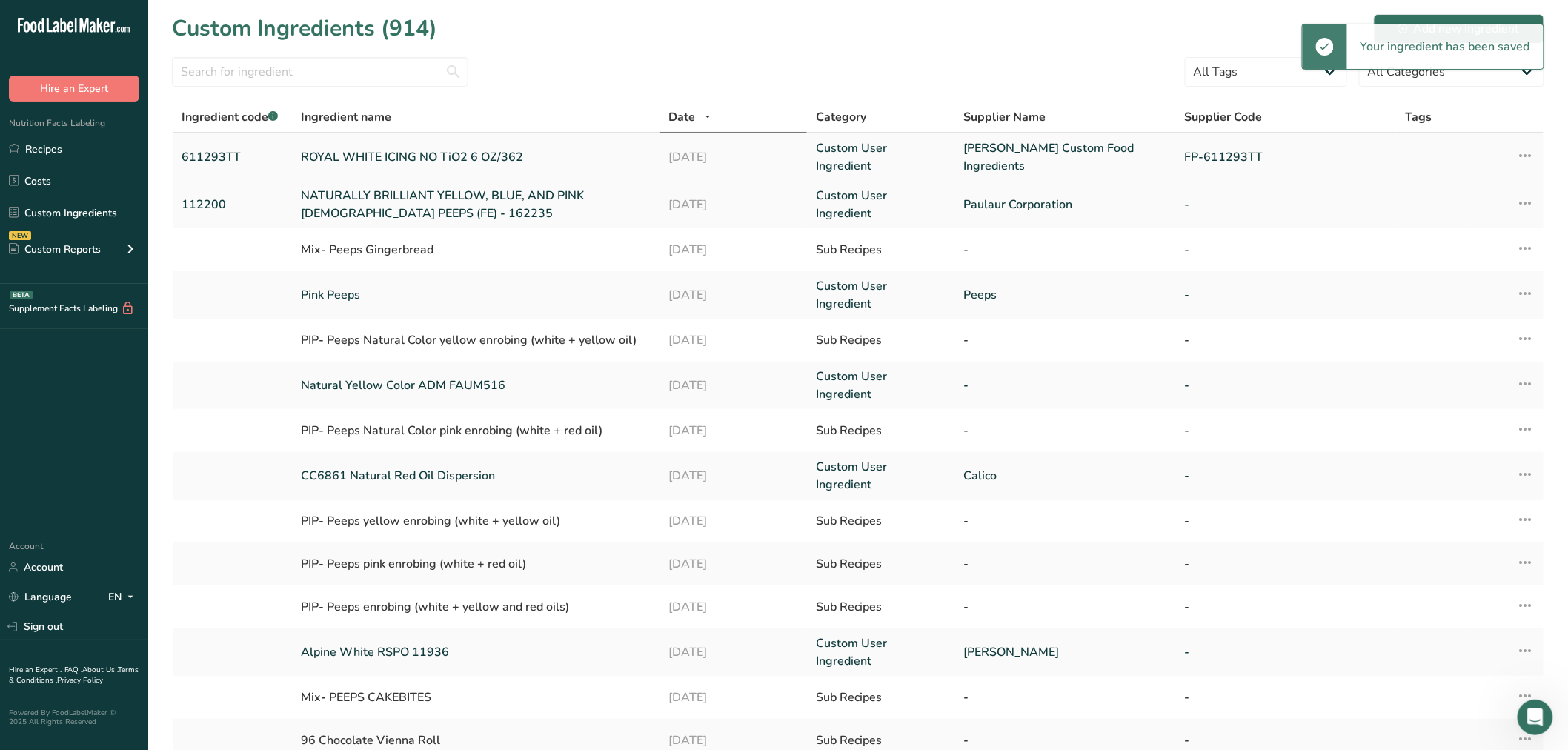
click at [374, 149] on link "ROYAL WHITE ICING NO TiO2 6 OZ/362" at bounding box center [476, 157] width 350 height 18
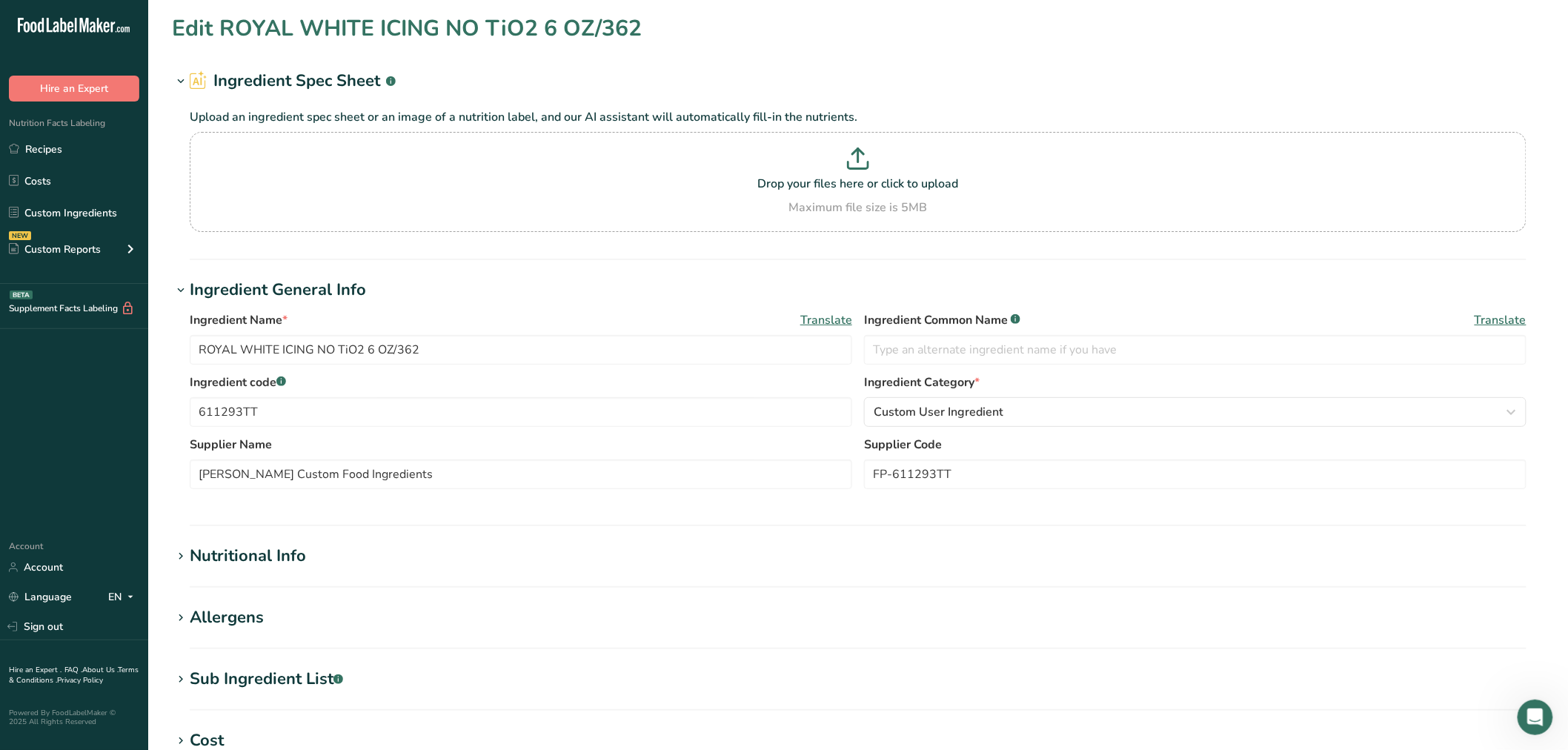
click at [178, 685] on icon at bounding box center [181, 679] width 14 height 21
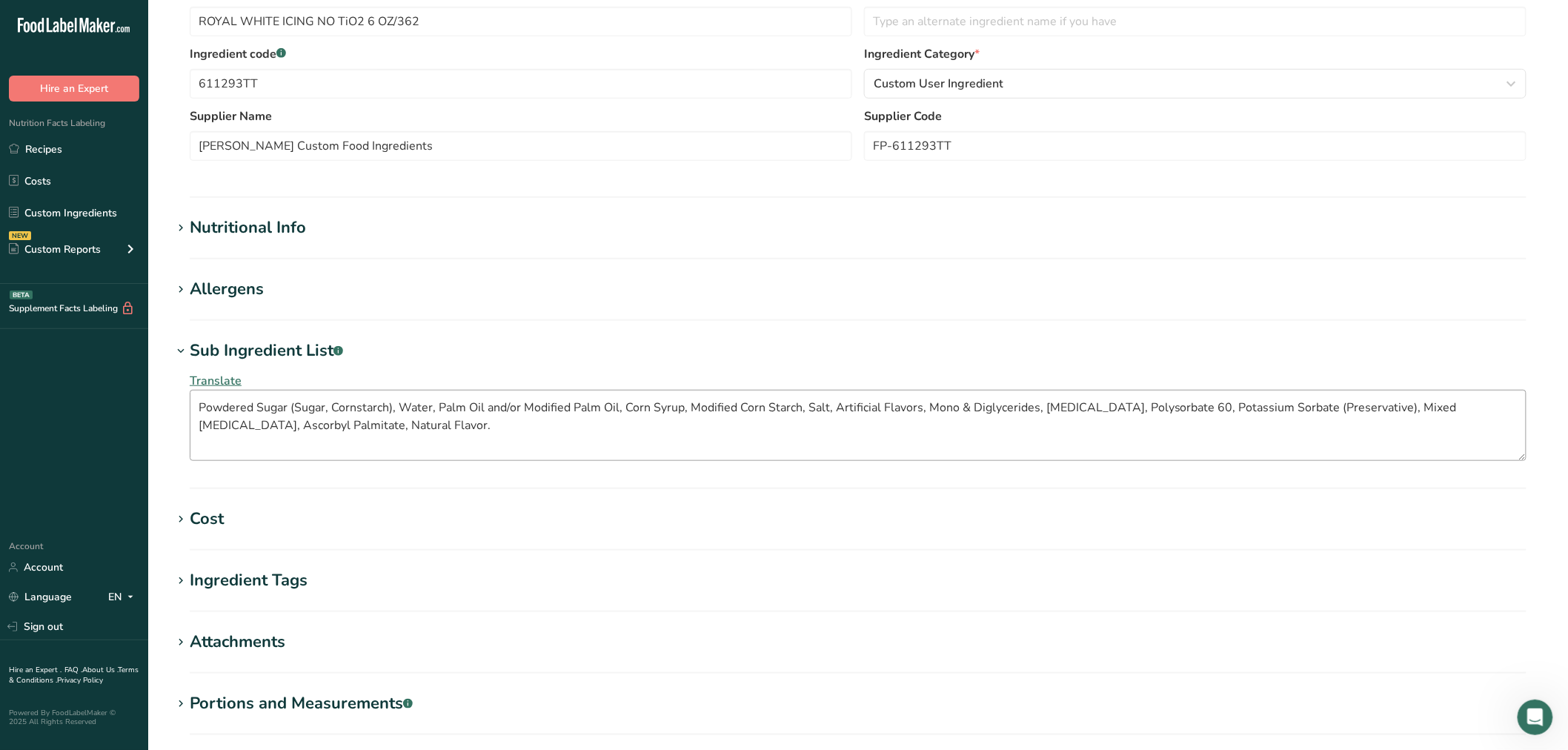
scroll to position [329, 0]
drag, startPoint x: 16, startPoint y: 350, endPoint x: 3, endPoint y: 349, distance: 13.0
click at [14, 347] on div ".a-20{fill:#fff;} Hire an Expert Nutrition Facts Labeling Recipes Costs Custom …" at bounding box center [784, 292] width 1568 height 1243
click at [76, 144] on link "Recipes" at bounding box center [74, 148] width 148 height 28
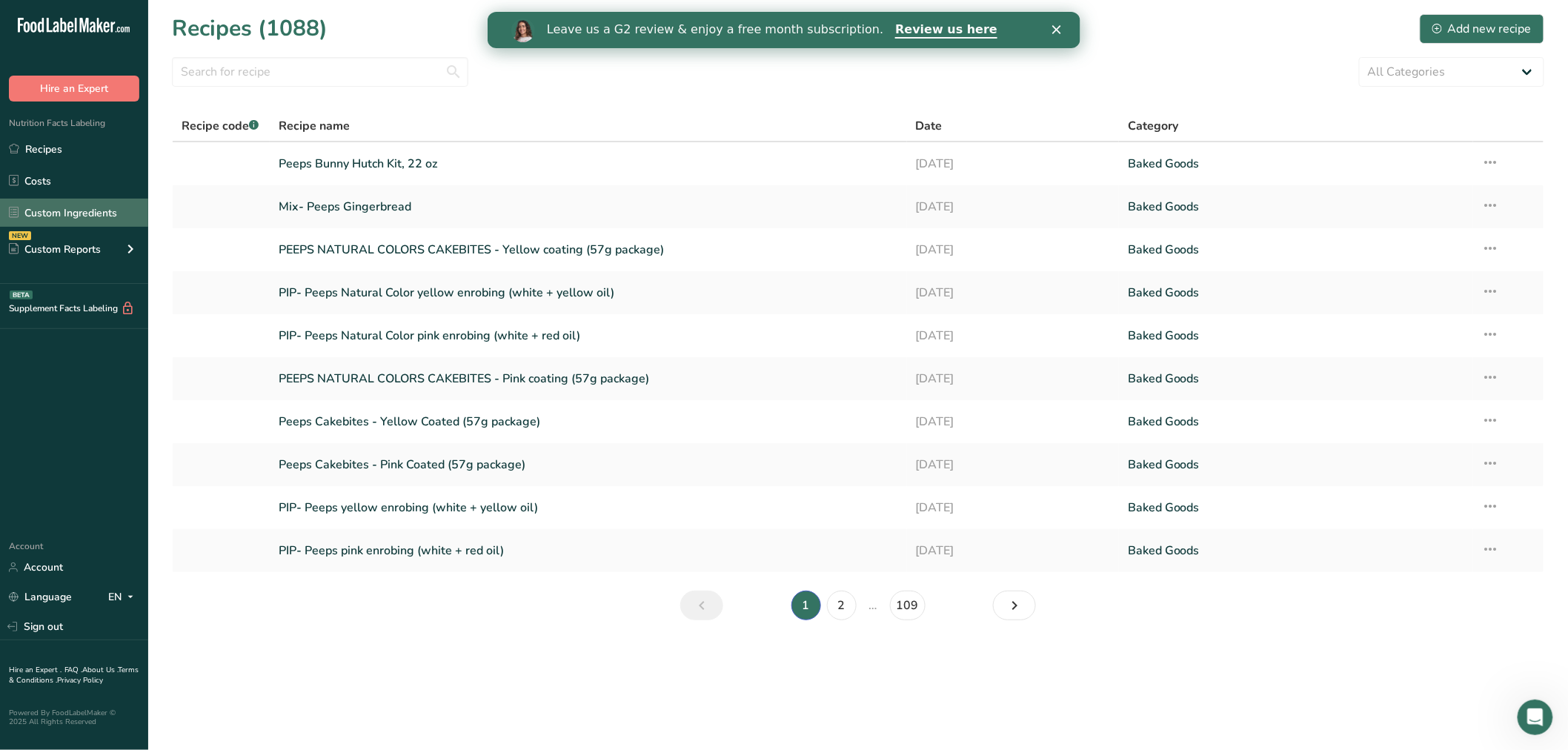
click at [56, 209] on link "Custom Ingredients" at bounding box center [74, 212] width 148 height 28
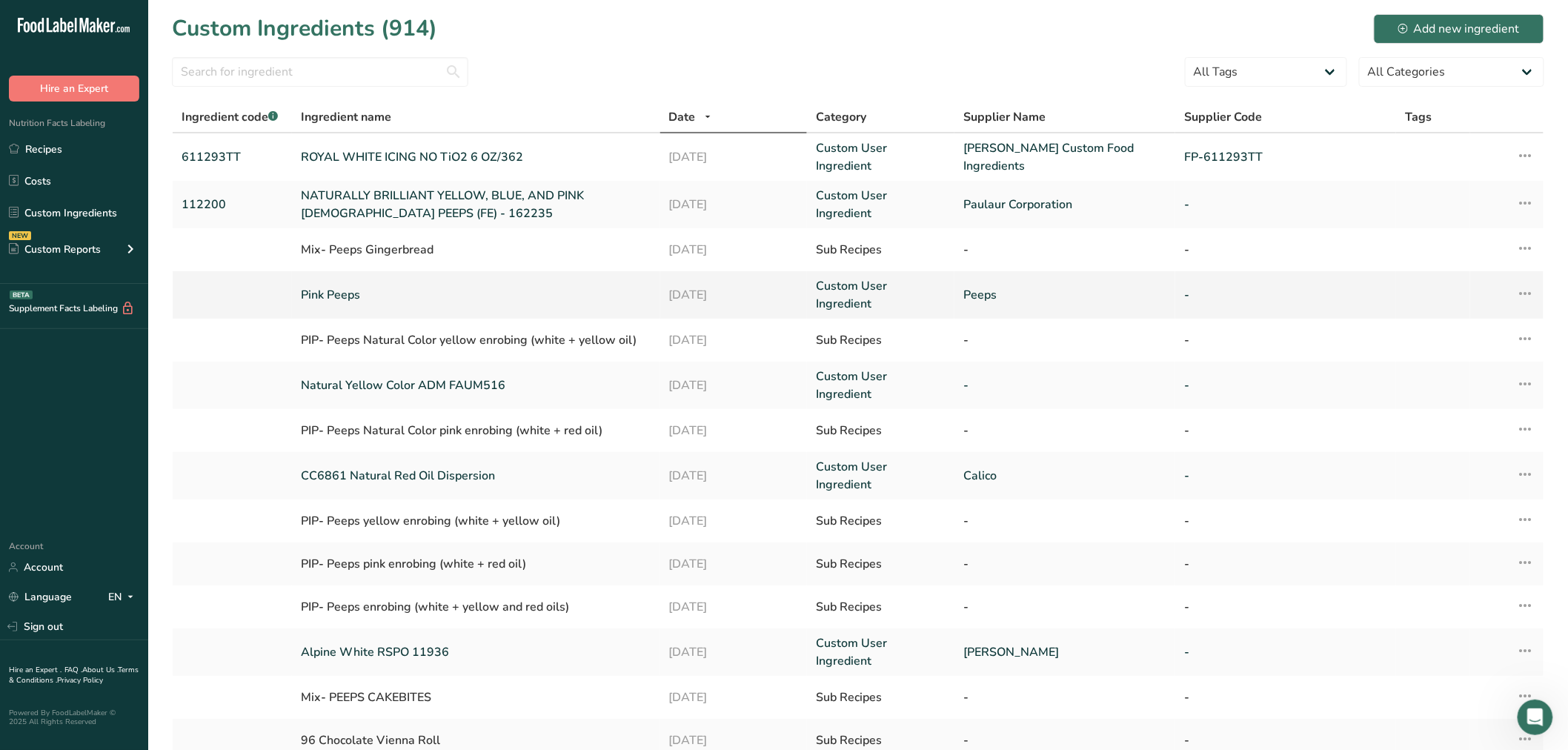
click at [341, 286] on link "Pink Peeps" at bounding box center [476, 295] width 350 height 18
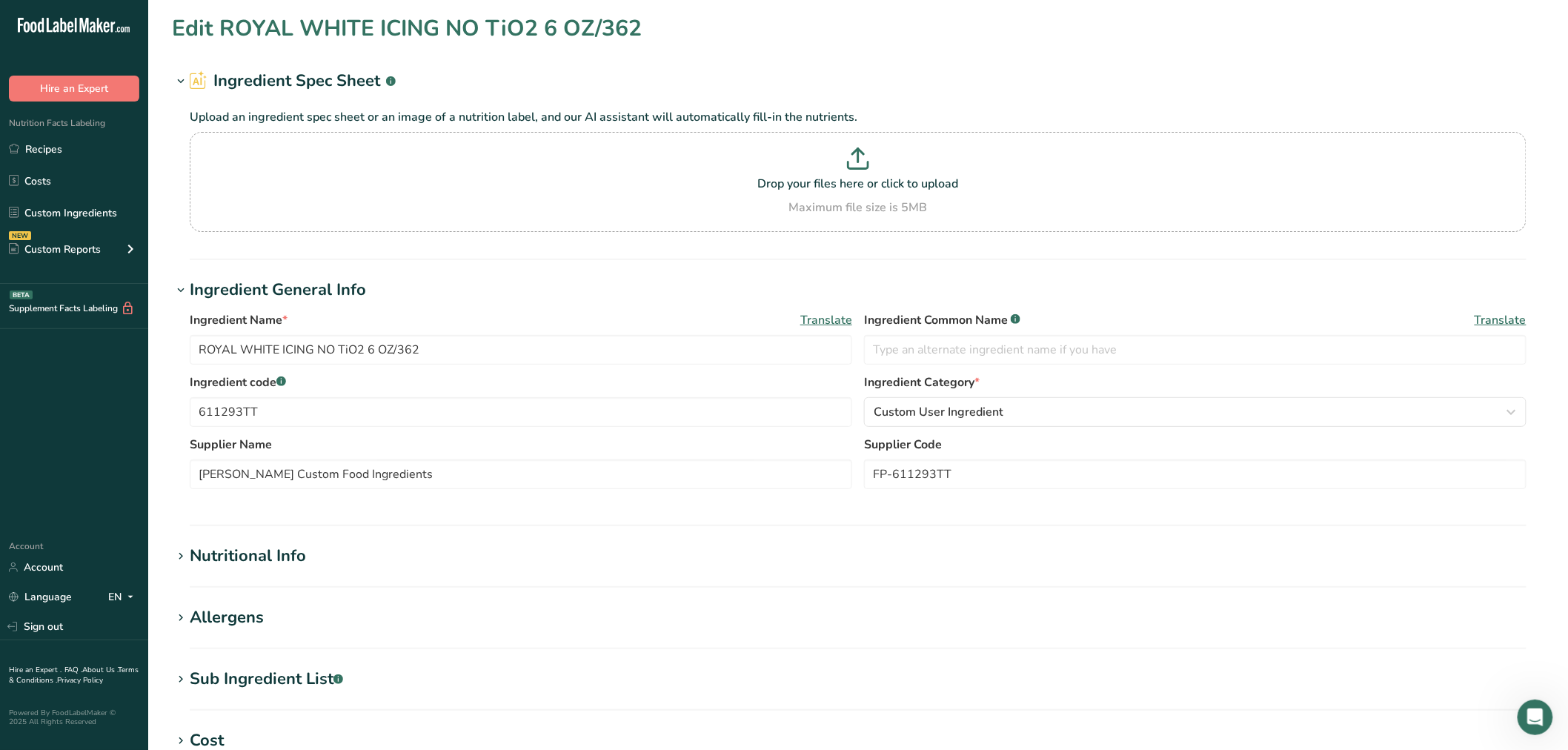
type input "Pink Peeps"
type input "Peeps"
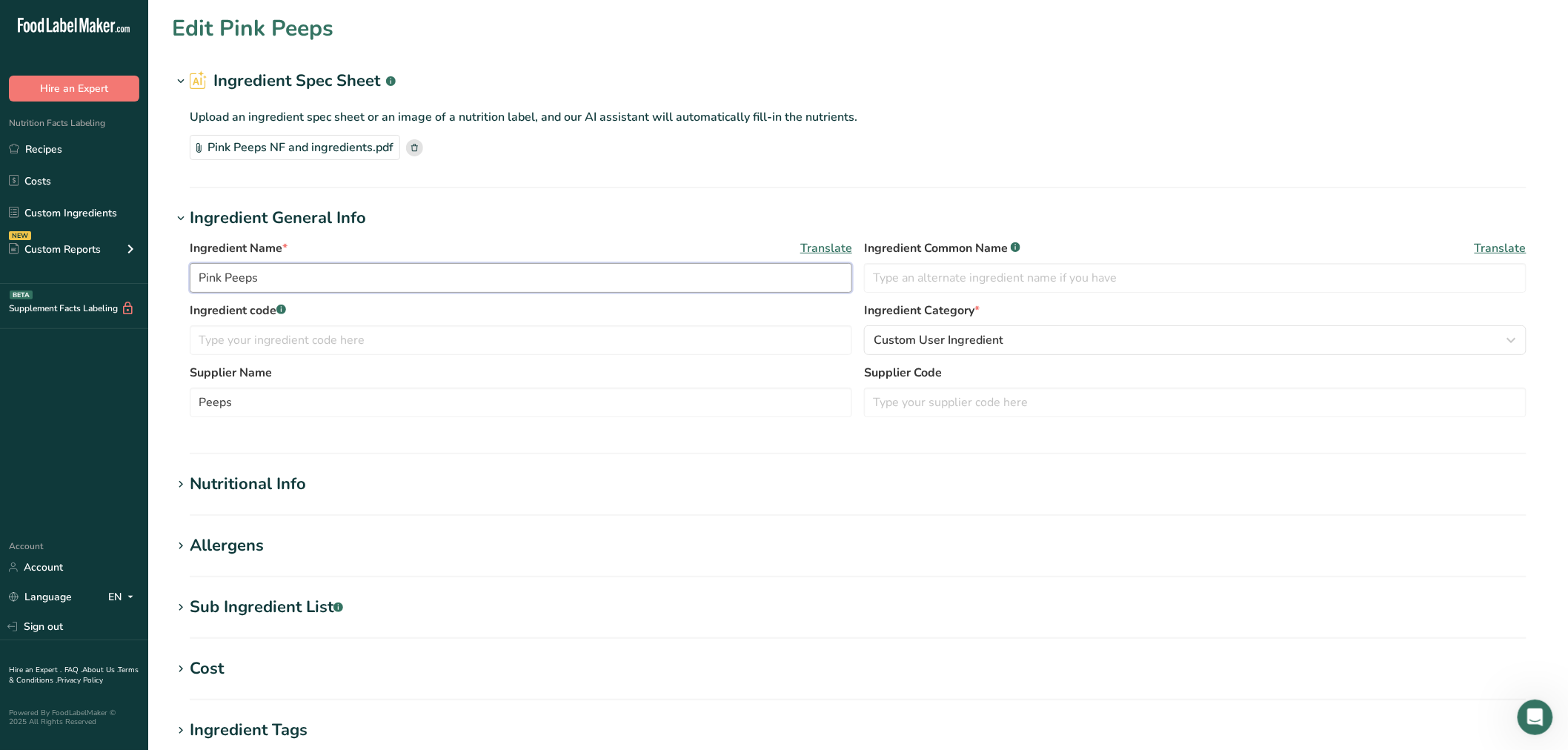
drag, startPoint x: 260, startPoint y: 280, endPoint x: 288, endPoint y: 259, distance: 35.0
click at [262, 275] on input "Pink Peeps" at bounding box center [521, 277] width 663 height 30
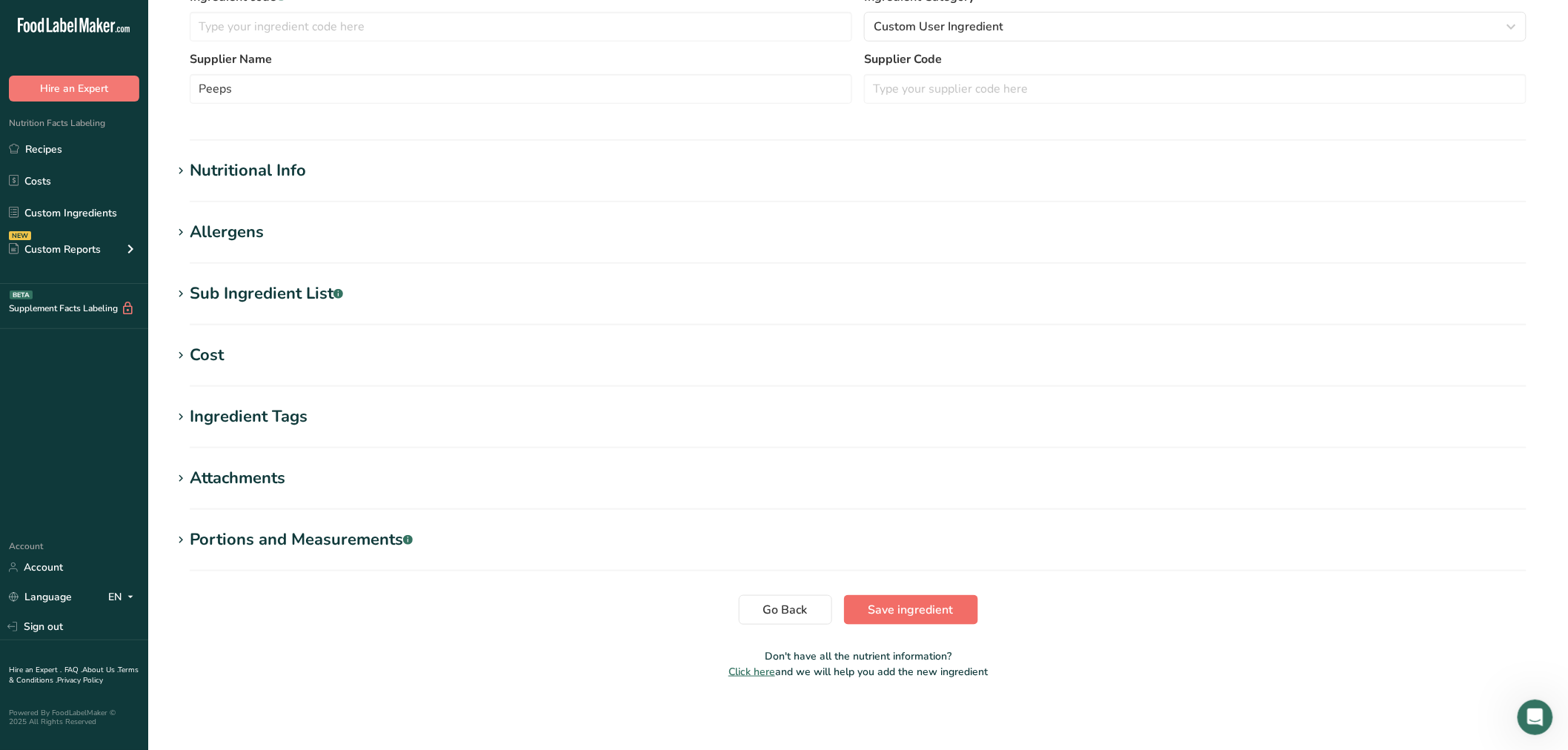
type input "Pink Peep Bunnies"
click at [880, 614] on span "Save ingredient" at bounding box center [911, 610] width 85 height 18
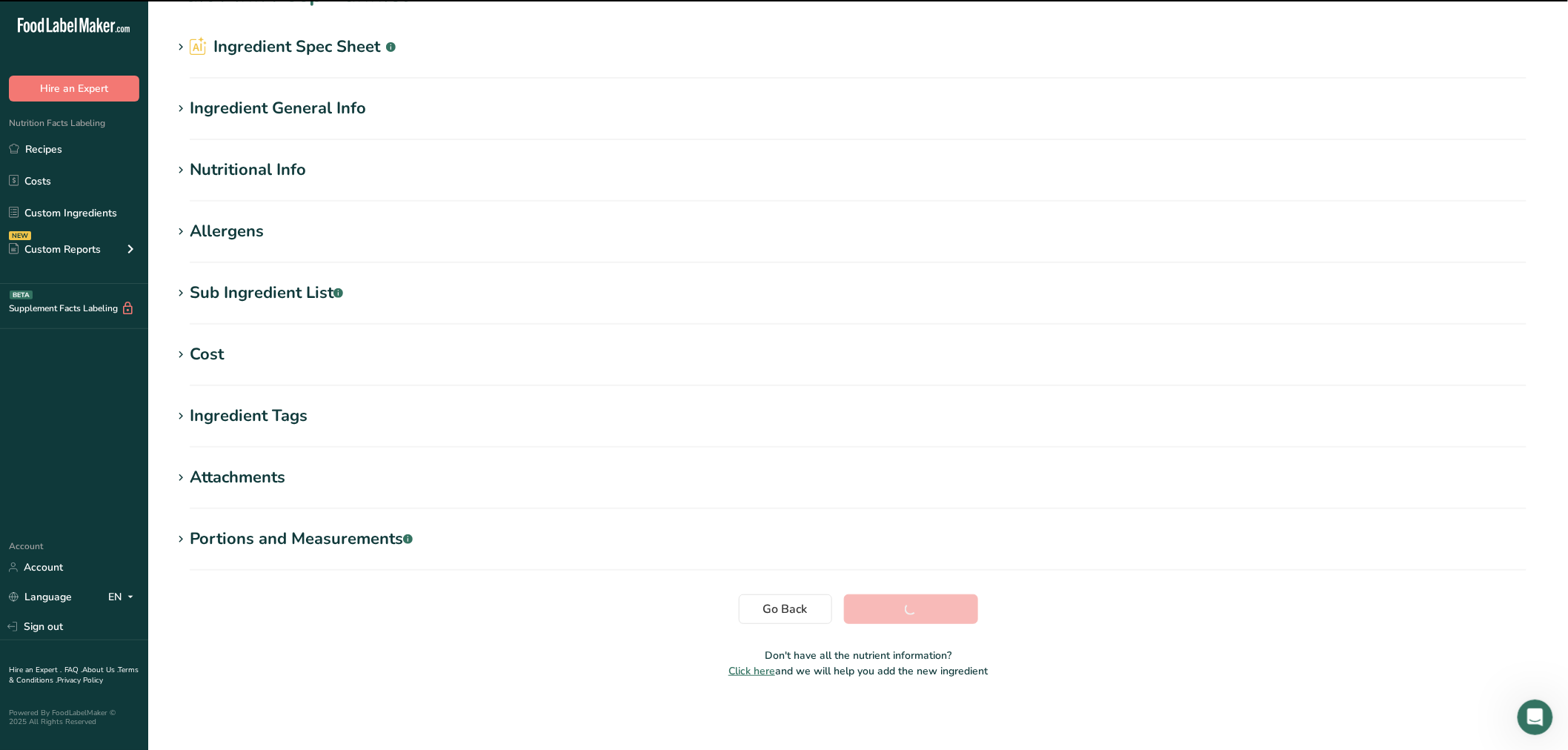
scroll to position [33, 0]
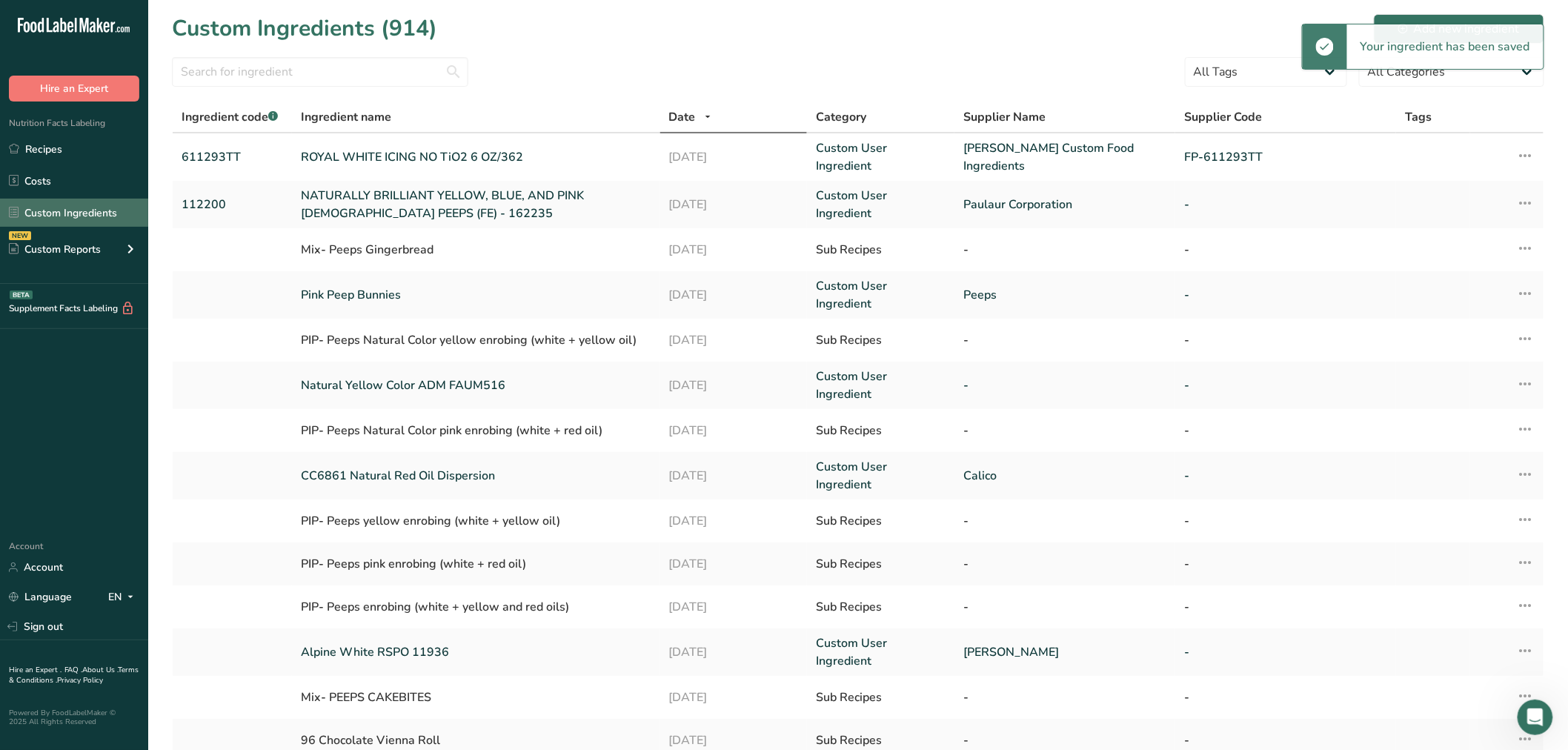
click at [74, 210] on link "Custom Ingredients" at bounding box center [74, 212] width 148 height 28
click at [82, 208] on link "Custom Ingredients" at bounding box center [74, 212] width 148 height 28
click at [347, 286] on link "Pink Peep Bunnies" at bounding box center [476, 295] width 350 height 18
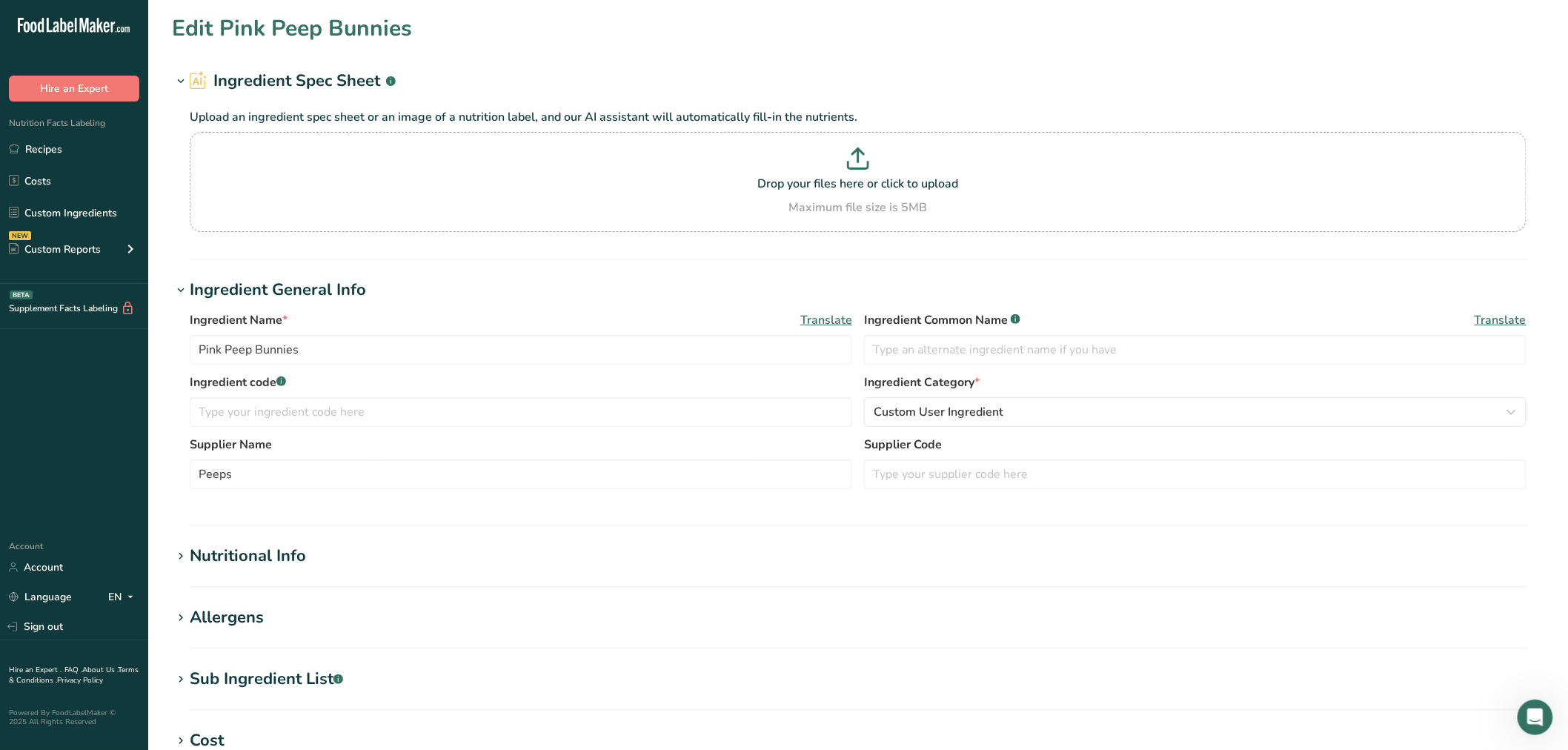
click at [174, 677] on icon at bounding box center [181, 679] width 14 height 21
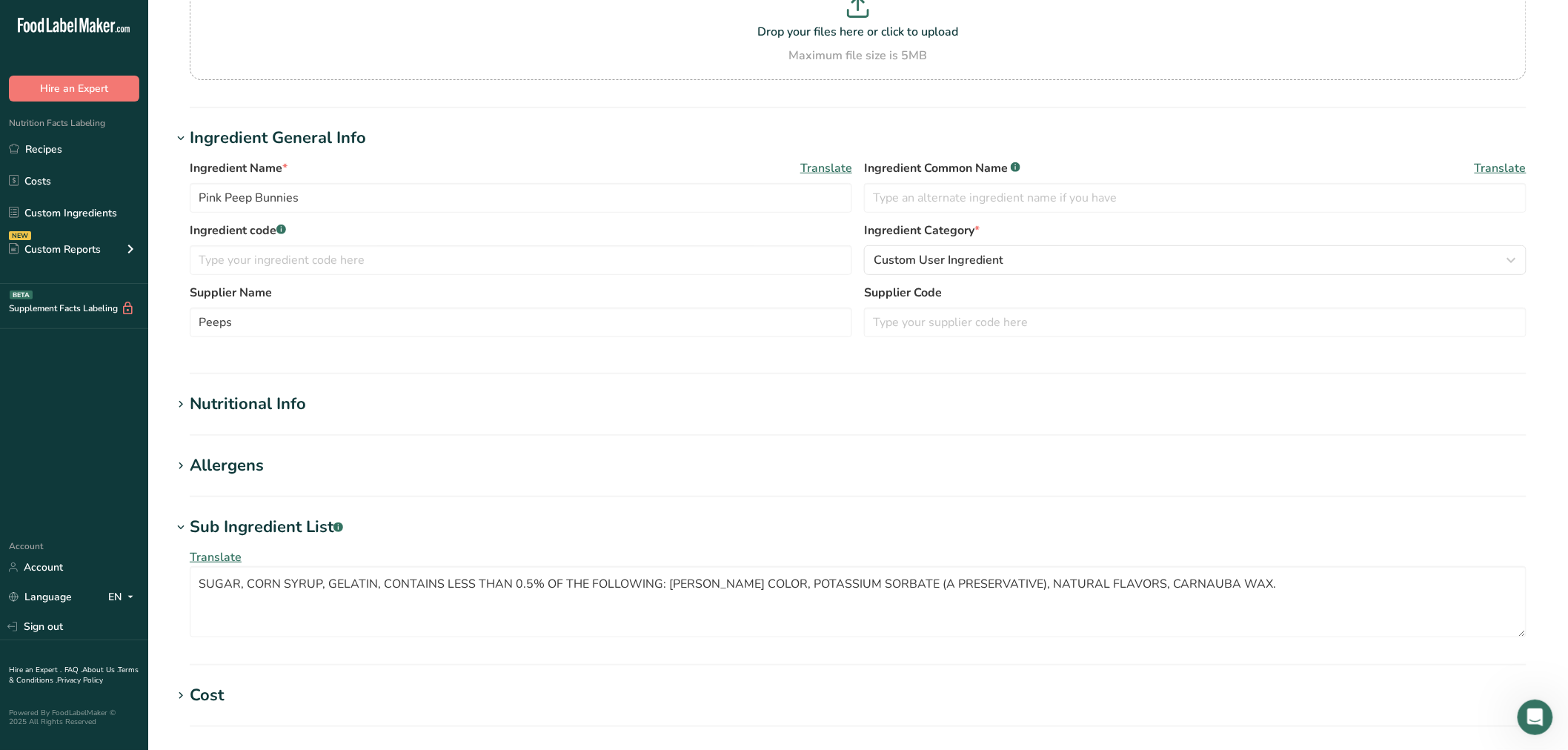
scroll to position [164, 0]
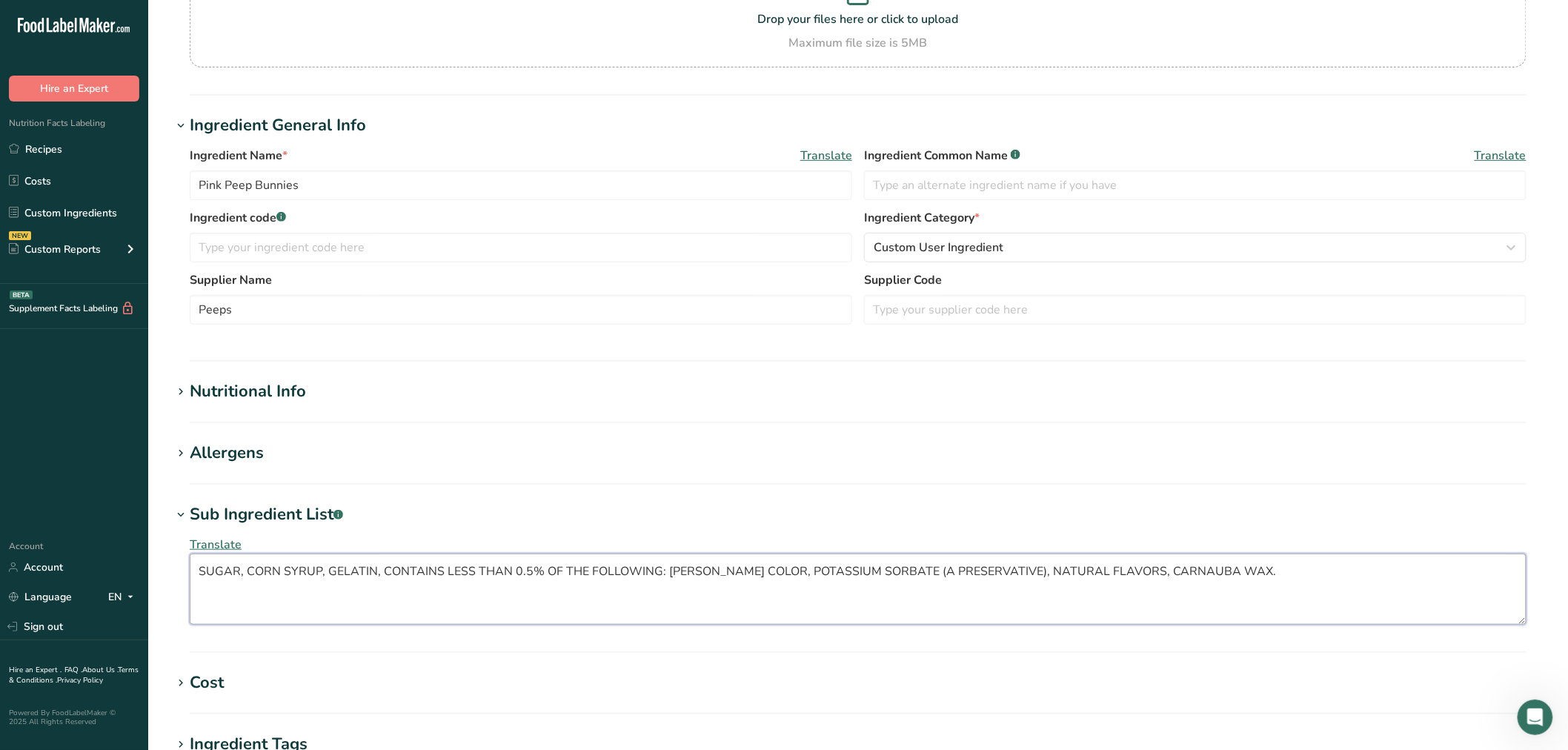
drag, startPoint x: 492, startPoint y: 532, endPoint x: 14, endPoint y: 539, distance: 478.1
click at [14, 539] on div ".a-20{fill:#fff;} Hire an Expert Nutrition Facts Labeling Recipes Costs Custom …" at bounding box center [784, 457] width 1568 height 1243
click at [35, 146] on link "Recipes" at bounding box center [74, 148] width 148 height 28
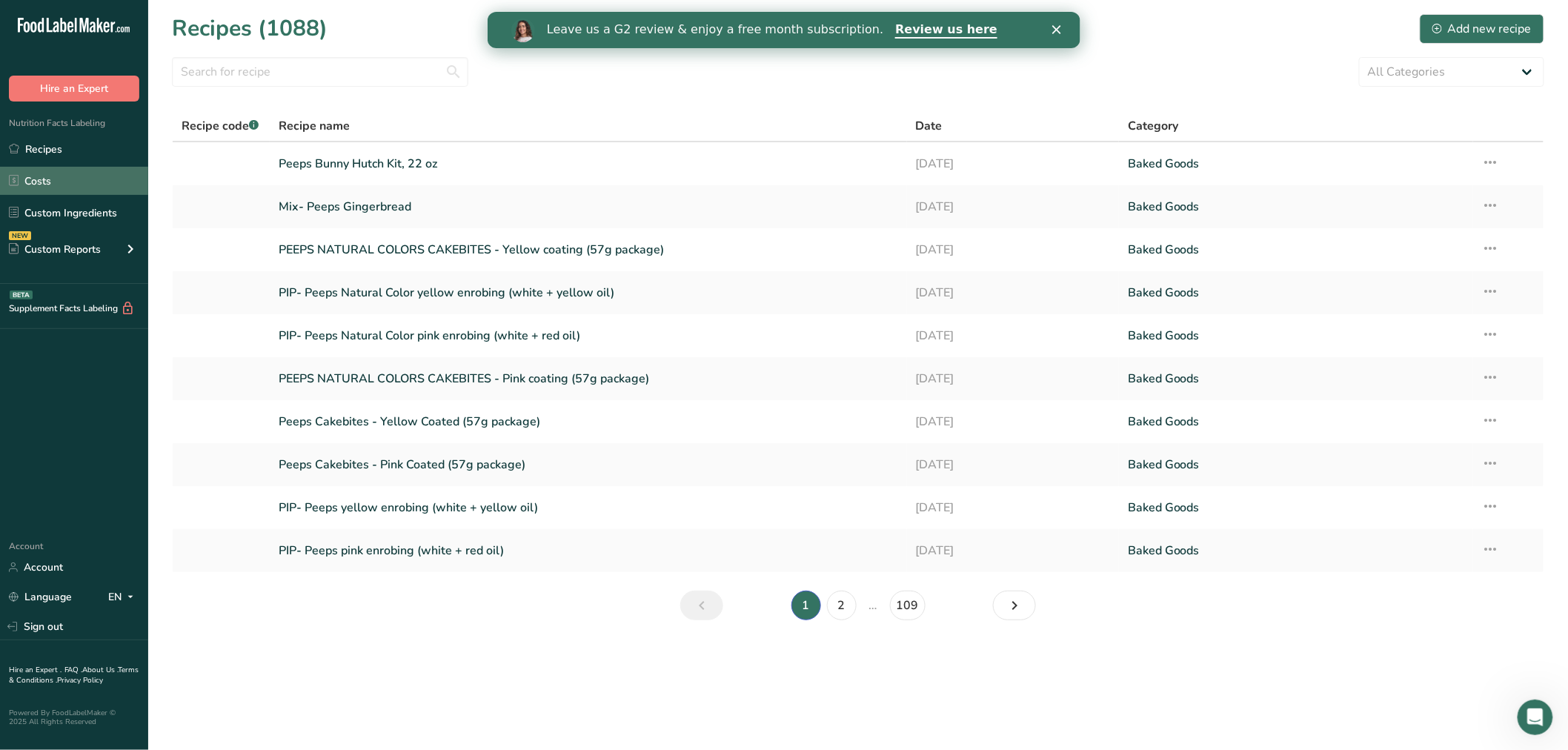
drag, startPoint x: 85, startPoint y: 208, endPoint x: 114, endPoint y: 193, distance: 32.6
click at [86, 208] on link "Custom Ingredients" at bounding box center [74, 212] width 148 height 28
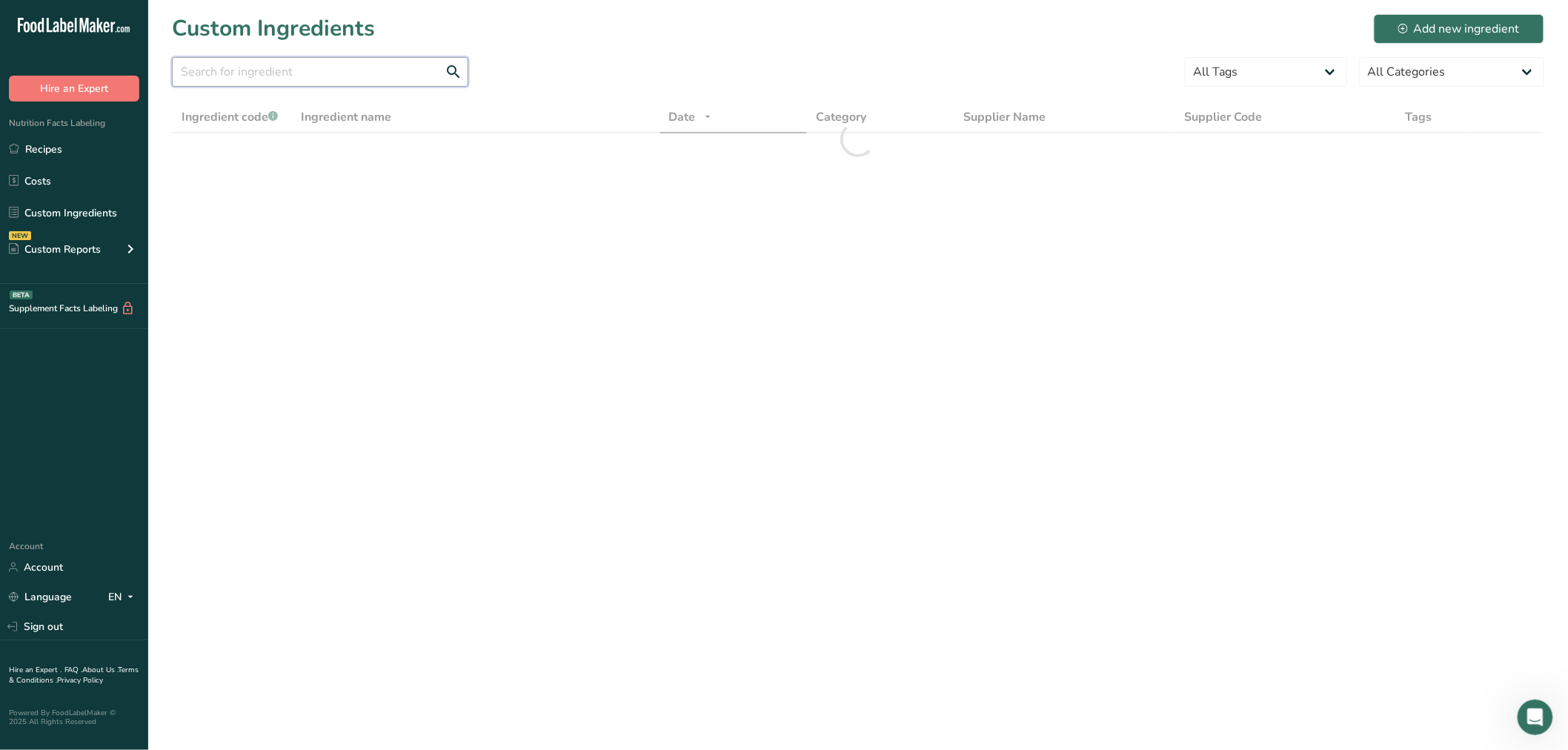
click at [254, 76] on input "text" at bounding box center [320, 71] width 296 height 30
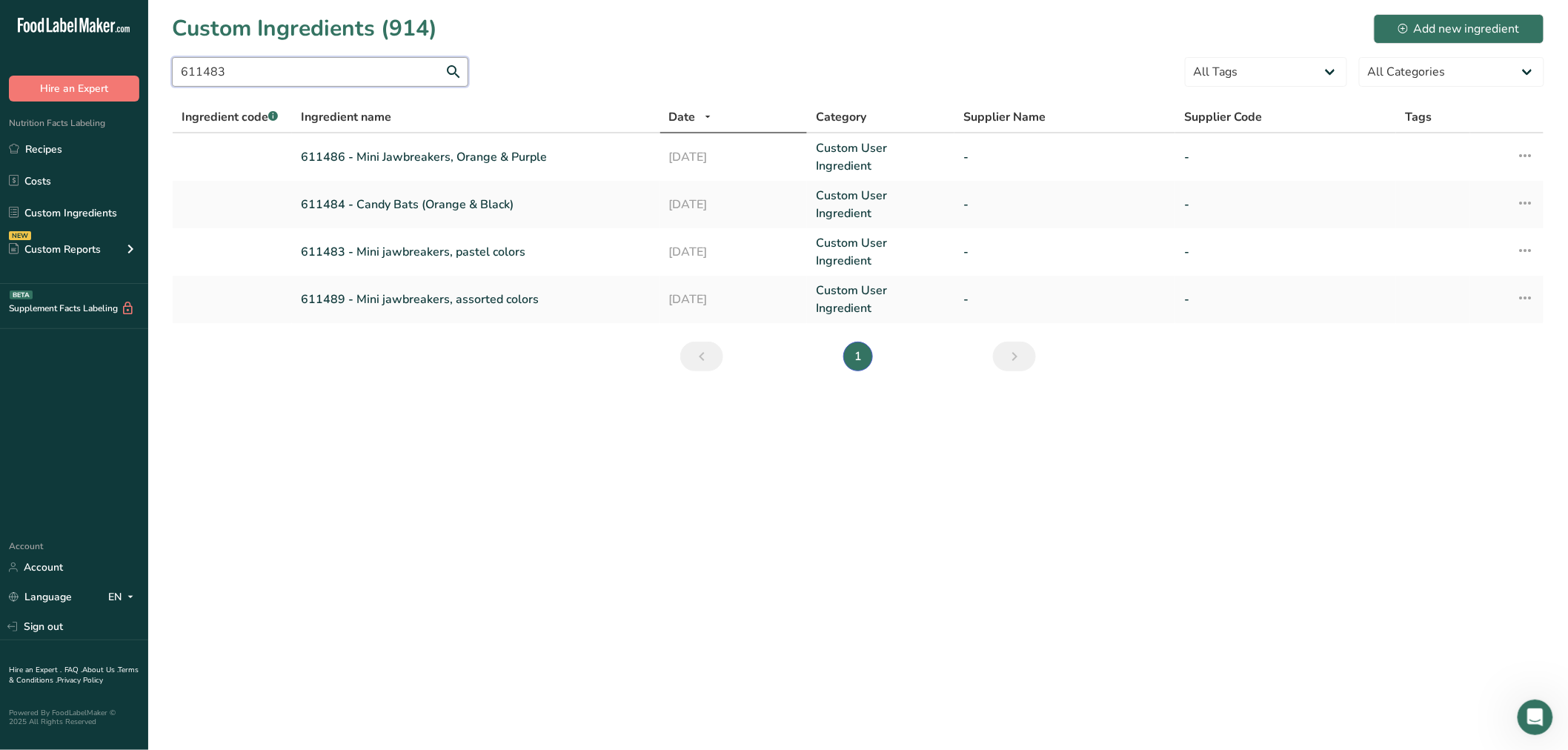
type input "611483"
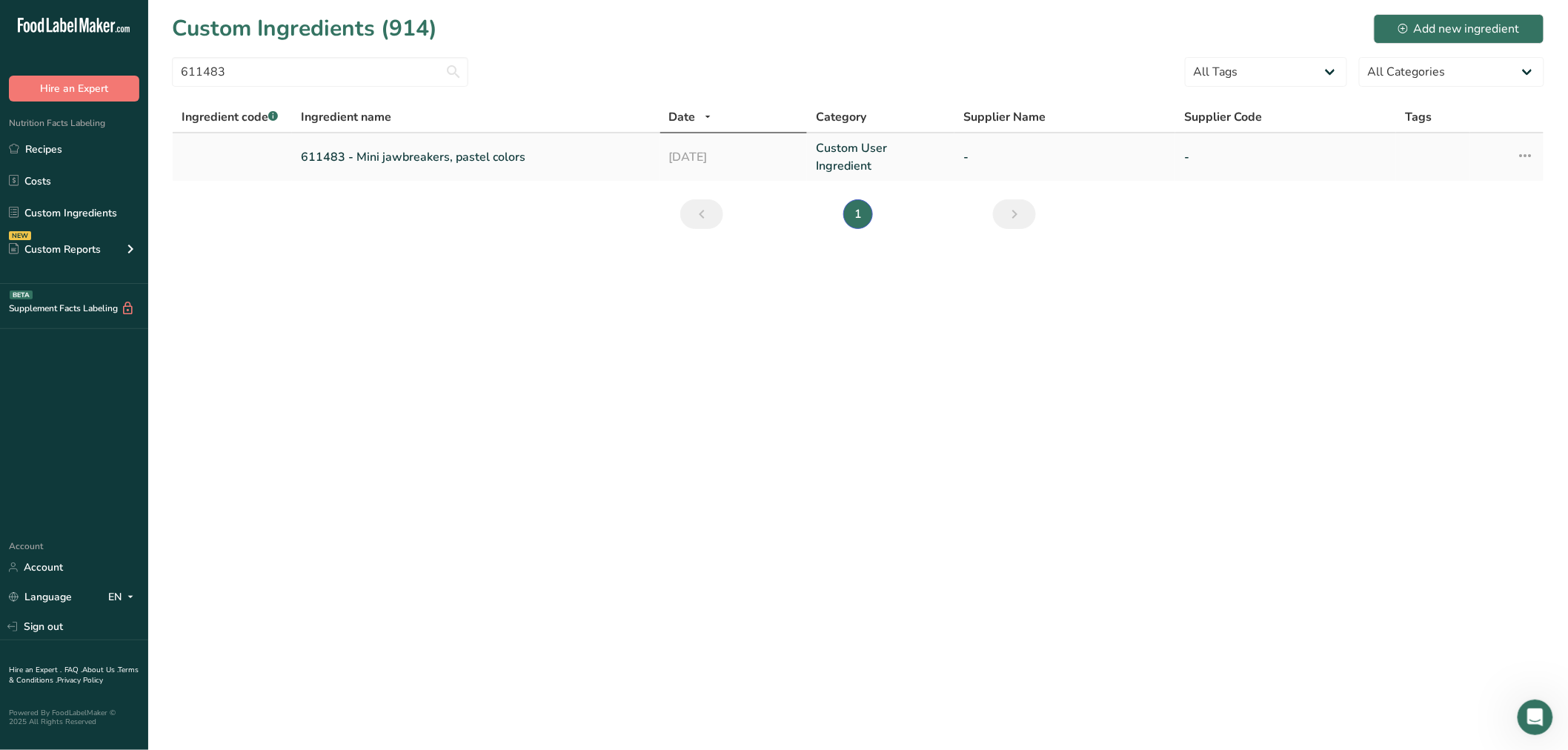
click at [401, 156] on link "611483 - Mini jawbreakers, pastel colors" at bounding box center [476, 157] width 350 height 18
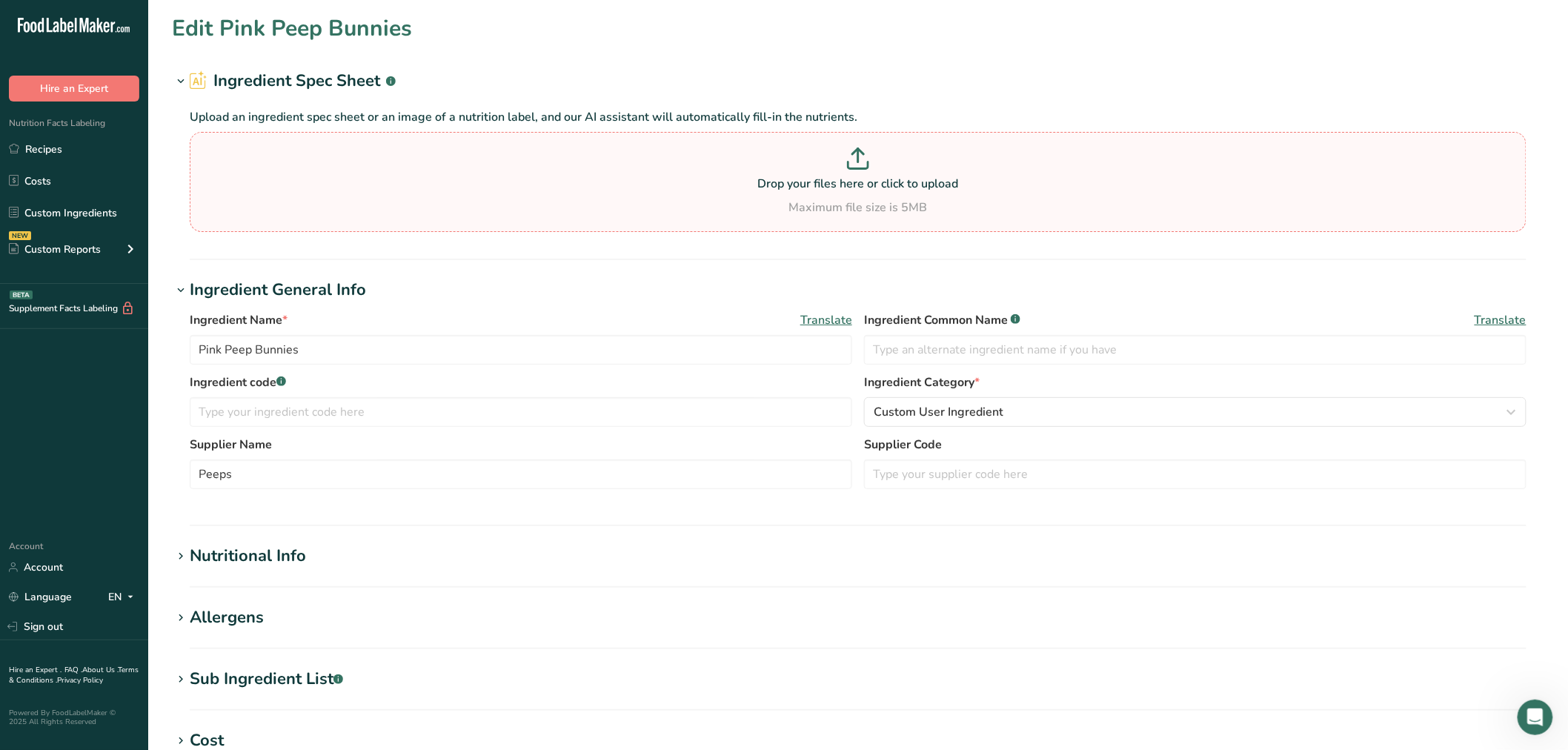
type input "611483 - Mini jawbreakers, pastel colors"
type input "Mini jawbreakers, pastel colors"
type textarea "[MEDICAL_DATA], Glucose (corn syrup), [MEDICAL_DATA], Calcium Stearate, Tapioca…"
click at [187, 681] on icon at bounding box center [181, 679] width 14 height 21
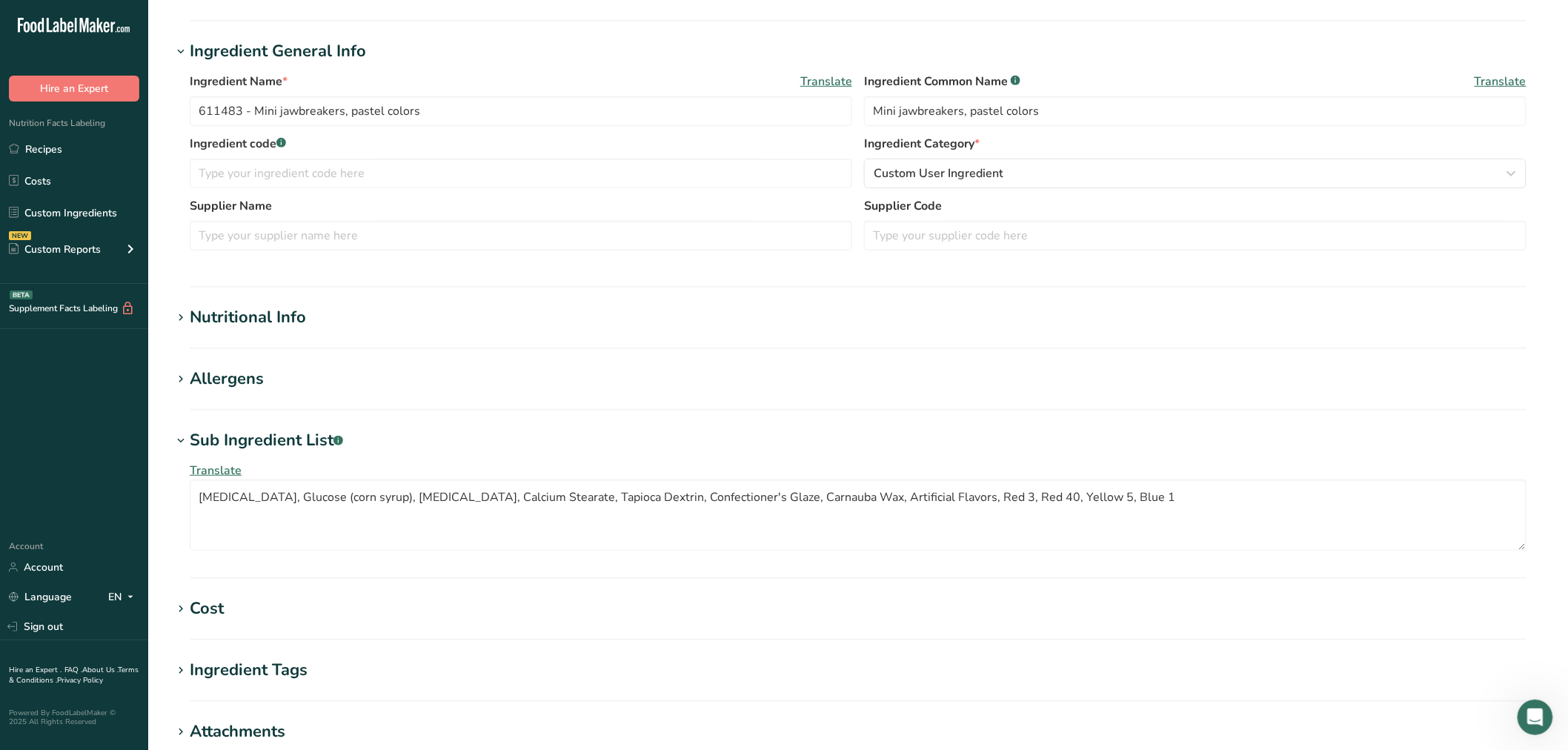
scroll to position [246, 0]
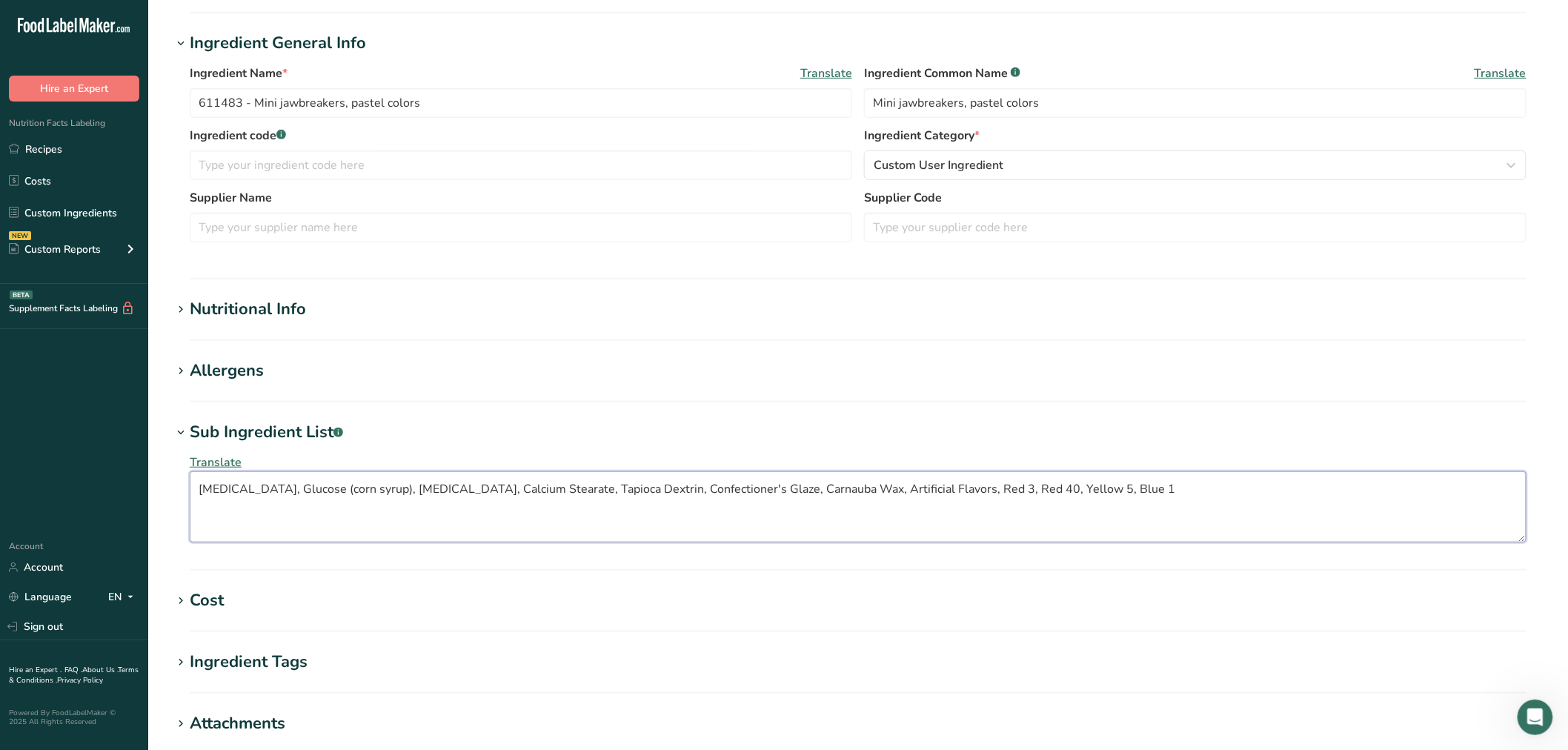
drag, startPoint x: 1128, startPoint y: 486, endPoint x: 0, endPoint y: 465, distance: 1128.2
click at [0, 464] on div ".a-20{fill:#fff;} Hire an Expert Nutrition Facts Labeling Recipes Costs Custom …" at bounding box center [784, 375] width 1568 height 1243
click at [56, 143] on link "Recipes" at bounding box center [74, 148] width 148 height 28
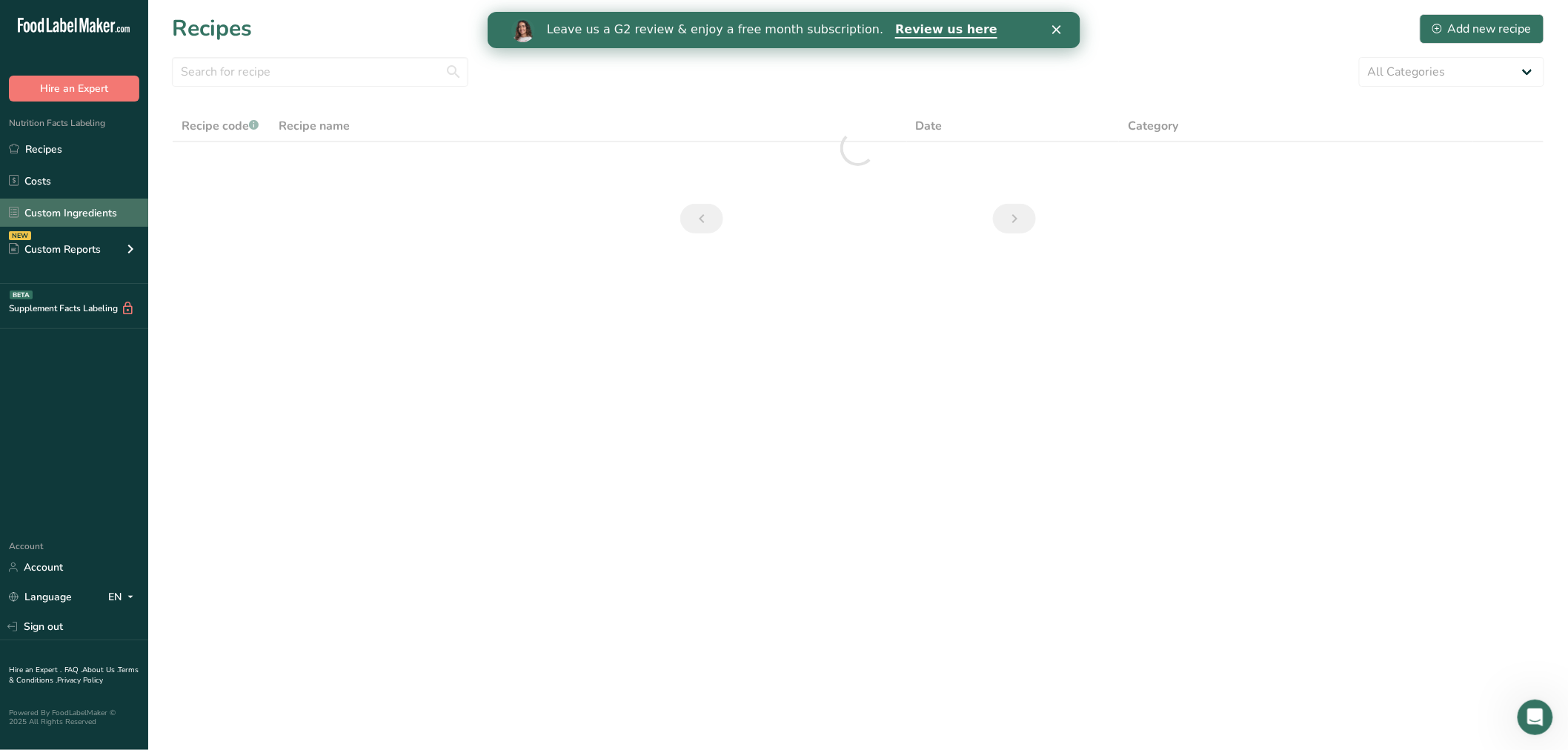
click at [60, 211] on link "Custom Ingredients" at bounding box center [74, 212] width 148 height 28
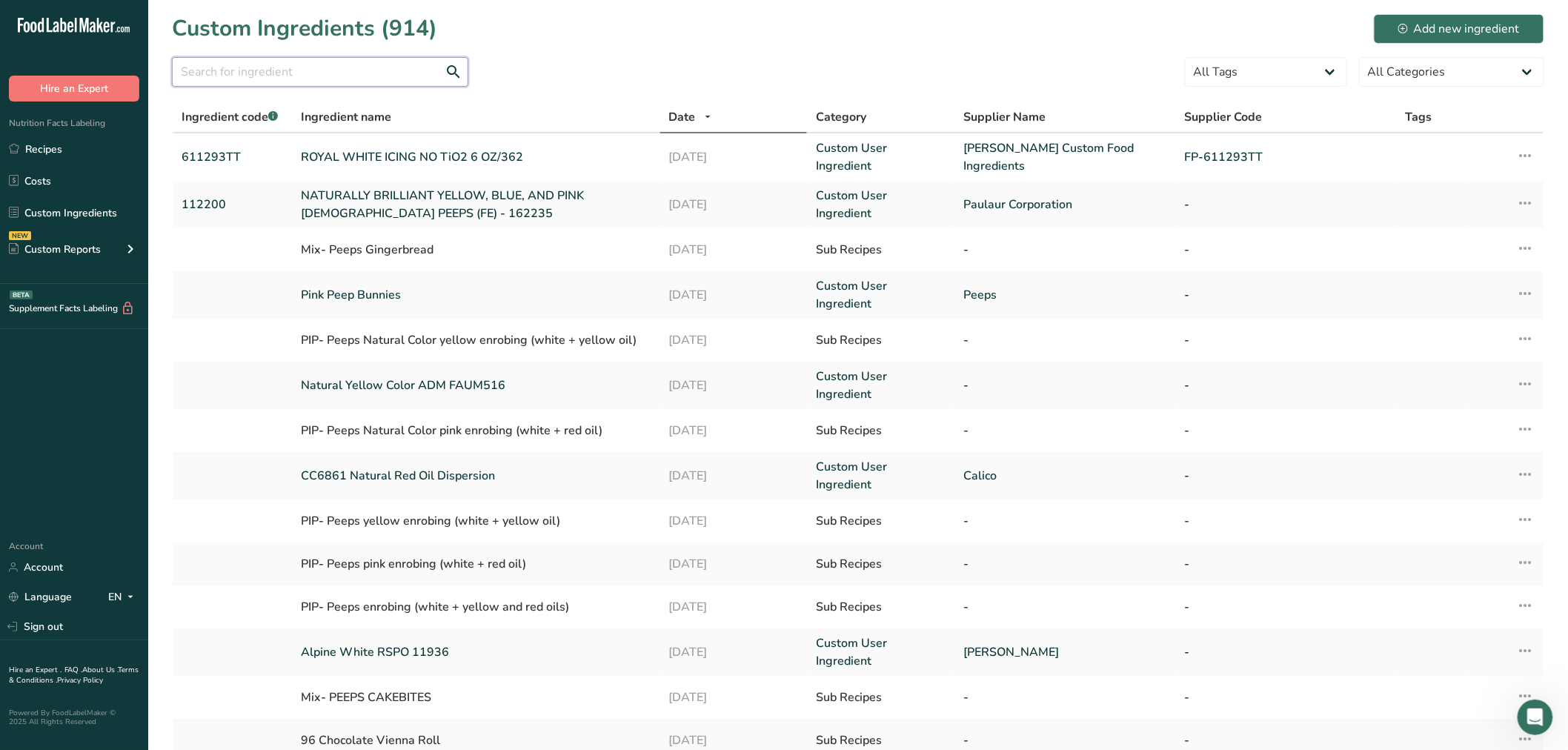
click at [300, 71] on input "text" at bounding box center [320, 71] width 296 height 30
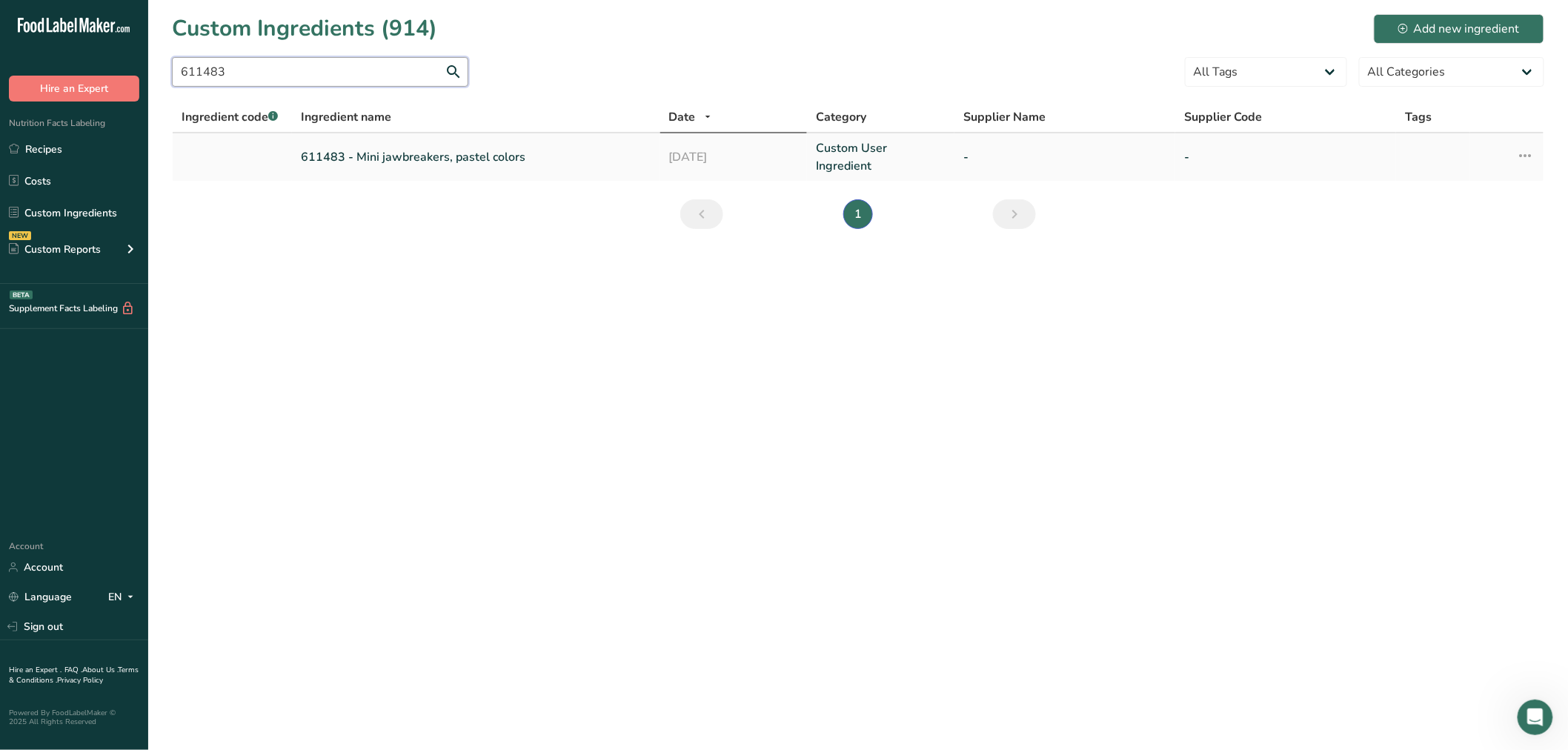
type input "611483"
click at [419, 159] on link "611483 - Mini jawbreakers, pastel colors" at bounding box center [476, 157] width 350 height 18
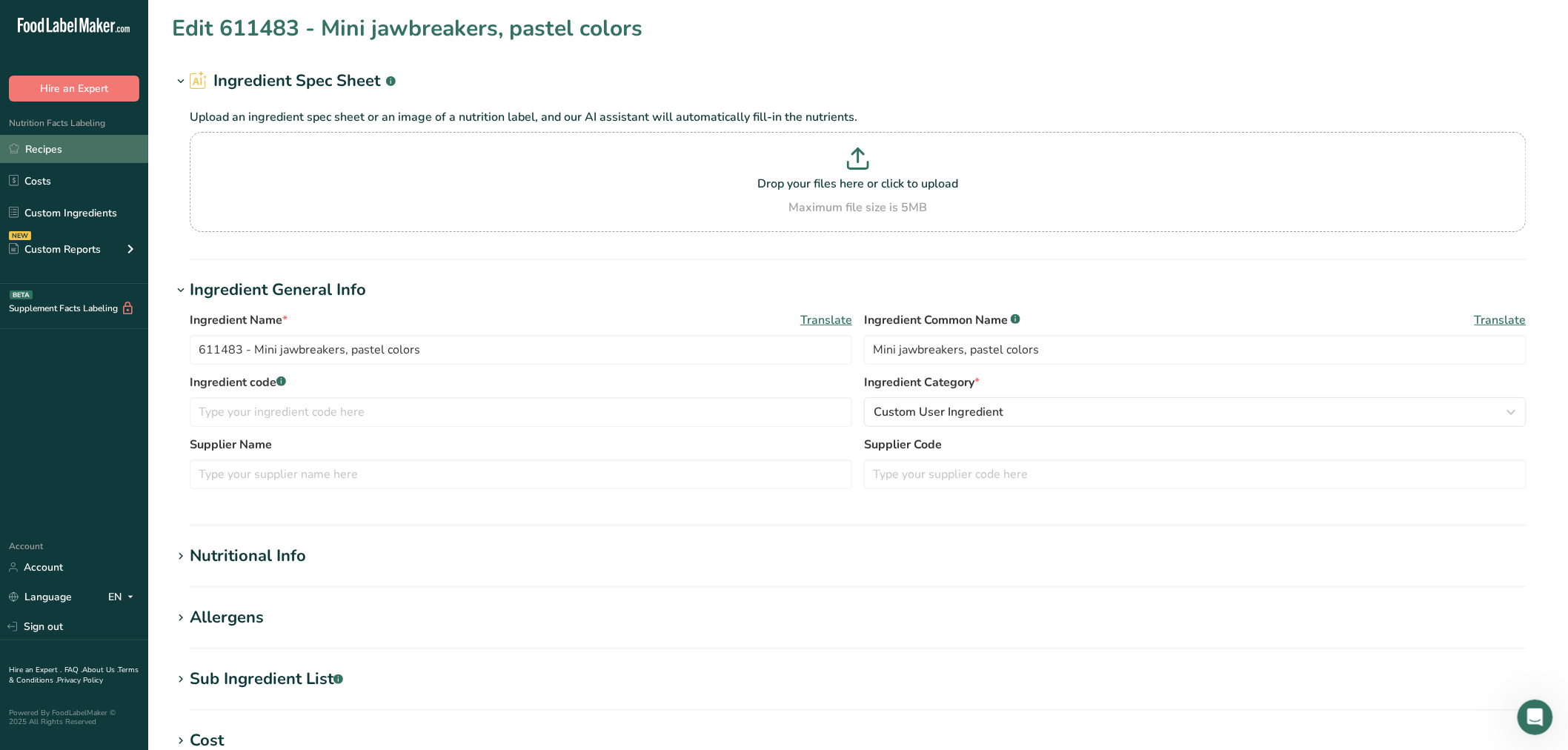
click at [75, 150] on link "Recipes" at bounding box center [74, 148] width 148 height 28
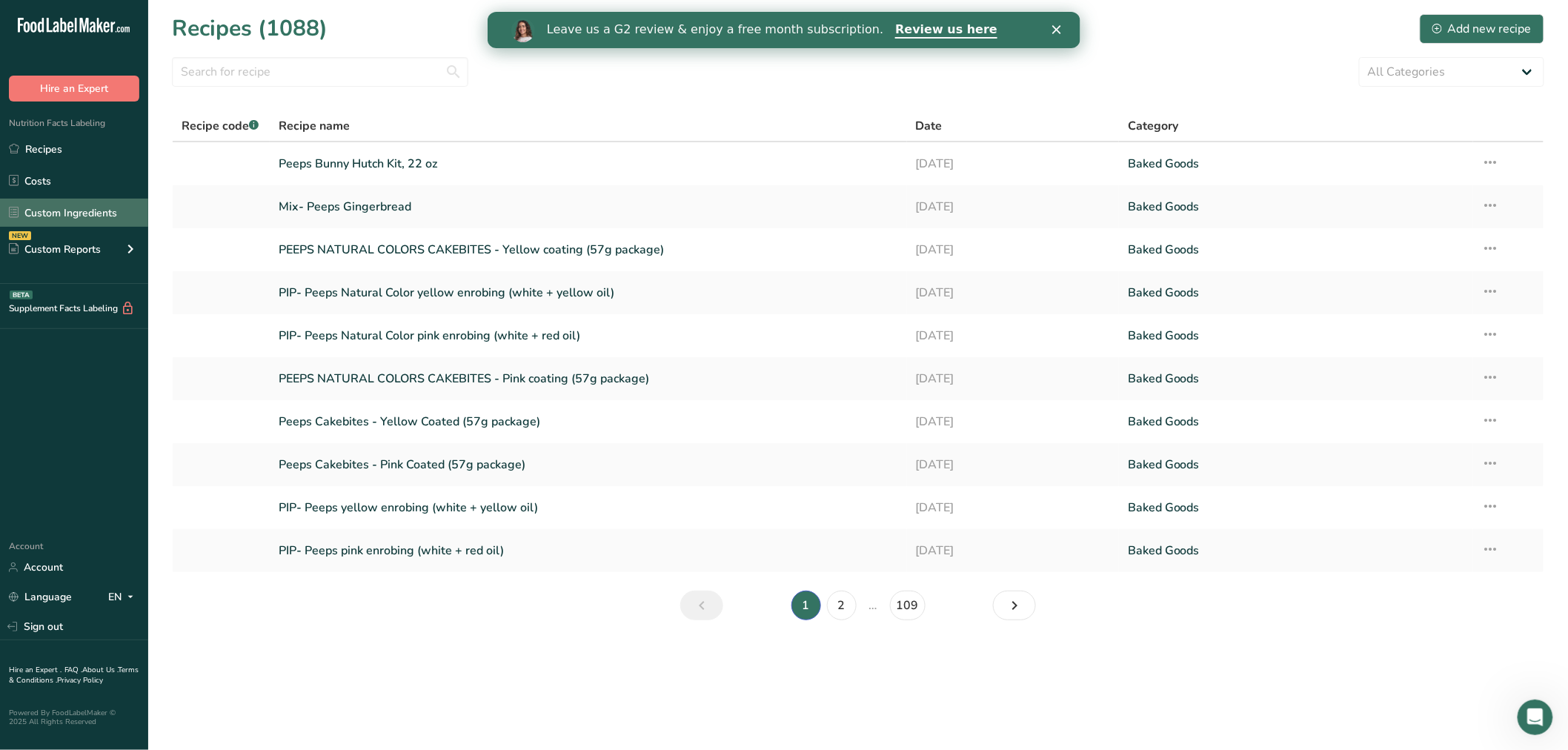
click at [56, 202] on link "Custom Ingredients" at bounding box center [74, 212] width 148 height 28
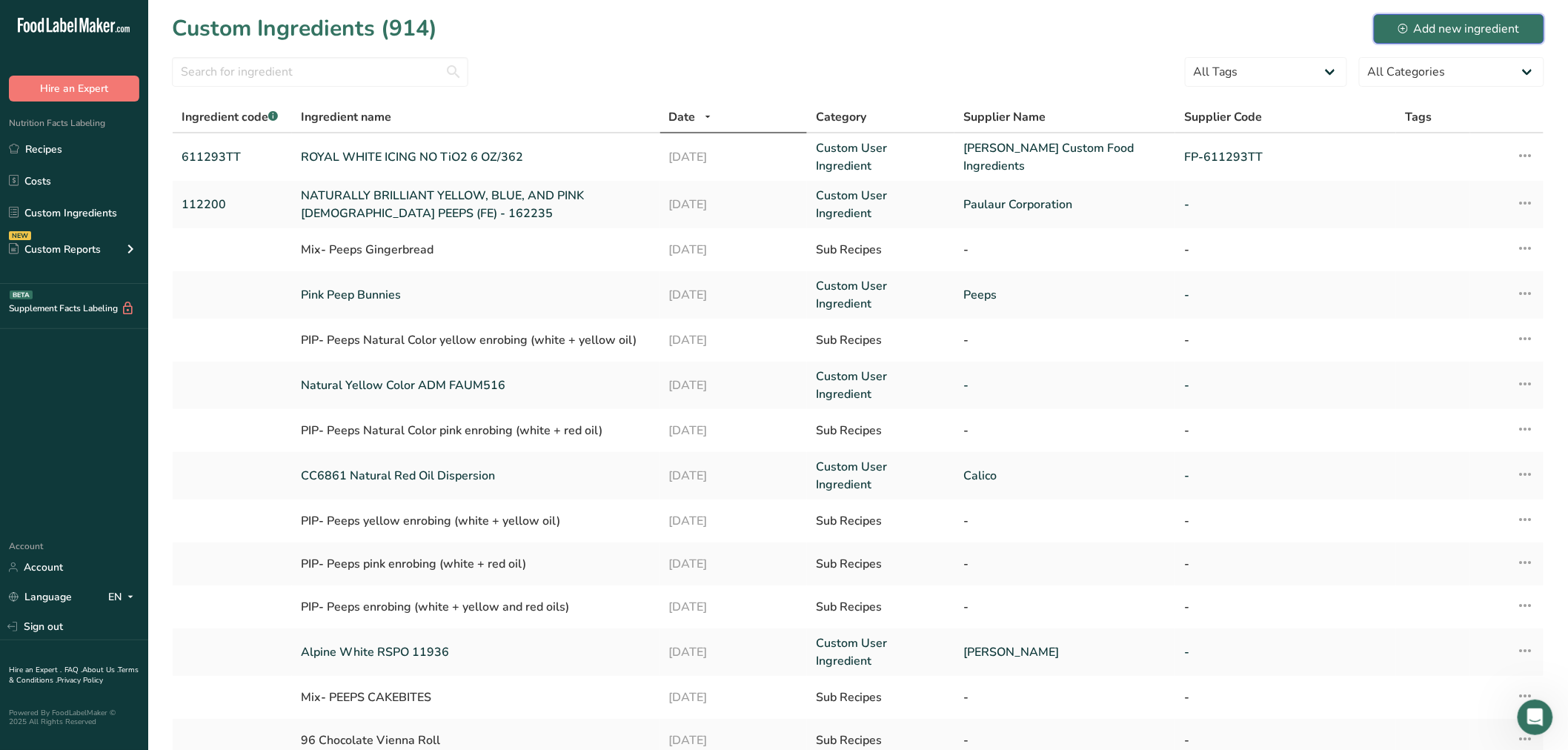
click at [1452, 38] on button "Add new ingredient" at bounding box center [1459, 29] width 171 height 30
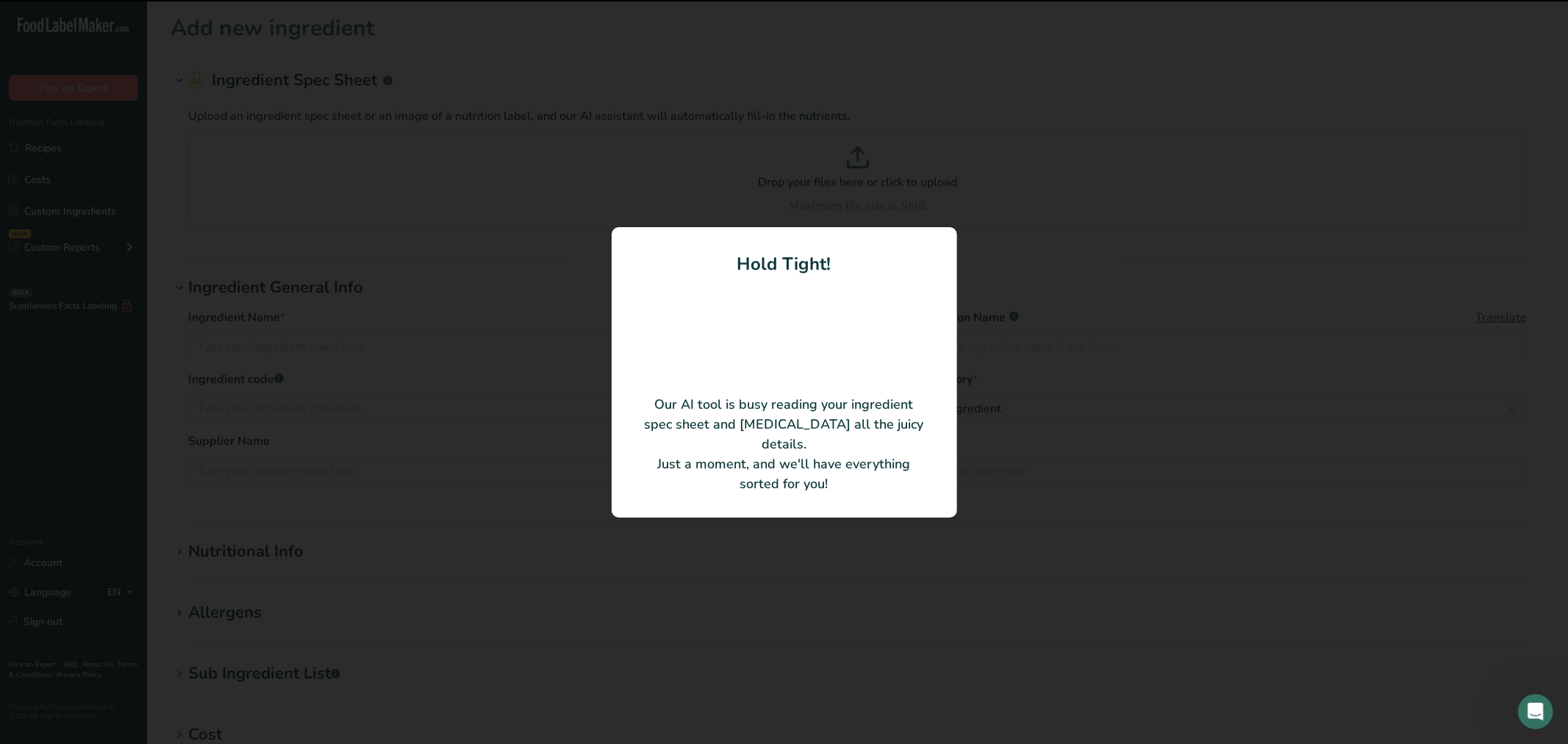
type input "Mini Beads [DATE] Pastel"
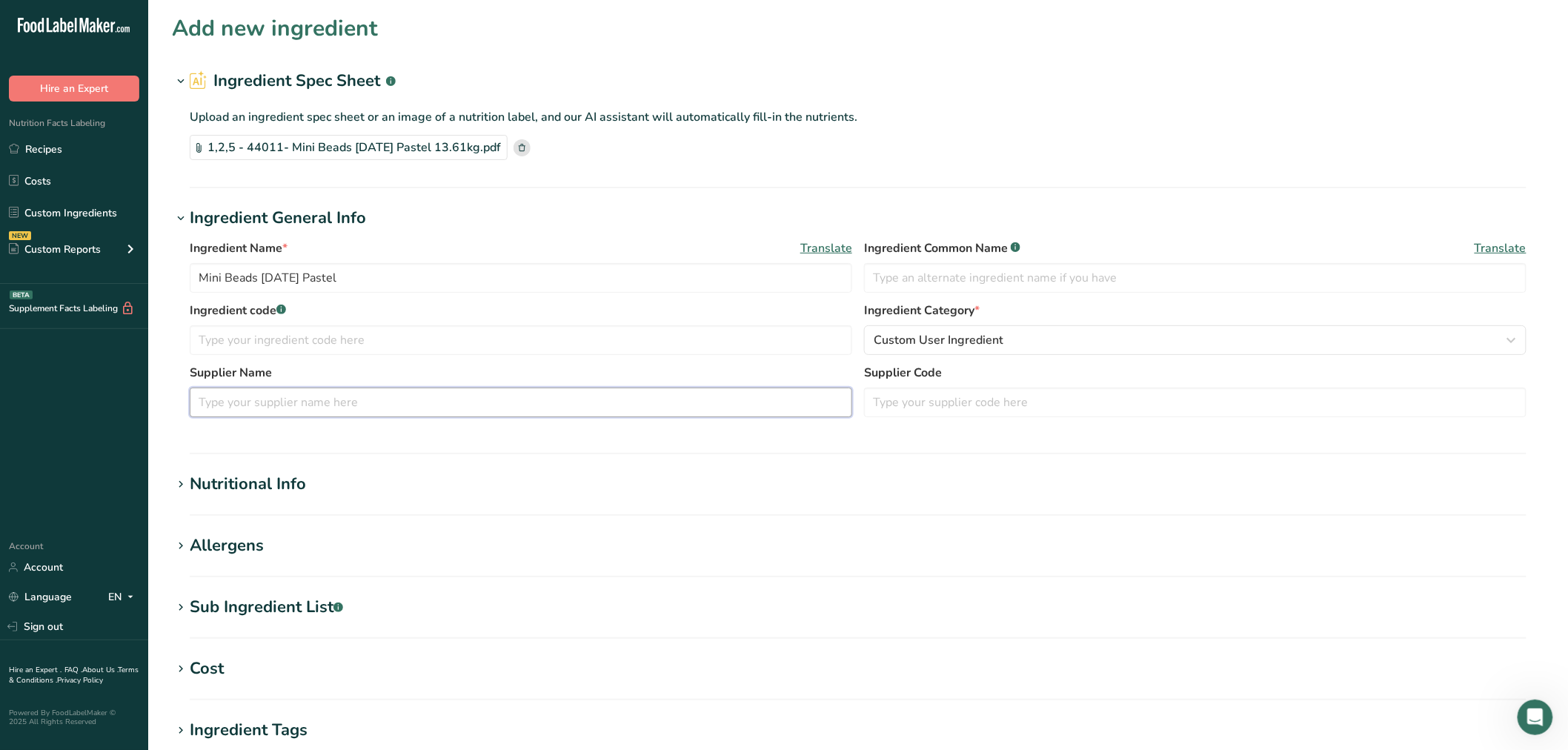
click at [325, 400] on input "text" at bounding box center [521, 402] width 663 height 30
type input "Sweet Maple Candies"
click at [231, 349] on input "text" at bounding box center [521, 339] width 663 height 30
type input "611553"
click at [180, 544] on icon at bounding box center [181, 546] width 14 height 21
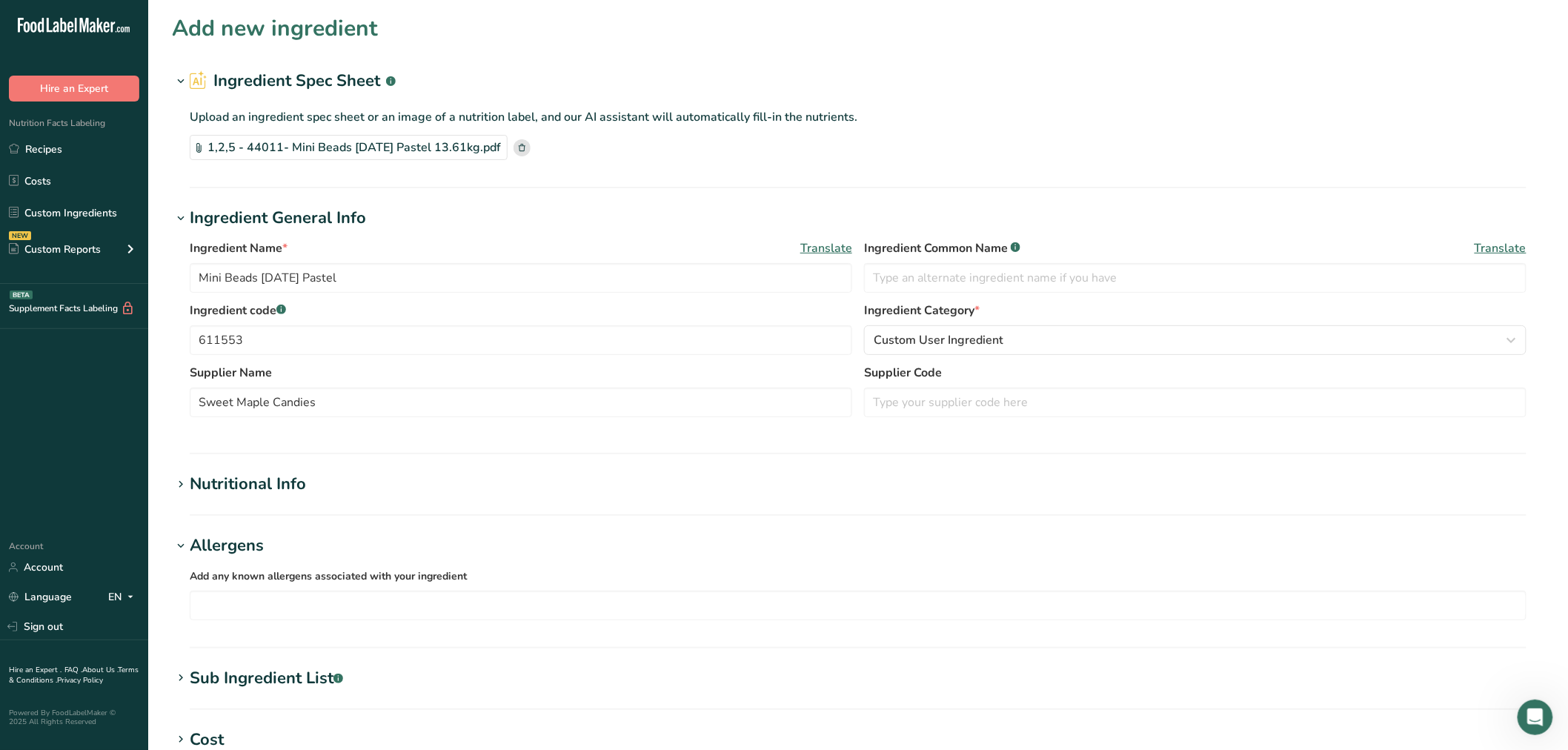
click at [181, 684] on icon at bounding box center [181, 678] width 14 height 21
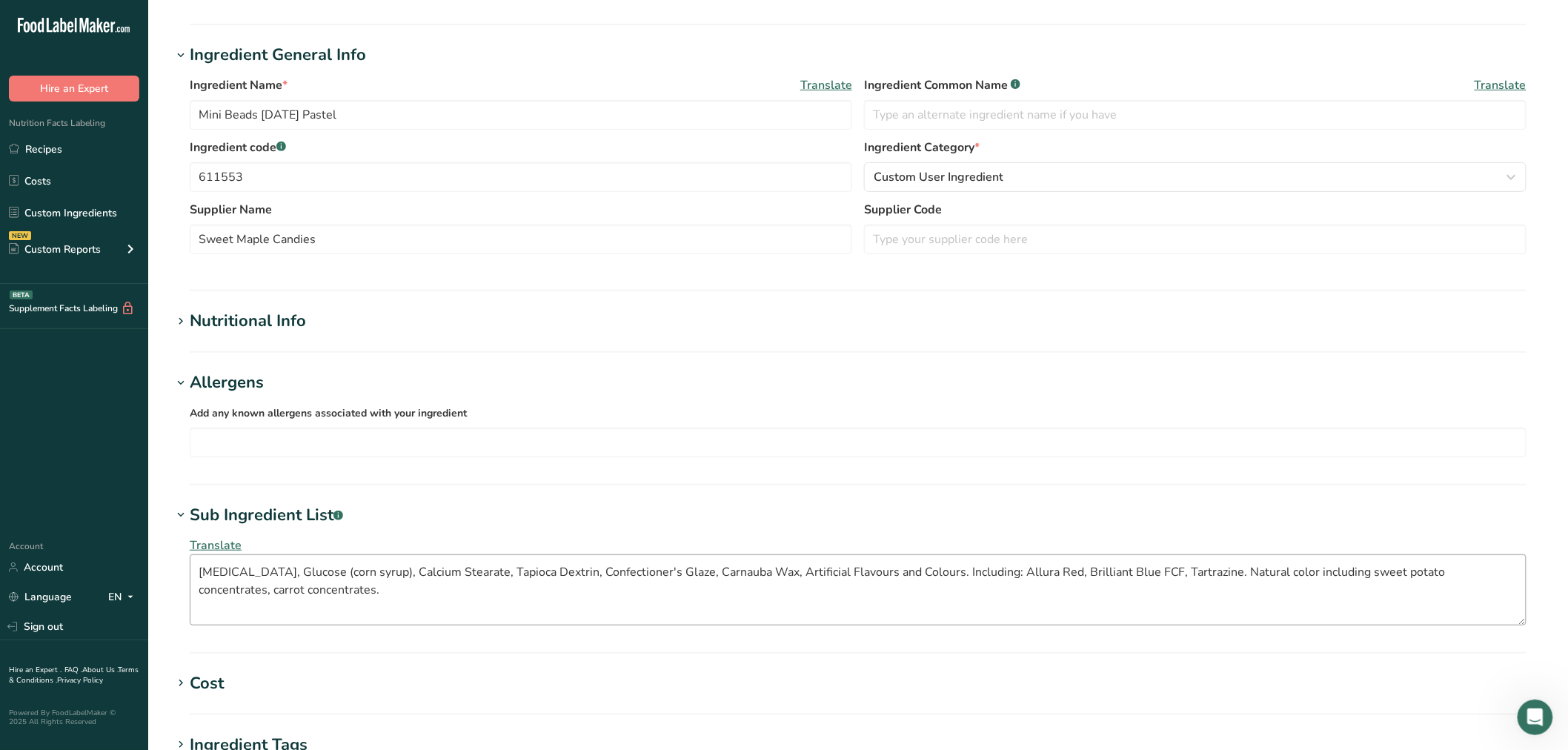
scroll to position [164, 0]
click at [843, 570] on textarea "[MEDICAL_DATA], Glucose (corn syrup), Calcium Stearate, Tapioca Dextrin, Confec…" at bounding box center [858, 588] width 1337 height 71
click at [934, 574] on textarea "[MEDICAL_DATA], Glucose (corn syrup), Calcium Stearate, Tapioca Dextrin, Confec…" at bounding box center [858, 588] width 1337 height 71
drag, startPoint x: 854, startPoint y: 573, endPoint x: 1568, endPoint y: 591, distance: 714.2
click at [1568, 591] on section "Add new ingredient Ingredient Spec Sheet .a-a{fill:#347362;}.b-a{fill:#fff;} Up…" at bounding box center [858, 433] width 1420 height 1195
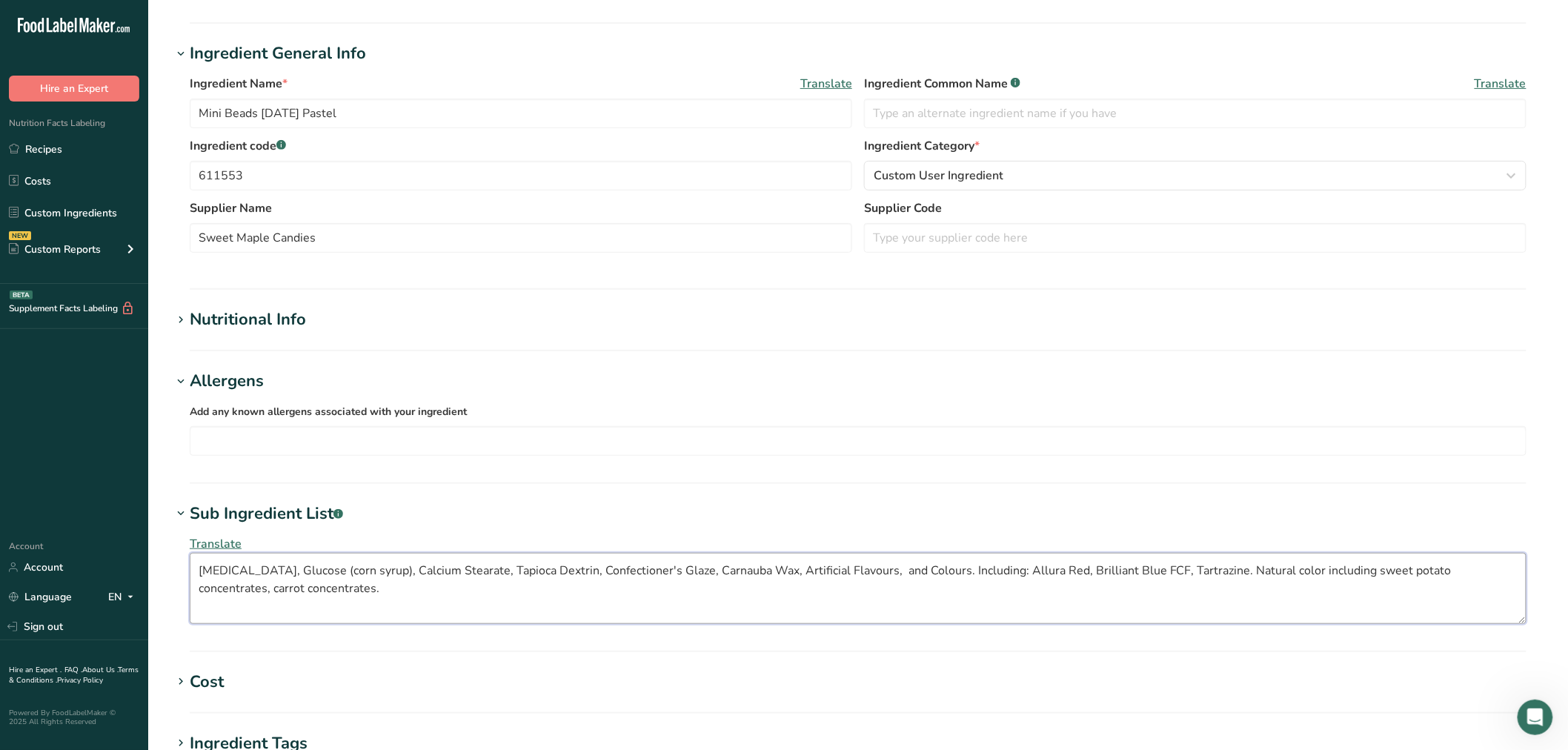
paste textarea "Red 40, Yellow 5, Blue 1. Natural color including * Product Formulation"
drag, startPoint x: 1261, startPoint y: 573, endPoint x: 1253, endPoint y: 564, distance: 12.0
click at [1255, 570] on textarea "[MEDICAL_DATA], Glucose (corn syrup), Calcium Stearate, Tapioca Dextrin, Confec…" at bounding box center [858, 588] width 1337 height 71
click at [851, 568] on textarea "[MEDICAL_DATA], Glucose (corn syrup), Calcium Stearate, Tapioca Dextrin, Confec…" at bounding box center [858, 588] width 1337 height 71
click at [979, 569] on textarea "[MEDICAL_DATA], Glucose (corn syrup), Calcium Stearate, Tapioca Dextrin, Confec…" at bounding box center [858, 588] width 1337 height 71
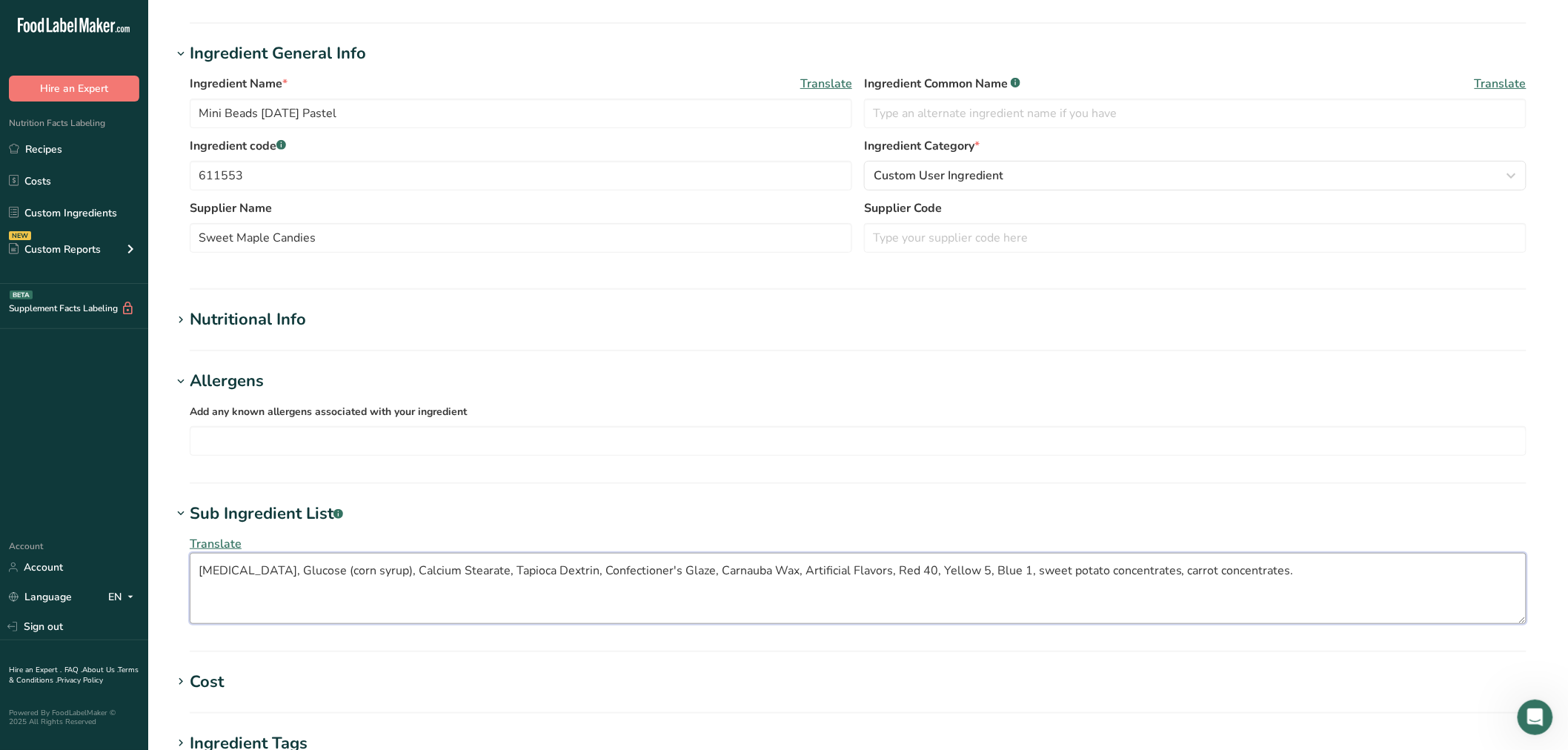
drag, startPoint x: 839, startPoint y: 566, endPoint x: 850, endPoint y: 517, distance: 50.2
click at [839, 563] on textarea "[MEDICAL_DATA], Glucose (corn syrup), Calcium Stearate, Tapioca Dextrin, Confec…" at bounding box center [858, 588] width 1337 height 71
type textarea "[MEDICAL_DATA], Glucose (corn syrup), Calcium Stearate, Tapioca Dextrin, Confec…"
click at [893, 532] on div "Translate [MEDICAL_DATA], Glucose (corn syrup), Calcium Stearate, Tapioca Dextr…" at bounding box center [858, 579] width 1373 height 106
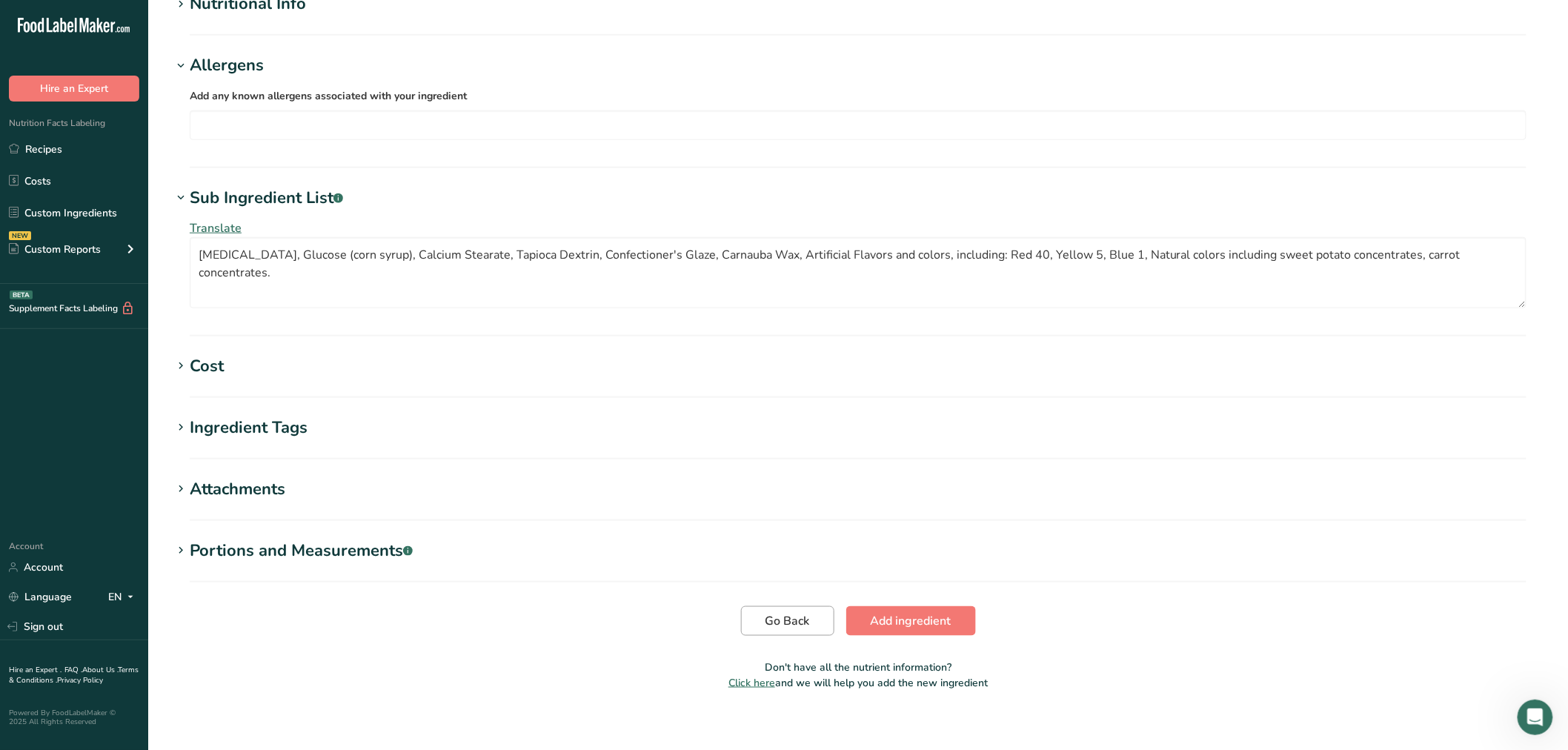
scroll to position [491, 0]
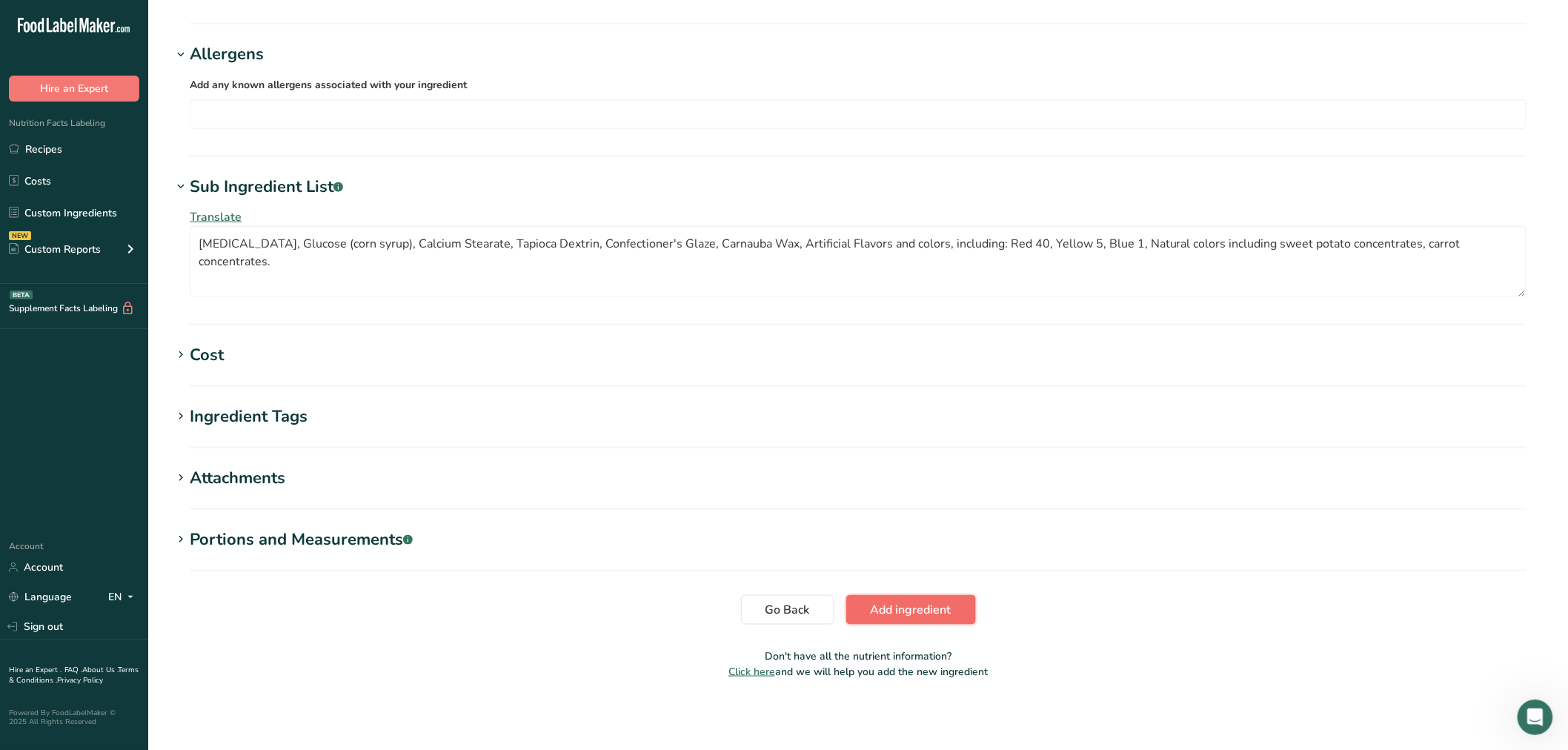
click at [856, 610] on button "Add ingredient" at bounding box center [912, 609] width 130 height 30
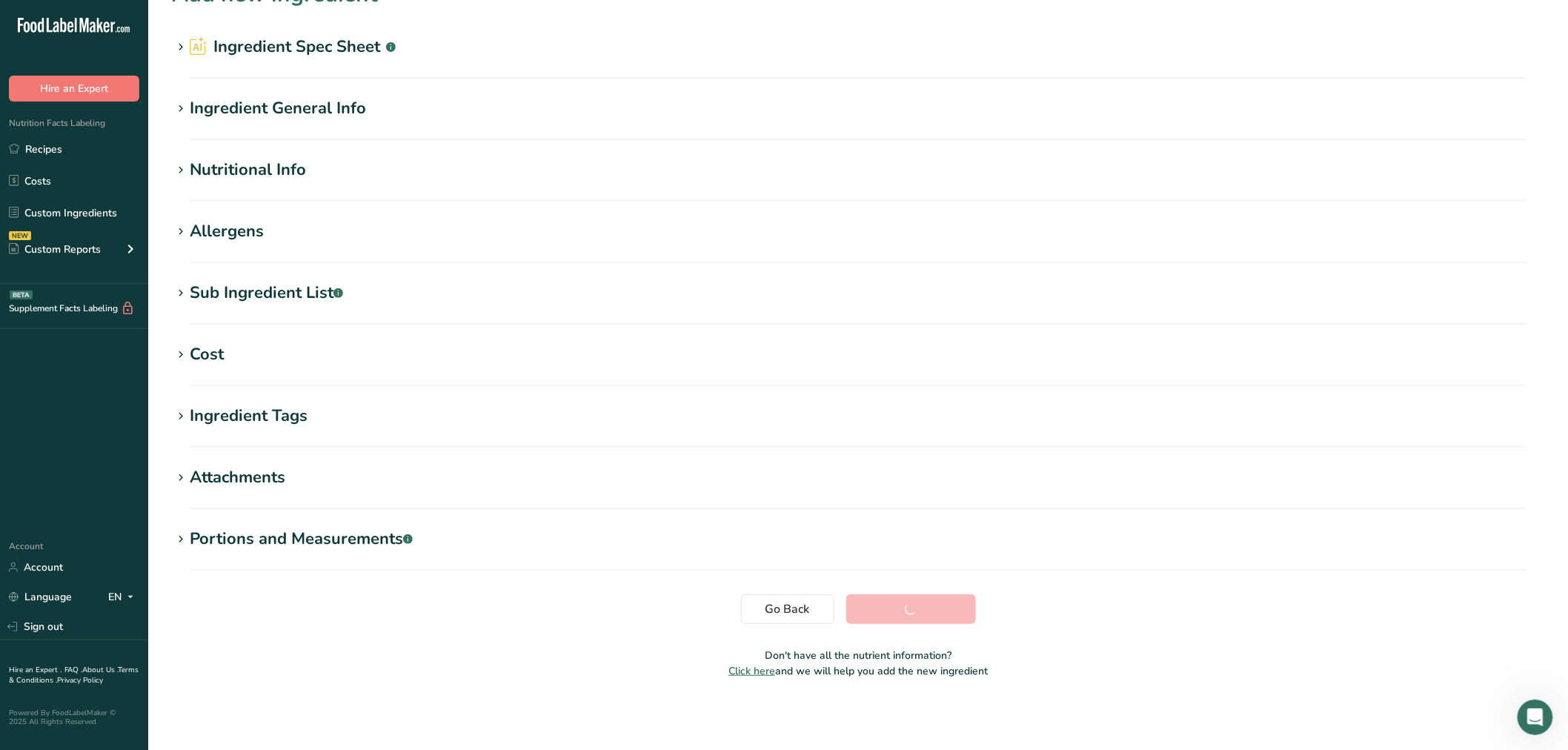
scroll to position [33, 0]
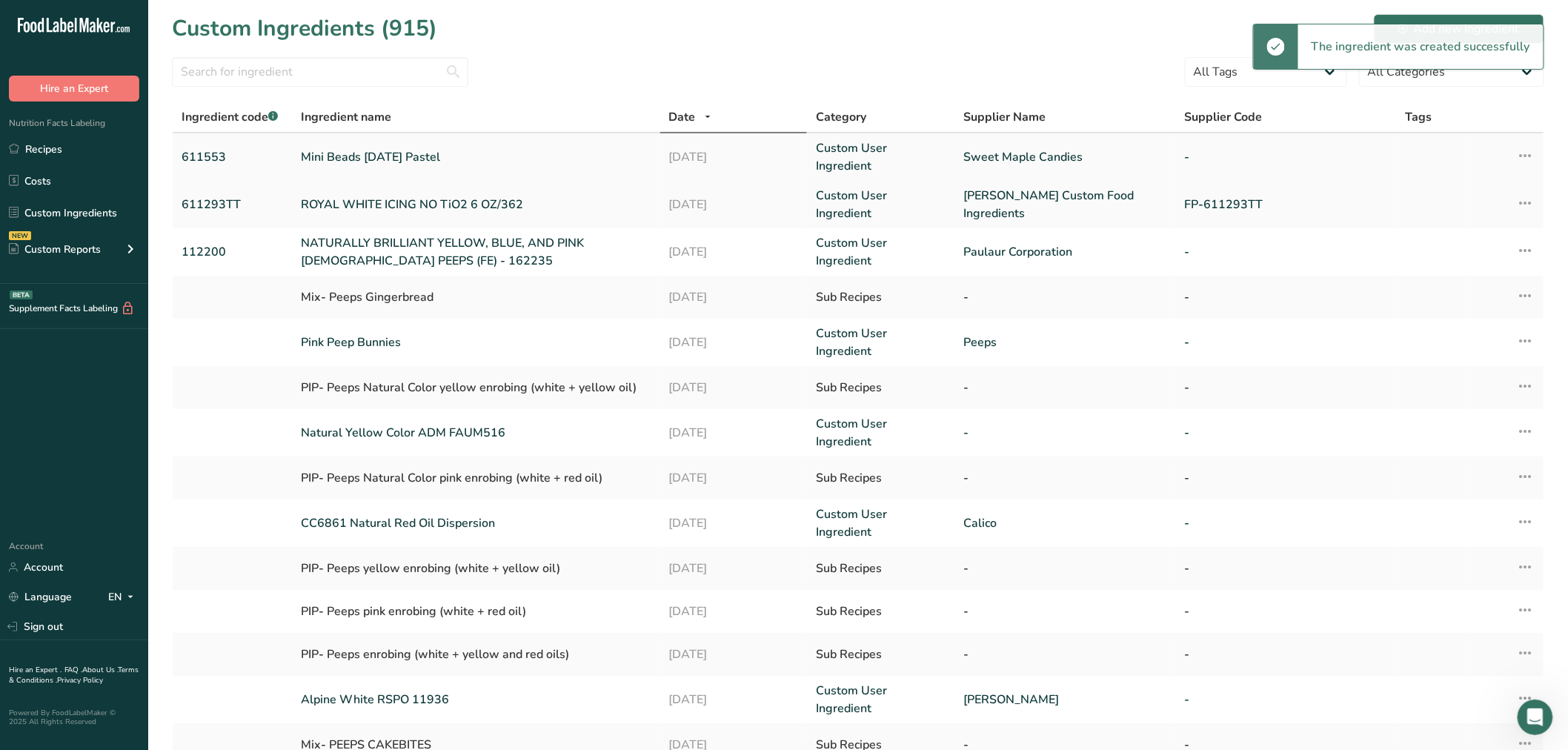
click at [332, 148] on link "Mini Beads [DATE] Pastel" at bounding box center [476, 157] width 350 height 18
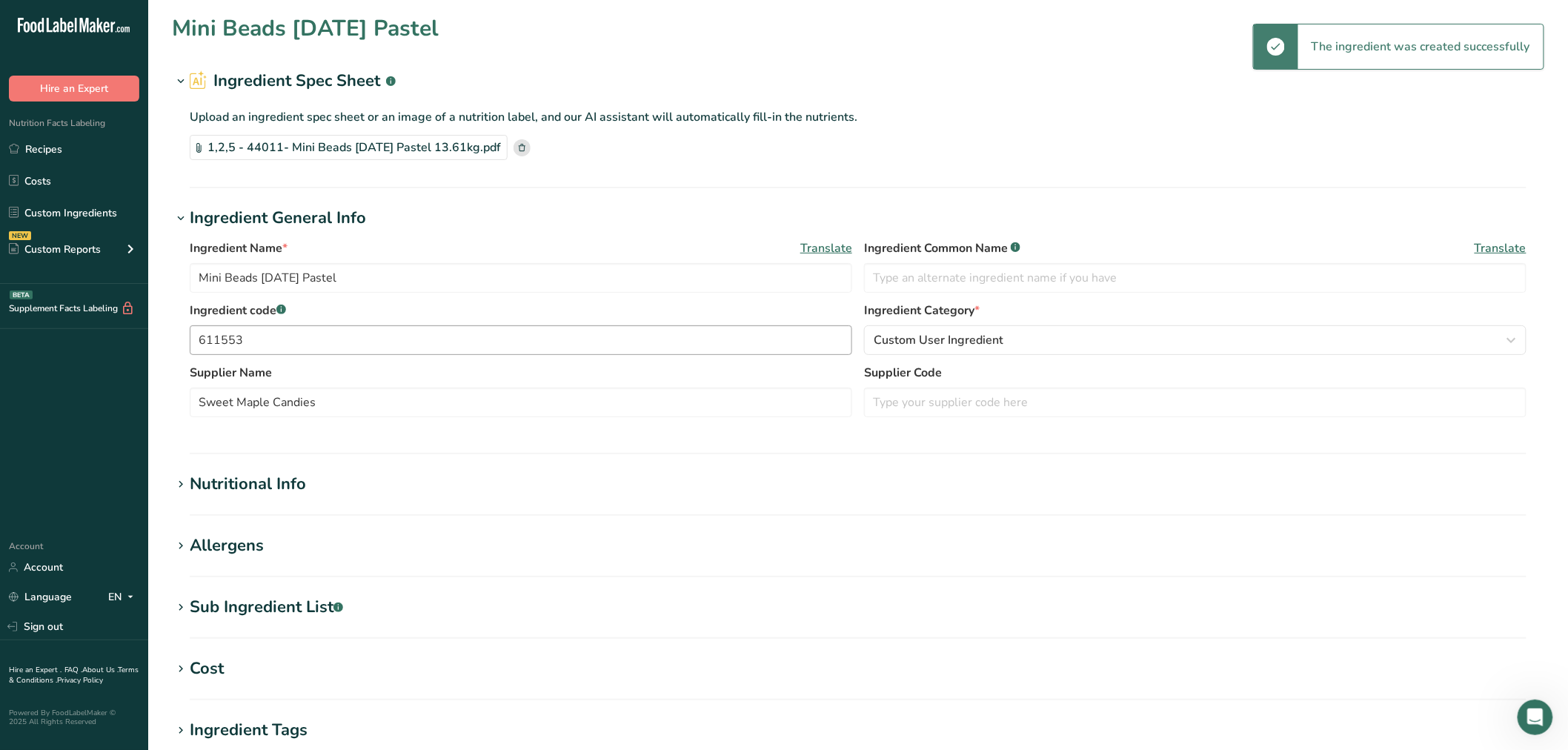
type input "364"
type KJ "1522.98"
type Fat "0.14"
type Fat "0.13"
type Fat "0"
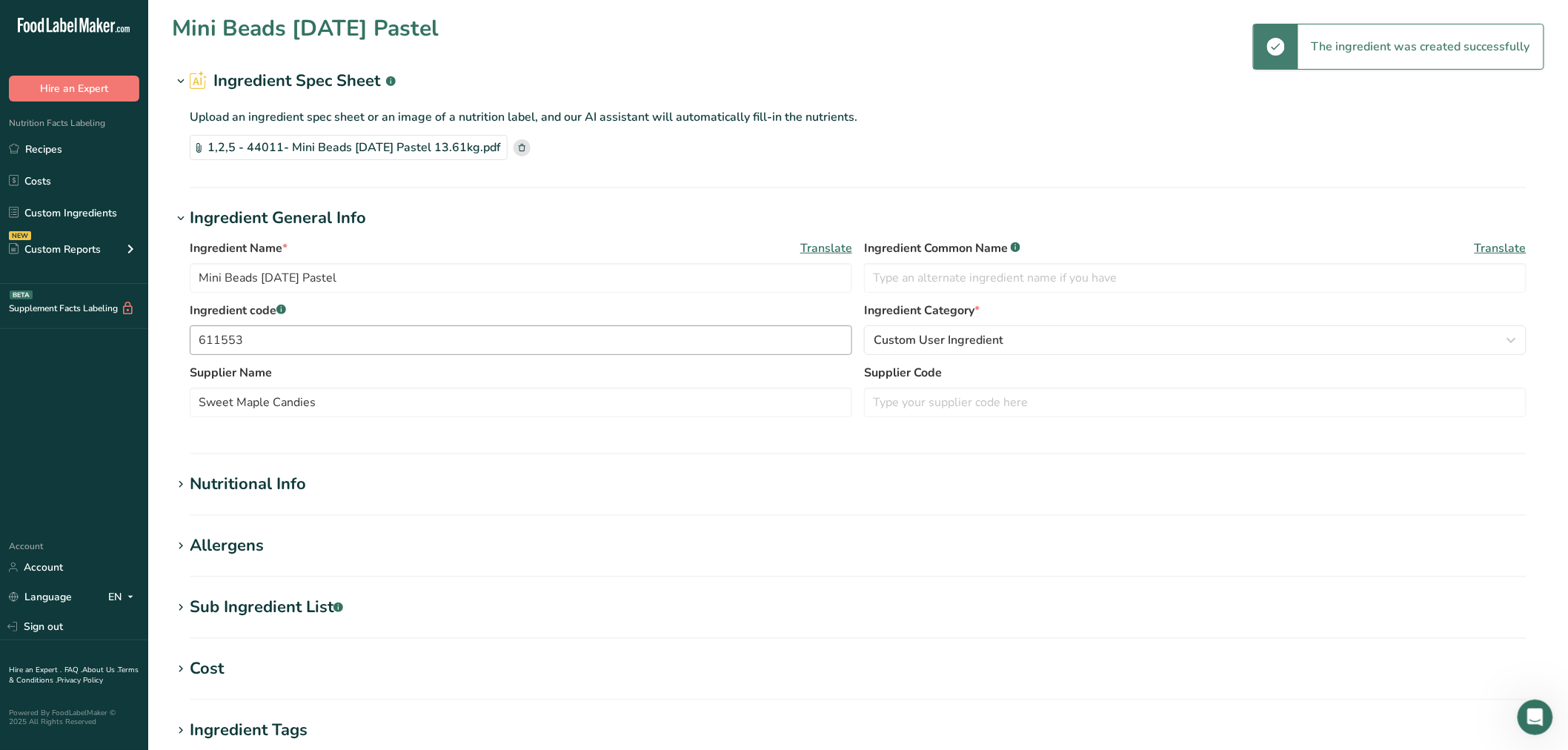
type input "0"
type Carbohydrates "91"
type Fiber "0.7"
type Sugars "82.2"
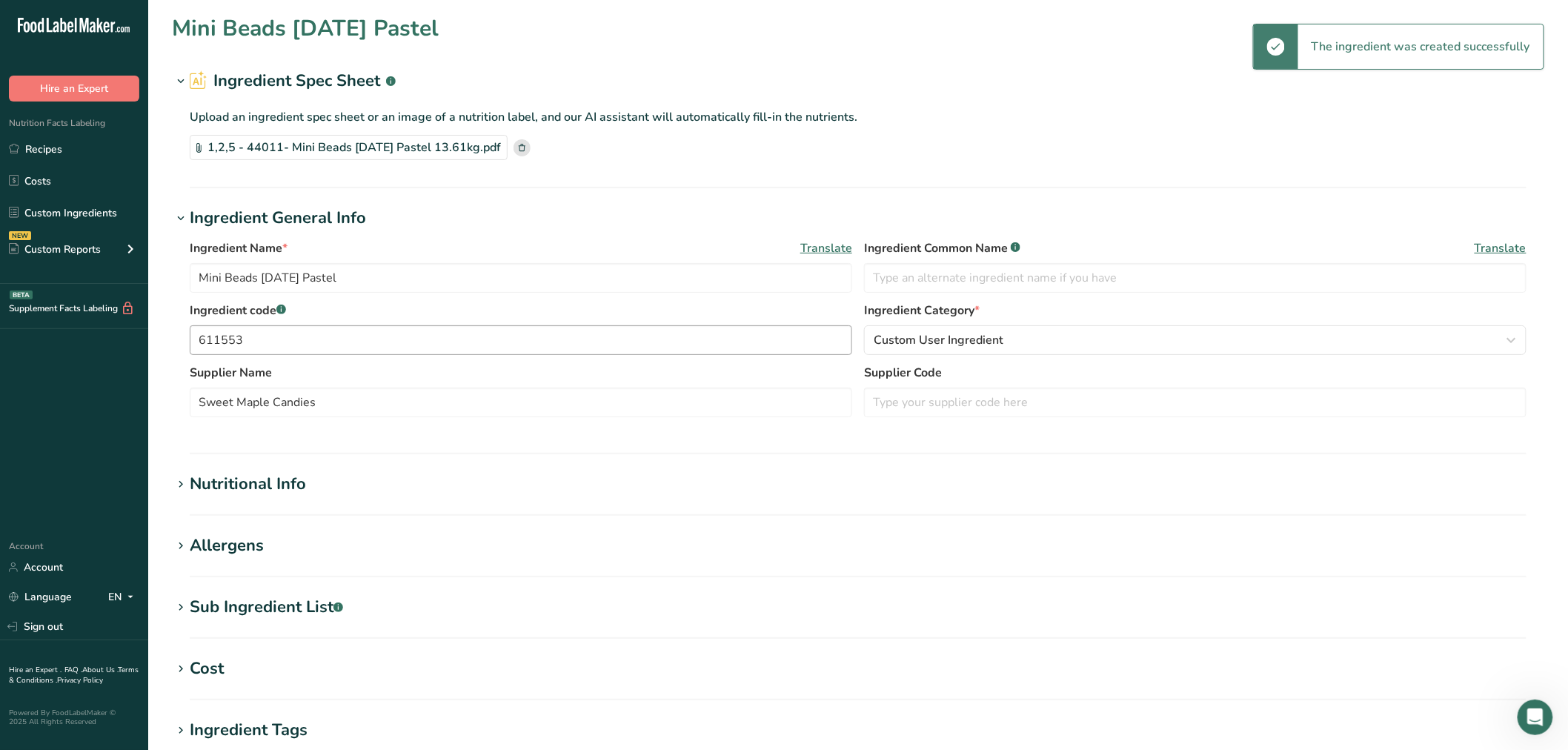
type Sugars "0"
type input "0"
click at [172, 598] on span at bounding box center [181, 607] width 18 height 18
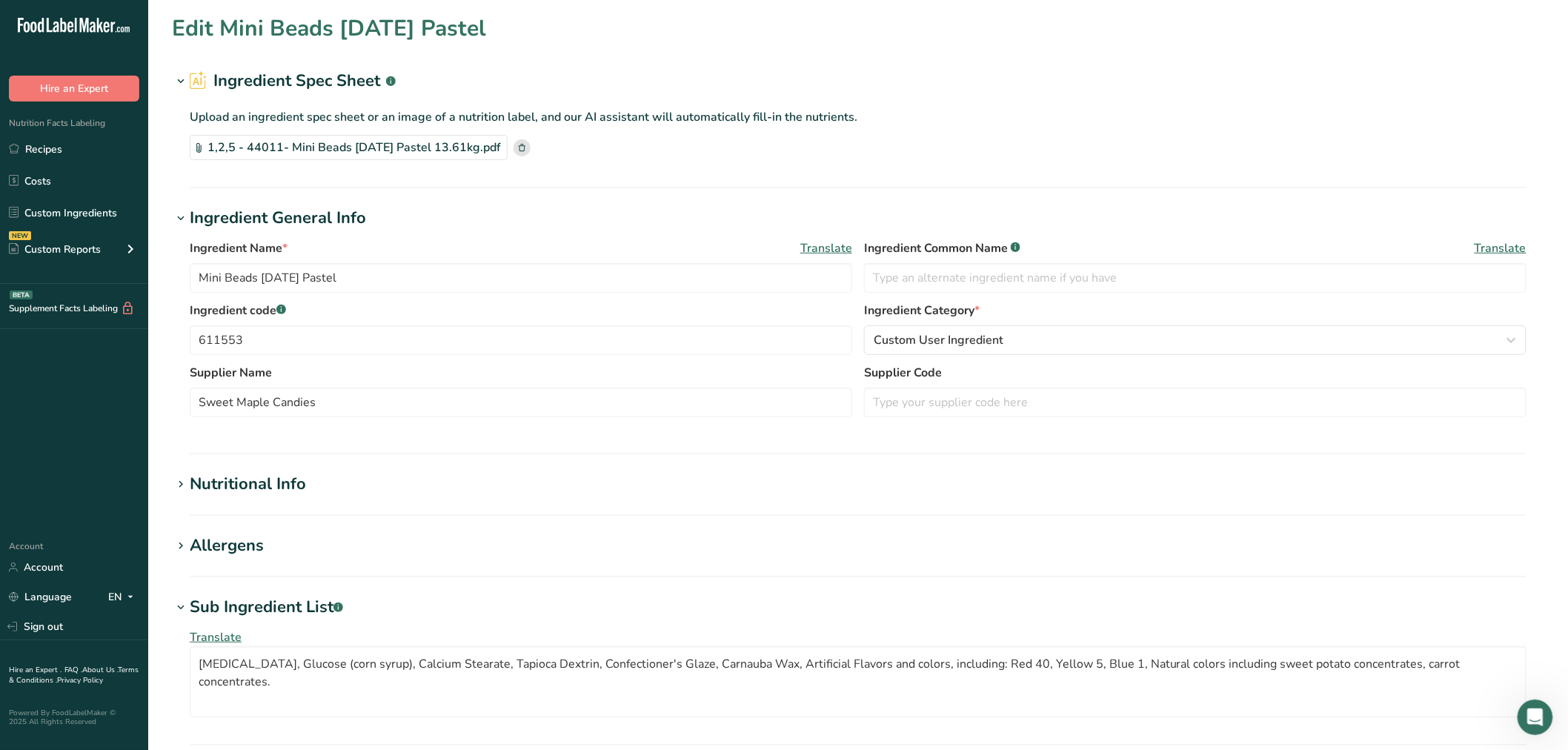
click at [190, 474] on div "Nutritional Info" at bounding box center [247, 484] width 116 height 24
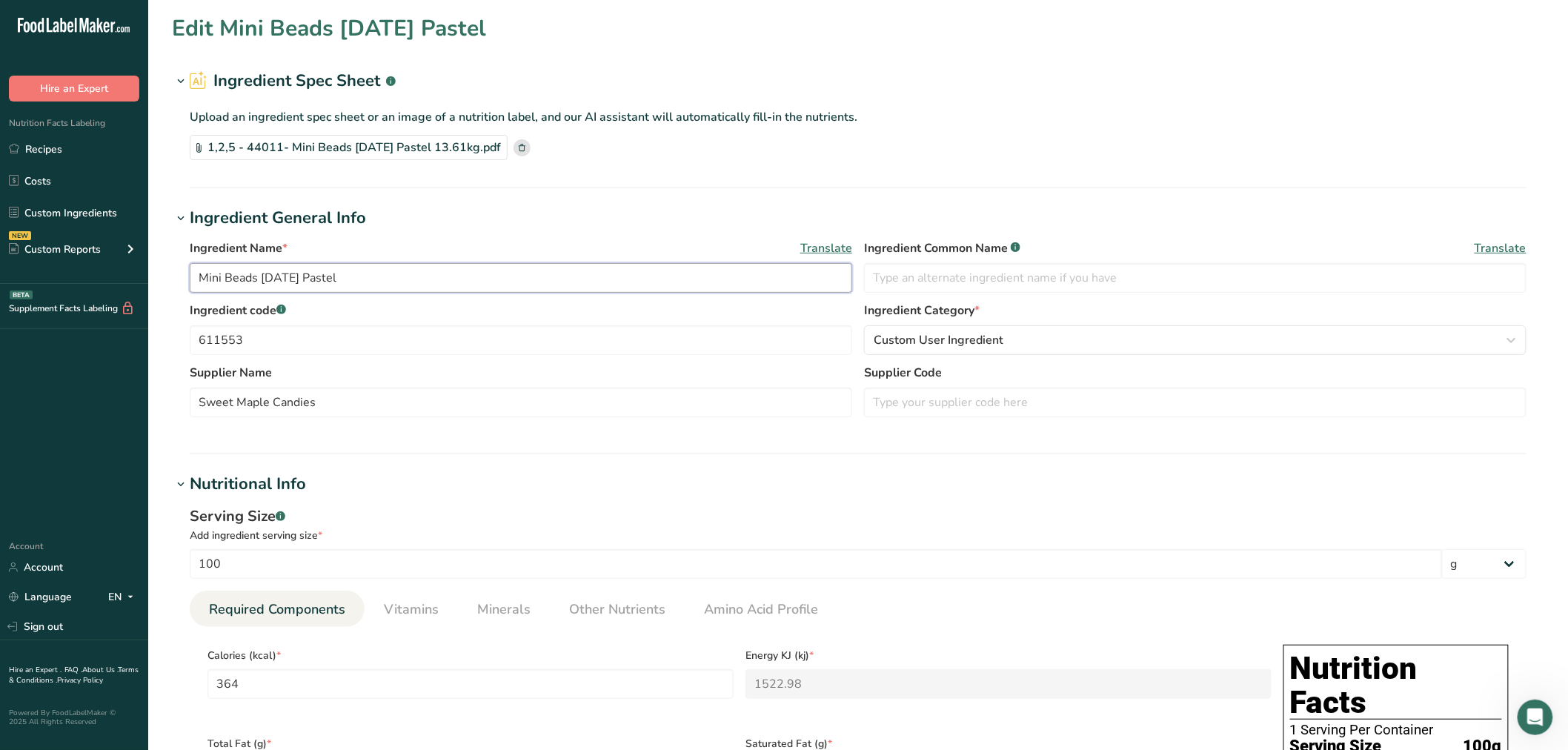
click at [442, 274] on input "Mini Beads [DATE] Pastel" at bounding box center [521, 277] width 663 height 30
click at [74, 145] on link "Recipes" at bounding box center [74, 148] width 148 height 28
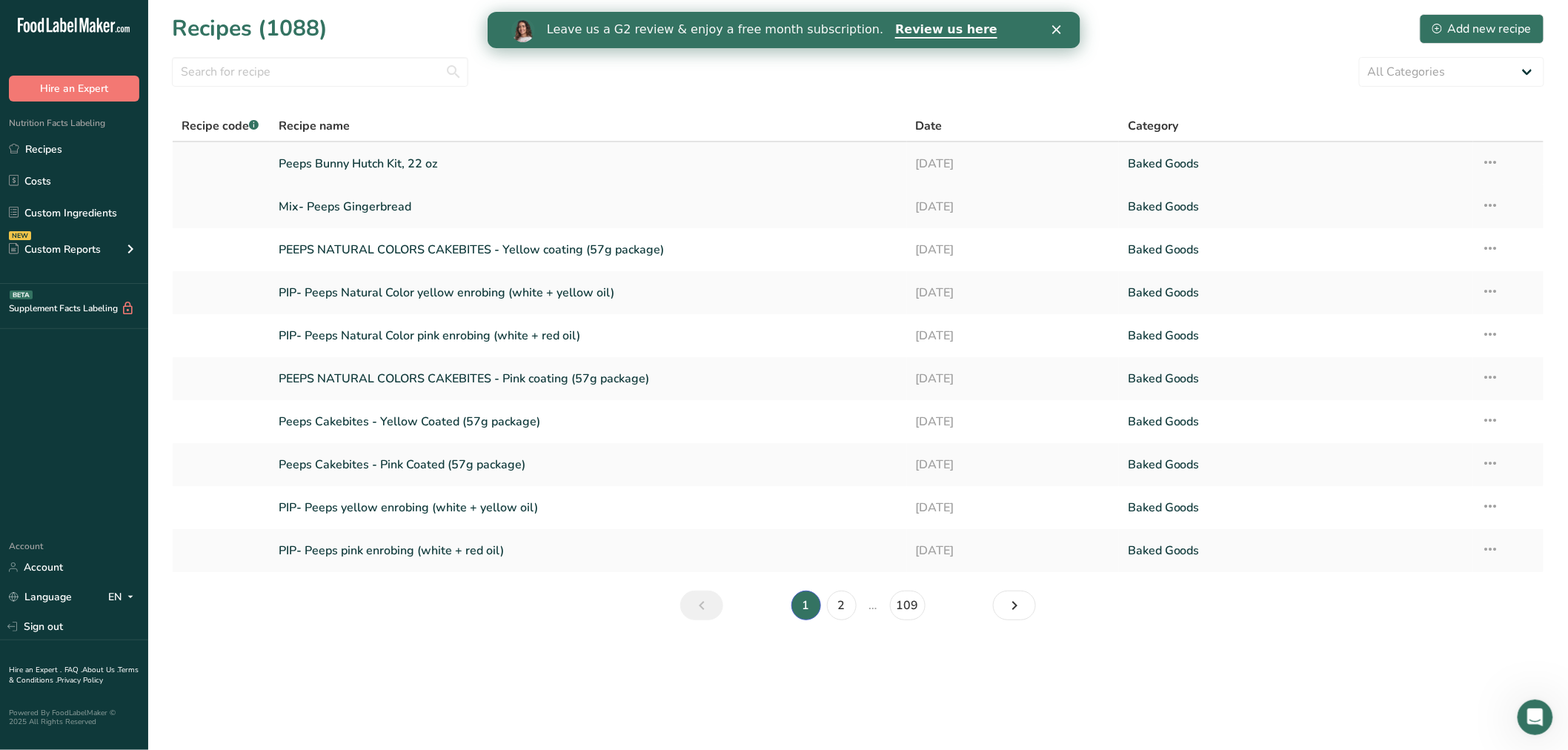
click at [328, 160] on link "Peeps Bunny Hutch Kit, 22 oz" at bounding box center [589, 163] width 619 height 31
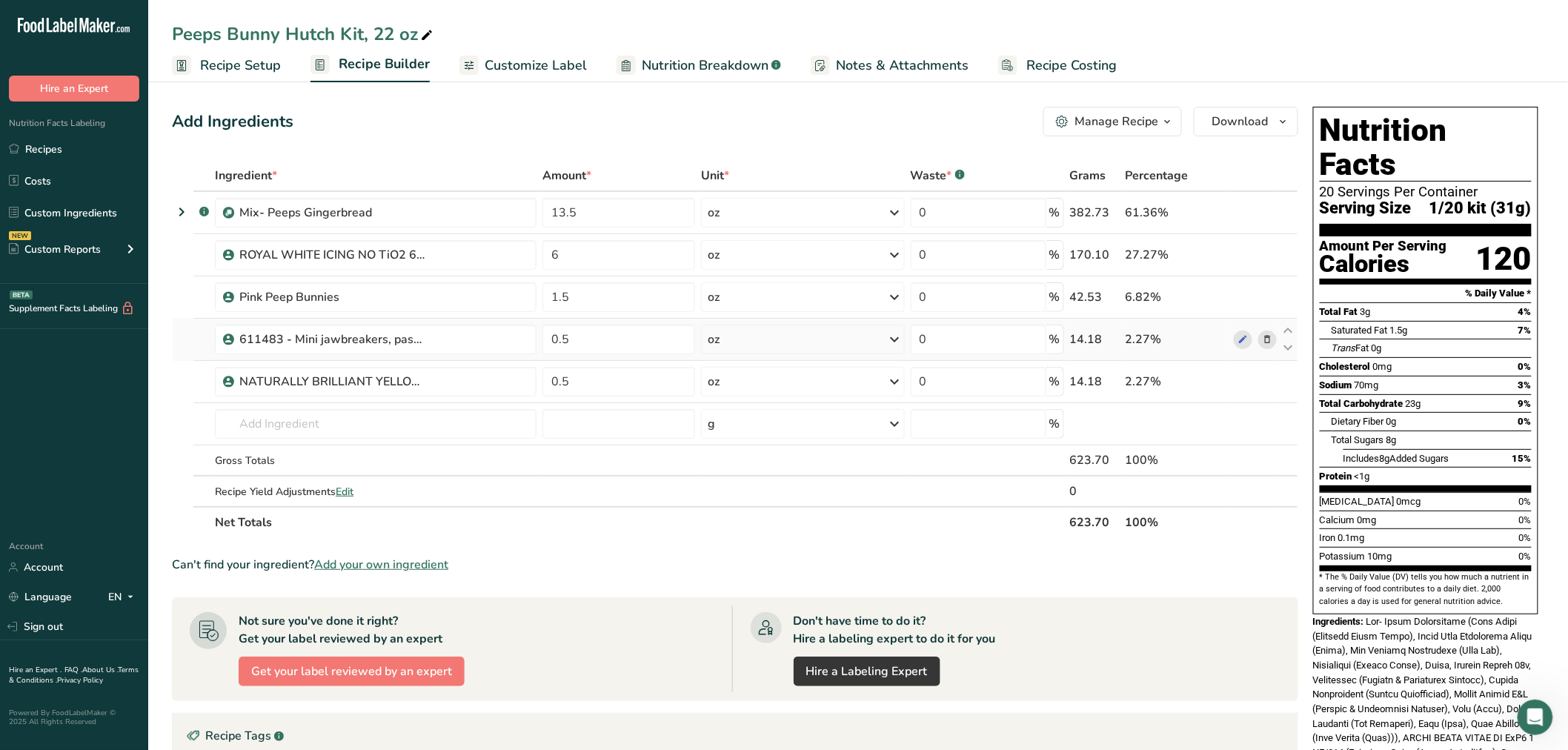
click at [1257, 341] on div at bounding box center [1256, 339] width 43 height 19
click at [1269, 338] on icon at bounding box center [1266, 339] width 10 height 15
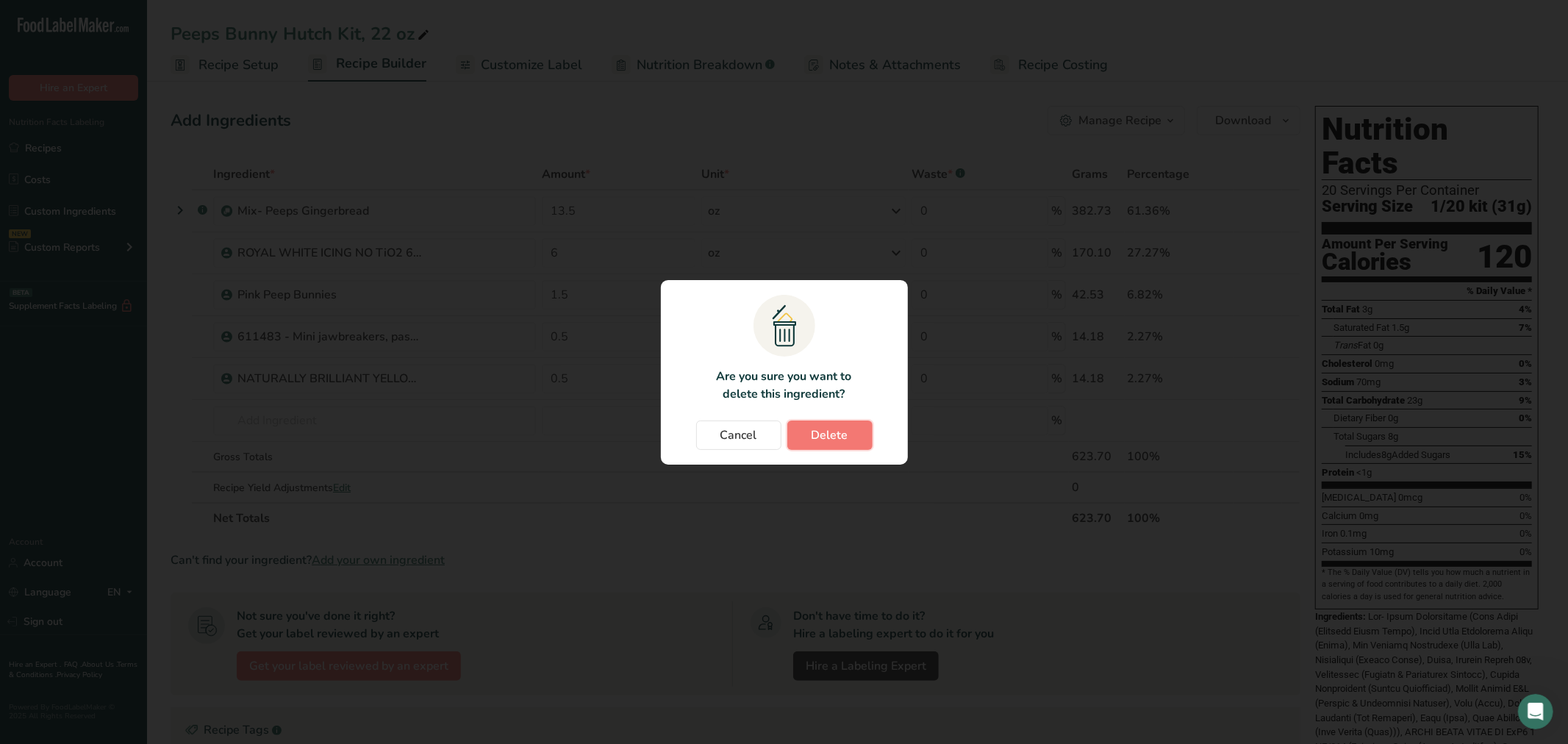
click at [853, 430] on button "Delete" at bounding box center [829, 435] width 85 height 30
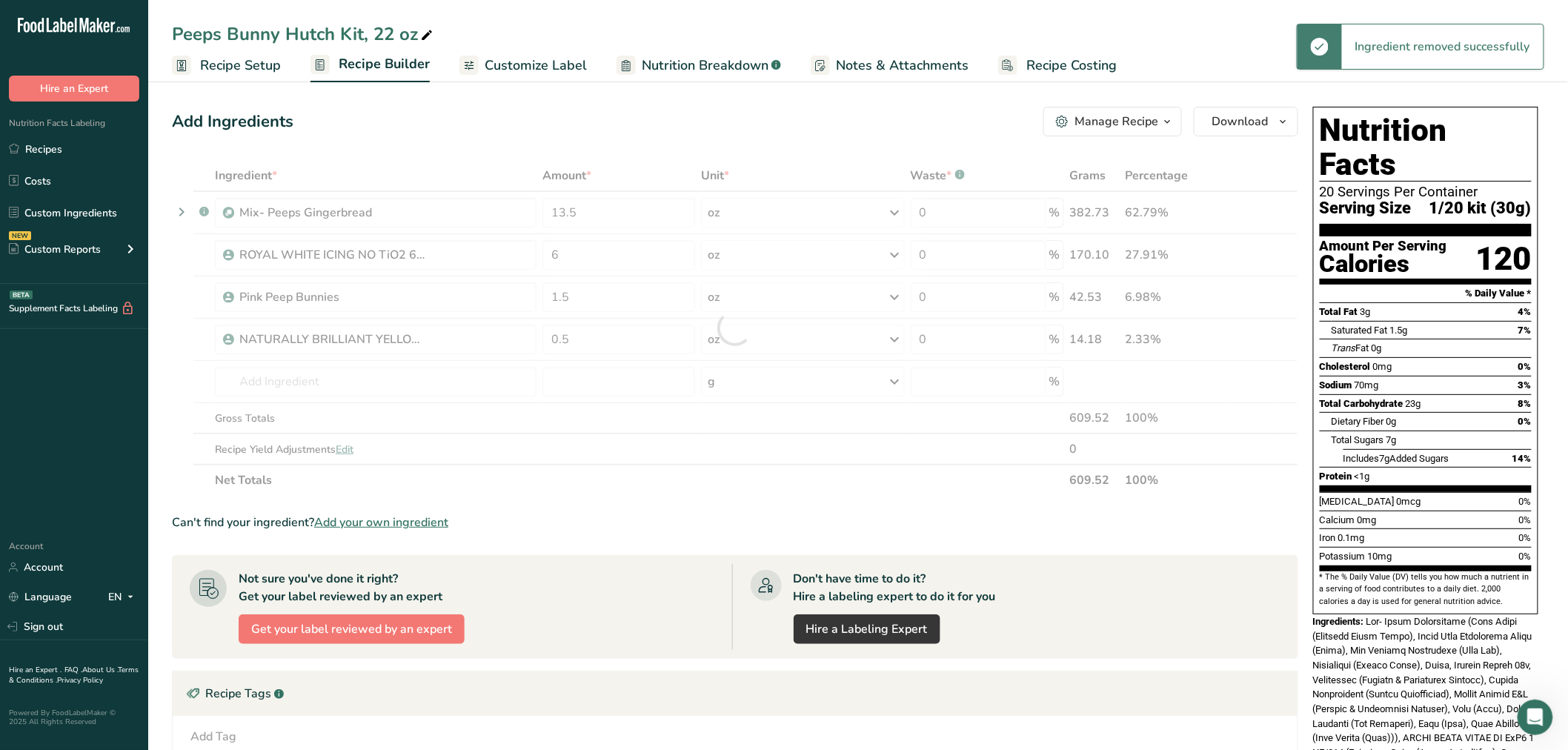
click at [282, 394] on div at bounding box center [735, 328] width 1127 height 336
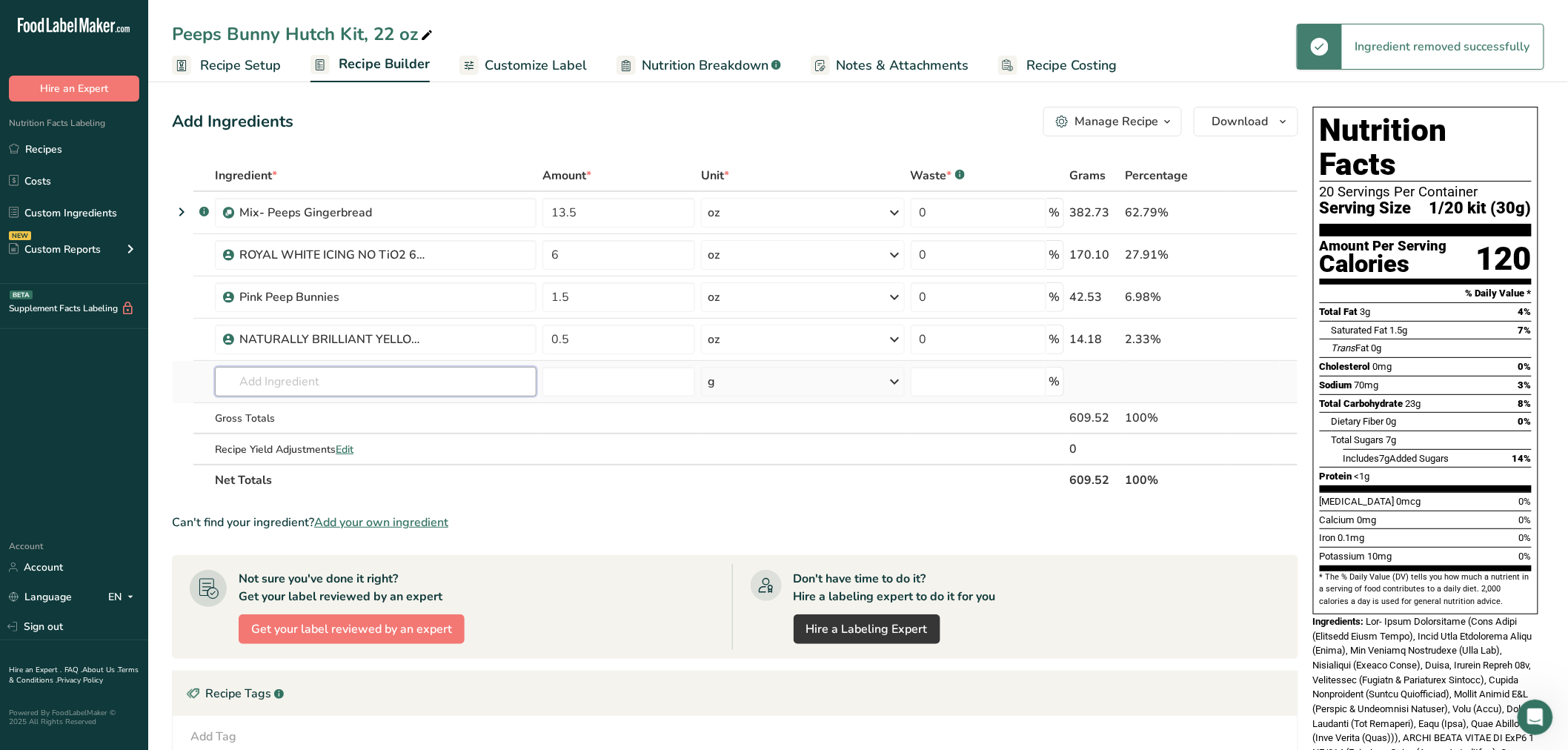
click at [280, 380] on input "text" at bounding box center [376, 381] width 321 height 30
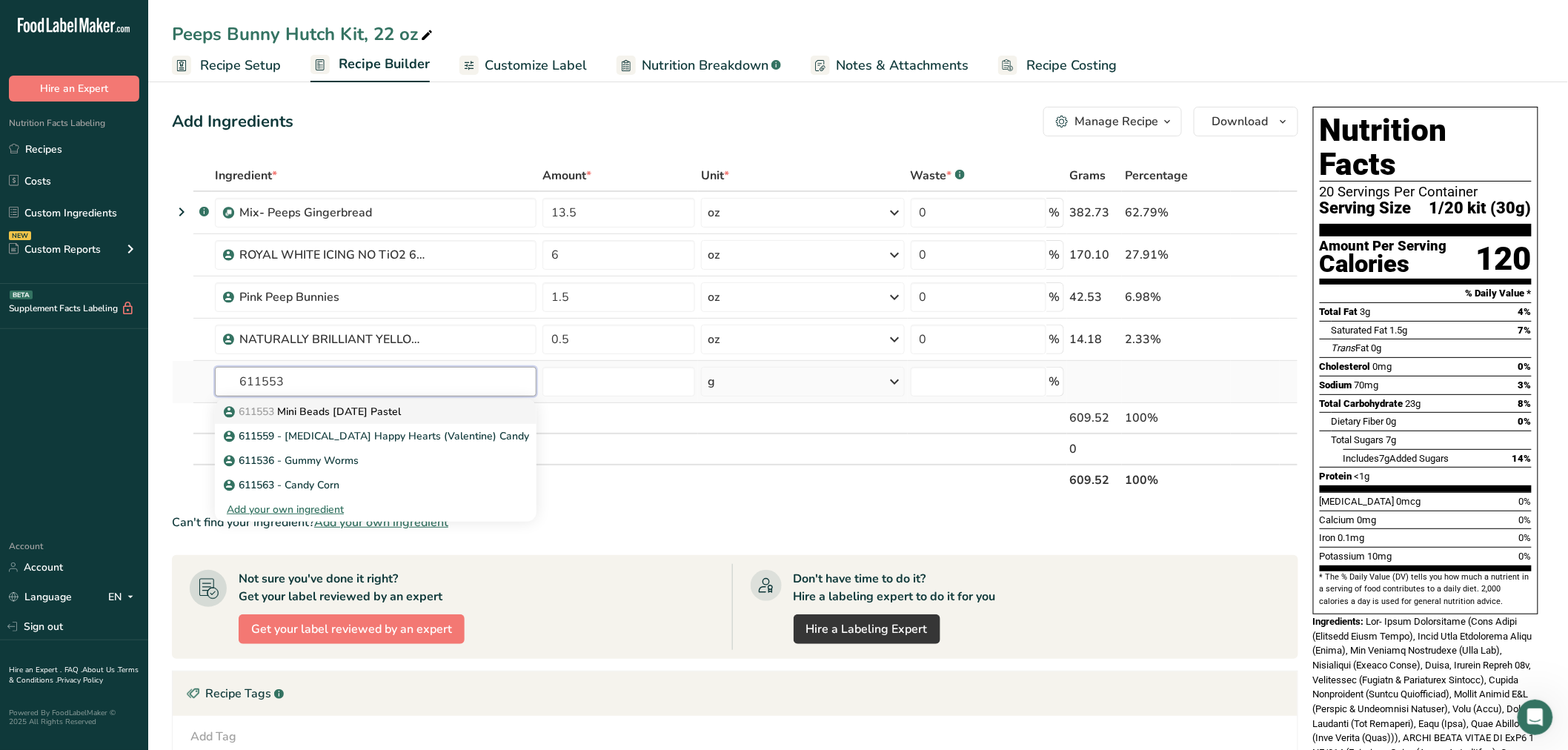
type input "611553"
click at [309, 415] on p "611553 Mini Beads [DATE] Pastel" at bounding box center [313, 411] width 174 height 15
type input "Mini Beads [DATE] Pastel"
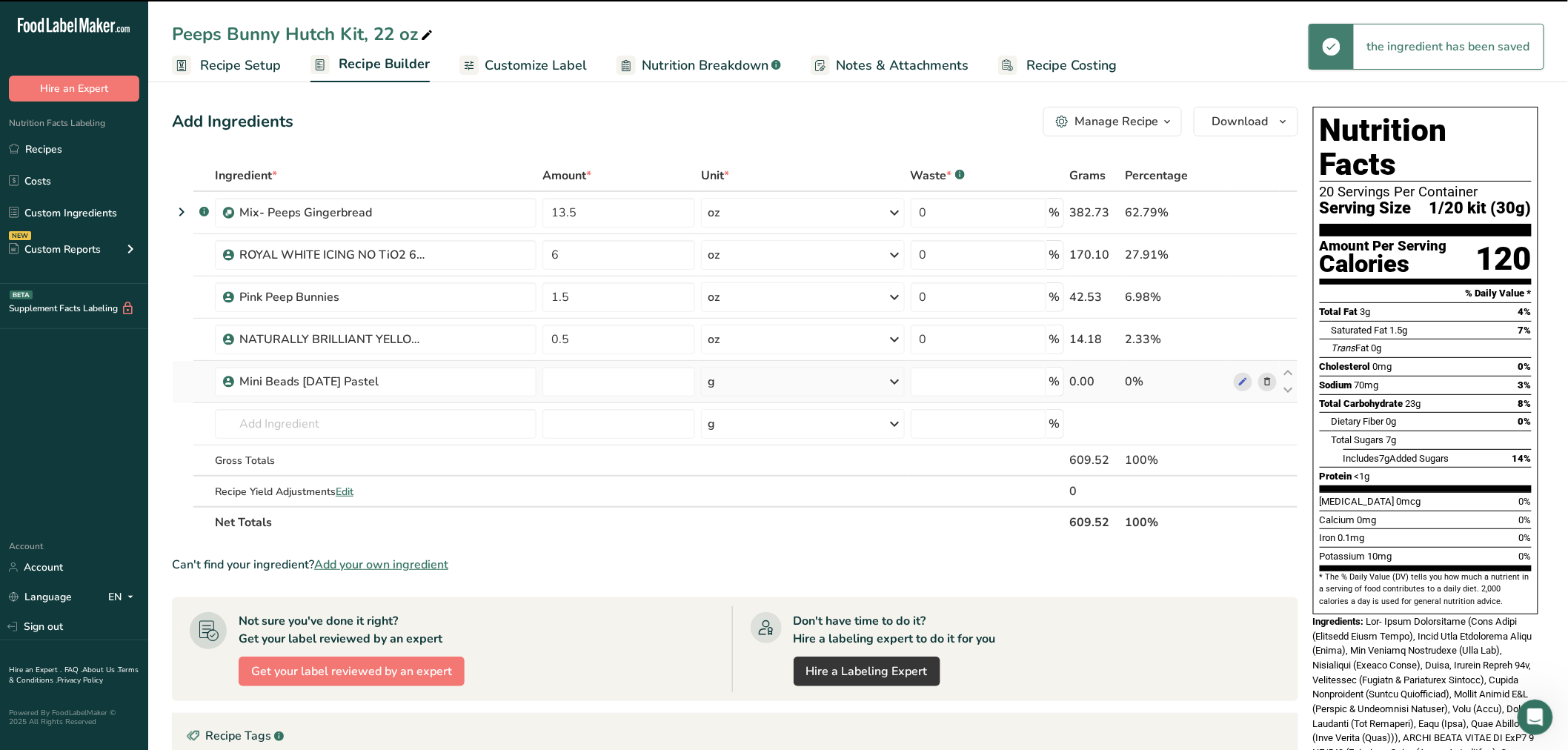
type input "0"
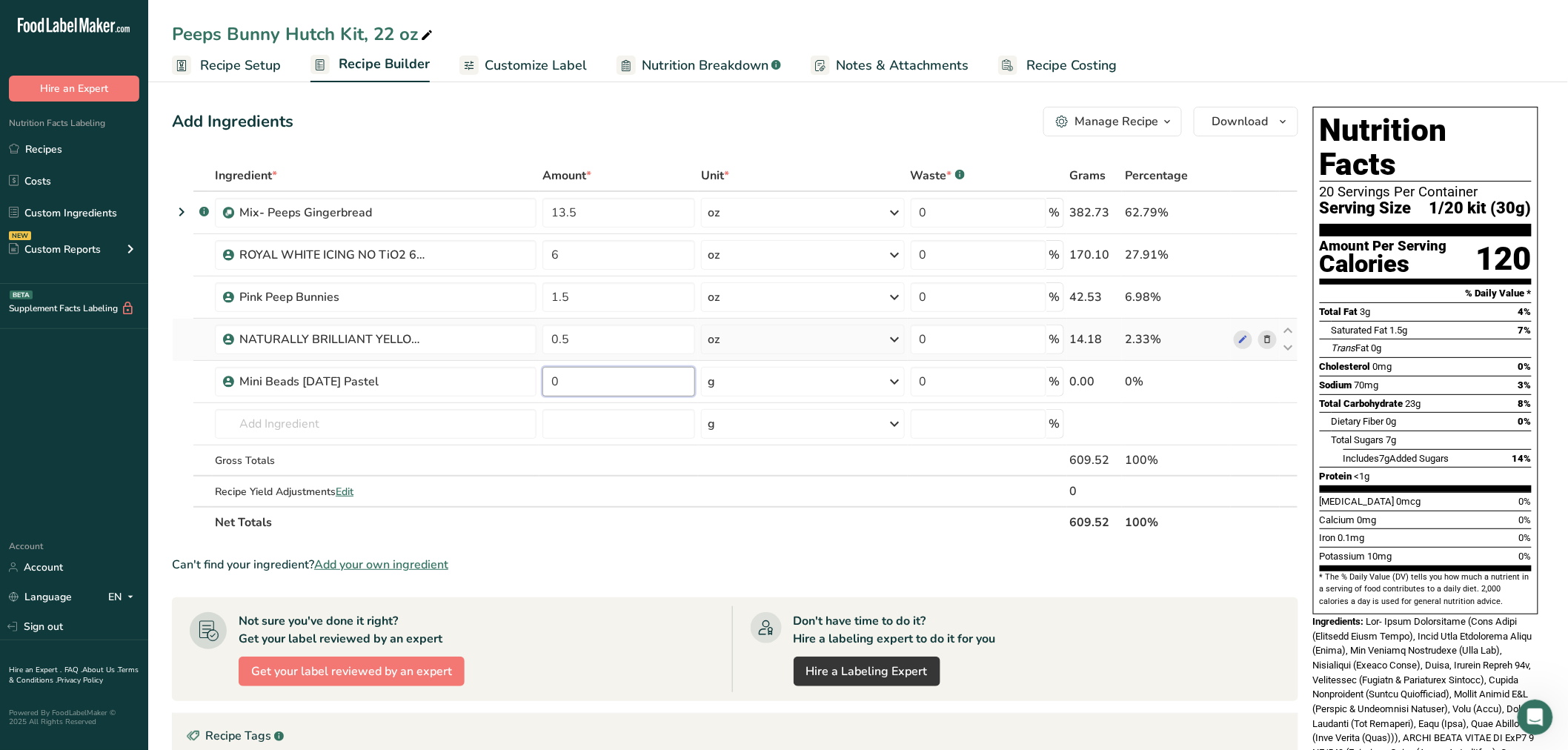
drag, startPoint x: 564, startPoint y: 375, endPoint x: 537, endPoint y: 358, distance: 31.9
click at [538, 358] on tbody ".a-a{fill:#347362;}.b-a{fill:#fff;} Mix- Peeps Gingerbread 13.5 oz Weight Units…" at bounding box center [735, 349] width 1125 height 314
type input "1"
type input "0.5"
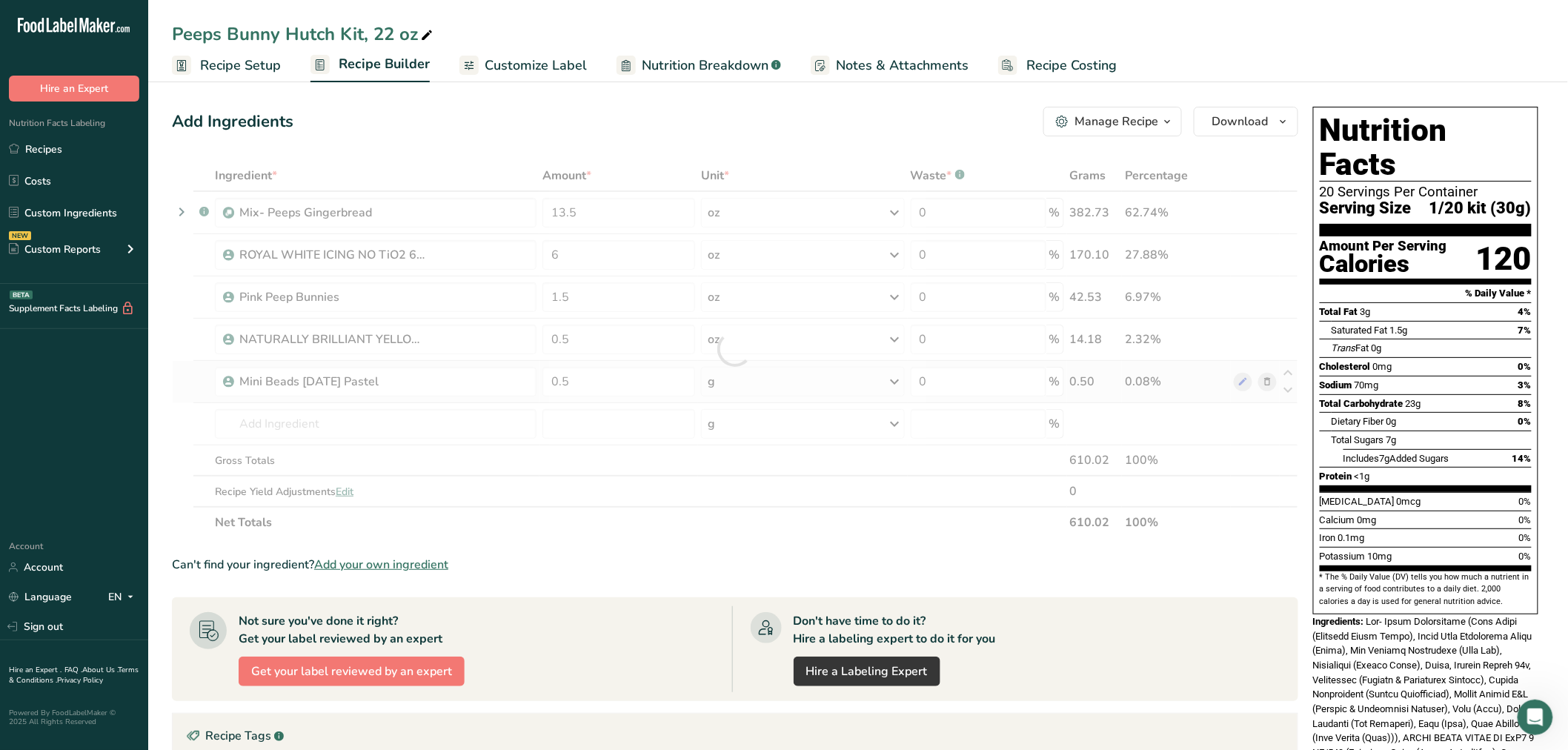
click at [745, 387] on div "Ingredient * Amount * Unit * Waste * .a-a{fill:#347362;}.b-a{fill:#fff;} Grams …" at bounding box center [735, 348] width 1127 height 378
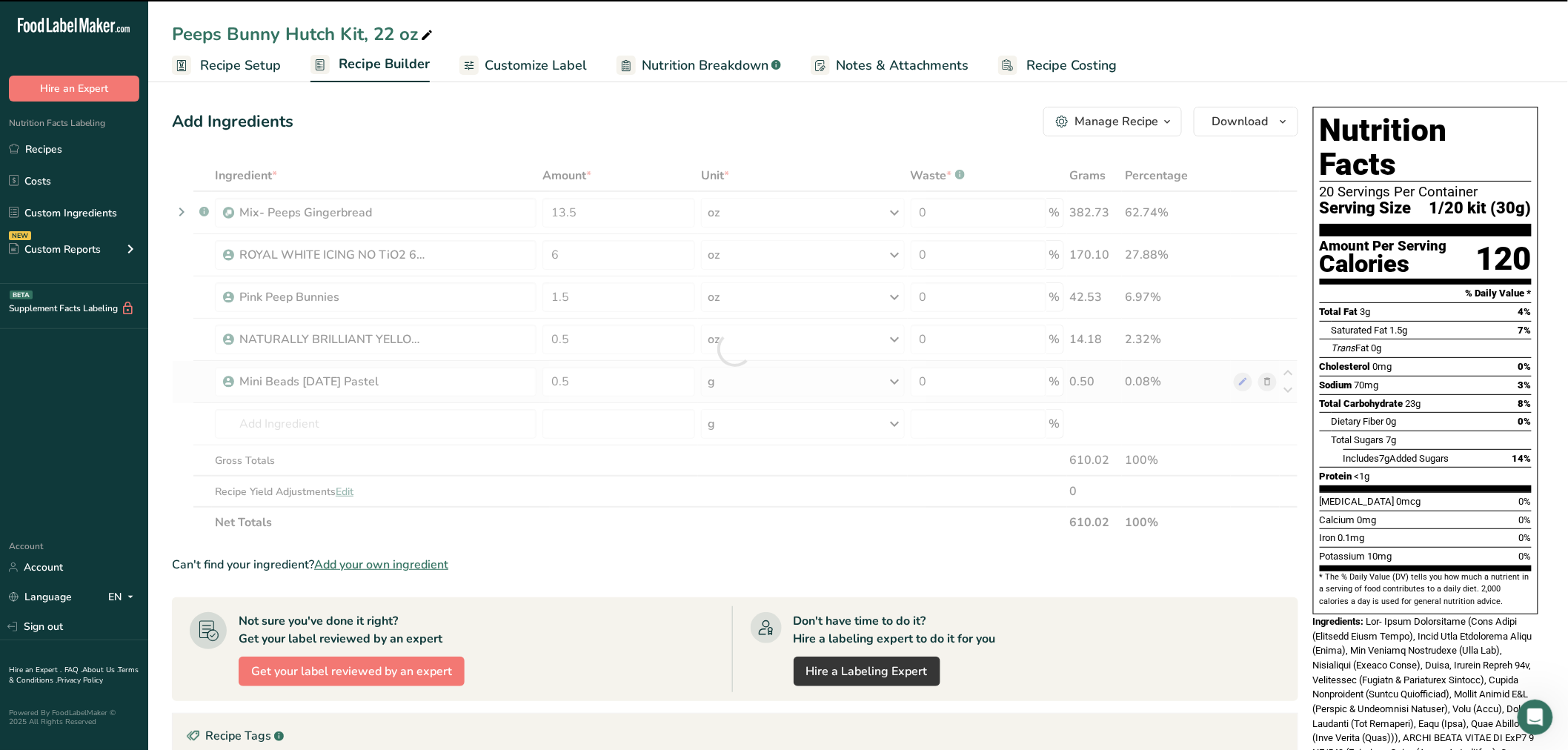
click at [745, 387] on div at bounding box center [735, 348] width 1127 height 378
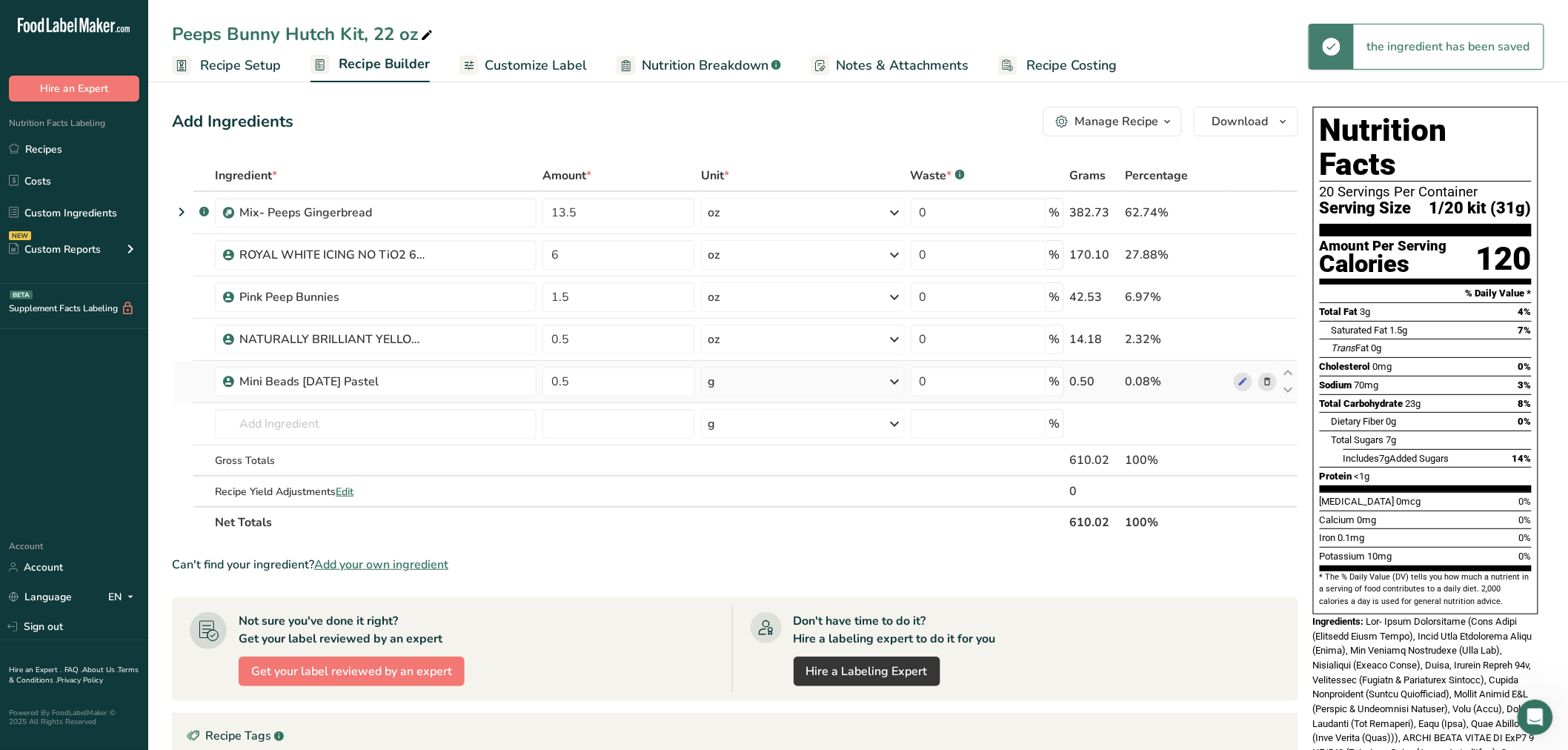
click at [745, 387] on div "g" at bounding box center [803, 381] width 203 height 30
click at [734, 491] on div "See more" at bounding box center [773, 498] width 125 height 15
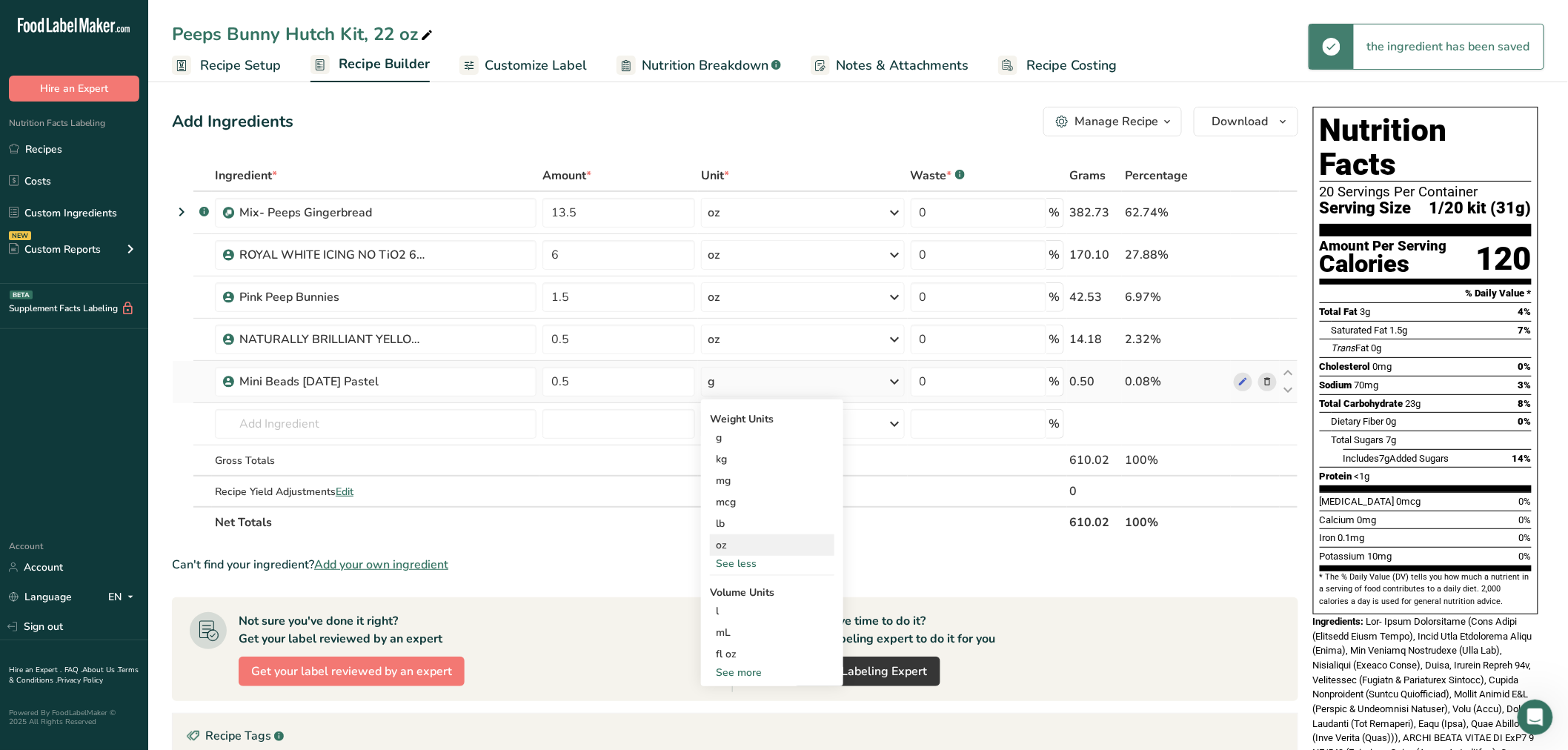
click at [723, 541] on div "oz" at bounding box center [773, 545] width 125 height 22
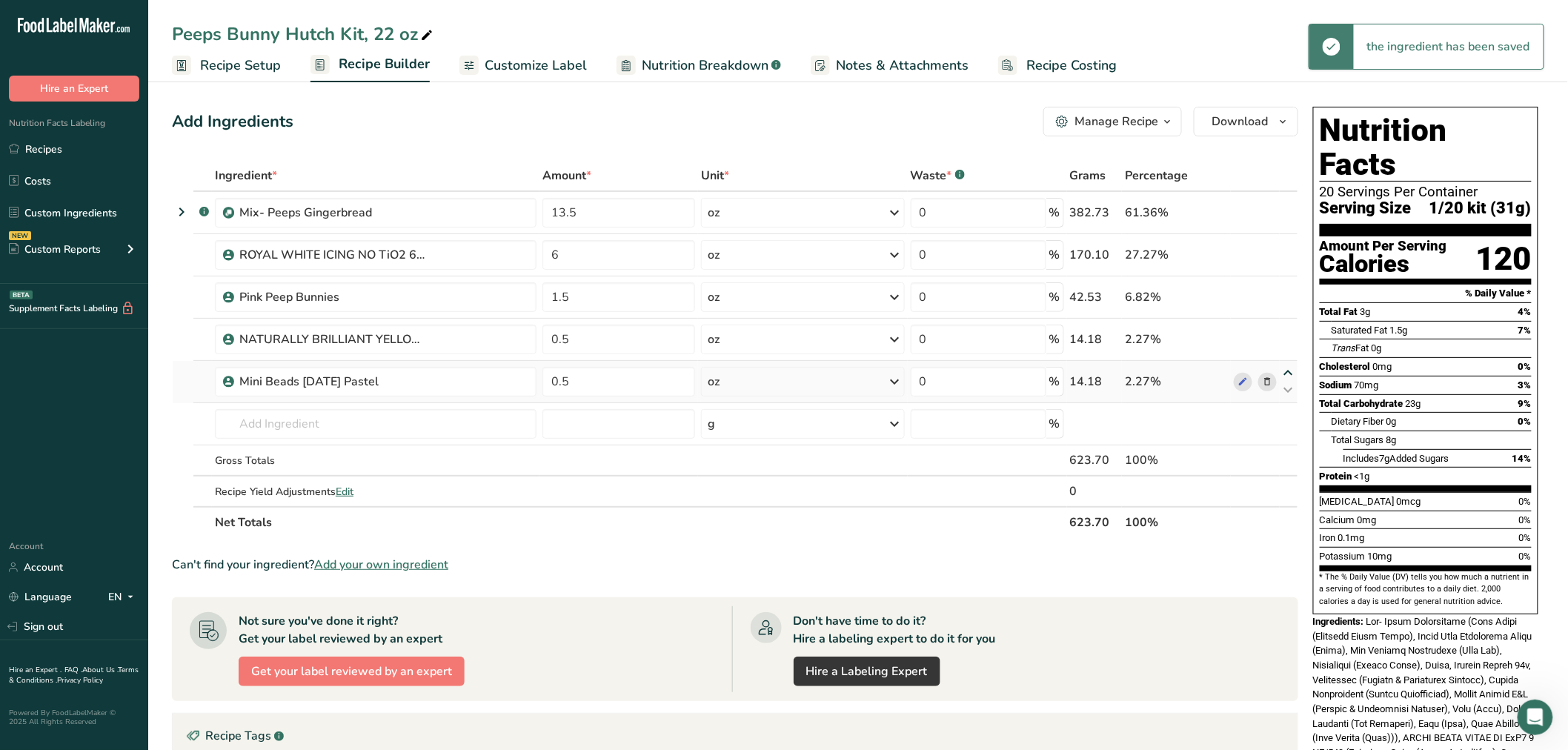
click at [1284, 371] on icon at bounding box center [1289, 373] width 18 height 11
click at [582, 62] on span "Customize Label" at bounding box center [535, 66] width 102 height 20
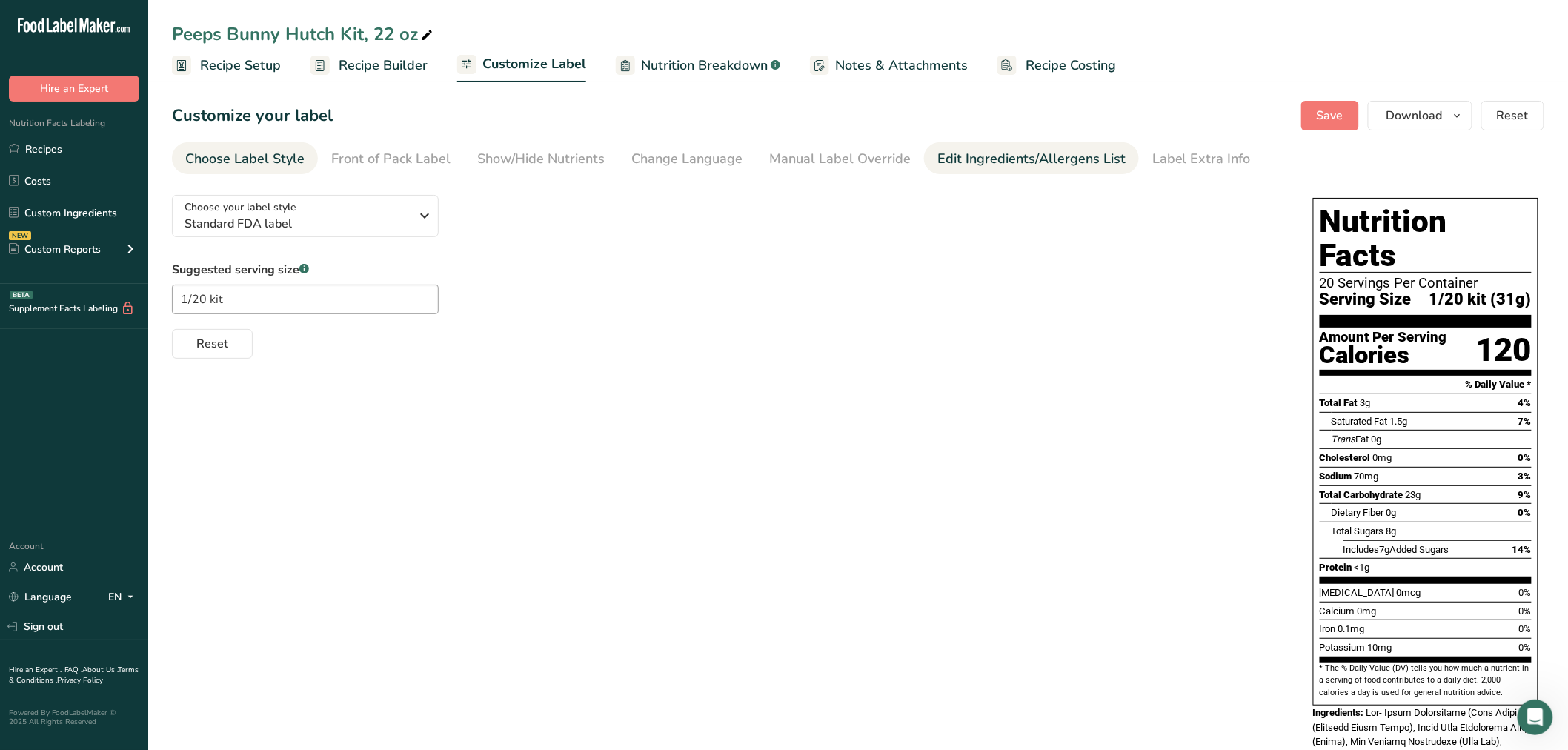
click at [951, 160] on div "Edit Ingredients/Allergens List" at bounding box center [1032, 159] width 189 height 20
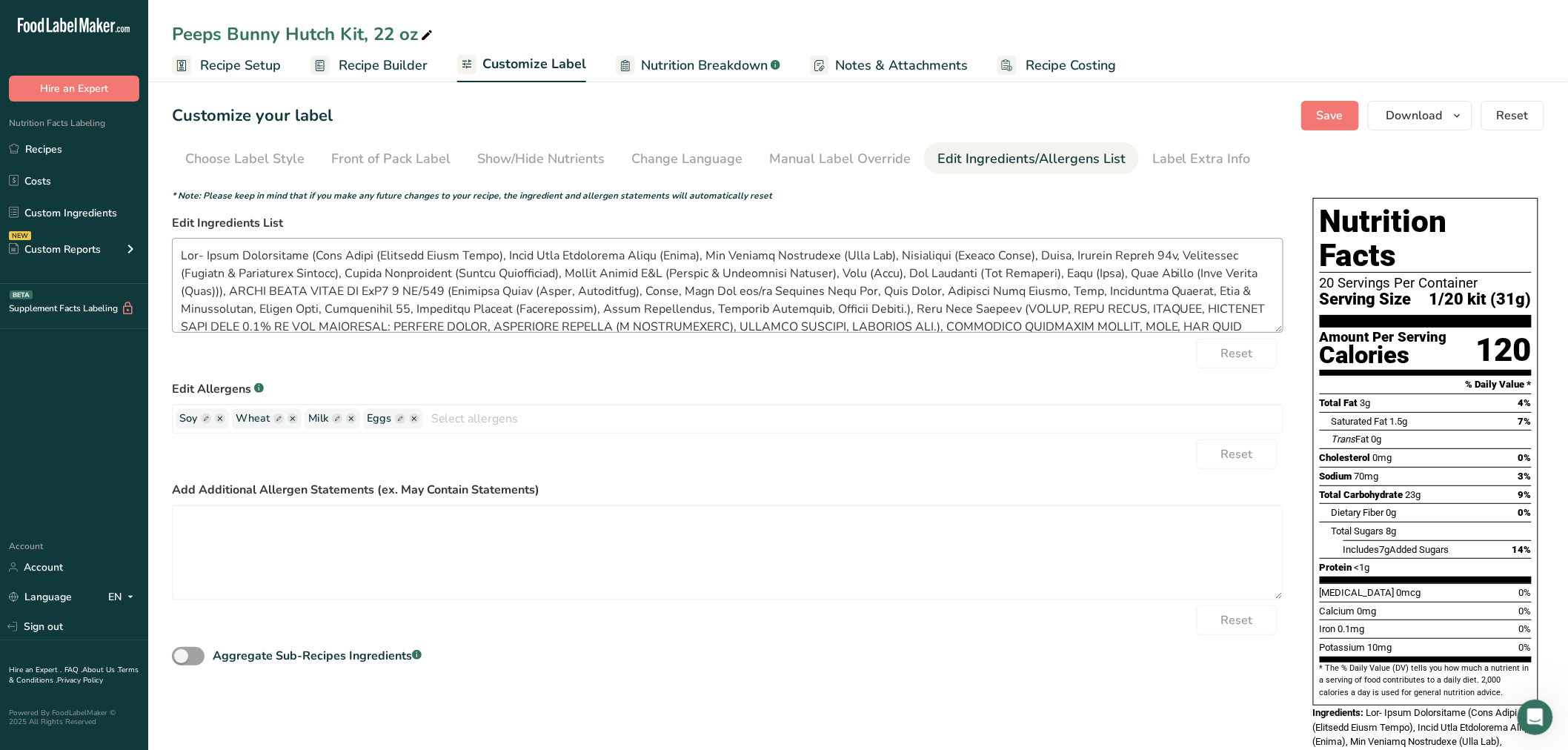
scroll to position [64, 0]
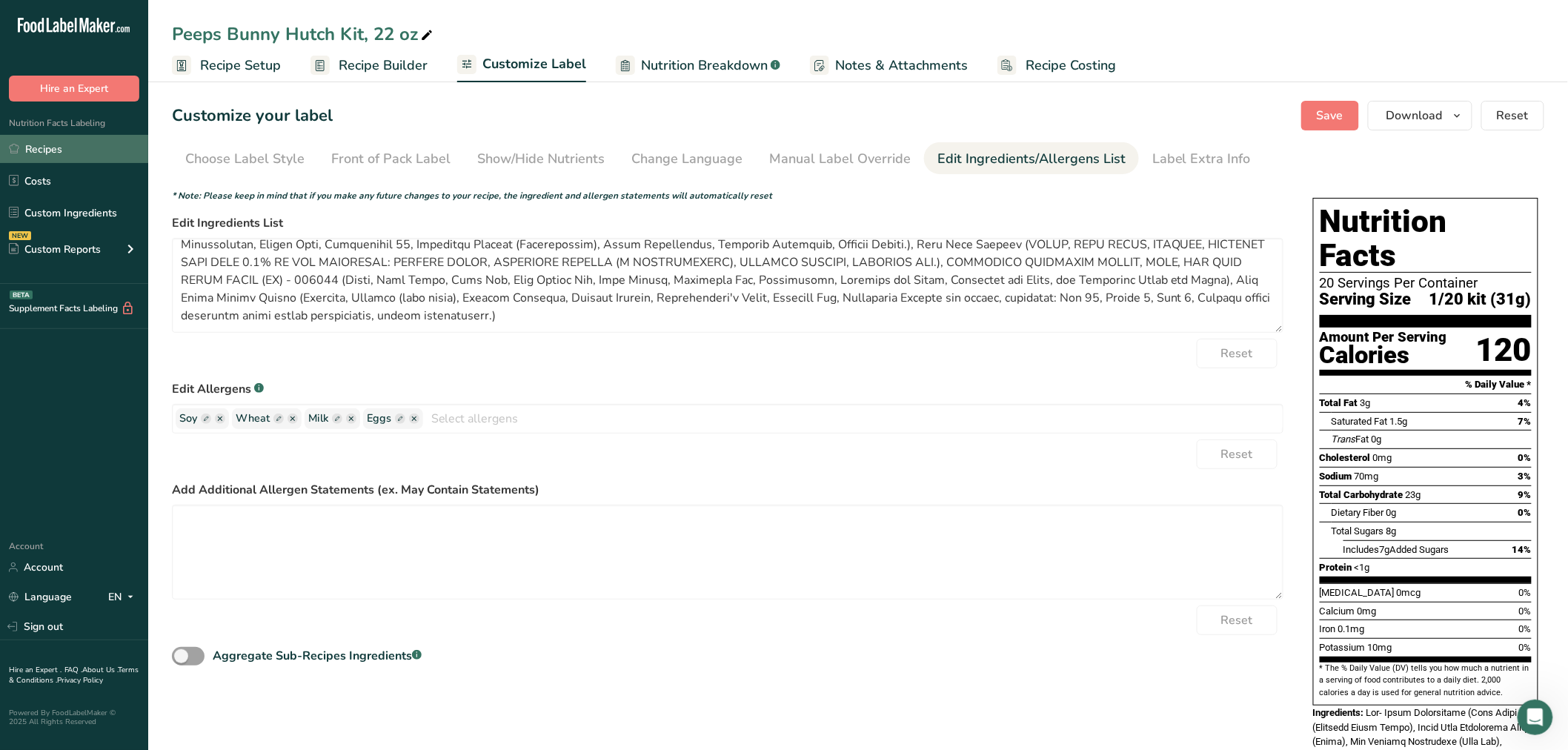
drag, startPoint x: 70, startPoint y: 160, endPoint x: 94, endPoint y: 158, distance: 24.1
click at [70, 159] on link "Recipes" at bounding box center [74, 148] width 148 height 28
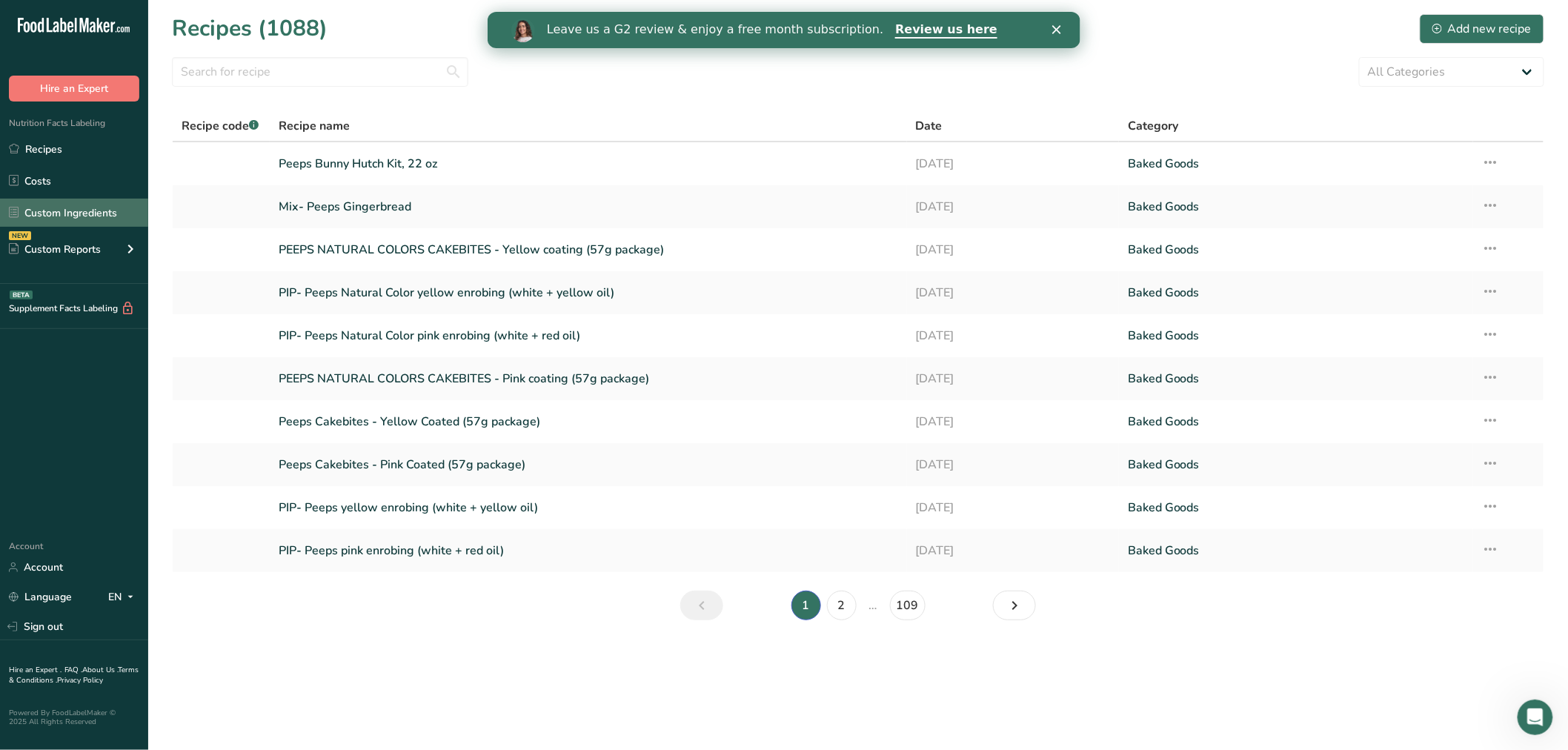
click at [37, 209] on link "Custom Ingredients" at bounding box center [74, 212] width 148 height 28
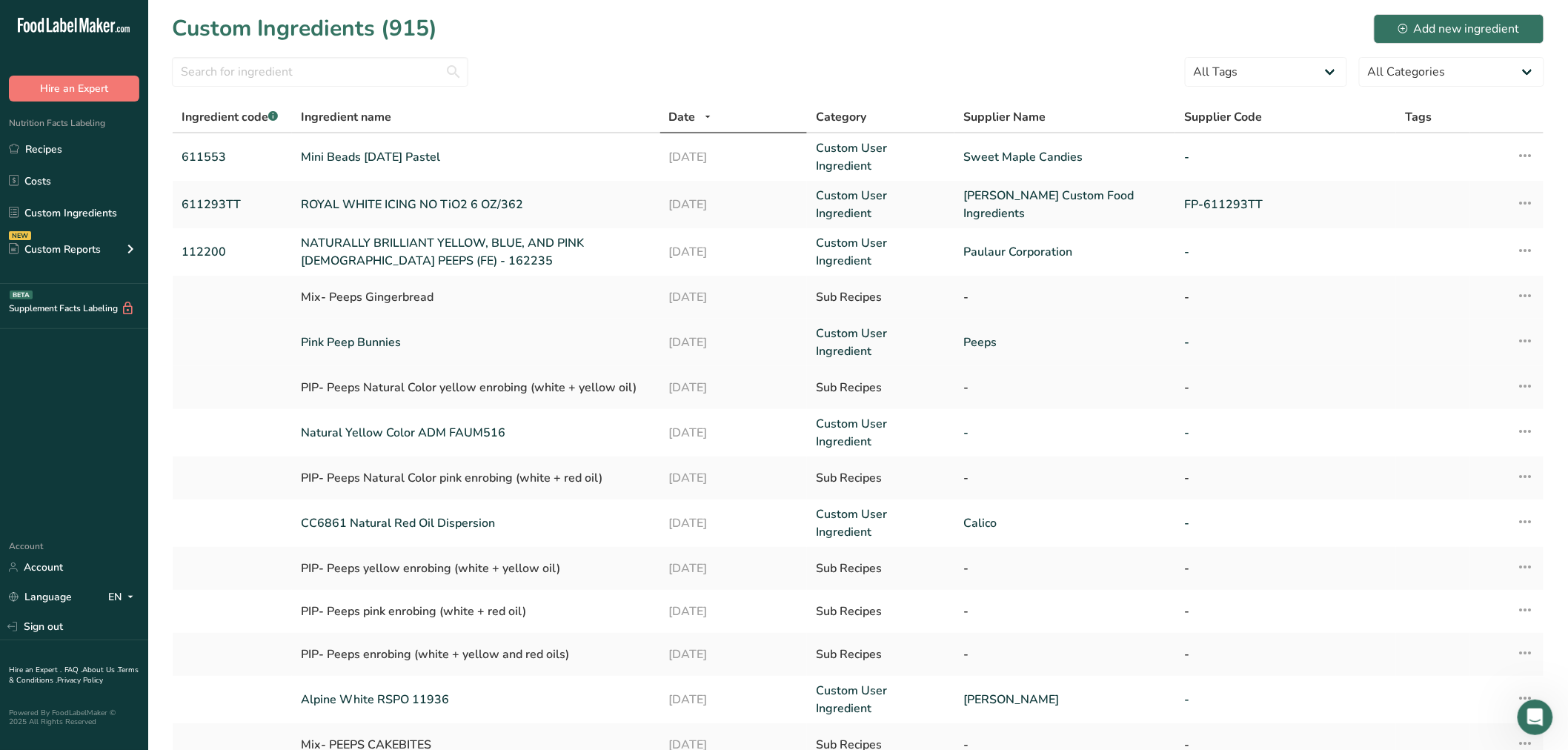
click at [343, 338] on link "Pink Peep Bunnies" at bounding box center [476, 342] width 350 height 18
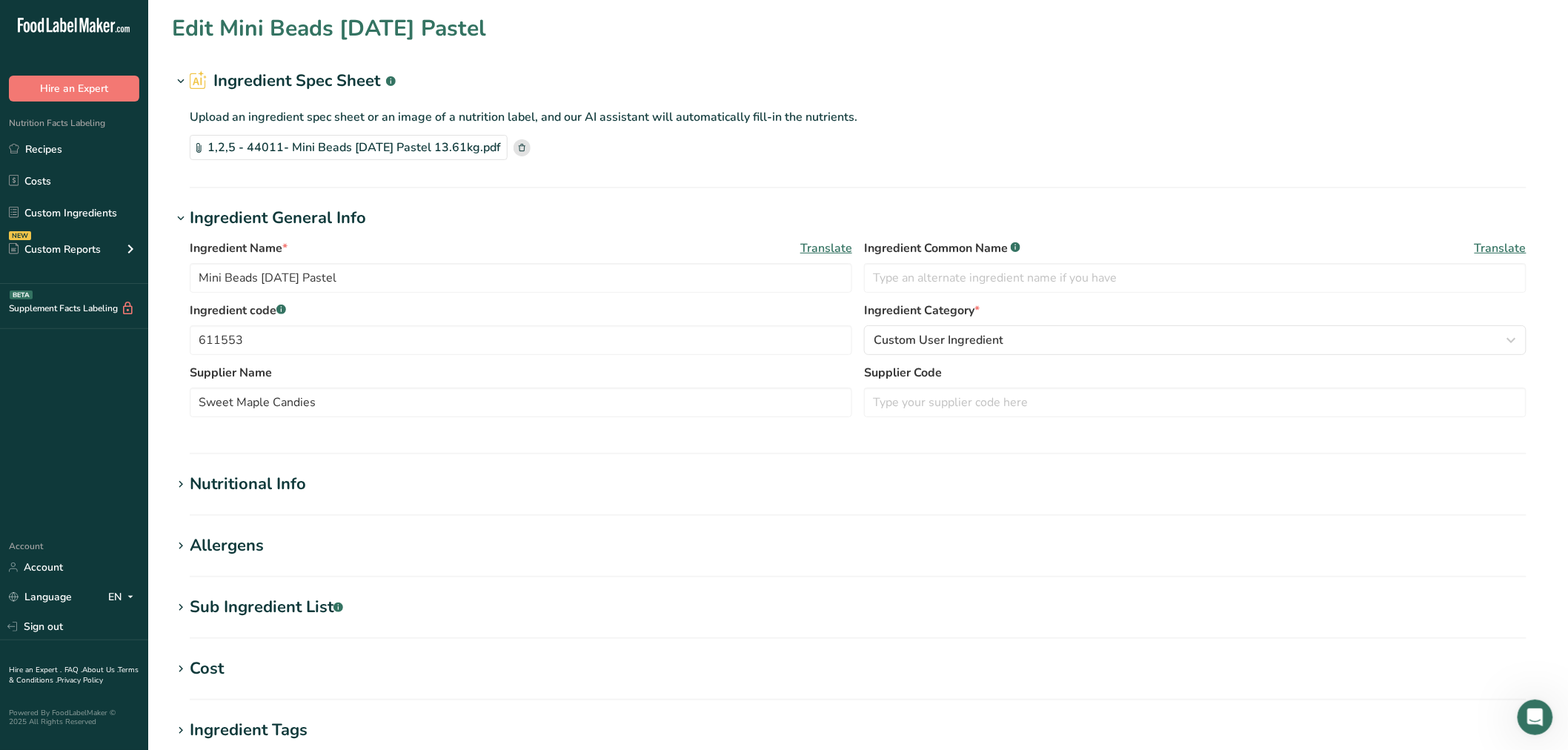
type input "Pink Peep Bunnies"
type input "Peeps"
type textarea "SUGAR, CORN SYRUP, GELATIN, CONTAINS LESS THAN 0.5% OF THE FOLLOWING: [PERSON_N…"
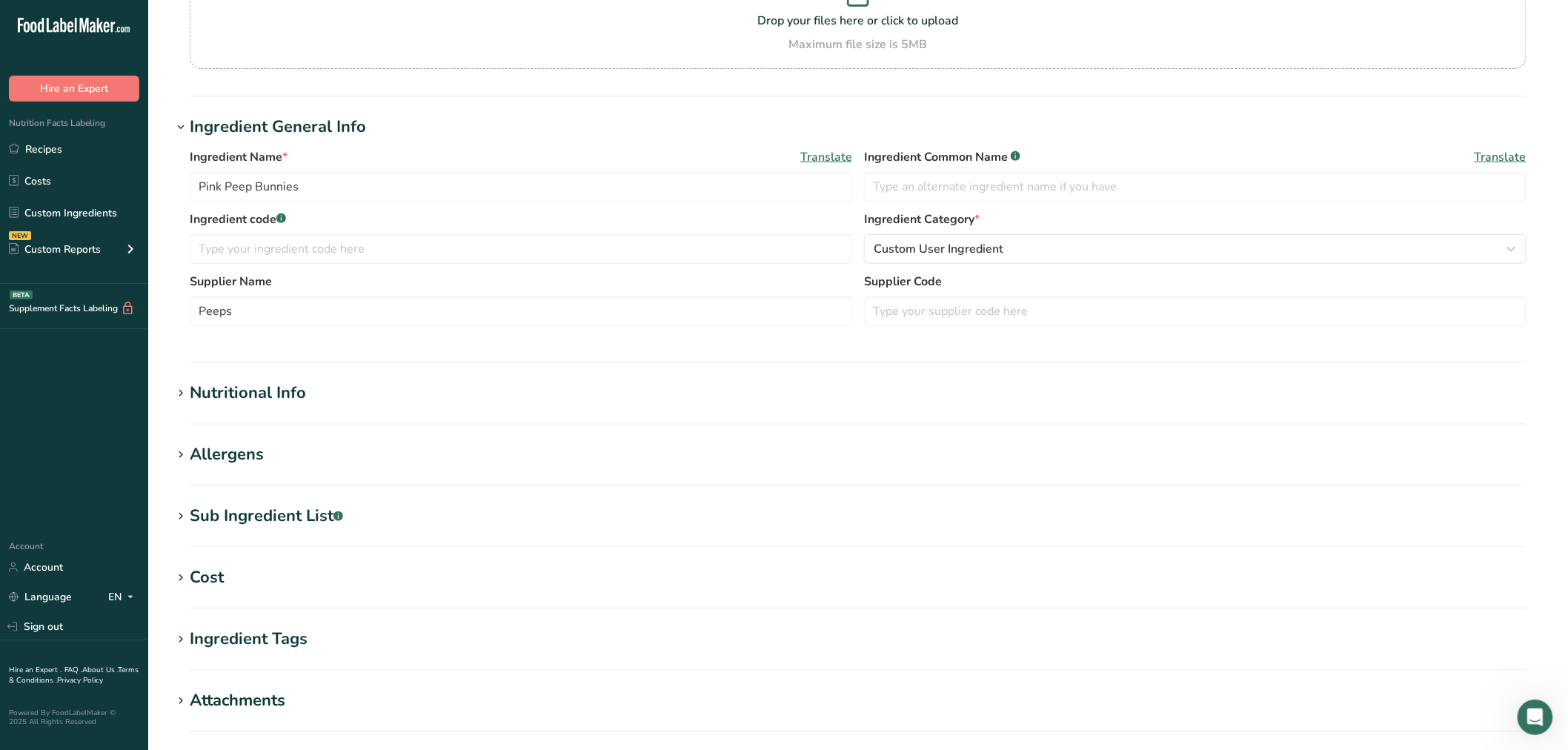
scroll to position [164, 0]
click at [172, 519] on span at bounding box center [181, 515] width 18 height 18
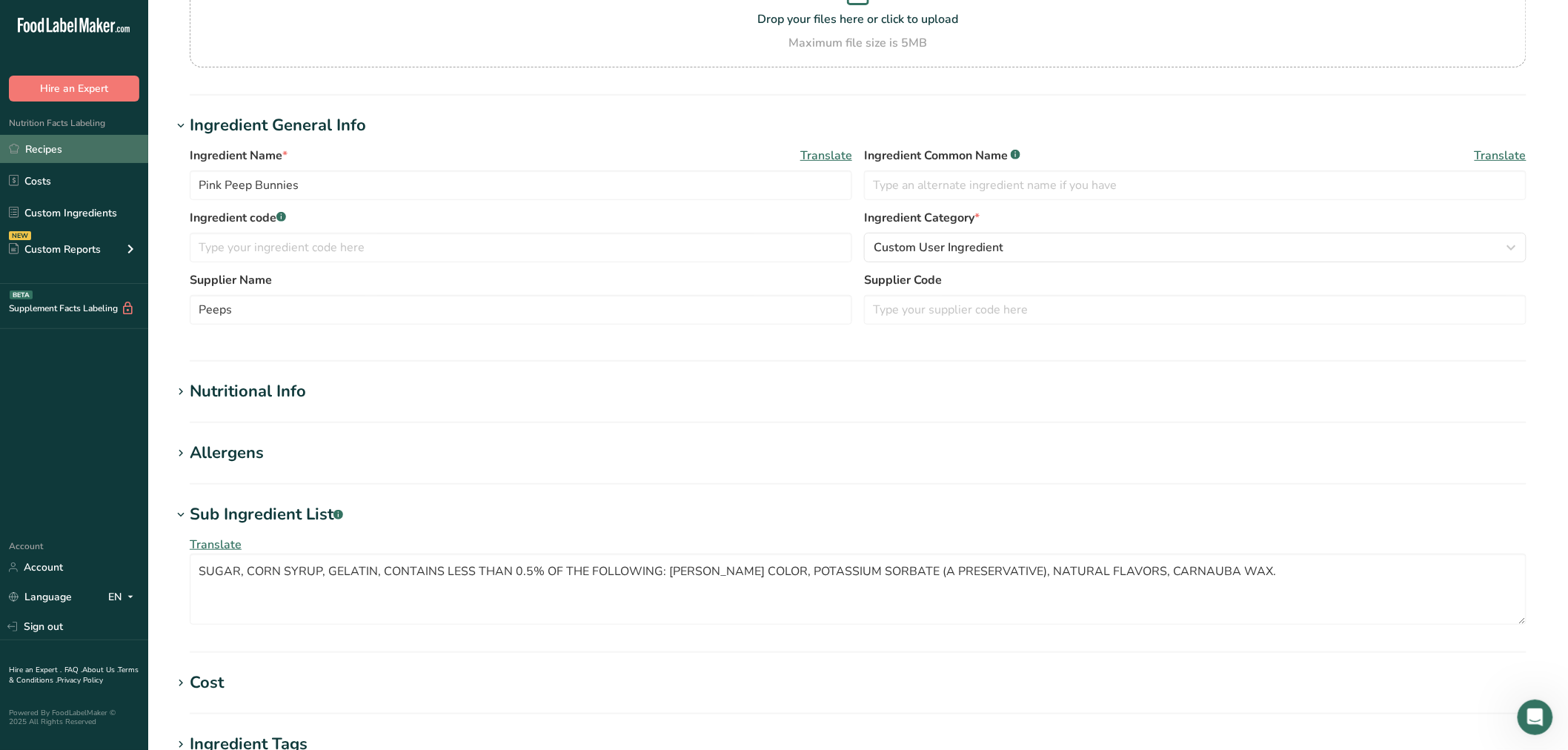
click at [101, 158] on link "Recipes" at bounding box center [74, 148] width 148 height 28
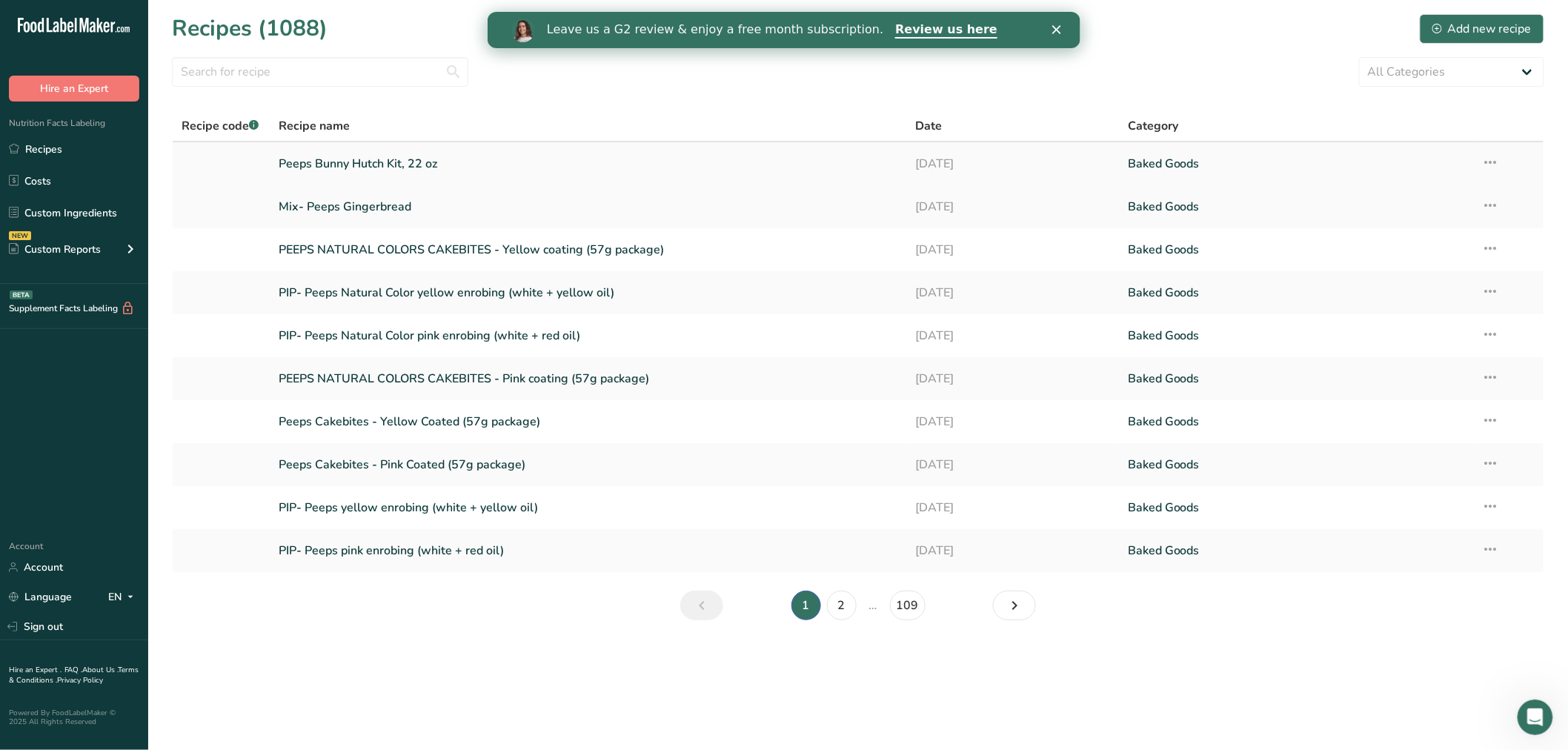
click at [349, 163] on link "Peeps Bunny Hutch Kit, 22 oz" at bounding box center [589, 163] width 619 height 31
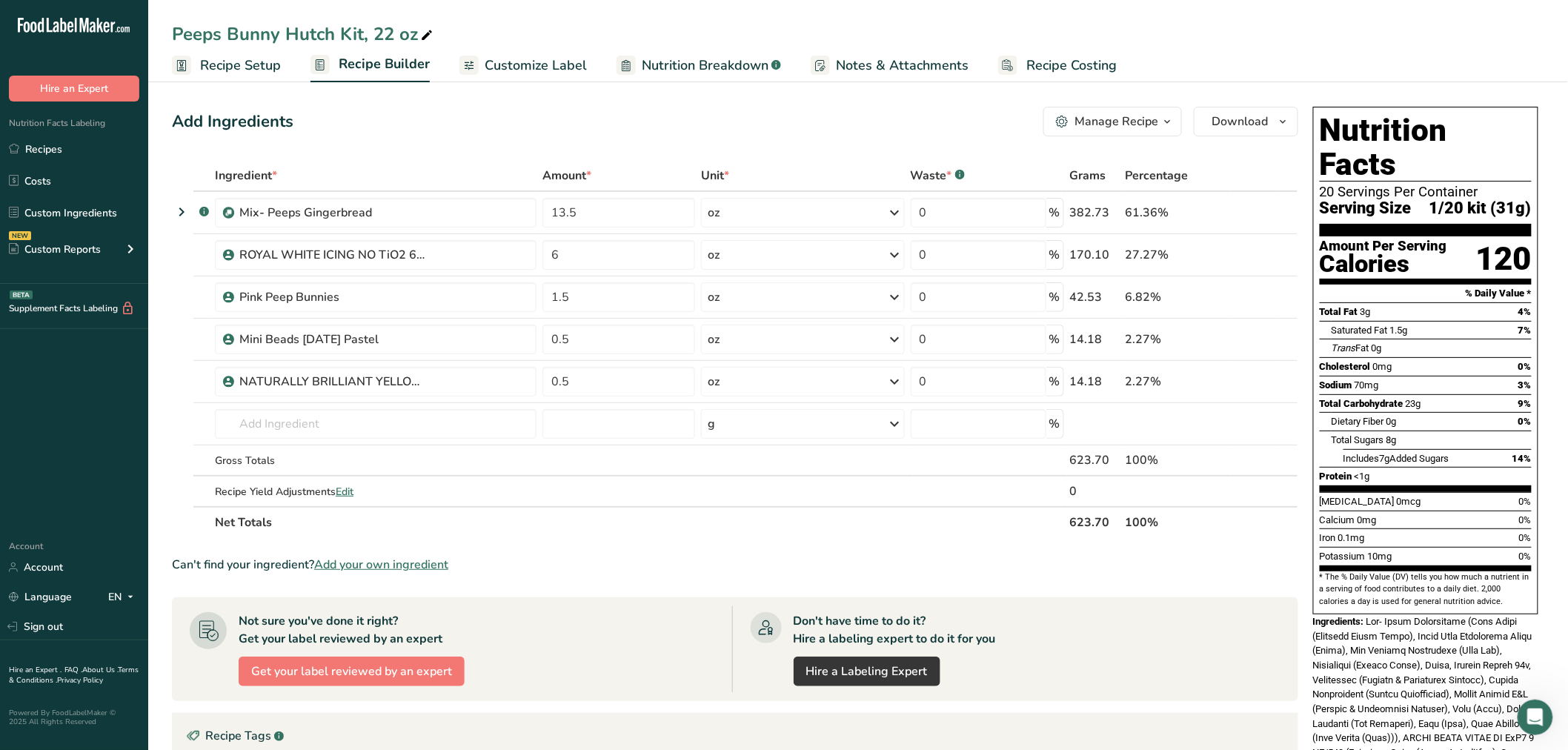
click at [552, 69] on span "Customize Label" at bounding box center [535, 66] width 102 height 20
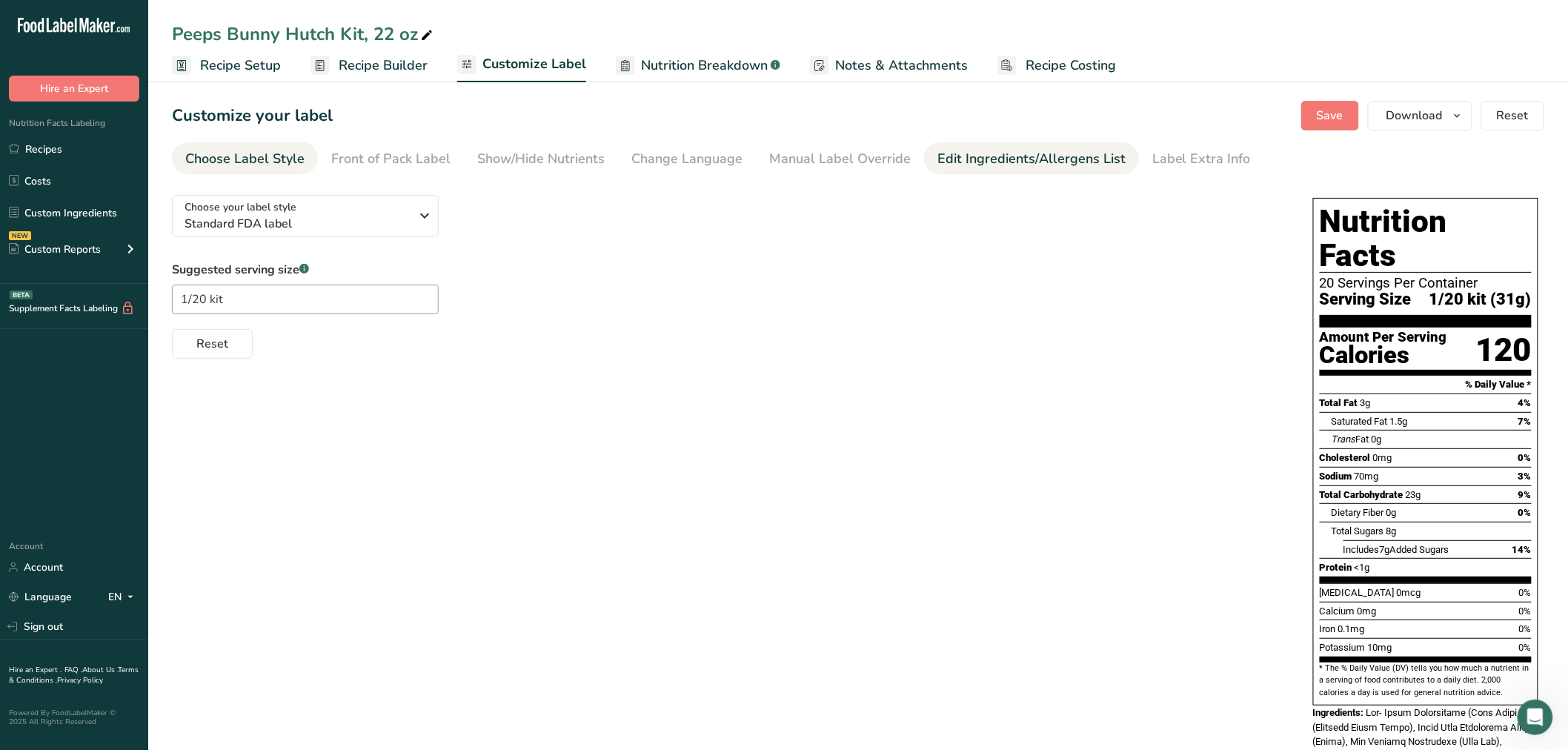
click at [1042, 149] on div "Edit Ingredients/Allergens List" at bounding box center [1032, 159] width 189 height 20
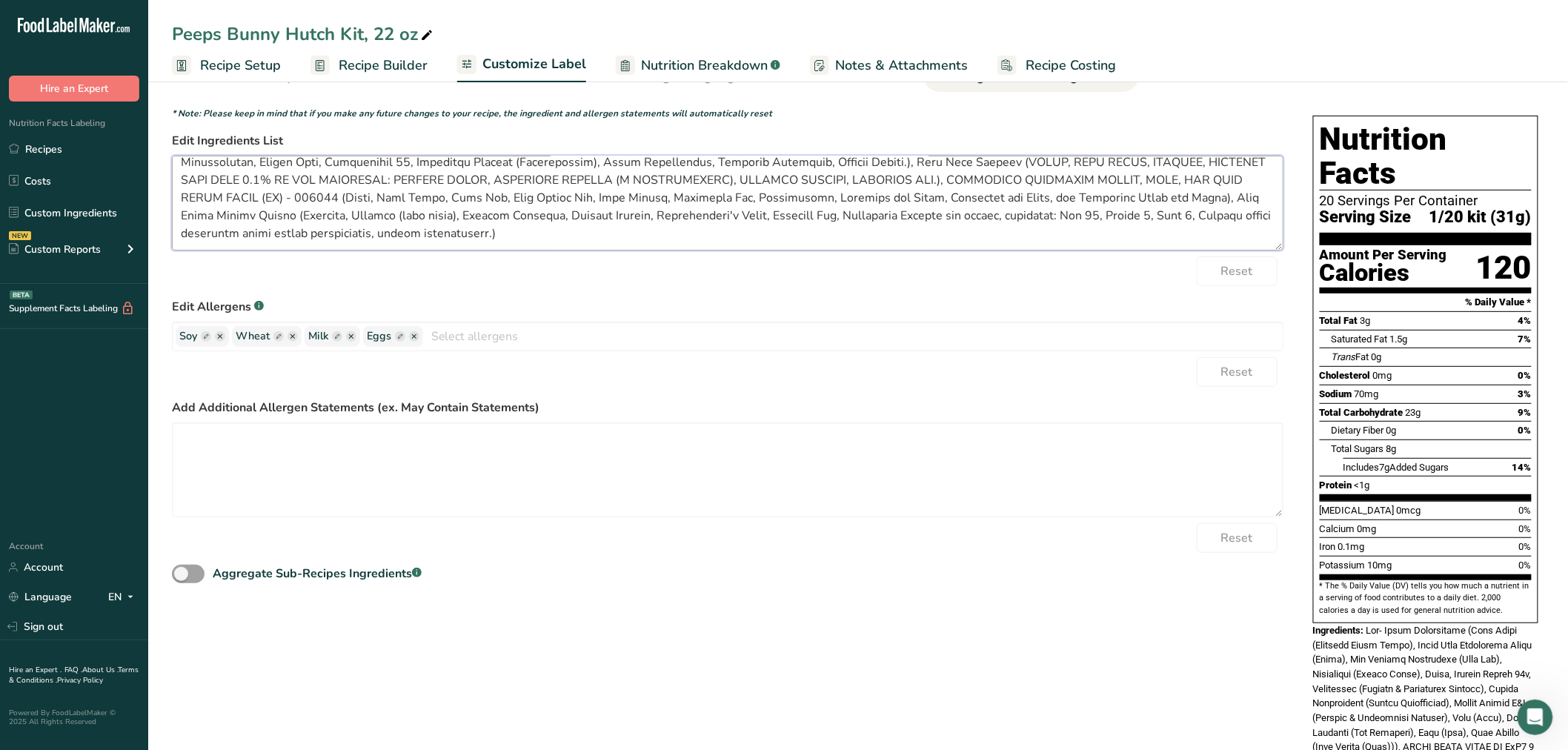
scroll to position [65, 0]
drag, startPoint x: 186, startPoint y: 217, endPoint x: 395, endPoint y: 234, distance: 209.7
click at [395, 234] on textarea at bounding box center [728, 202] width 1112 height 95
drag, startPoint x: 302, startPoint y: 195, endPoint x: 1120, endPoint y: 194, distance: 818.0
click at [1120, 194] on textarea at bounding box center [728, 202] width 1112 height 95
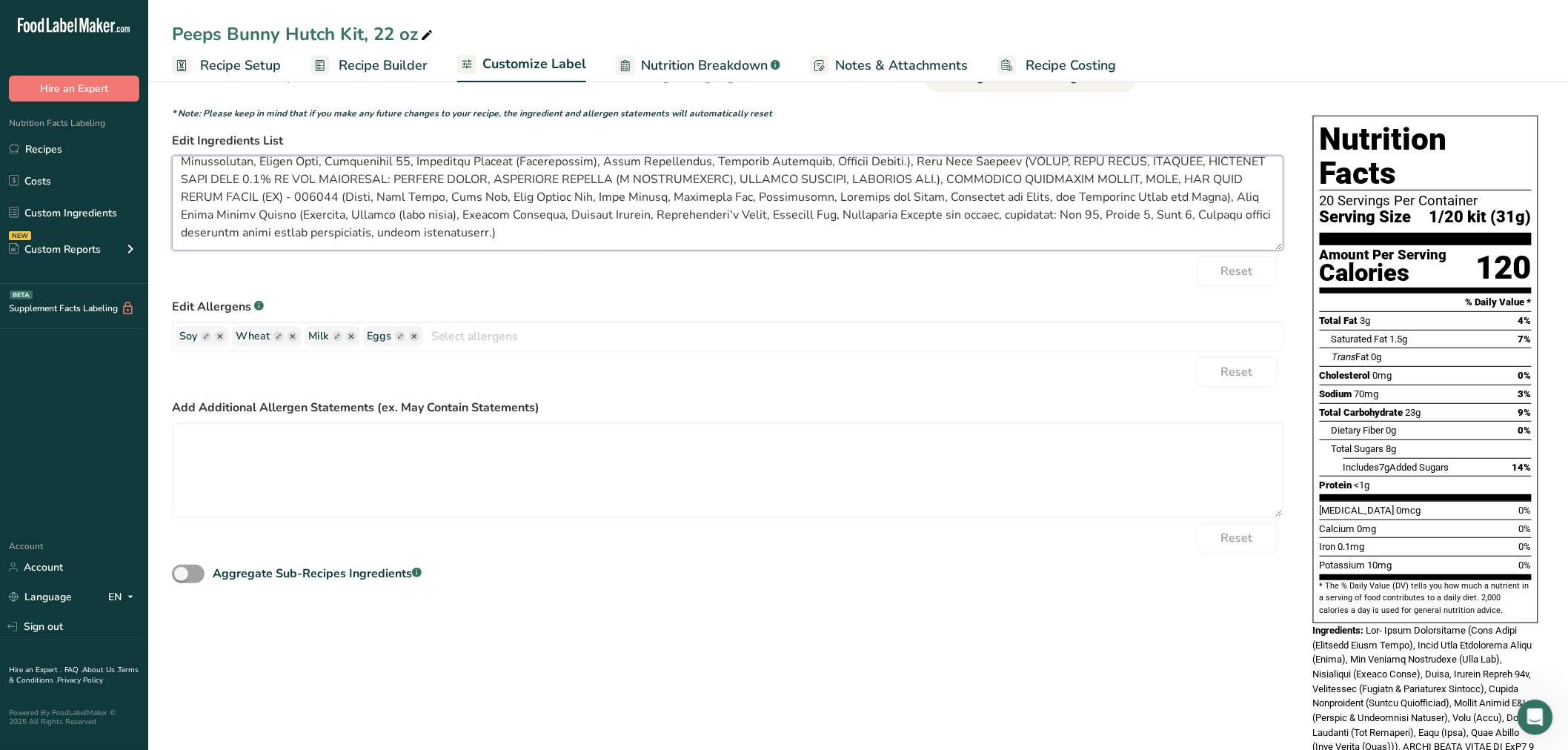
scroll to position [0, 0]
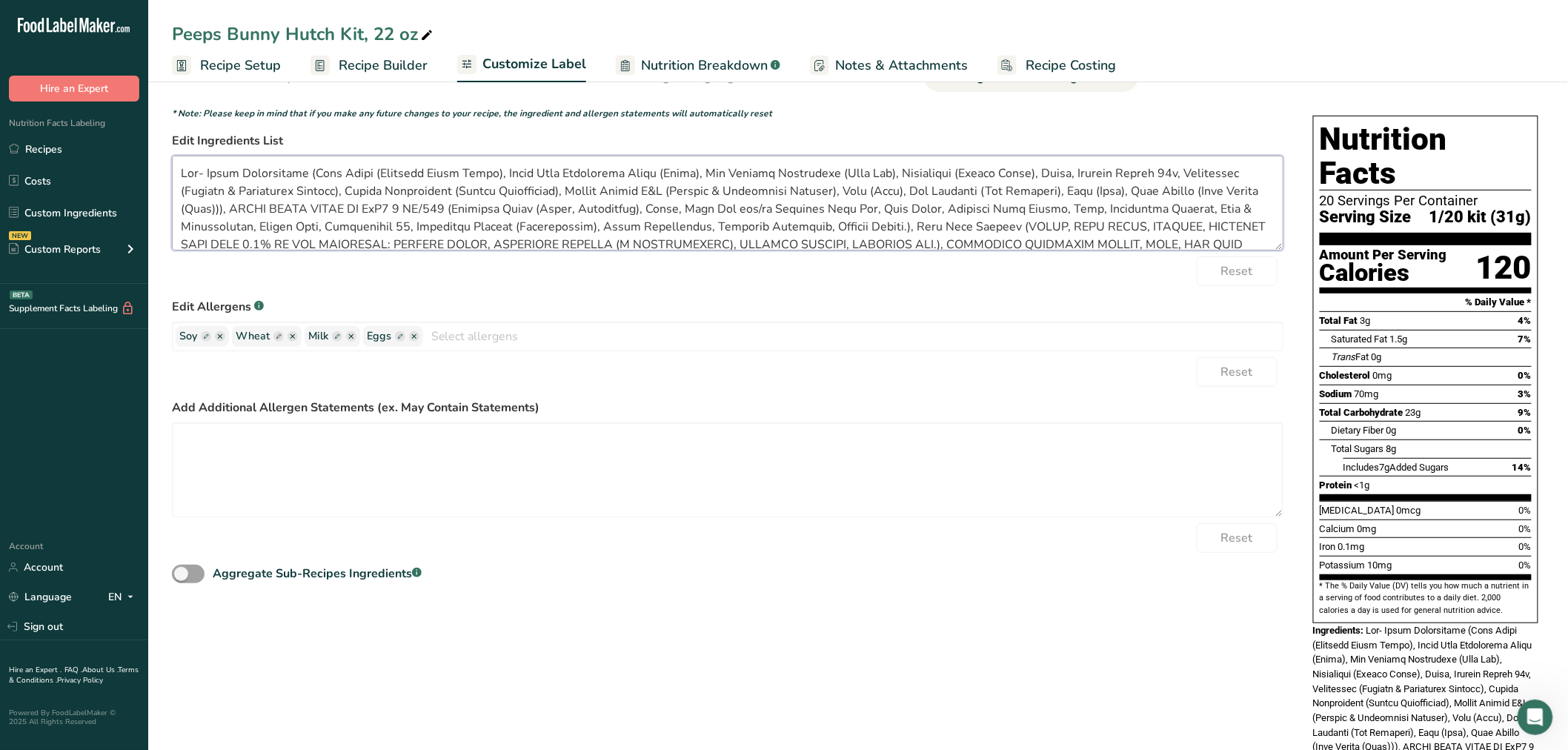
drag, startPoint x: 213, startPoint y: 127, endPoint x: 48, endPoint y: 27, distance: 192.9
click at [48, 27] on div ".a-20{fill:#fff;} Hire an Expert Nutrition Facts Labeling Recipes Costs Custom …" at bounding box center [784, 515] width 1568 height 1196
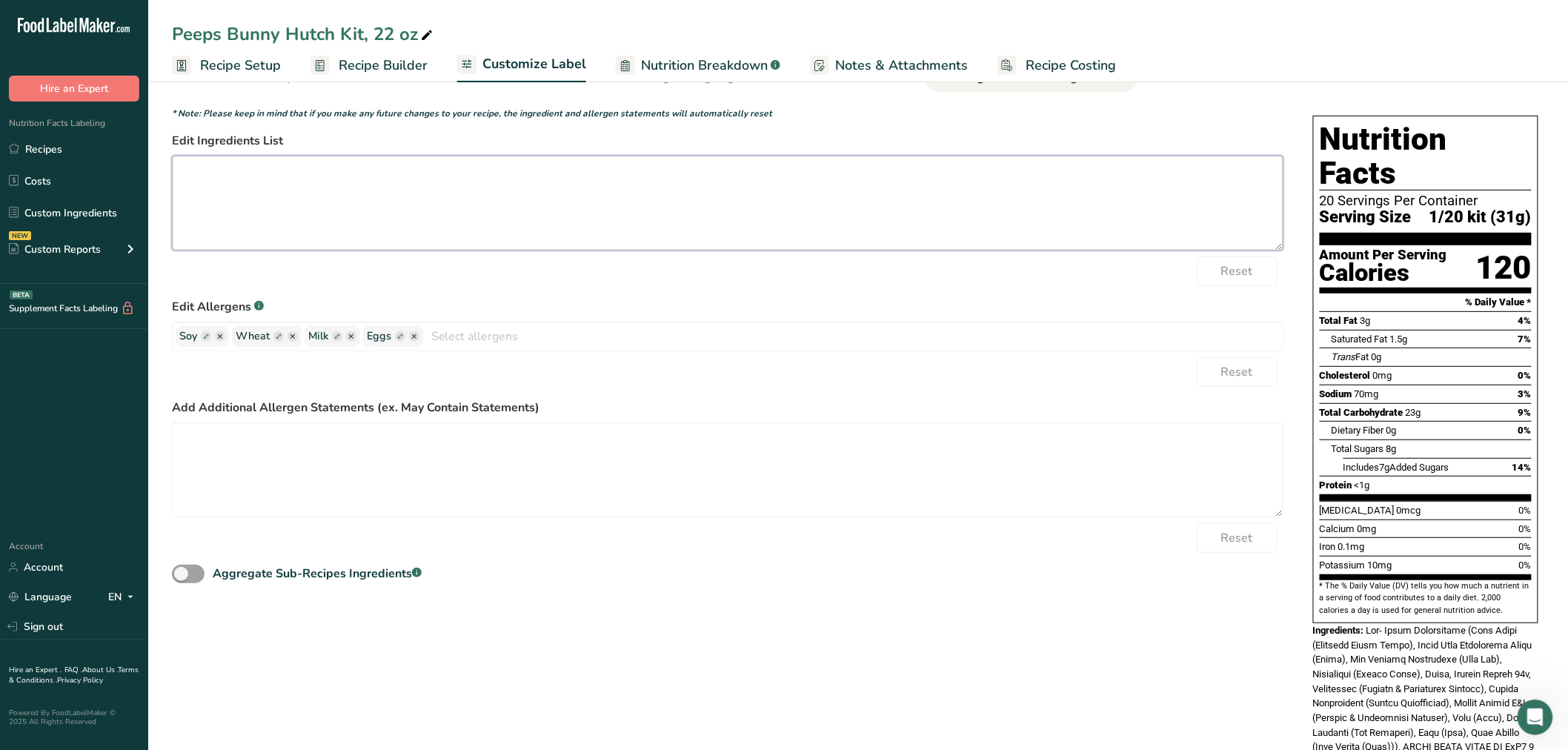
paste textarea "Gingerbread: ENRICHED WHEAT FLOUR (WHEAT FLOUR, [MEDICAL_DATA], REDUCED IRON, […"
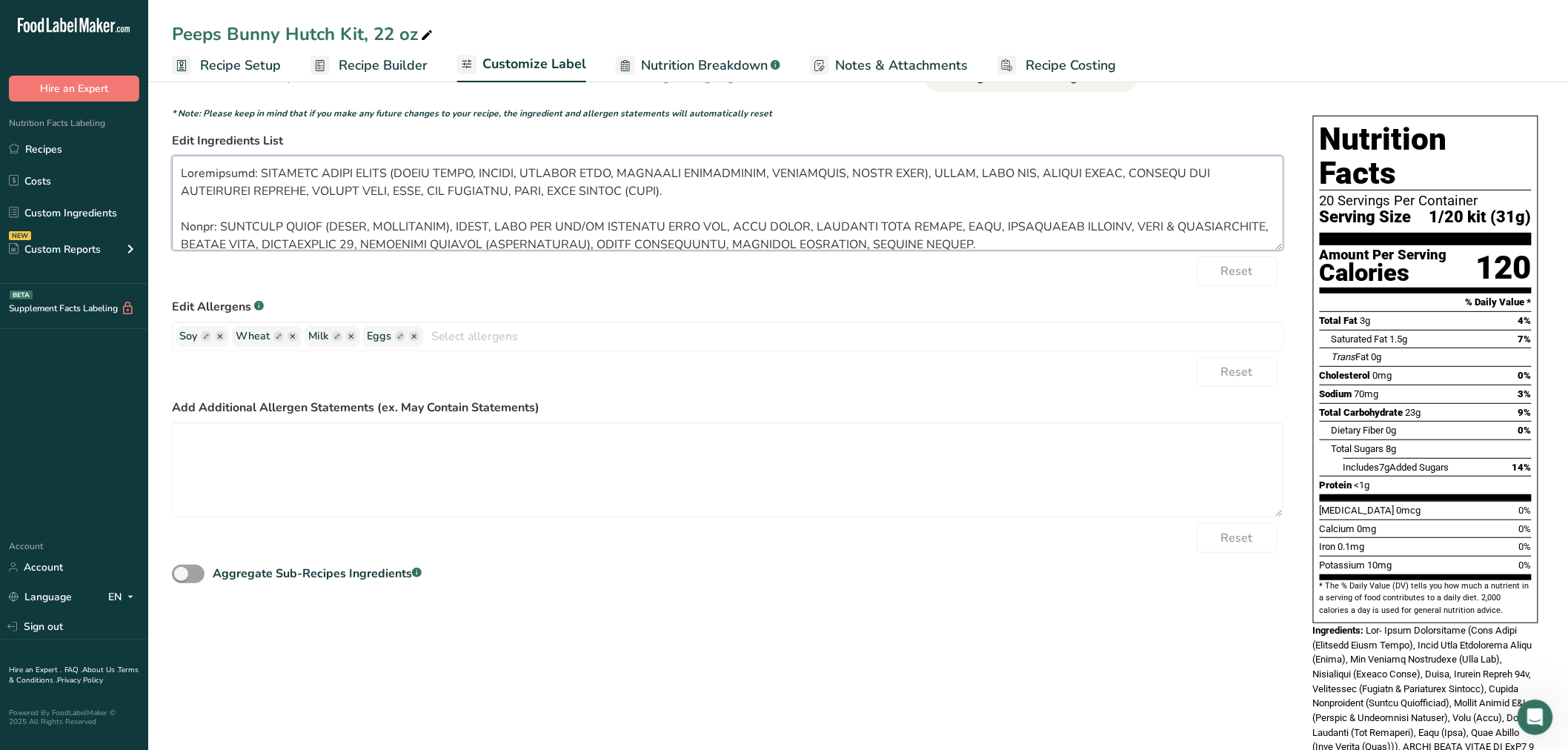
scroll to position [181, 0]
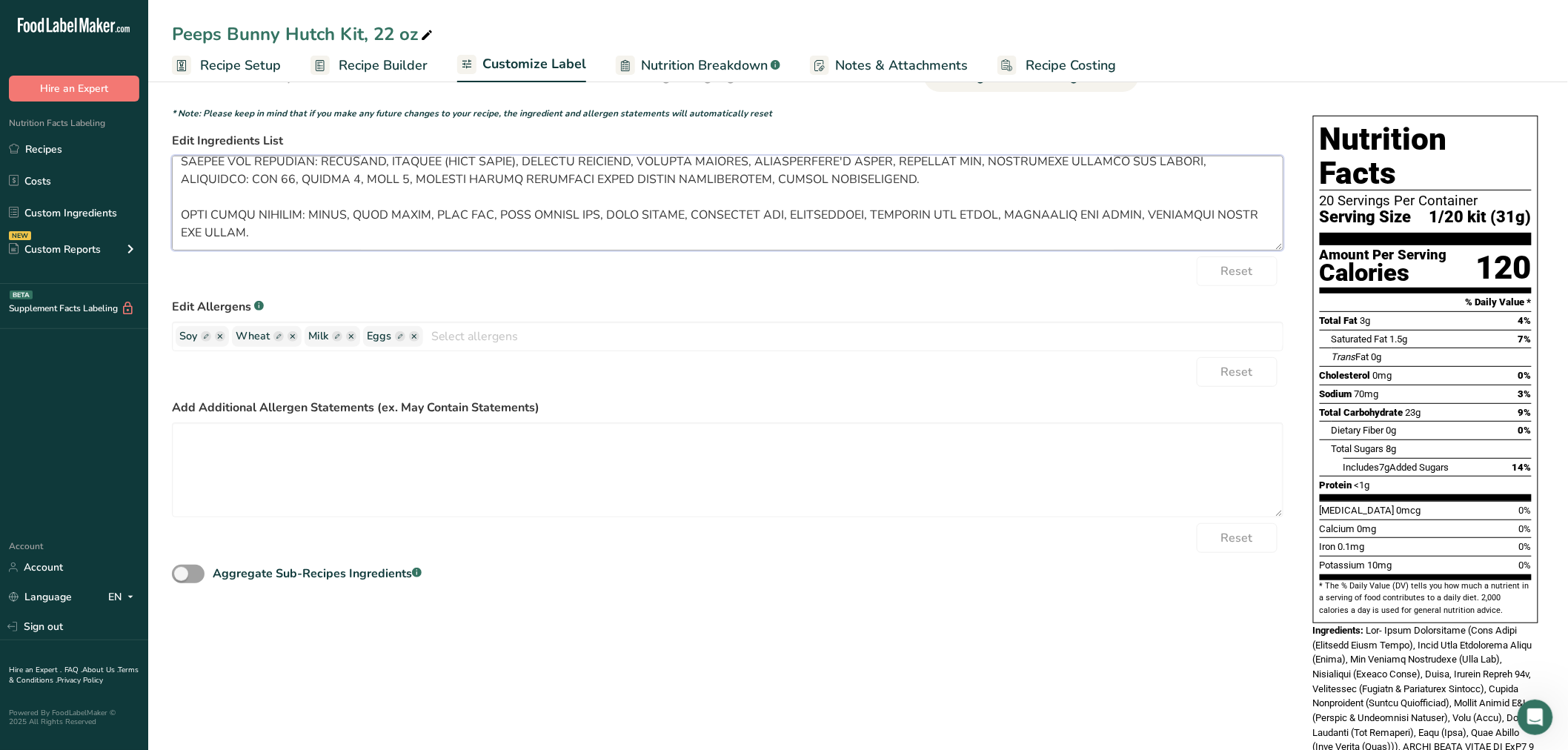
type textarea "Gingerbread: ENRICHED WHEAT FLOUR (WHEAT FLOUR, [MEDICAL_DATA], REDUCED IRON, […"
click at [506, 480] on textarea at bounding box center [728, 469] width 1112 height 95
paste textarea "PROCESSED IN A PLANT THAT ALSO PROCESSES PEANUTS, TREENUTS, & SESAME CONTAINS B…"
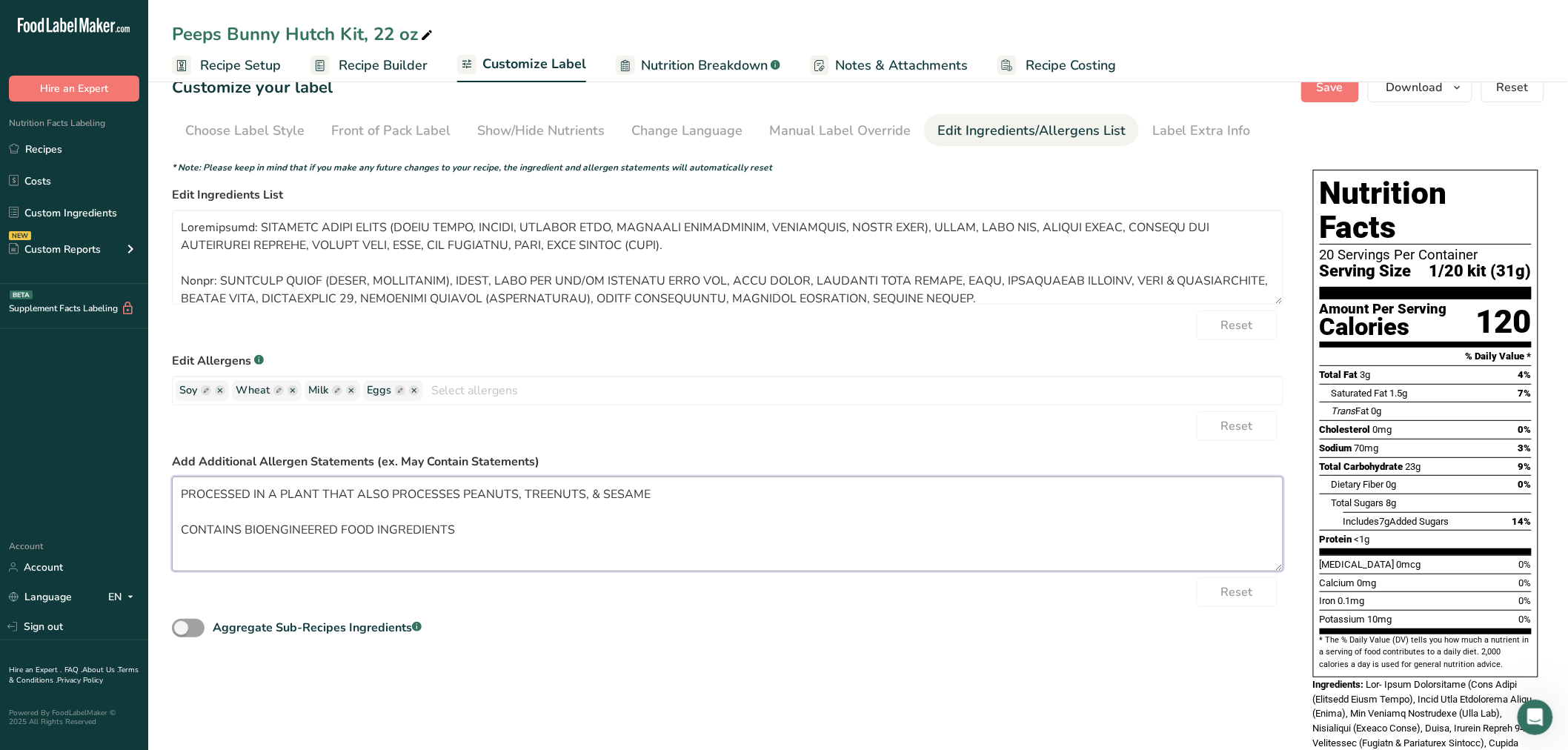
scroll to position [0, 0]
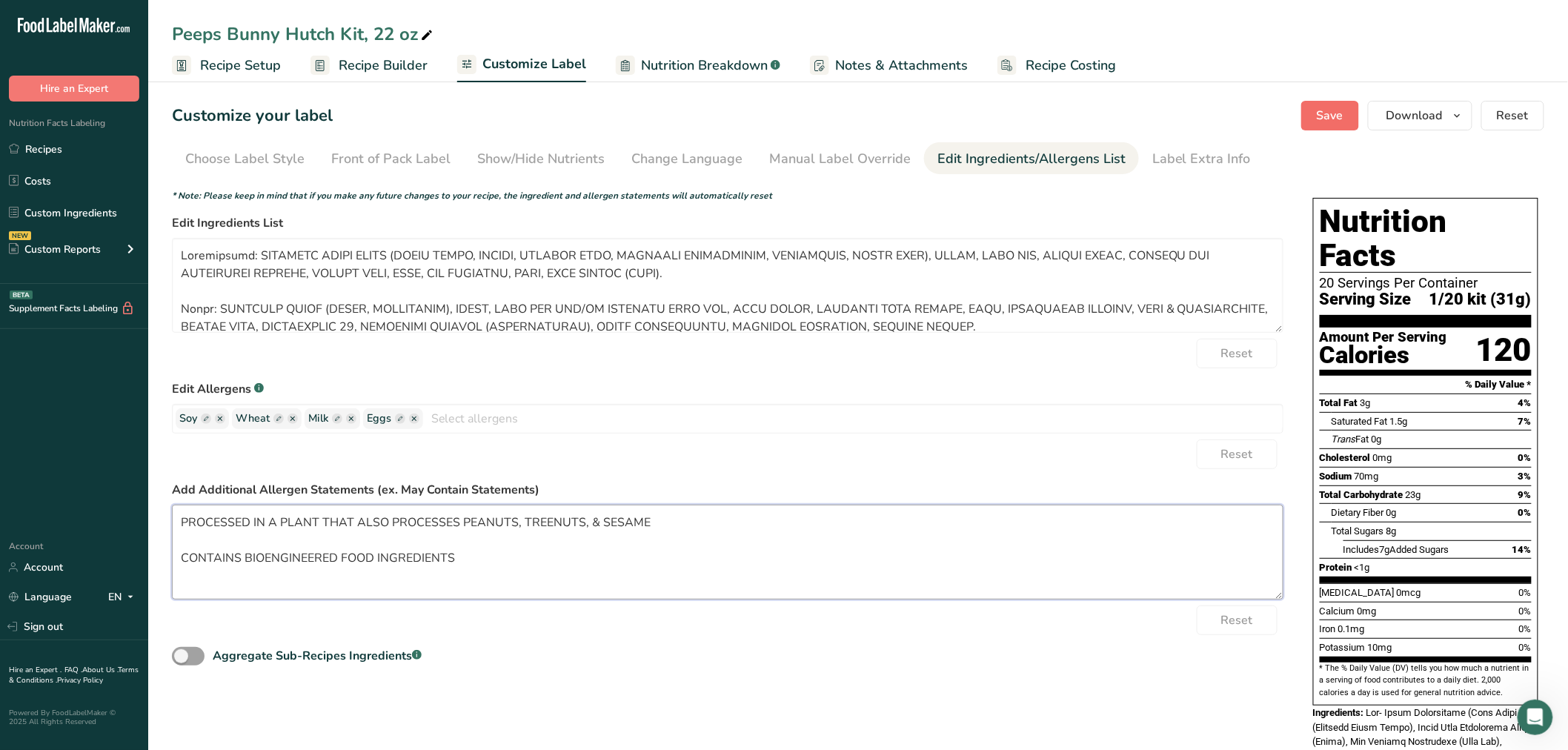
type textarea "PROCESSED IN A PLANT THAT ALSO PROCESSES PEANUTS, TREENUTS, & SESAME CONTAINS B…"
click at [1310, 115] on button "Save" at bounding box center [1331, 116] width 58 height 30
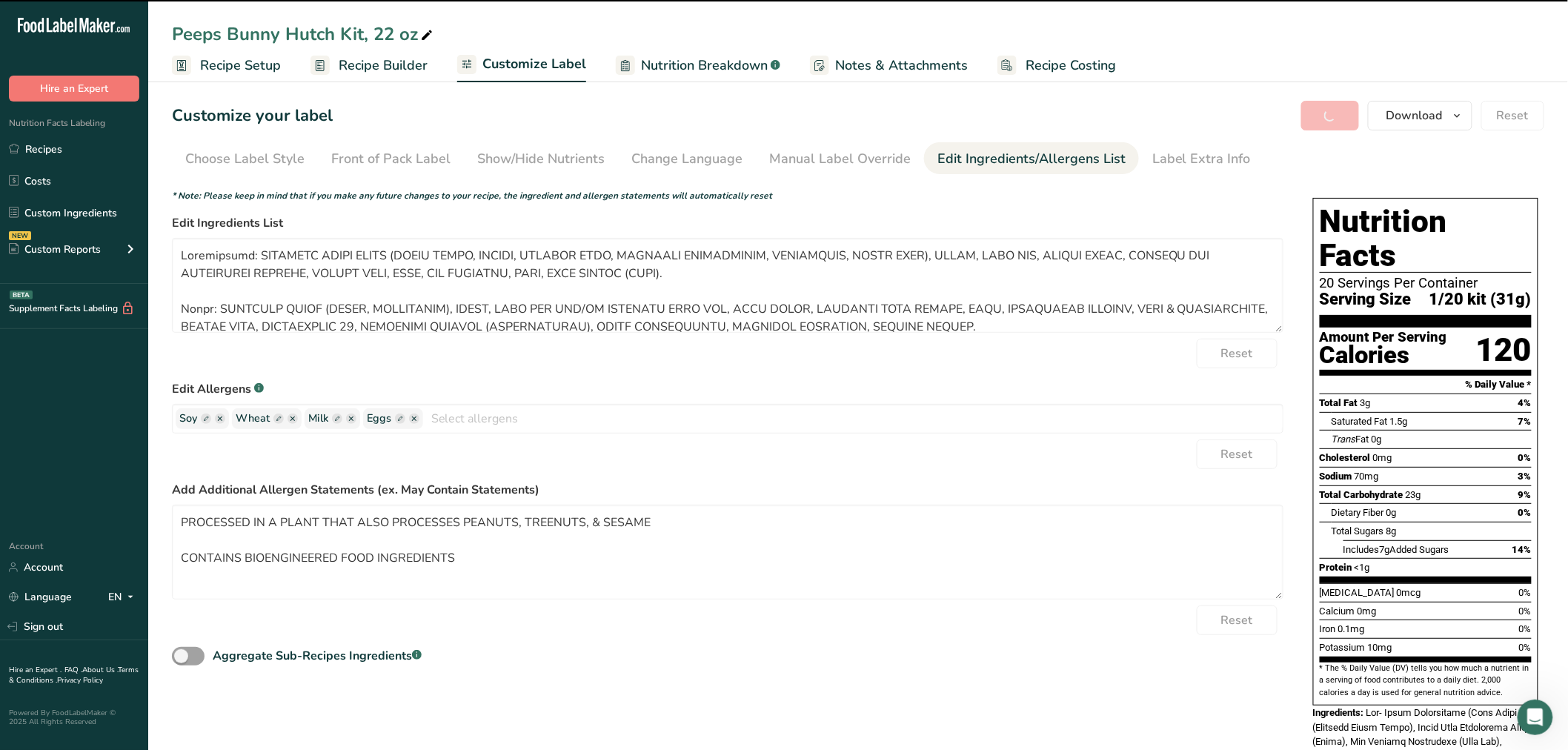
type textarea "Gingerbread: ENRICHED WHEAT FLOUR (WHEAT FLOUR, [MEDICAL_DATA], REDUCED IRON, […"
type textarea "PROCESSED IN A PLANT THAT ALSO PROCESSES PEANUTS, TREENUTS, & SESAME CONTAINS B…"
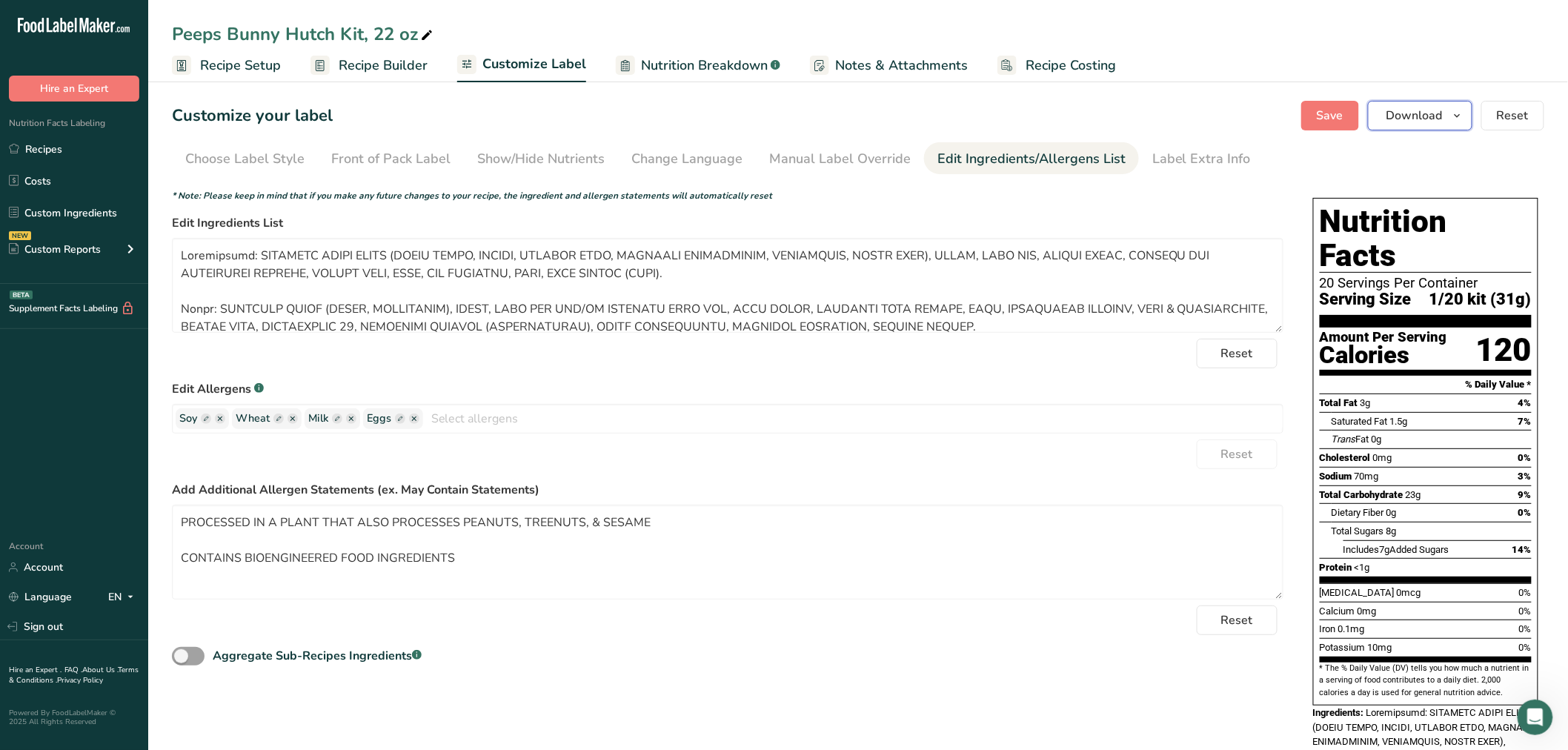
click at [1415, 113] on span "Download" at bounding box center [1415, 116] width 56 height 18
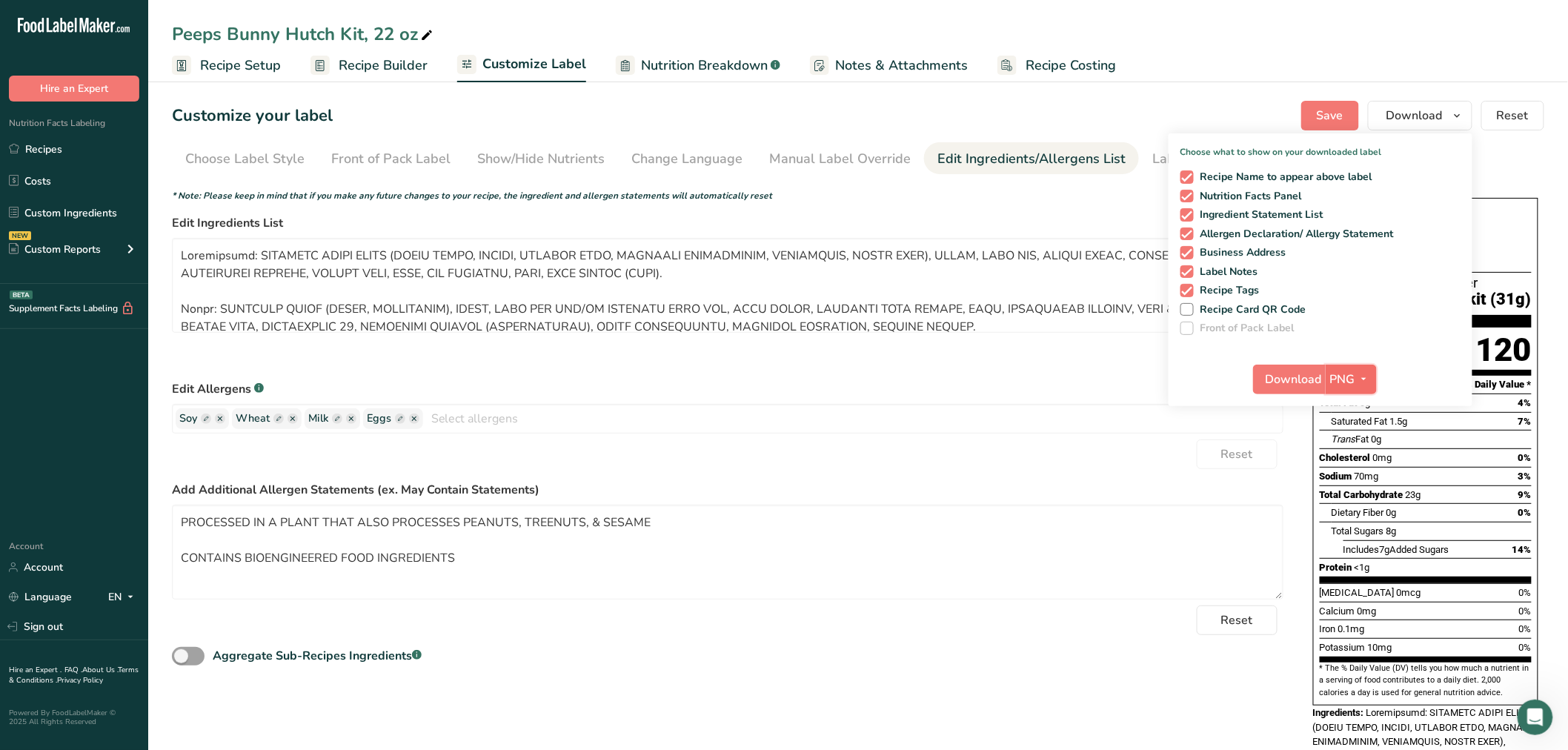
click at [1345, 384] on span "PNG" at bounding box center [1343, 380] width 25 height 18
drag, startPoint x: 1349, startPoint y: 477, endPoint x: 1303, endPoint y: 402, distance: 88.0
click at [1348, 477] on link "PDF" at bounding box center [1353, 482] width 48 height 24
click at [1295, 383] on span "Download" at bounding box center [1294, 380] width 56 height 18
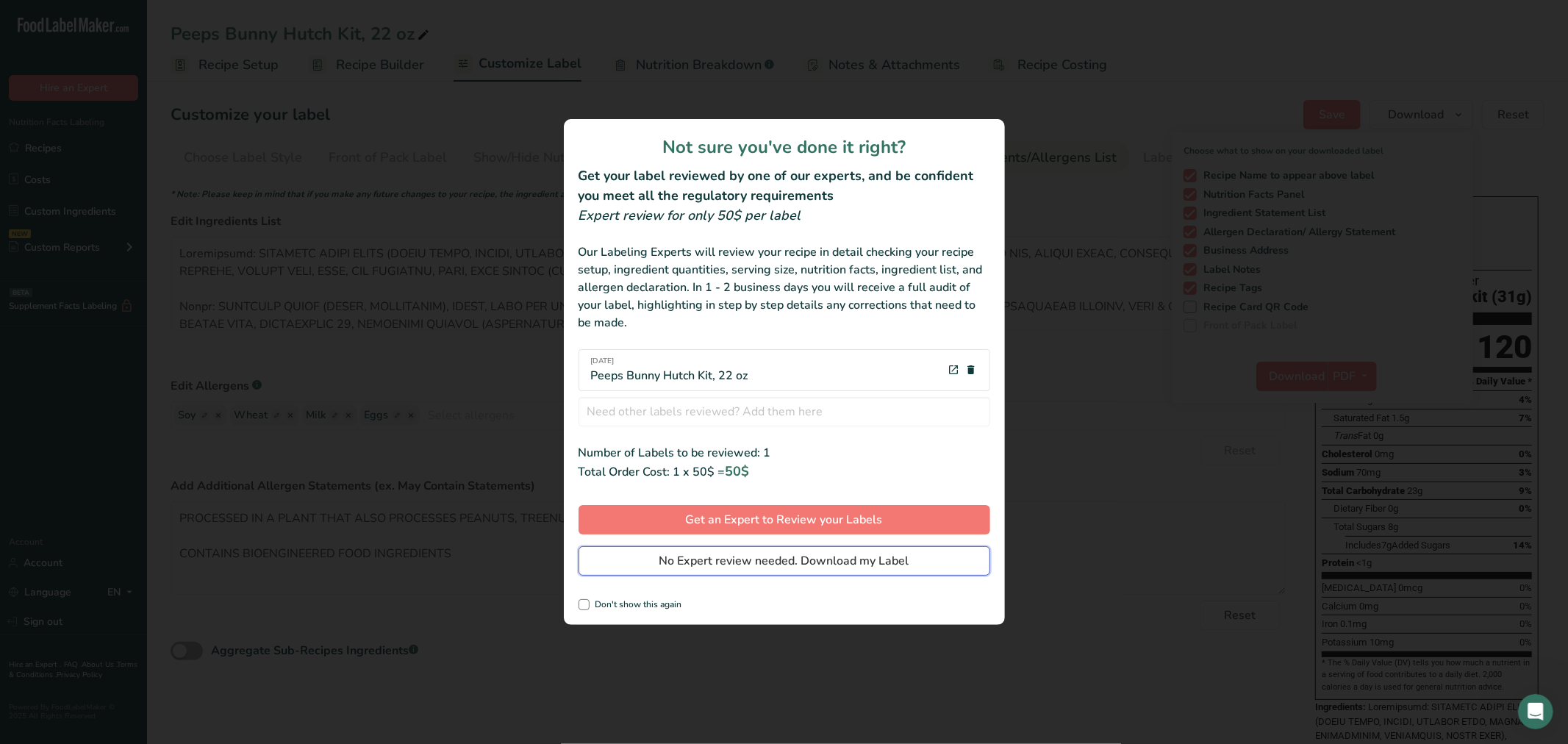
click at [828, 556] on span "No Expert review needed. Download my Label" at bounding box center [784, 561] width 250 height 18
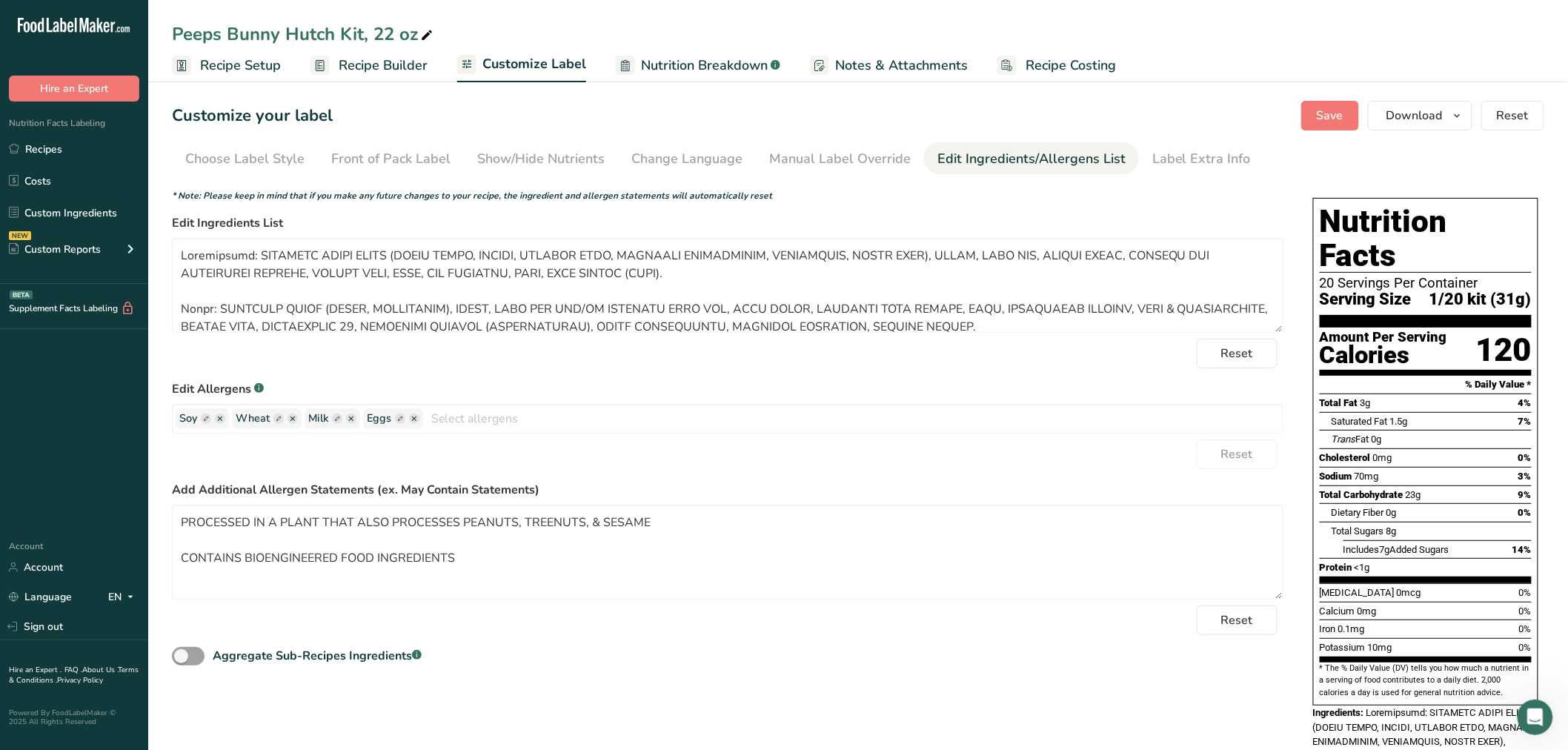
drag, startPoint x: 47, startPoint y: 153, endPoint x: 300, endPoint y: 736, distance: 635.5
click at [47, 153] on link "Recipes" at bounding box center [74, 148] width 148 height 28
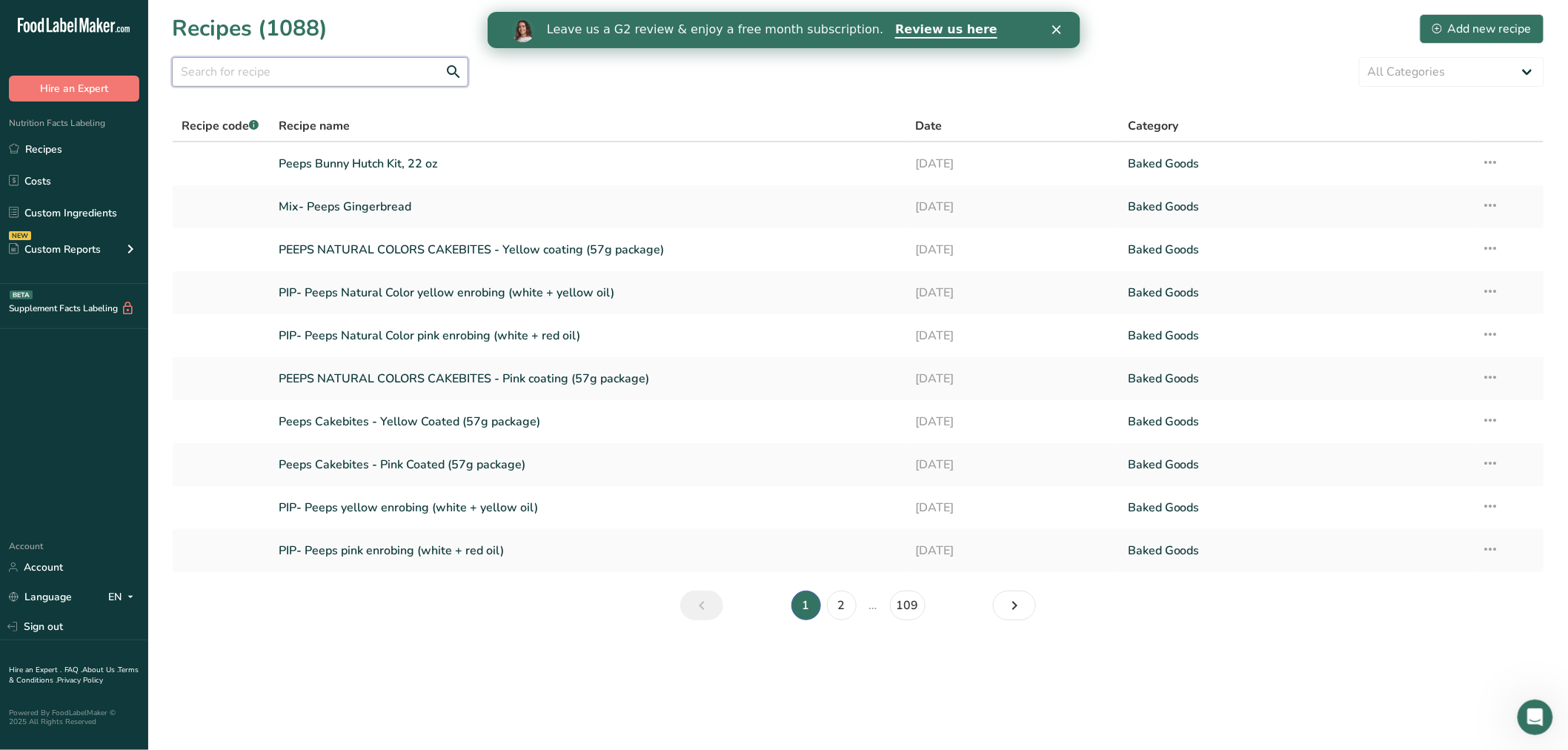
click at [341, 68] on input "text" at bounding box center [320, 71] width 296 height 30
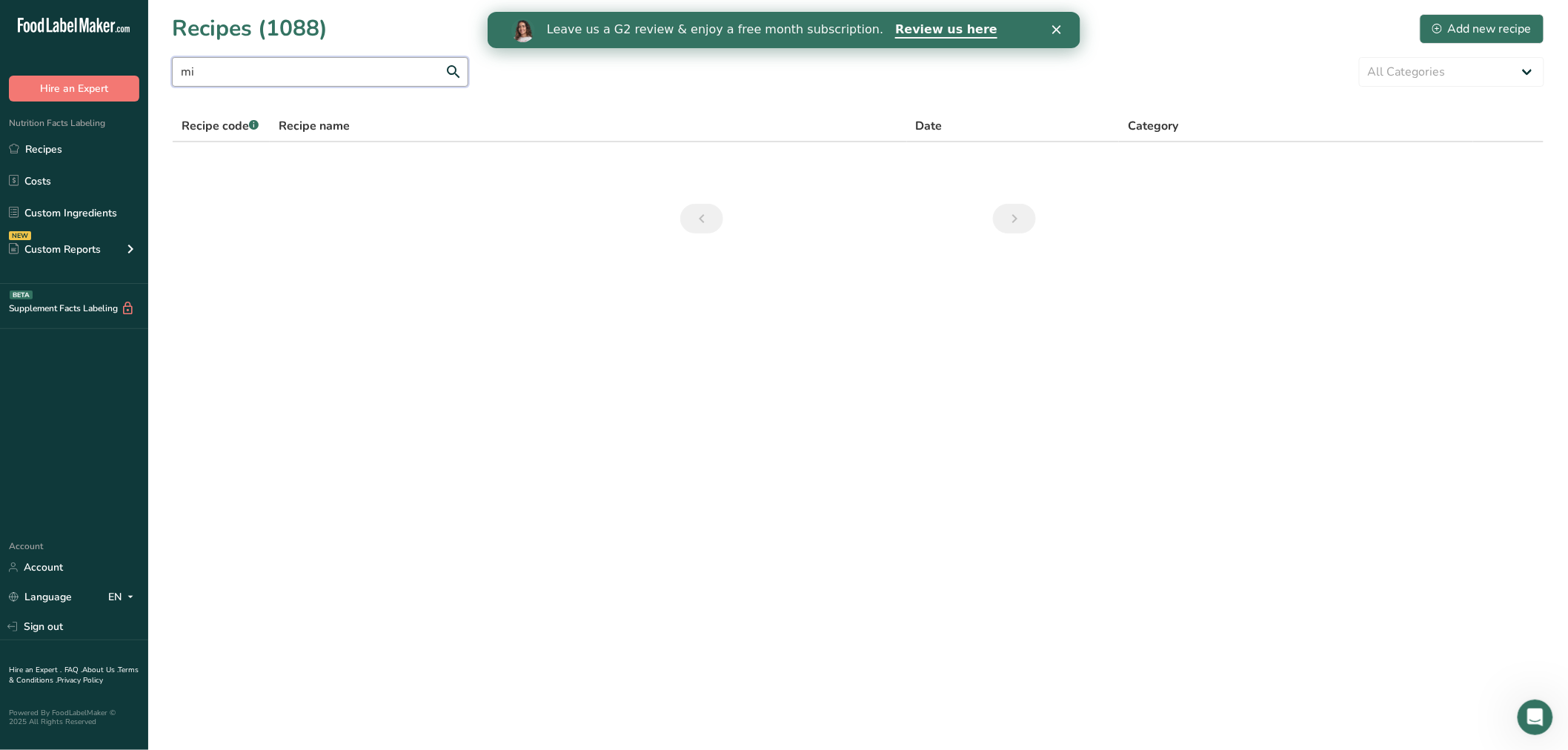
type input "m"
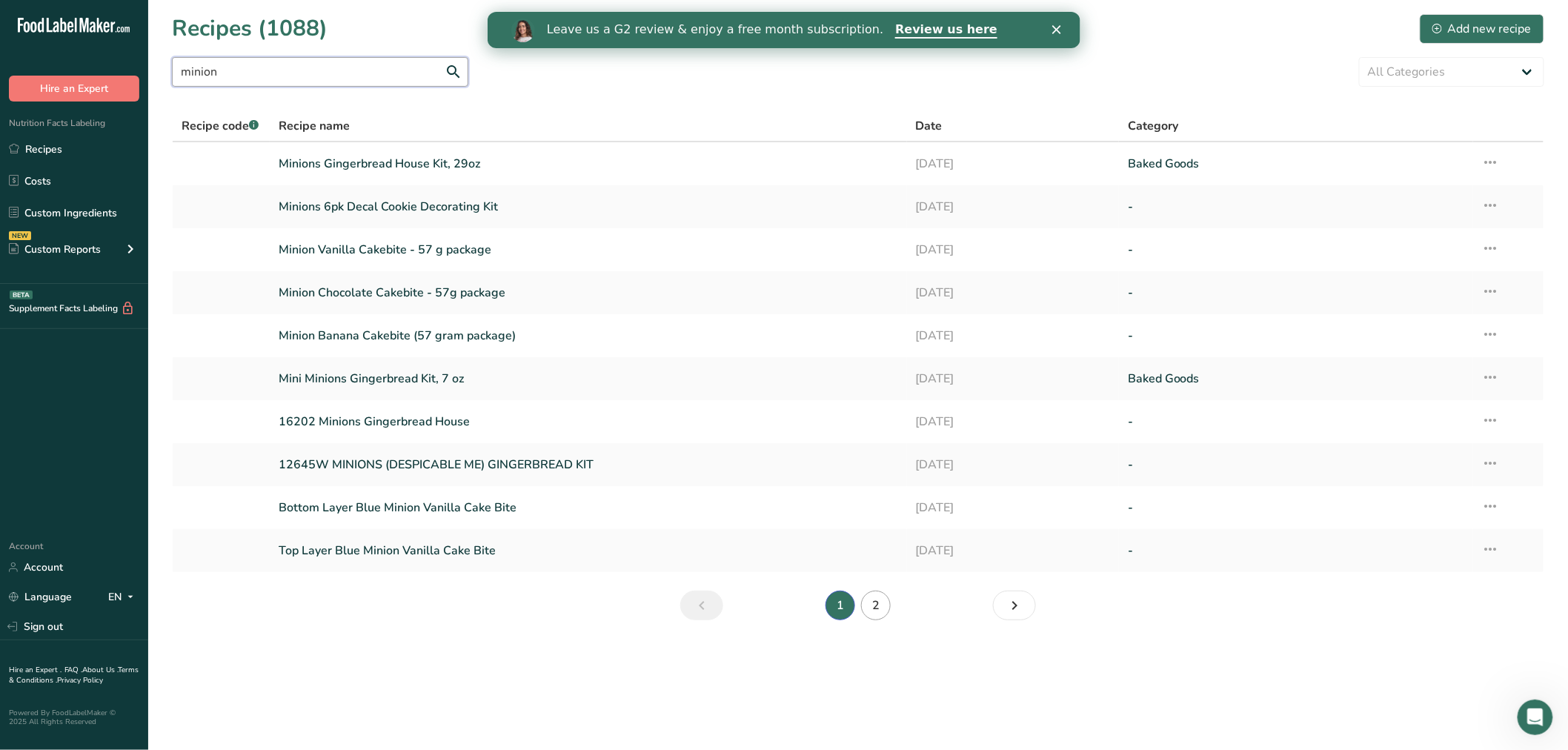
type input "minion"
click at [872, 606] on link "2" at bounding box center [876, 605] width 30 height 30
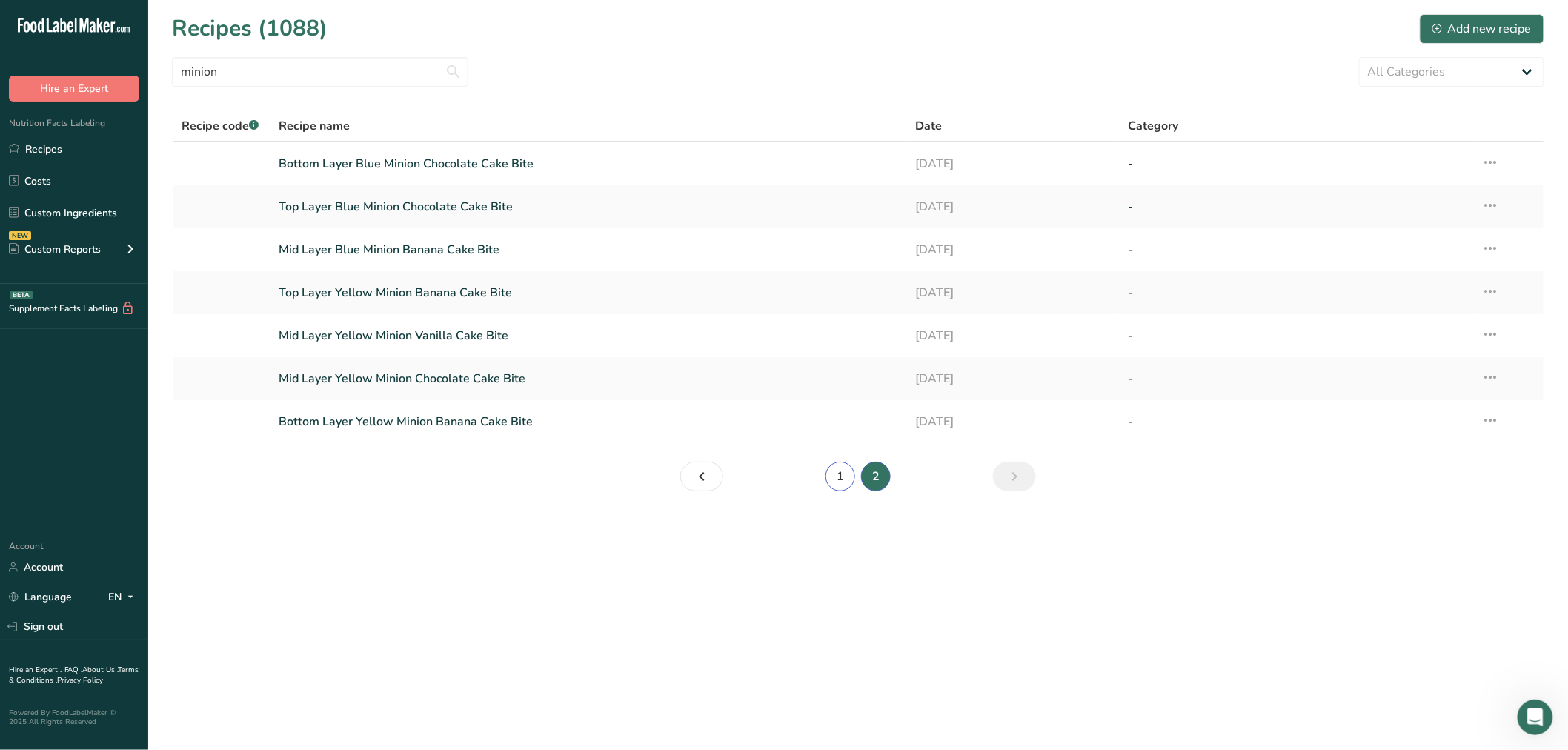
click at [848, 480] on link "1" at bounding box center [840, 477] width 30 height 30
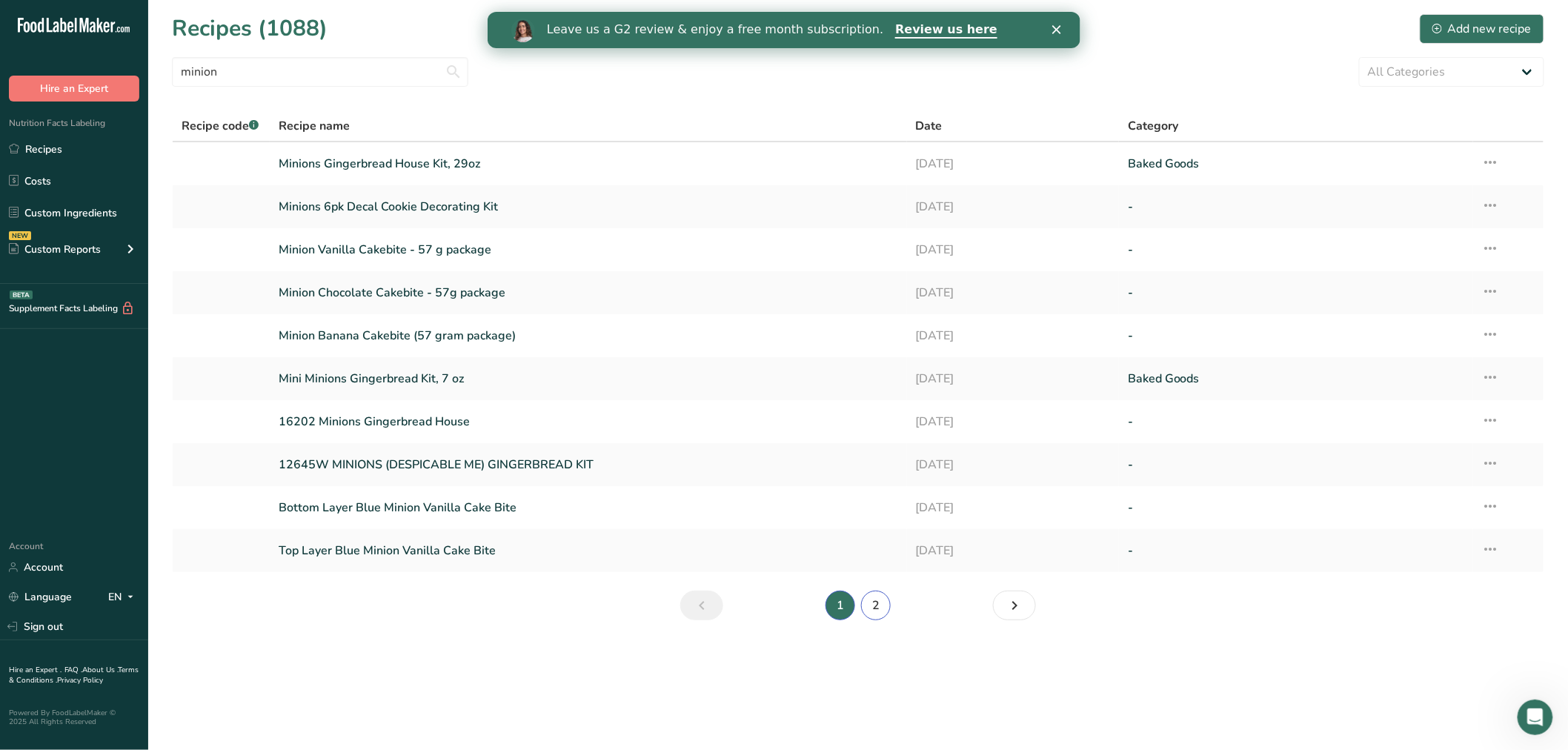
click at [873, 609] on link "2" at bounding box center [876, 605] width 30 height 30
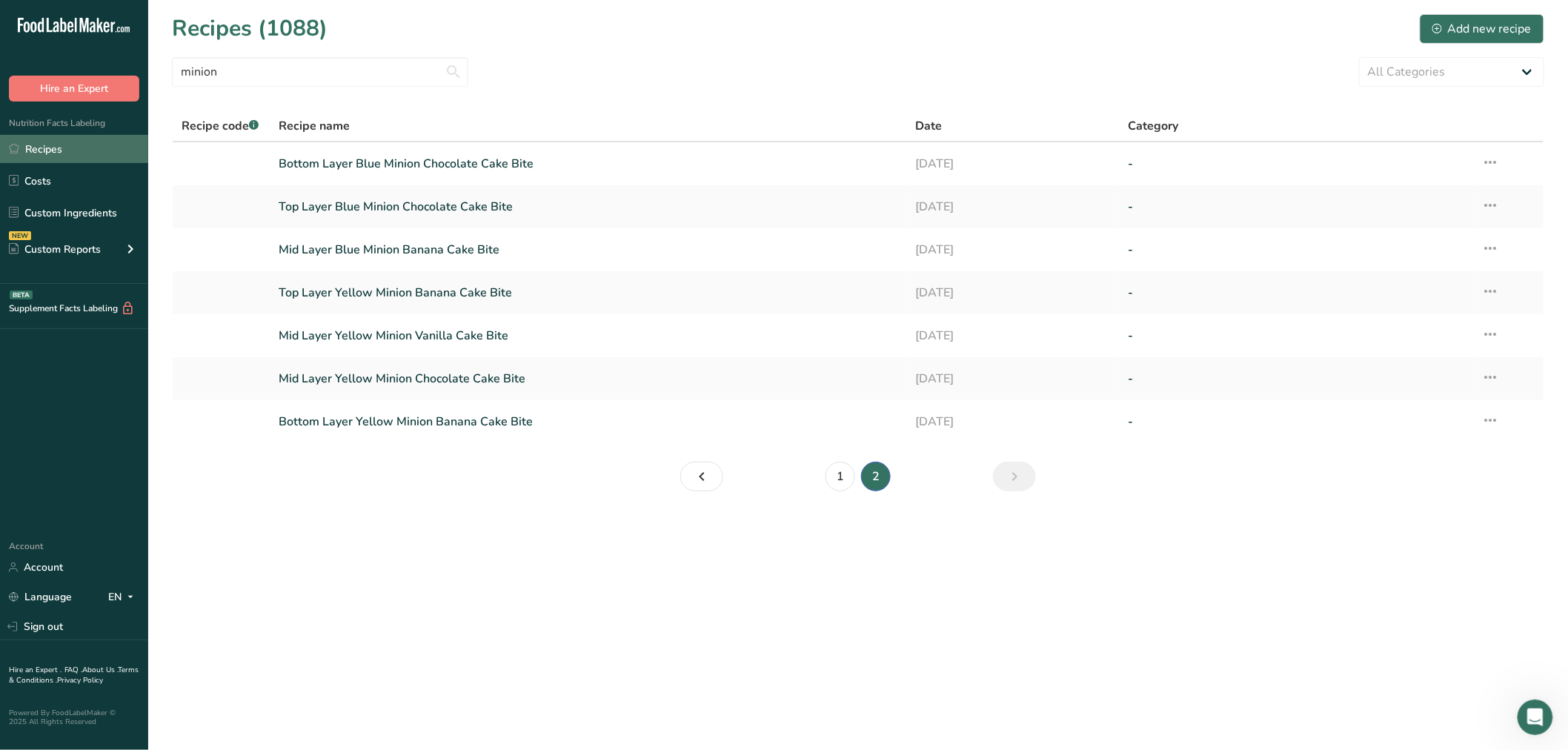
click at [119, 142] on link "Recipes" at bounding box center [74, 148] width 148 height 28
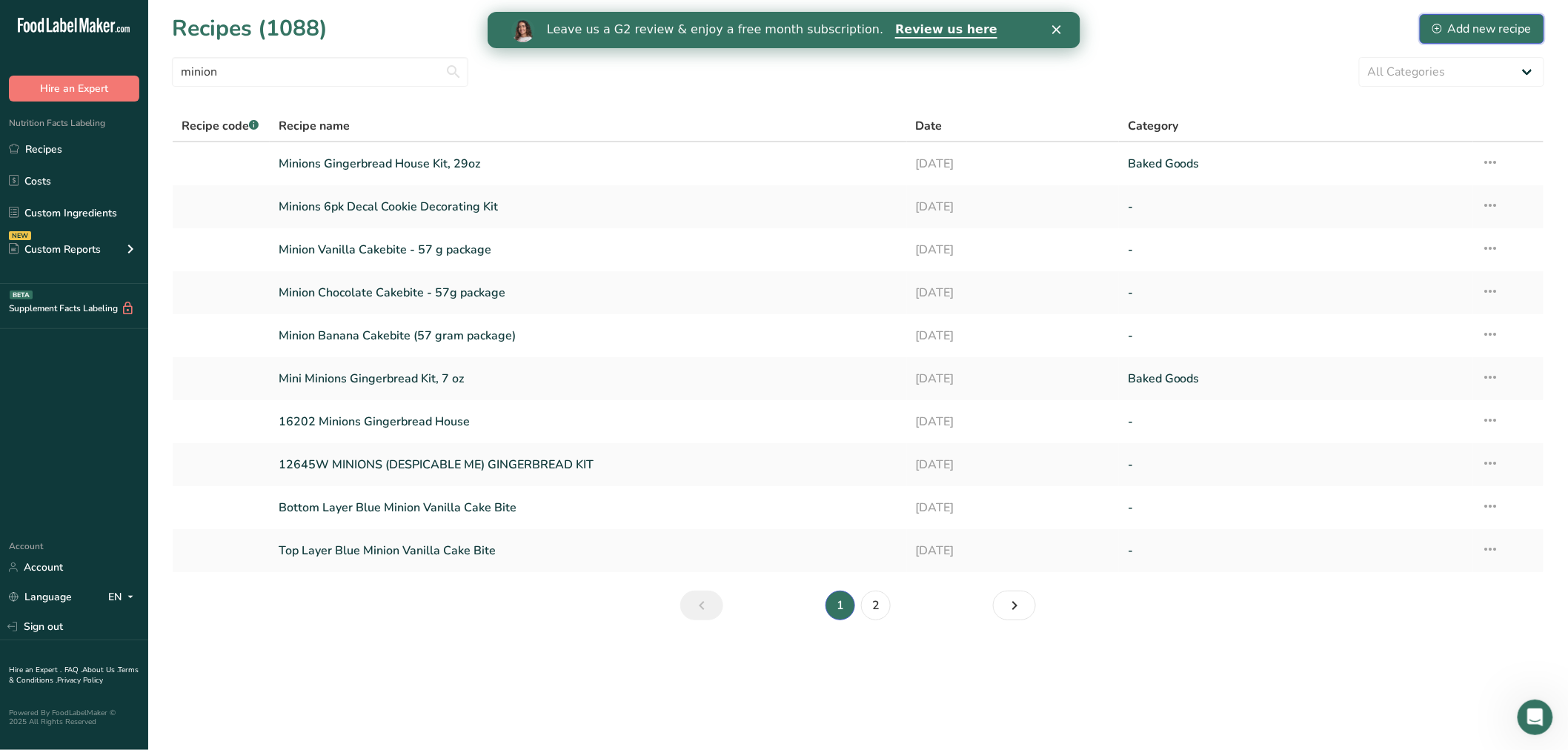
click at [1460, 23] on div "Add new recipe" at bounding box center [1482, 29] width 99 height 18
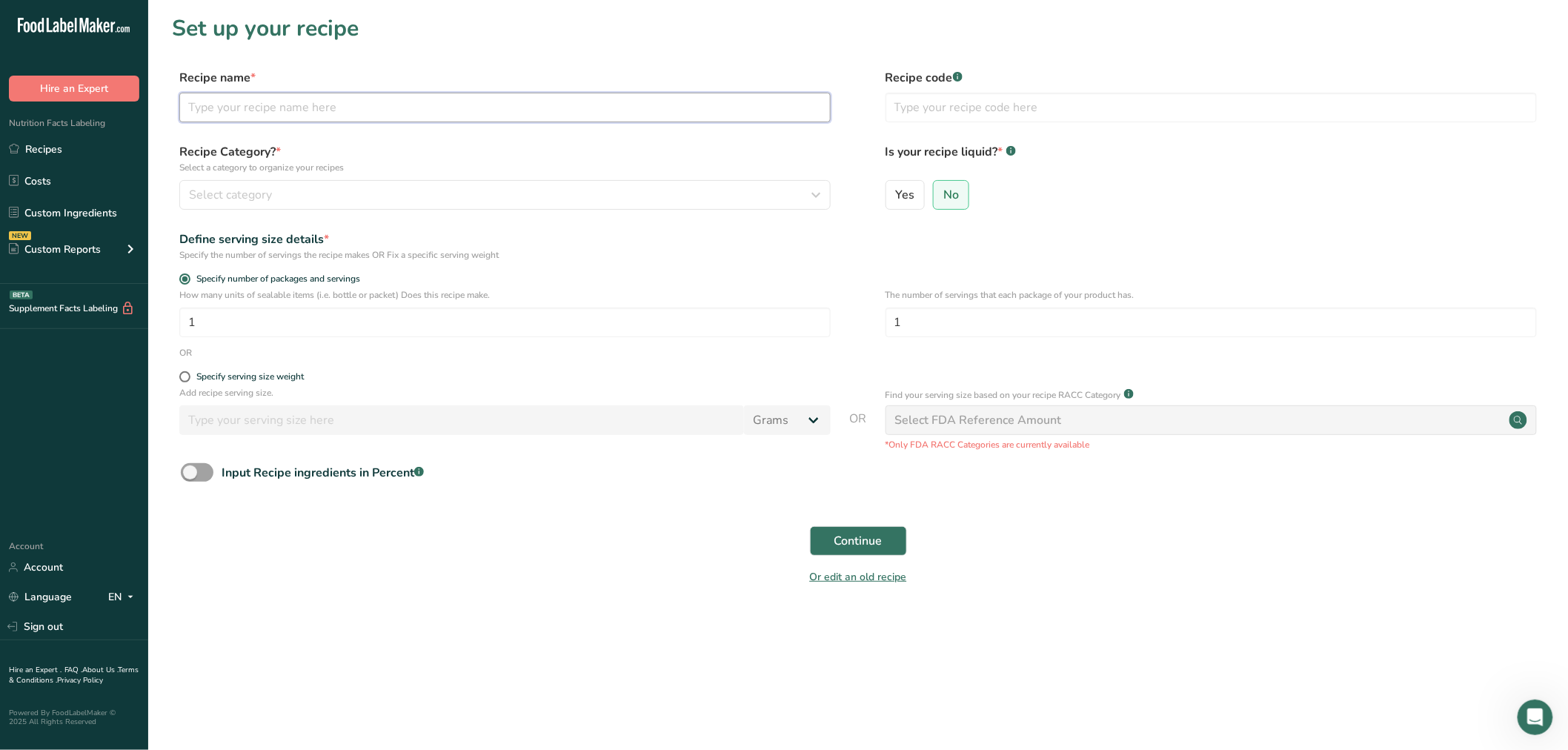
click at [366, 111] on input "text" at bounding box center [506, 107] width 652 height 30
click at [342, 105] on input "text" at bounding box center [506, 107] width 652 height 30
paste input "MIX- Minion Chocolate Cakebite Line 6"
type input "MIX- Minion Chocolate Cakebite Line 6"
click at [346, 197] on div "Select category" at bounding box center [500, 195] width 624 height 18
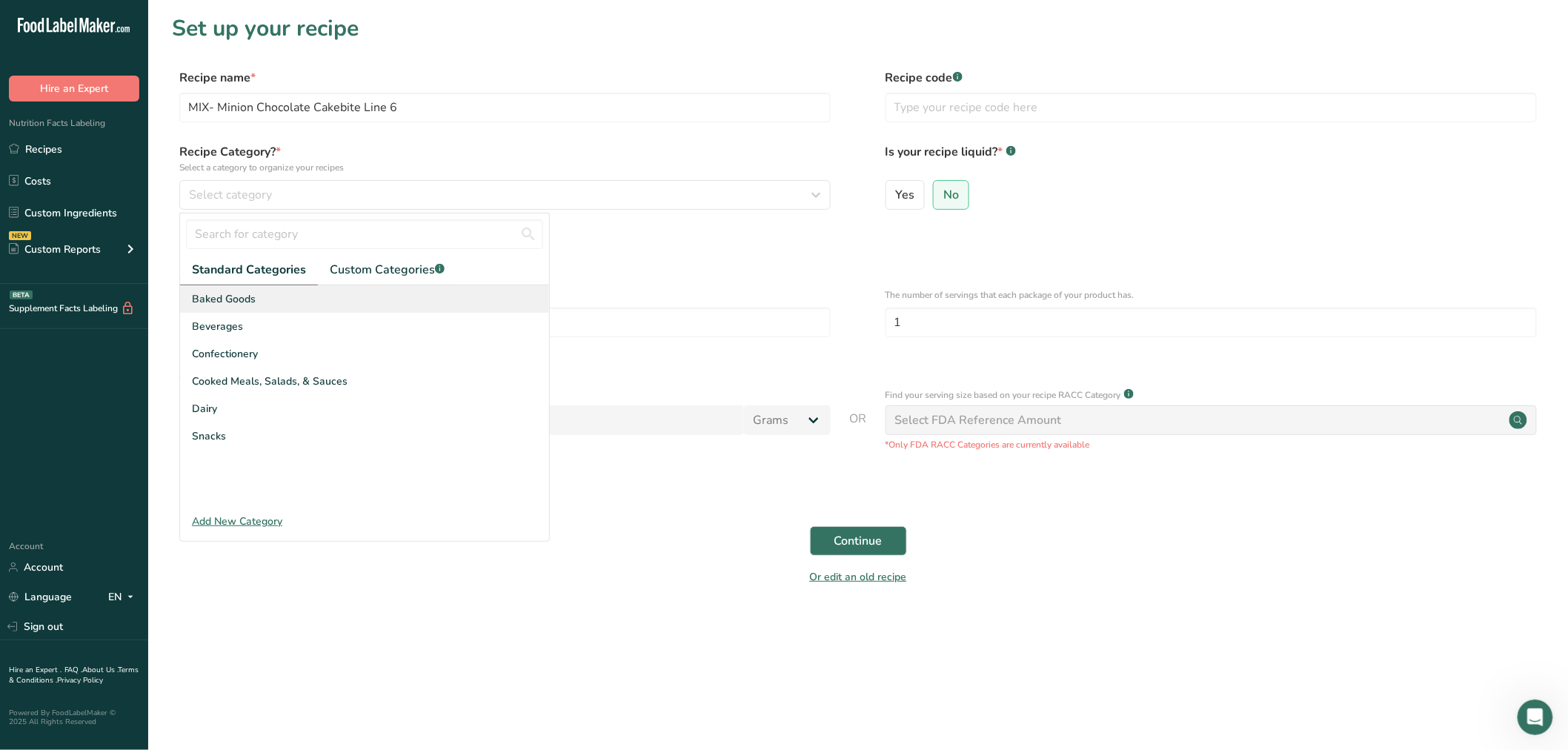
click at [258, 306] on div "Baked Goods" at bounding box center [365, 299] width 369 height 27
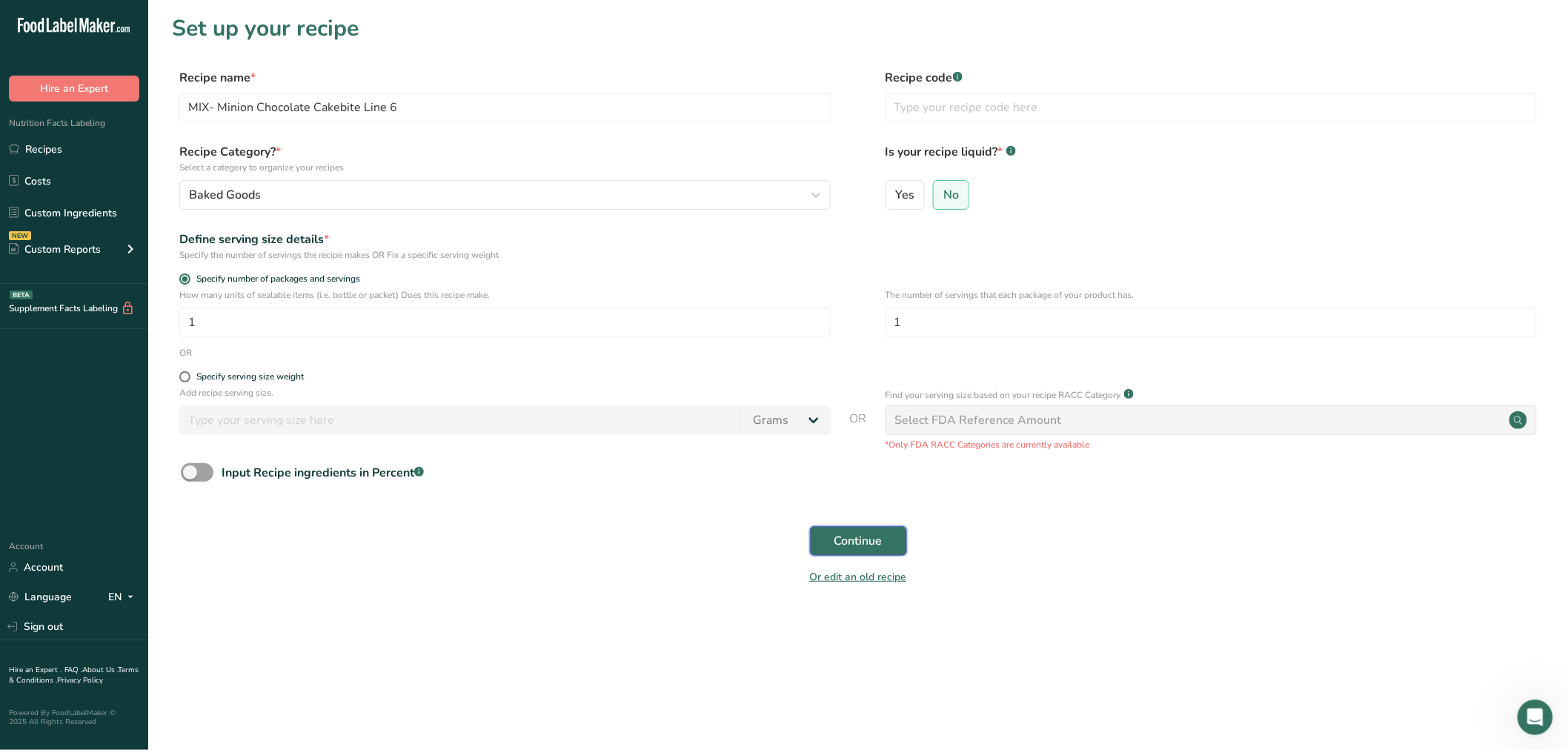
click at [864, 556] on button "Continue" at bounding box center [858, 541] width 97 height 30
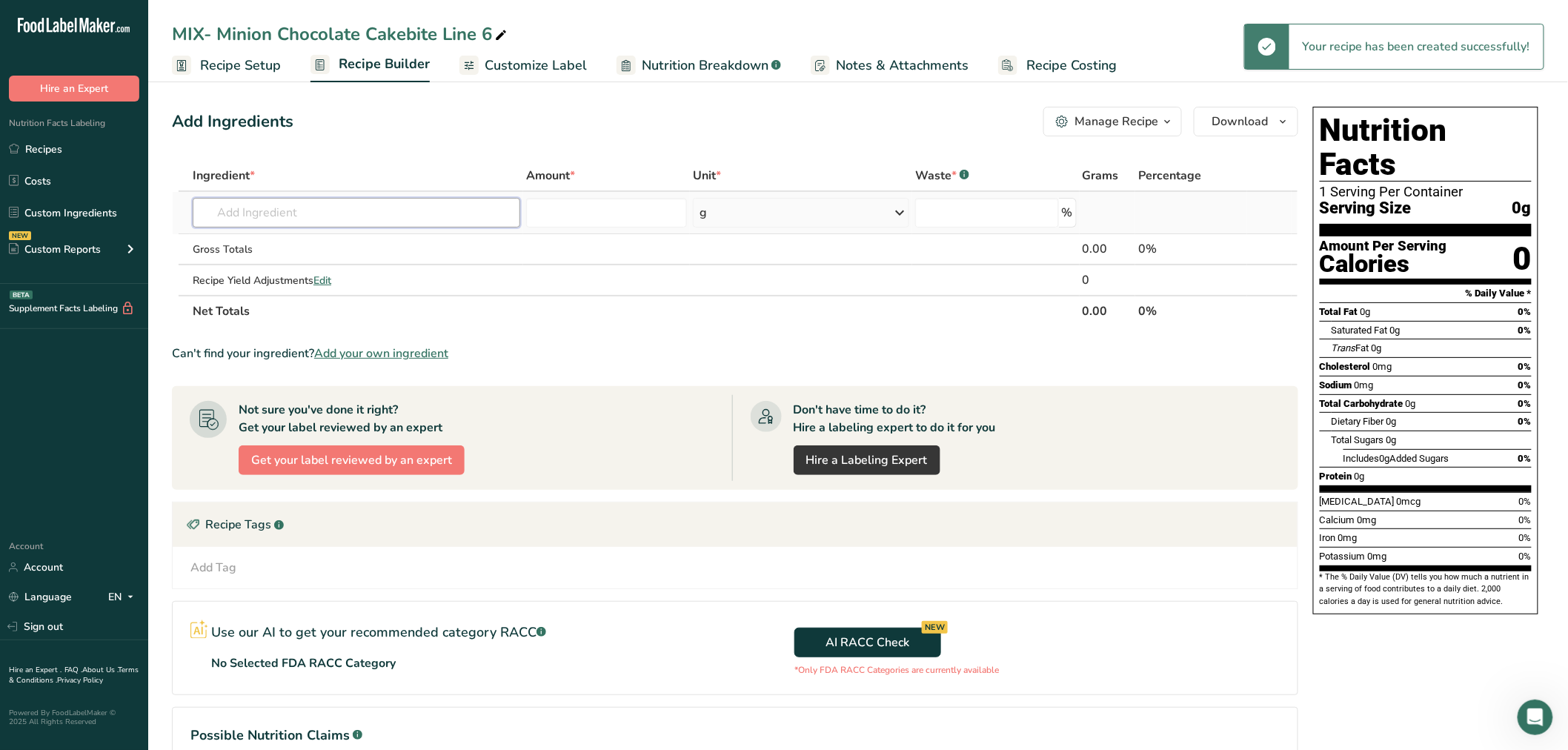
click at [450, 217] on input "text" at bounding box center [356, 212] width 328 height 30
click at [335, 217] on input "text" at bounding box center [356, 212] width 328 height 30
click at [325, 218] on input "text" at bounding box center [356, 212] width 328 height 30
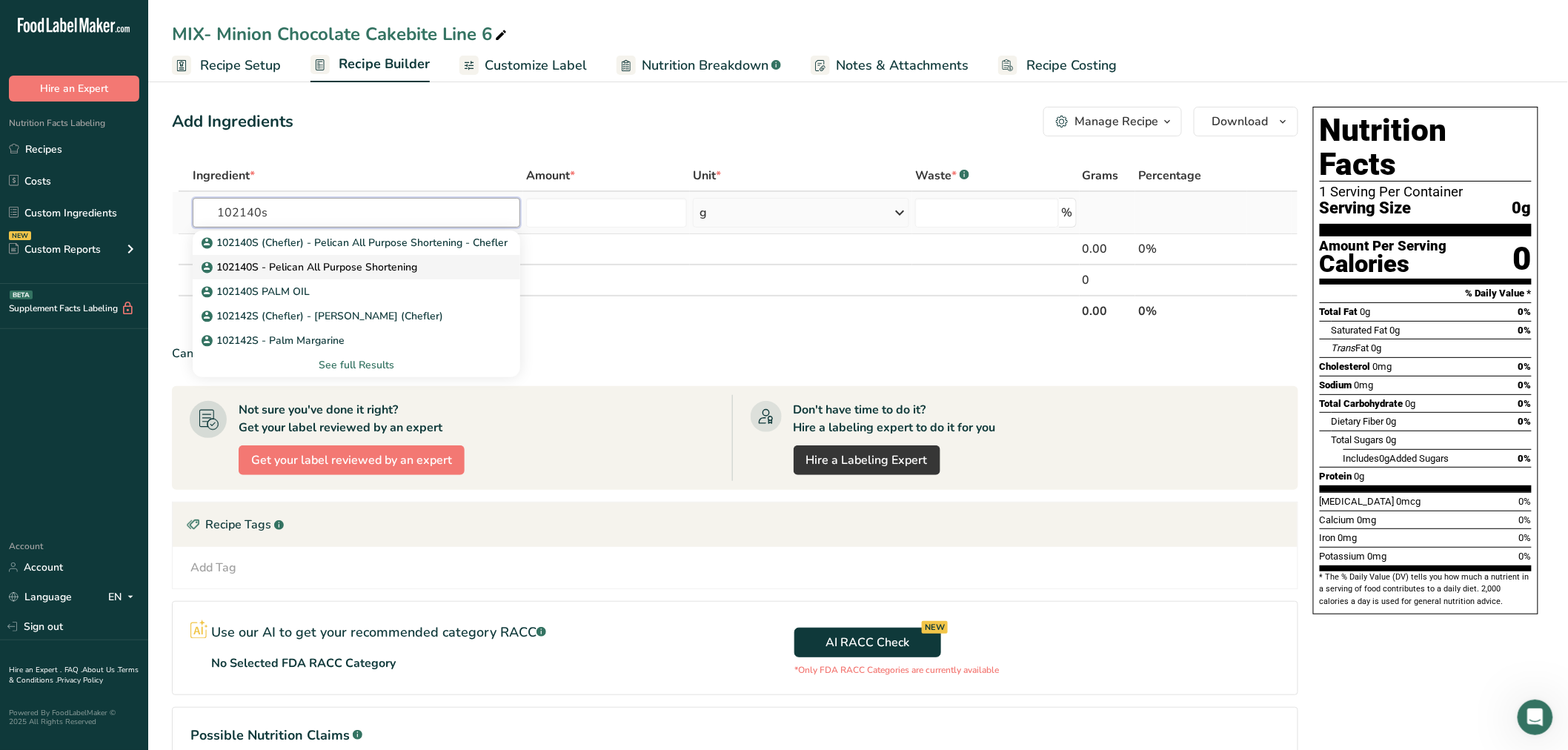
type input "102140s"
click at [347, 270] on p "102140S - Pelican All Purpose Shortening" at bounding box center [311, 266] width 213 height 15
type input "102140S - Pelican All Purpose Shortening"
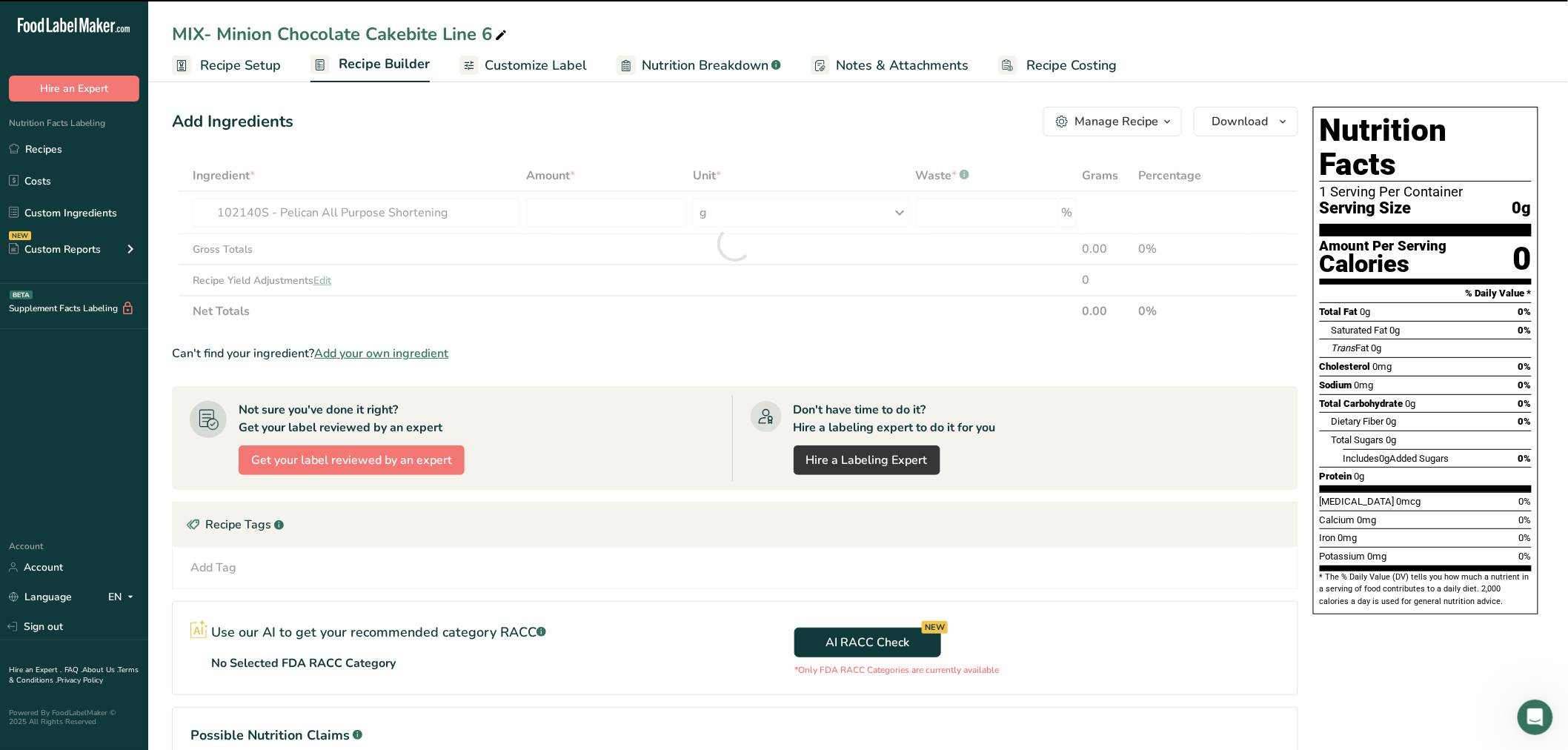
type input "0"
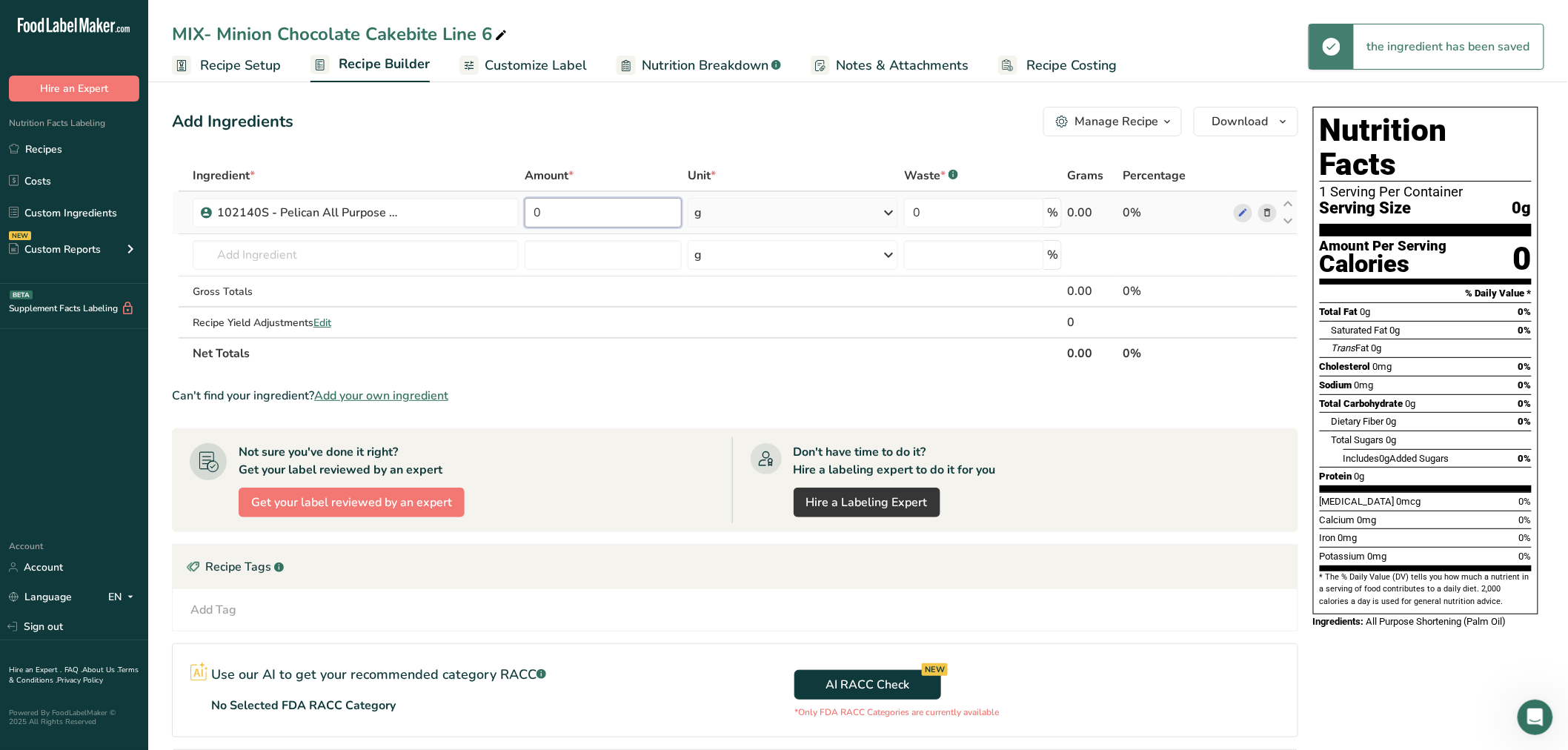
click at [578, 219] on input "0" at bounding box center [603, 212] width 157 height 30
drag, startPoint x: 499, startPoint y: 226, endPoint x: 478, endPoint y: 227, distance: 21.0
click at [478, 227] on tr "102140S - Pelican All Purpose Shortening 0 g Weight Units g kg mg See more Volu…" at bounding box center [735, 213] width 1125 height 42
paste input "5.109114"
type input "5.109114"
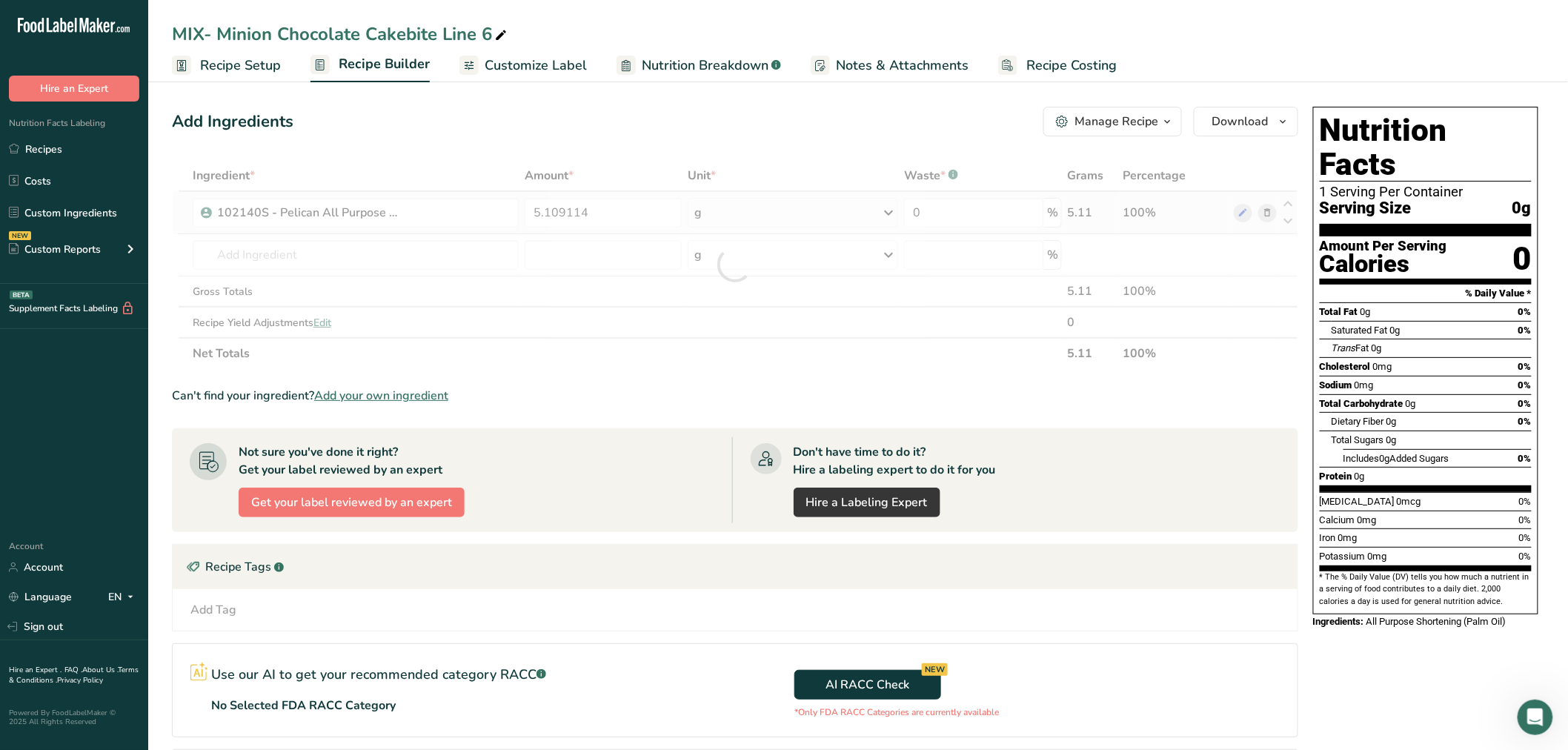
click at [743, 212] on div "Ingredient * Amount * Unit * Waste * .a-a{fill:#347362;}.b-a{fill:#fff;} Grams …" at bounding box center [735, 264] width 1127 height 209
click at [333, 258] on input "text" at bounding box center [355, 255] width 326 height 30
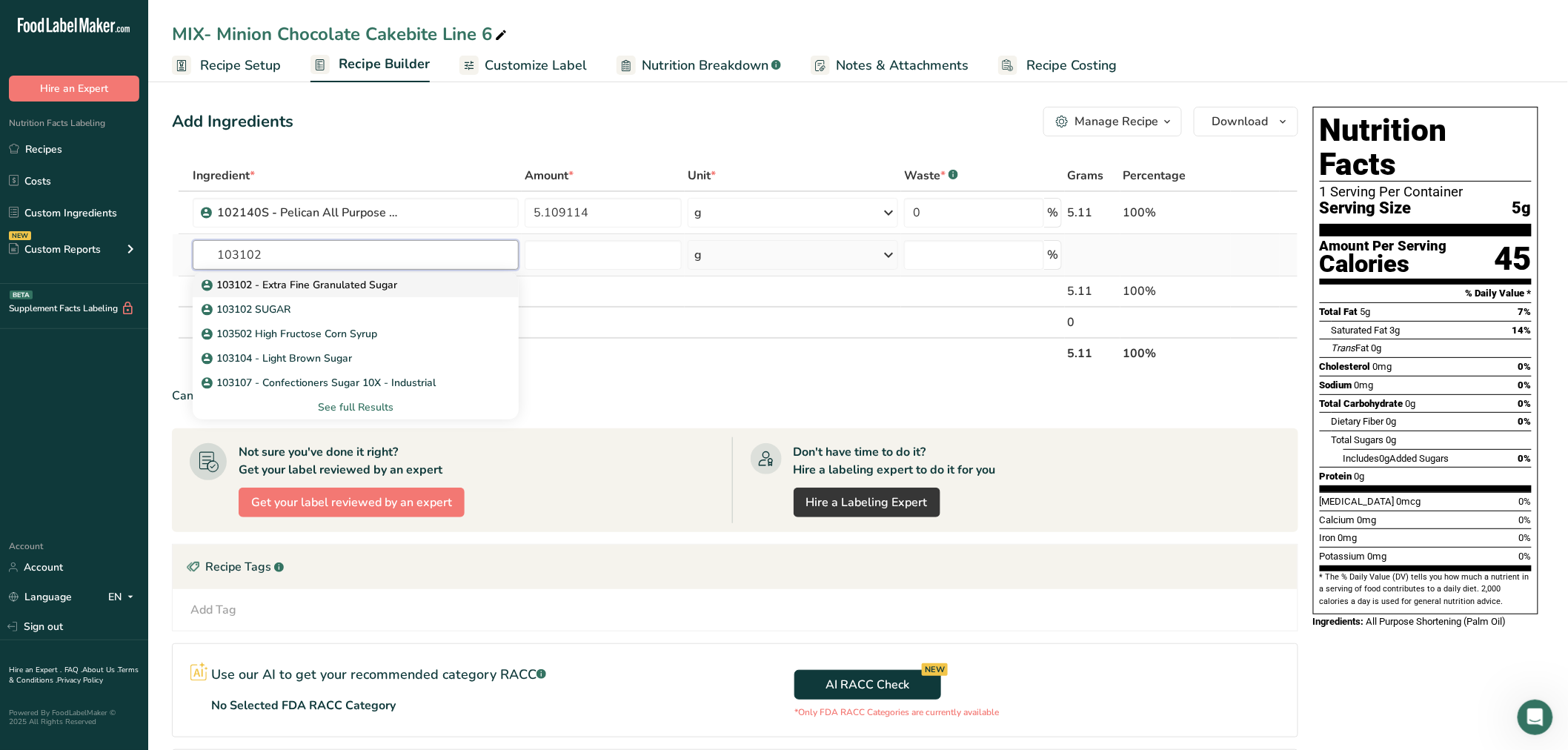
type input "103102"
click at [307, 280] on p "103102 - Extra Fine Granulated Sugar" at bounding box center [301, 284] width 192 height 15
type input "103102 - Extra Fine Granulated Sugar"
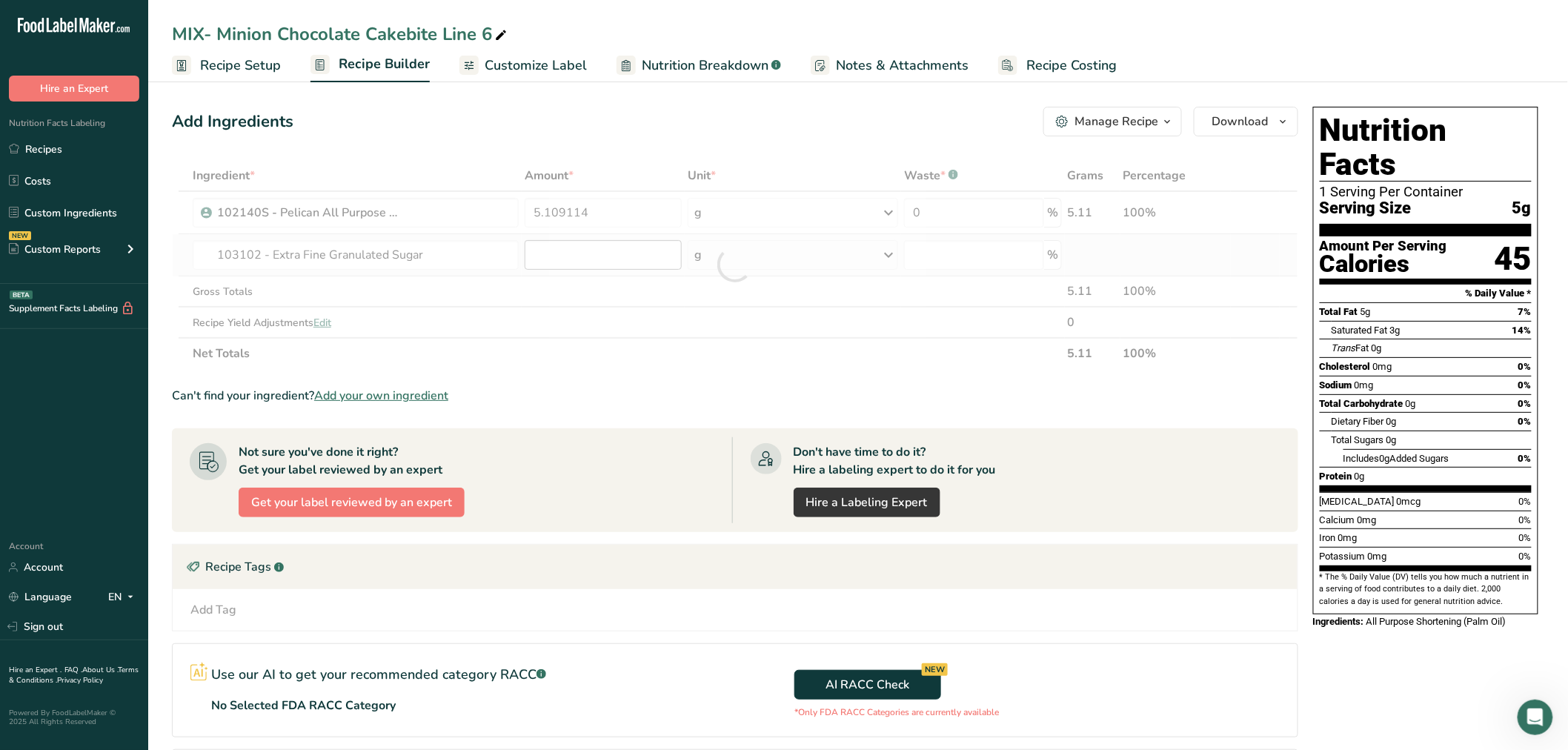
type input "0"
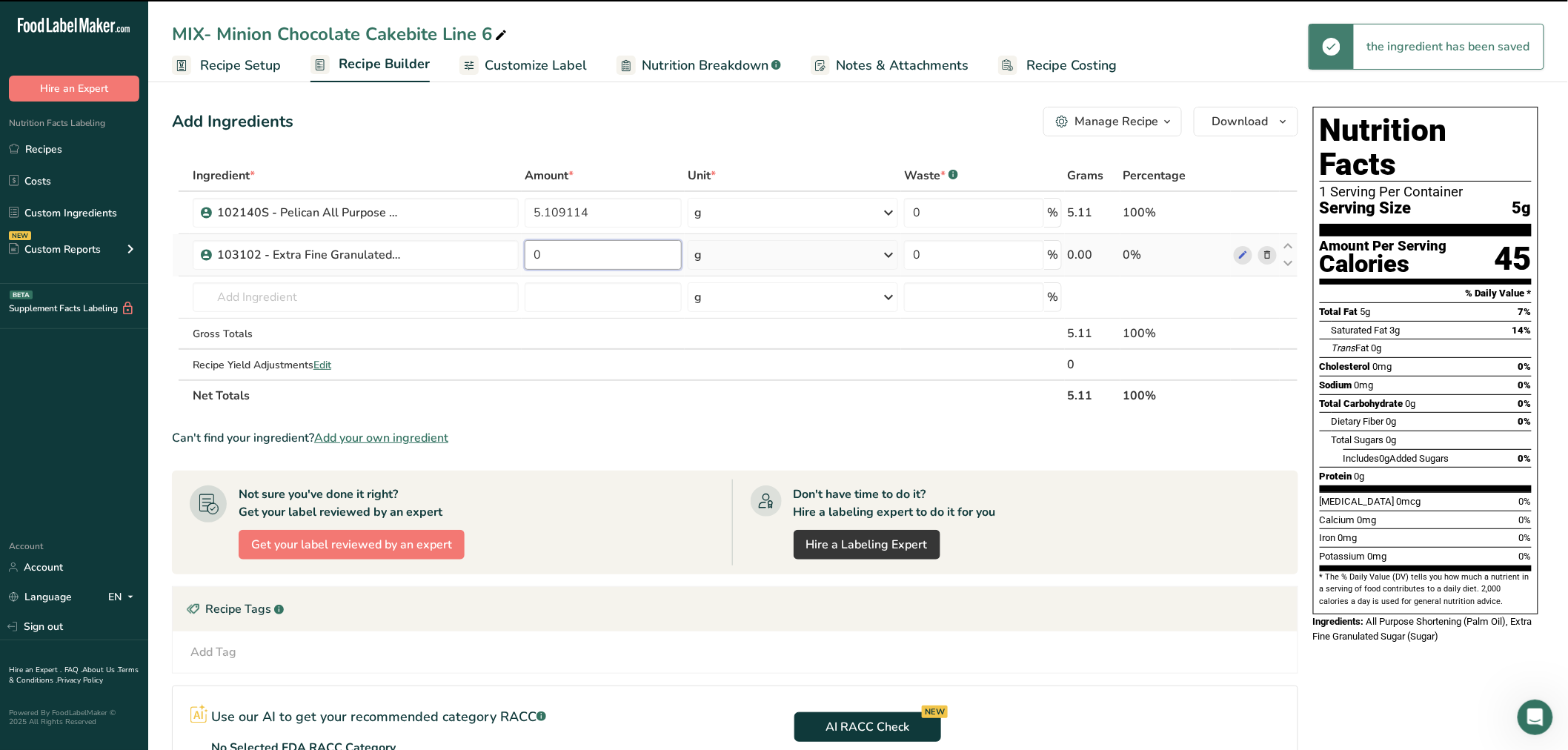
click at [624, 245] on input "0" at bounding box center [603, 255] width 157 height 30
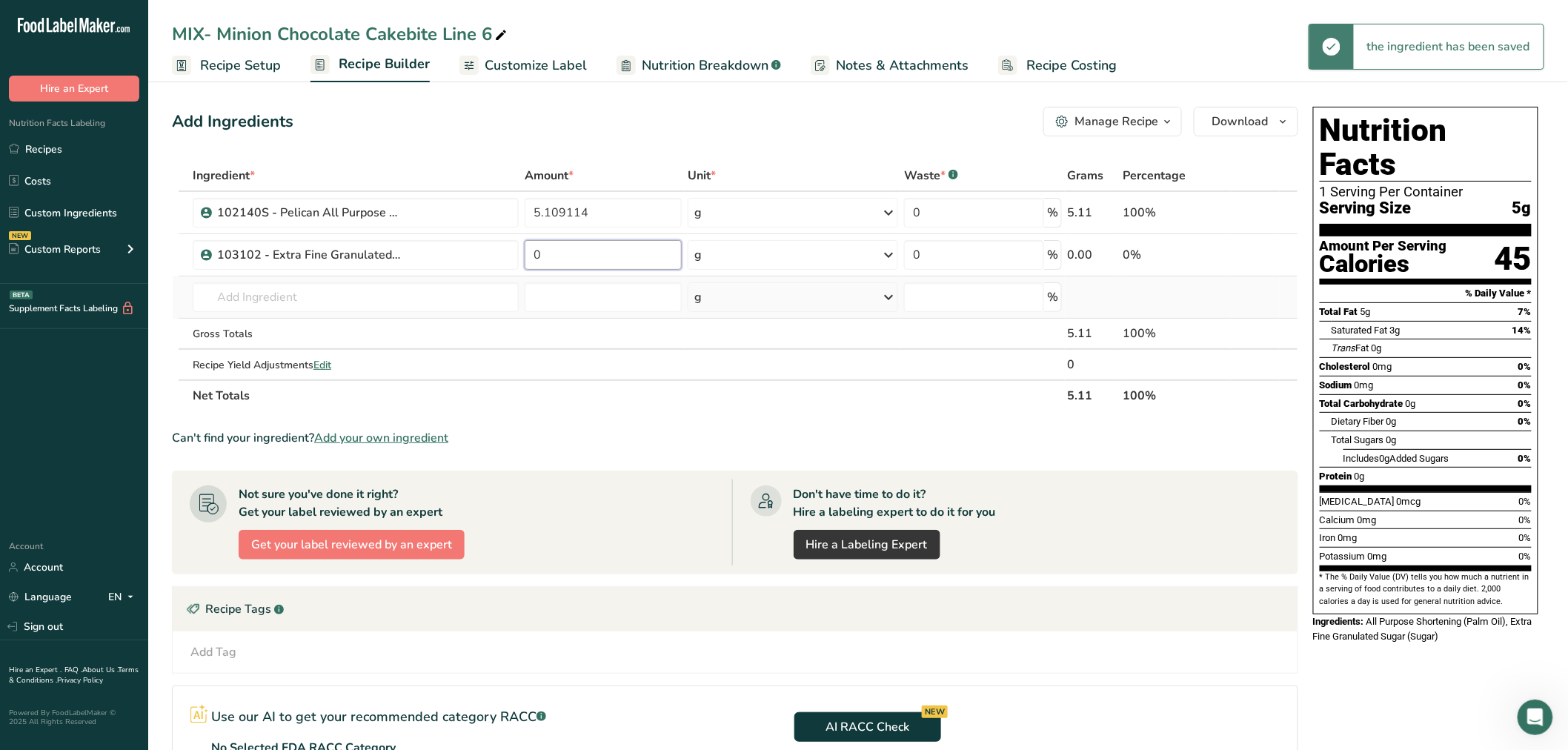
drag, startPoint x: 565, startPoint y: 264, endPoint x: 442, endPoint y: 276, distance: 123.6
click at [442, 276] on tbody "102140S - Pelican All Purpose Shortening 5.109114 g Weight Units g kg mg See mo…" at bounding box center [735, 286] width 1125 height 188
paste input "5.109114"
type input "5.109114"
click at [706, 222] on div "Ingredient * Amount * Unit * Waste * .a-a{fill:#347362;}.b-a{fill:#fff;} Grams …" at bounding box center [735, 285] width 1127 height 251
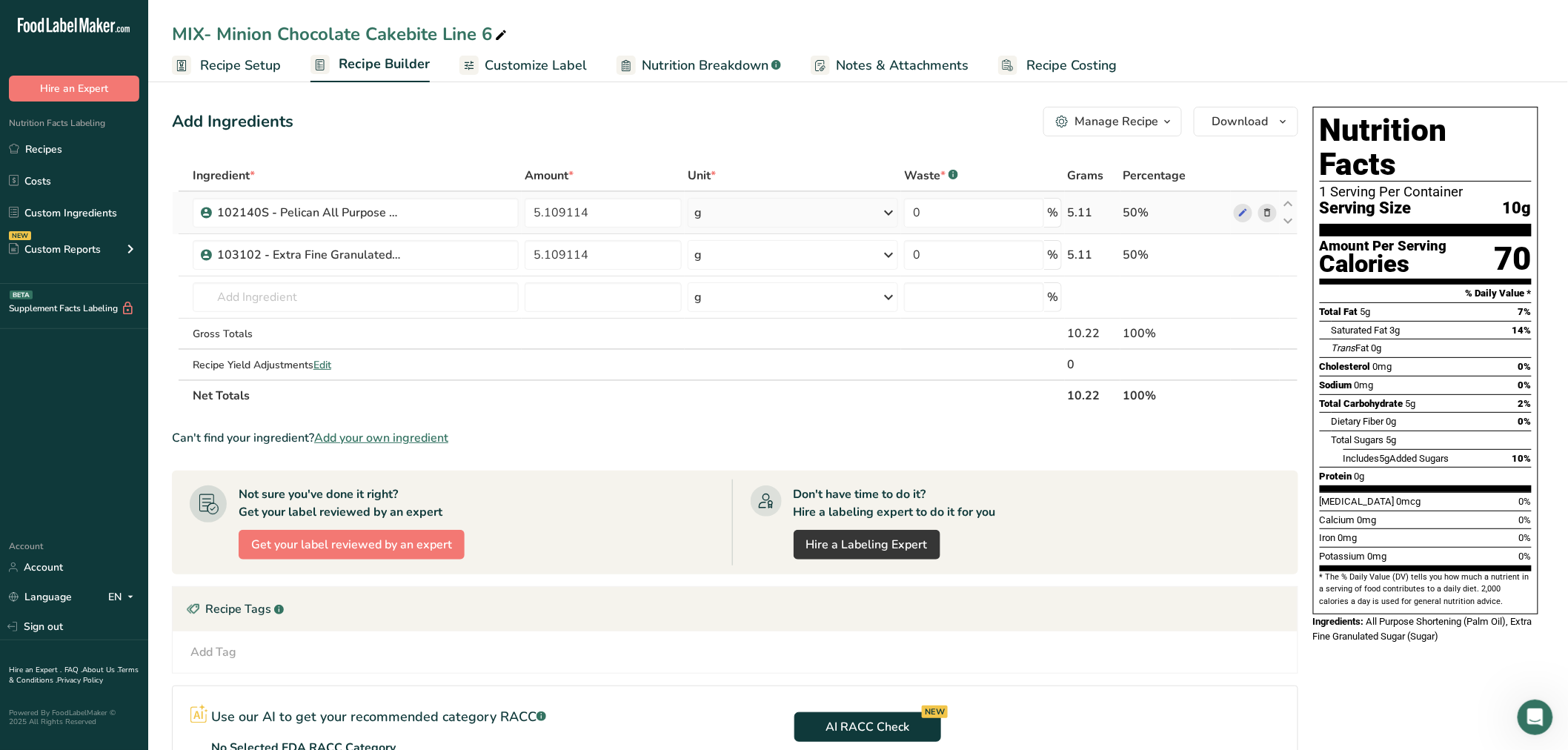
click at [702, 222] on div "g" at bounding box center [793, 212] width 210 height 30
click at [715, 328] on div "See more" at bounding box center [759, 329] width 125 height 15
click at [710, 351] on div "lb" at bounding box center [759, 355] width 125 height 22
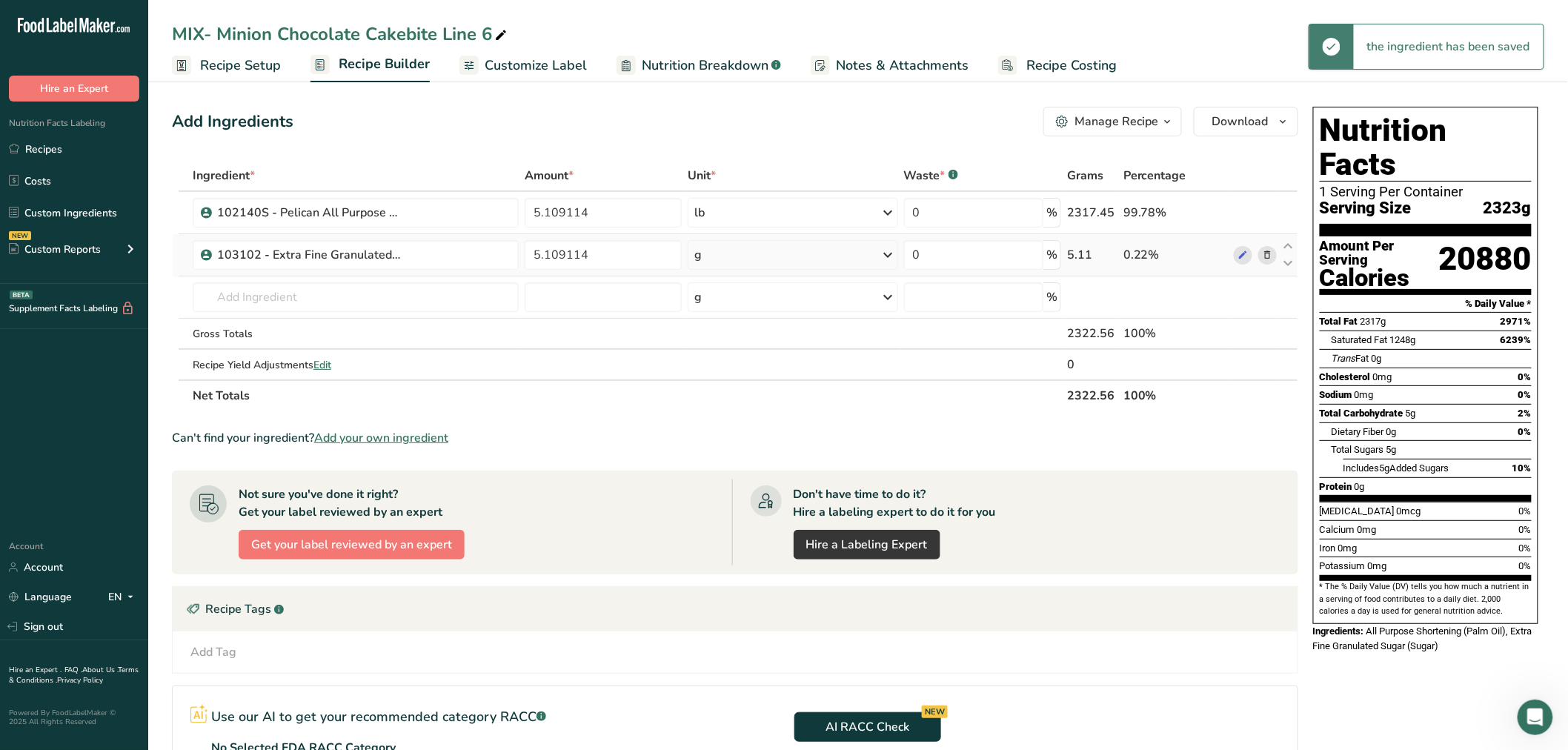
click at [706, 254] on div "g" at bounding box center [793, 255] width 210 height 30
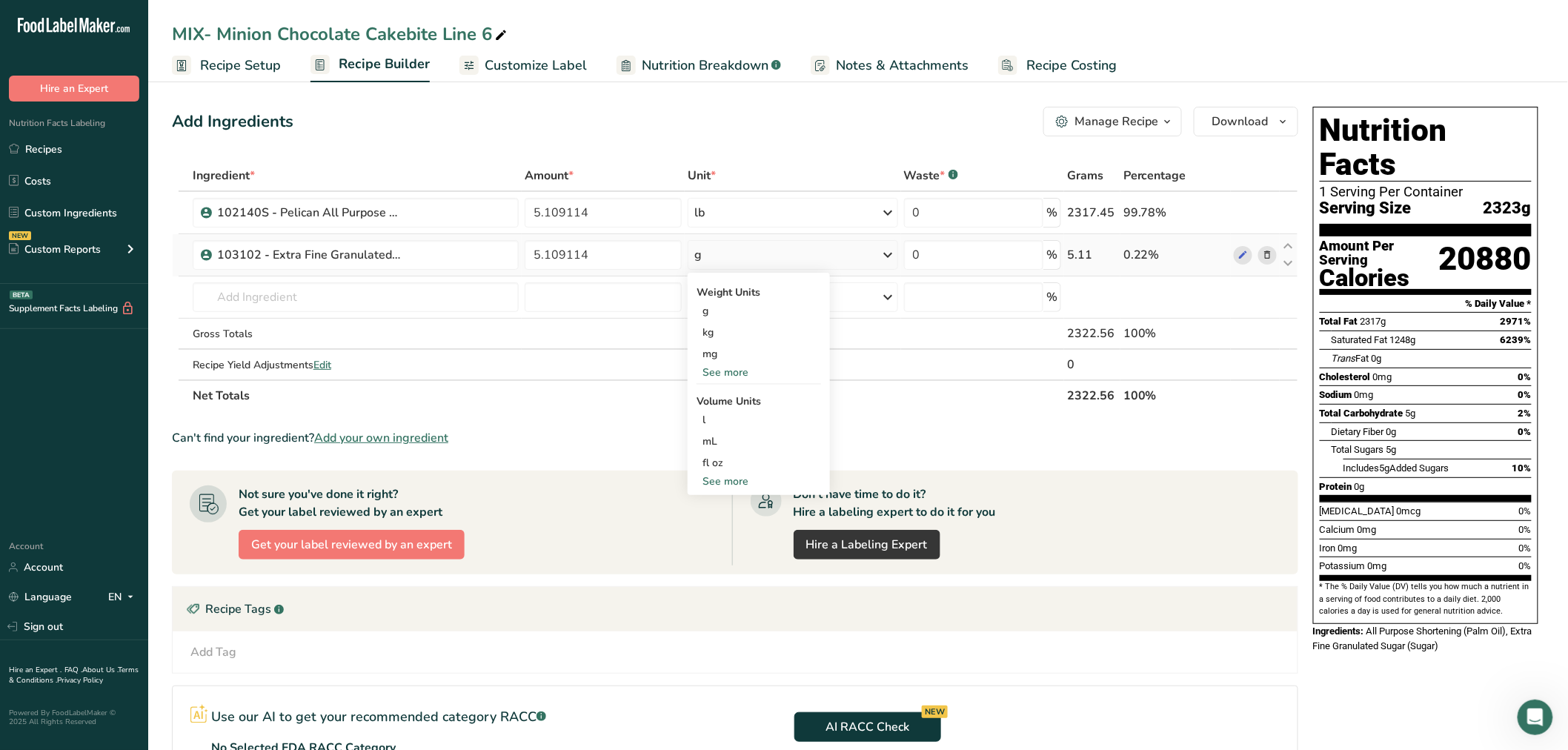
click at [745, 376] on div "See more" at bounding box center [759, 372] width 125 height 15
click at [714, 398] on div "lb" at bounding box center [759, 397] width 125 height 22
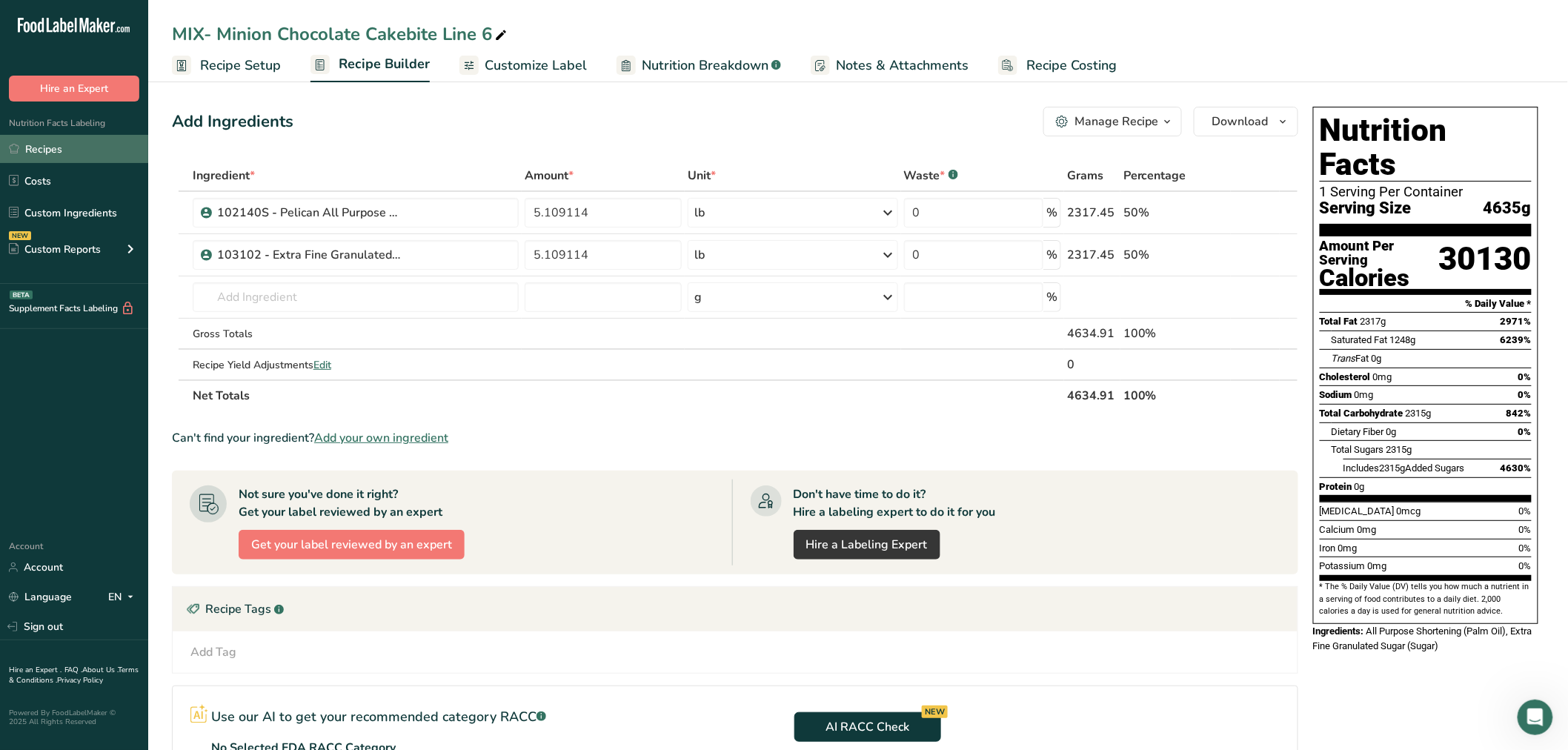
click at [101, 153] on link "Recipes" at bounding box center [74, 148] width 148 height 28
